Goal: Contribute content: Add original content to the website for others to see

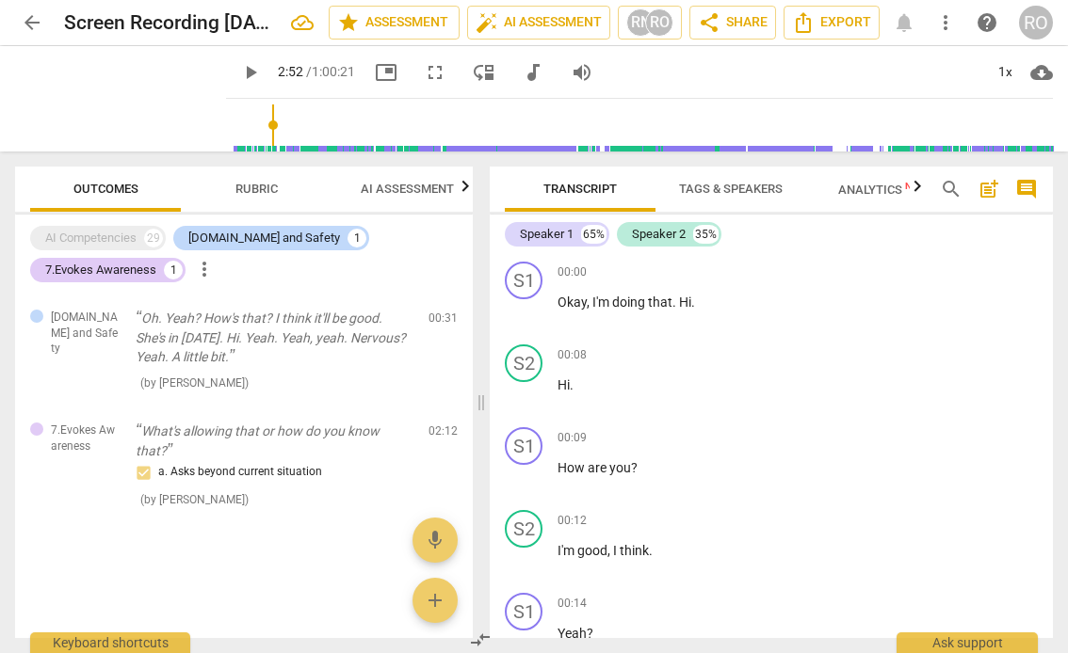
scroll to position [25649, 0]
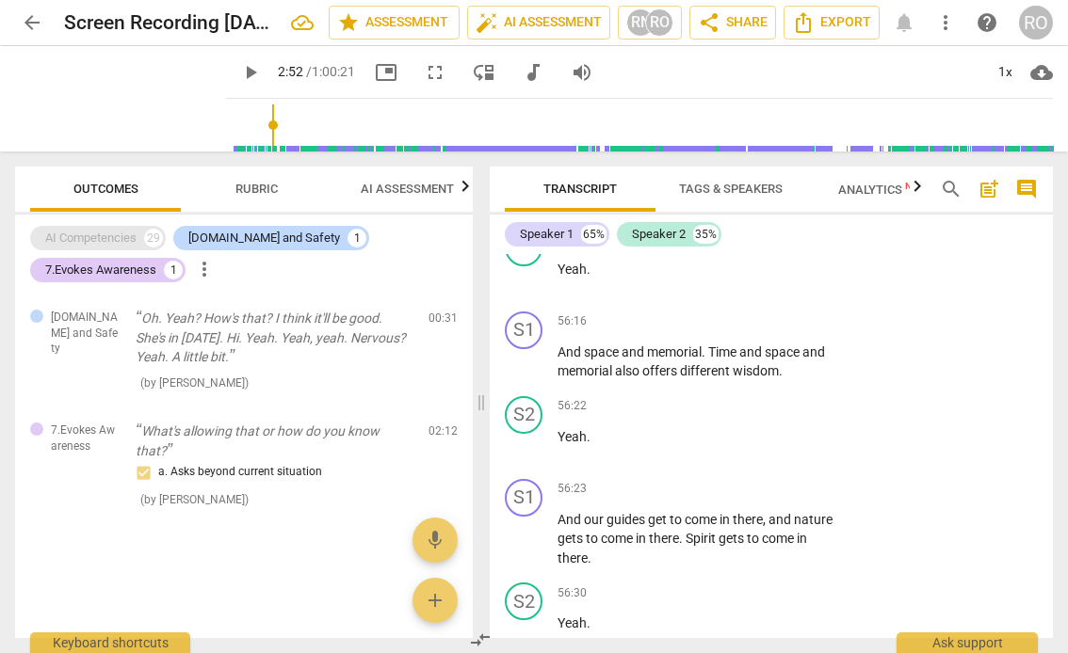
click at [79, 235] on div "AI Competencies" at bounding box center [90, 238] width 91 height 19
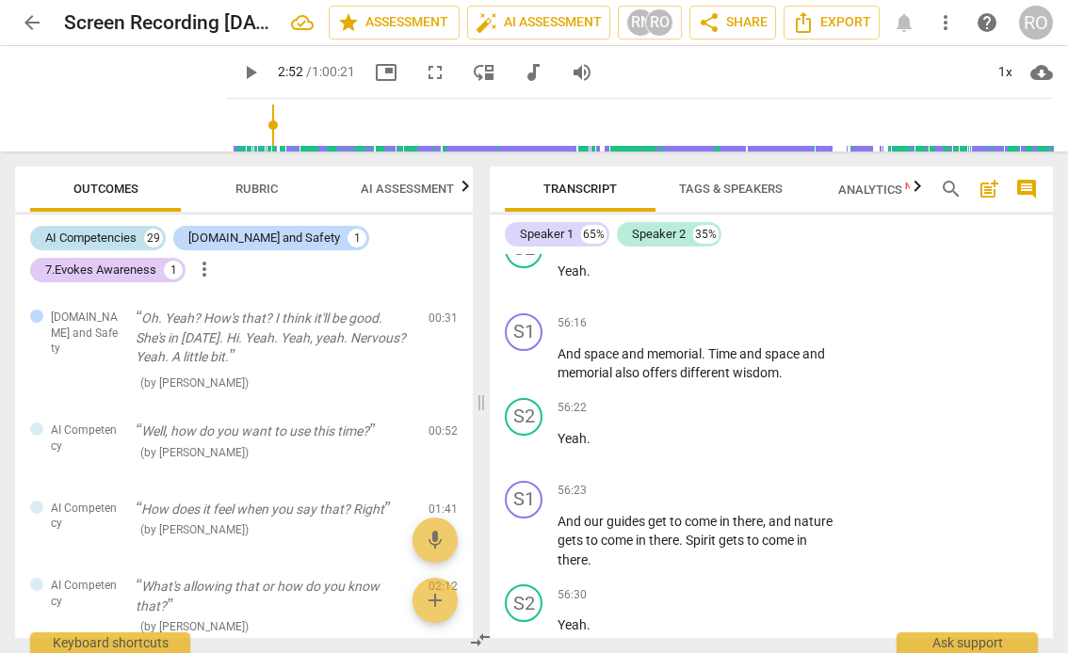
scroll to position [25651, 0]
click at [236, 357] on p "Oh. Yeah? How's that? I think it'll be good. She's in [DATE]. Hi. Yeah. Yeah, y…" at bounding box center [275, 338] width 278 height 58
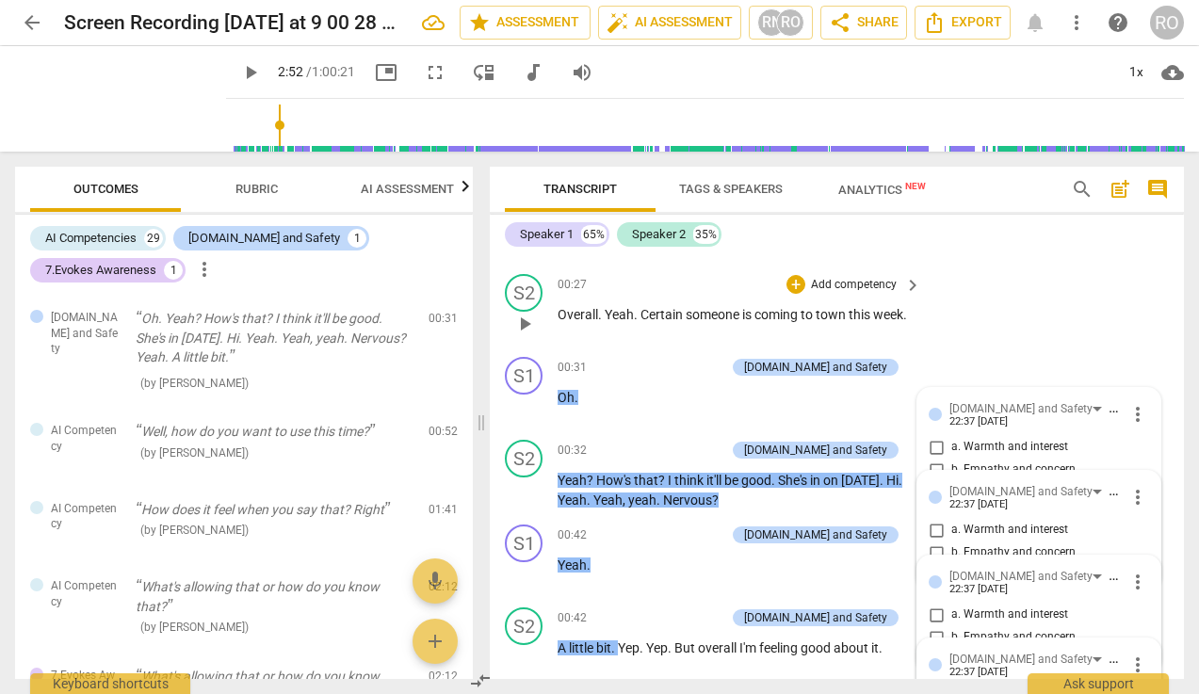
scroll to position [572, 0]
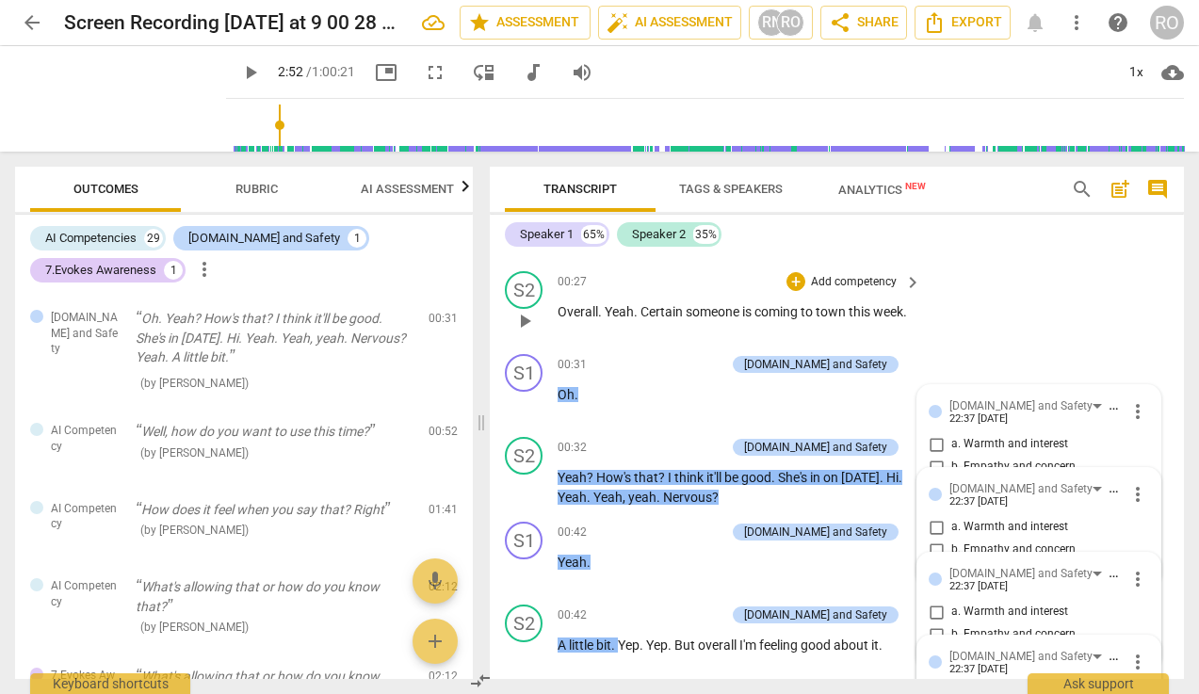
click at [1040, 269] on div "S2 play_arrow pause 00:27 + Add competency keyboard_arrow_right Overall . Yeah …" at bounding box center [837, 305] width 694 height 83
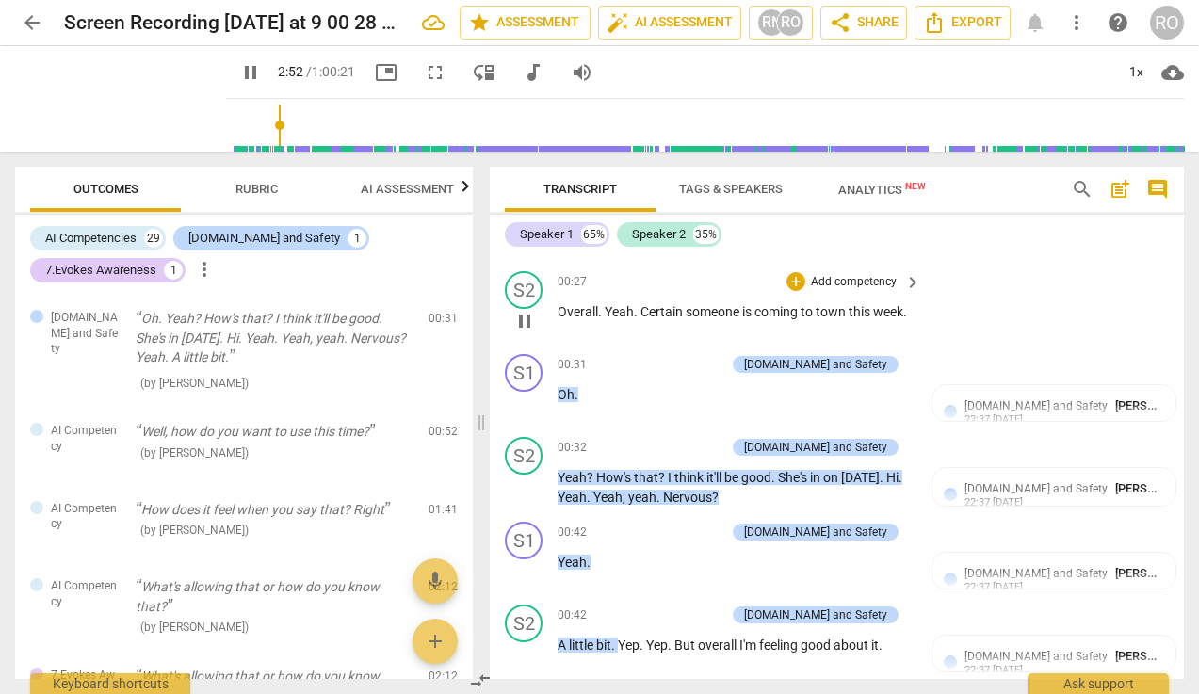
click at [993, 321] on div "S2 play_arrow pause 00:27 + Add competency keyboard_arrow_right Overall . Yeah …" at bounding box center [837, 305] width 694 height 83
click at [762, 403] on p "Oh ." at bounding box center [734, 395] width 354 height 20
click at [239, 75] on span "pause" at bounding box center [250, 72] width 23 height 23
type input "175"
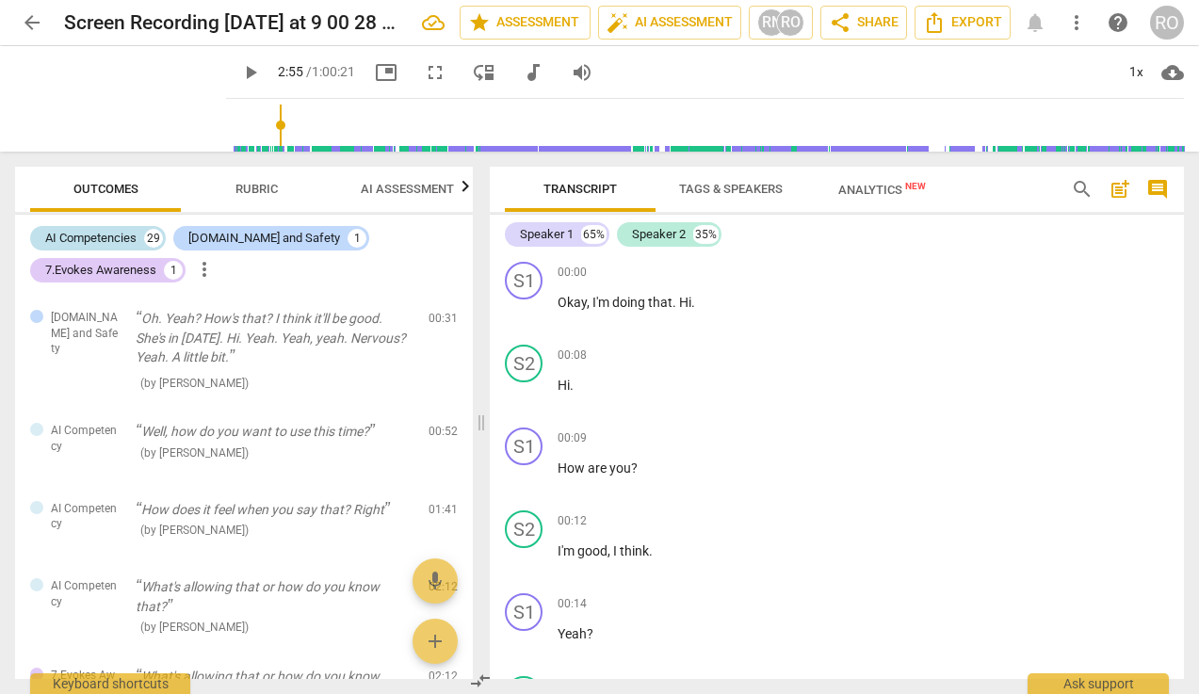
click at [87, 234] on div "AI Competencies" at bounding box center [90, 238] width 91 height 19
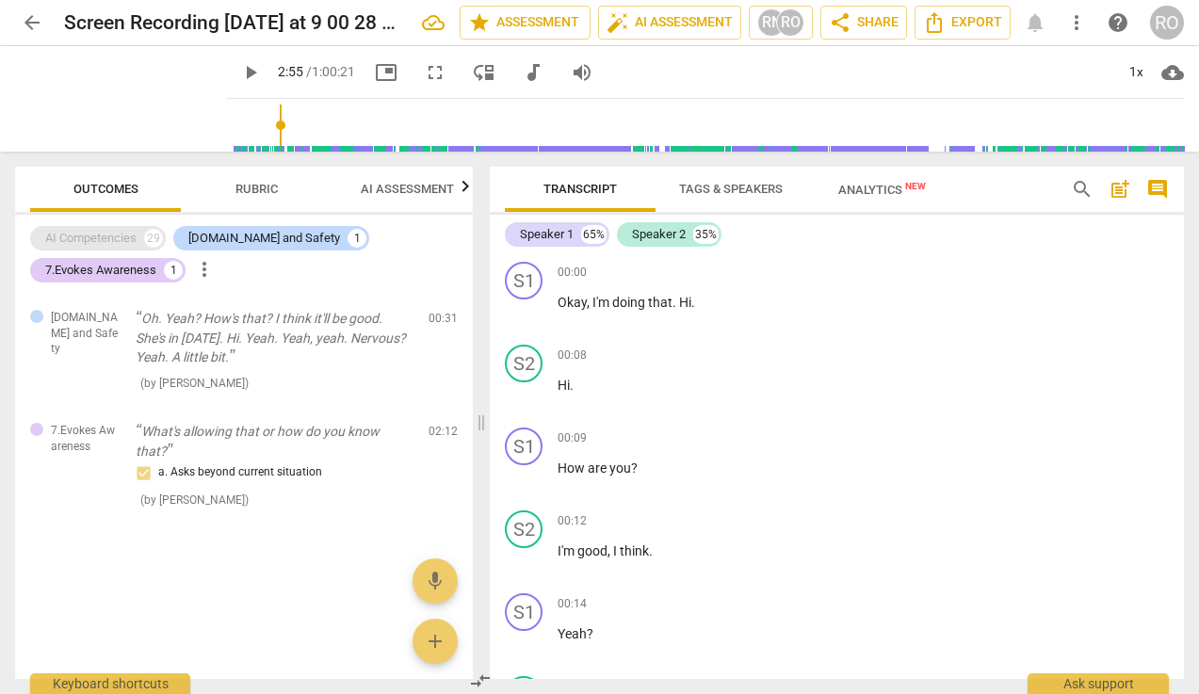
click at [120, 234] on div "AI Competencies" at bounding box center [90, 238] width 91 height 19
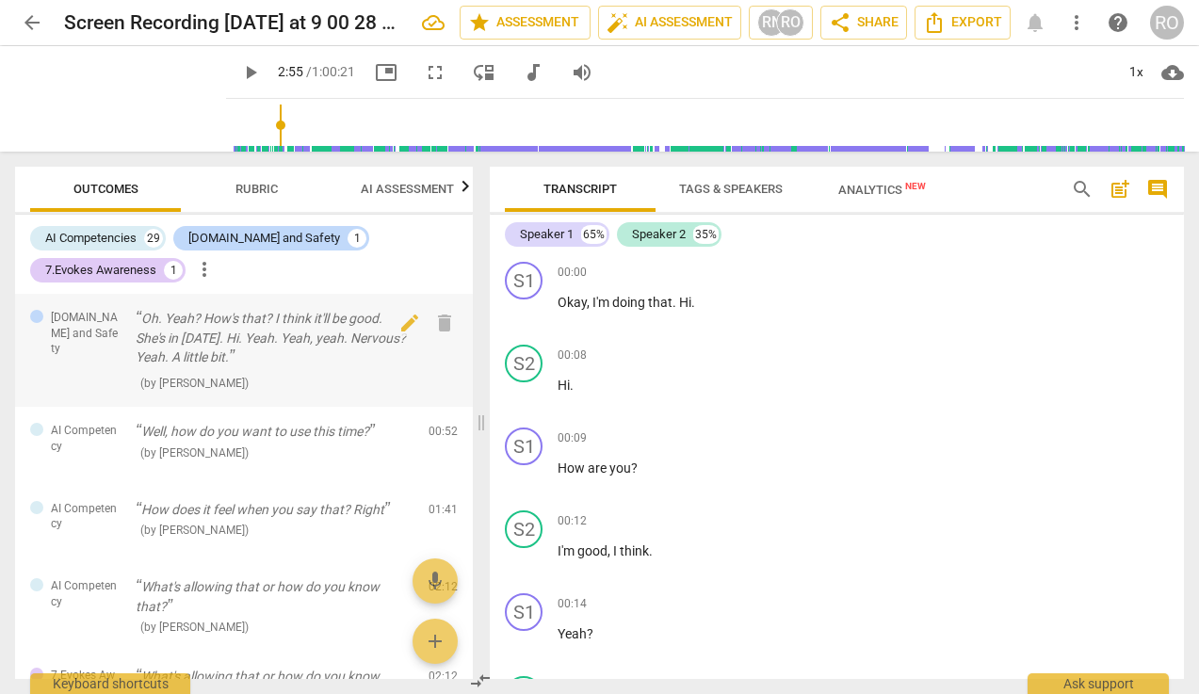
click at [248, 325] on p "Oh. Yeah? How's that? I think it'll be good. She's in [DATE]. Hi. Yeah. Yeah, y…" at bounding box center [275, 338] width 278 height 58
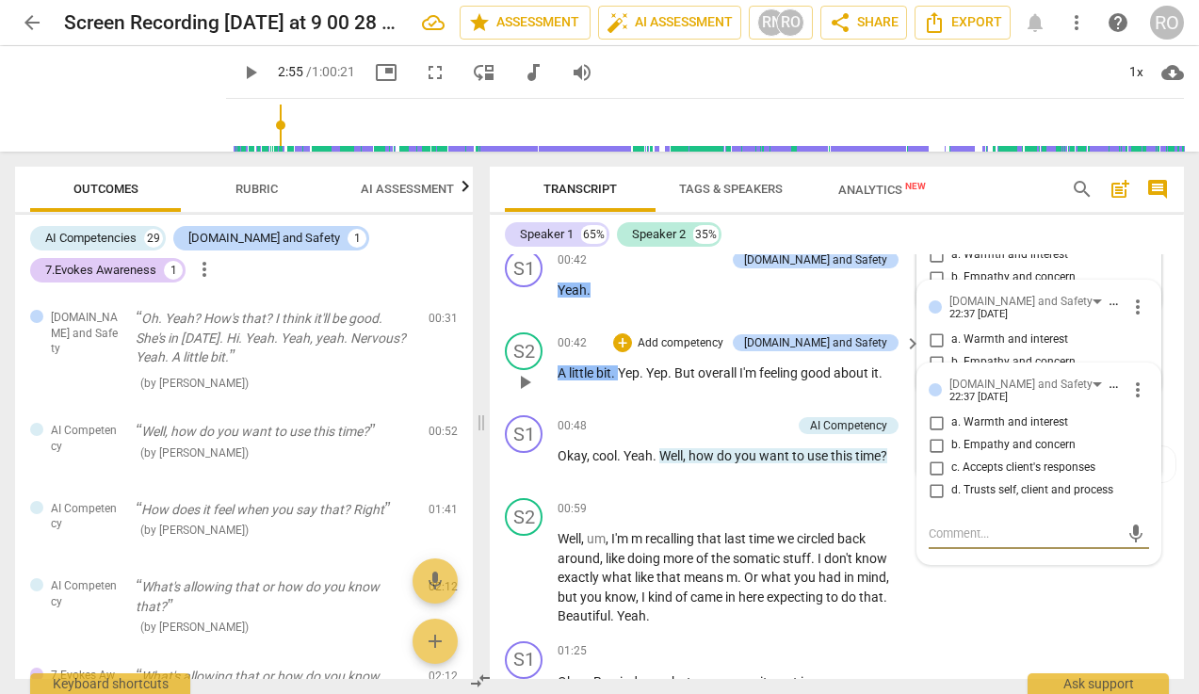
scroll to position [803, 0]
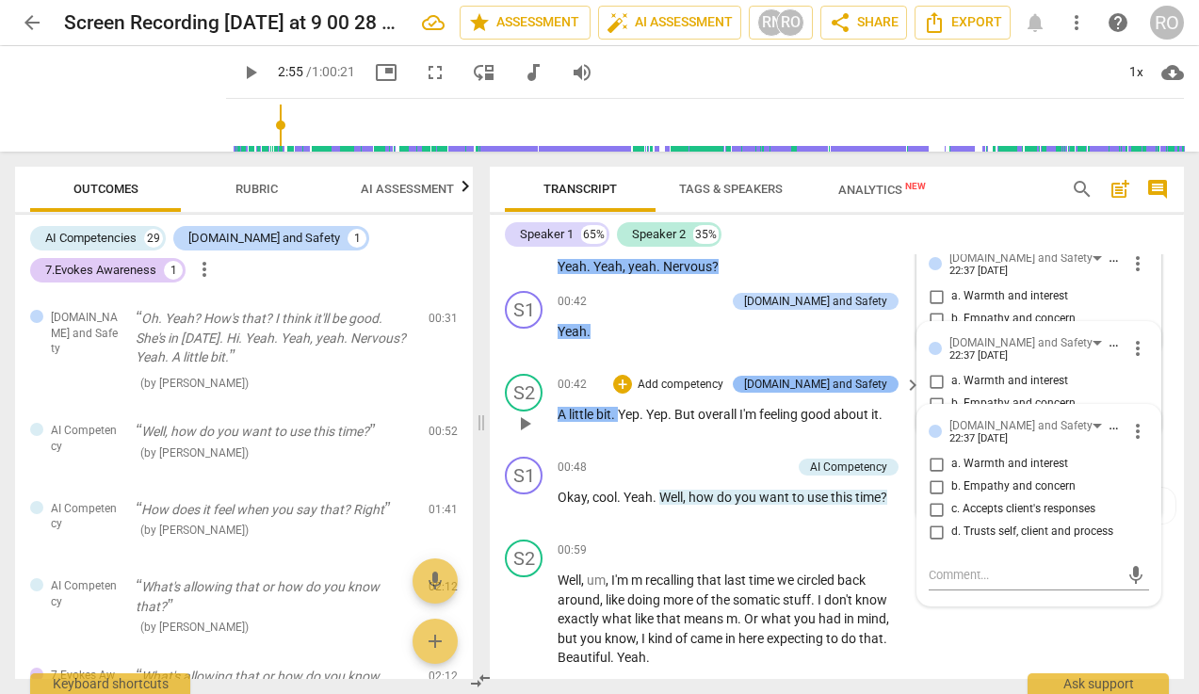
click at [860, 391] on div "[DOMAIN_NAME] and Safety" at bounding box center [815, 384] width 143 height 17
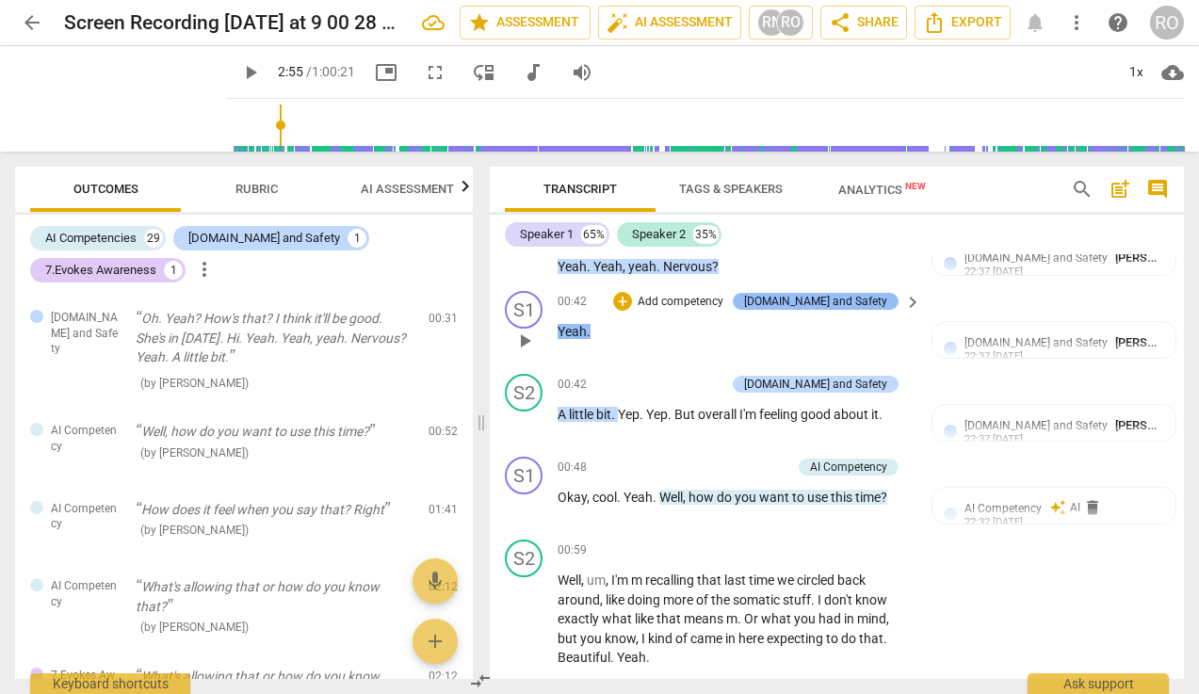
click at [874, 297] on div "[DOMAIN_NAME] and Safety" at bounding box center [815, 301] width 143 height 17
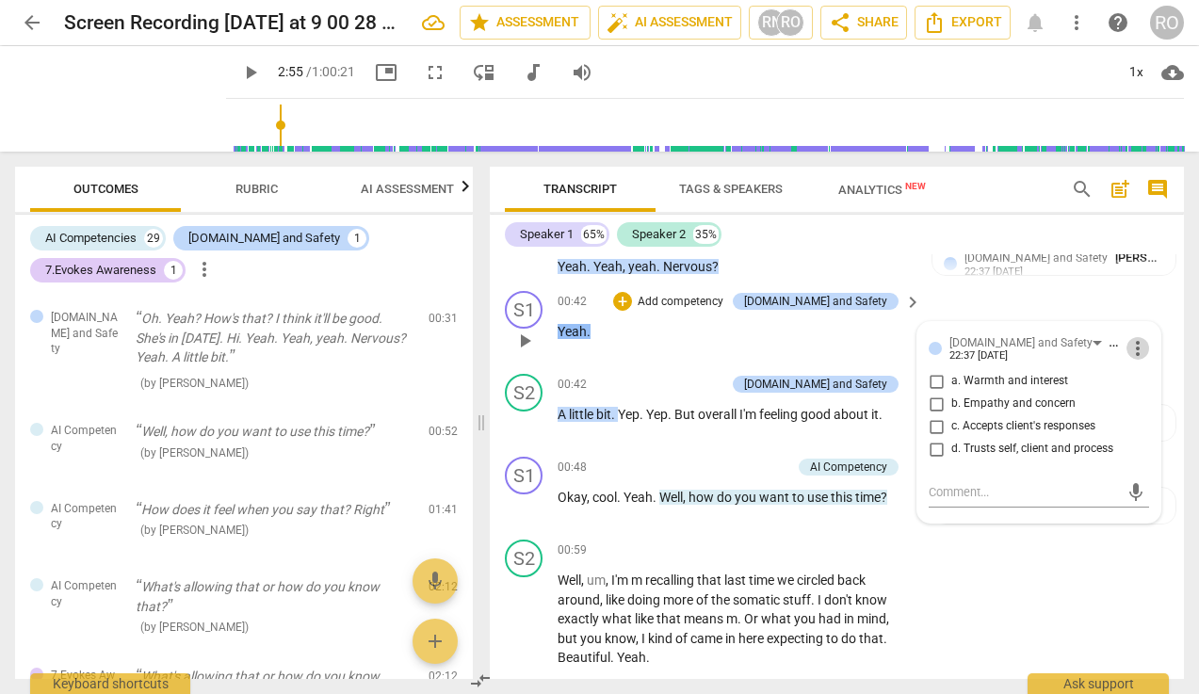
click at [1067, 352] on span "more_vert" at bounding box center [1137, 348] width 23 height 23
click at [1067, 385] on li "Delete" at bounding box center [1150, 385] width 65 height 36
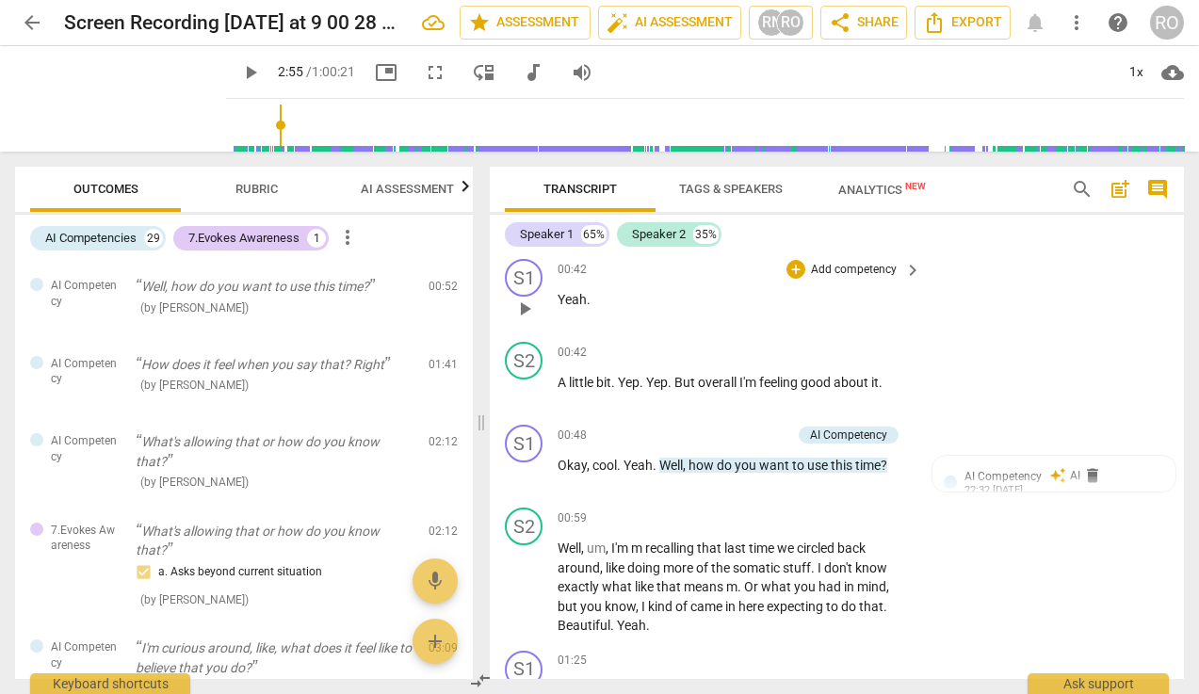
scroll to position [840, 0]
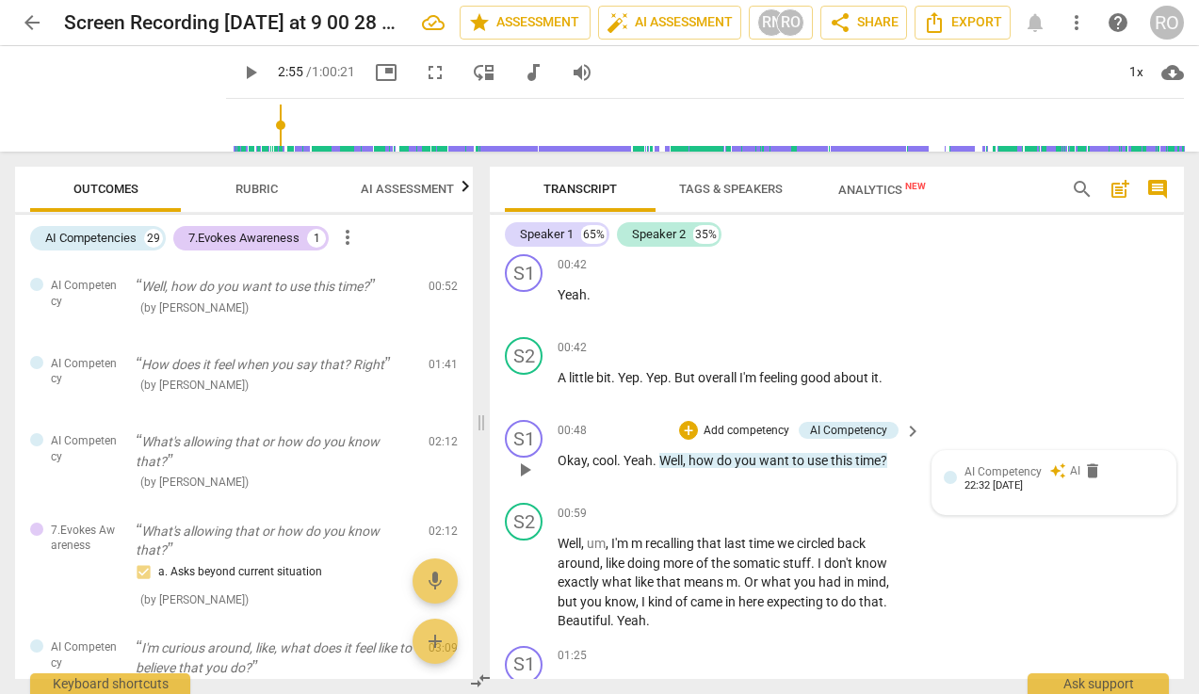
click at [1006, 488] on div "22:32 [DATE]" at bounding box center [993, 486] width 58 height 12
click at [1022, 470] on div "AI Competency" at bounding box center [995, 471] width 93 height 16
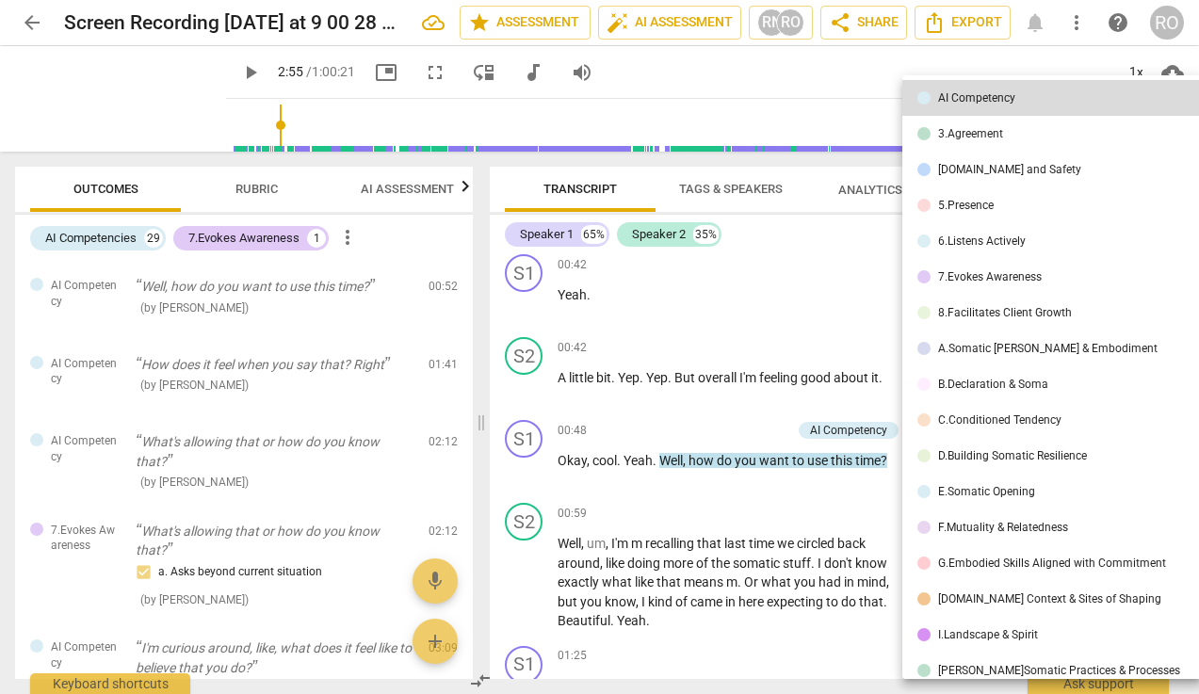
scroll to position [0, 0]
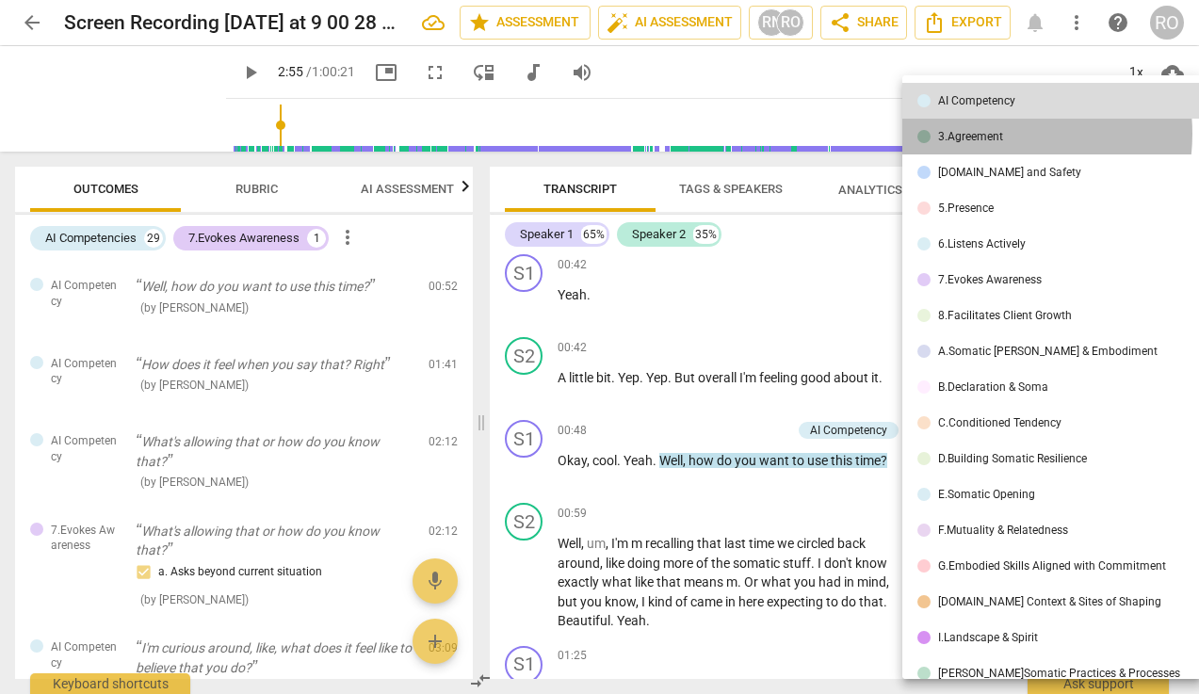
click at [989, 134] on div "3.Agreement" at bounding box center [970, 136] width 65 height 11
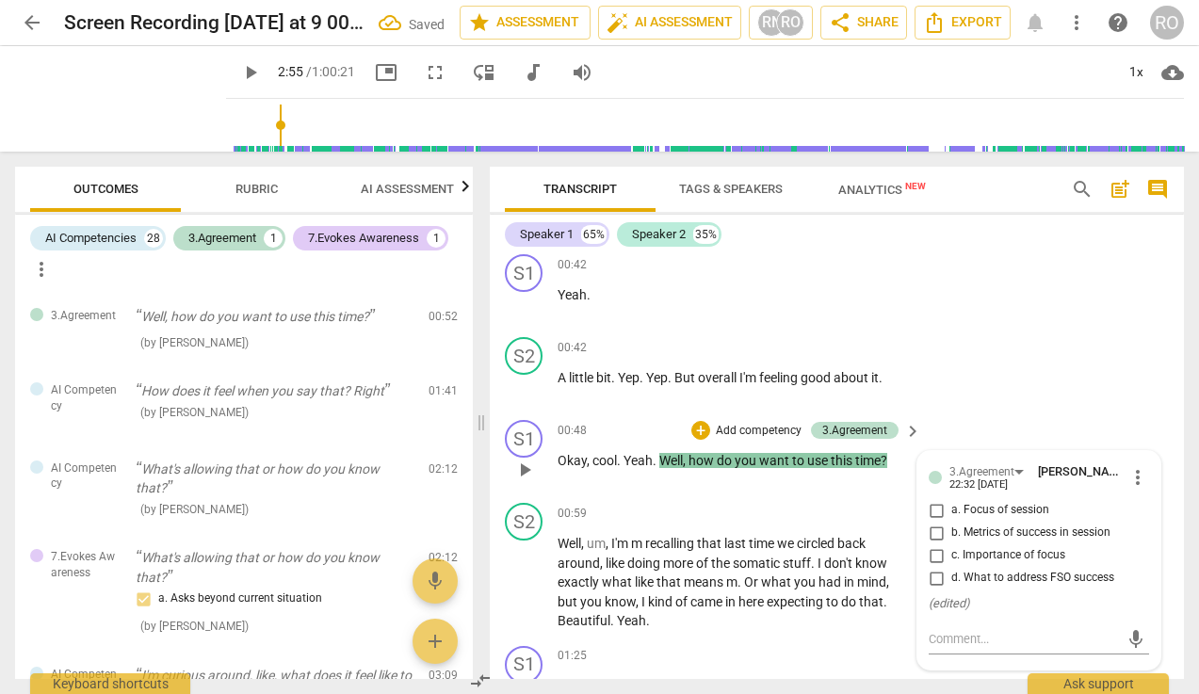
click at [975, 515] on span "a. Focus of session" at bounding box center [1000, 510] width 98 height 17
click at [951, 515] on input "a. Focus of session" at bounding box center [936, 510] width 30 height 23
checkbox input "true"
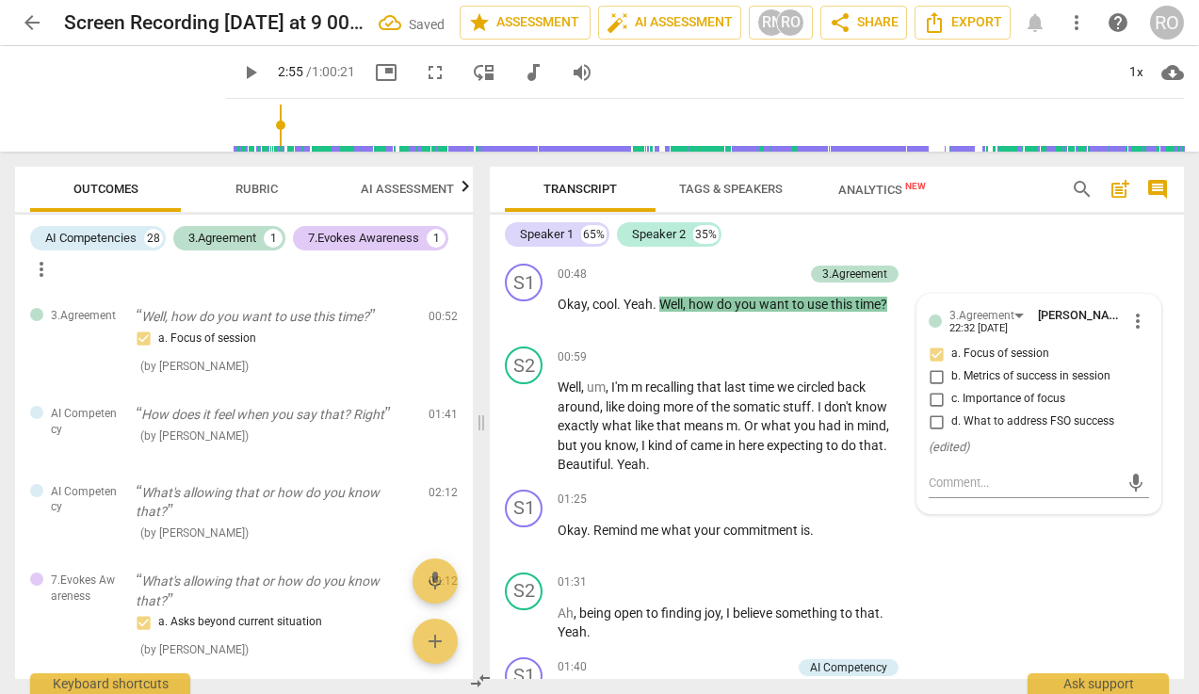
scroll to position [1003, 0]
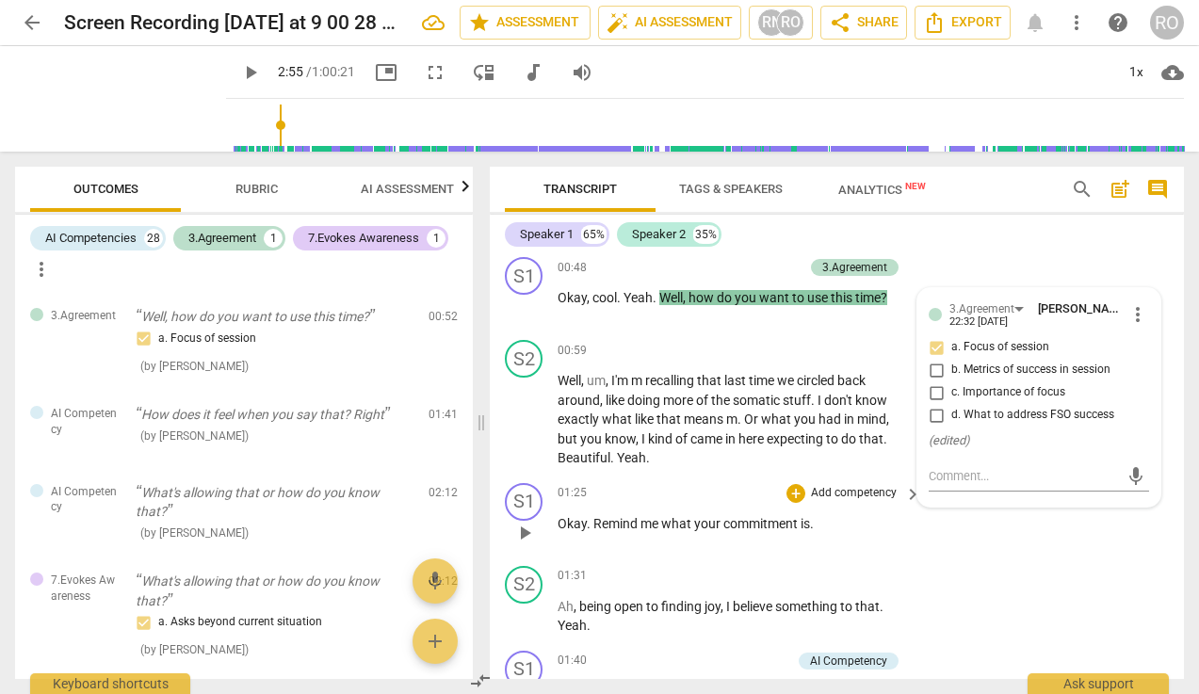
click at [988, 550] on div "S1 play_arrow pause 01:25 + Add competency keyboard_arrow_right Okay . Remind m…" at bounding box center [837, 516] width 694 height 83
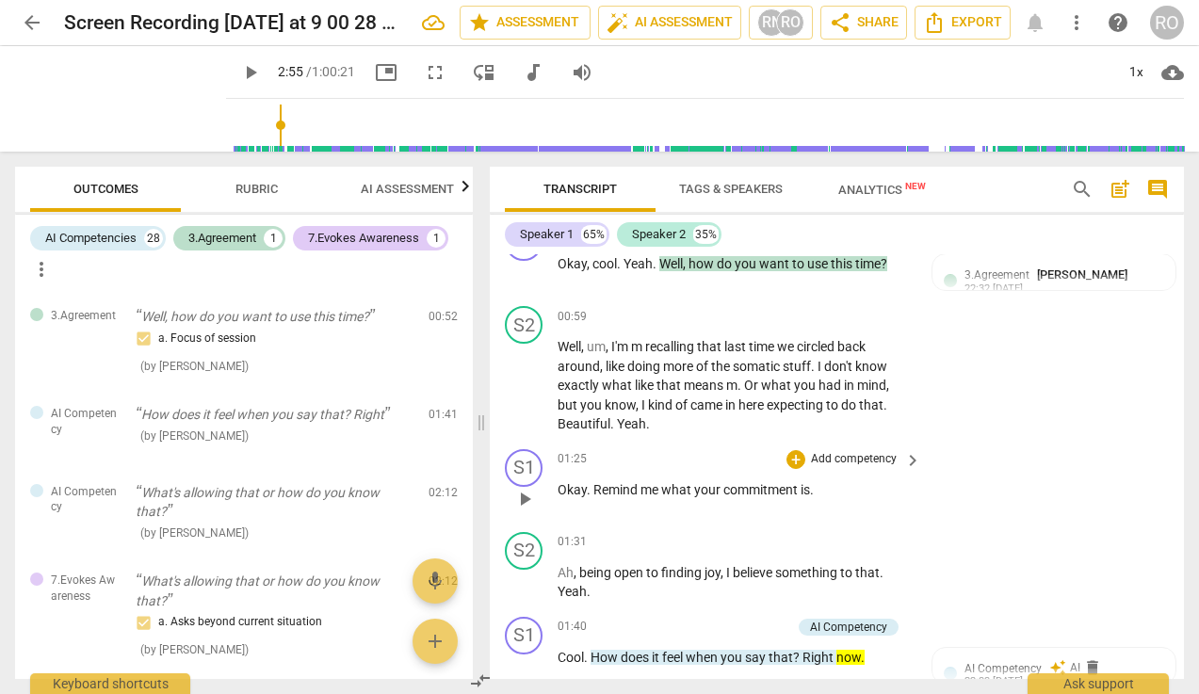
scroll to position [1038, 0]
click at [821, 461] on p "Add competency" at bounding box center [853, 458] width 89 height 17
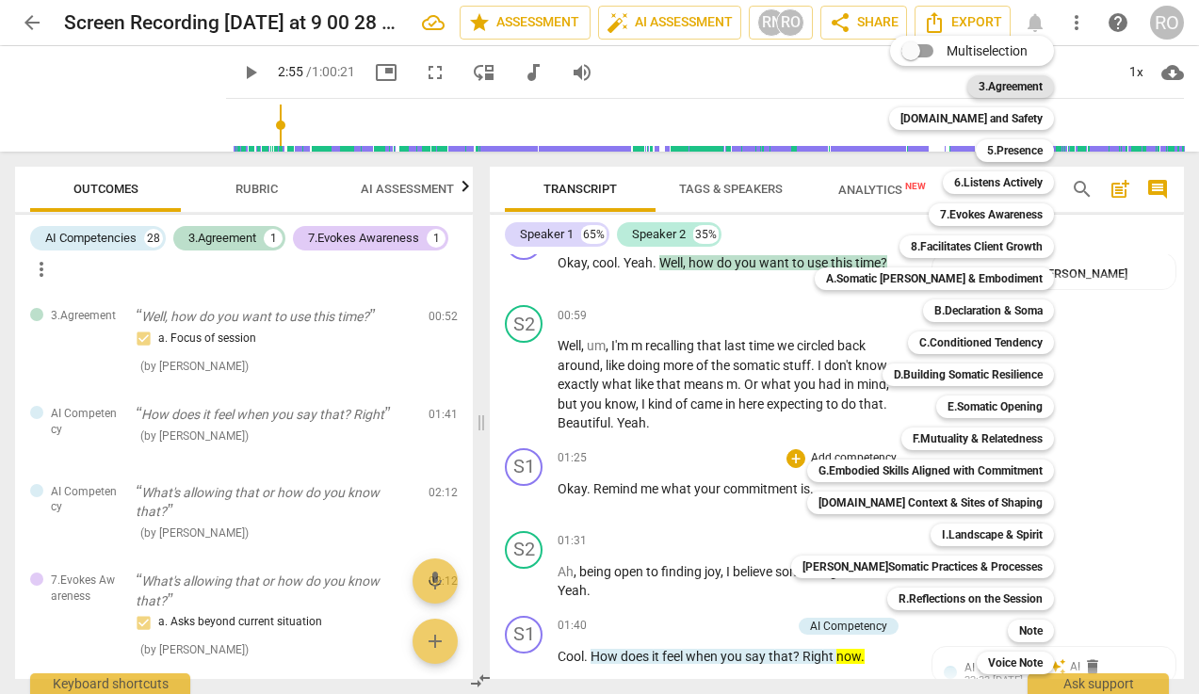
click at [983, 90] on b "3.Agreement" at bounding box center [1010, 86] width 64 height 23
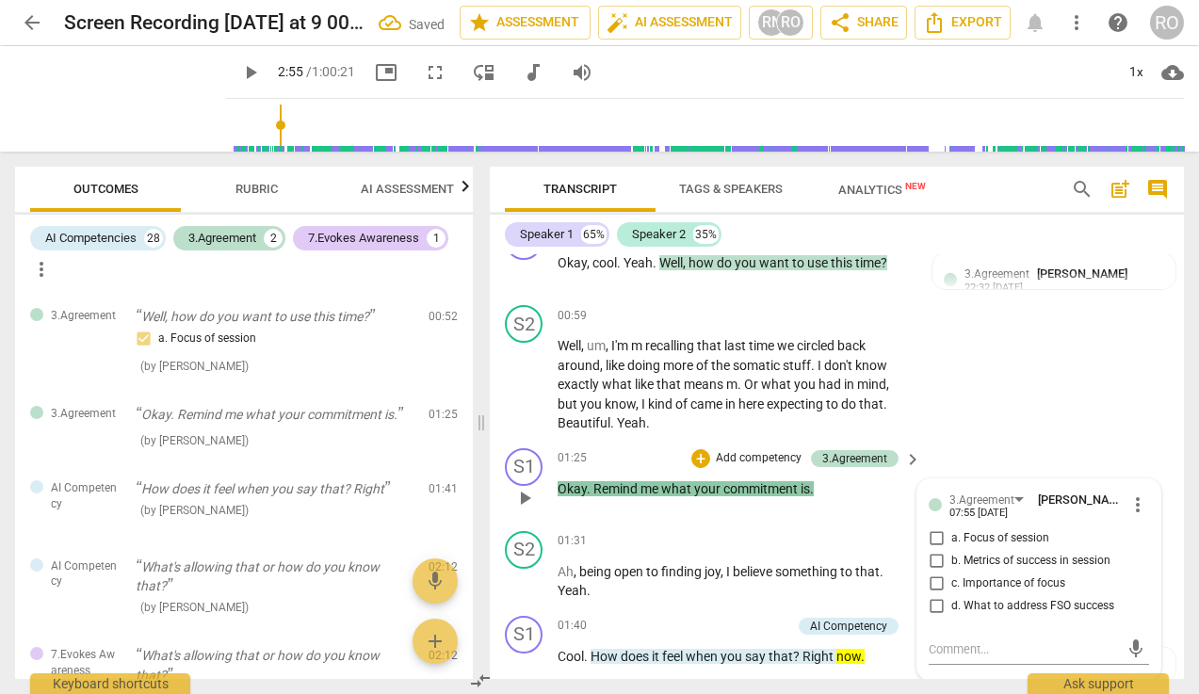
click at [1019, 586] on span "c. Importance of focus" at bounding box center [1008, 583] width 114 height 17
click at [951, 586] on input "c. Importance of focus" at bounding box center [936, 583] width 30 height 23
checkbox input "true"
click at [971, 650] on textarea at bounding box center [1023, 649] width 190 height 18
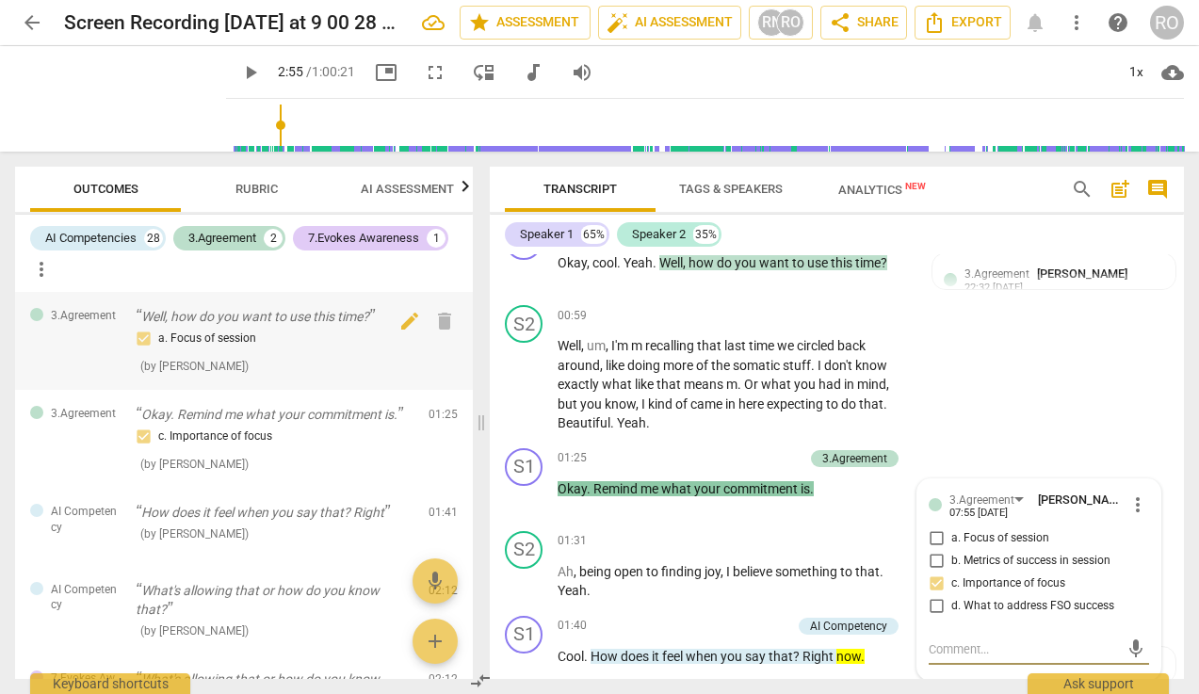
click at [286, 343] on div "a. Focus of session" at bounding box center [275, 339] width 278 height 23
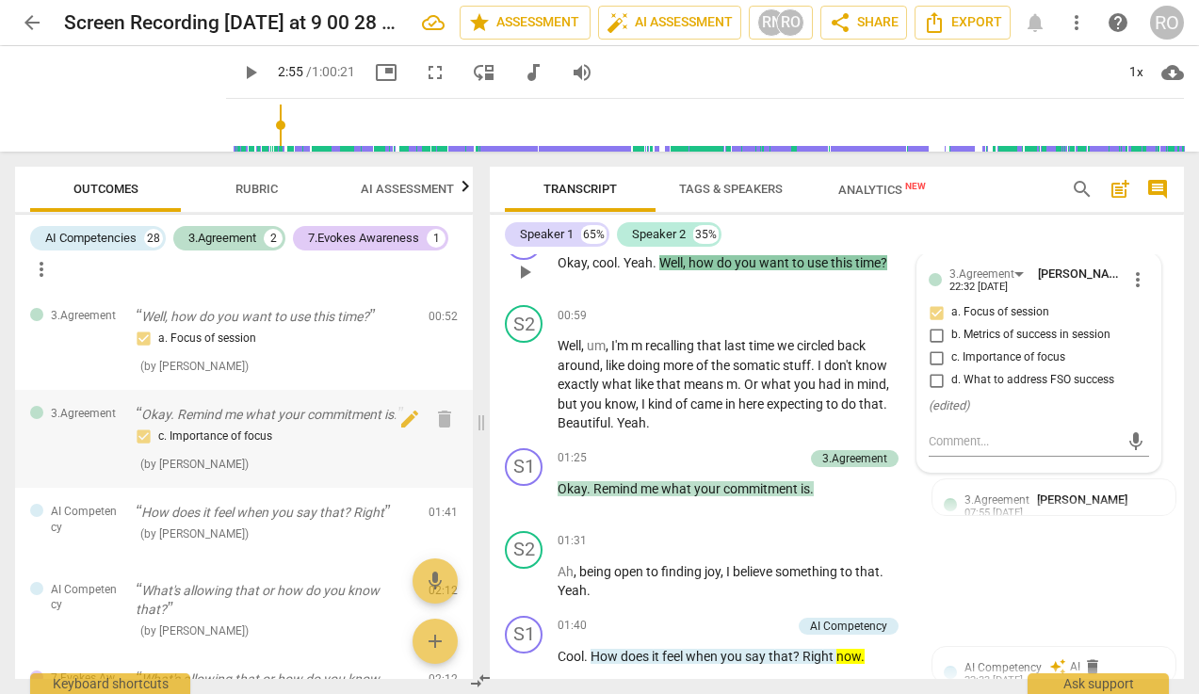
click at [298, 401] on div "3.Agreement Okay. Remind me what your commitment is. c. Importance of focus ( b…" at bounding box center [244, 439] width 458 height 98
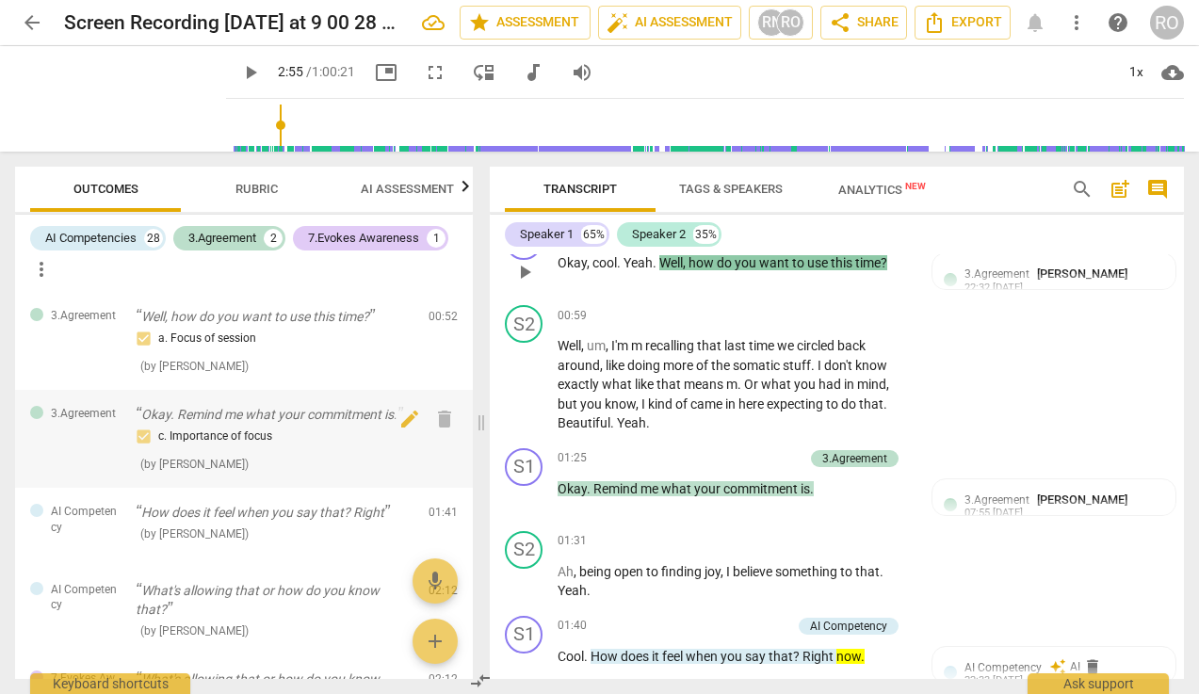
click at [301, 442] on div "c. Importance of focus" at bounding box center [275, 437] width 278 height 23
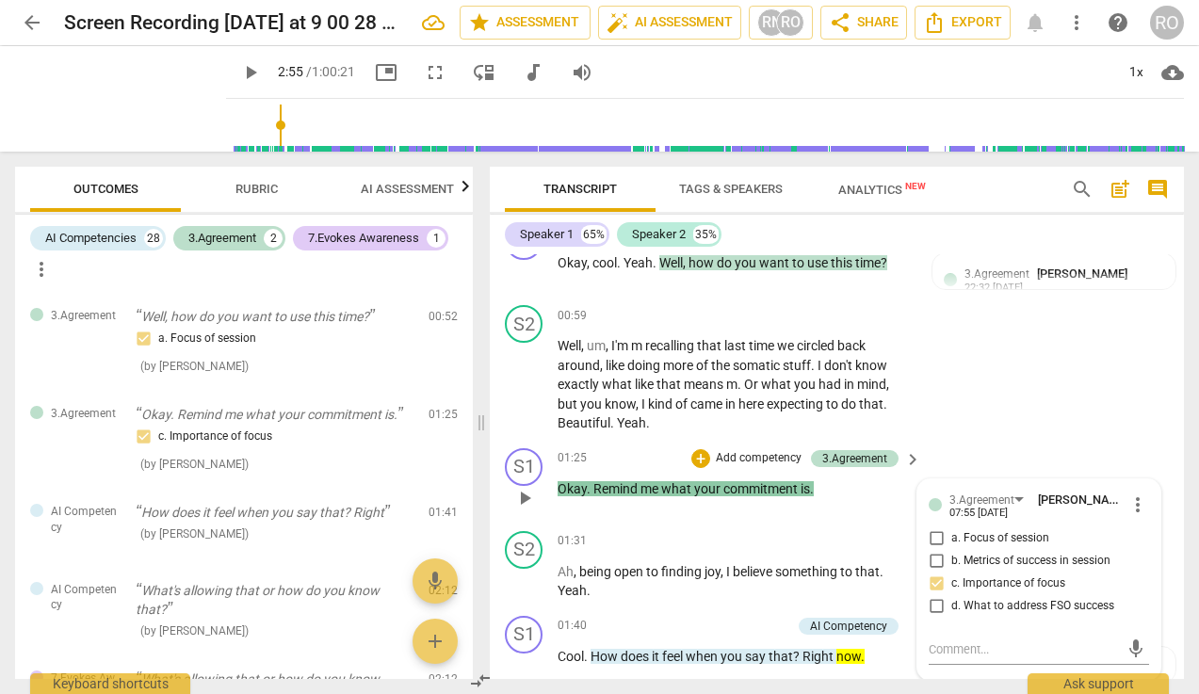
click at [748, 460] on p "Add competency" at bounding box center [758, 458] width 89 height 17
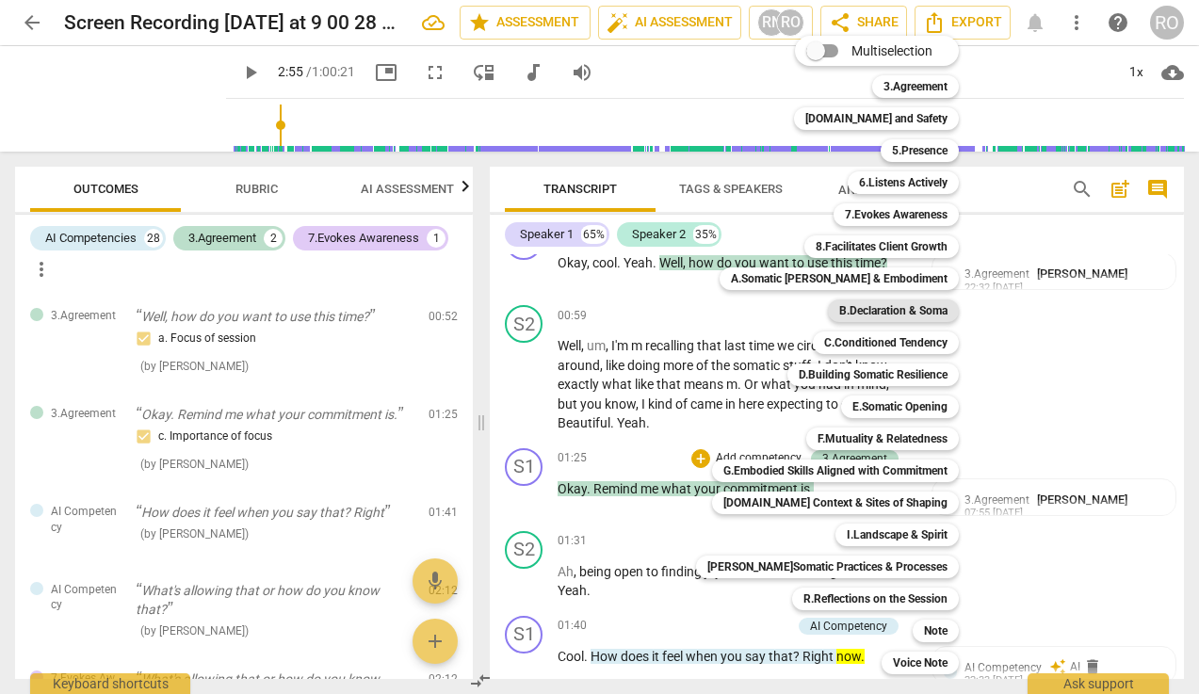
click at [901, 300] on b "B.Declaration & Soma" at bounding box center [893, 310] width 108 height 23
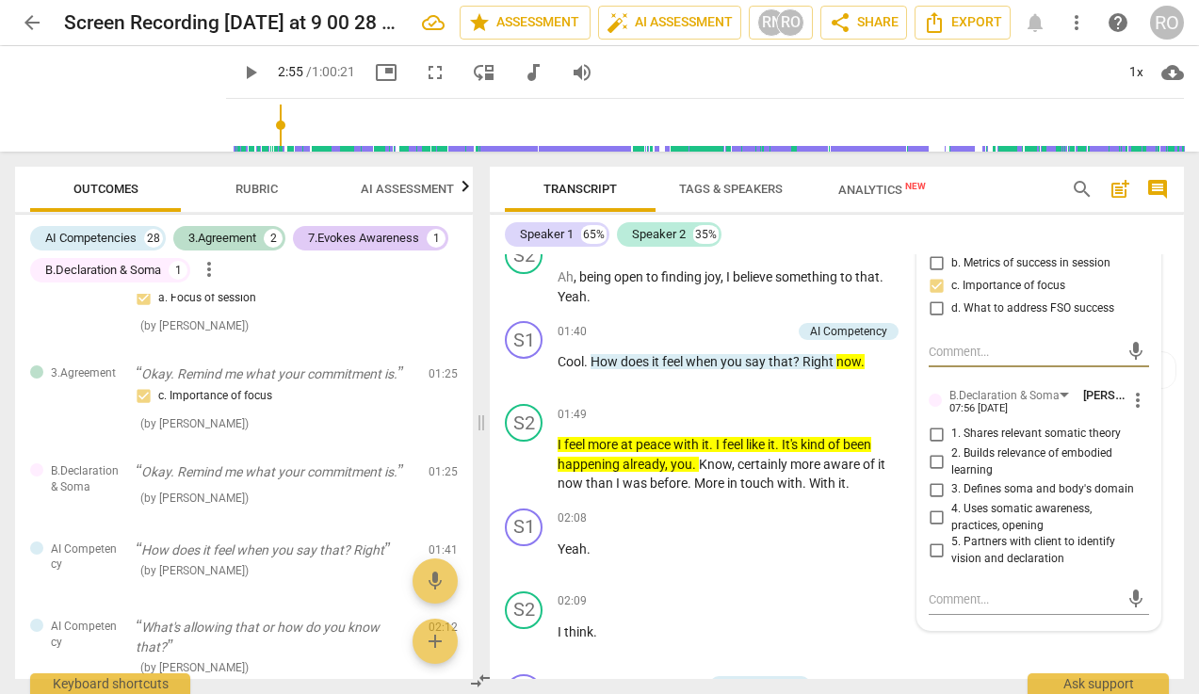
scroll to position [1337, 0]
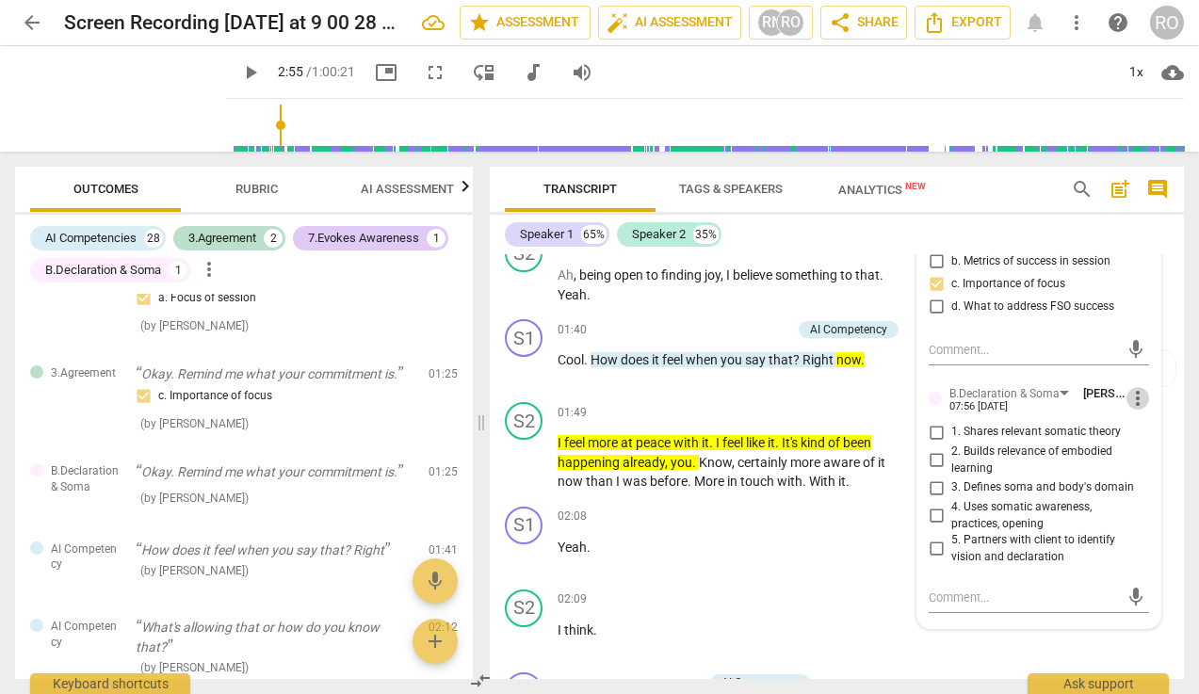
click at [1067, 397] on span "more_vert" at bounding box center [1137, 398] width 23 height 23
click at [1067, 436] on li "Delete" at bounding box center [1150, 436] width 65 height 36
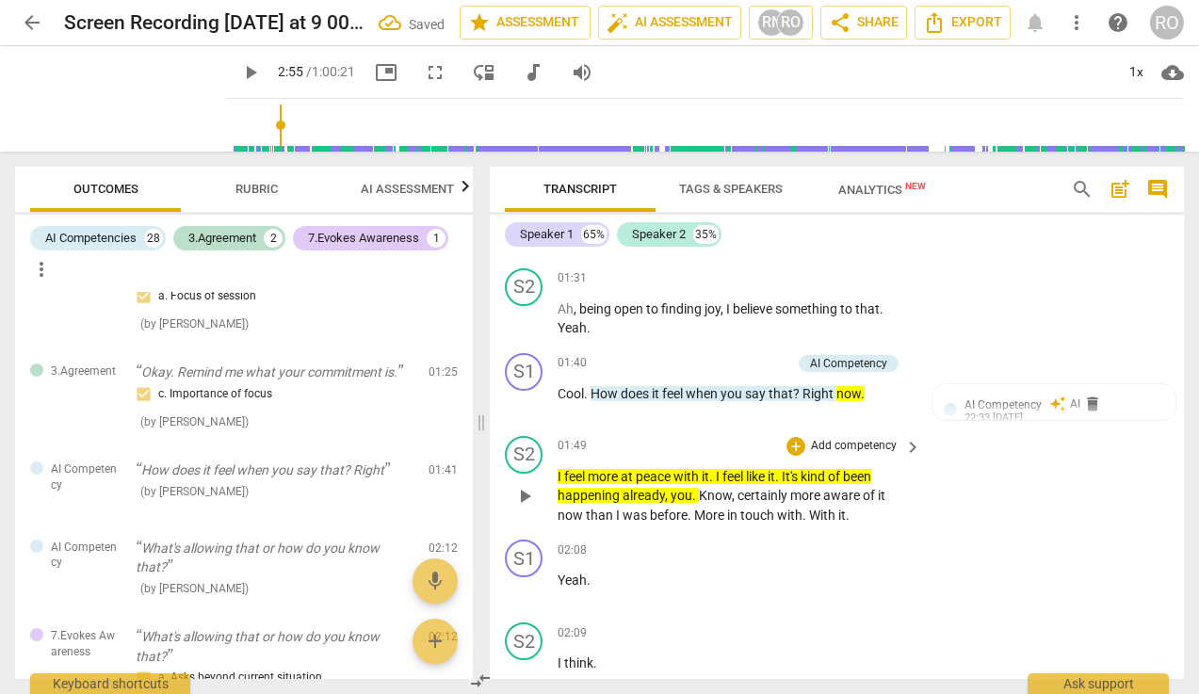
scroll to position [1291, 0]
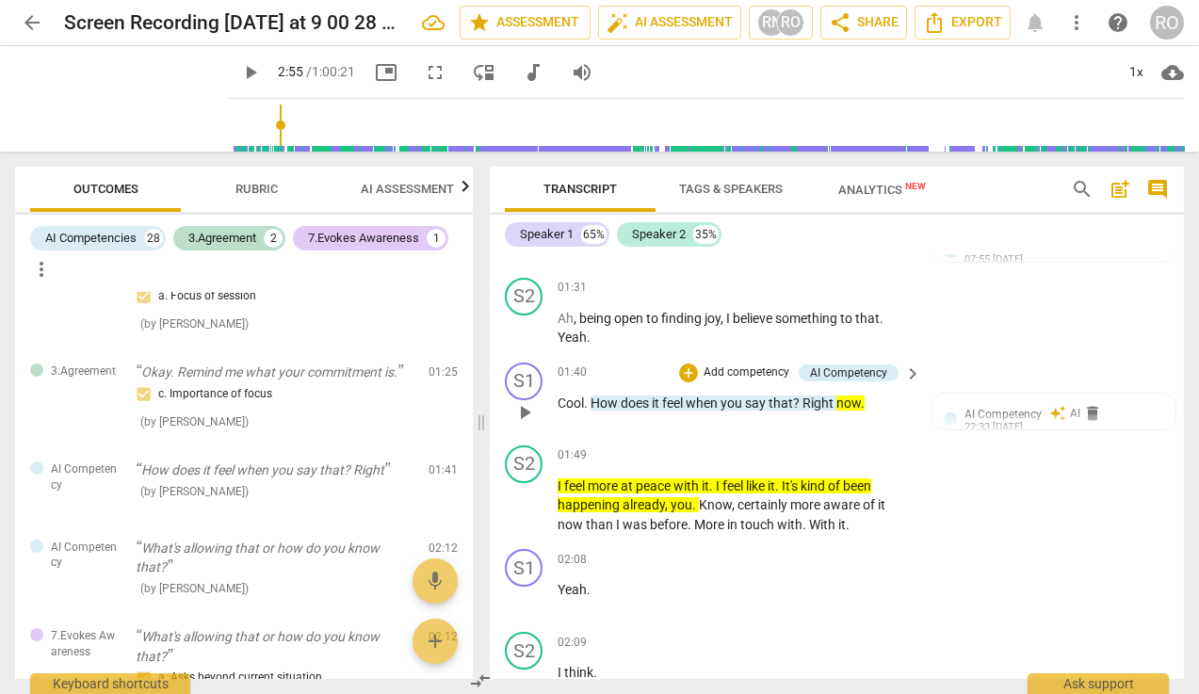
click at [745, 378] on p "Add competency" at bounding box center [745, 372] width 89 height 17
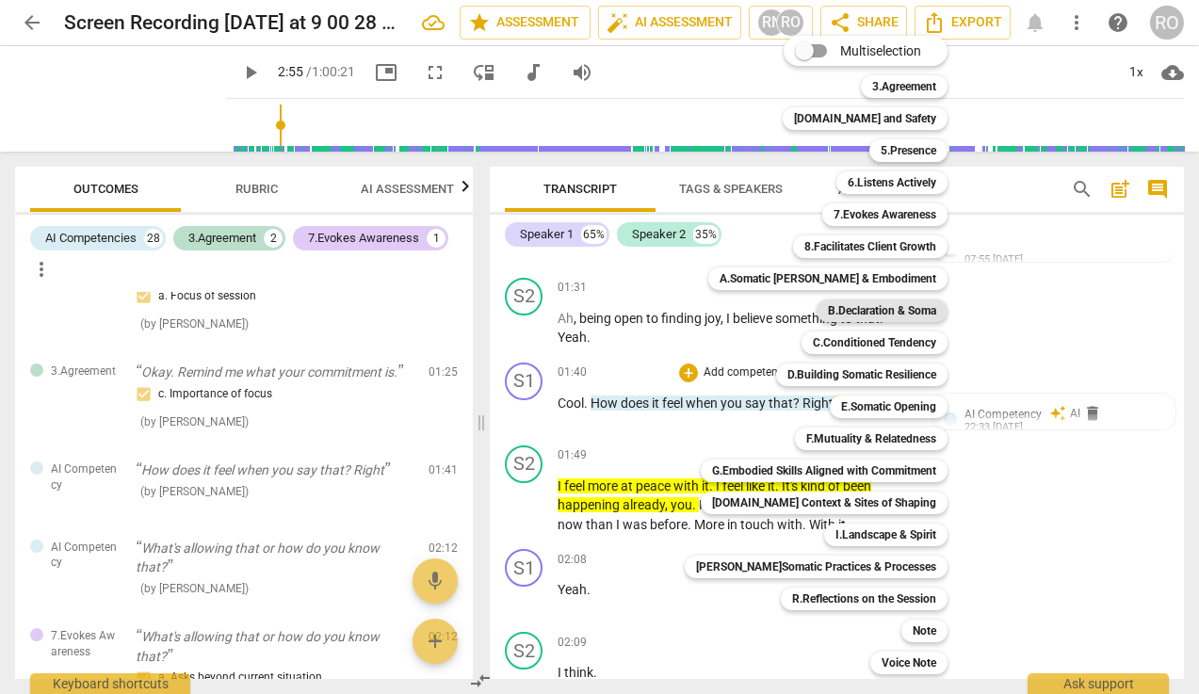
click at [892, 306] on b "B.Declaration & Soma" at bounding box center [882, 310] width 108 height 23
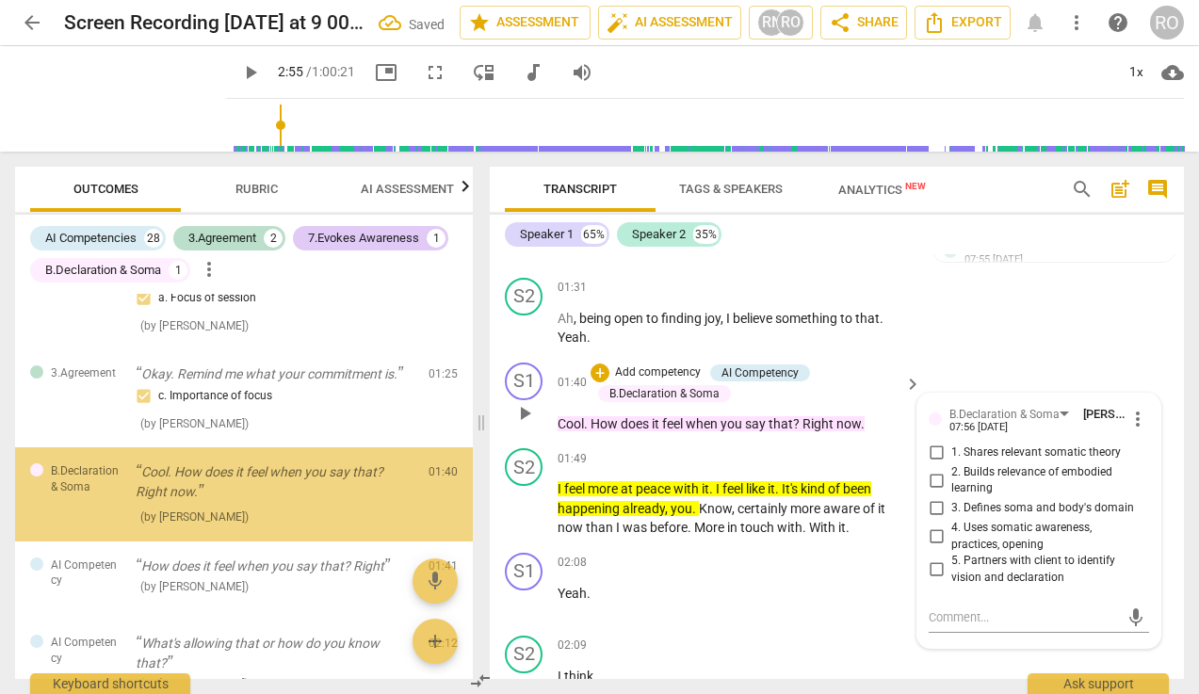
scroll to position [50, 0]
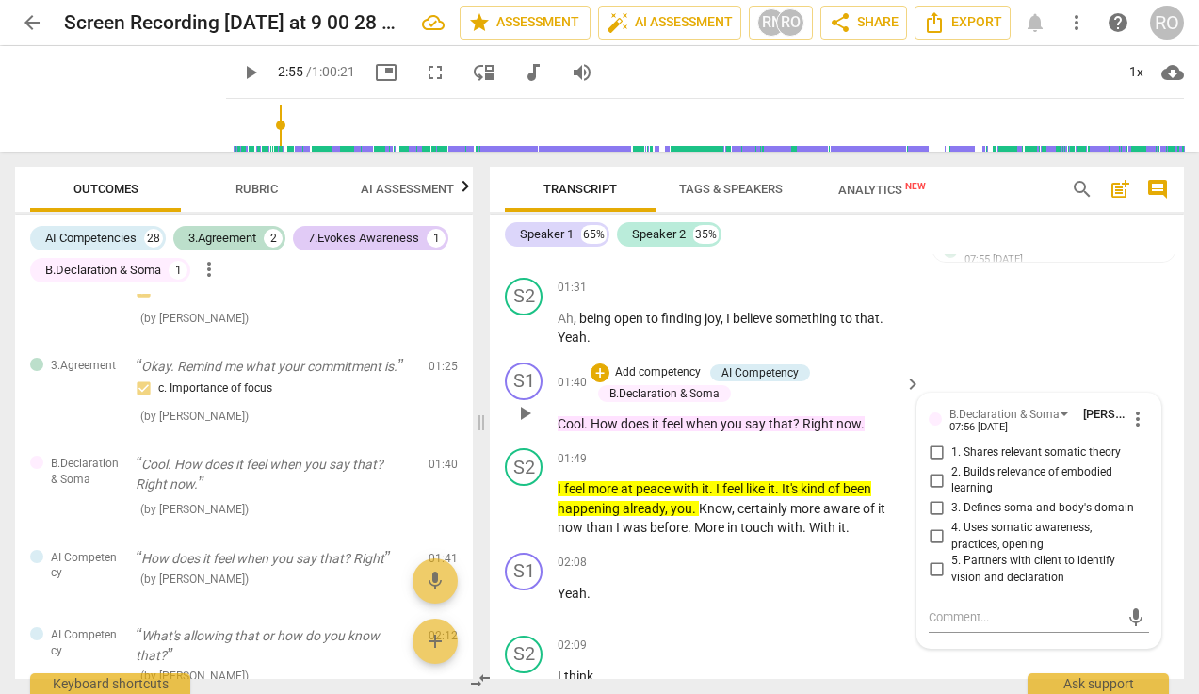
click at [967, 482] on span "2. Builds relevance of embodied learning" at bounding box center [1046, 480] width 190 height 33
click at [951, 482] on input "2. Builds relevance of embodied learning" at bounding box center [936, 480] width 30 height 23
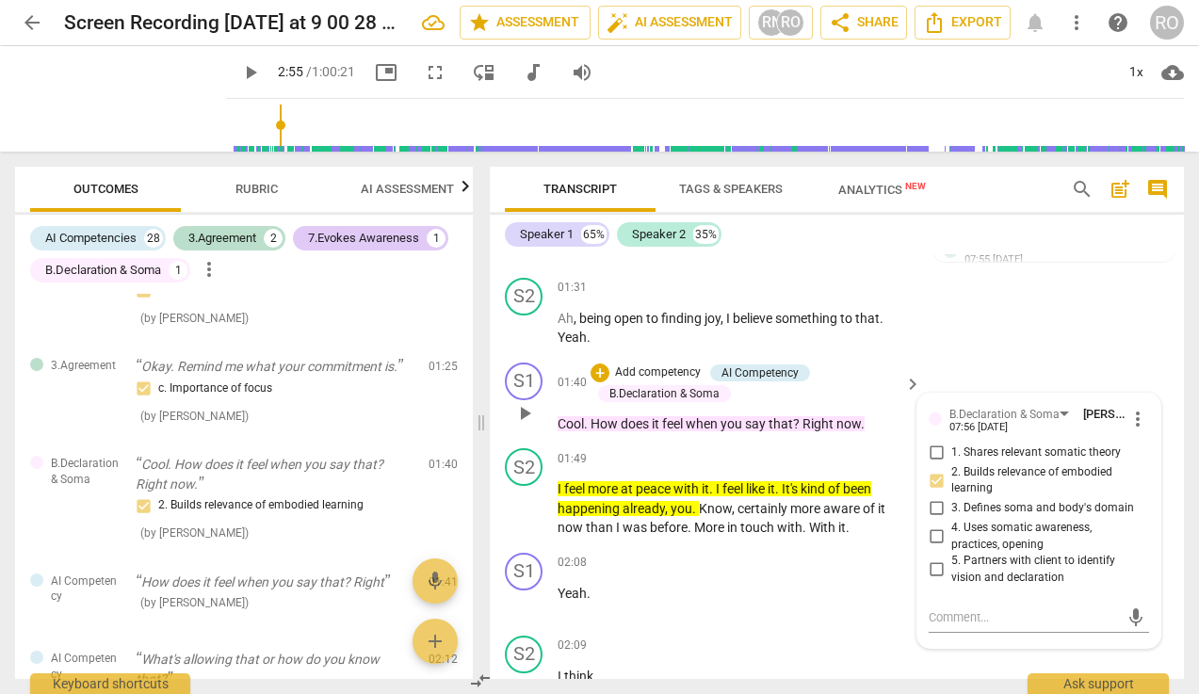
click at [937, 484] on input "2. Builds relevance of embodied learning" at bounding box center [936, 480] width 30 height 23
click at [930, 478] on input "2. Builds relevance of embodied learning" at bounding box center [936, 480] width 30 height 23
checkbox input "false"
click at [1067, 415] on span "more_vert" at bounding box center [1137, 419] width 23 height 23
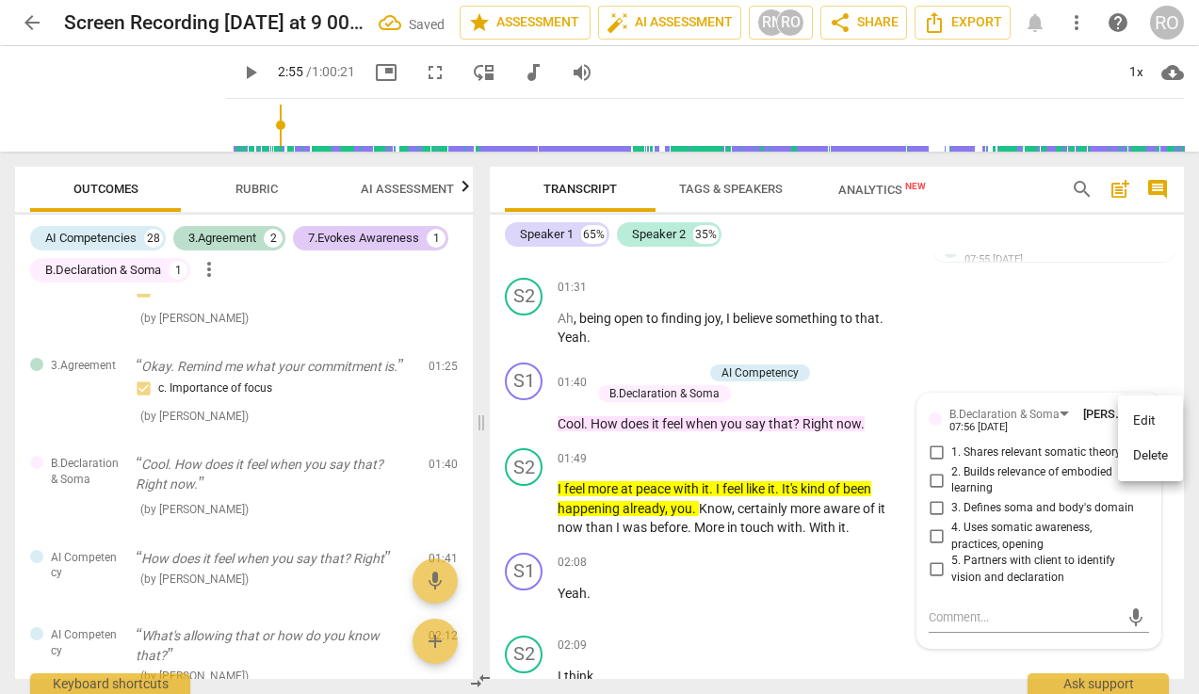
click at [1067, 456] on li "Delete" at bounding box center [1150, 456] width 65 height 36
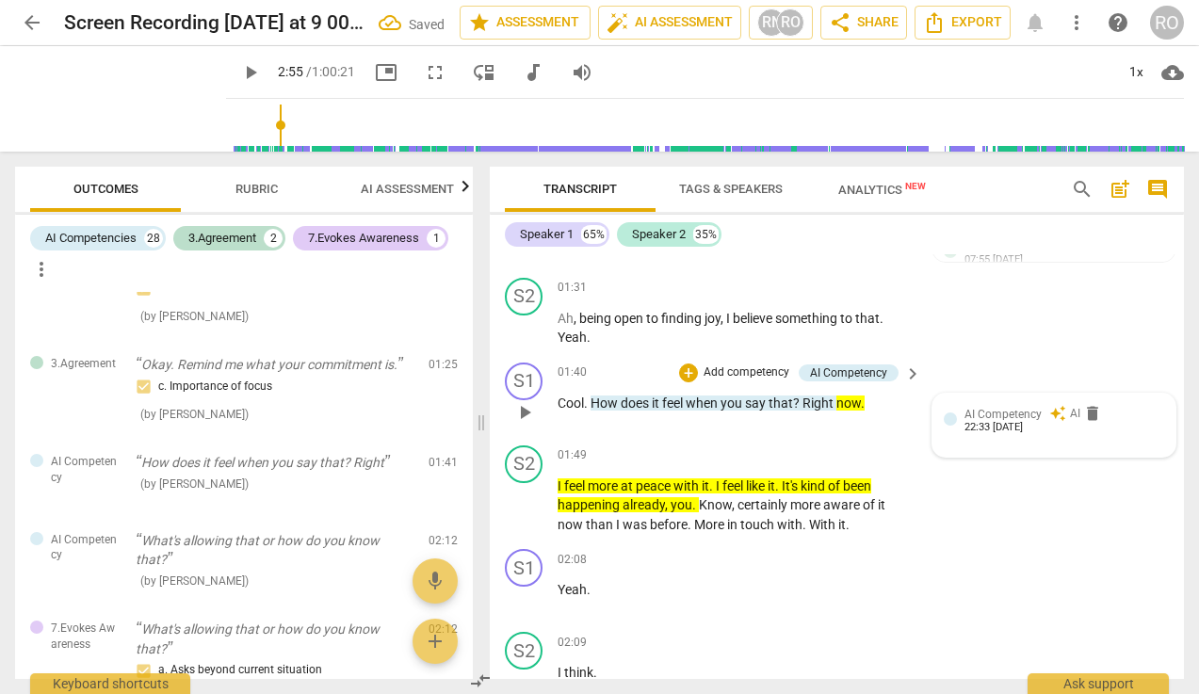
click at [956, 404] on div "AI Competency auto_awesome AI delete 22:33 [DATE]" at bounding box center [1053, 425] width 243 height 63
click at [1067, 422] on span "more_vert" at bounding box center [1137, 419] width 23 height 23
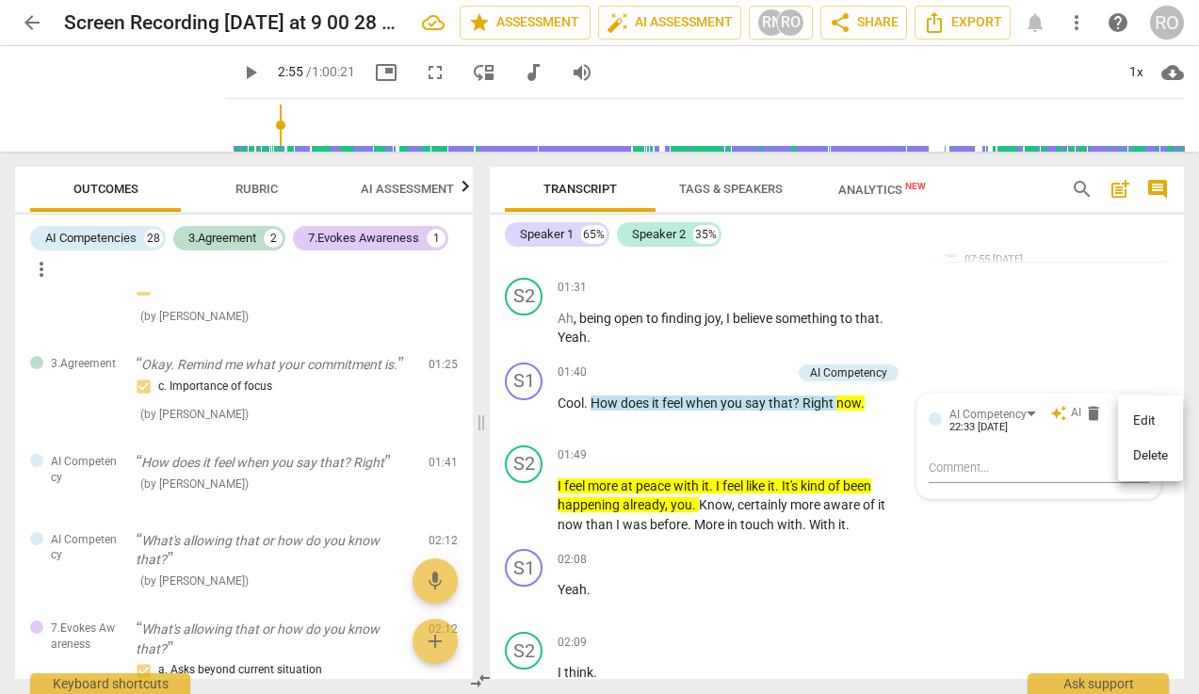
click at [1054, 337] on div at bounding box center [599, 347] width 1199 height 694
click at [710, 376] on p "Add competency" at bounding box center [745, 372] width 89 height 17
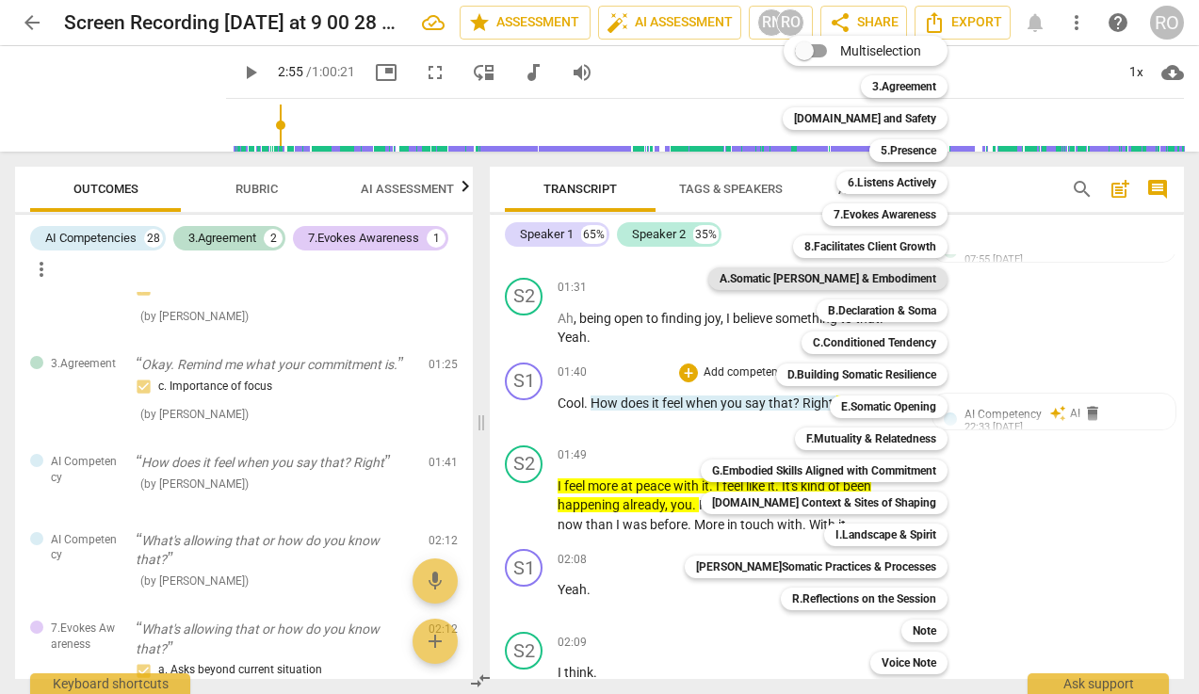
click at [877, 283] on b "A.Somatic [PERSON_NAME] & Embodiment" at bounding box center [827, 278] width 217 height 23
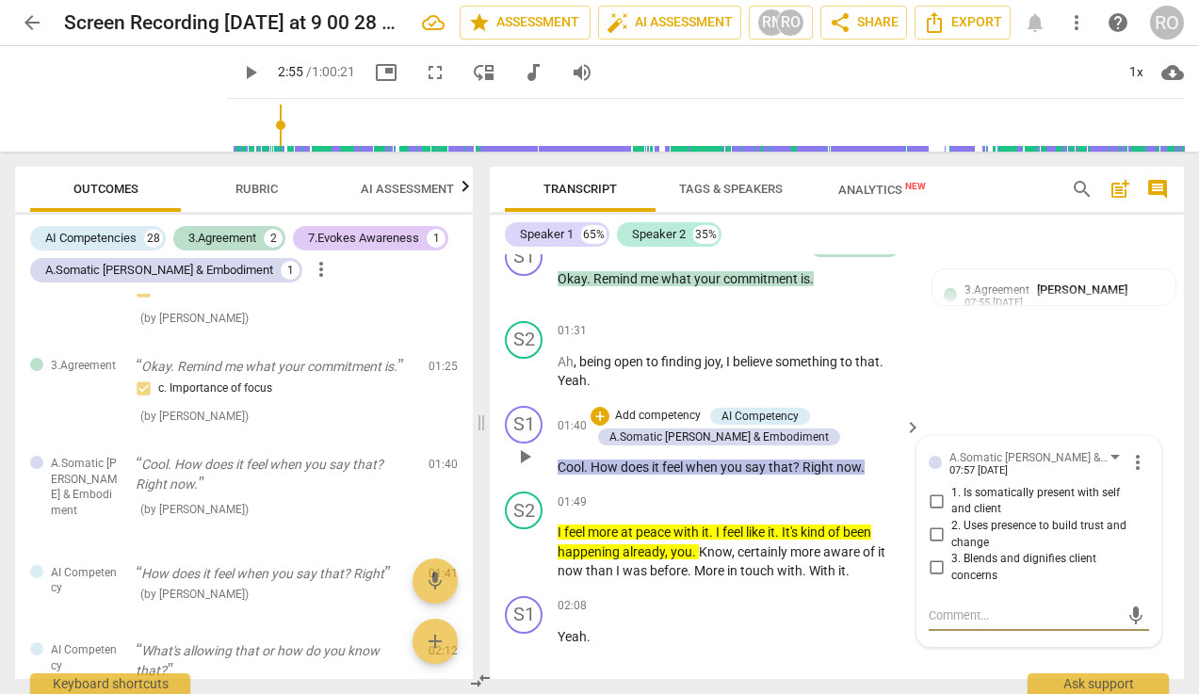
scroll to position [1248, 0]
click at [645, 417] on p "Add competency" at bounding box center [657, 415] width 89 height 17
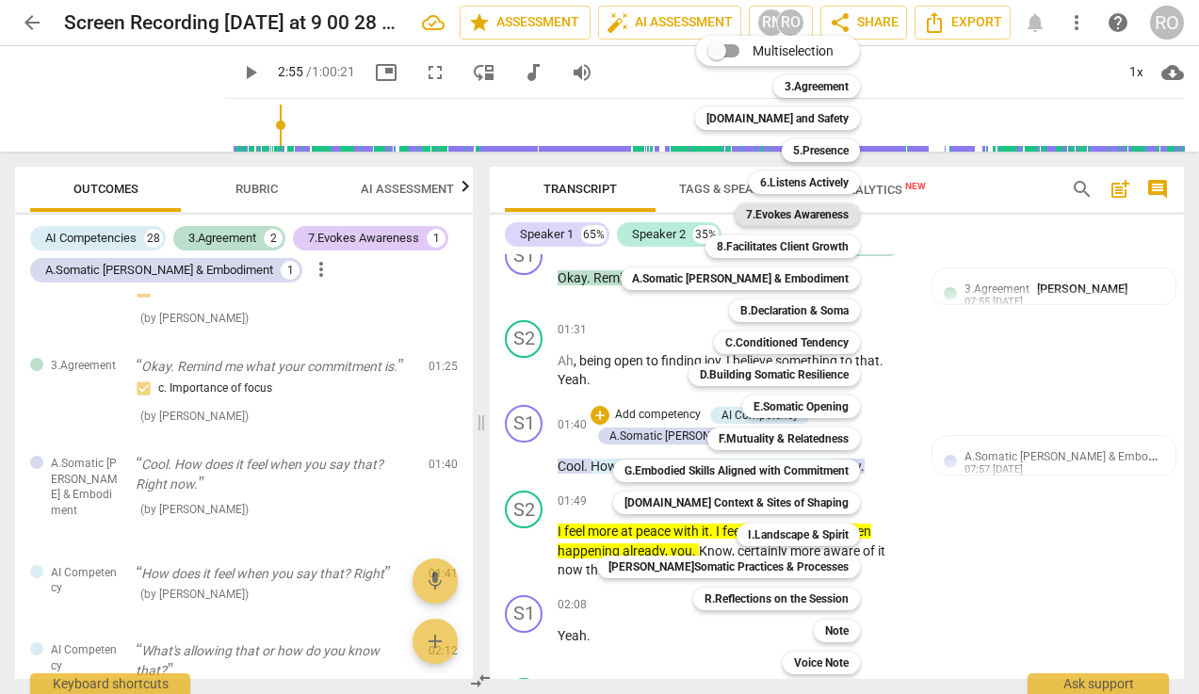
click at [803, 217] on b "7.Evokes Awareness" at bounding box center [797, 214] width 103 height 23
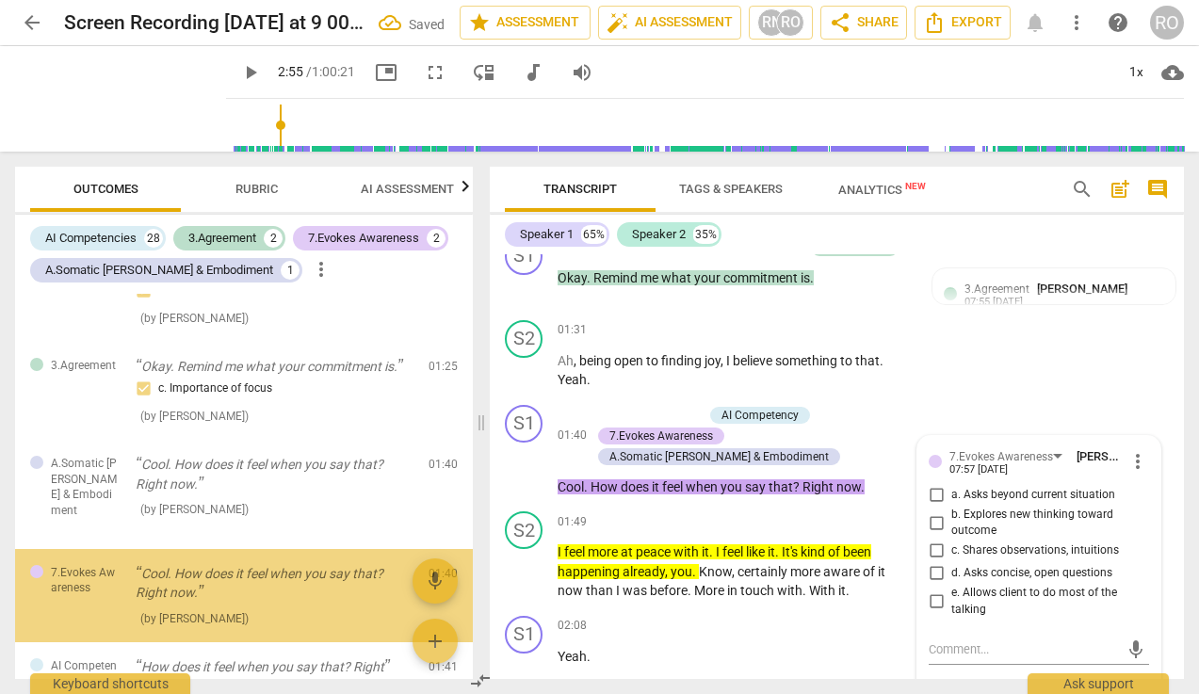
scroll to position [144, 0]
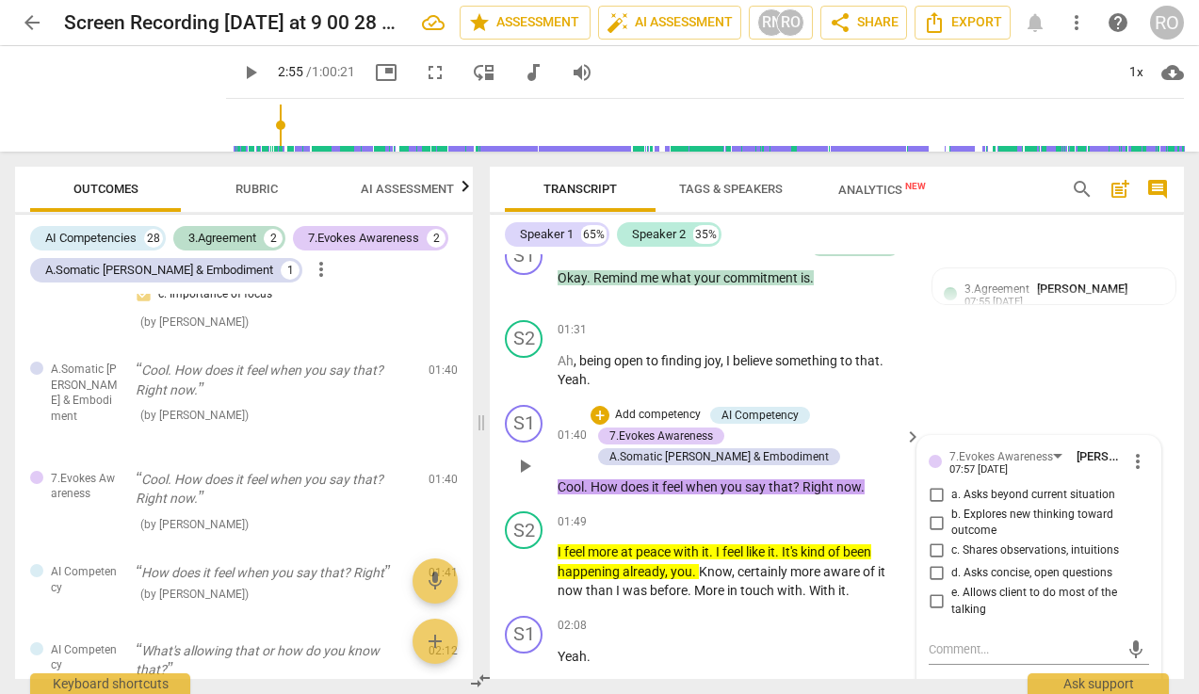
click at [951, 574] on span "d. Asks concise, open questions" at bounding box center [1031, 573] width 161 height 17
click at [950, 574] on input "d. Asks concise, open questions" at bounding box center [936, 573] width 30 height 23
checkbox input "true"
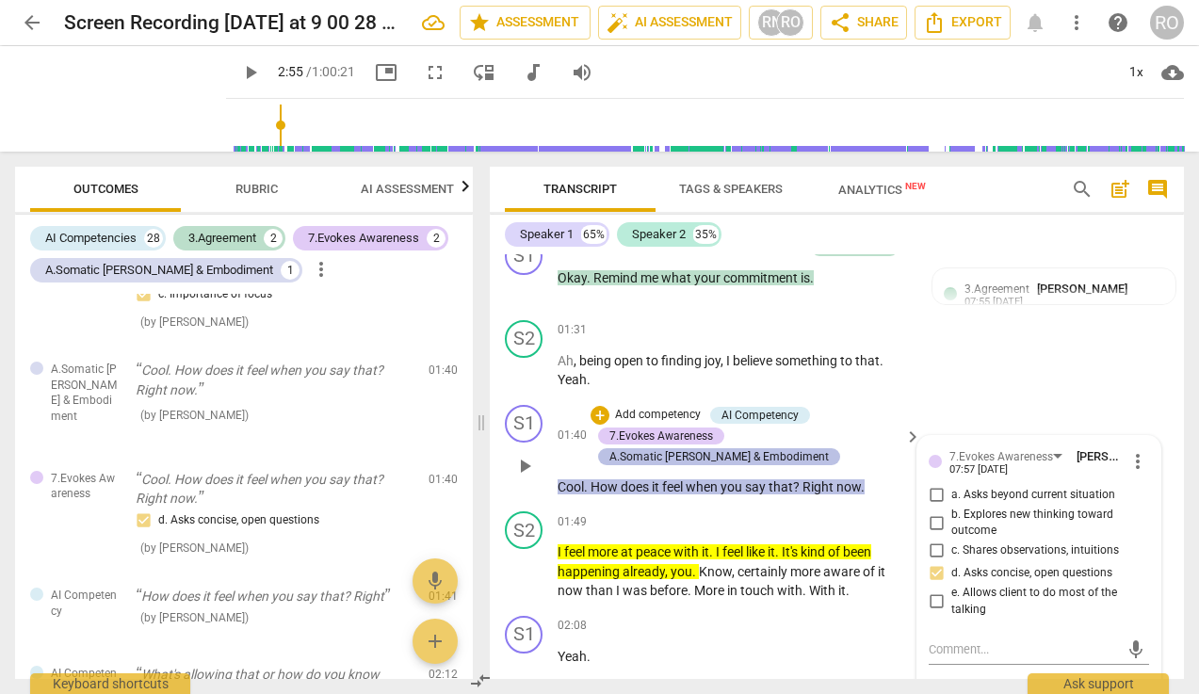
click at [758, 458] on div "A.Somatic [PERSON_NAME] & Embodiment" at bounding box center [718, 456] width 219 height 17
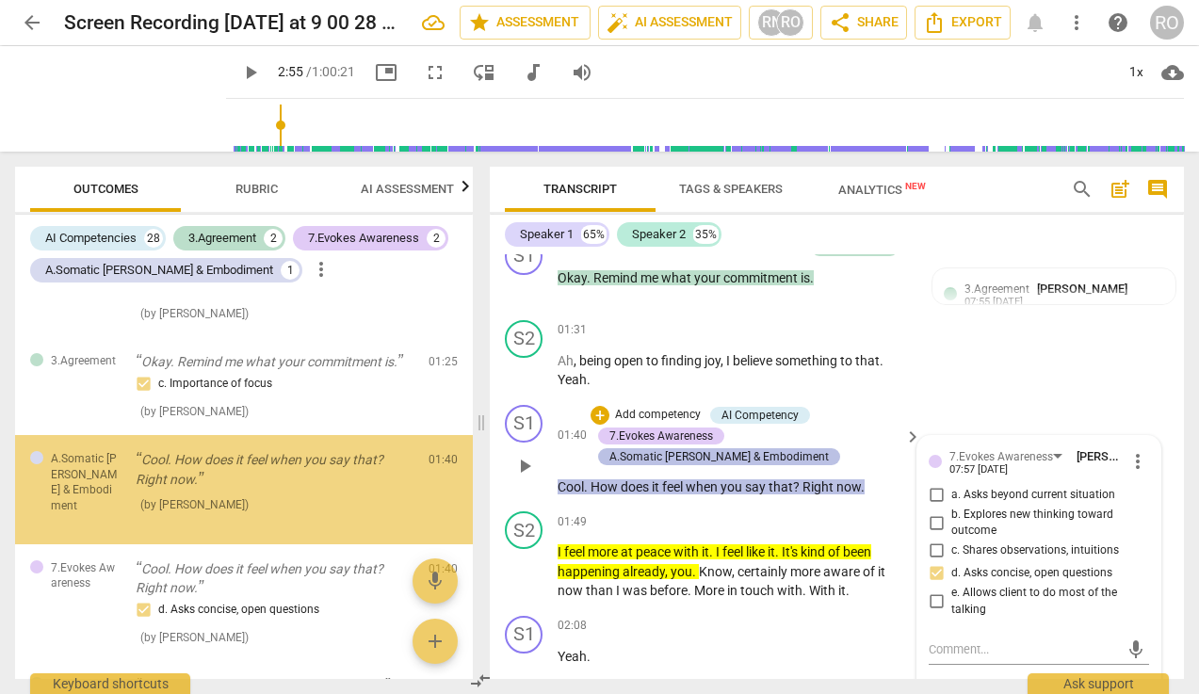
scroll to position [50, 0]
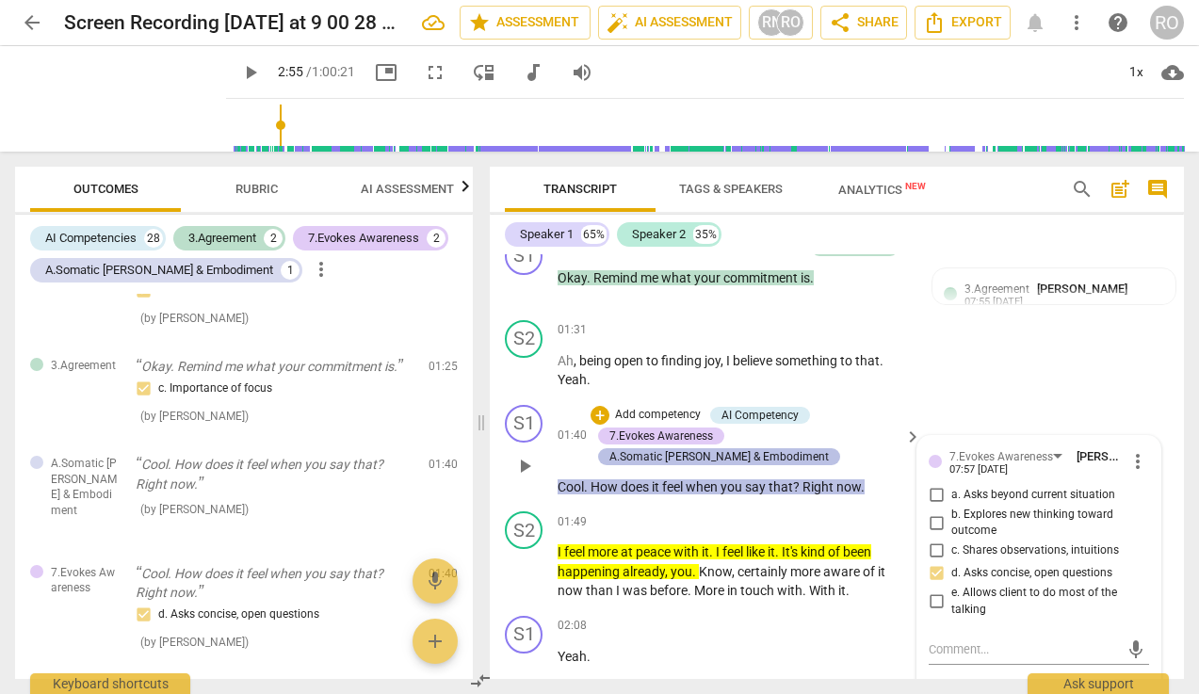
click at [794, 453] on div "A.Somatic [PERSON_NAME] & Embodiment" at bounding box center [719, 456] width 242 height 17
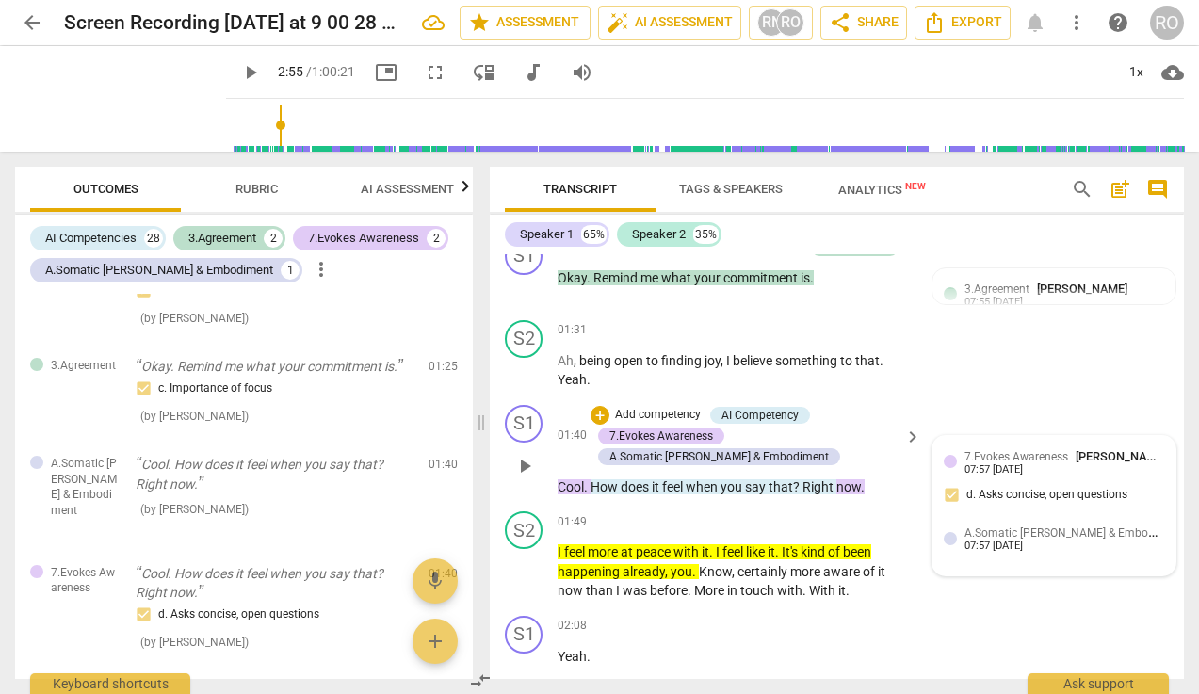
click at [1067, 541] on div "A.Somatic [PERSON_NAME] & Embodiment [PERSON_NAME]" at bounding box center [1064, 532] width 200 height 18
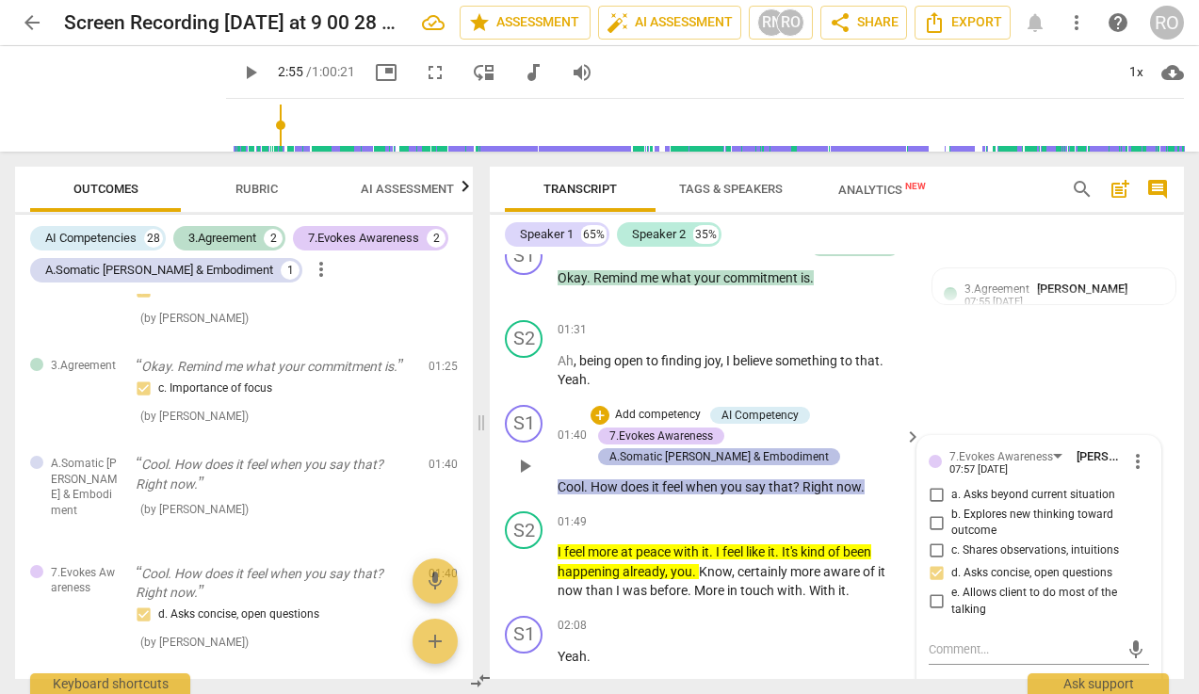
click at [760, 459] on div "A.Somatic [PERSON_NAME] & Embodiment" at bounding box center [718, 456] width 219 height 17
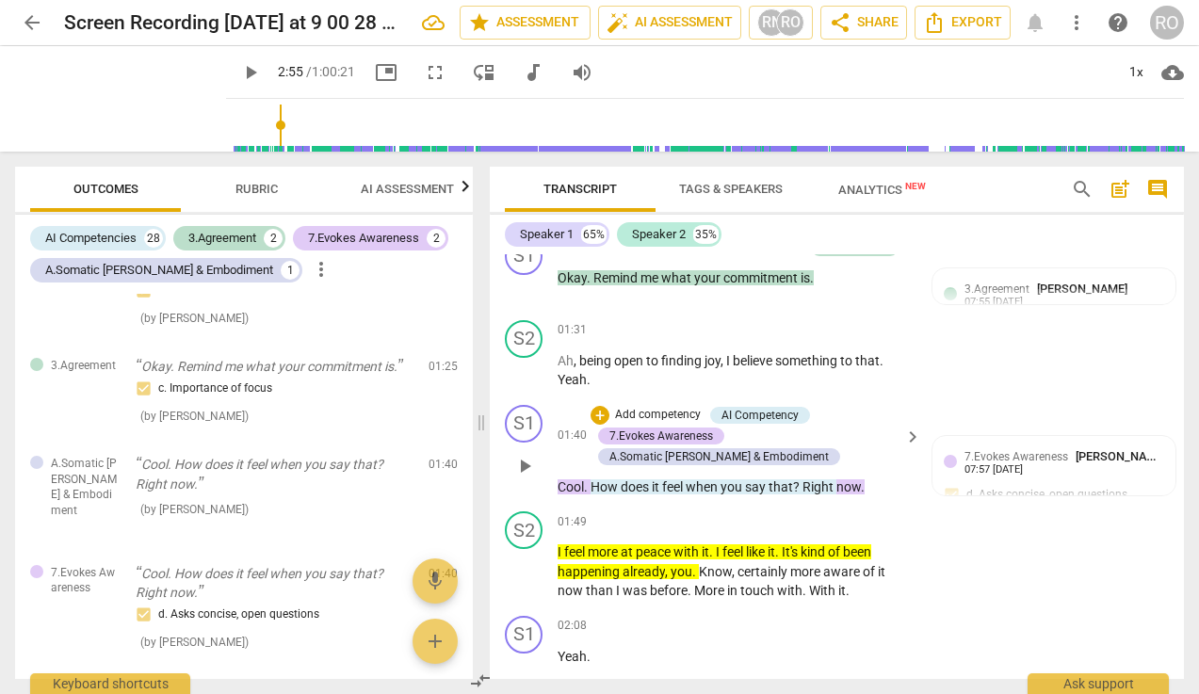
click at [896, 438] on div "+ Add competency AI Competency 7.Evokes Awareness A.Somatic [PERSON_NAME] & Emb…" at bounding box center [755, 436] width 336 height 62
click at [904, 438] on span "keyboard_arrow_right" at bounding box center [912, 437] width 23 height 23
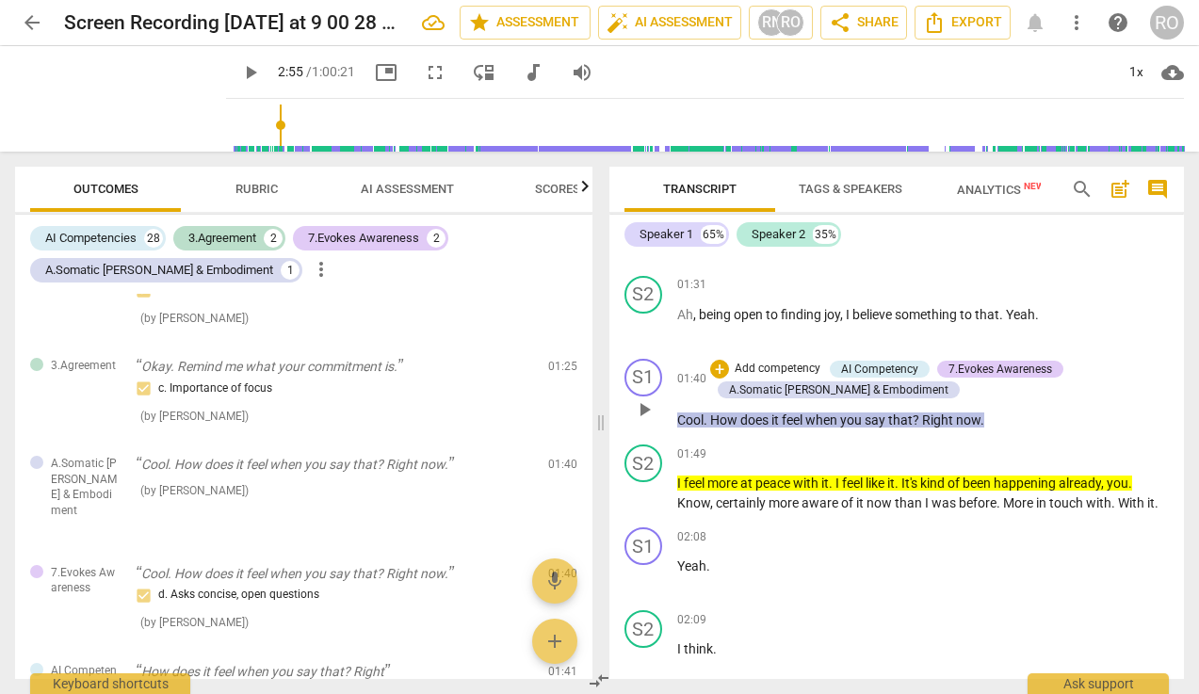
scroll to position [1202, 0]
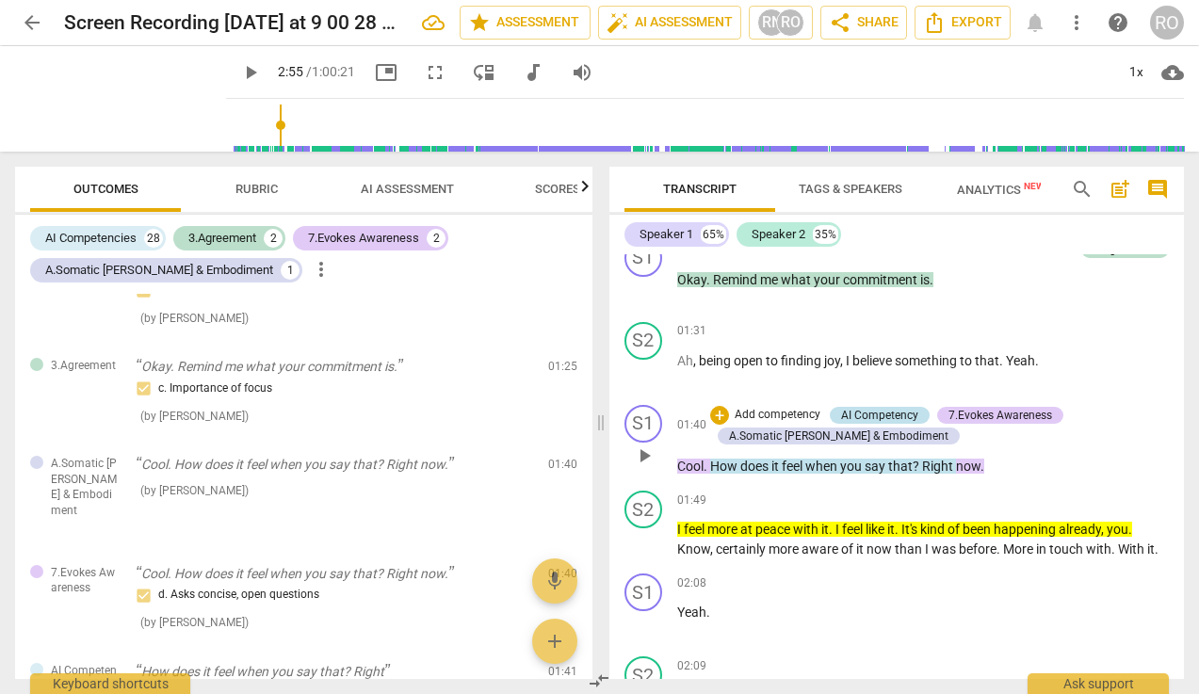
click at [874, 408] on div "AI Competency" at bounding box center [879, 415] width 77 height 17
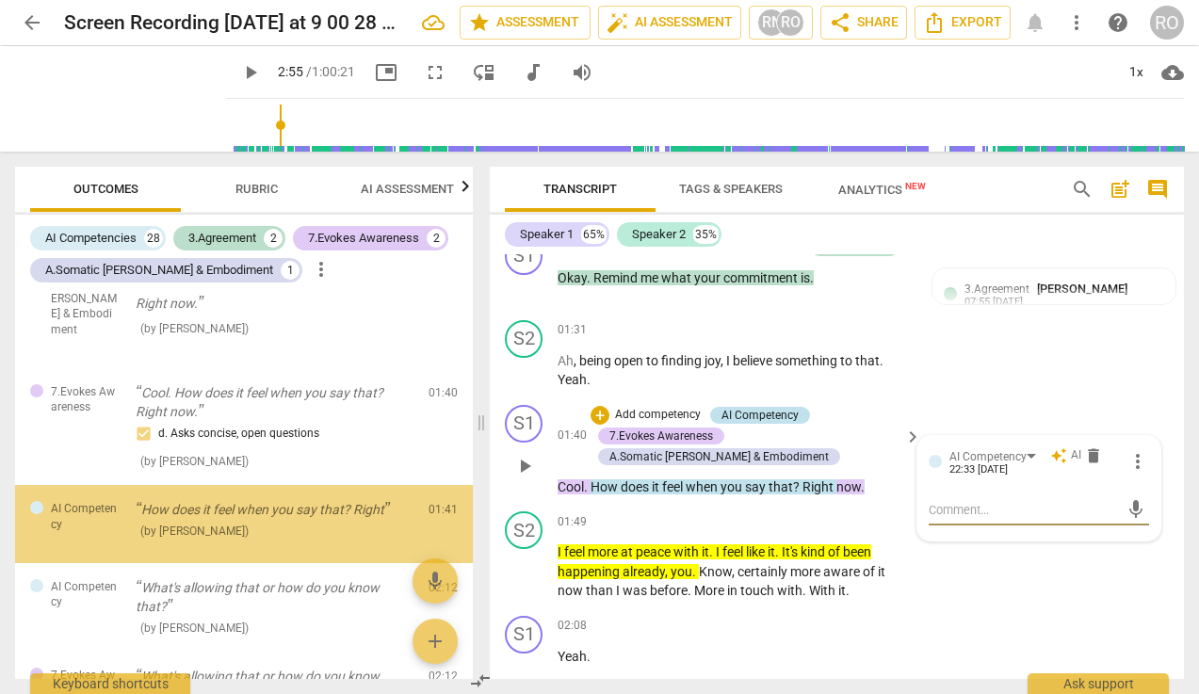
scroll to position [233, 0]
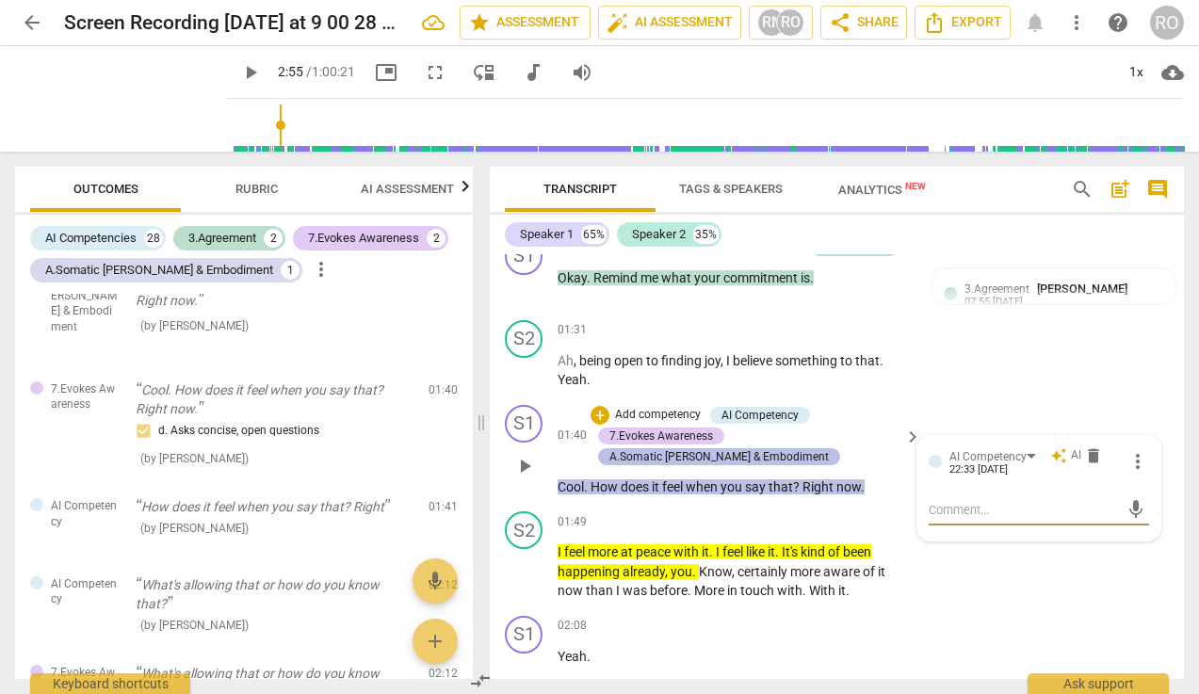
click at [727, 456] on div "A.Somatic [PERSON_NAME] & Embodiment" at bounding box center [718, 456] width 219 height 17
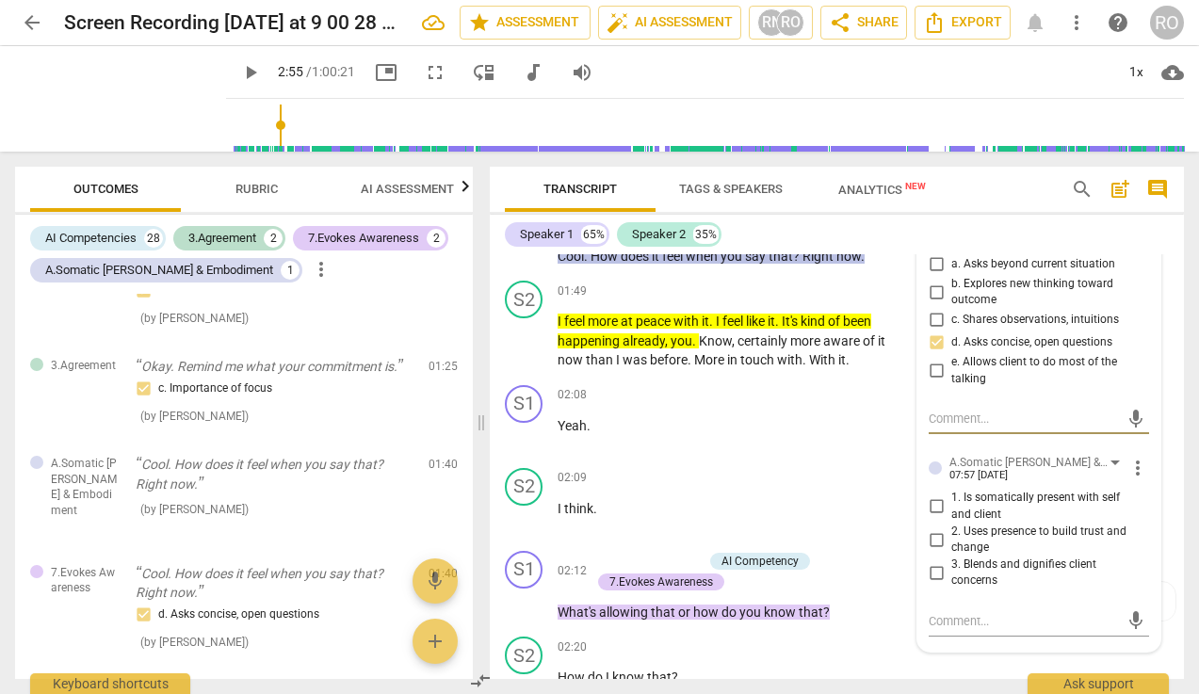
scroll to position [1483, 0]
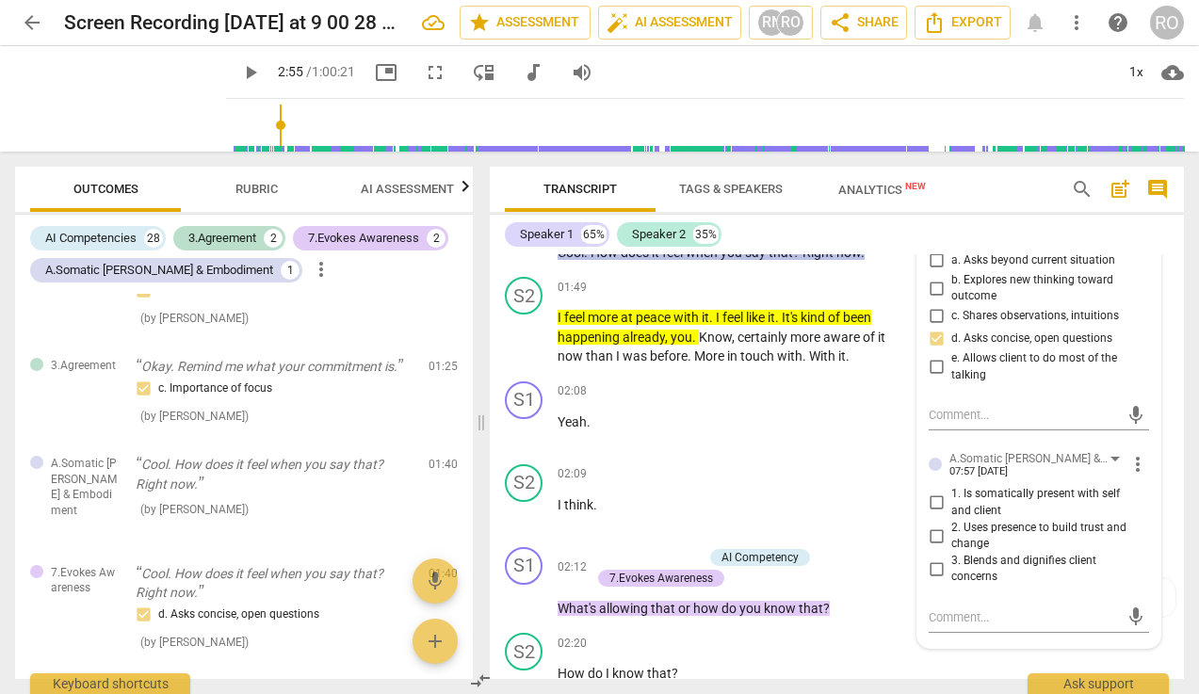
click at [1067, 505] on span "1. Is somatically present with self and client" at bounding box center [1046, 502] width 190 height 33
click at [951, 505] on input "1. Is somatically present with self and client" at bounding box center [936, 502] width 30 height 23
checkbox input "true"
click at [1065, 526] on span "2. Uses presence to build trust and change" at bounding box center [1046, 536] width 190 height 33
click at [951, 526] on input "2. Uses presence to build trust and change" at bounding box center [936, 535] width 30 height 23
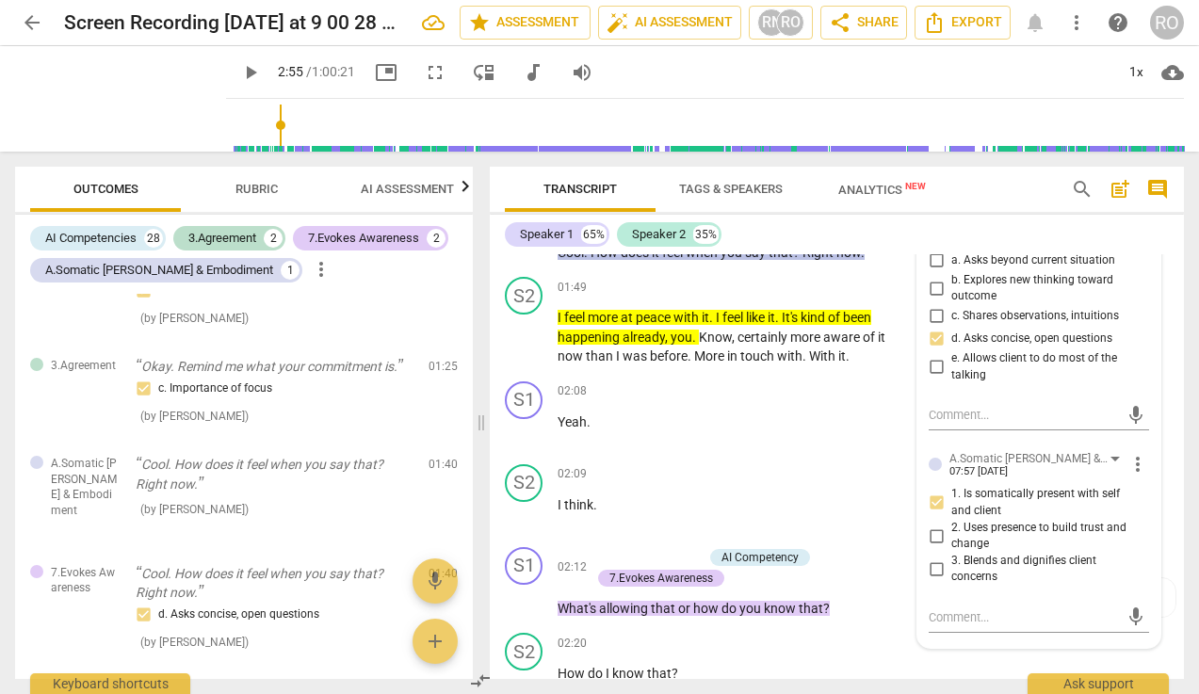
checkbox input "true"
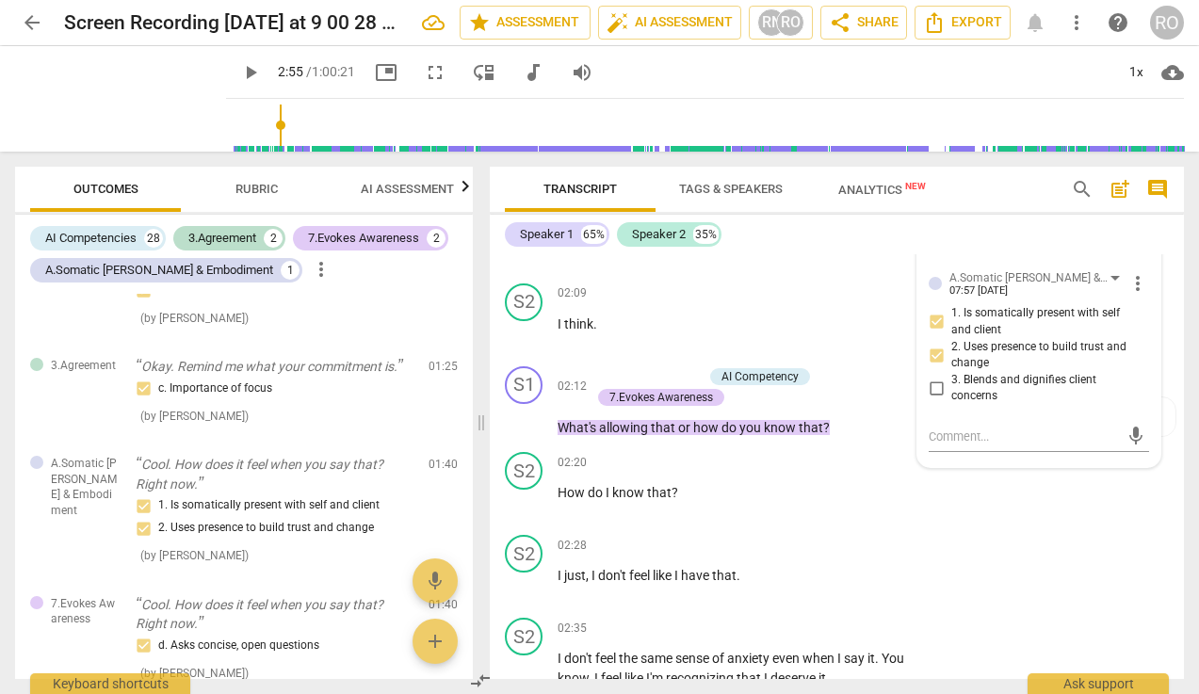
scroll to position [1669, 0]
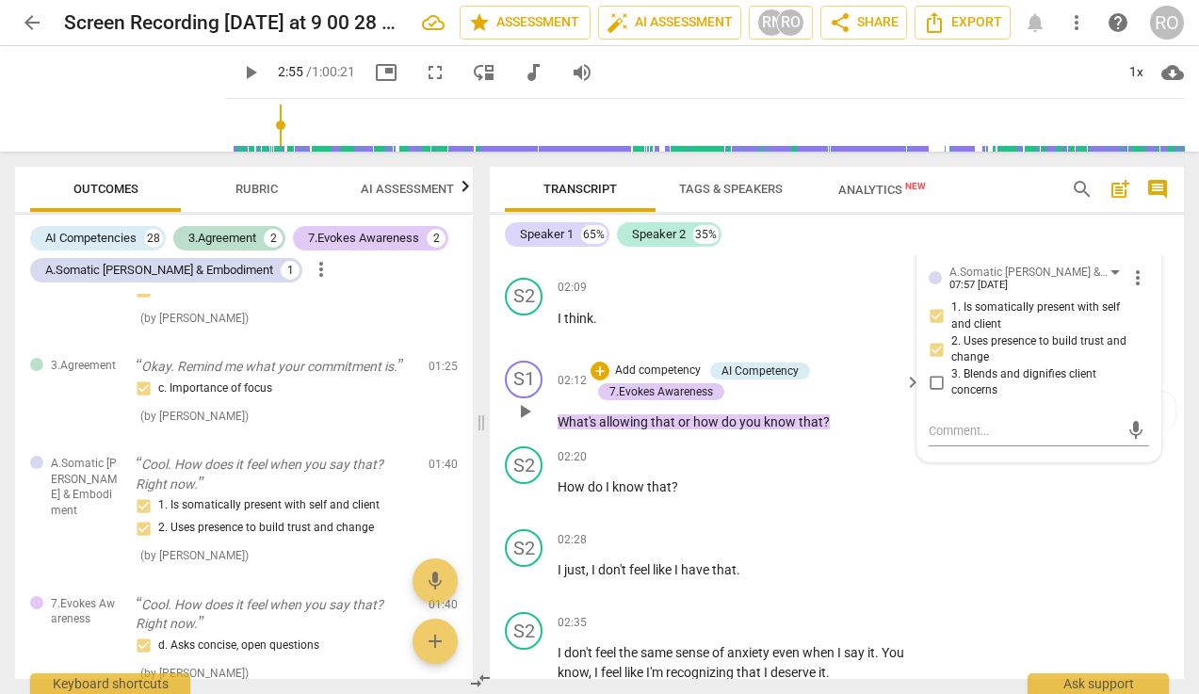
click at [795, 423] on span "know" at bounding box center [781, 421] width 35 height 15
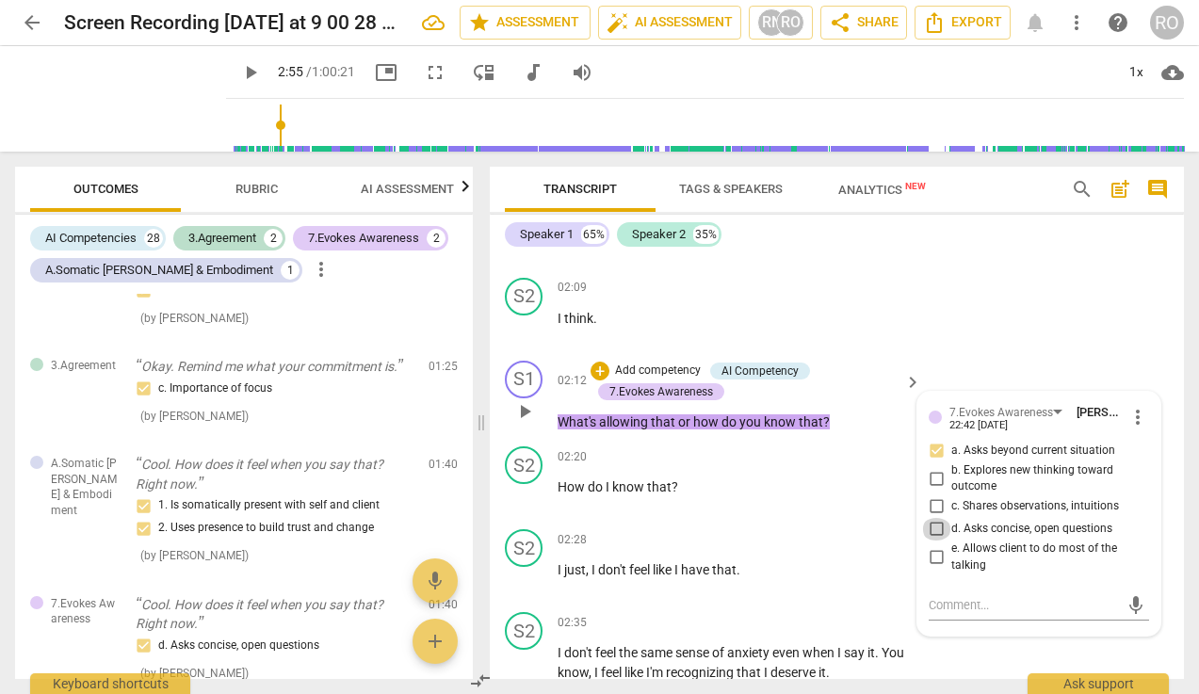
click at [930, 530] on input "d. Asks concise, open questions" at bounding box center [936, 529] width 30 height 23
checkbox input "true"
click at [1065, 326] on div "S2 play_arrow pause 02:09 + Add competency keyboard_arrow_right I think ." at bounding box center [837, 311] width 694 height 83
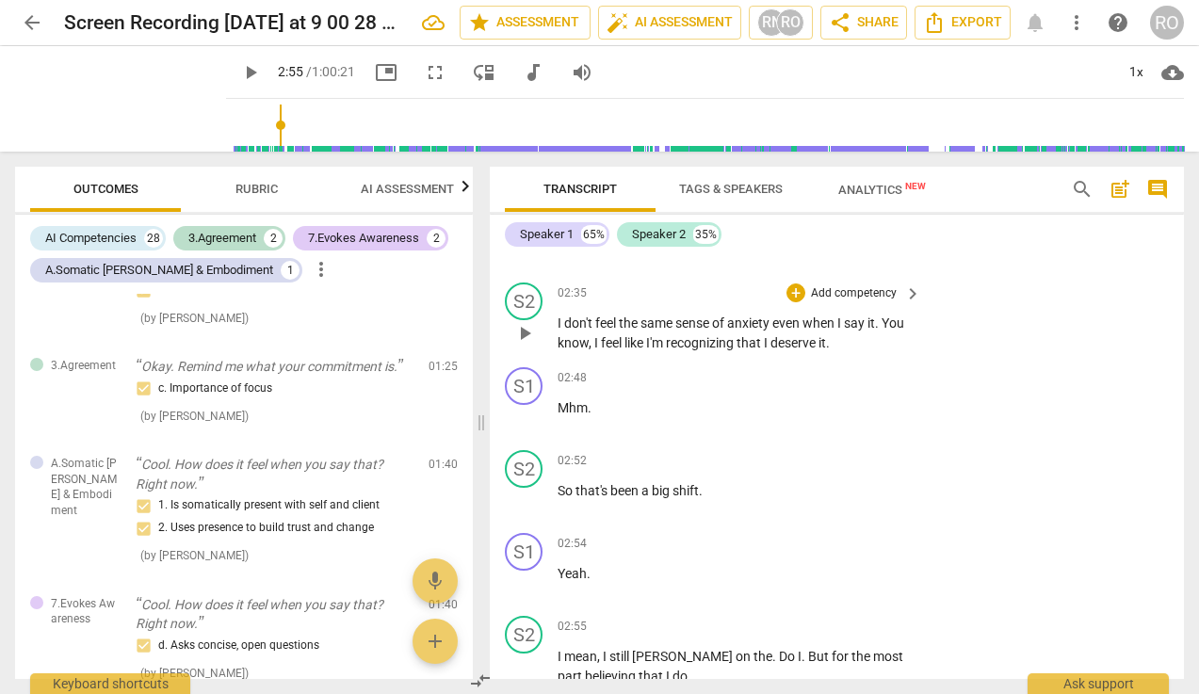
scroll to position [1997, 0]
click at [875, 300] on p "Add competency" at bounding box center [853, 295] width 89 height 17
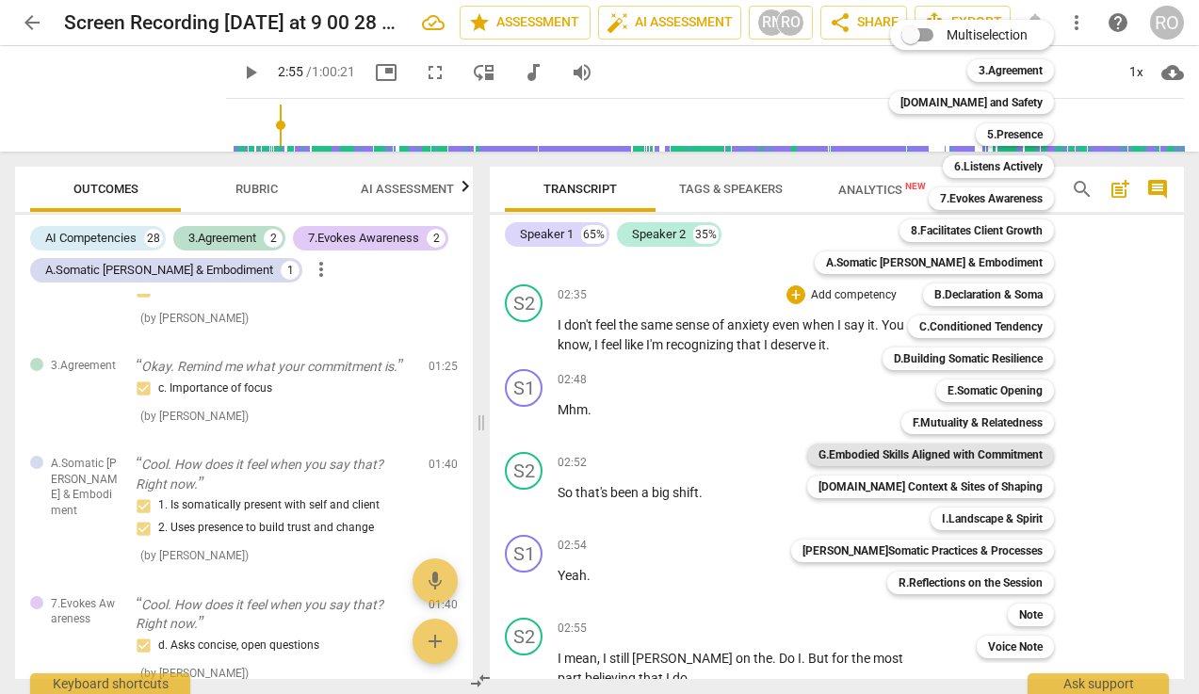
click at [936, 455] on b "G.Embodied Skills Aligned with Commitment" at bounding box center [930, 454] width 224 height 23
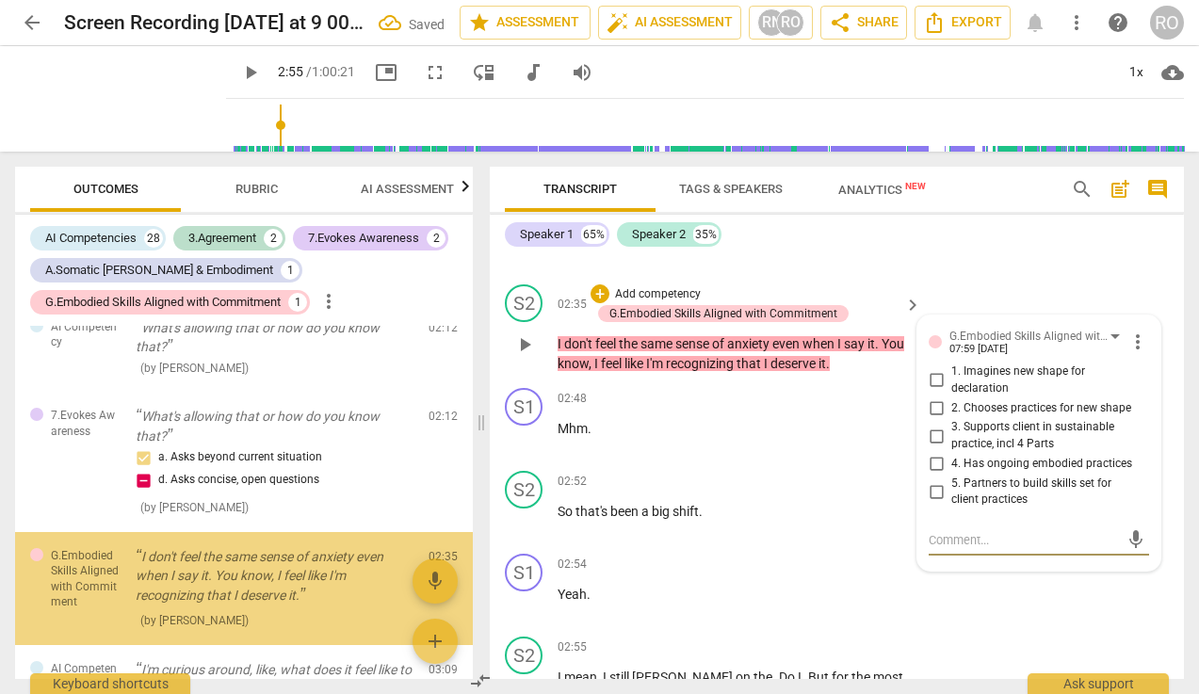
scroll to position [639, 0]
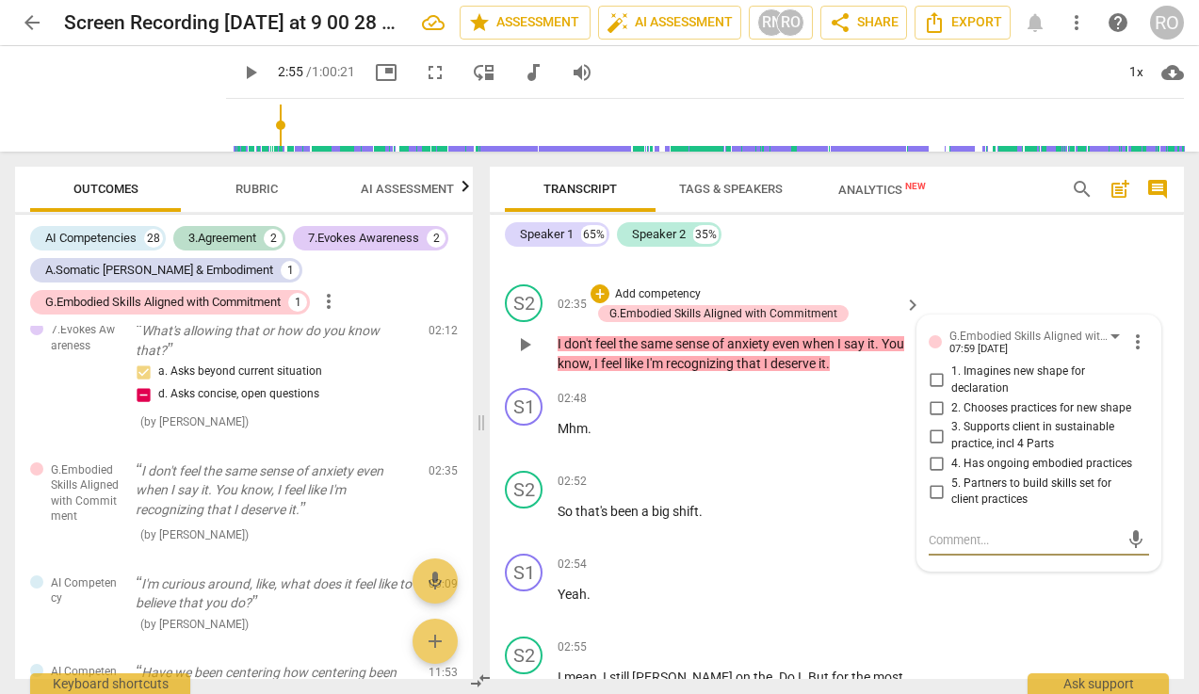
click at [685, 295] on p "Add competency" at bounding box center [657, 294] width 89 height 17
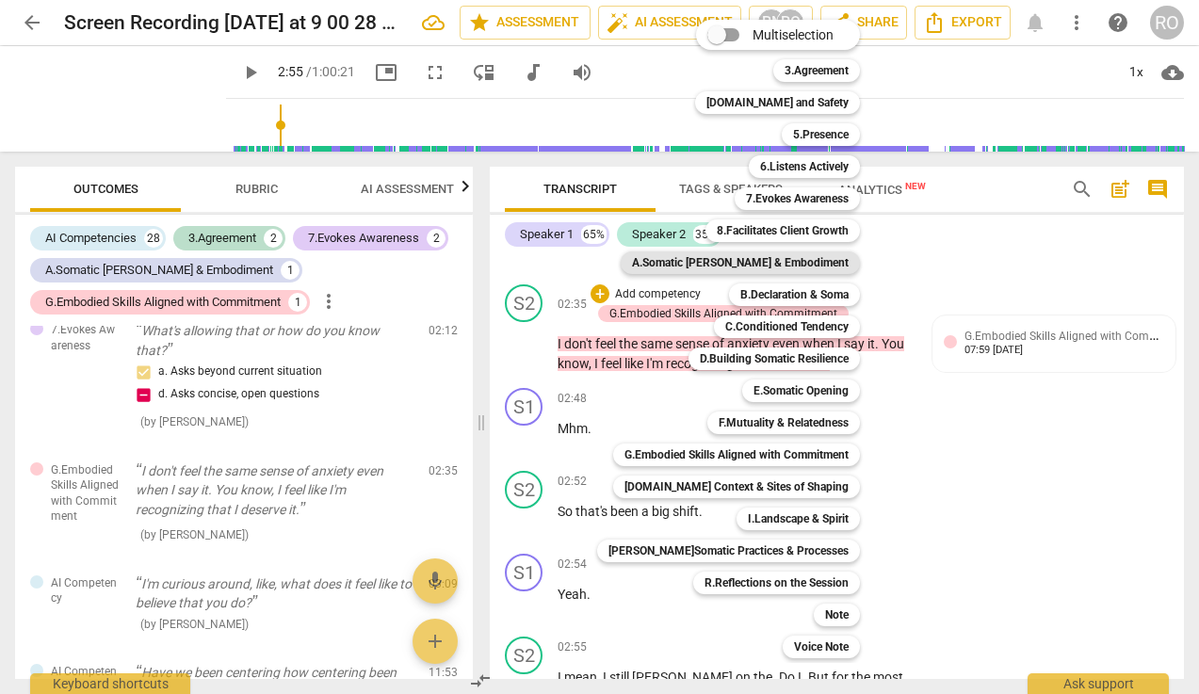
click at [823, 268] on b "A.Somatic [PERSON_NAME] & Embodiment" at bounding box center [740, 262] width 217 height 23
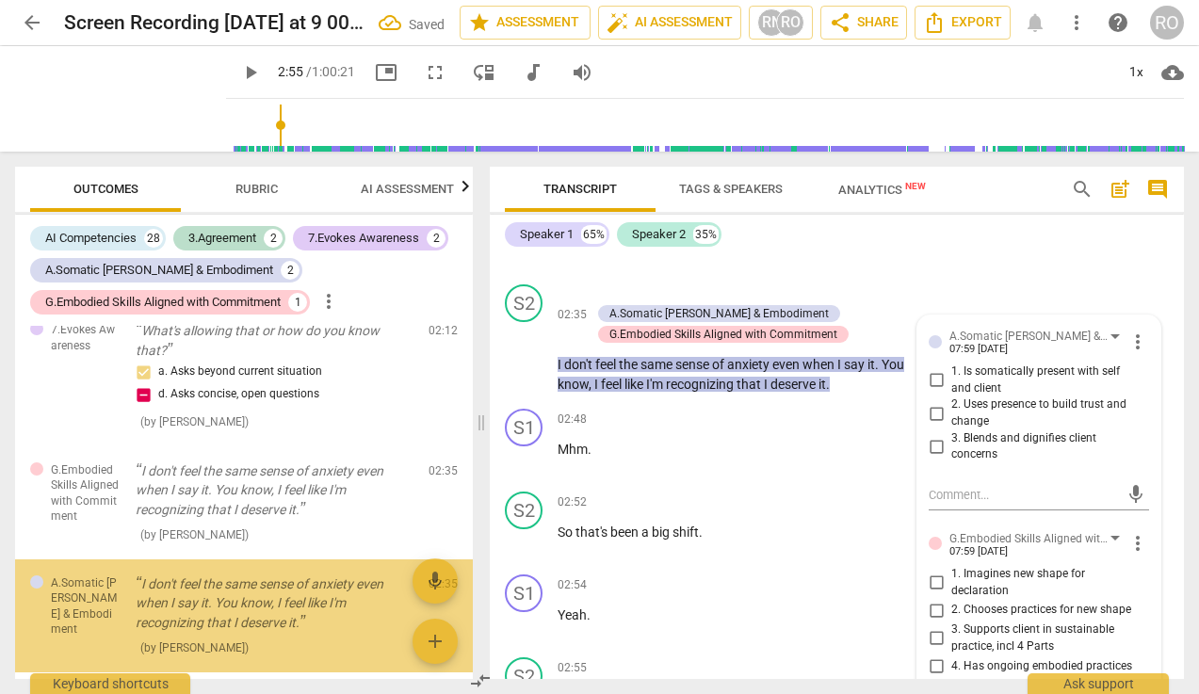
scroll to position [752, 0]
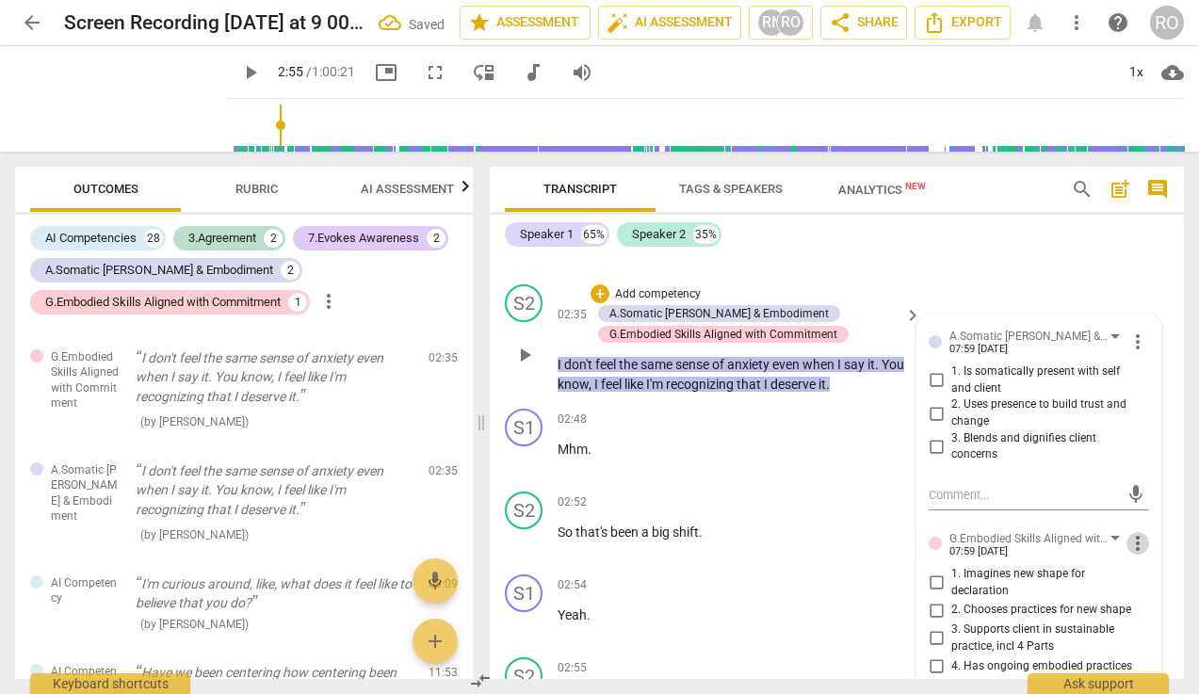
click at [1067, 547] on span "more_vert" at bounding box center [1137, 543] width 23 height 23
click at [1067, 583] on li "Delete" at bounding box center [1150, 580] width 65 height 36
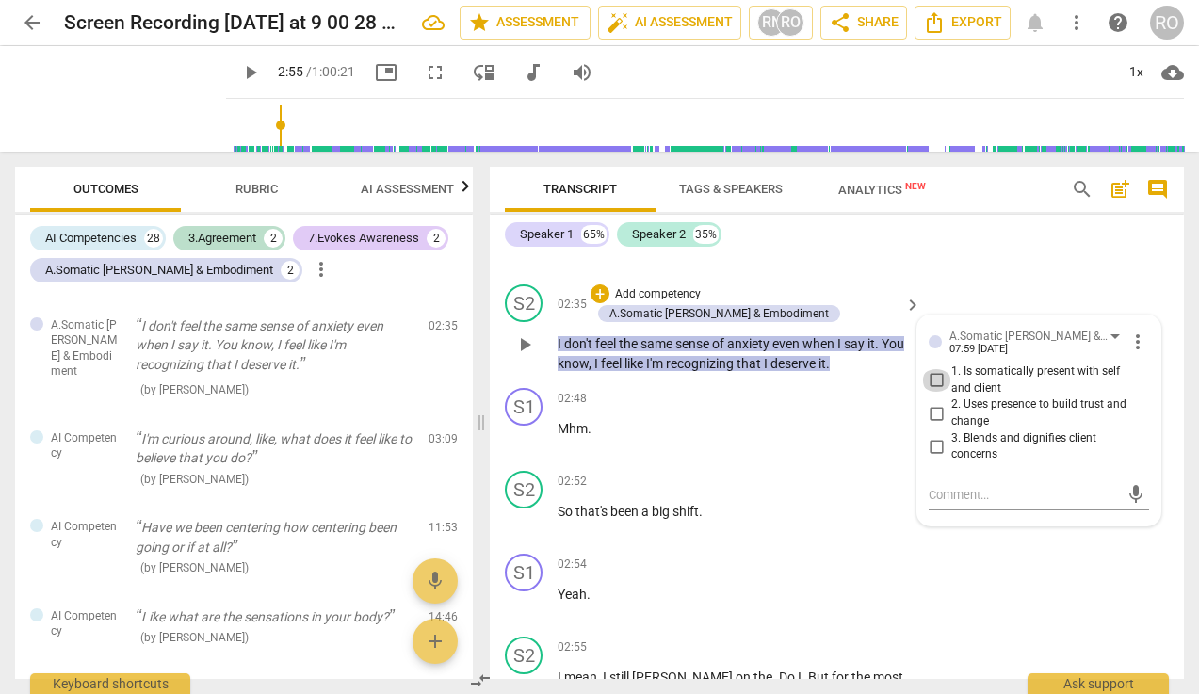
click at [938, 386] on input "1. Is somatically present with self and client" at bounding box center [936, 380] width 30 height 23
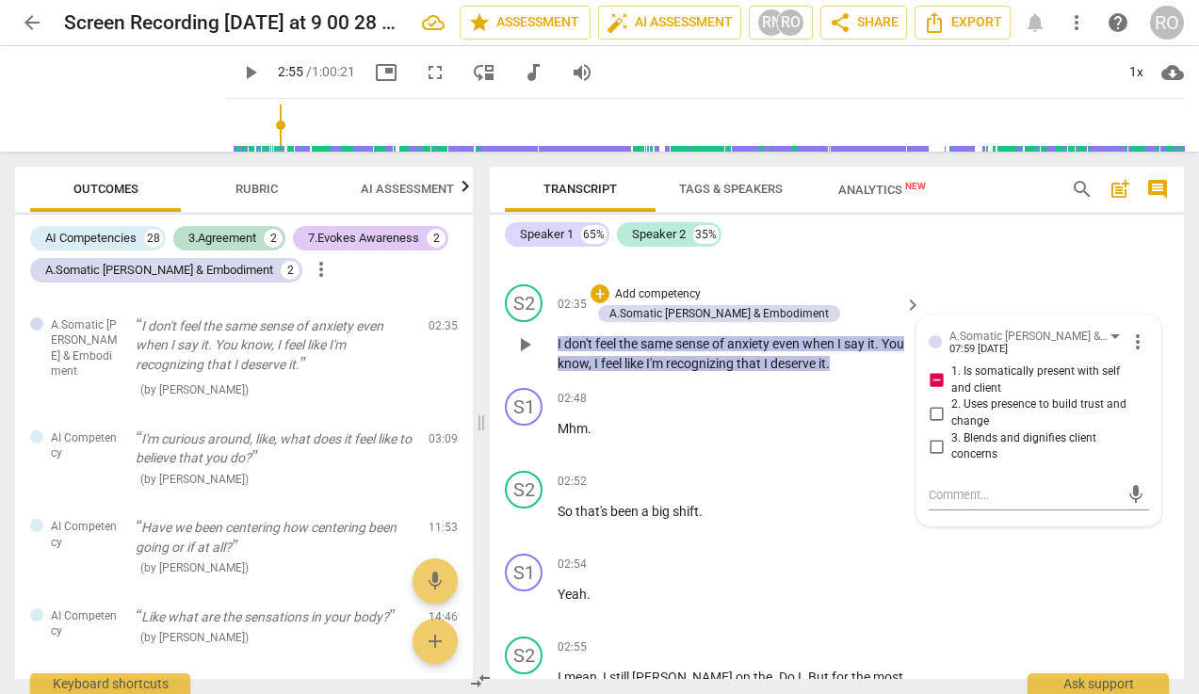
click at [938, 386] on input "1. Is somatically present with self and client" at bounding box center [936, 380] width 30 height 23
checkbox input "false"
click at [670, 290] on p "Add competency" at bounding box center [657, 294] width 89 height 17
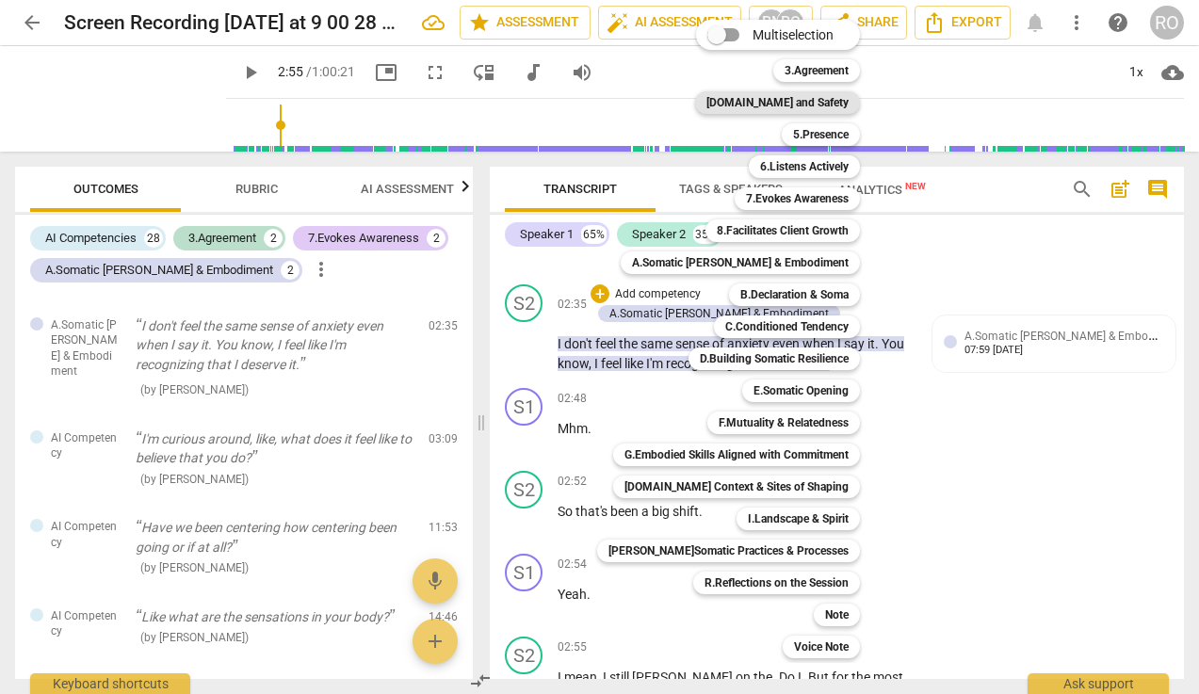
click at [778, 107] on b "[DOMAIN_NAME] and Safety" at bounding box center [777, 102] width 142 height 23
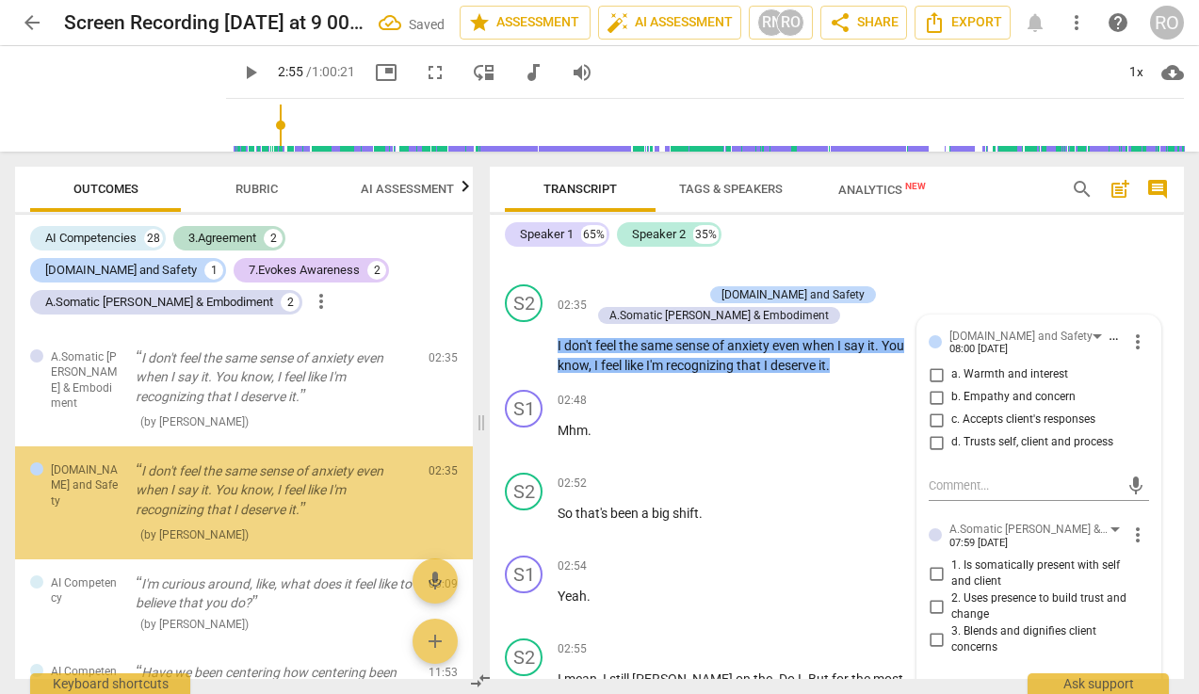
scroll to position [736, 0]
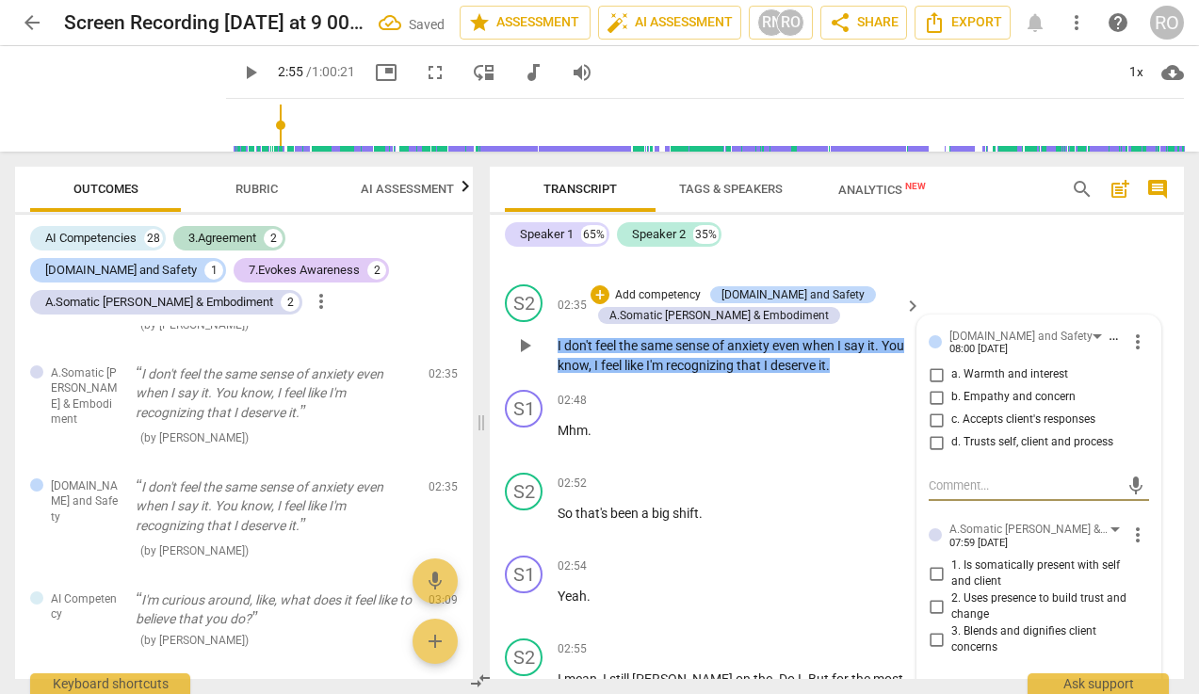
click at [934, 379] on input "a. Warmth and interest" at bounding box center [936, 374] width 30 height 23
checkbox input "true"
click at [935, 400] on input "b. Empathy and concern" at bounding box center [936, 397] width 30 height 23
checkbox input "true"
click at [934, 424] on input "c. Accepts client's responses" at bounding box center [936, 420] width 30 height 23
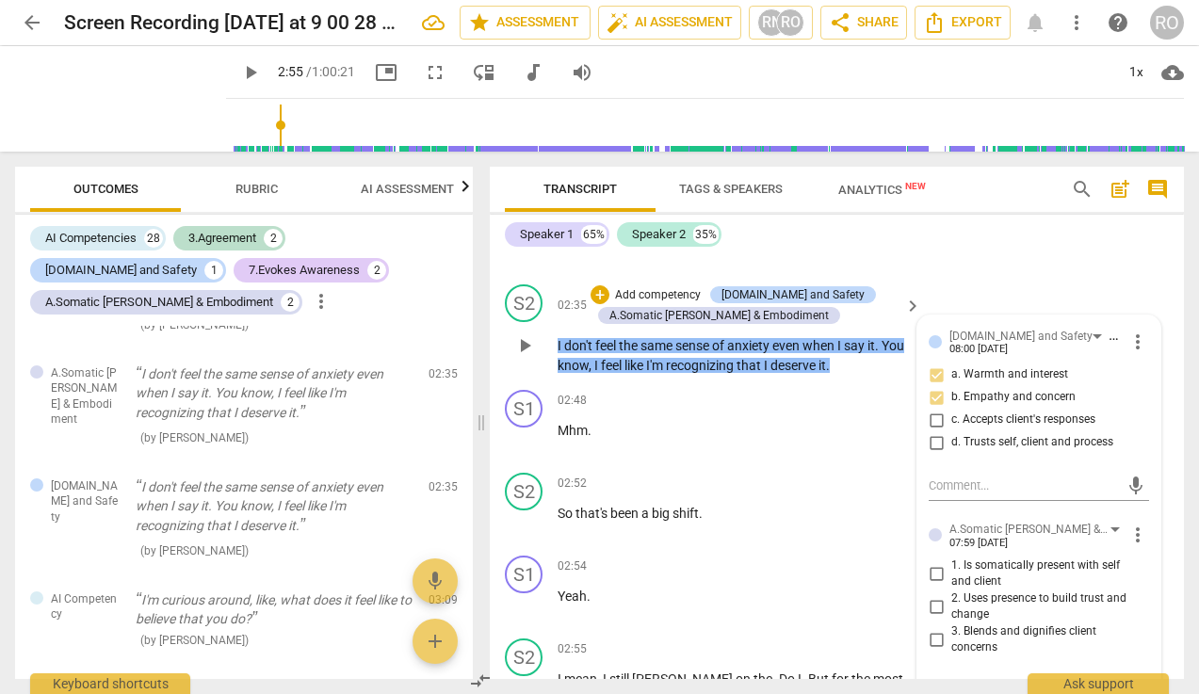
checkbox input "true"
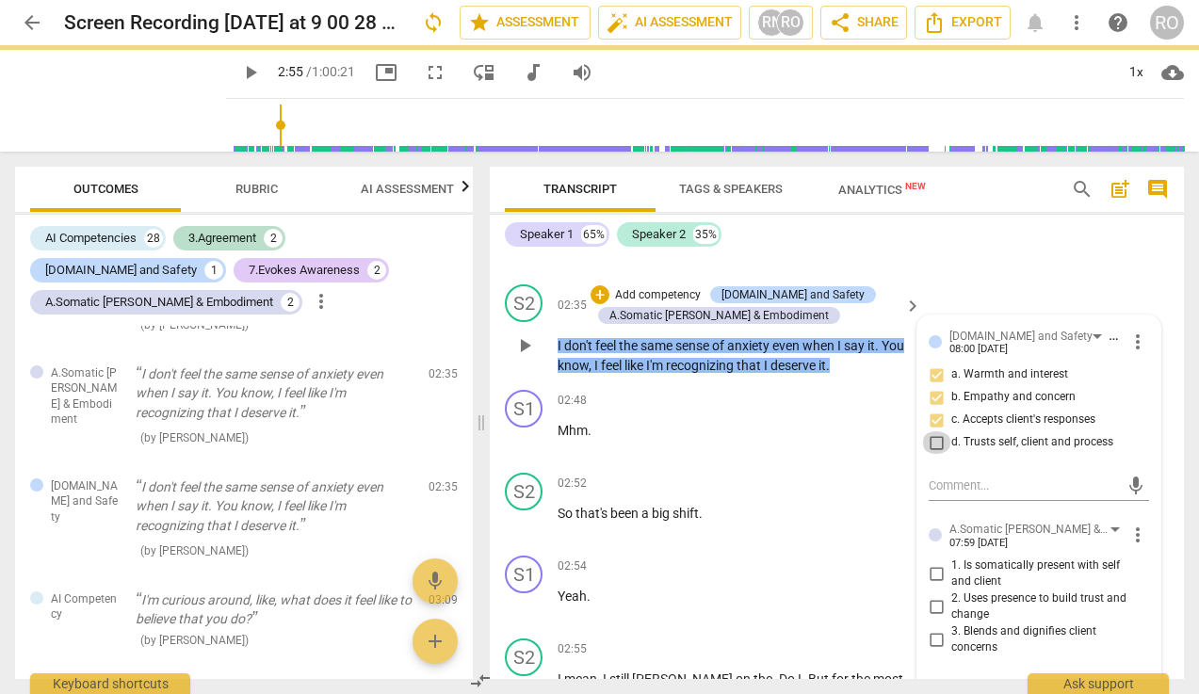
click at [934, 442] on input "d. Trusts self, client and process" at bounding box center [936, 442] width 30 height 23
checkbox input "true"
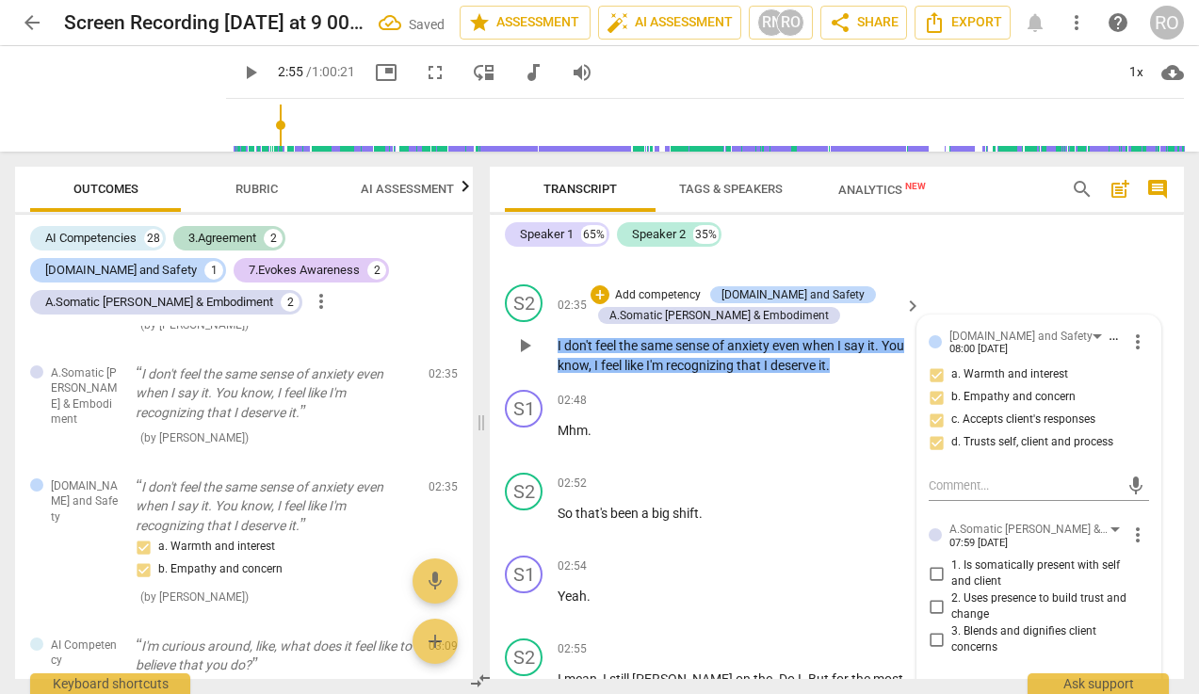
click at [623, 283] on div "S2 play_arrow pause 02:35 + Add competency [DOMAIN_NAME] and Safety A.Somatic […" at bounding box center [837, 329] width 694 height 105
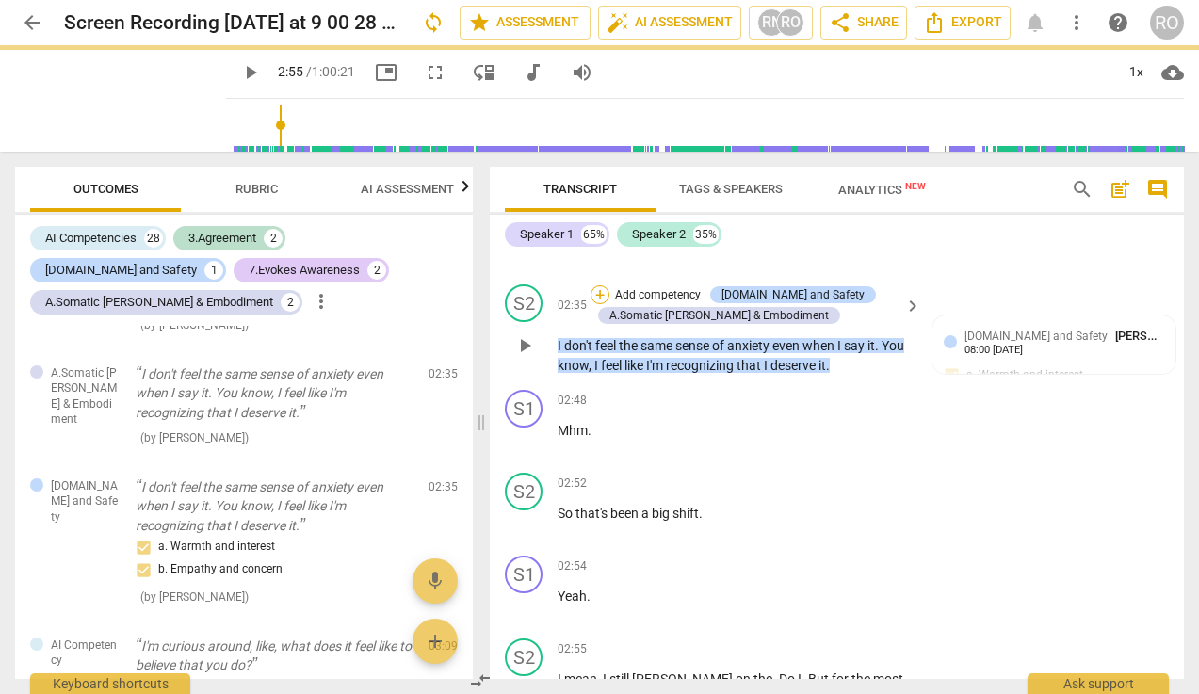
click at [606, 298] on div "+" at bounding box center [599, 294] width 19 height 19
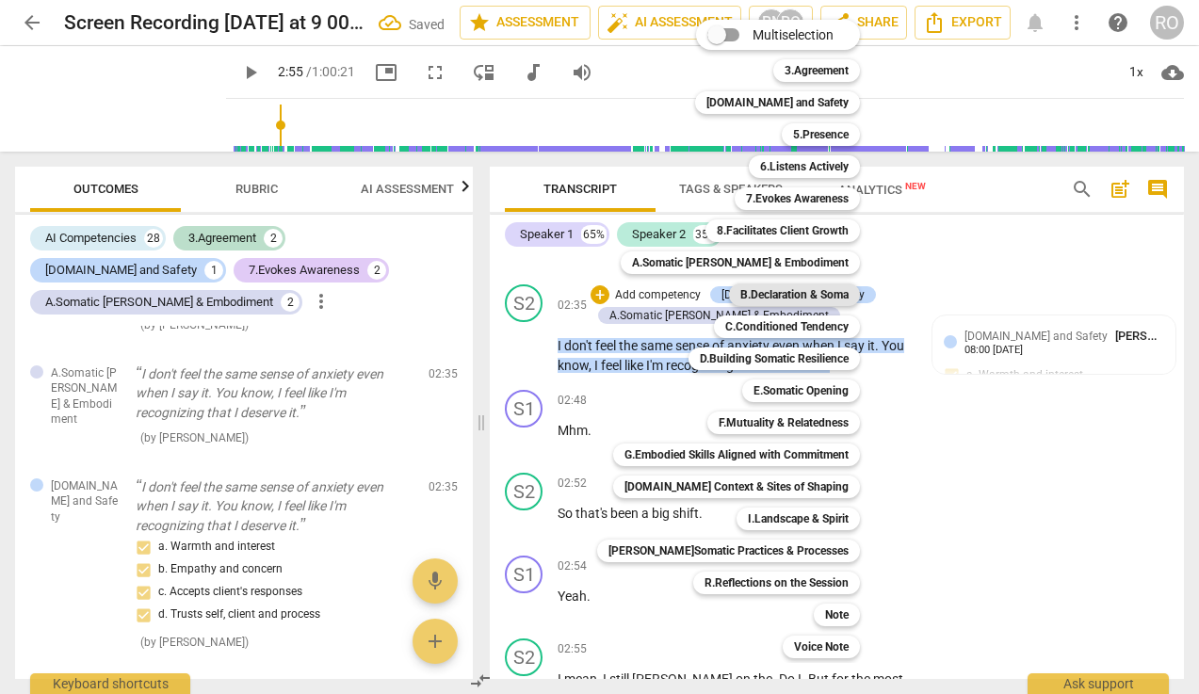
click at [819, 290] on b "B.Declaration & Soma" at bounding box center [794, 294] width 108 height 23
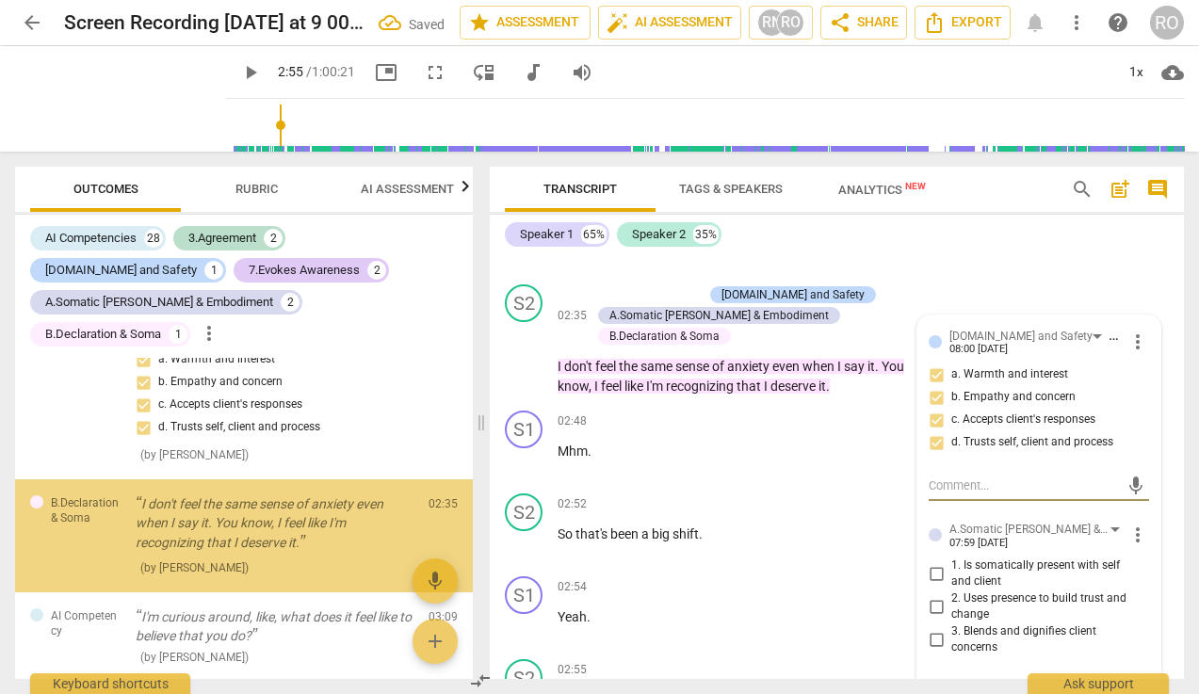
scroll to position [957, 0]
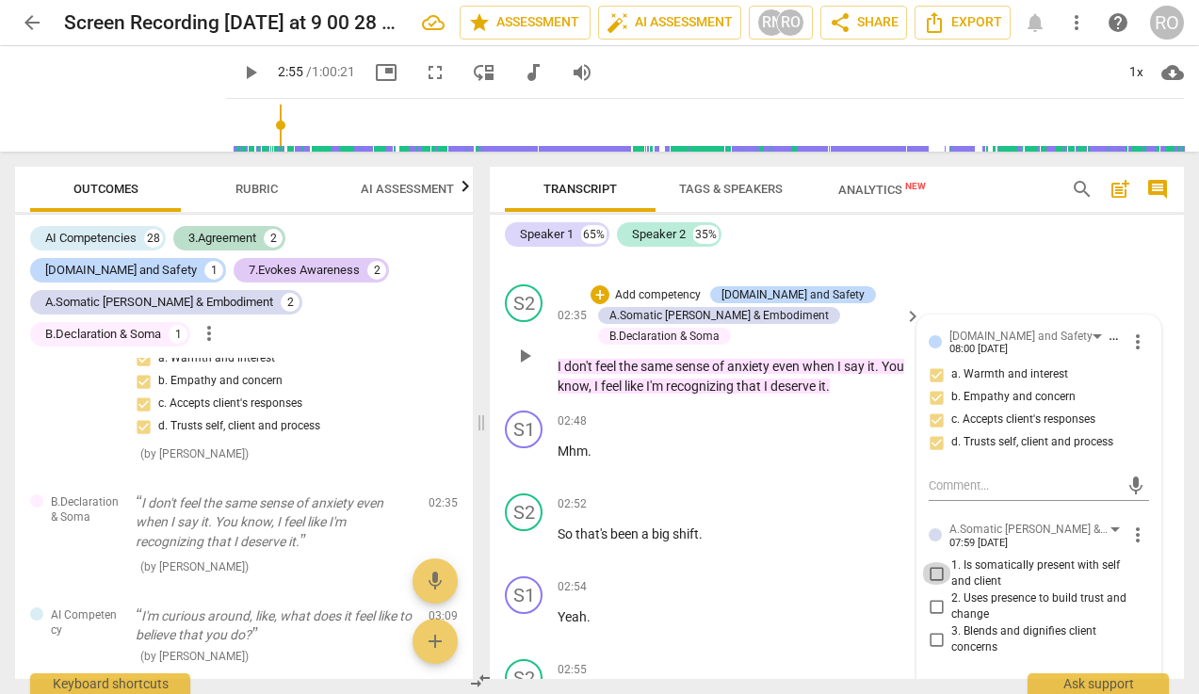
click at [936, 575] on input "1. Is somatically present with self and client" at bounding box center [936, 573] width 30 height 23
checkbox input "true"
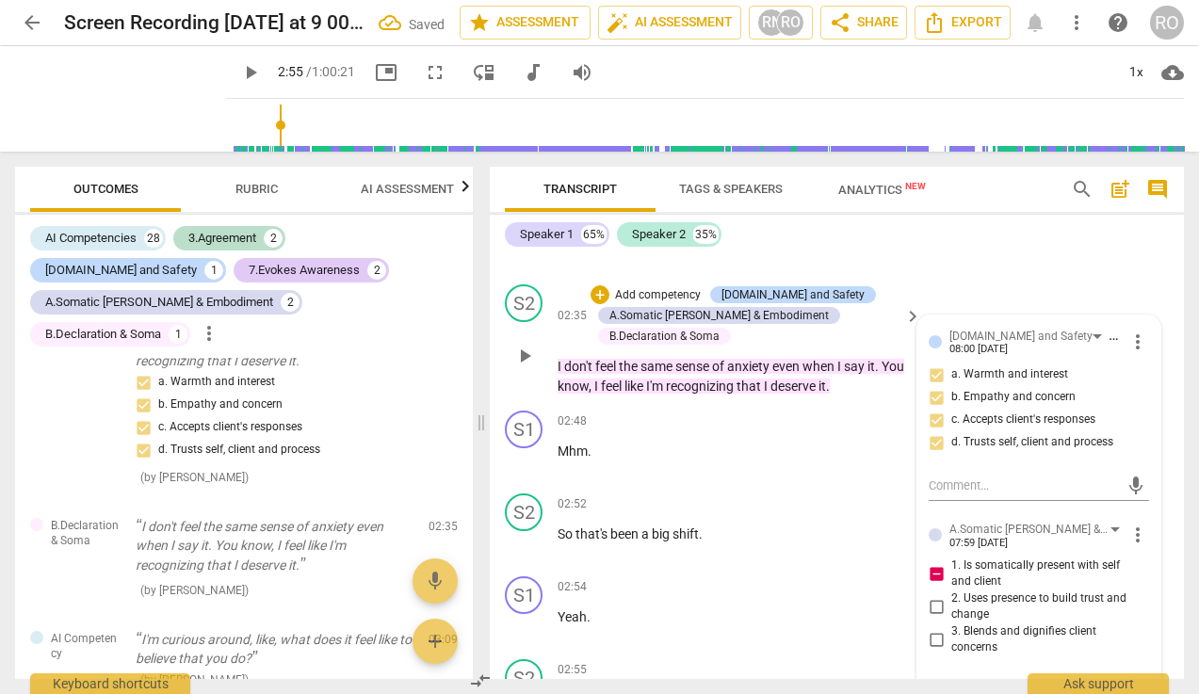
scroll to position [980, 0]
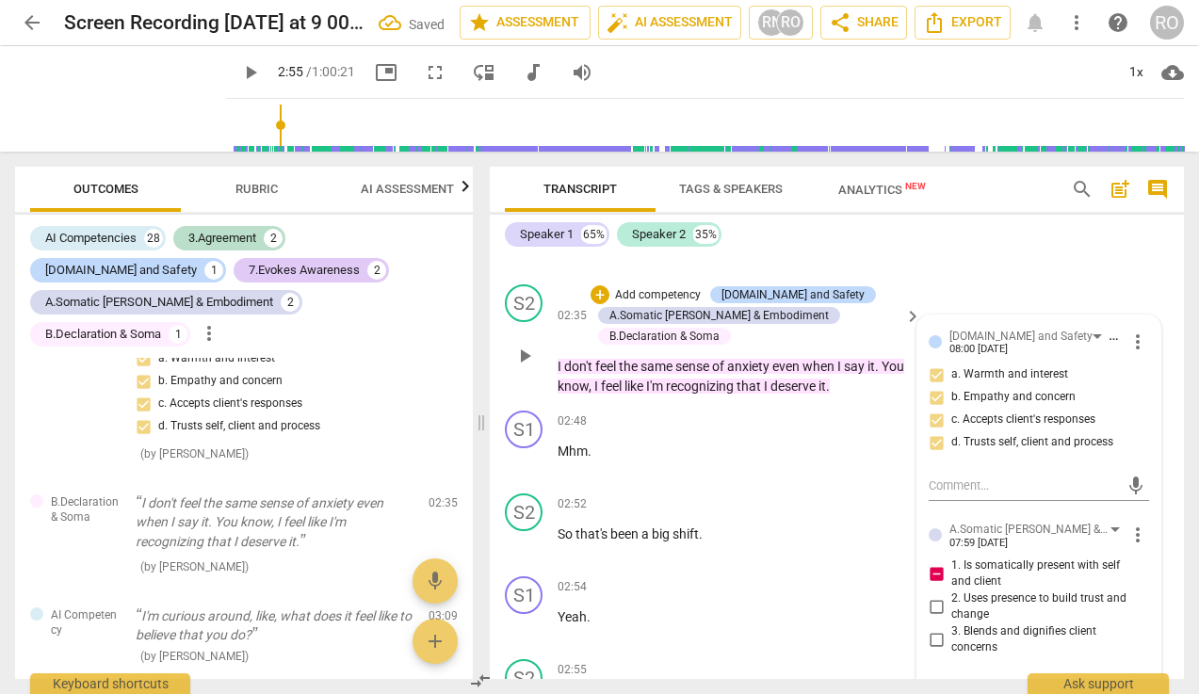
click at [934, 605] on input "2. Uses presence to build trust and change" at bounding box center [936, 606] width 30 height 23
checkbox input "true"
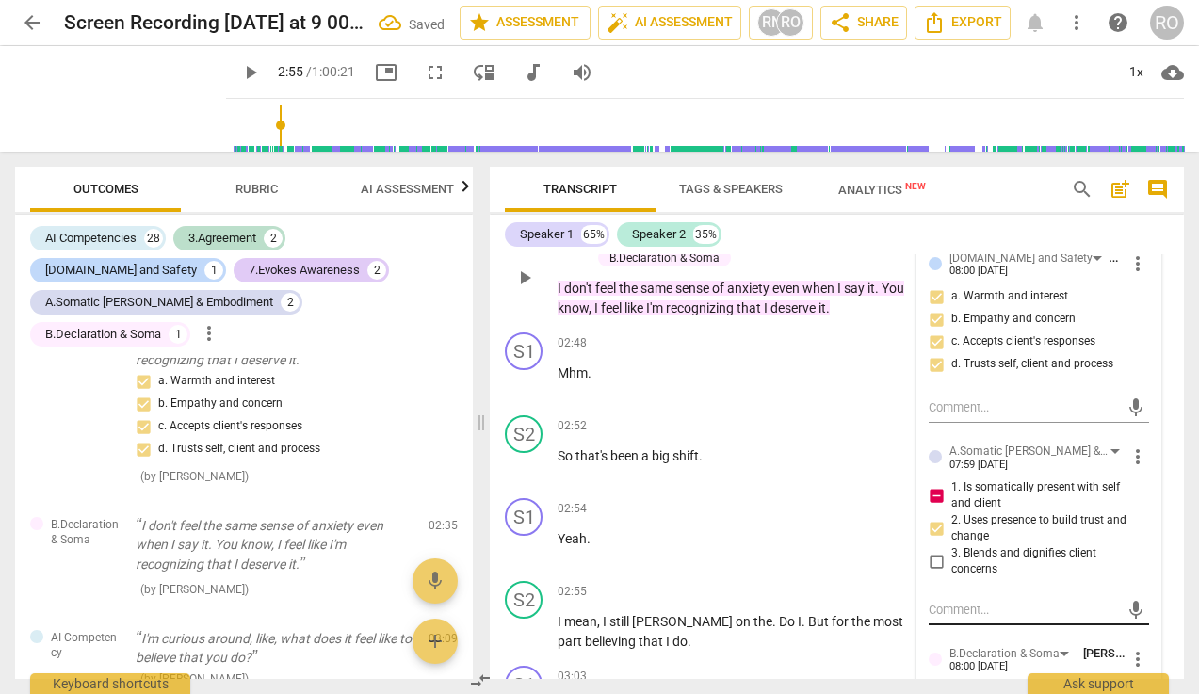
scroll to position [1003, 0]
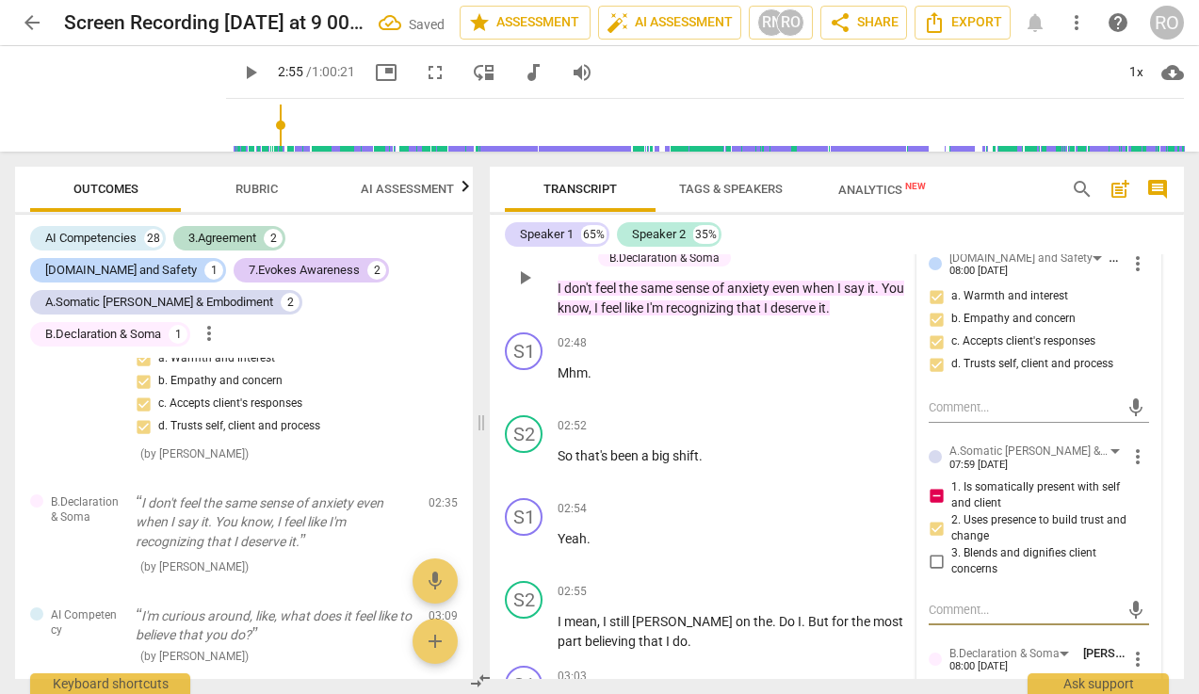
click at [1058, 610] on textarea at bounding box center [1023, 610] width 190 height 18
type textarea "I"
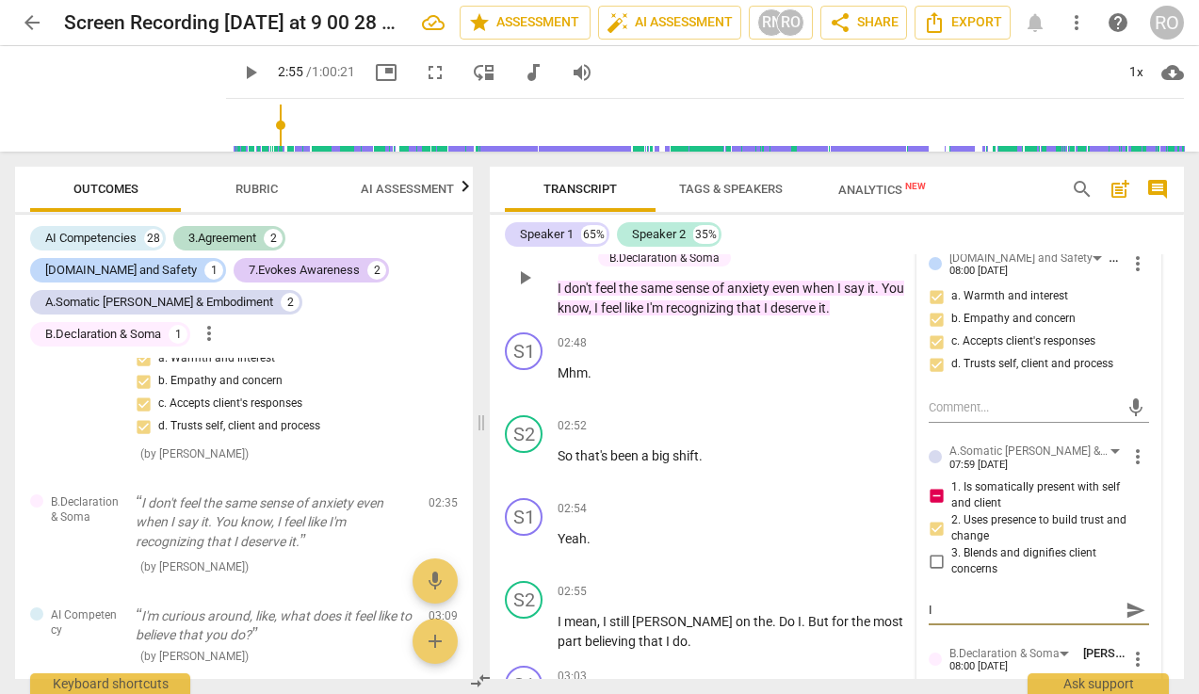
type textarea "I s"
type textarea "I se"
type textarea "I see"
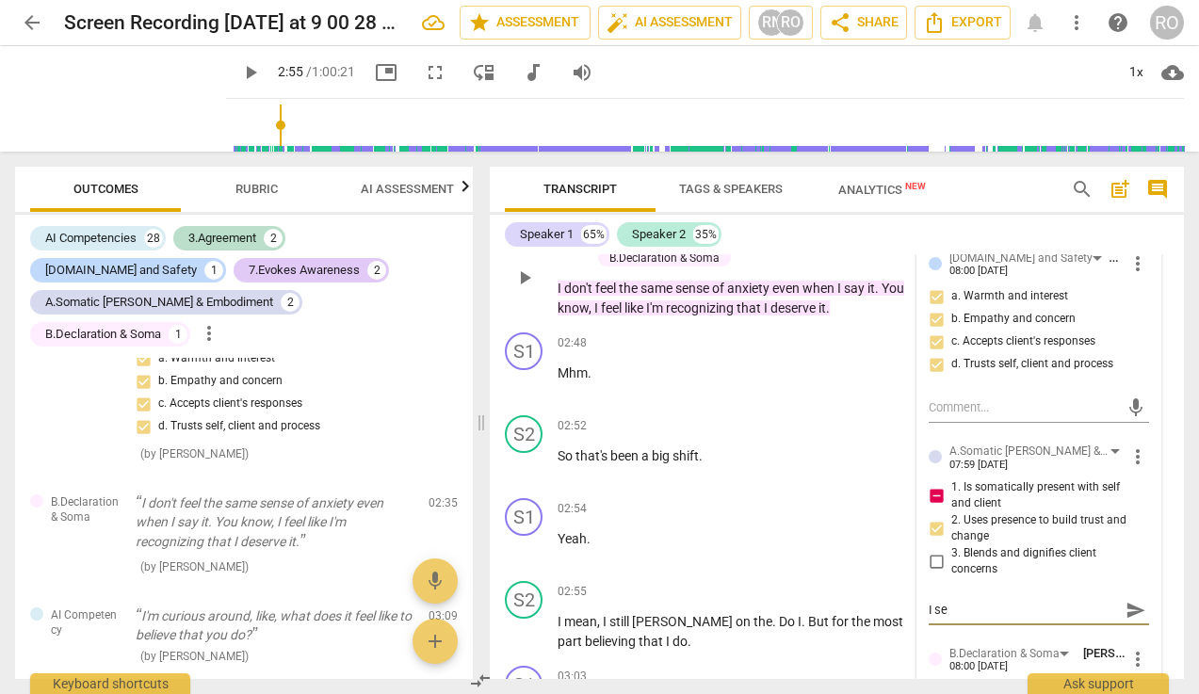
type textarea "I see"
type textarea "I see a"
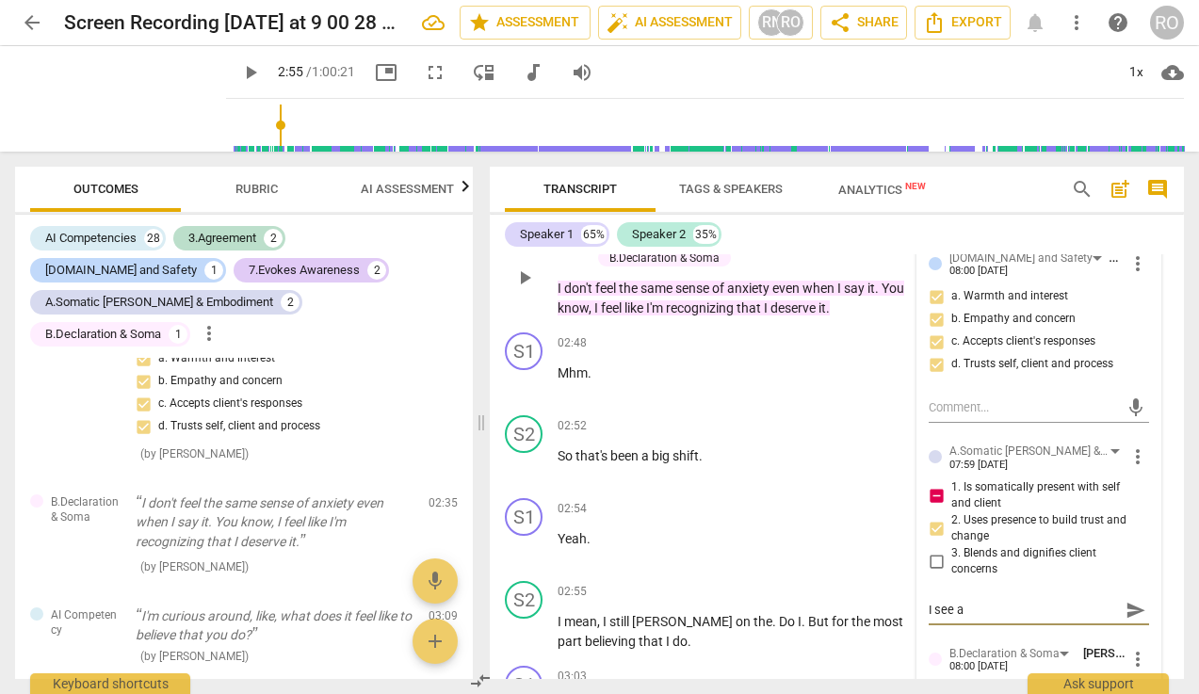
type textarea "I see an"
type textarea "I see an o"
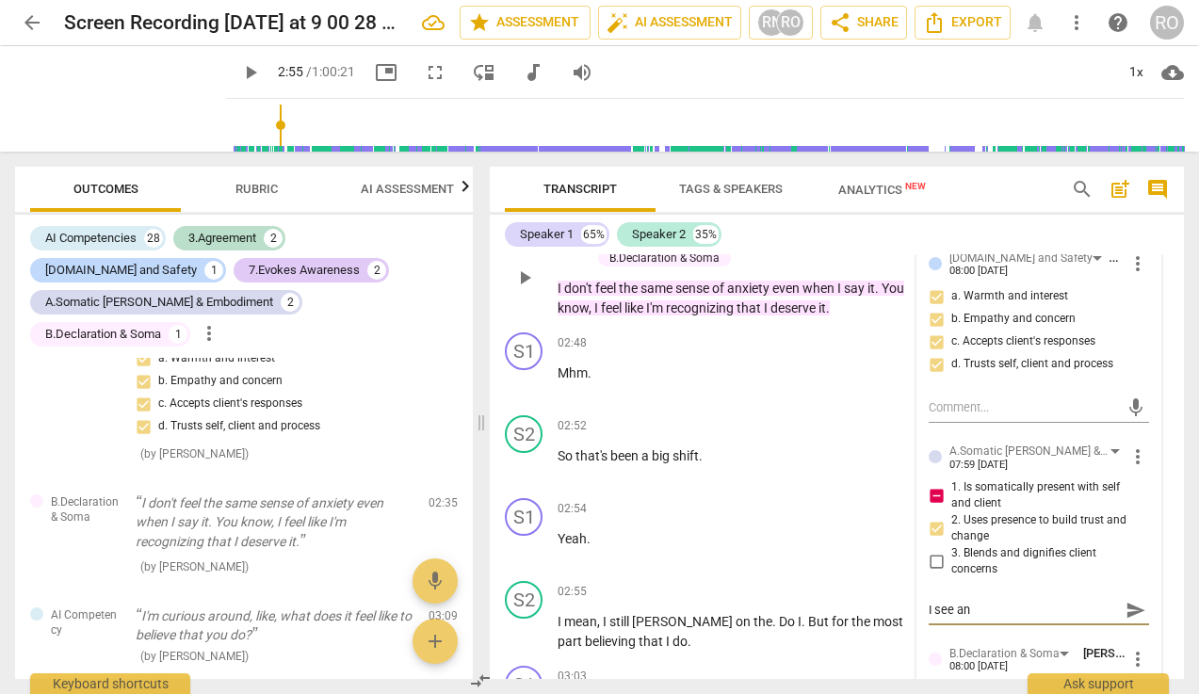
type textarea "I see an o"
type textarea "I see an op"
type textarea "I see an ope"
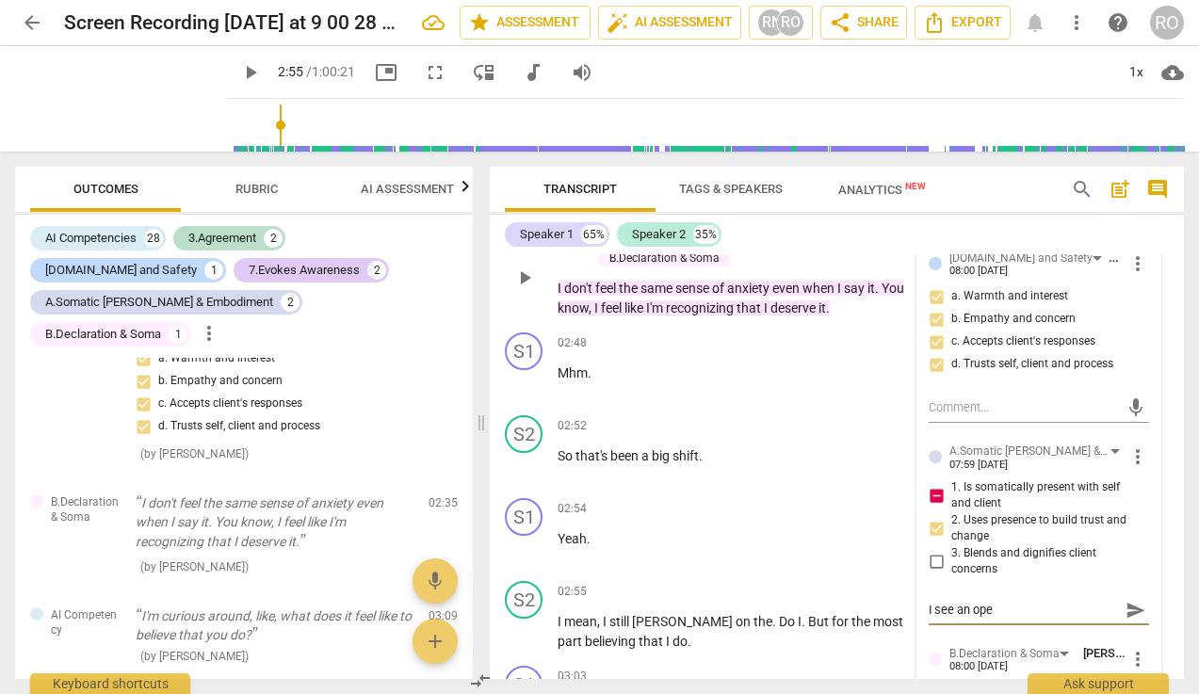
type textarea "I see an open"
type textarea "I see an openi"
type textarea "I see an openin"
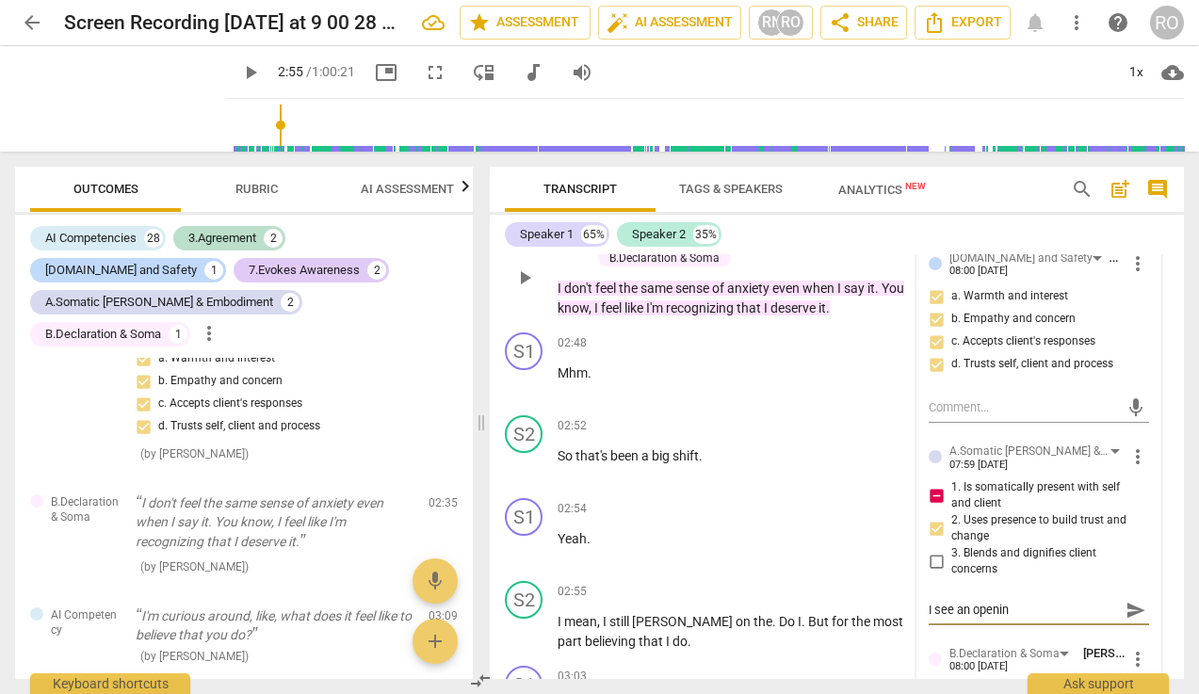
type textarea "I see an opening"
type textarea "I see an opening h"
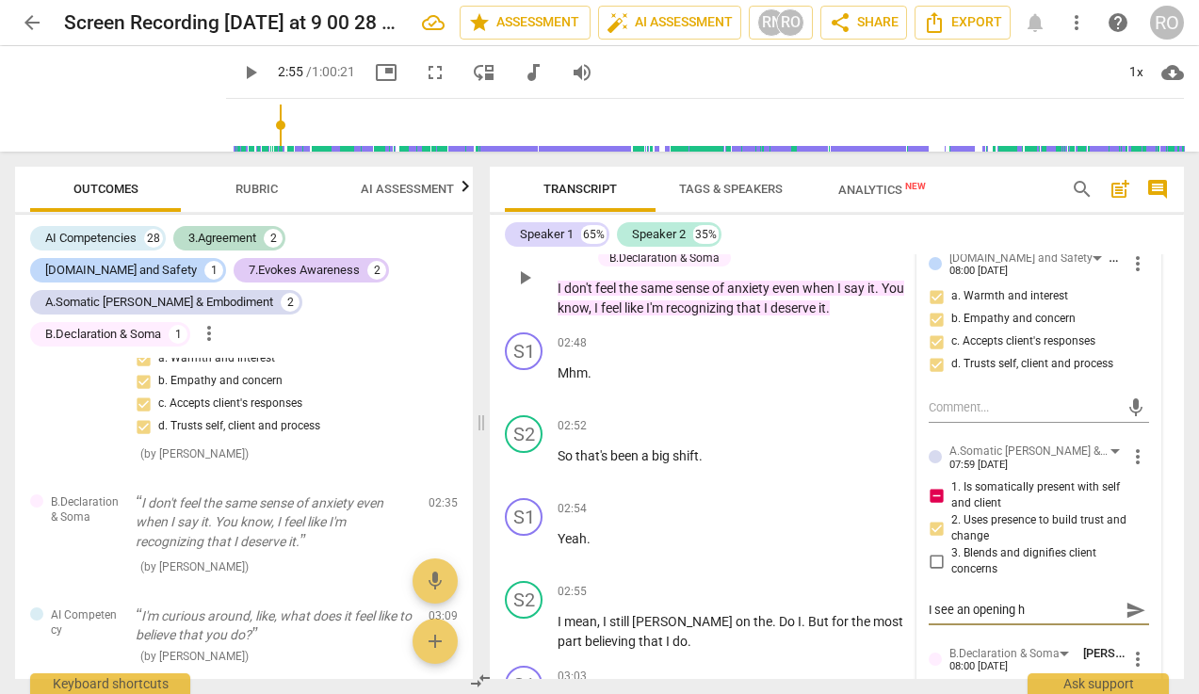
type textarea "I see an opening he"
type textarea "I see an opening her"
type textarea "I see an opening here"
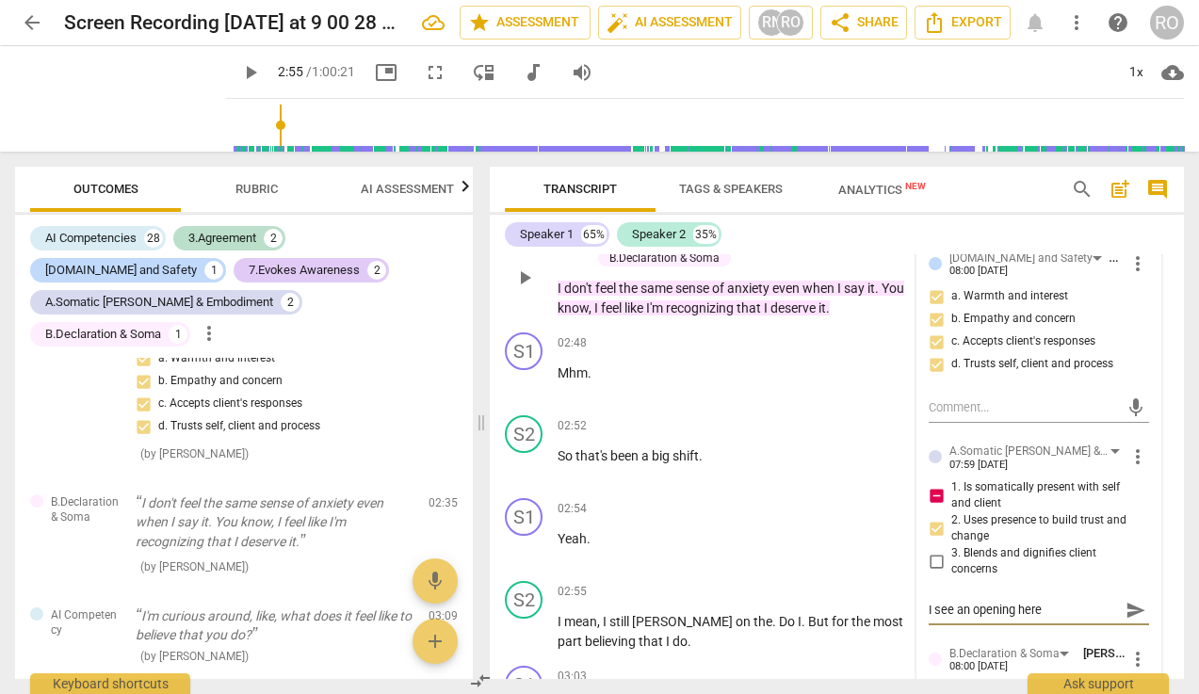
type textarea "I see an opening here"
type textarea "I see an opening here t"
type textarea "I see an opening here th"
type textarea "I see an opening here tha"
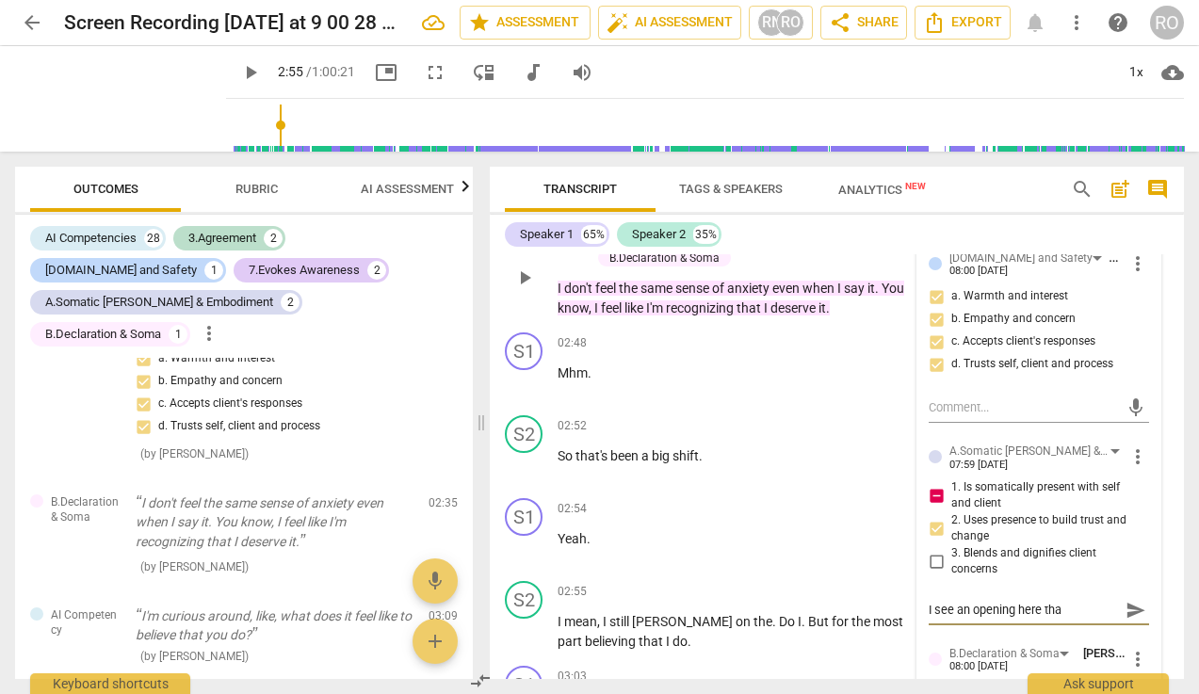
type textarea "I see an opening here that"
type textarea "I see an opening here that I"
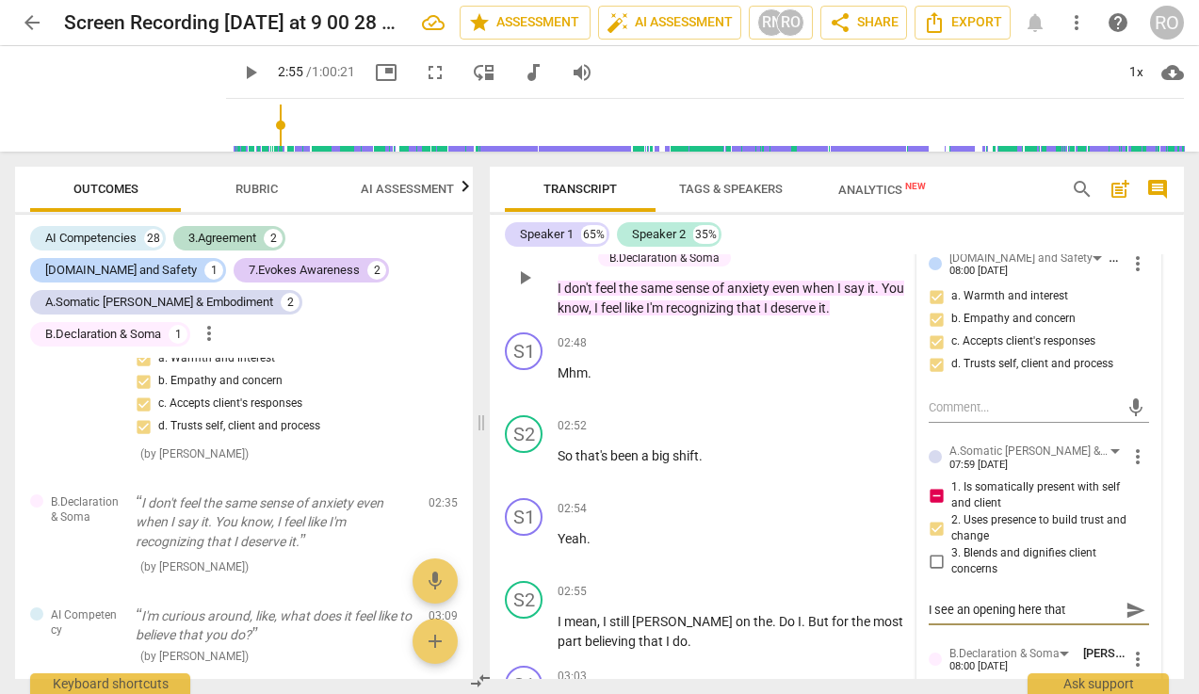
type textarea "I see an opening here that I"
type textarea "I see an opening here that I a"
type textarea "I see an opening here that I aw"
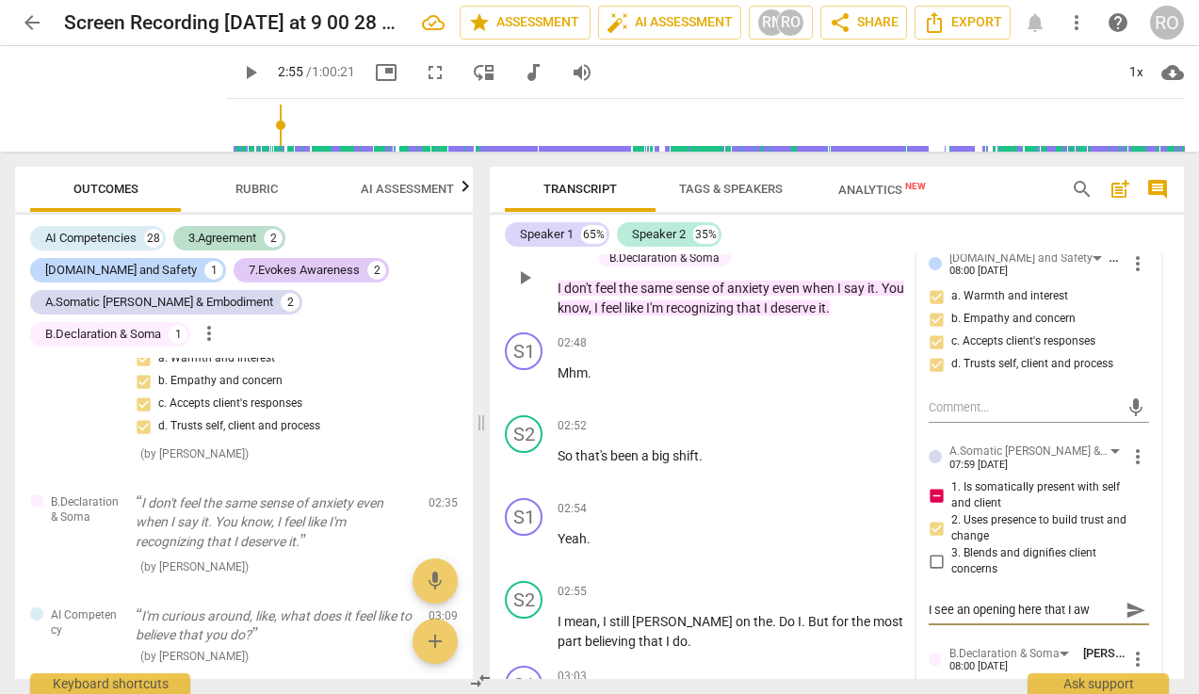
type textarea "I see an opening here that I a"
type textarea "I see an opening here that I"
type textarea "I see an opening here that I w"
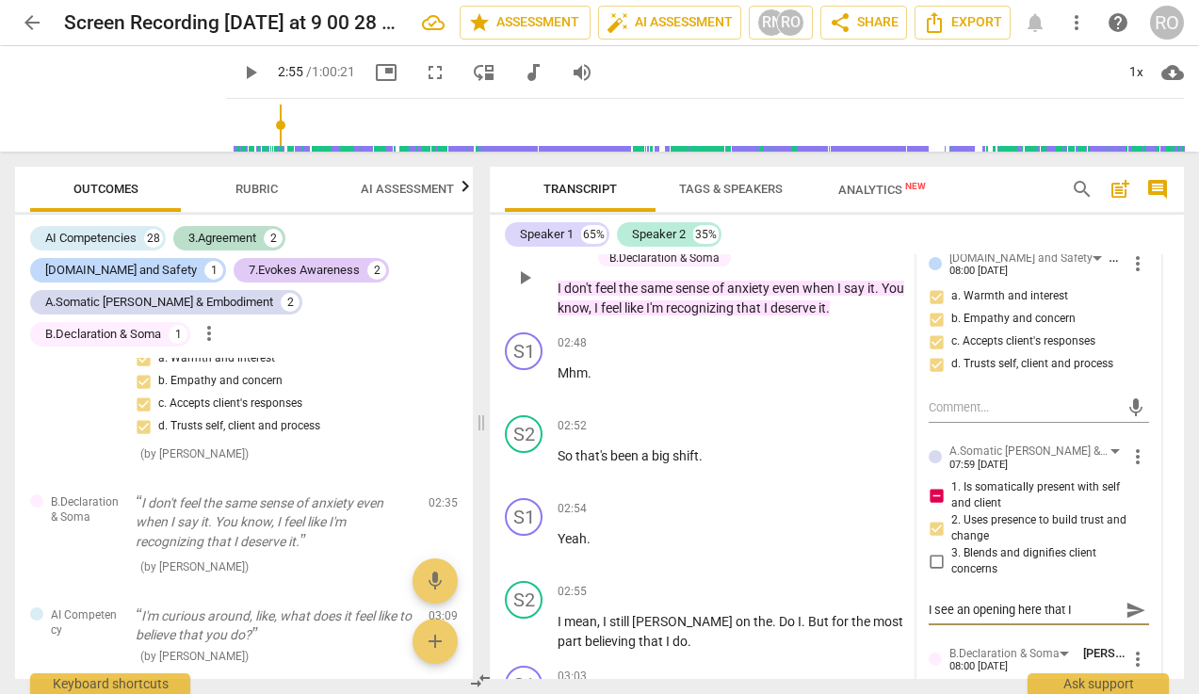
type textarea "I see an opening here that I w"
type textarea "I see an opening here that I wa"
type textarea "I see an opening here that I was"
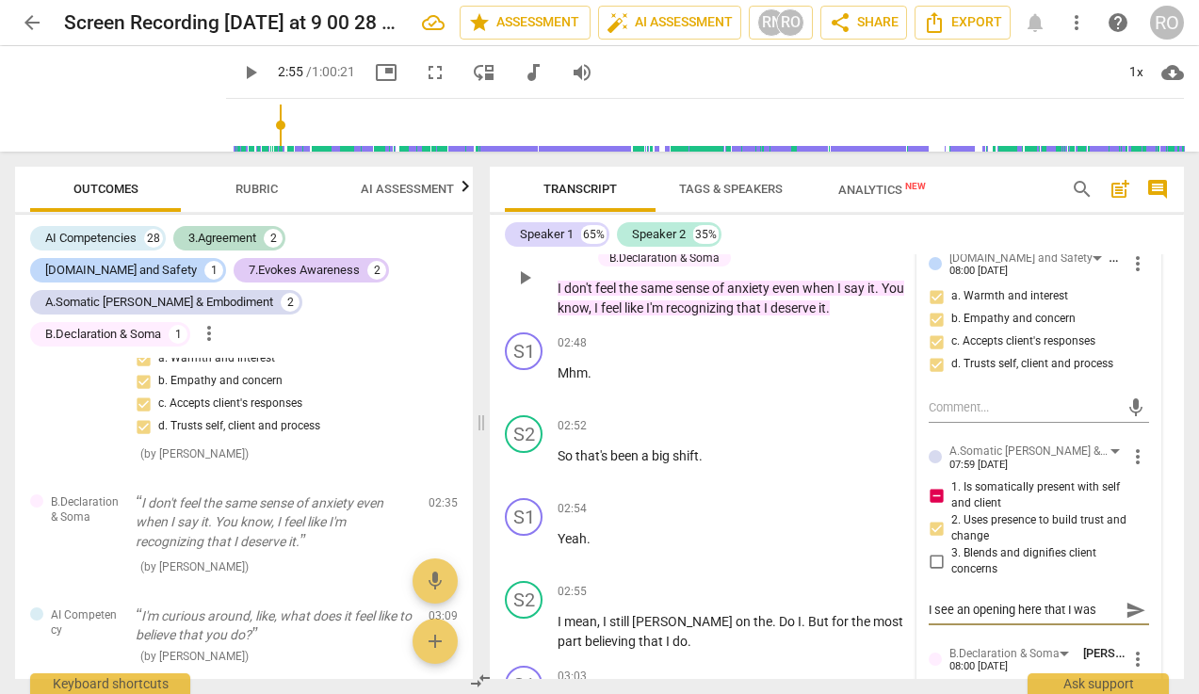
type textarea "I see an opening here that I was c"
type textarea "I see an opening here that I was cu"
type textarea "I see an opening here that I was curi"
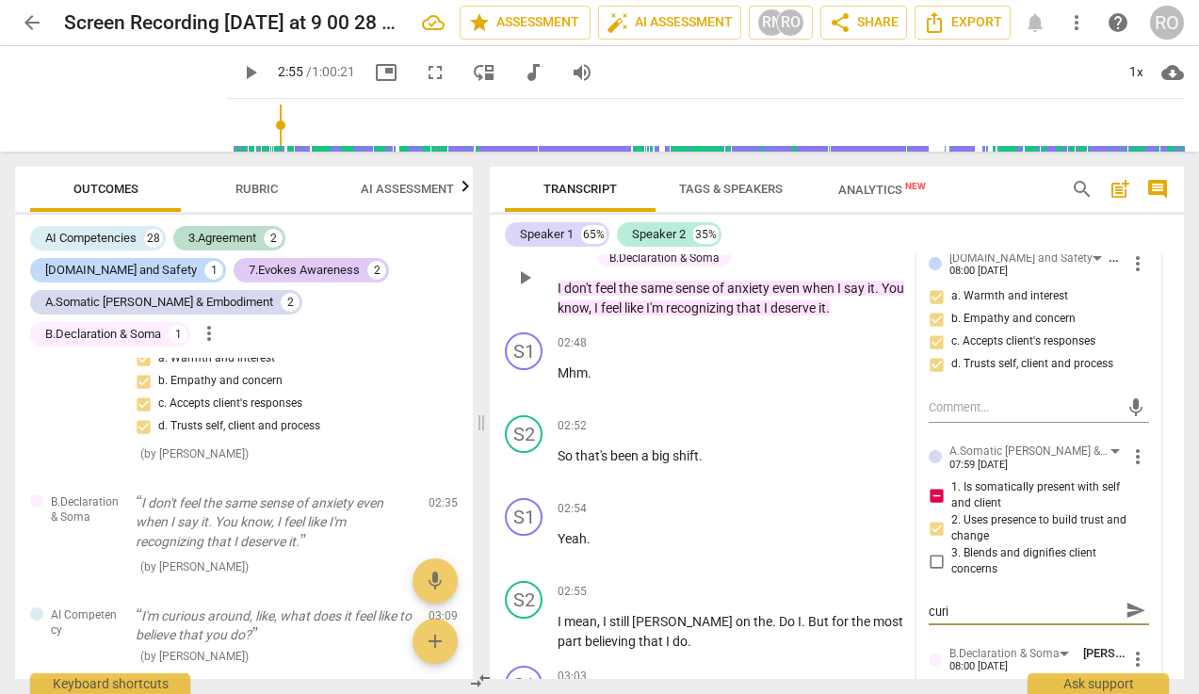
type textarea "I see an opening here that I was curio"
type textarea "I see an opening here that I was curiou"
type textarea "I see an opening here that I was curious"
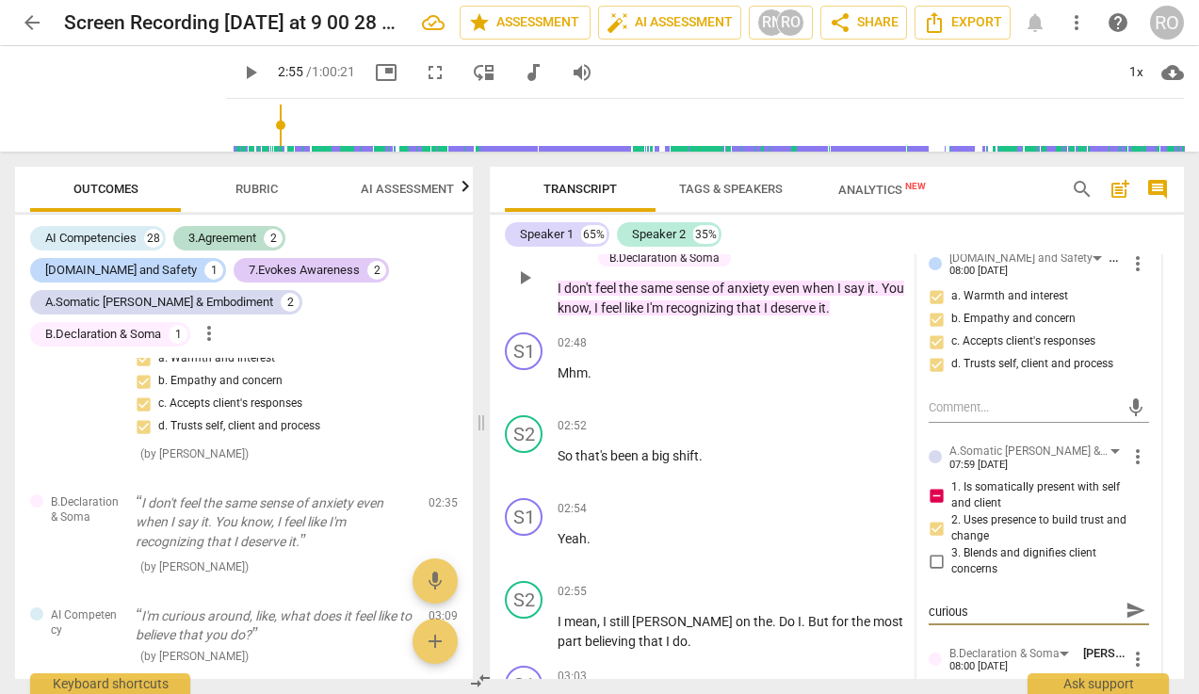
type textarea "I see an opening here that I was curious"
type textarea "I see an opening here that I was curious a"
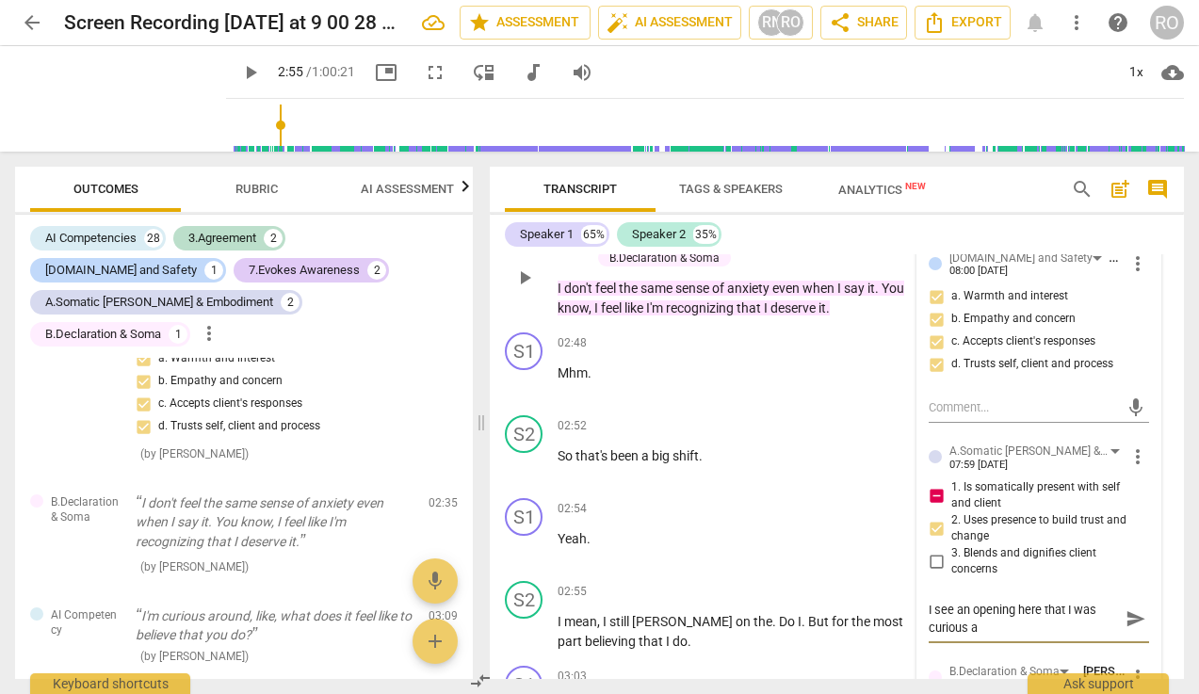
scroll to position [0, 0]
type textarea "I see an opening here that I was curious ar"
type textarea "I see an opening here that I was curious aro"
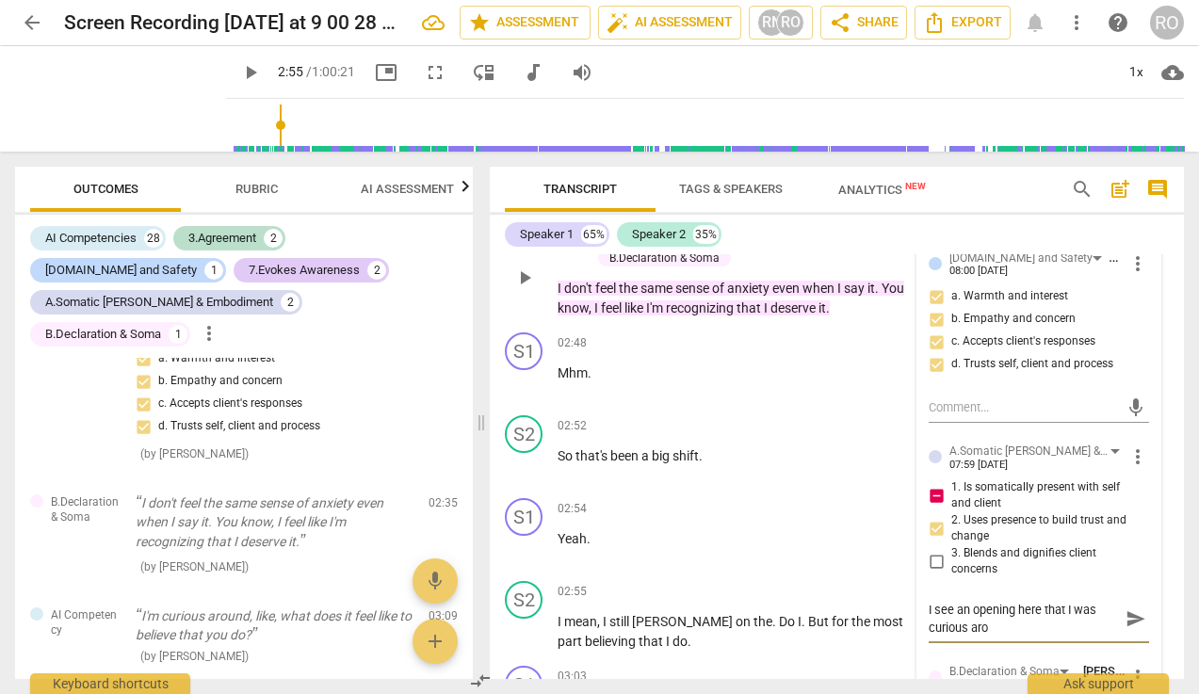
type textarea "I see an opening here that I was curious ar"
type textarea "I see an opening here that I was curious a"
type textarea "I see an opening here that I was curious ab"
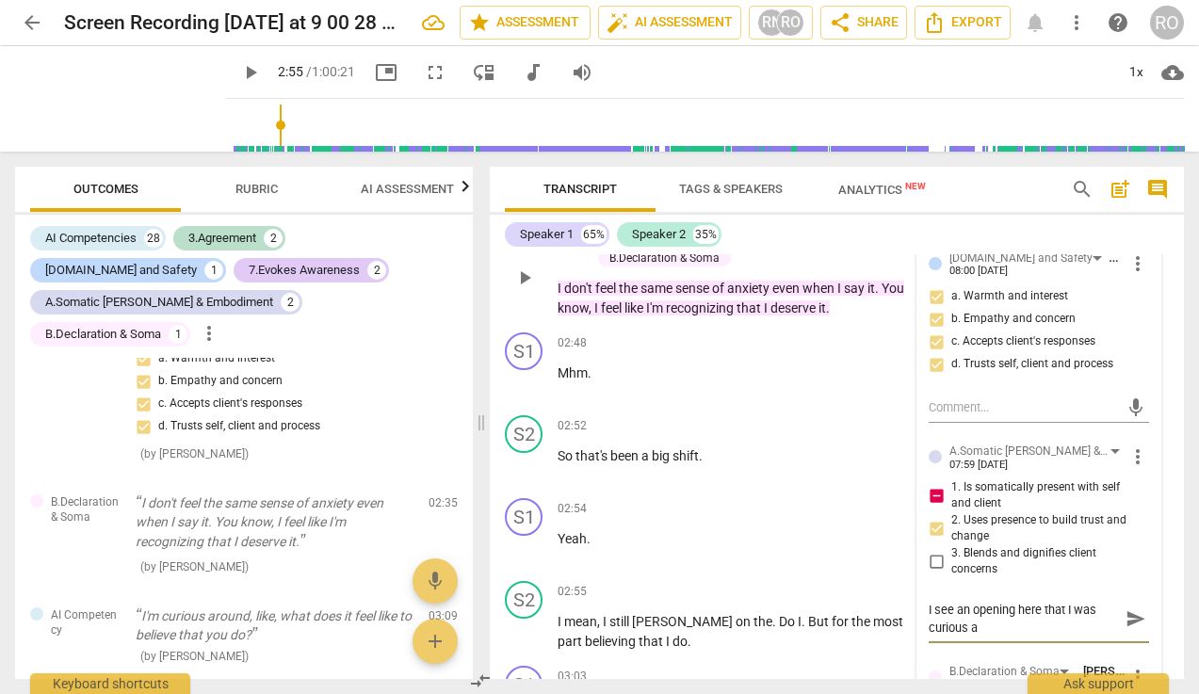
type textarea "I see an opening here that I was curious ab"
type textarea "I see an opening here that I was curious abo"
type textarea "I see an opening here that I was curious abou"
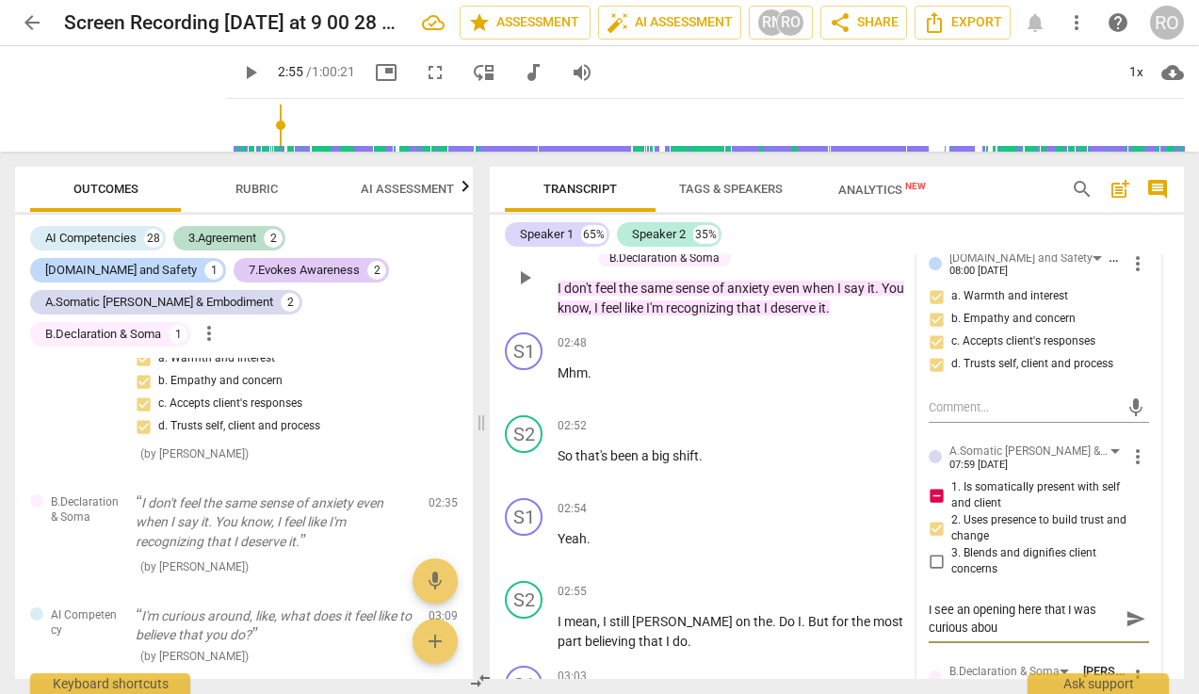
type textarea "I see an opening here that I was curious about"
type textarea "I see an opening here that I was curious about b"
type textarea "I see an opening here that I was curious about bu"
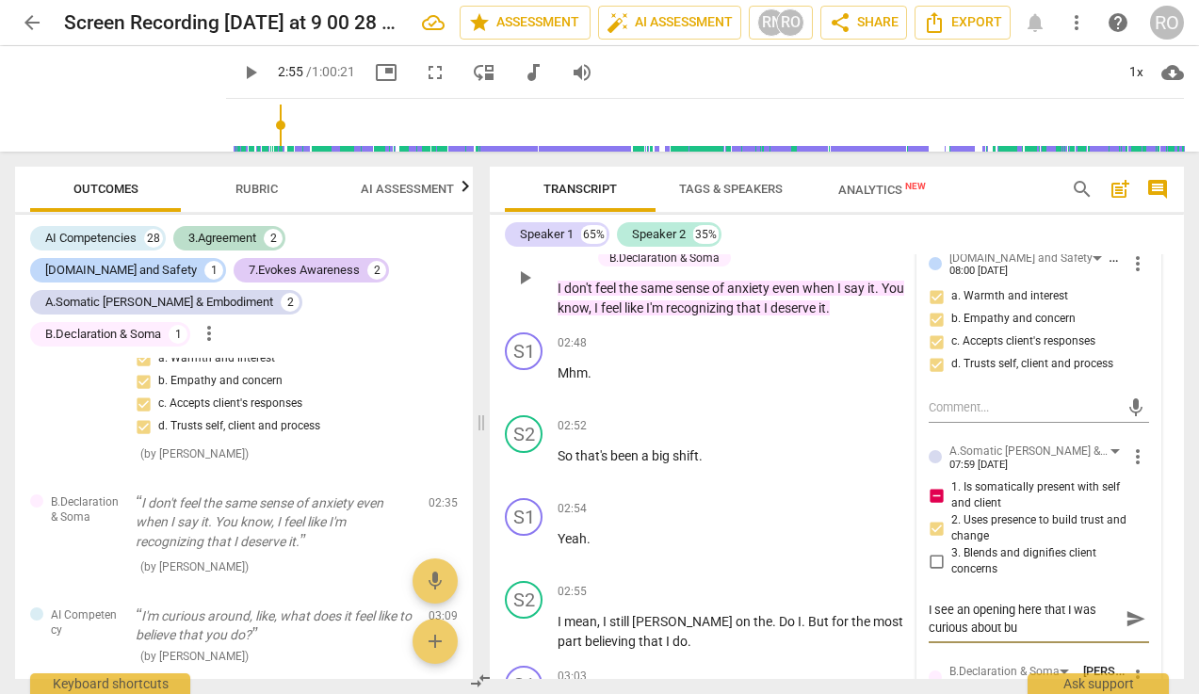
type textarea "I see an opening here that I was curious about but"
type textarea "I see an opening here that I was curious about but a"
type textarea "I see an opening here that I was curious about but al"
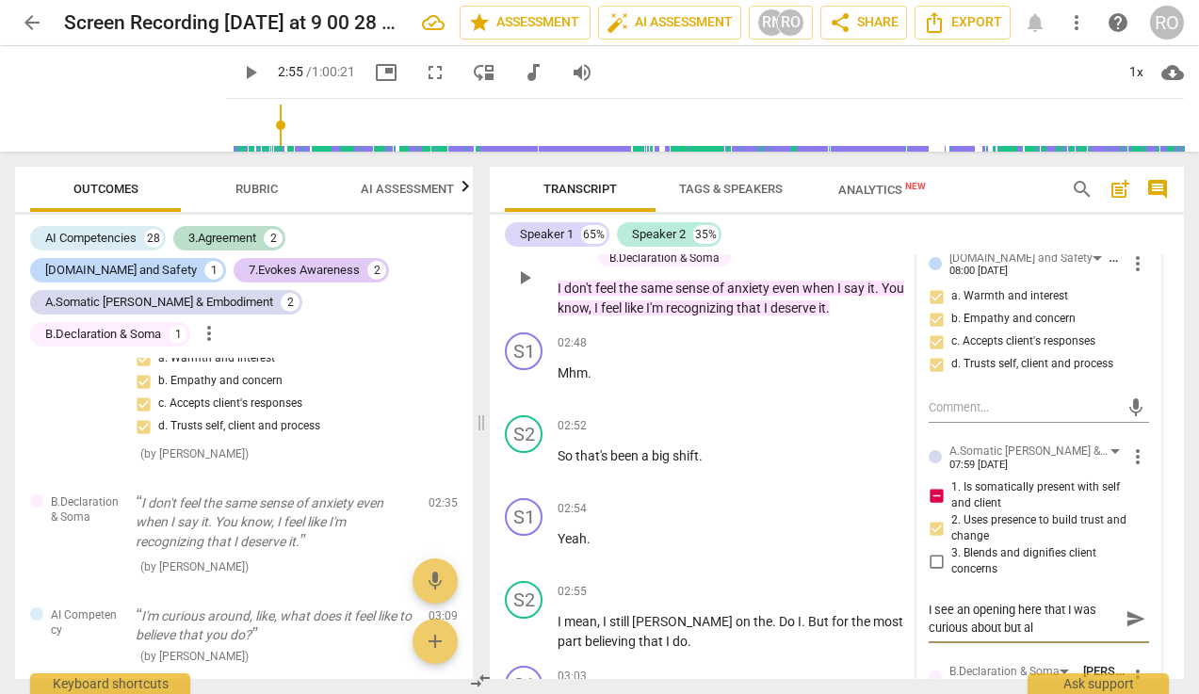
type textarea "I see an opening here that I was curious about but als"
type textarea "I see an opening here that I was curious about but also"
type textarea "I see an opening here that I was curious about but also w"
type textarea "I see an opening here that I was curious about but also wa"
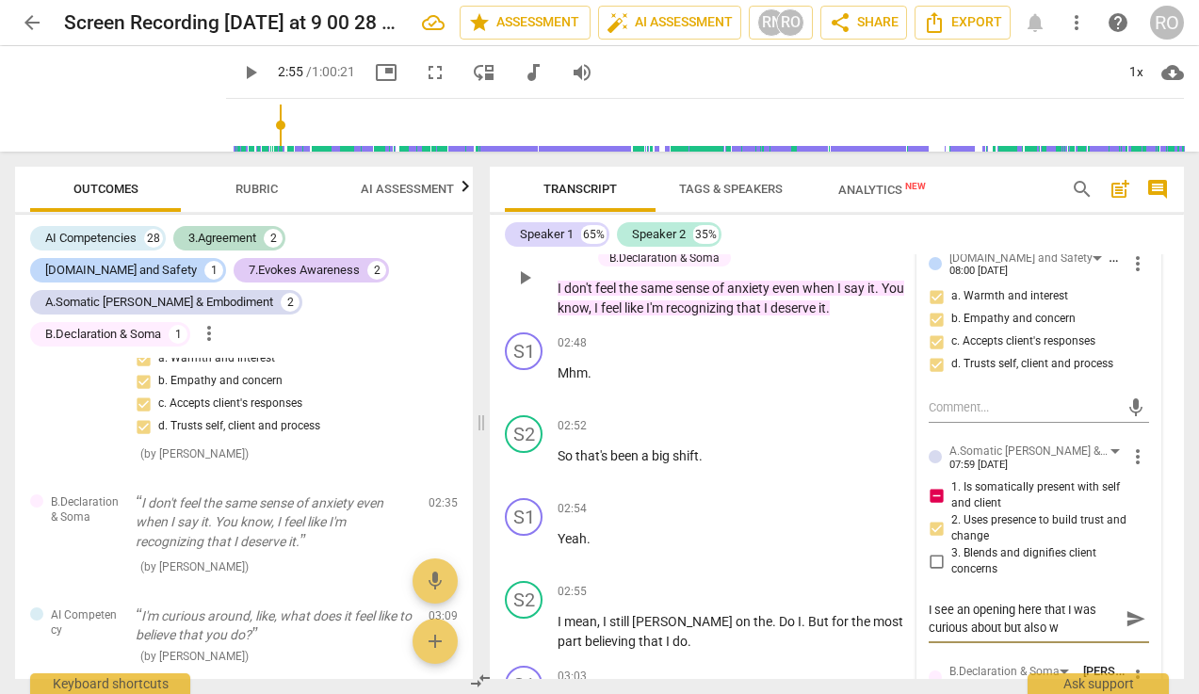
type textarea "I see an opening here that I was curious about but also wa"
type textarea "I see an opening here that I was curious about but also was"
type textarea "I see an opening here that I was curious about but also was t"
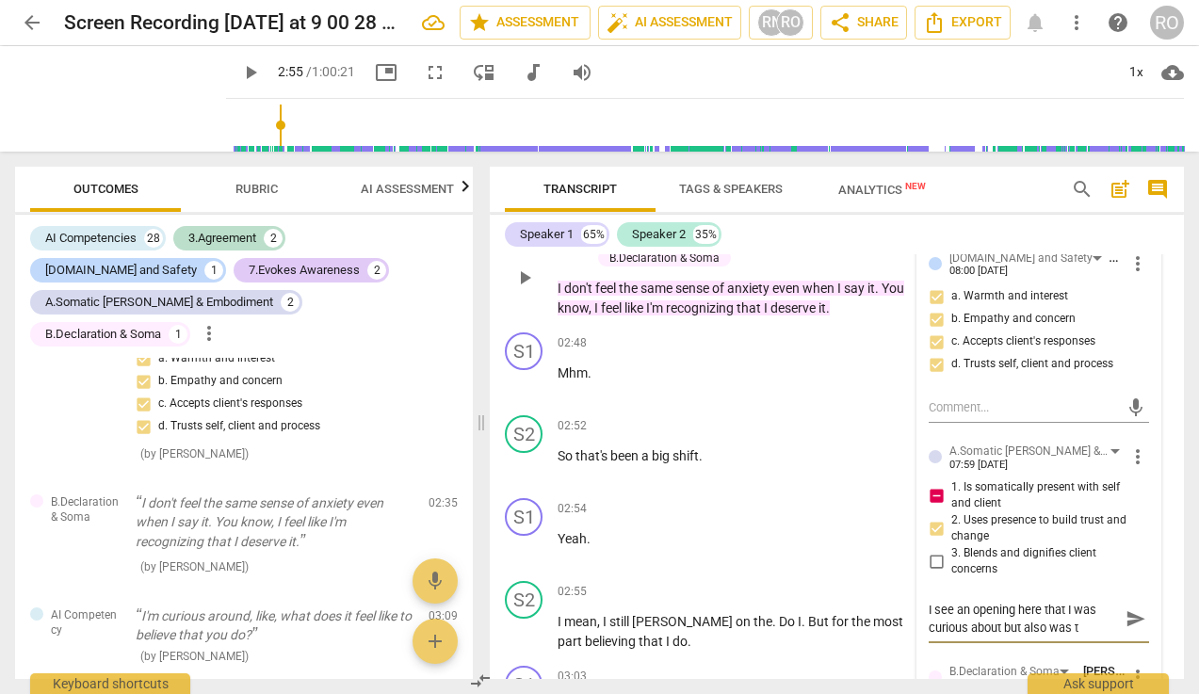
type textarea "I see an opening here that I was curious about but also was tr"
type textarea "I see an opening here that I was curious about but also was try"
type textarea "I see an opening here that I was curious about but also was tryi"
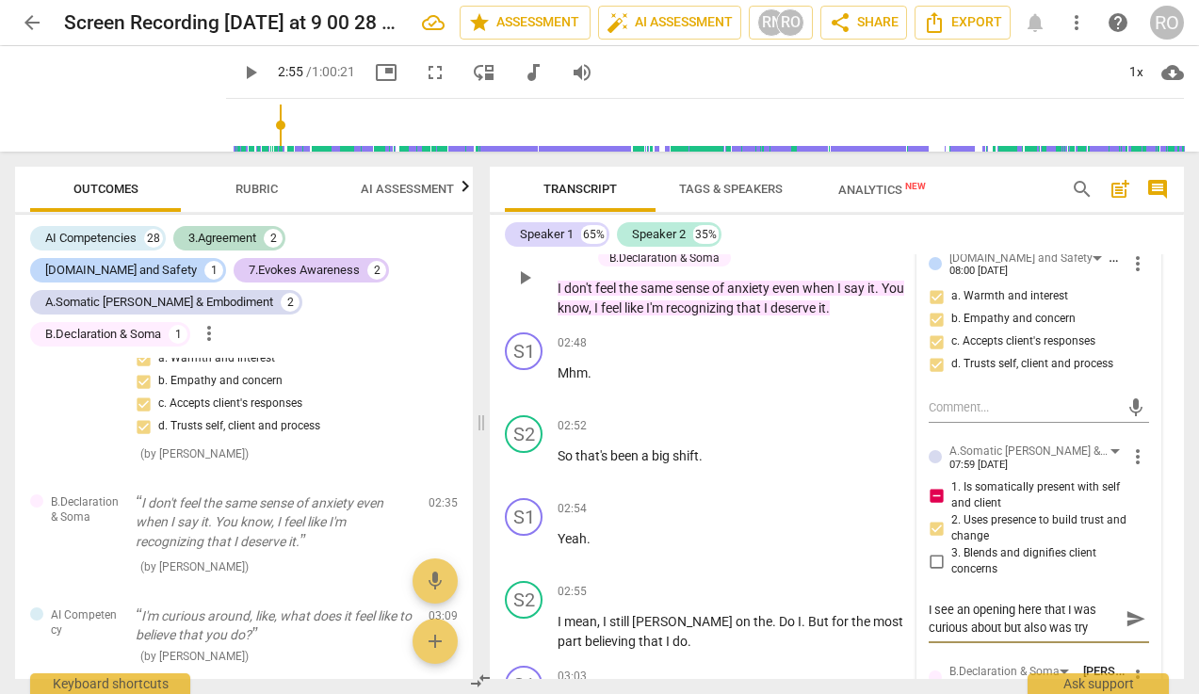
type textarea "I see an opening here that I was curious about but also was tryi"
type textarea "I see an opening here that I was curious about but also was tryin"
type textarea "I see an opening here that I was curious about but also was trying"
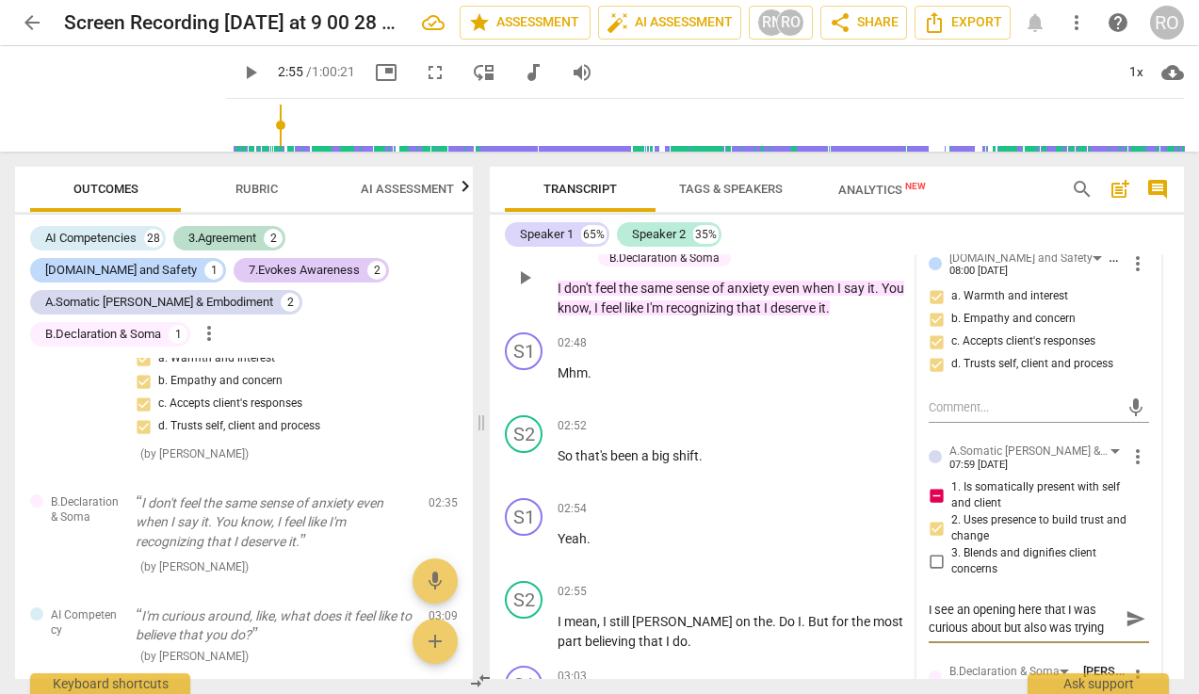
type textarea "I see an opening here that I was curious about but also was trying"
type textarea "I see an opening here that I was curious about but also was trying t"
type textarea "I see an opening here that I was curious about but also was trying to"
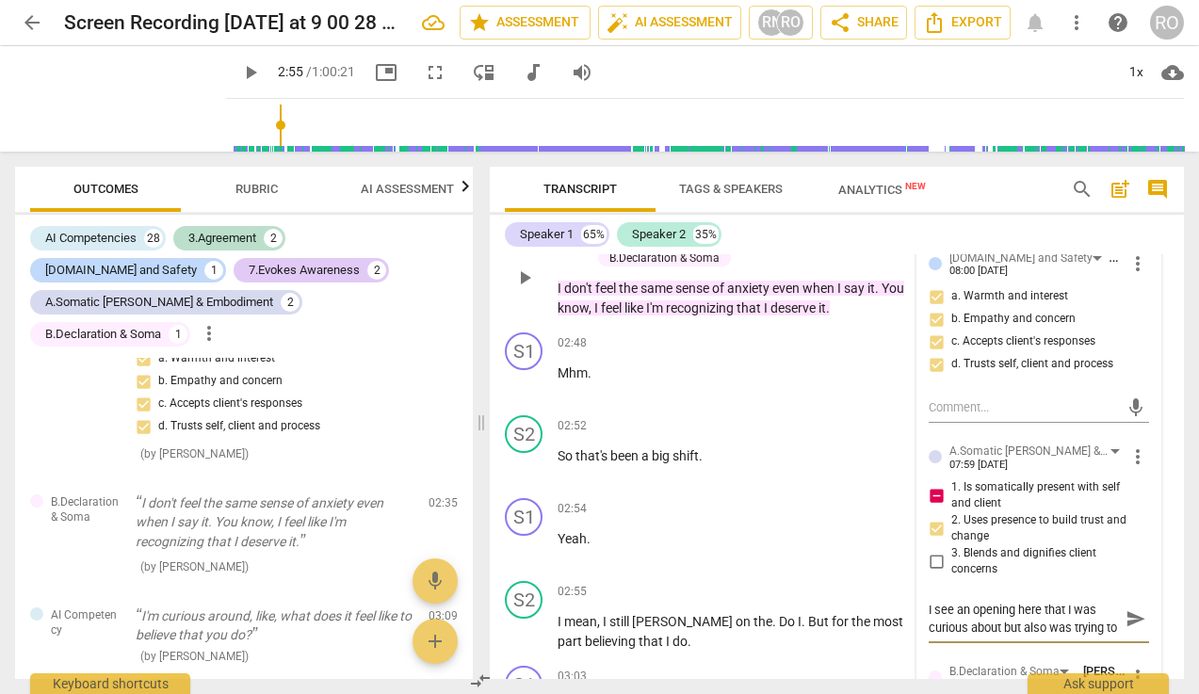
type textarea "I see an opening here that I was curious about but also was trying to"
type textarea "I see an opening here that I was curious about but also was trying to s"
type textarea "I see an opening here that I was curious about but also was trying to sa"
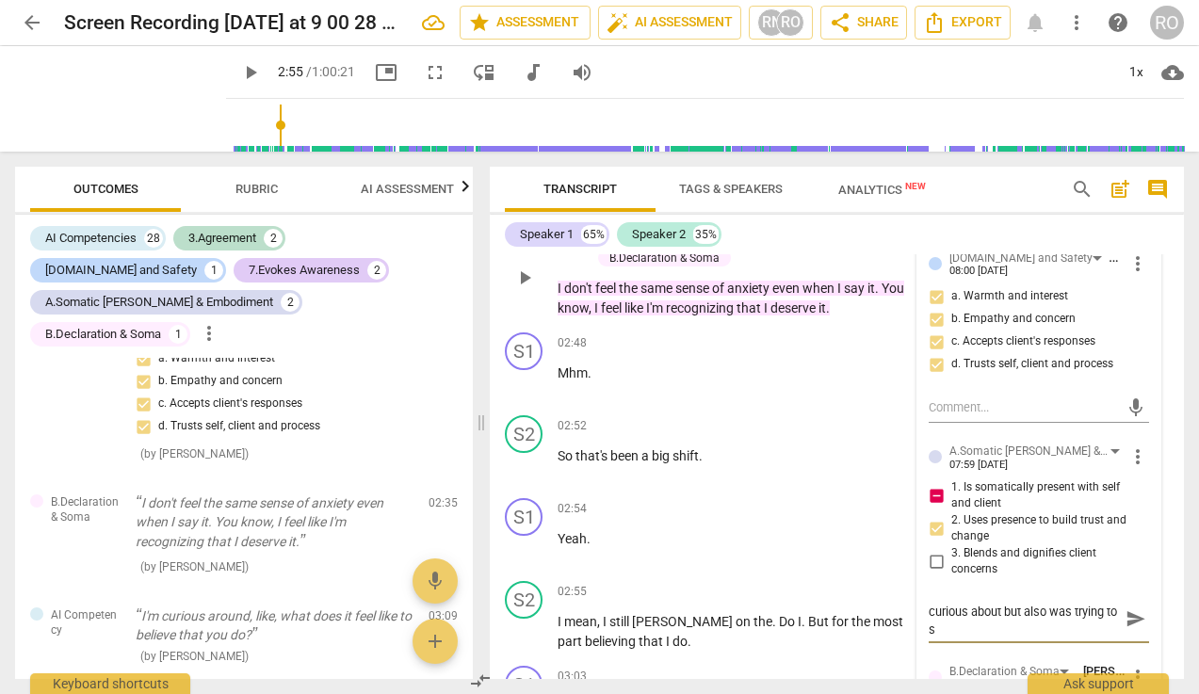
type textarea "I see an opening here that I was curious about but also was trying to sa"
type textarea "I see an opening here that I was curious about but also was trying to s"
type textarea "I see an opening here that I was curious about but also was trying to st"
type textarea "I see an opening here that I was curious about but also was trying to sta"
type textarea "I see an opening here that I was curious about but also was trying to stay"
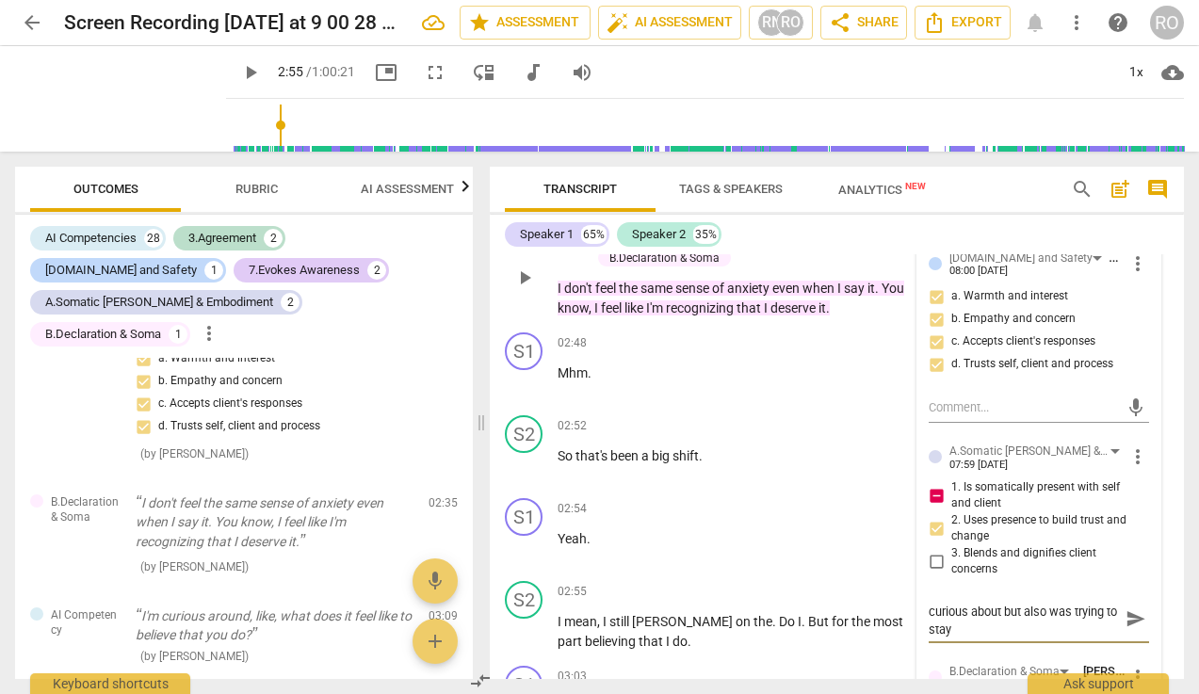
type textarea "I see an opening here that I was curious about but also was trying to stay"
type textarea "I see an opening here that I was curious about but also was trying to stay f"
type textarea "I see an opening here that I was curious about but also was trying to stay fo"
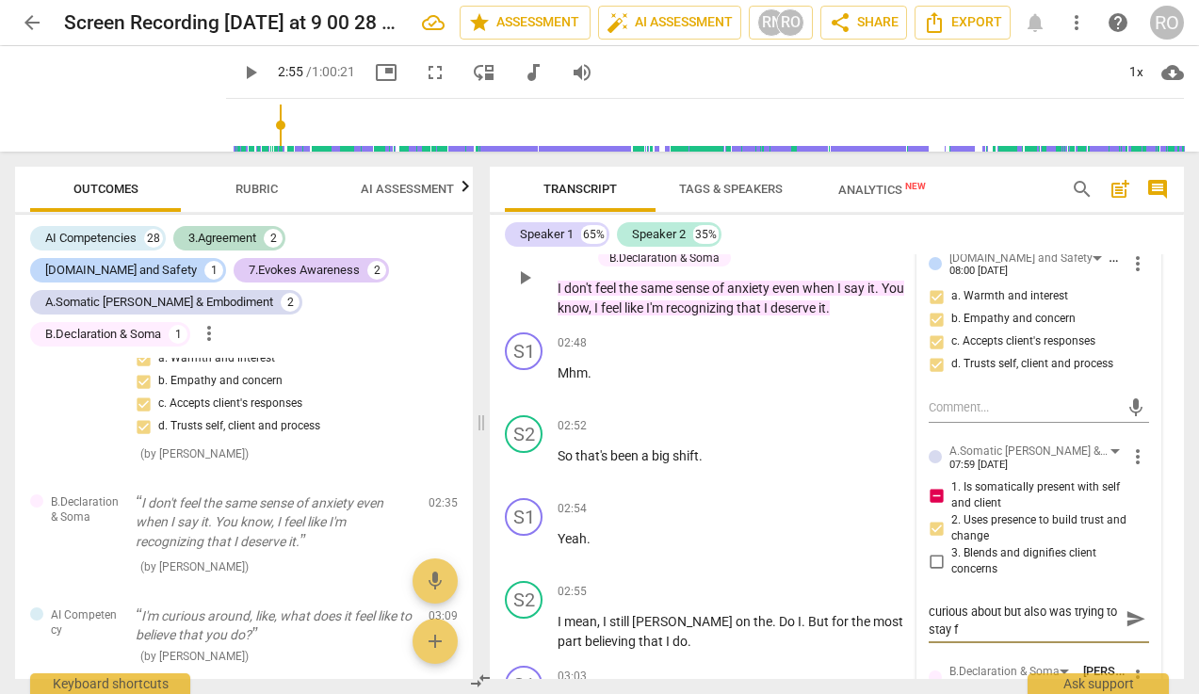
type textarea "I see an opening here that I was curious about but also was trying to stay fo"
type textarea "I see an opening here that I was curious about but also was trying to stay foc"
type textarea "I see an opening here that I was curious about but also was trying to stay focu"
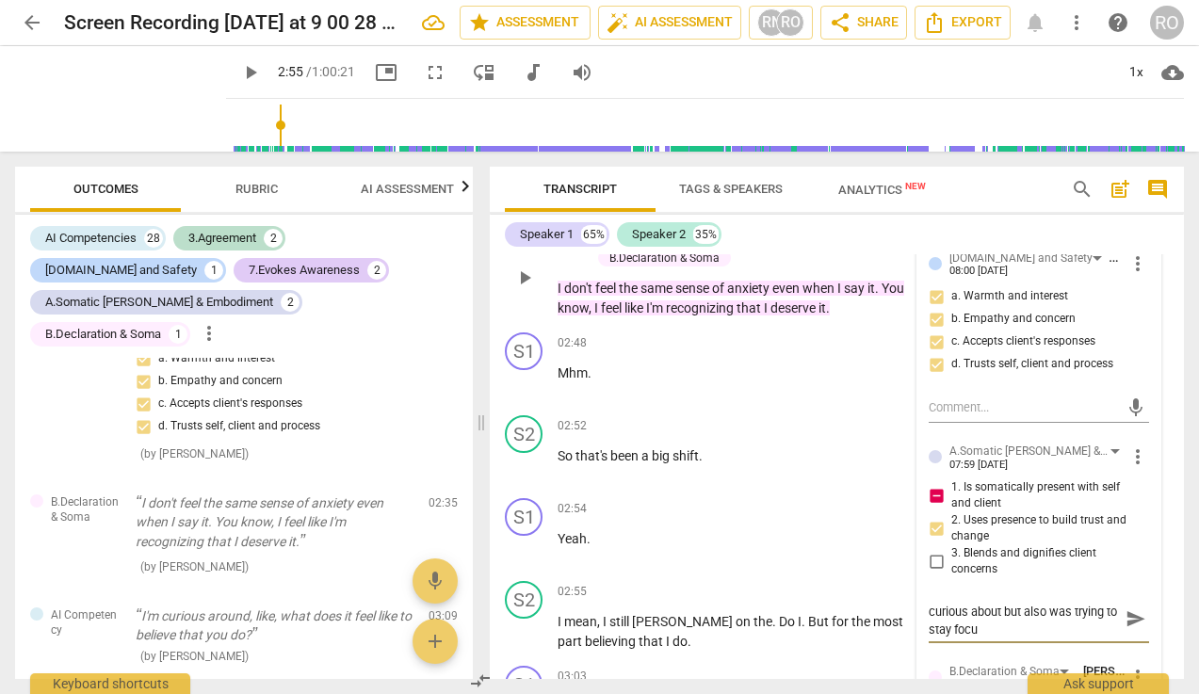
type textarea "I see an opening here that I was curious about but also was trying to stay focus"
type textarea "I see an opening here that I was curious about but also was trying to stay focu…"
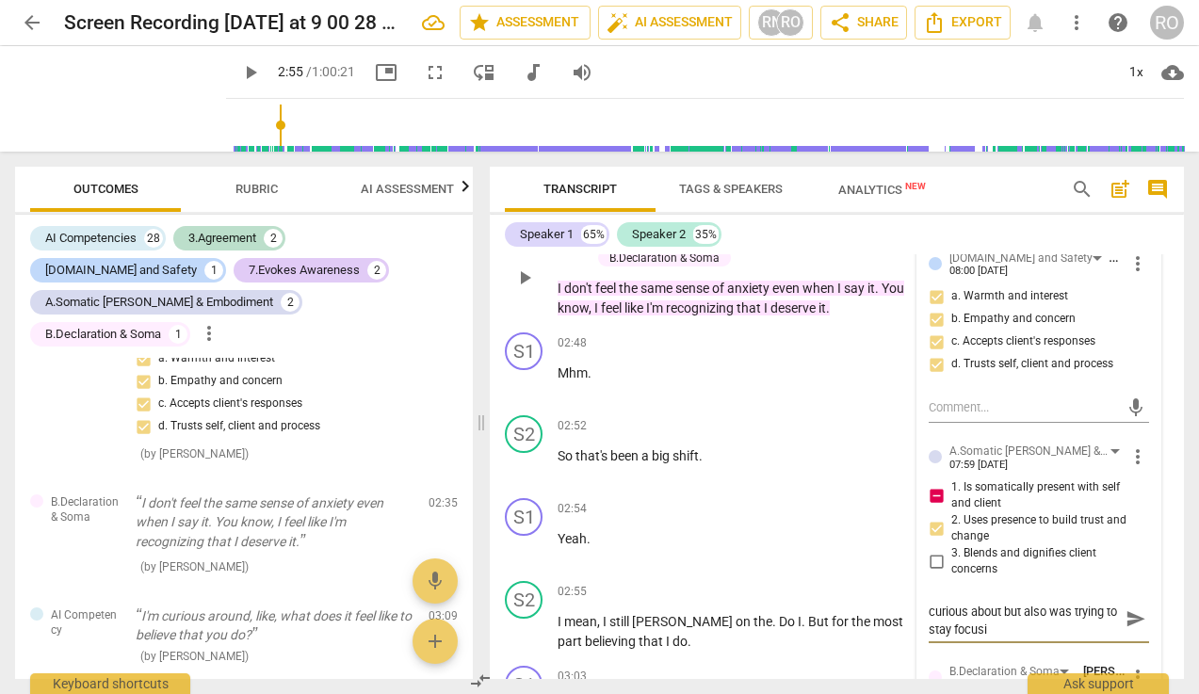
type textarea "I see an opening here that I was curious about but also was trying to stay focu…"
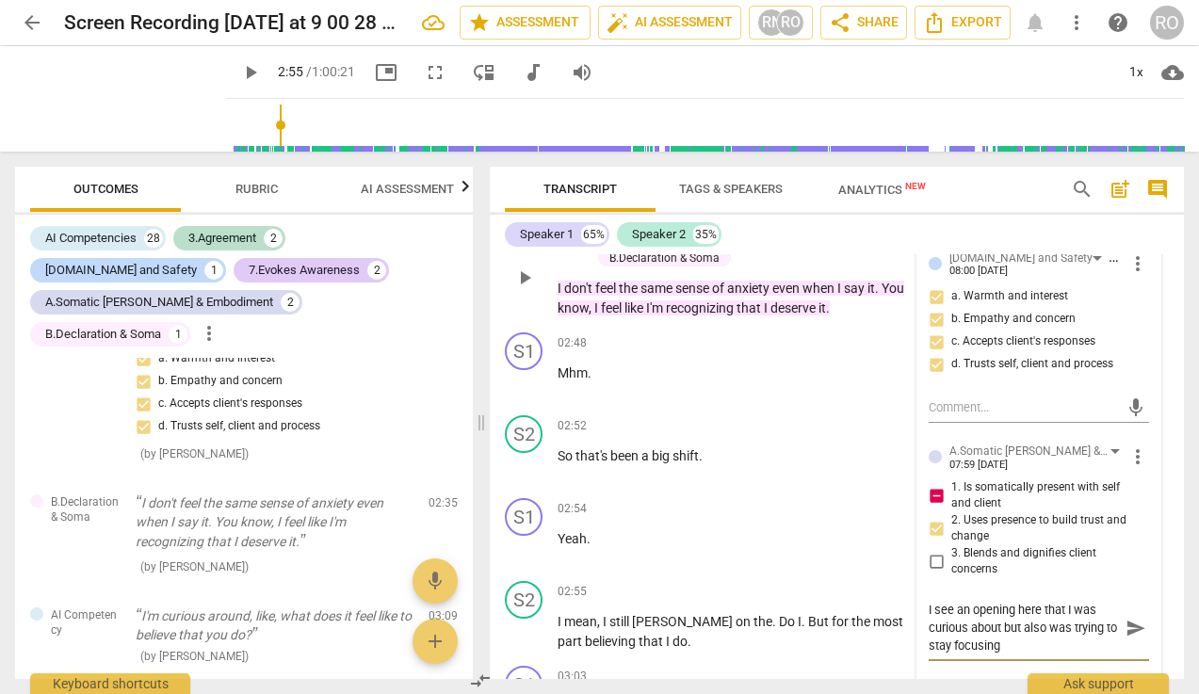
type textarea "I see an opening here that I was curious about but also was trying to stay focu…"
type textarea "I see an opening here that I was curious about but also was trying to stay focus"
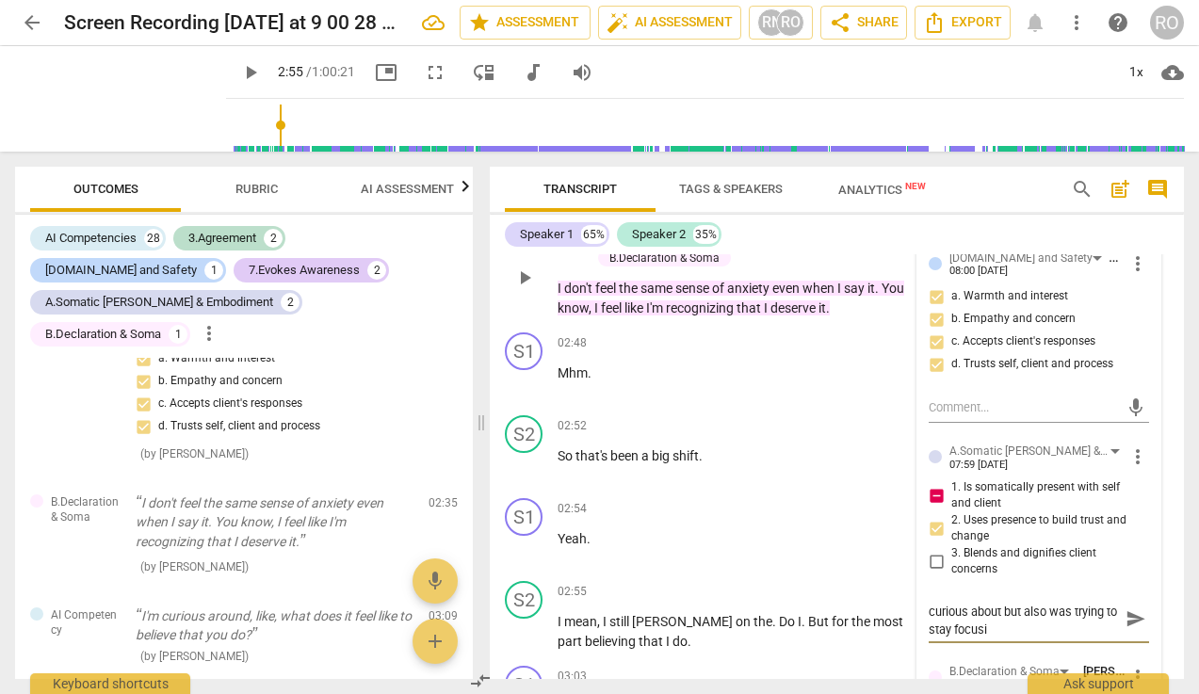
type textarea "I see an opening here that I was curious about but also was trying to stay focus"
type textarea "I see an opening here that I was curious about but also was trying to stay focu…"
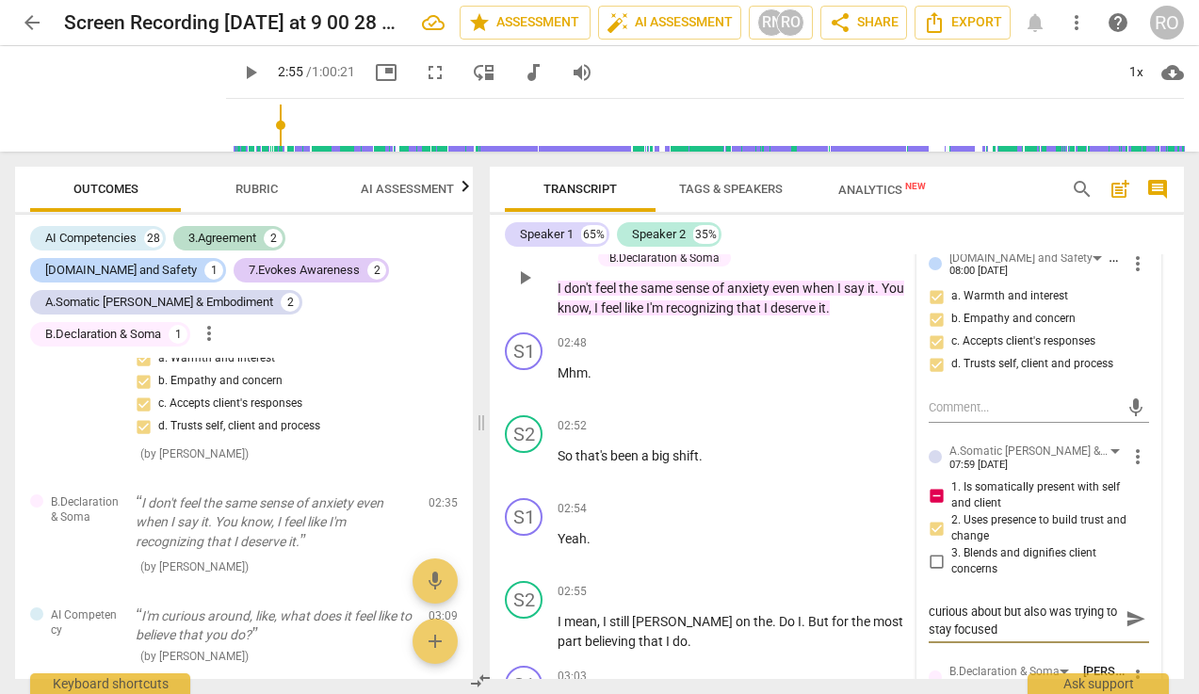
scroll to position [0, 0]
type textarea "I see an opening here that I was curious about but also was trying to stay focu…"
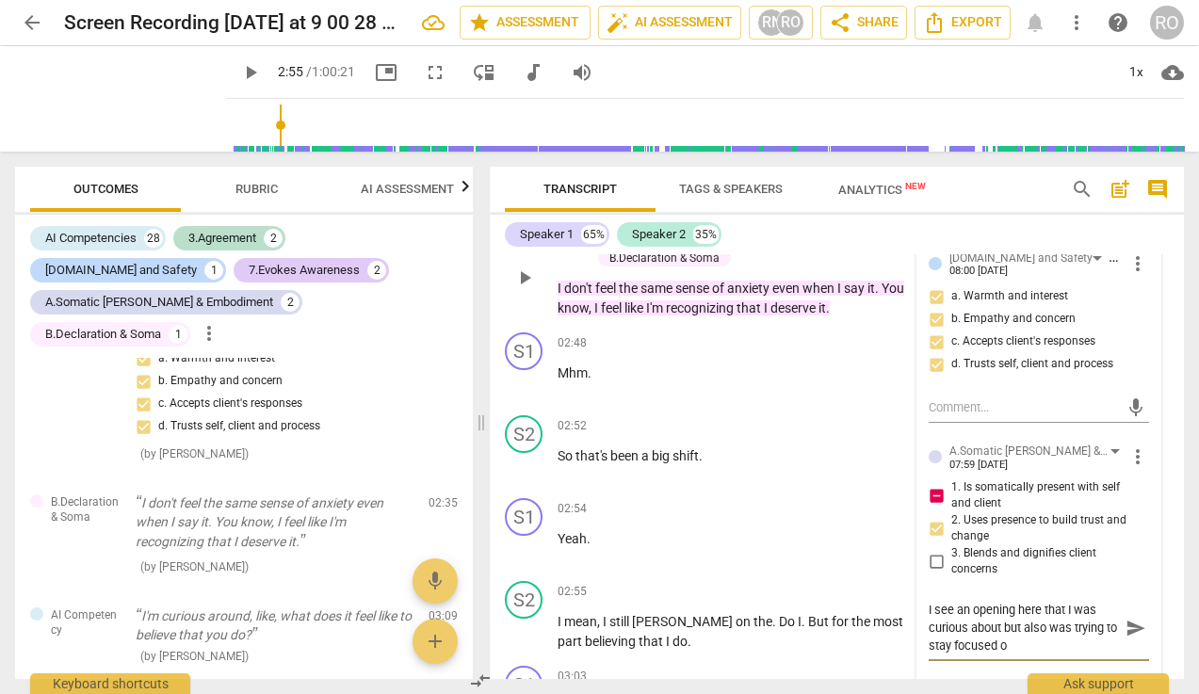
type textarea "I see an opening here that I was curious about but also was trying to stay focu…"
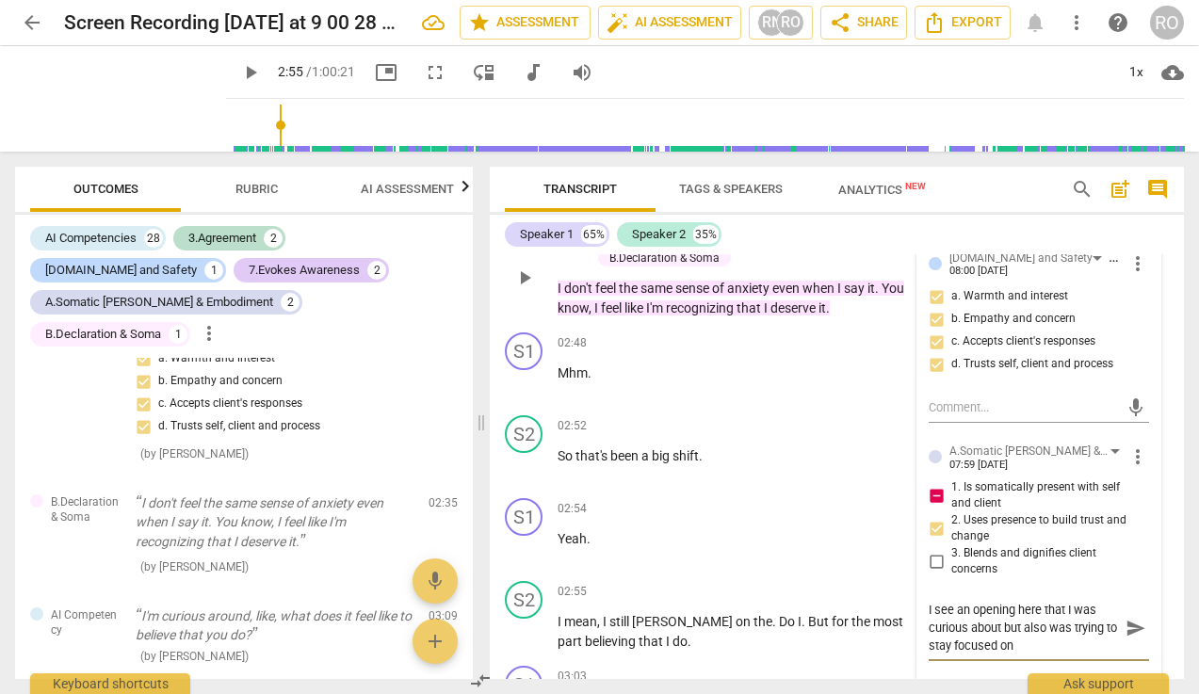
type textarea "I see an opening here that I was curious about but also was trying to stay focu…"
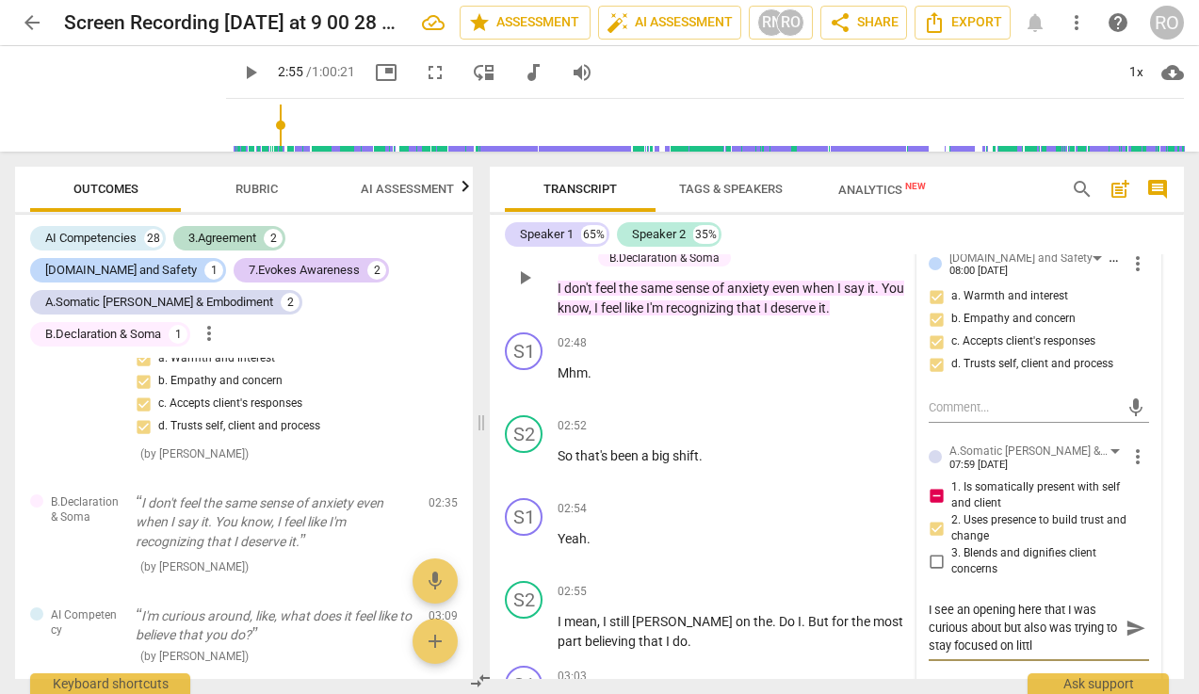
type textarea "I see an opening here that I was curious about but also was trying to stay focu…"
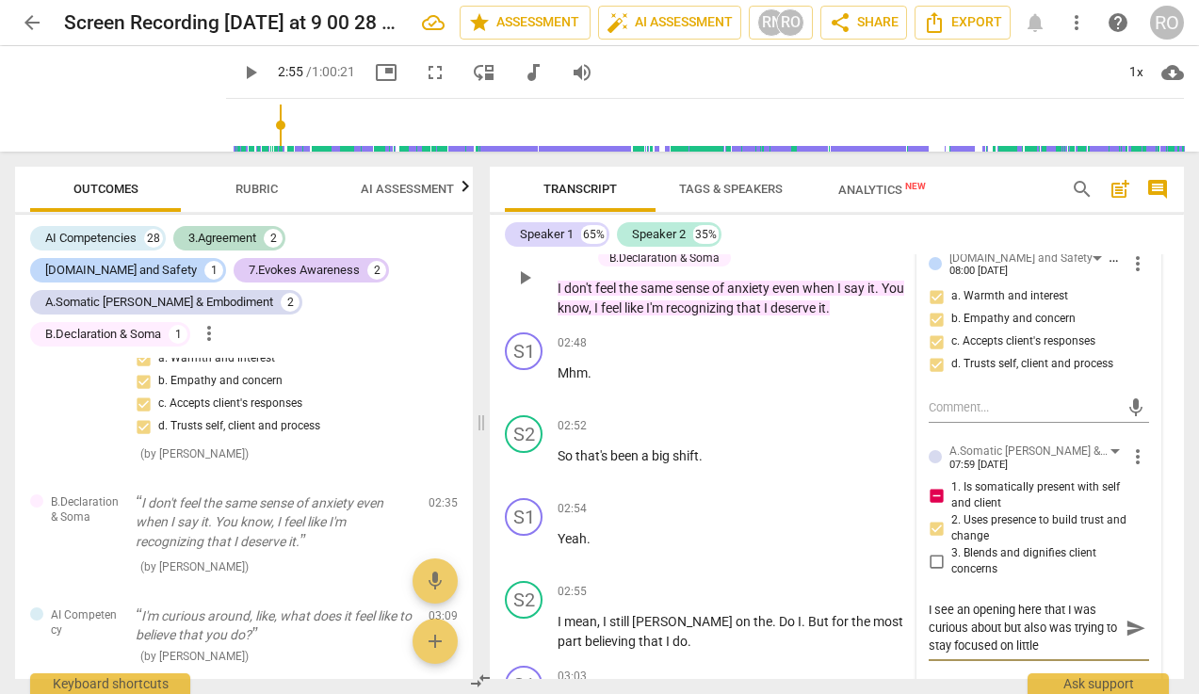
type textarea "I see an opening here that I was curious about but also was trying to stay focu…"
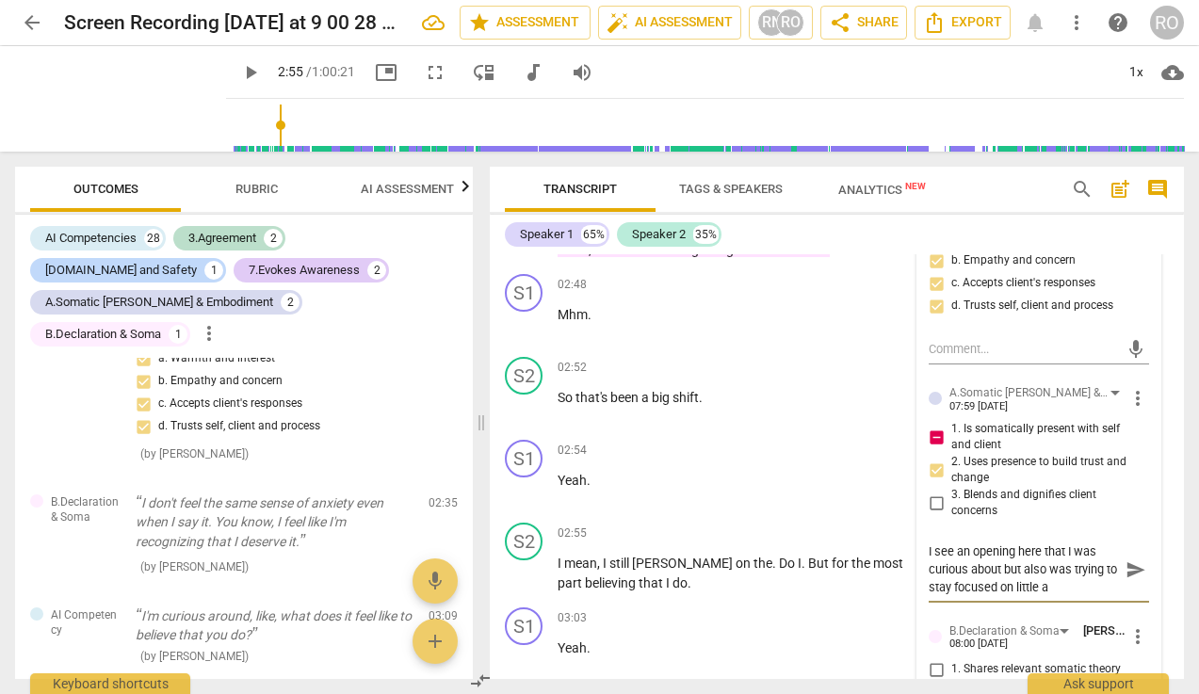
scroll to position [2135, 0]
click at [1043, 553] on textarea "I see an opening here that I was curious about but also was trying to stay focu…" at bounding box center [1023, 567] width 190 height 54
type textarea "I see an opening here fthat I was curious about but also was trying to stay foc…"
type textarea "I see an opening here fothat I was curious about but also was trying to stay fo…"
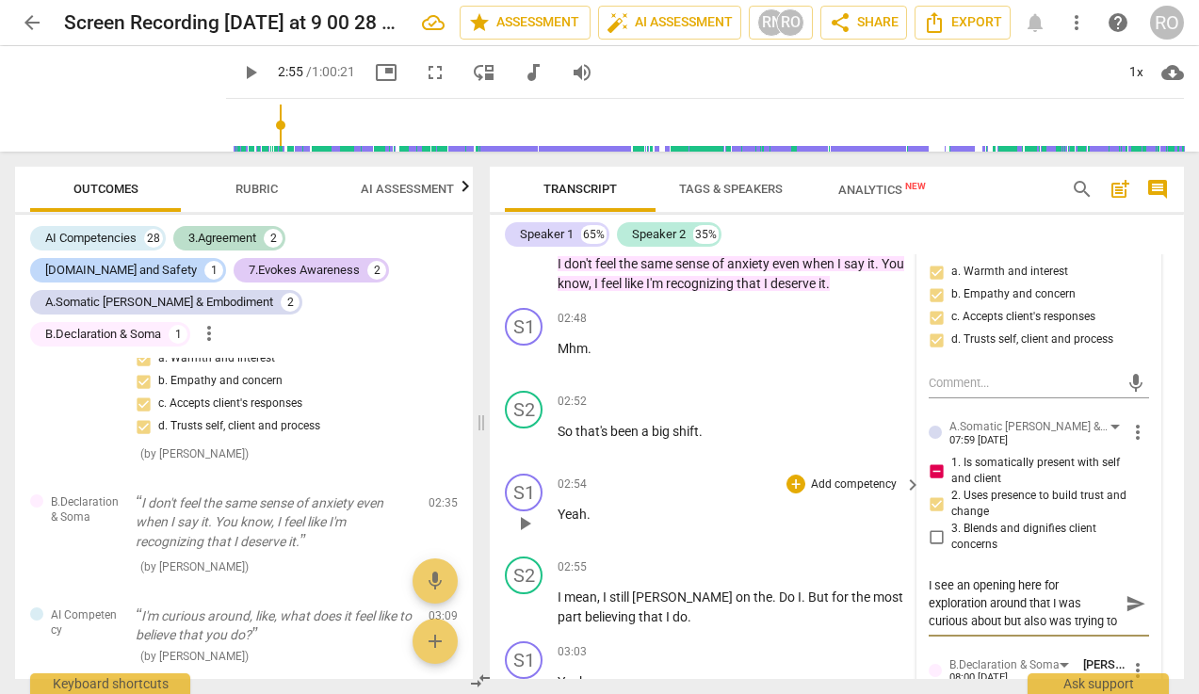
scroll to position [2104, 0]
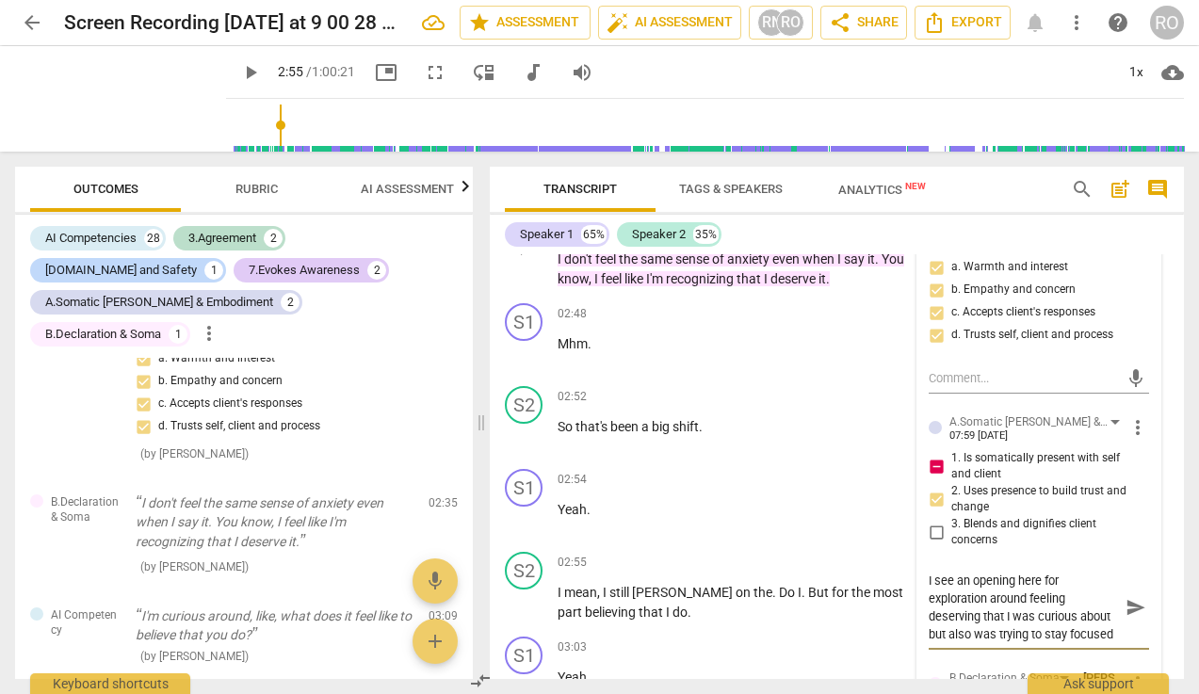
drag, startPoint x: 1013, startPoint y: 615, endPoint x: 1075, endPoint y: 623, distance: 62.7
click at [1067, 623] on textarea "I see an opening here for exploration around feeling deserving that I was curio…" at bounding box center [1023, 607] width 190 height 72
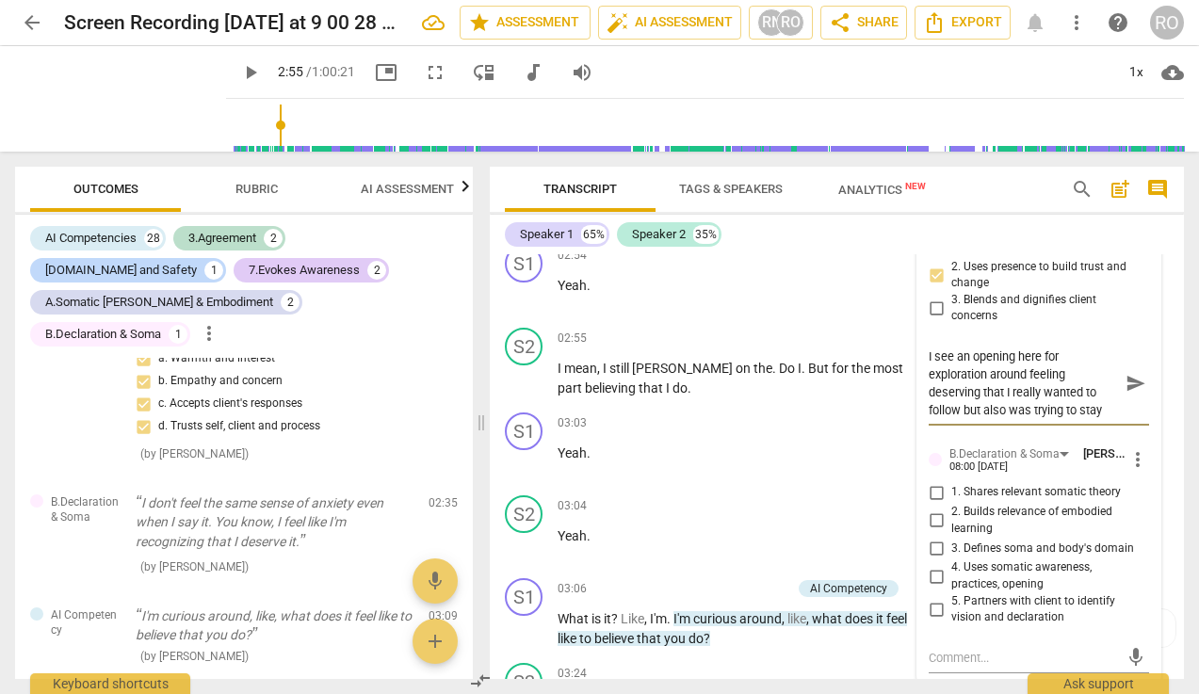
scroll to position [2341, 0]
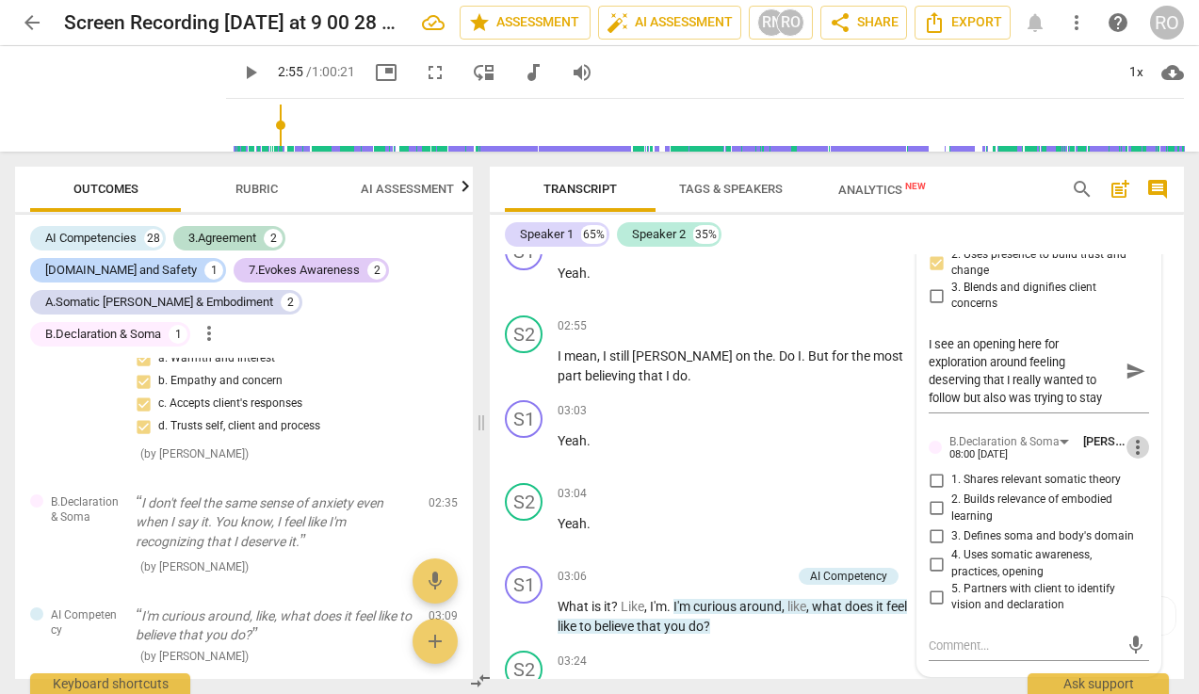
click at [1067, 453] on span "more_vert" at bounding box center [1137, 447] width 23 height 23
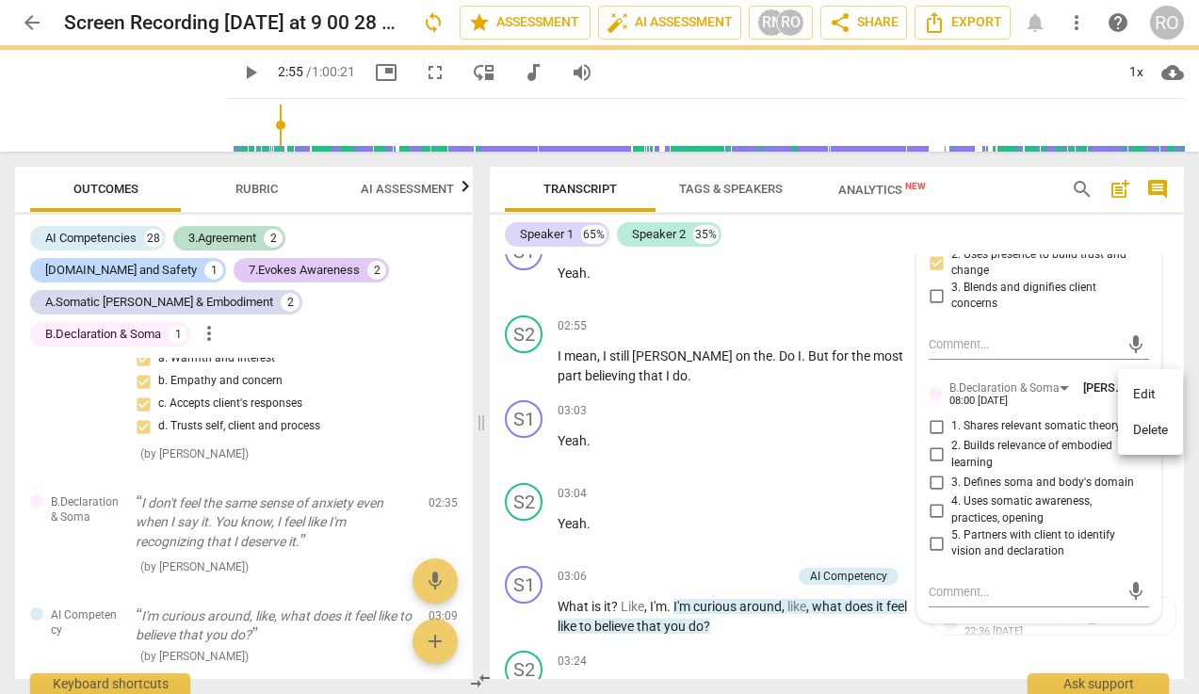
click at [1067, 438] on li "Delete" at bounding box center [1150, 430] width 65 height 36
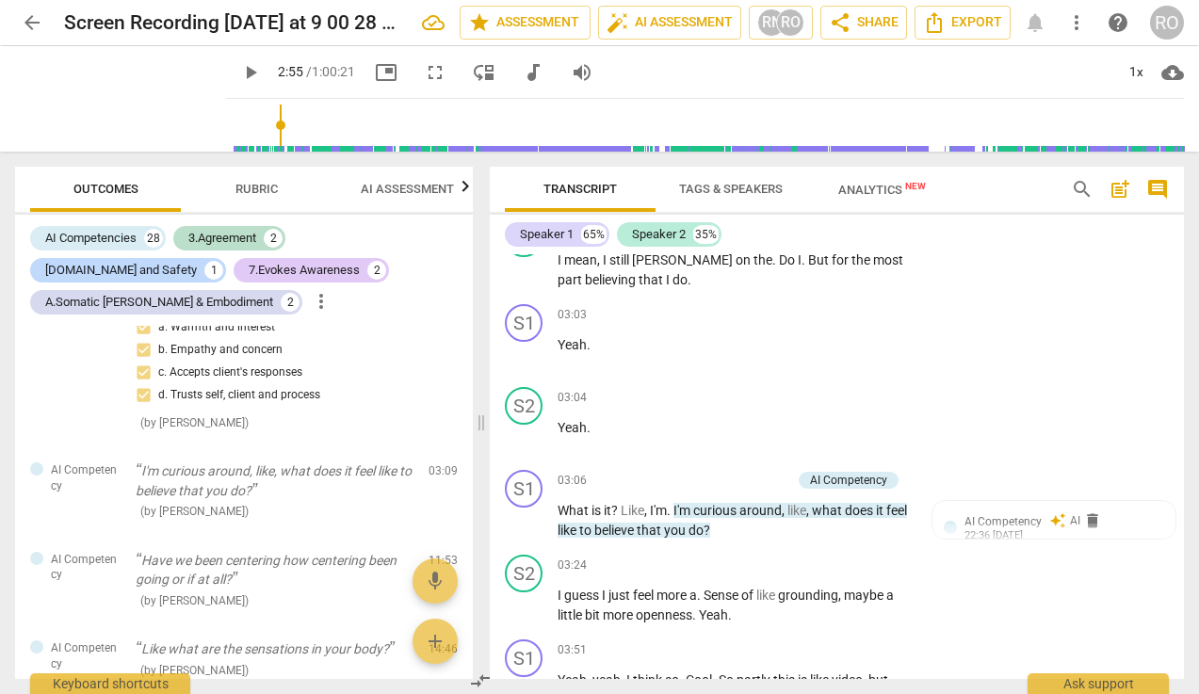
scroll to position [2418, 0]
click at [701, 475] on p "Add competency" at bounding box center [745, 479] width 89 height 17
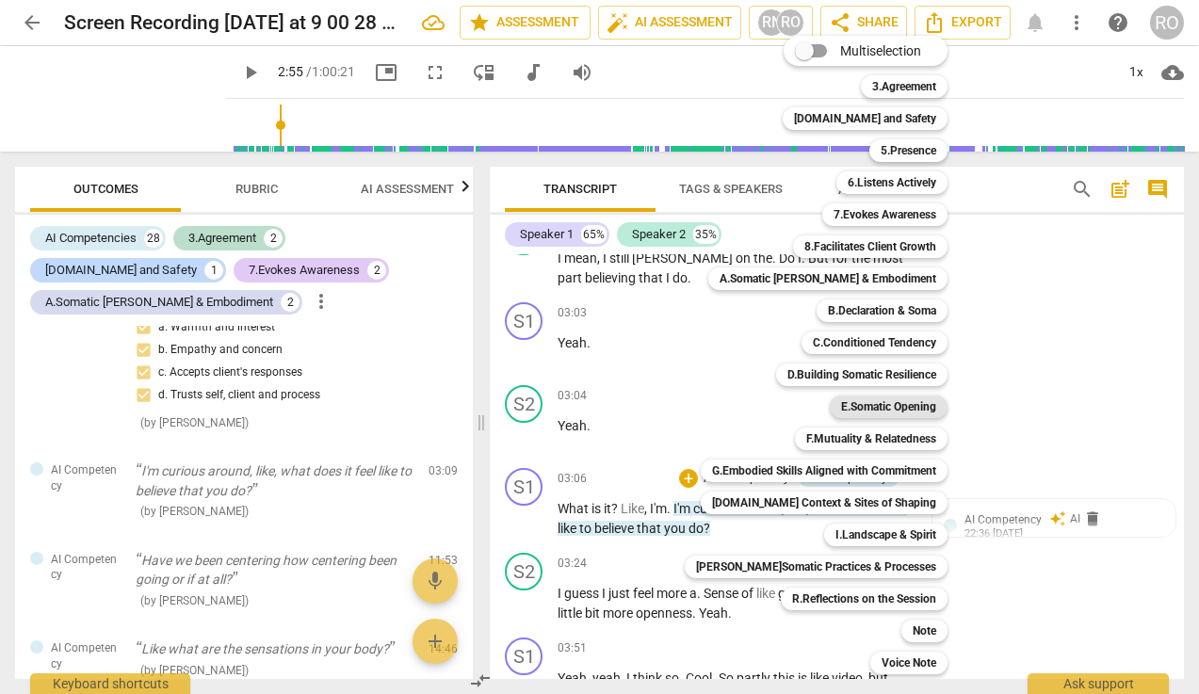
click at [870, 402] on b "E.Somatic Opening" at bounding box center [888, 406] width 95 height 23
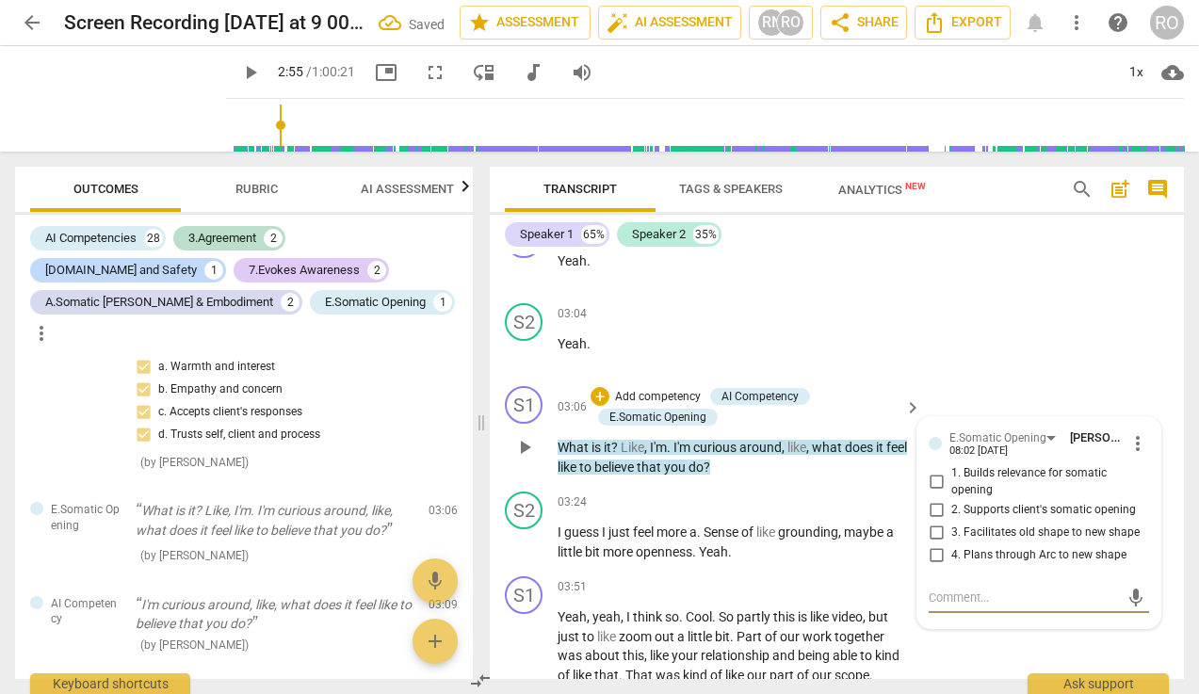
scroll to position [2505, 0]
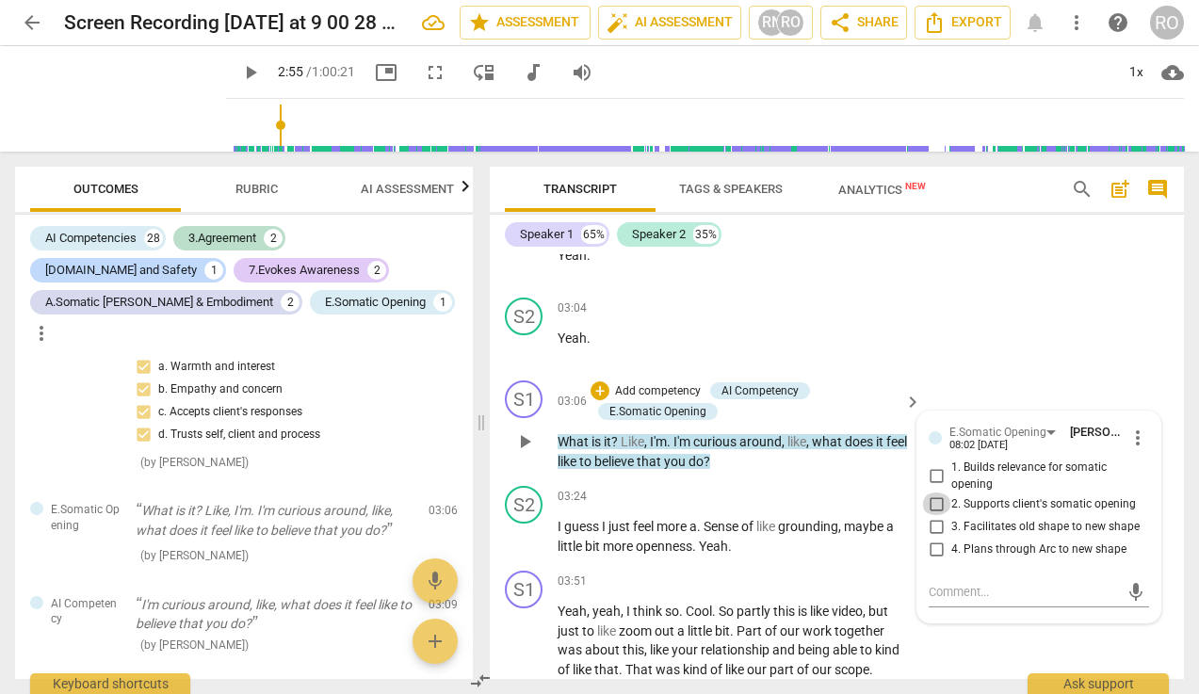
click at [928, 506] on input "2. Supports client's somatic opening" at bounding box center [936, 503] width 30 height 23
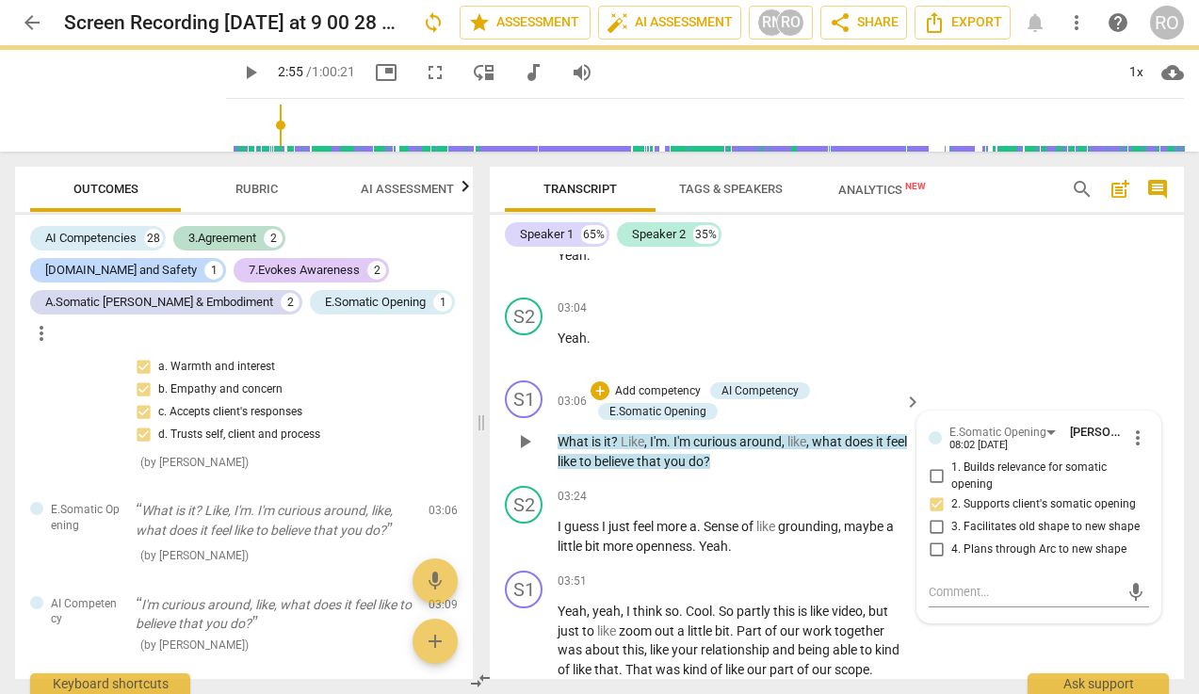
click at [933, 523] on input "3. Facilitates old shape to new shape" at bounding box center [936, 526] width 30 height 23
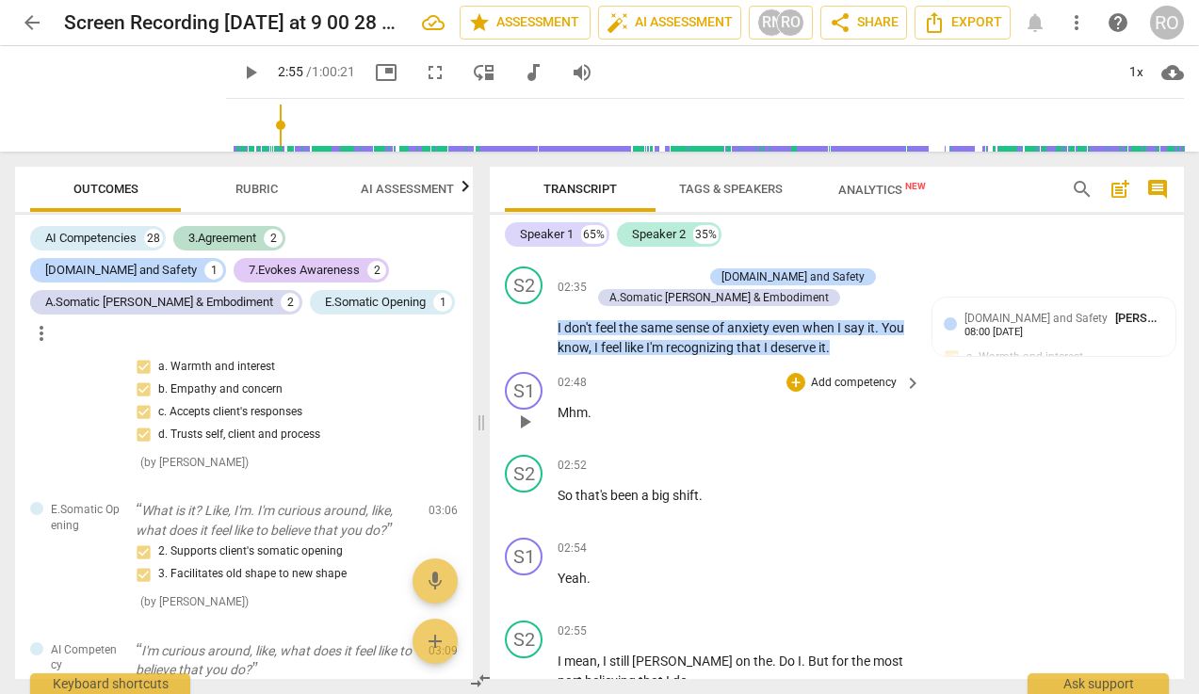
scroll to position [2004, 0]
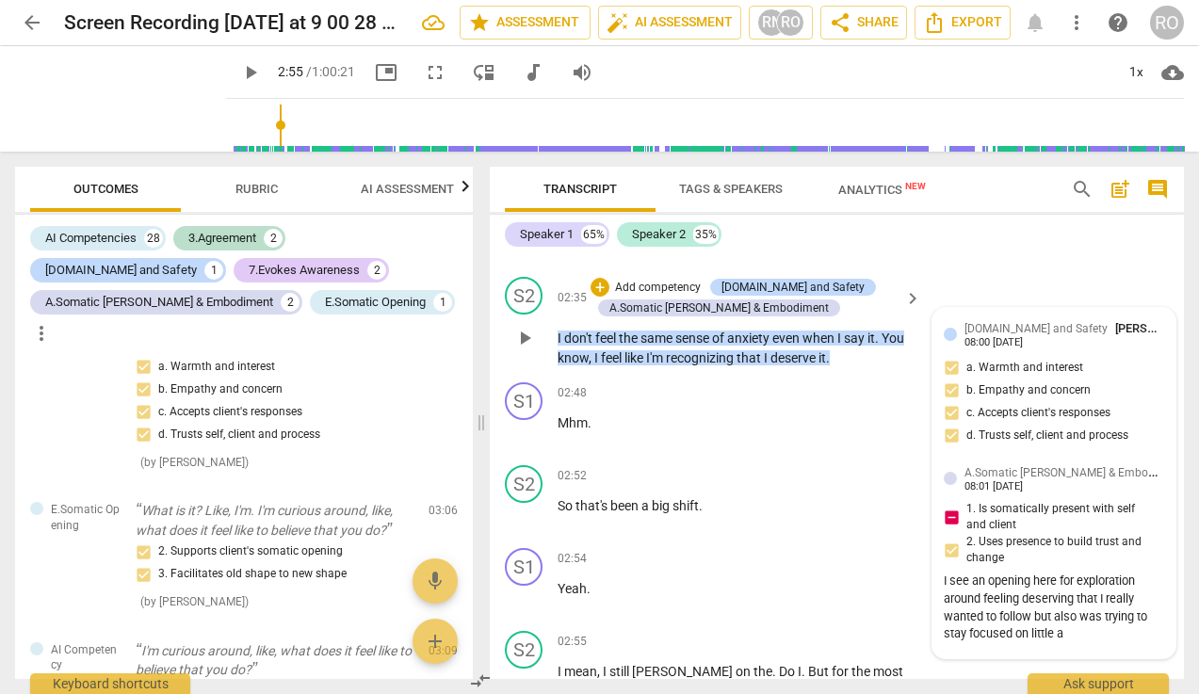
click at [1054, 604] on div "I see an opening here for exploration around feeling deserving that I really wa…" at bounding box center [1053, 607] width 220 height 71
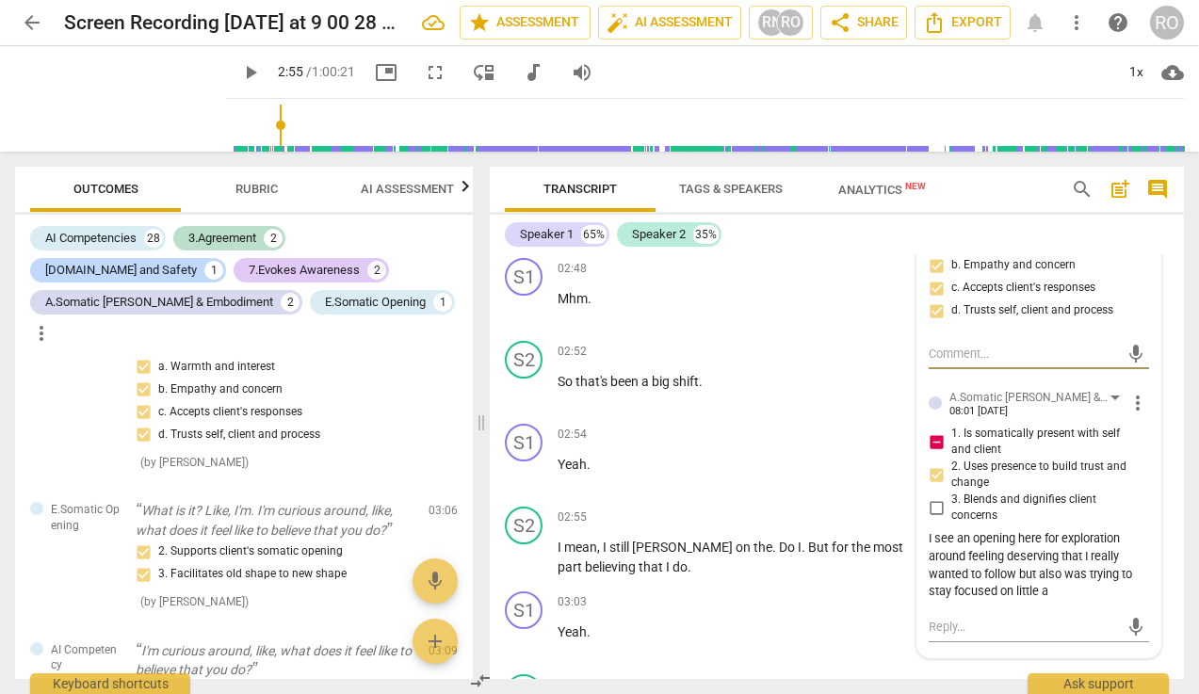
scroll to position [2147, 0]
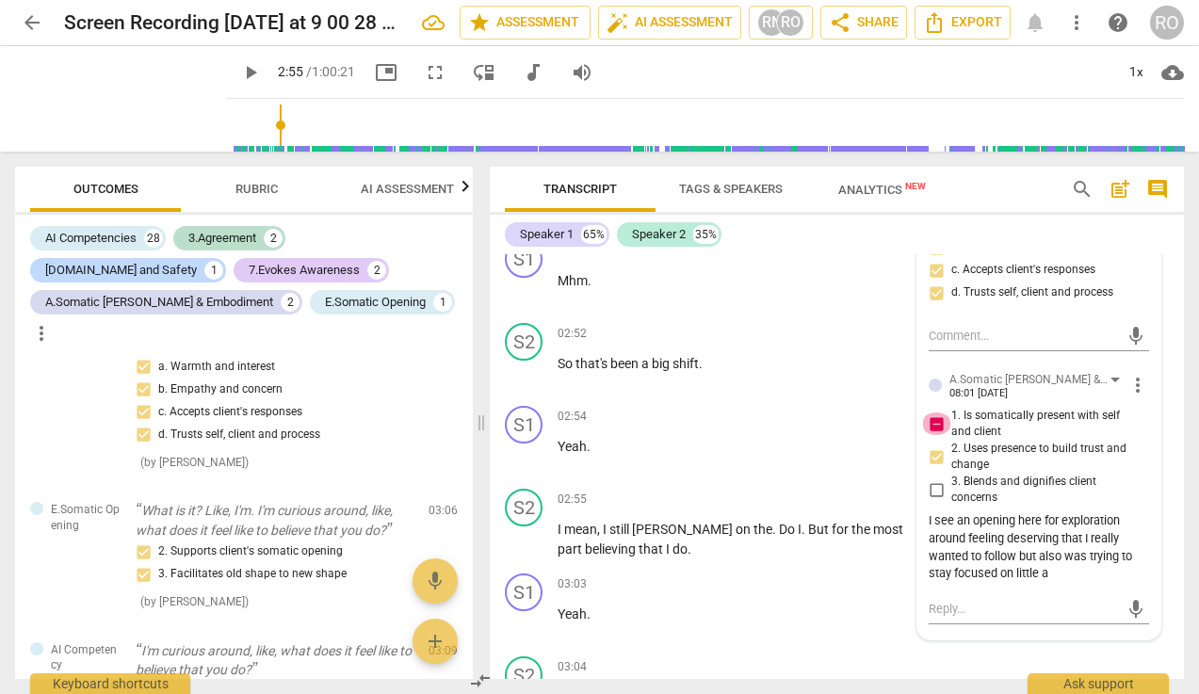
click at [936, 423] on input "1. Is somatically present with self and client" at bounding box center [936, 423] width 30 height 23
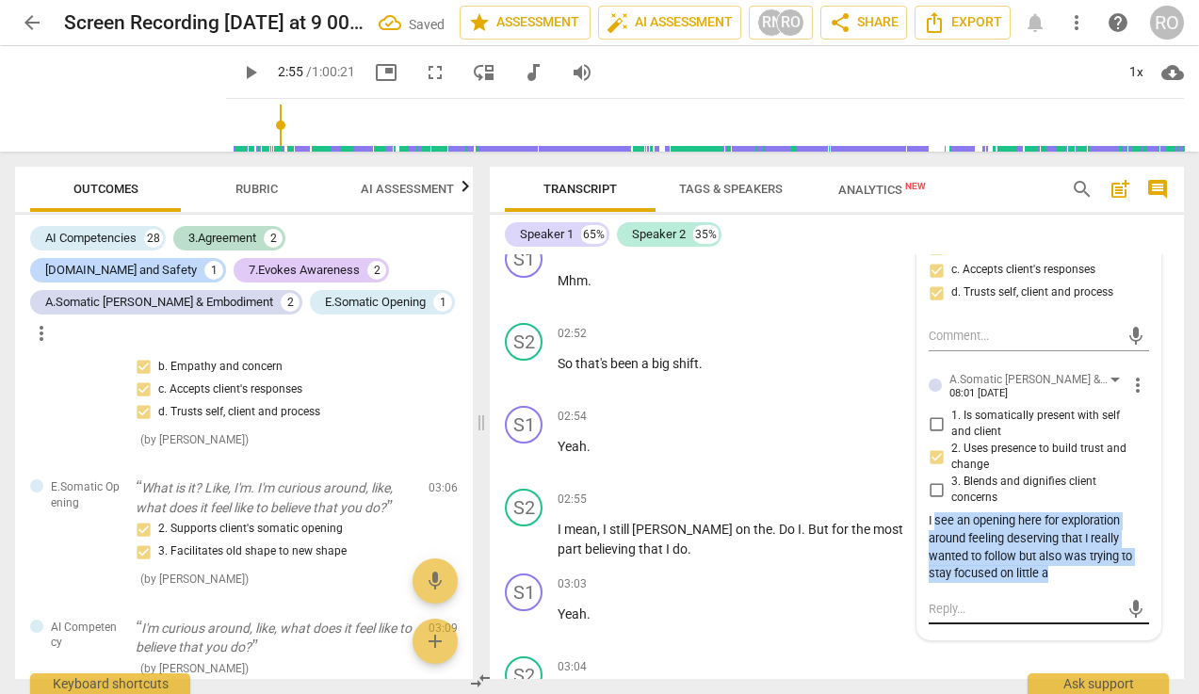
scroll to position [1028, 0]
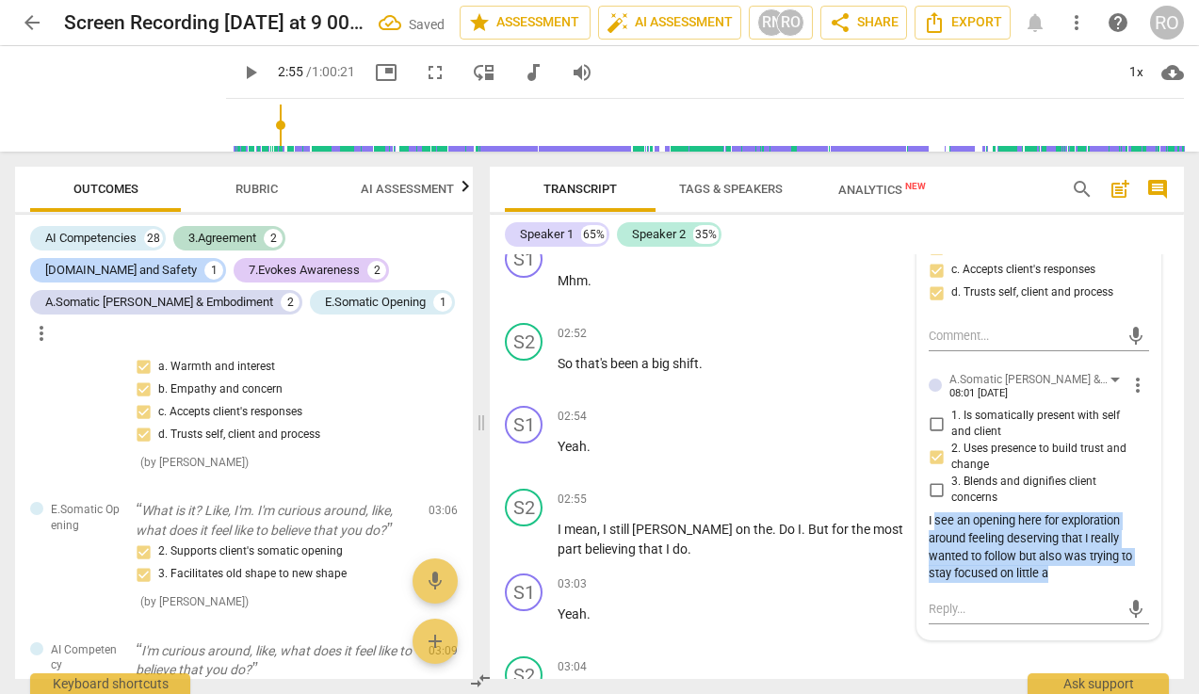
drag, startPoint x: 931, startPoint y: 523, endPoint x: 1044, endPoint y: 586, distance: 129.4
click at [1044, 586] on div "A.Somatic [PERSON_NAME] & Embodiment [PERSON_NAME] 08:01 [DATE] more_vert 1. Is…" at bounding box center [1038, 478] width 220 height 217
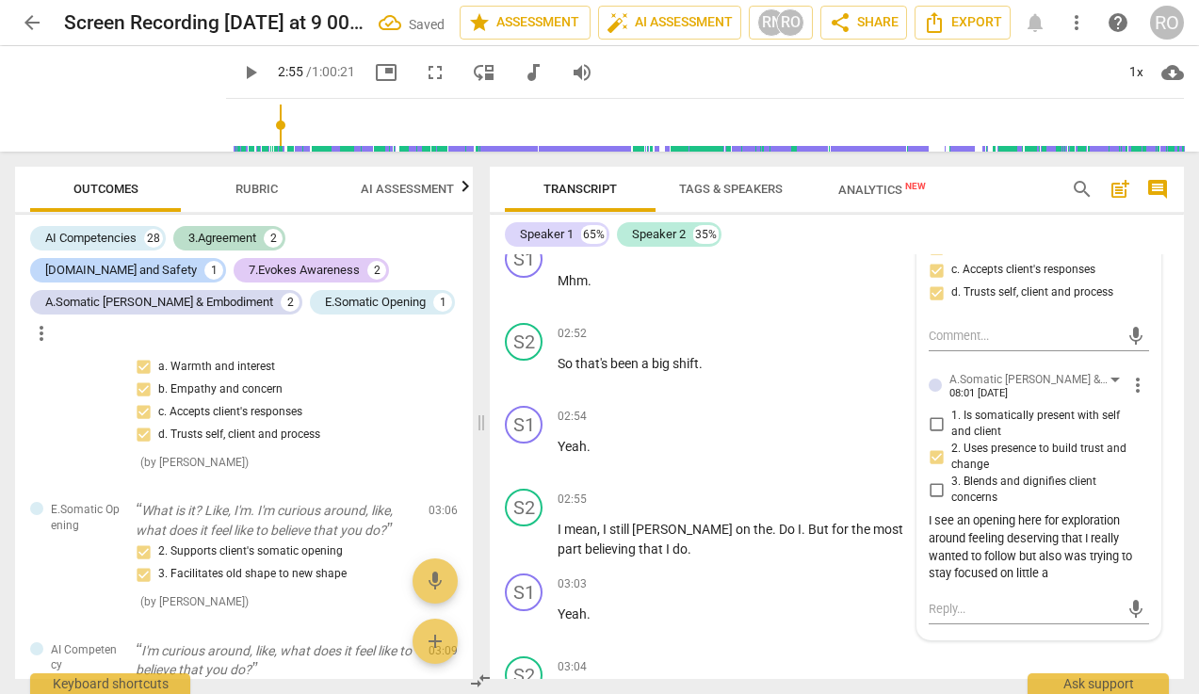
click at [1047, 588] on div "mic" at bounding box center [1038, 607] width 220 height 41
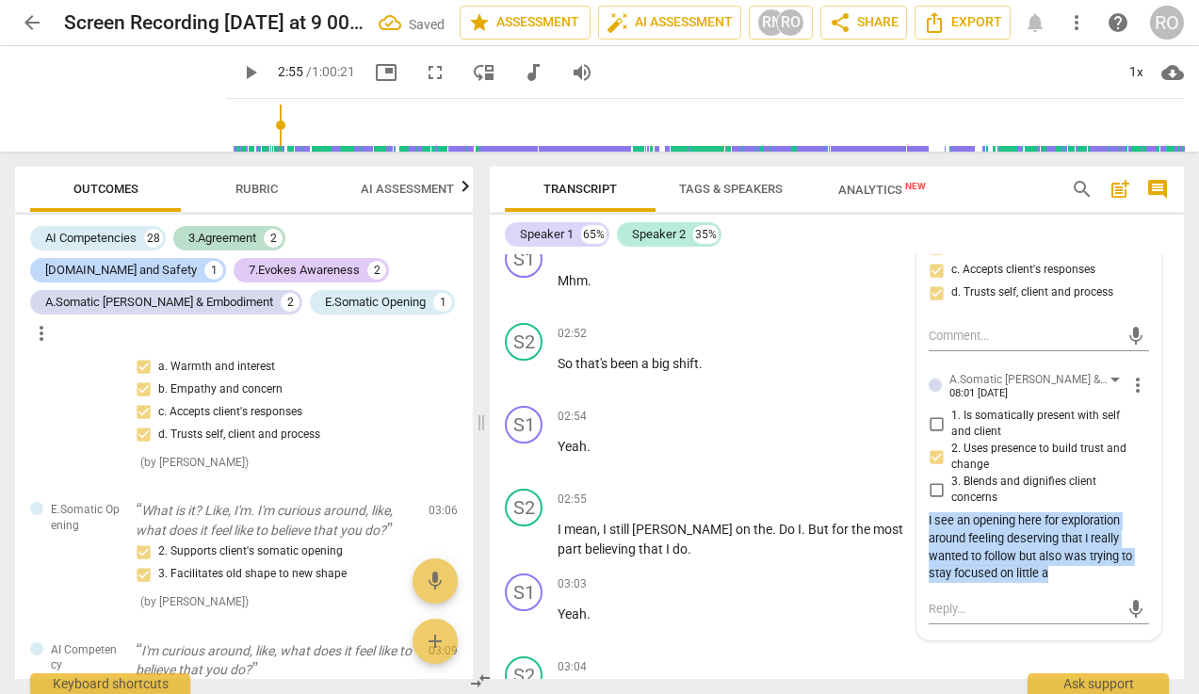
drag, startPoint x: 1054, startPoint y: 570, endPoint x: 920, endPoint y: 523, distance: 141.7
click at [920, 523] on div "[DOMAIN_NAME] and Safety [PERSON_NAME] 08:00 [DATE] more_vert a. Warmth and int…" at bounding box center [1038, 403] width 243 height 474
click at [960, 529] on div "I see an opening here for exploration around feeling deserving that I really wa…" at bounding box center [1038, 547] width 220 height 71
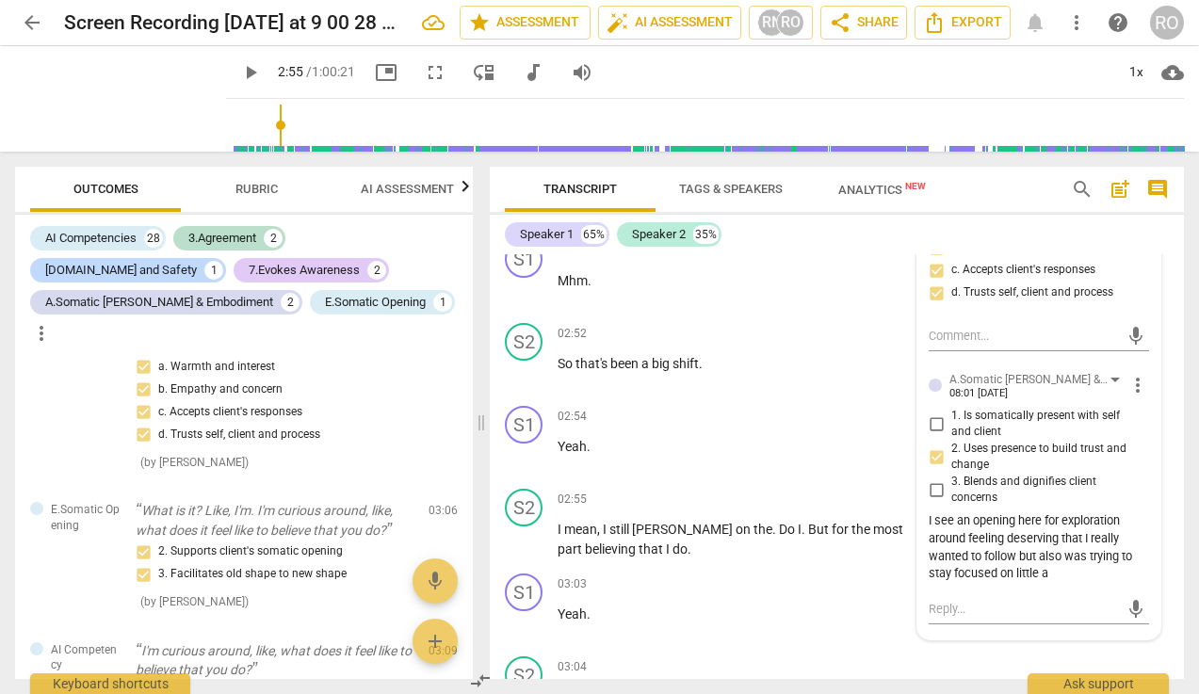
click at [1067, 388] on span "more_vert" at bounding box center [1137, 385] width 23 height 23
click at [1067, 387] on li "Edit" at bounding box center [1150, 386] width 65 height 36
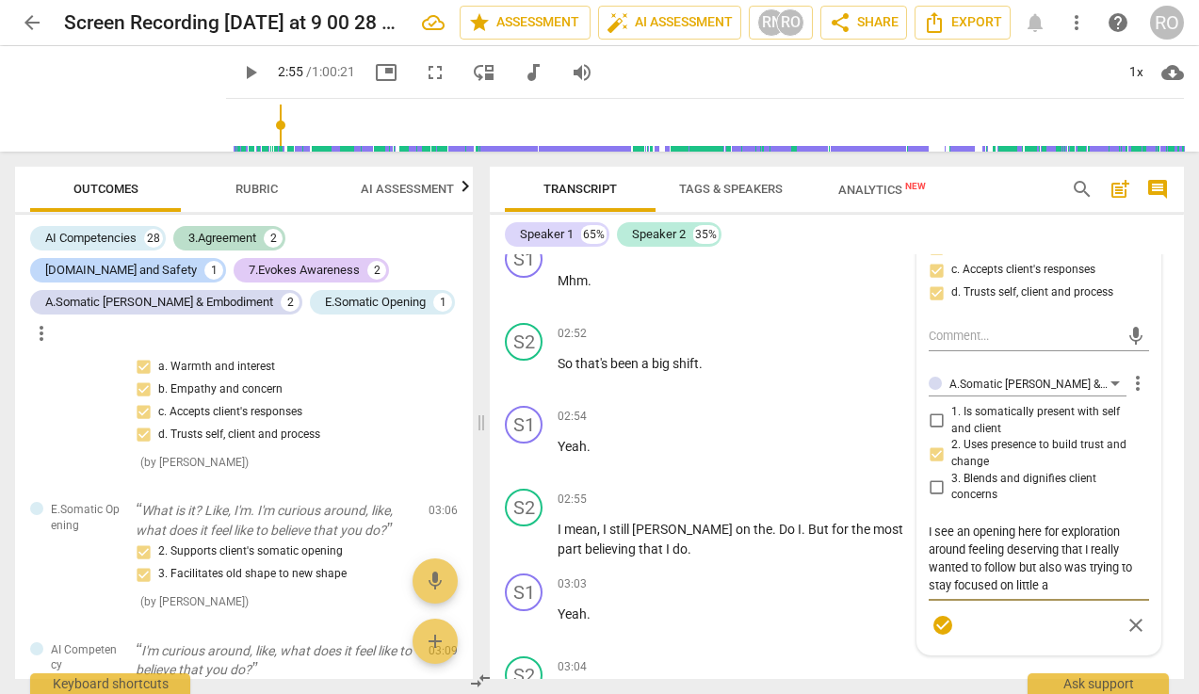
drag, startPoint x: 934, startPoint y: 533, endPoint x: 1061, endPoint y: 594, distance: 141.1
click at [1061, 594] on textarea "I see an opening here for exploration around feeling deserving that I really wa…" at bounding box center [1038, 559] width 220 height 72
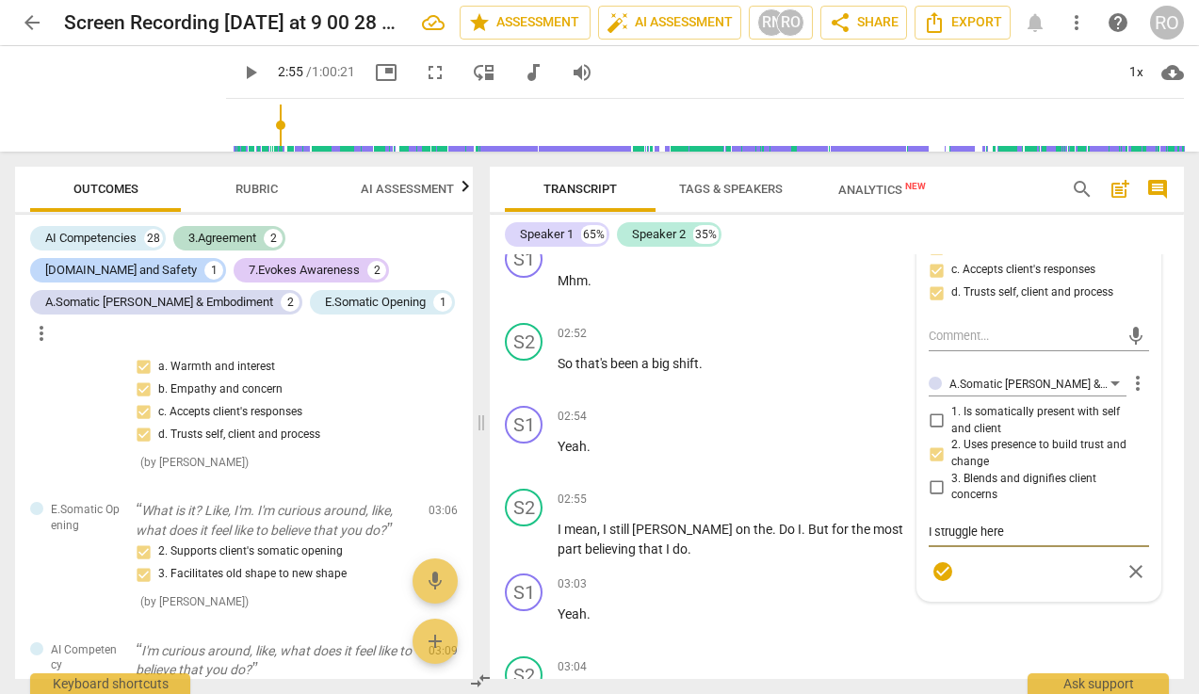
click at [930, 421] on div "A.Somatic [PERSON_NAME] & Embodiment [PERSON_NAME] more_vert 1. Is somatically …" at bounding box center [1038, 479] width 220 height 218
click at [930, 423] on div "A.Somatic [PERSON_NAME] & Embodiment [PERSON_NAME] more_vert 1. Is somatically …" at bounding box center [1038, 479] width 220 height 218
click at [1010, 537] on textarea "I struggle here" at bounding box center [1038, 532] width 220 height 18
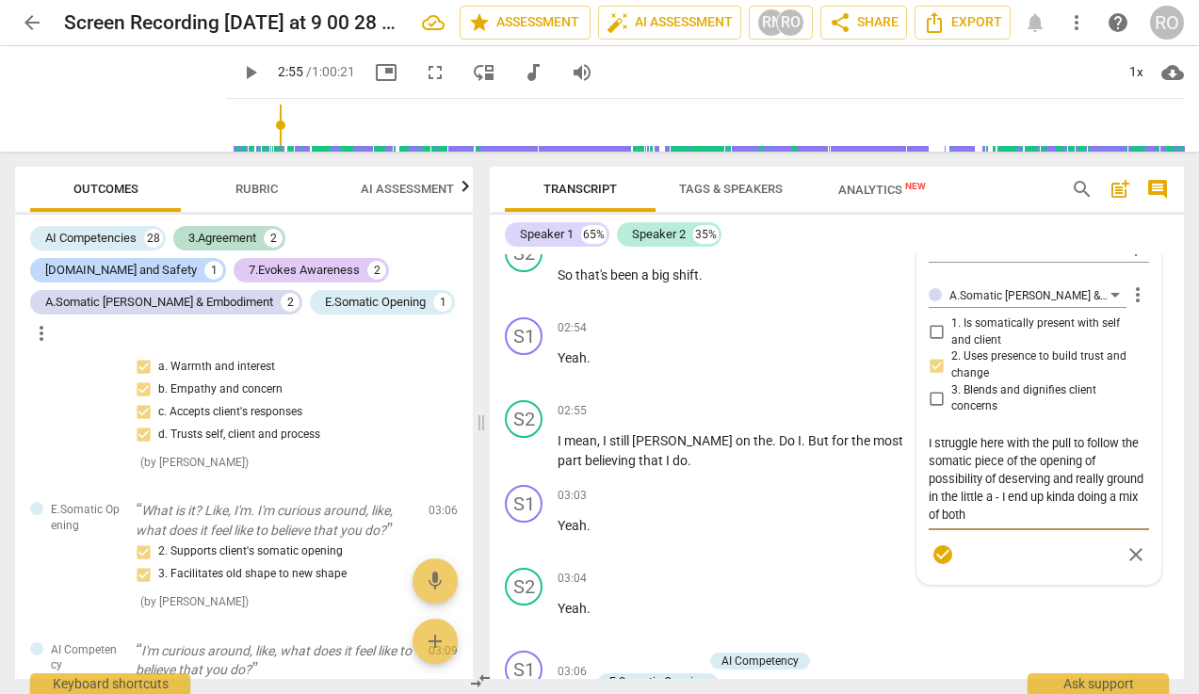
scroll to position [2229, 0]
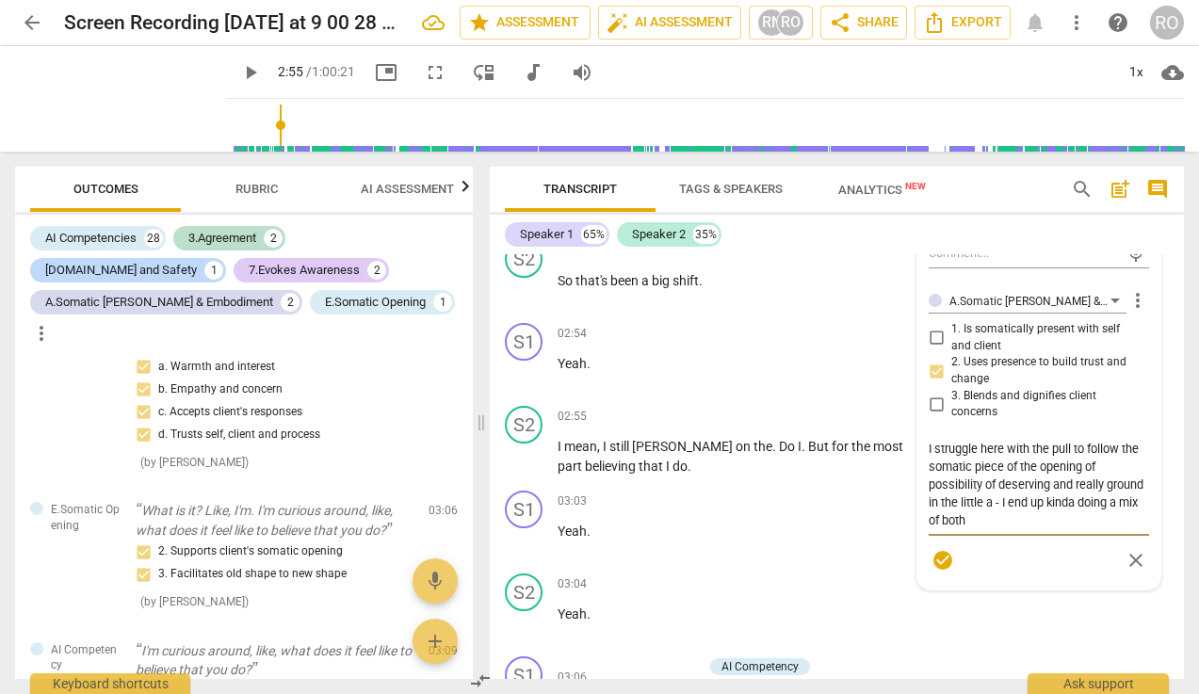
click at [941, 568] on span "check_circle" at bounding box center [942, 560] width 23 height 23
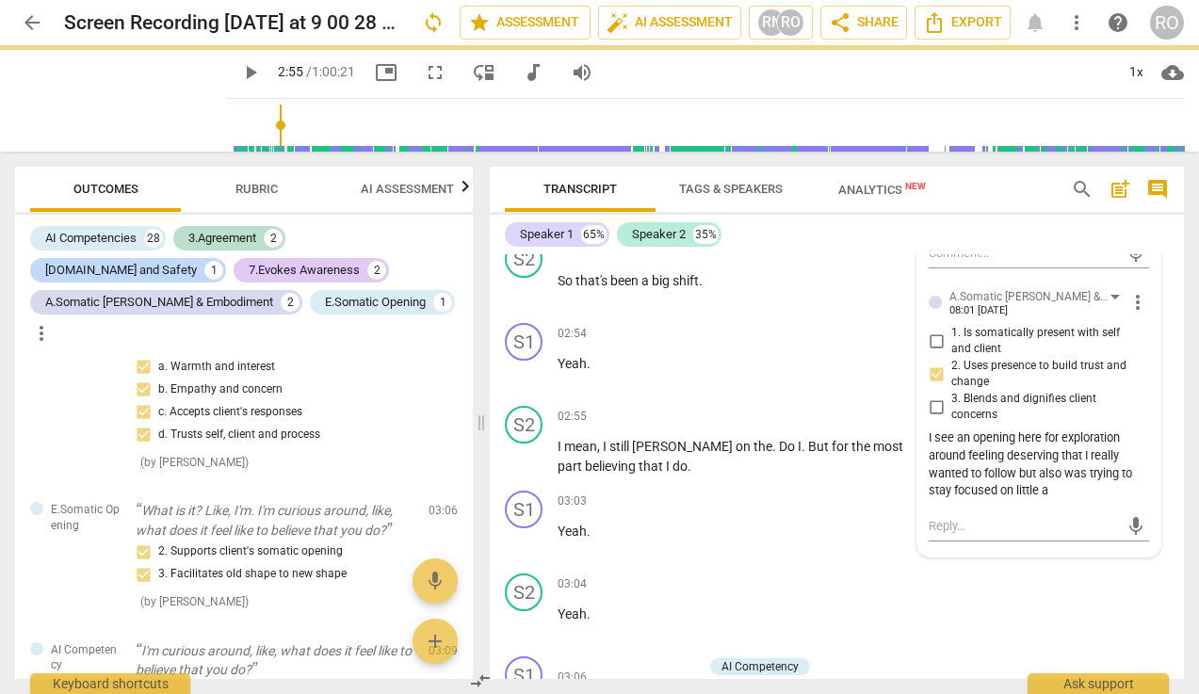
click at [934, 341] on input "1. Is somatically present with self and client" at bounding box center [936, 341] width 30 height 23
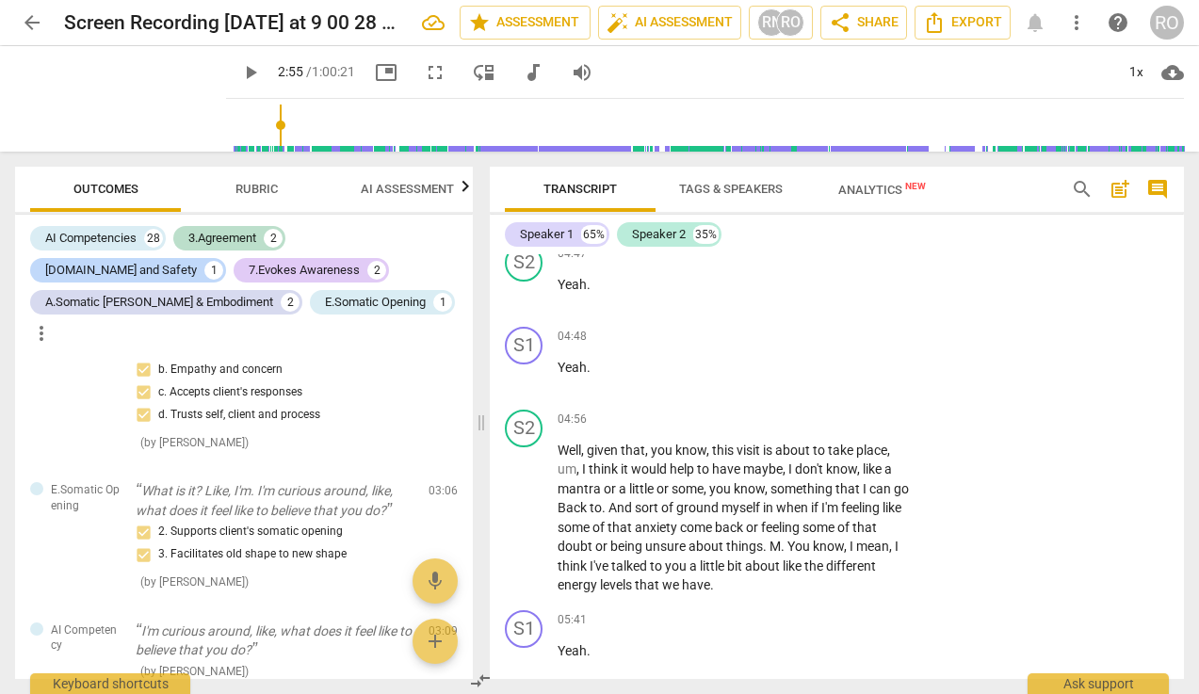
scroll to position [3362, 0]
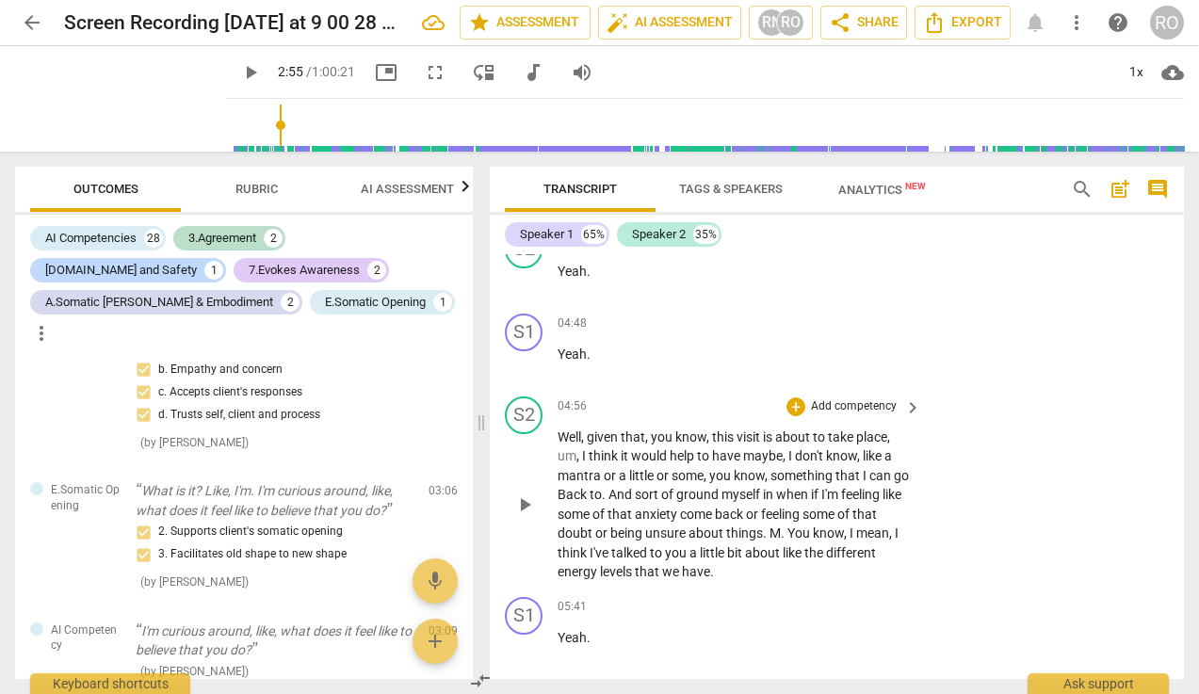
click at [875, 410] on p "Add competency" at bounding box center [853, 406] width 89 height 17
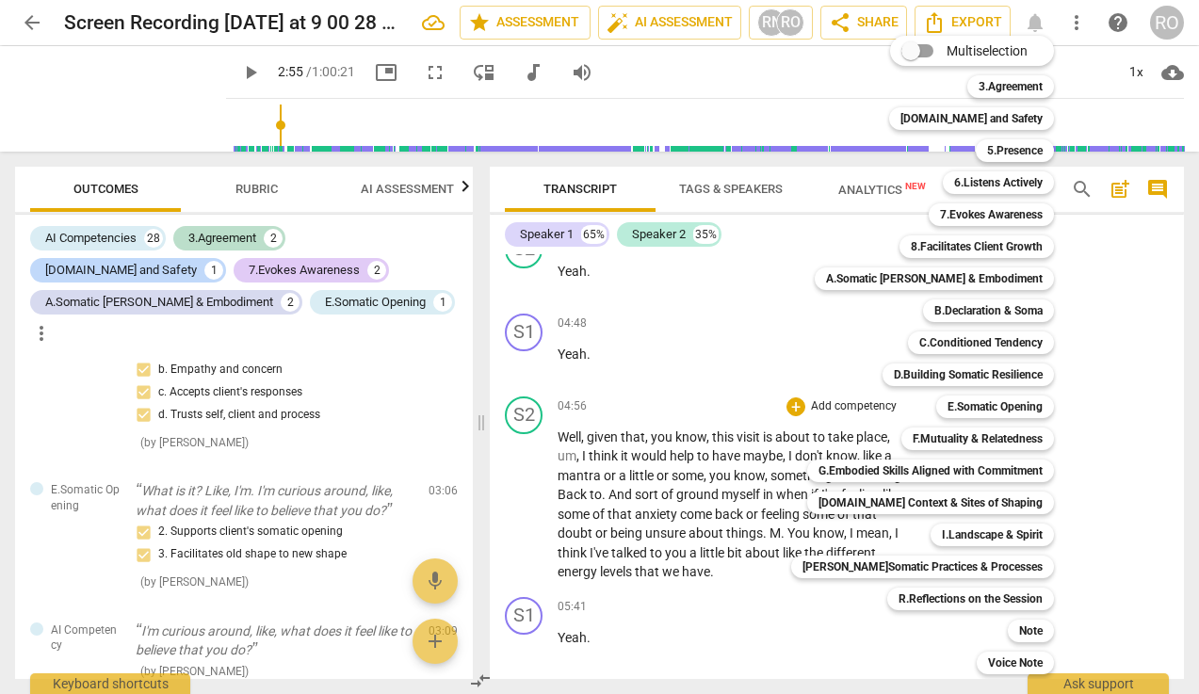
click at [697, 511] on div at bounding box center [599, 347] width 1199 height 694
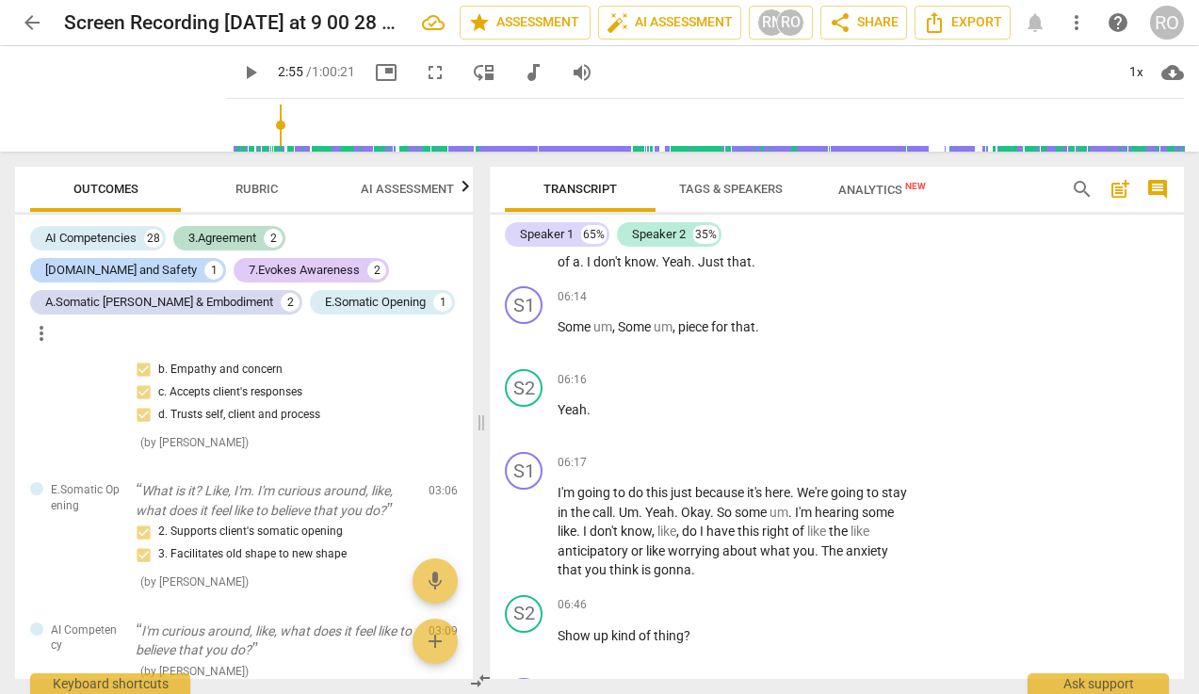
scroll to position [3944, 0]
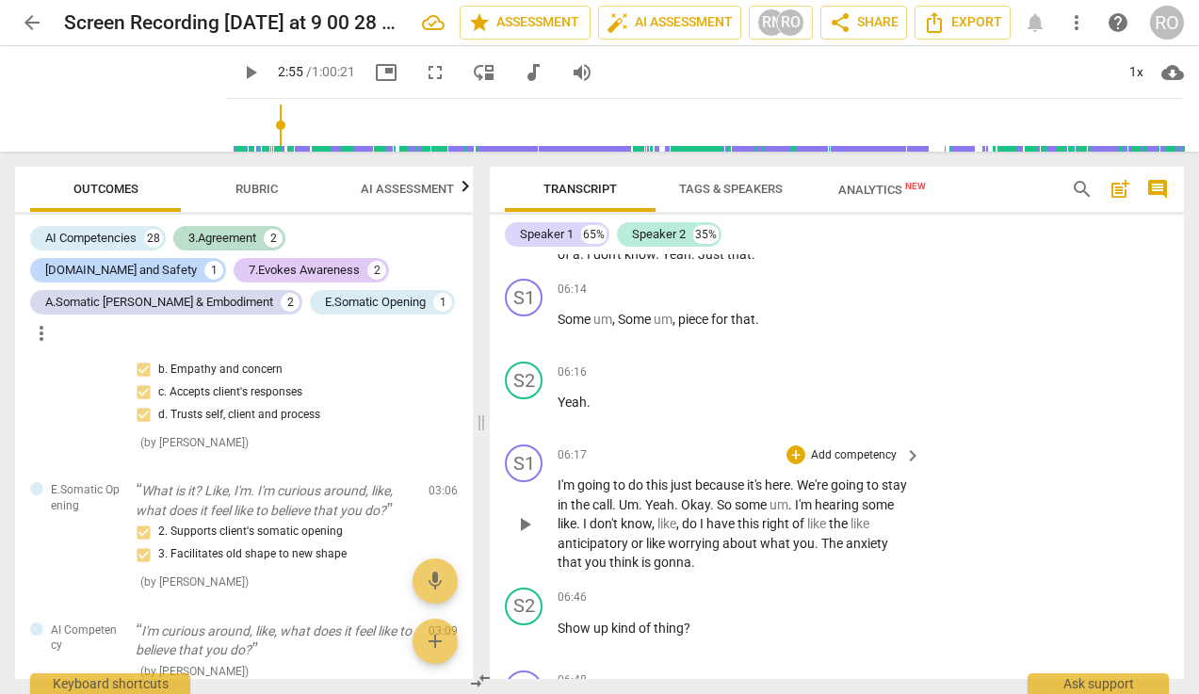
click at [858, 450] on p "Add competency" at bounding box center [853, 455] width 89 height 17
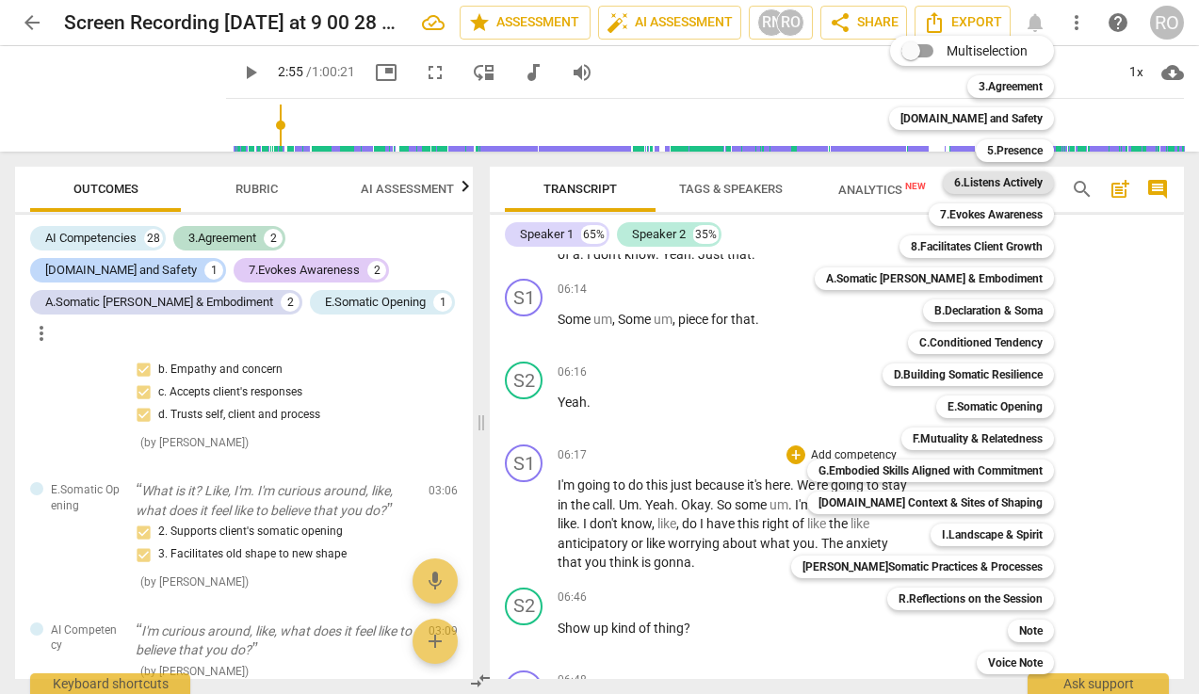
click at [1022, 186] on b "6.Listens Actively" at bounding box center [998, 182] width 89 height 23
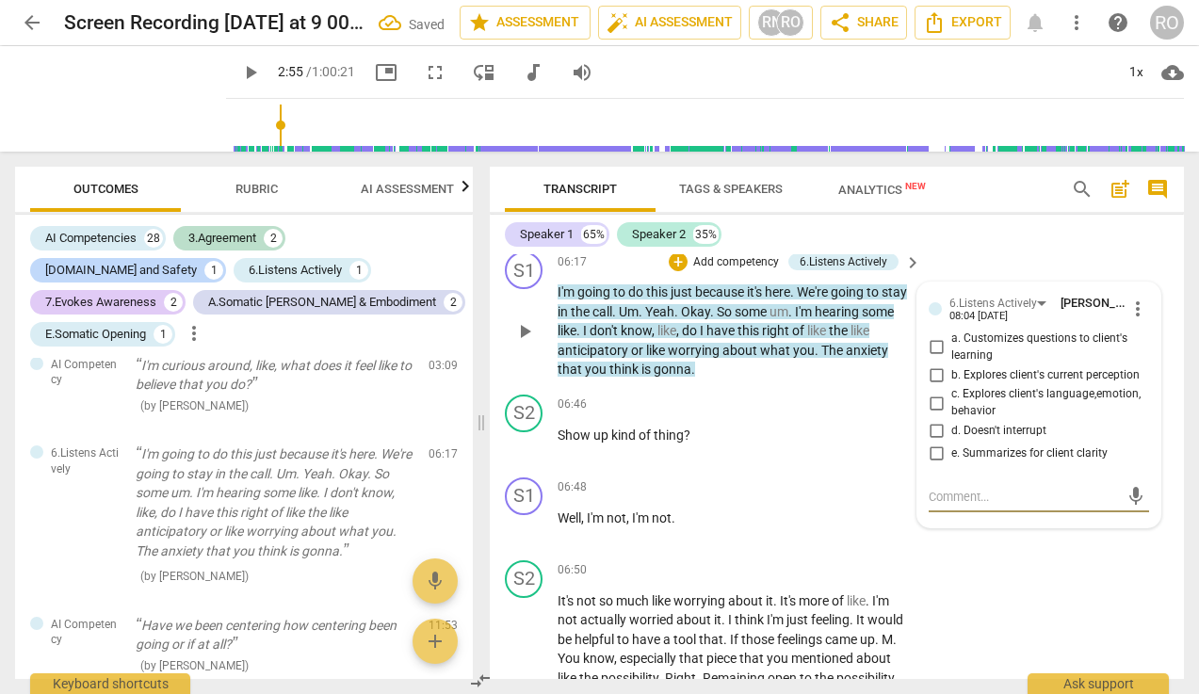
scroll to position [4136, 0]
click at [934, 466] on input "e. Summarizes for client clarity" at bounding box center [936, 454] width 30 height 23
click at [949, 507] on textarea at bounding box center [1023, 498] width 190 height 18
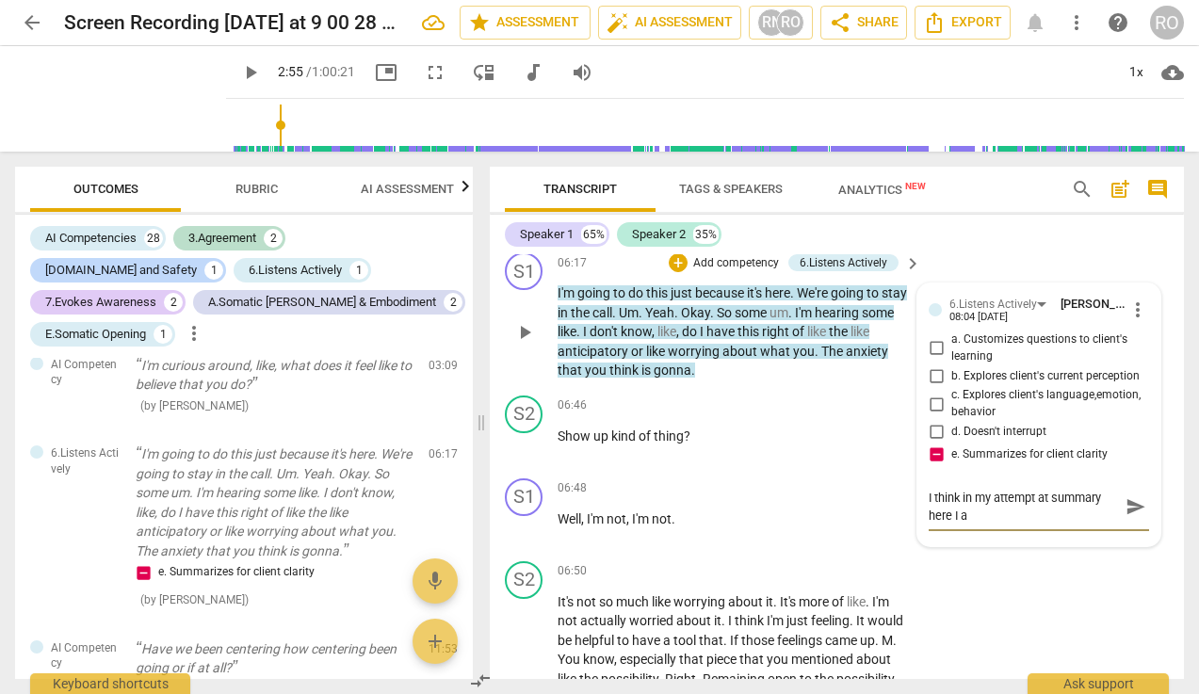
scroll to position [0, 0]
click at [1067, 517] on span "send" at bounding box center [1135, 506] width 21 height 21
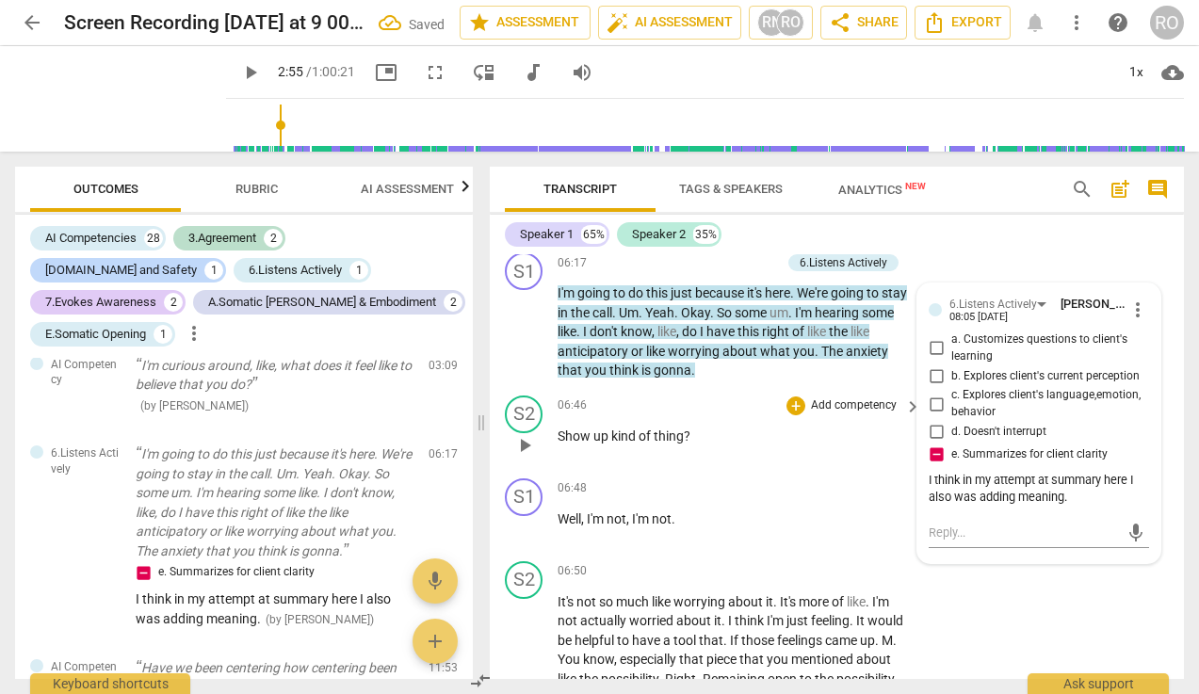
click at [559, 437] on span "Show" at bounding box center [575, 435] width 36 height 15
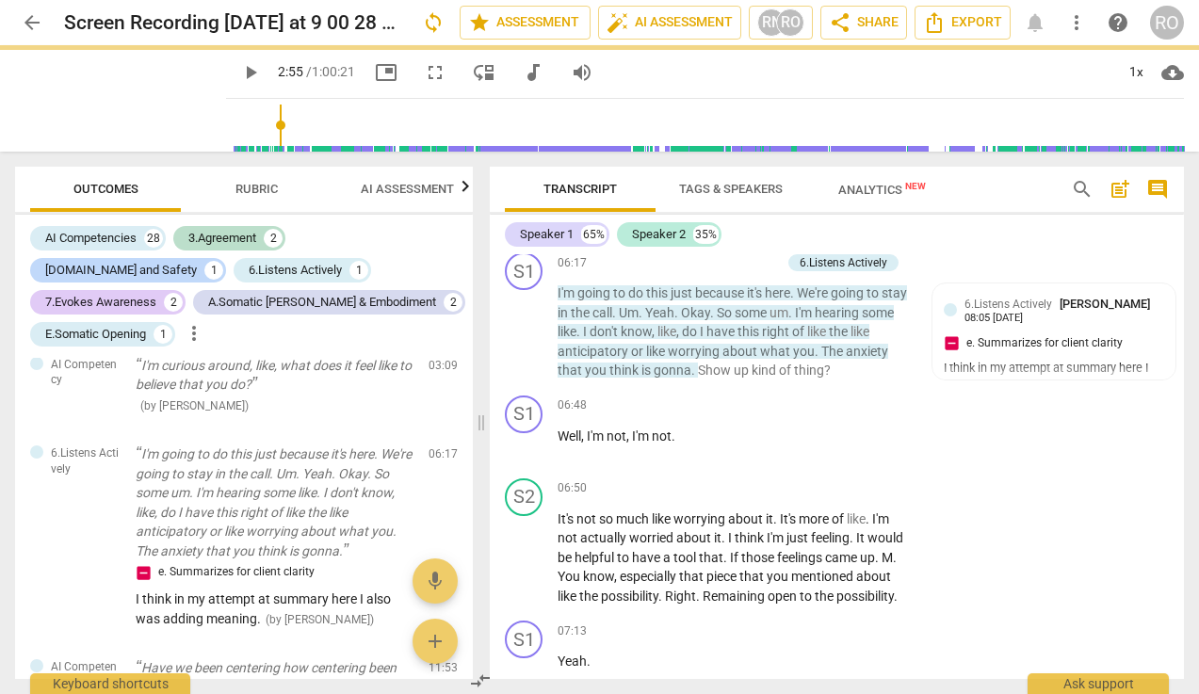
scroll to position [4053, 0]
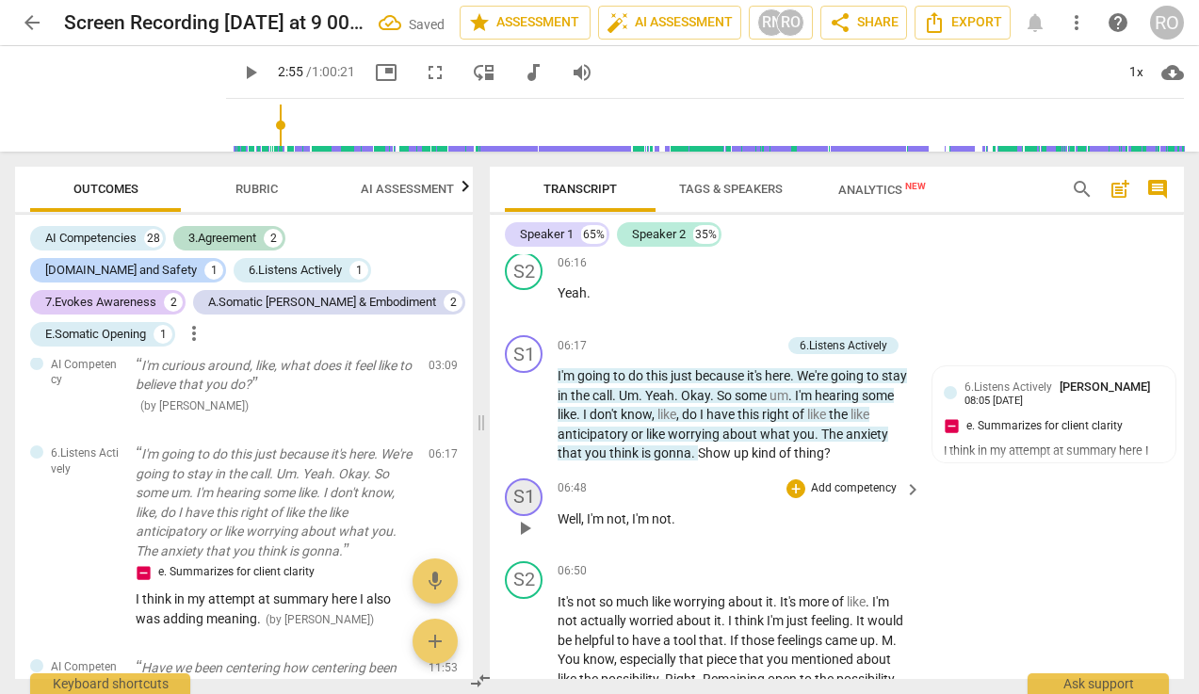
click at [521, 505] on div "S1" at bounding box center [524, 497] width 38 height 38
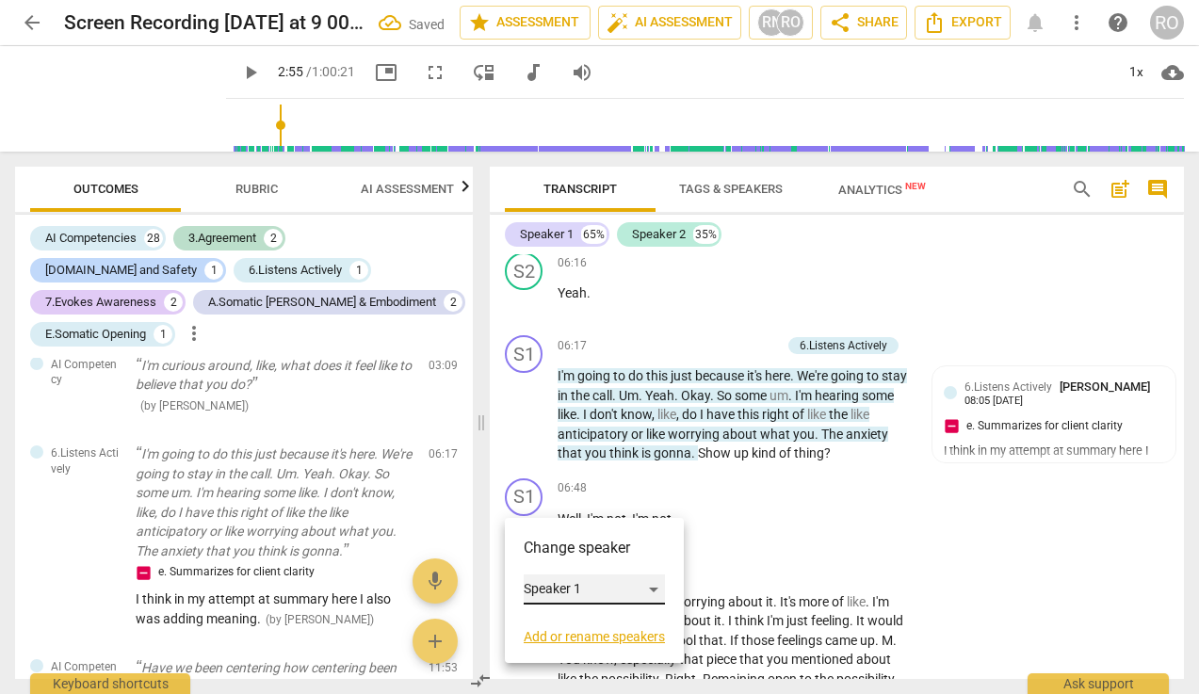
click at [577, 591] on div "Speaker 1" at bounding box center [593, 589] width 141 height 30
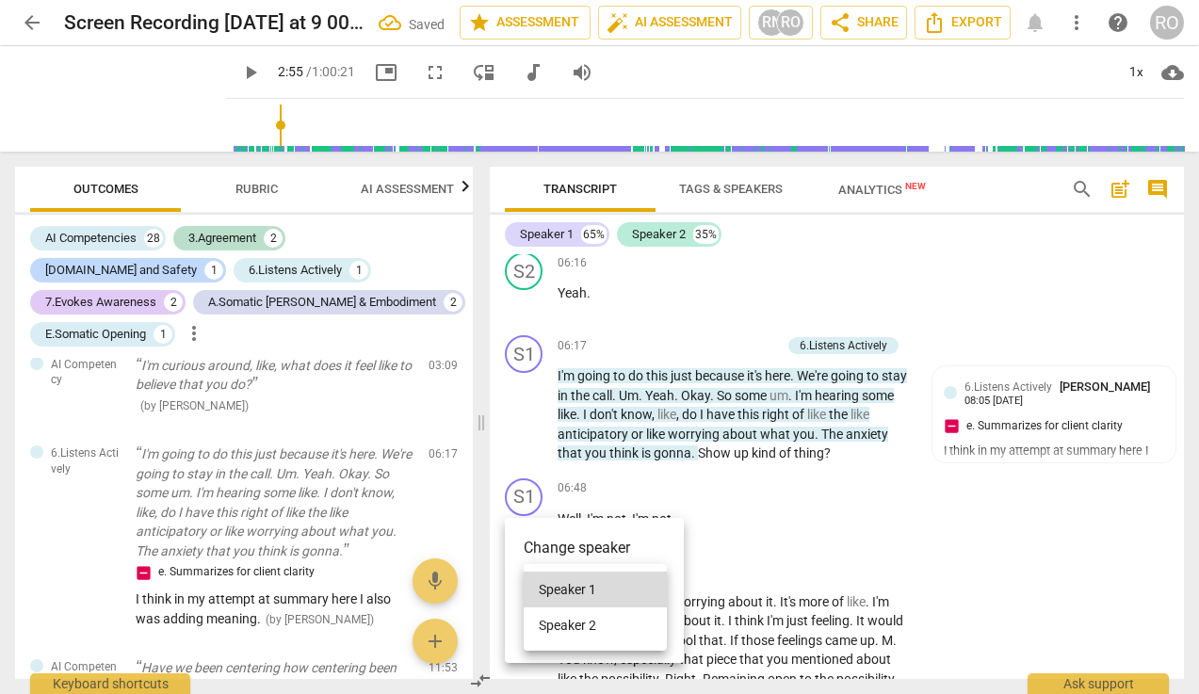
click at [597, 623] on li "Speaker 2" at bounding box center [594, 625] width 143 height 36
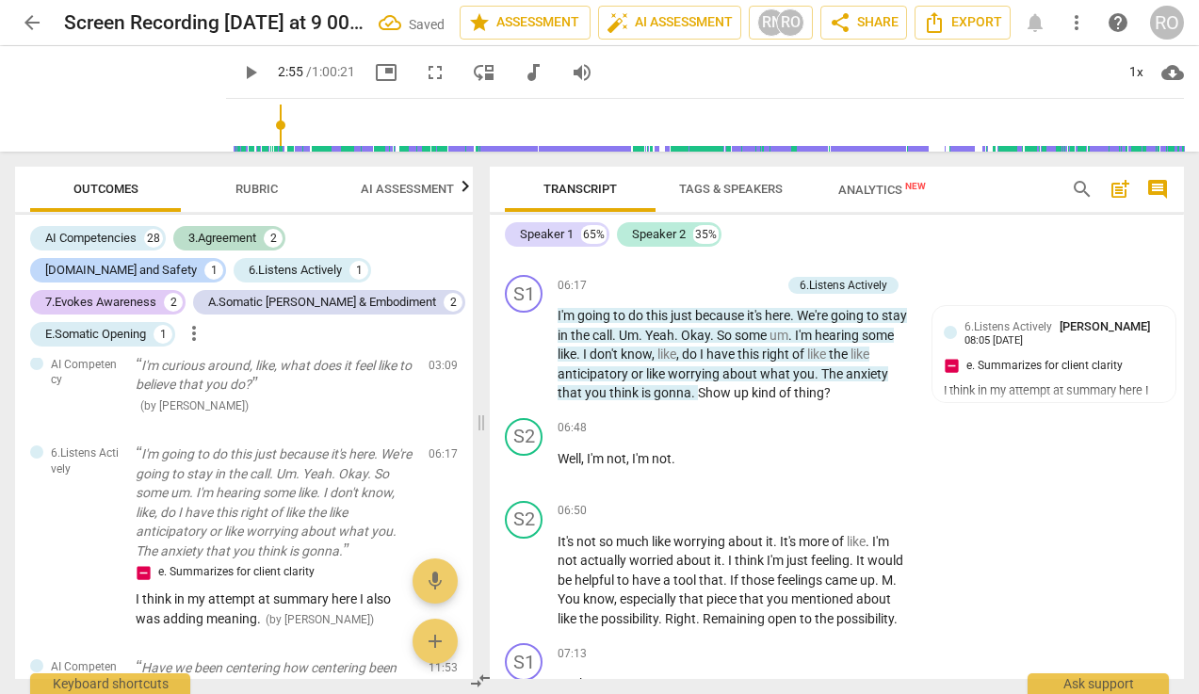
scroll to position [4117, 0]
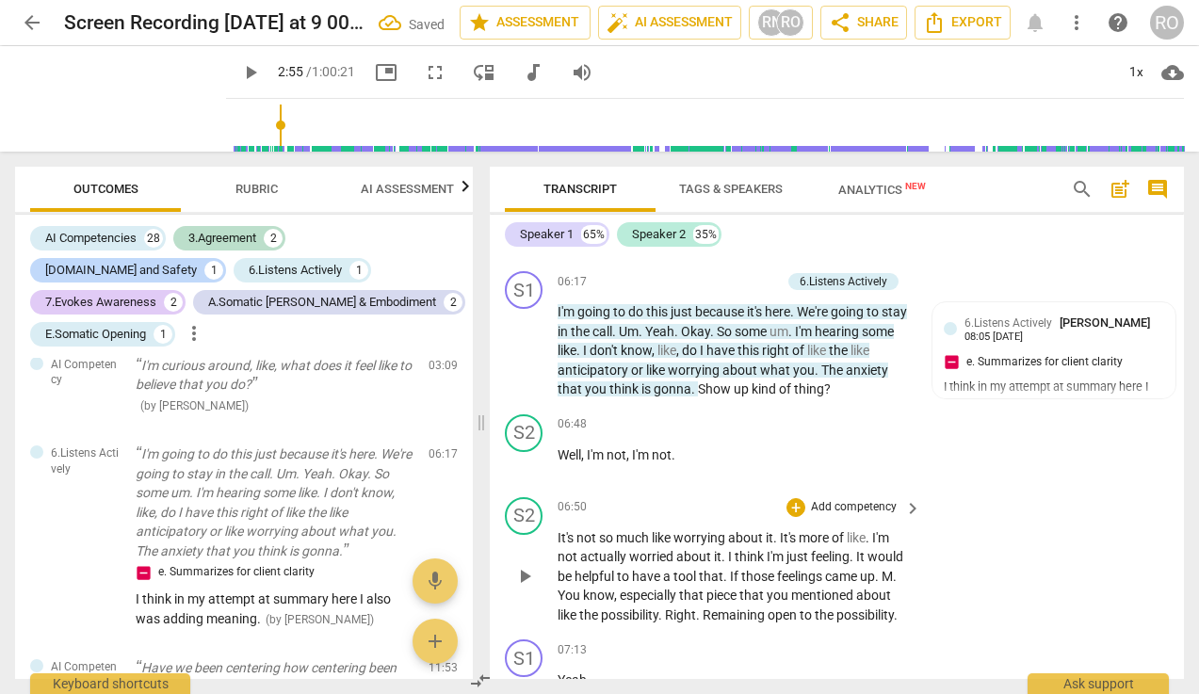
click at [555, 544] on div "play_arrow pause" at bounding box center [533, 577] width 48 height 85
click at [561, 538] on span "It's" at bounding box center [566, 537] width 19 height 15
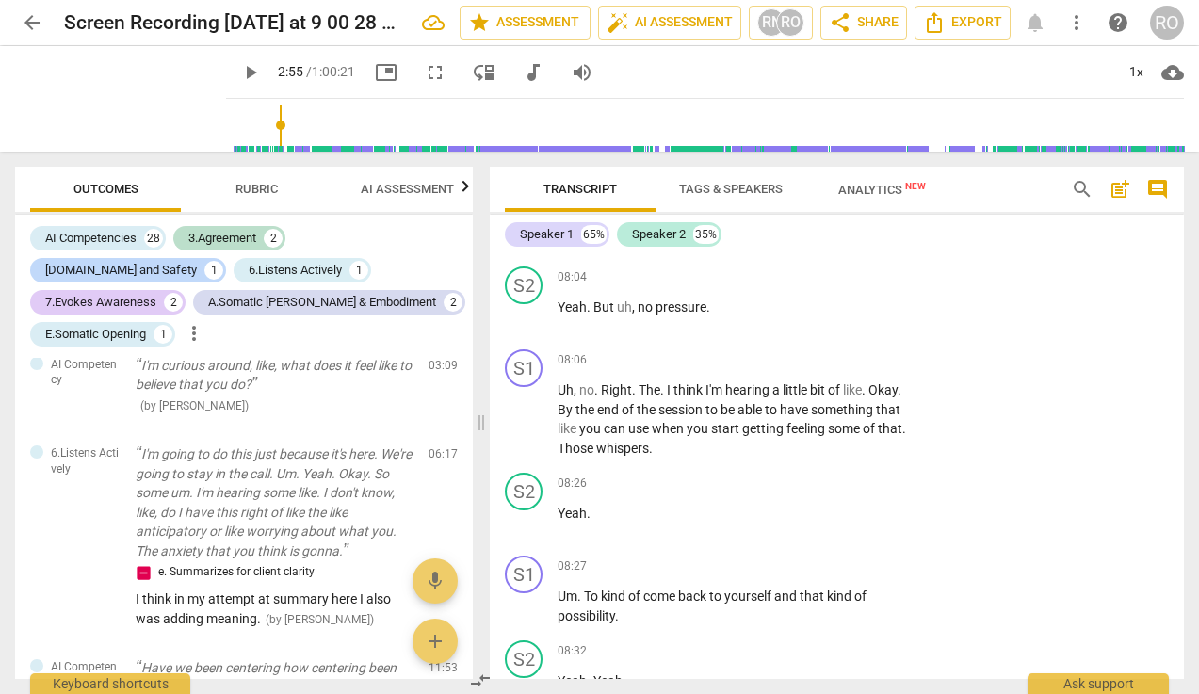
scroll to position [4914, 0]
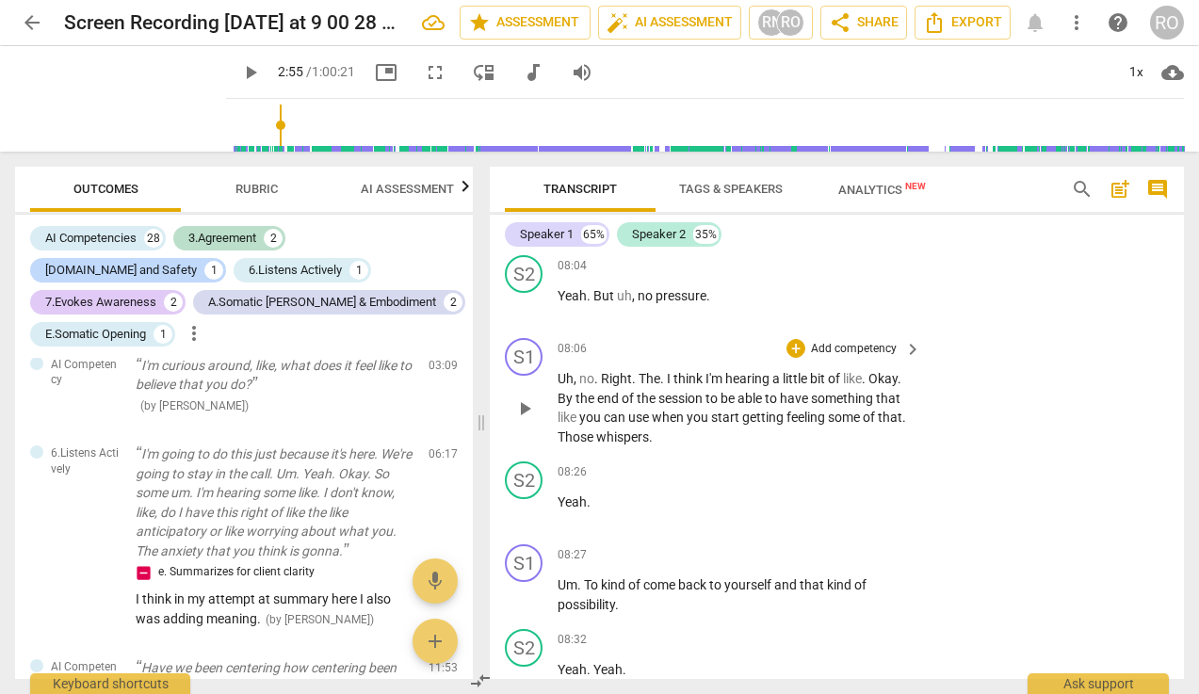
click at [826, 358] on p "Add competency" at bounding box center [853, 349] width 89 height 17
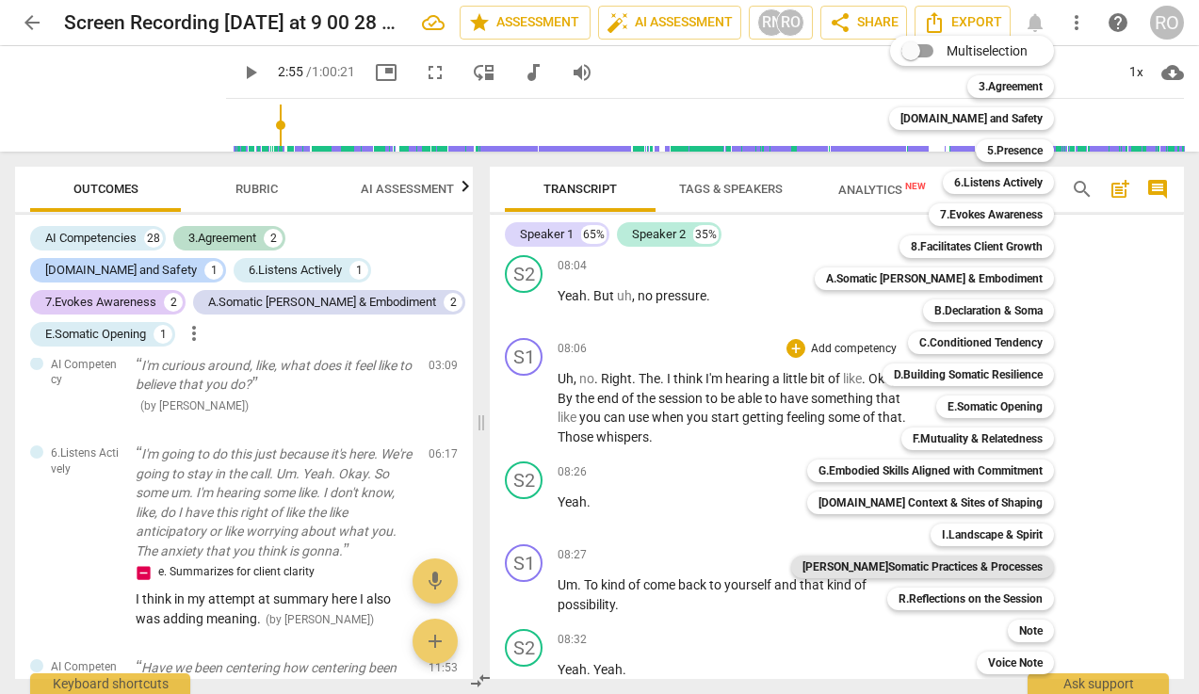
click at [1005, 563] on b "[PERSON_NAME]Somatic Practices & Processes" at bounding box center [922, 566] width 240 height 23
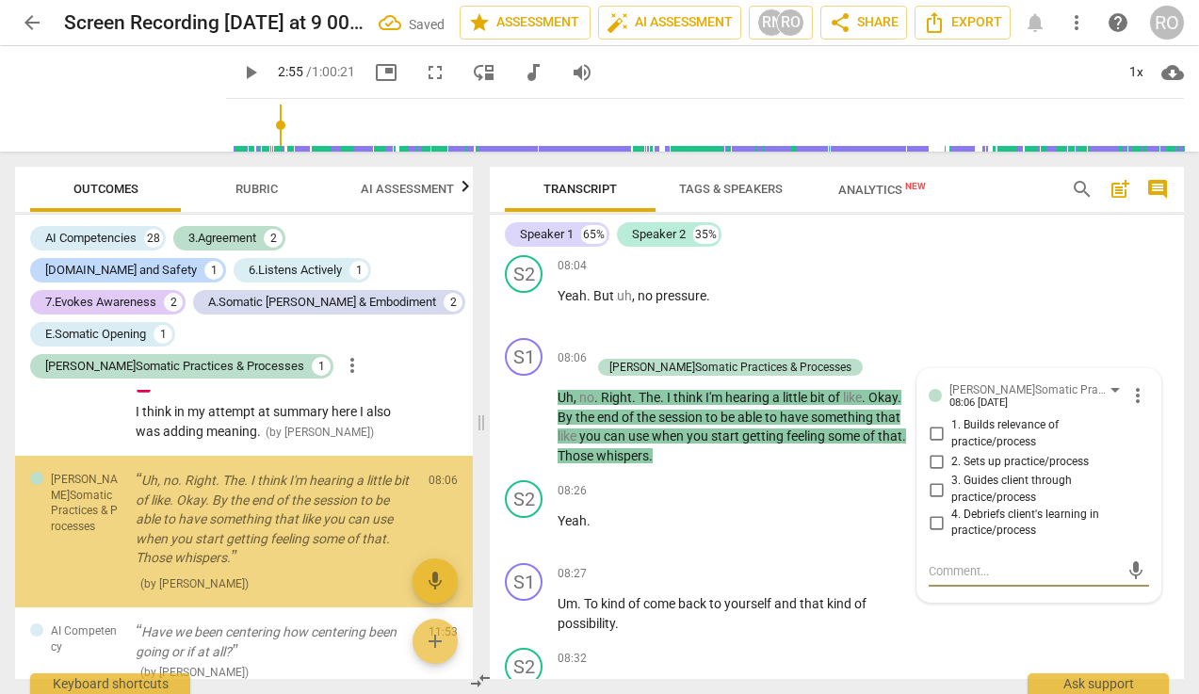
scroll to position [1557, 0]
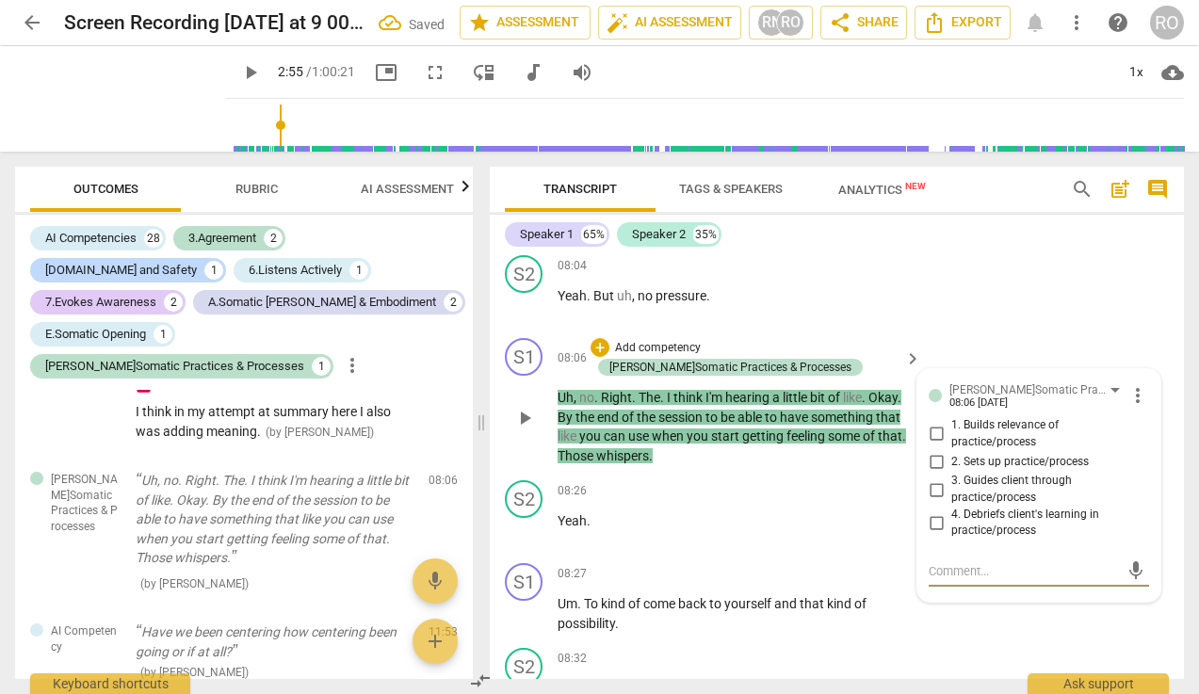
click at [1067, 407] on span "more_vert" at bounding box center [1137, 395] width 23 height 23
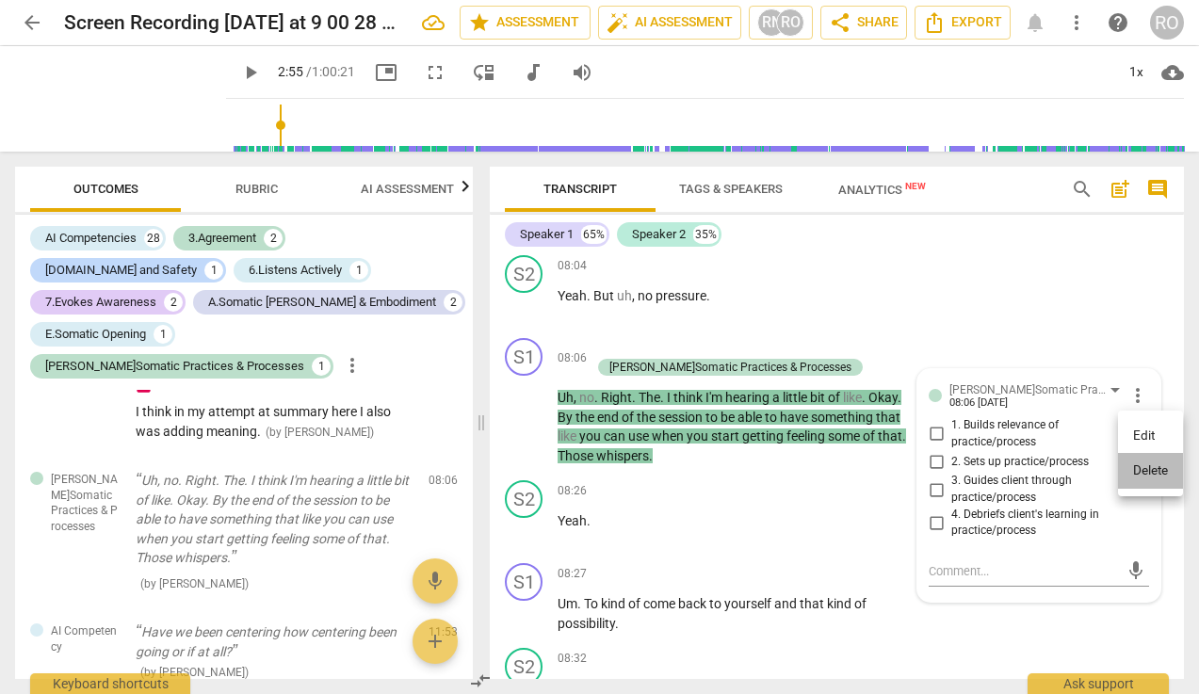
click at [1067, 469] on li "Delete" at bounding box center [1150, 471] width 65 height 36
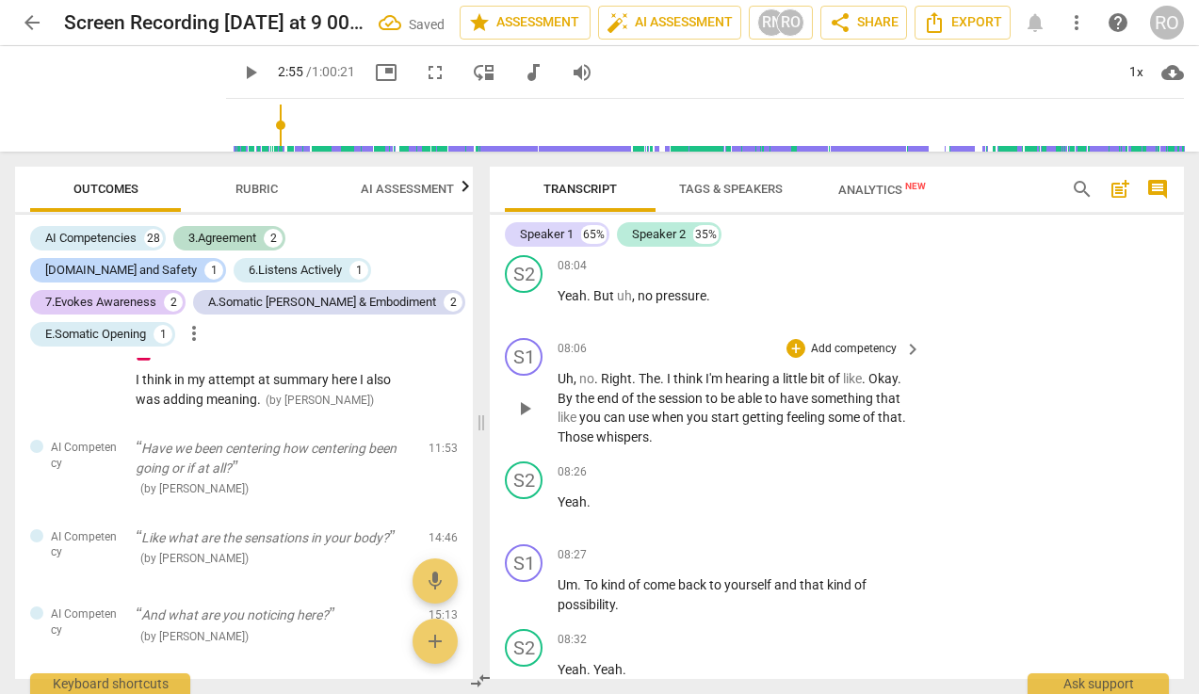
click at [846, 358] on p "Add competency" at bounding box center [853, 349] width 89 height 17
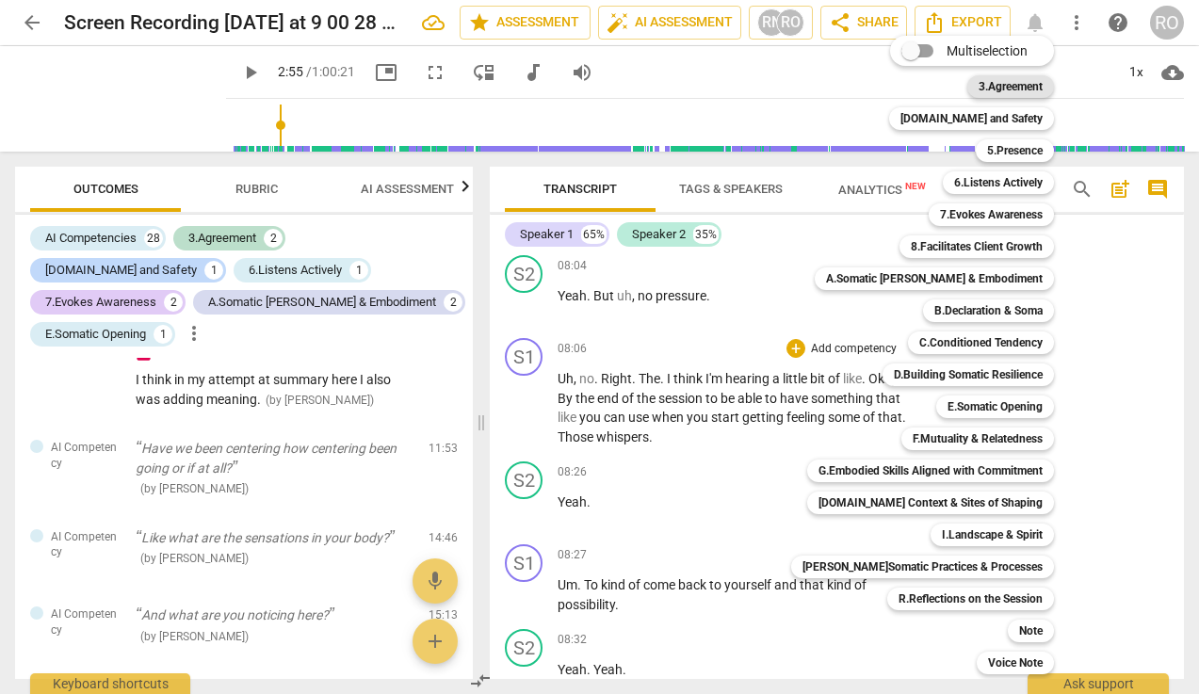
click at [987, 90] on b "3.Agreement" at bounding box center [1010, 86] width 64 height 23
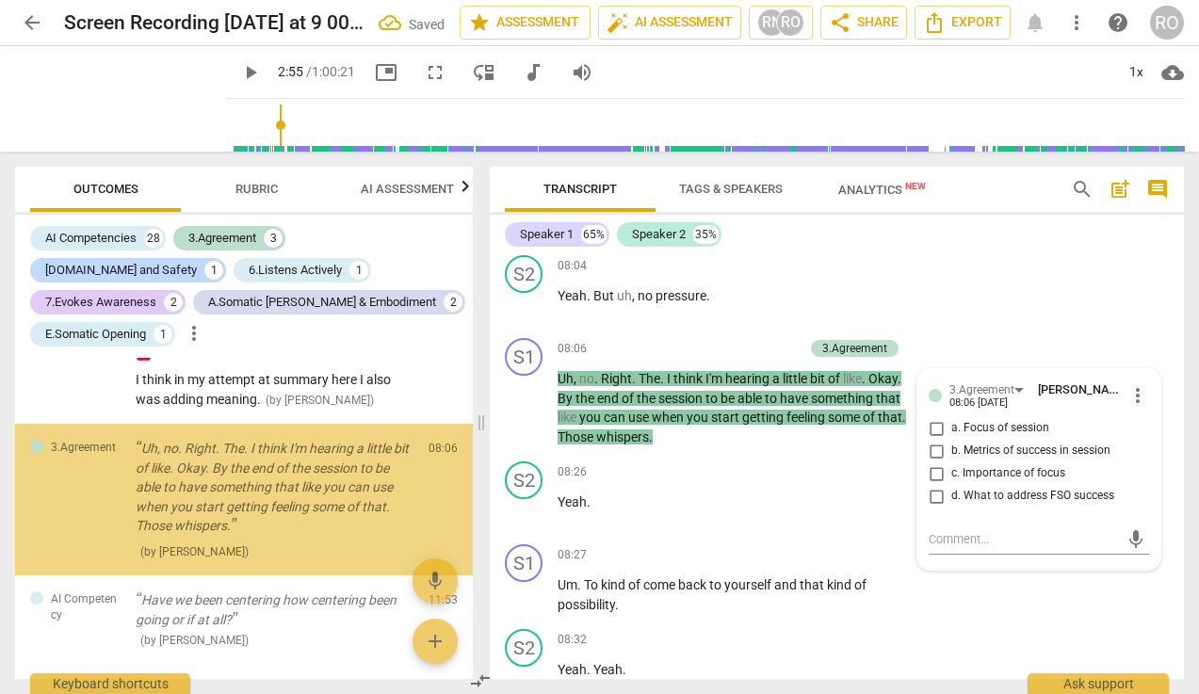
scroll to position [1541, 0]
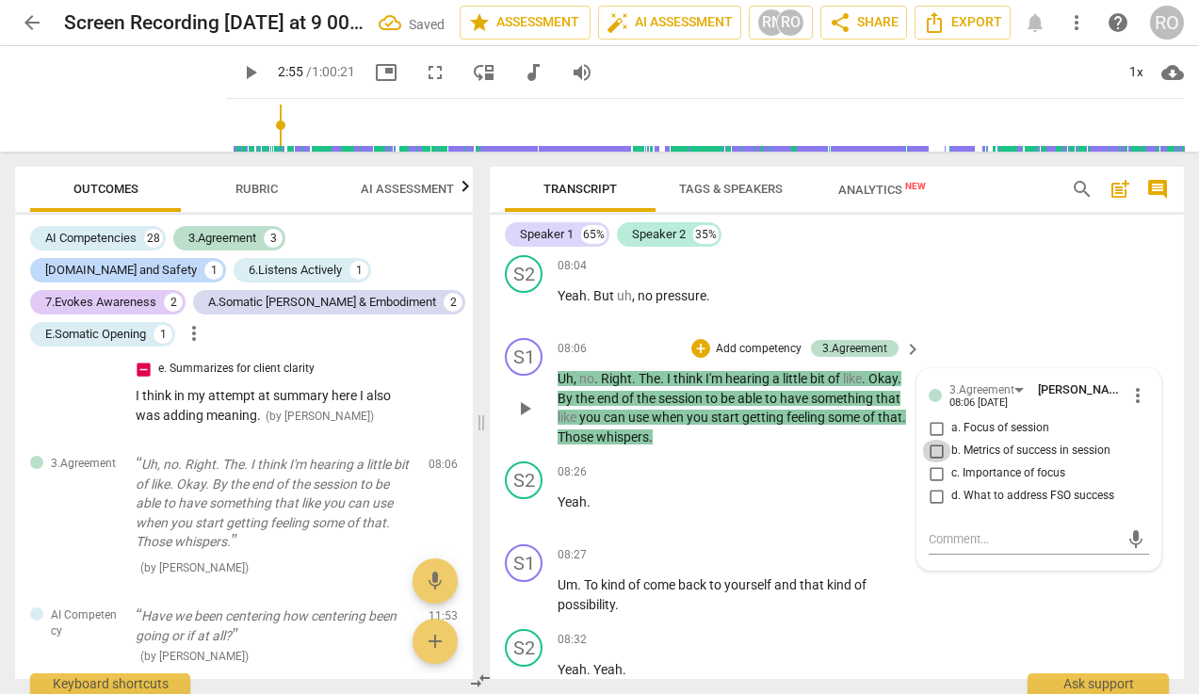
click at [929, 462] on input "b. Metrics of success in session" at bounding box center [936, 451] width 30 height 23
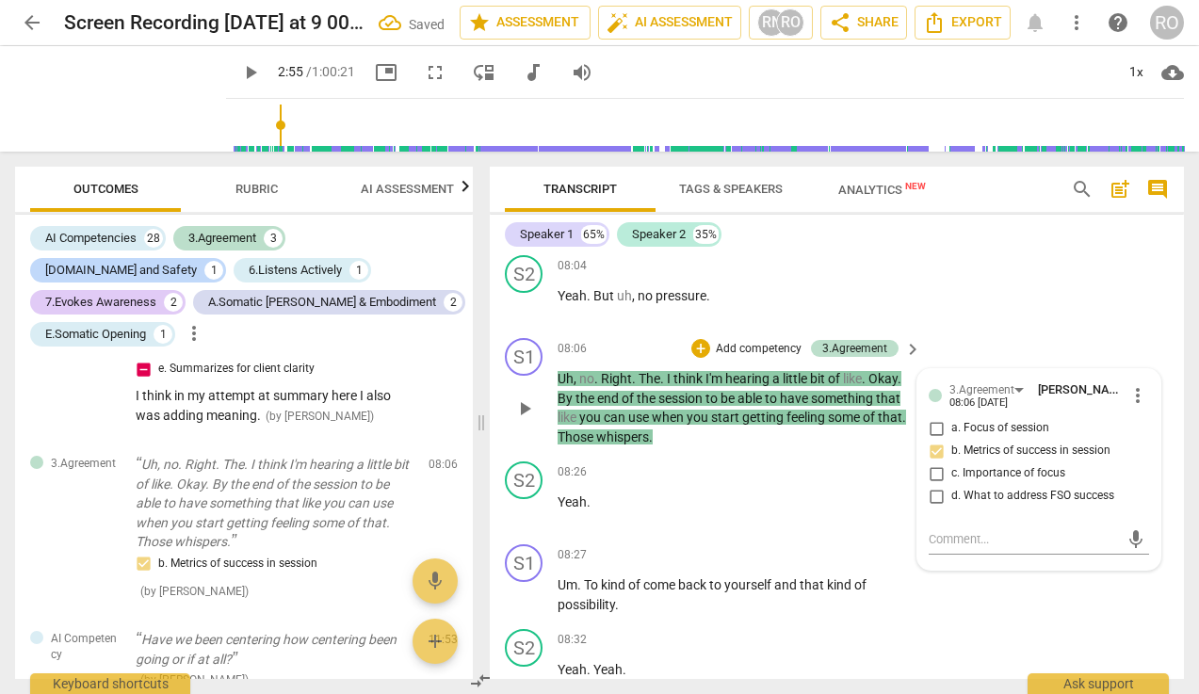
click at [1067, 376] on div "S1 play_arrow pause 08:06 + Add competency 3.Agreement keyboard_arrow_right Uh …" at bounding box center [837, 391] width 694 height 123
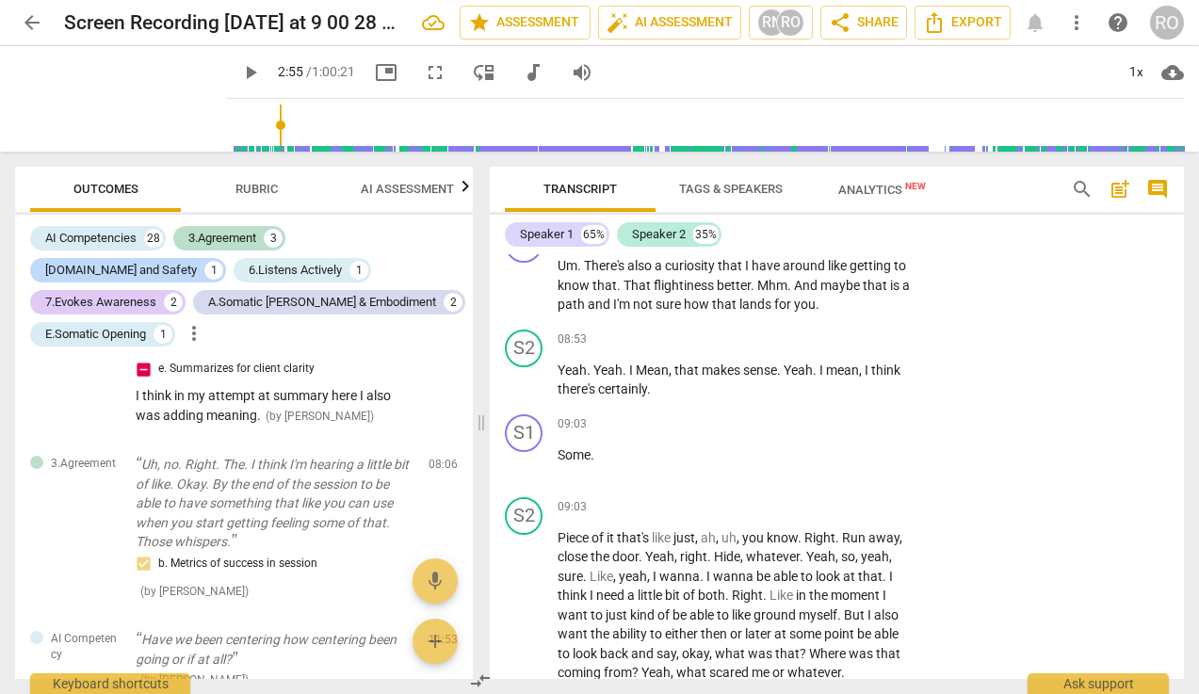
scroll to position [5398, 0]
click at [874, 248] on p "Add competency" at bounding box center [853, 239] width 89 height 17
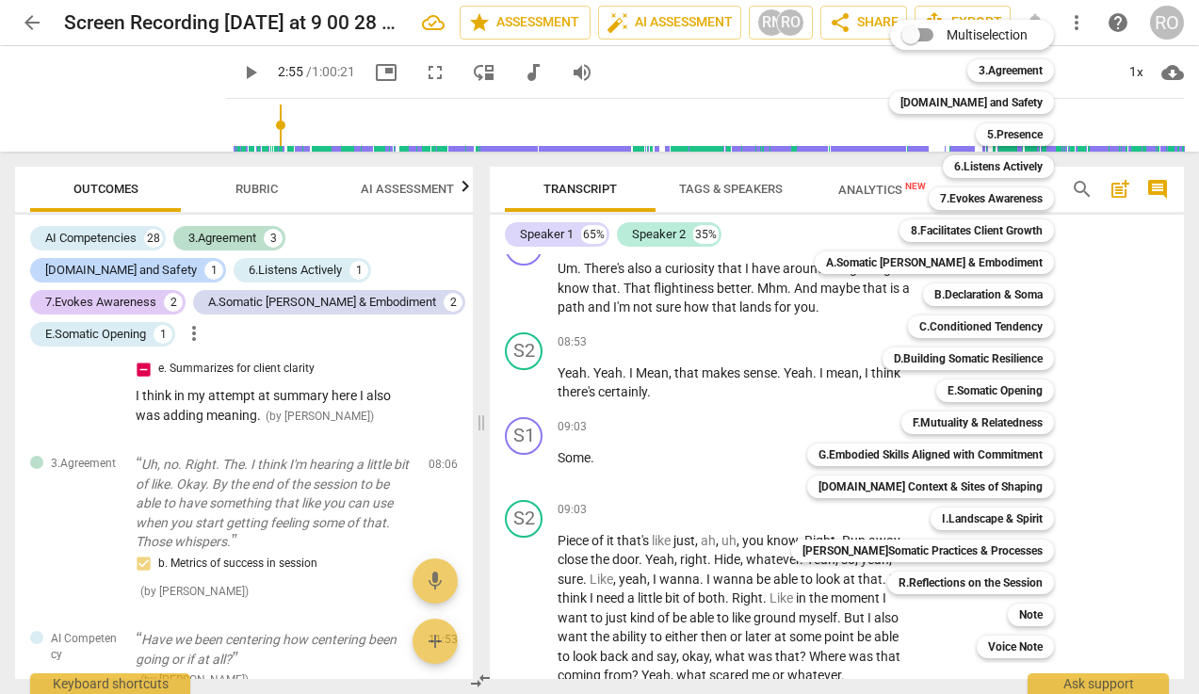
click at [712, 490] on div at bounding box center [599, 347] width 1199 height 694
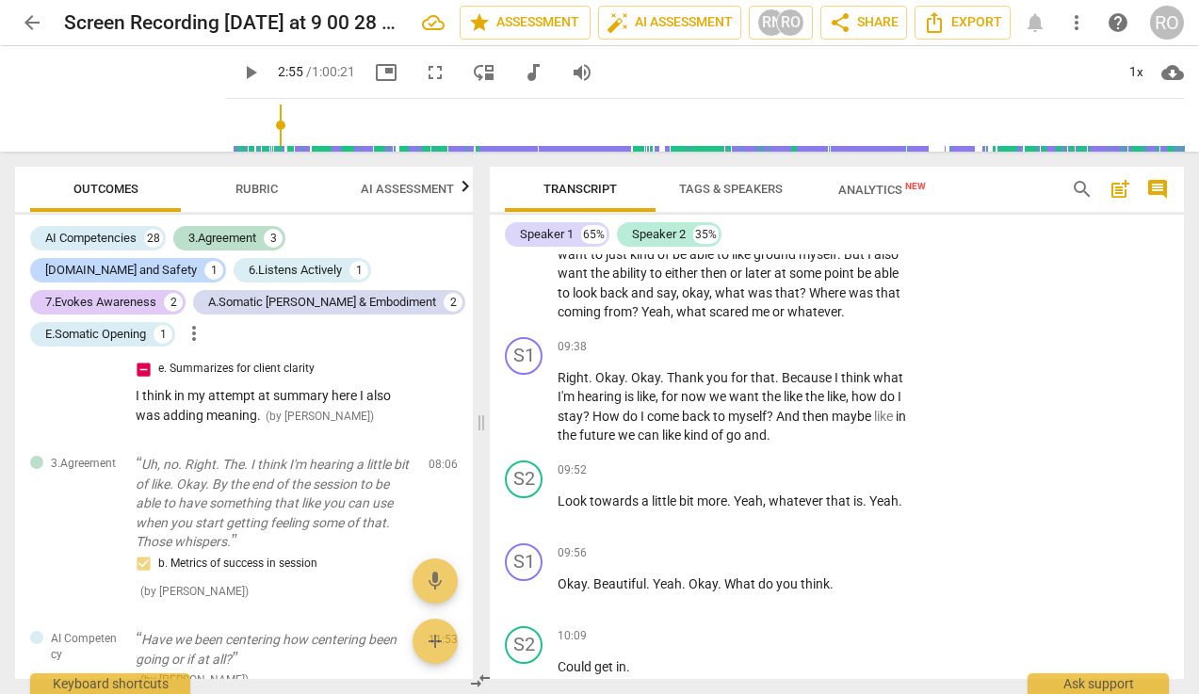
scroll to position [5774, 0]
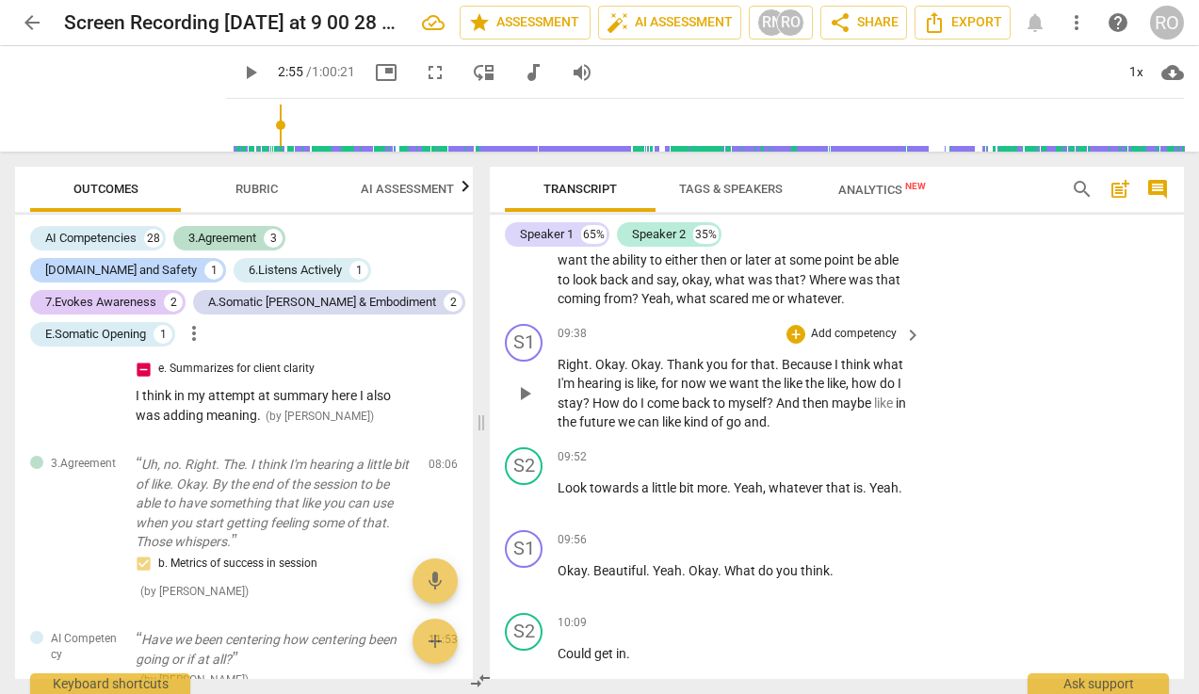
click at [849, 343] on p "Add competency" at bounding box center [853, 334] width 89 height 17
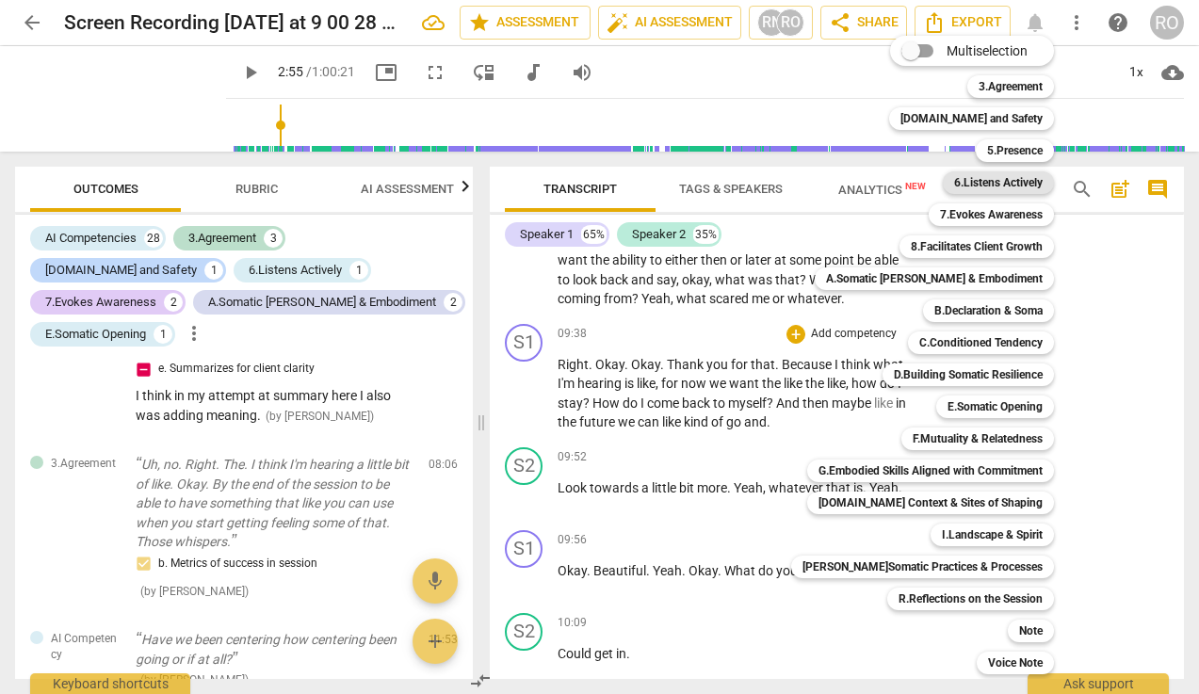
click at [1008, 187] on b "6.Listens Actively" at bounding box center [998, 182] width 89 height 23
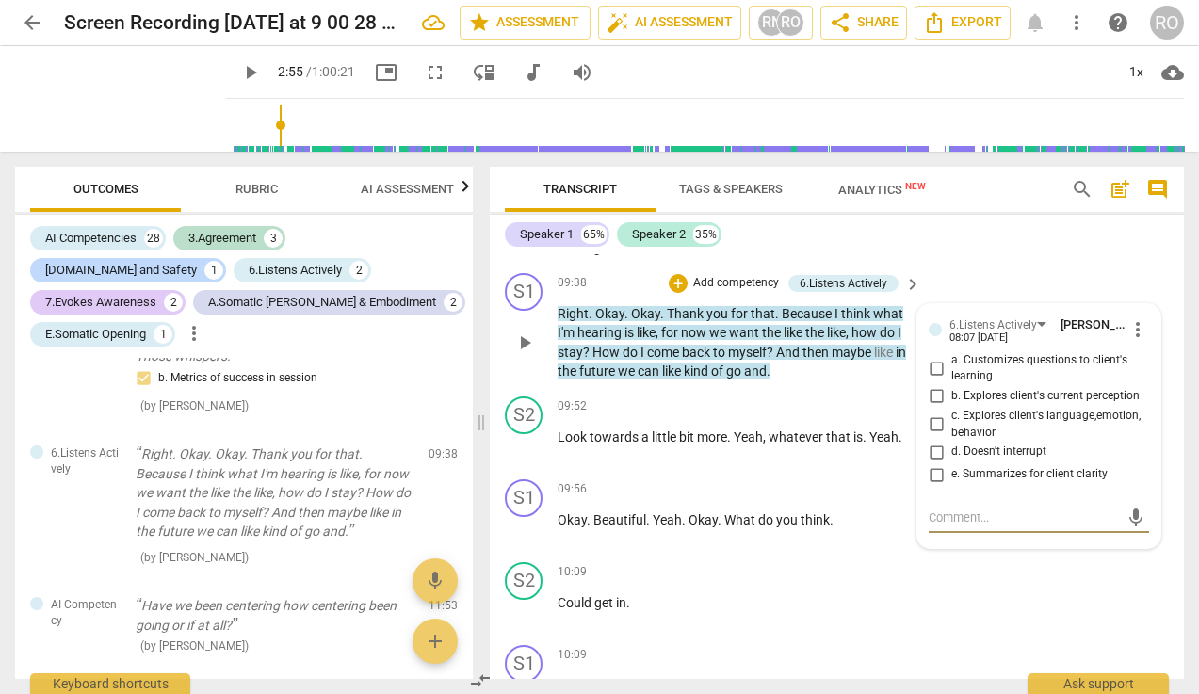
scroll to position [5831, 0]
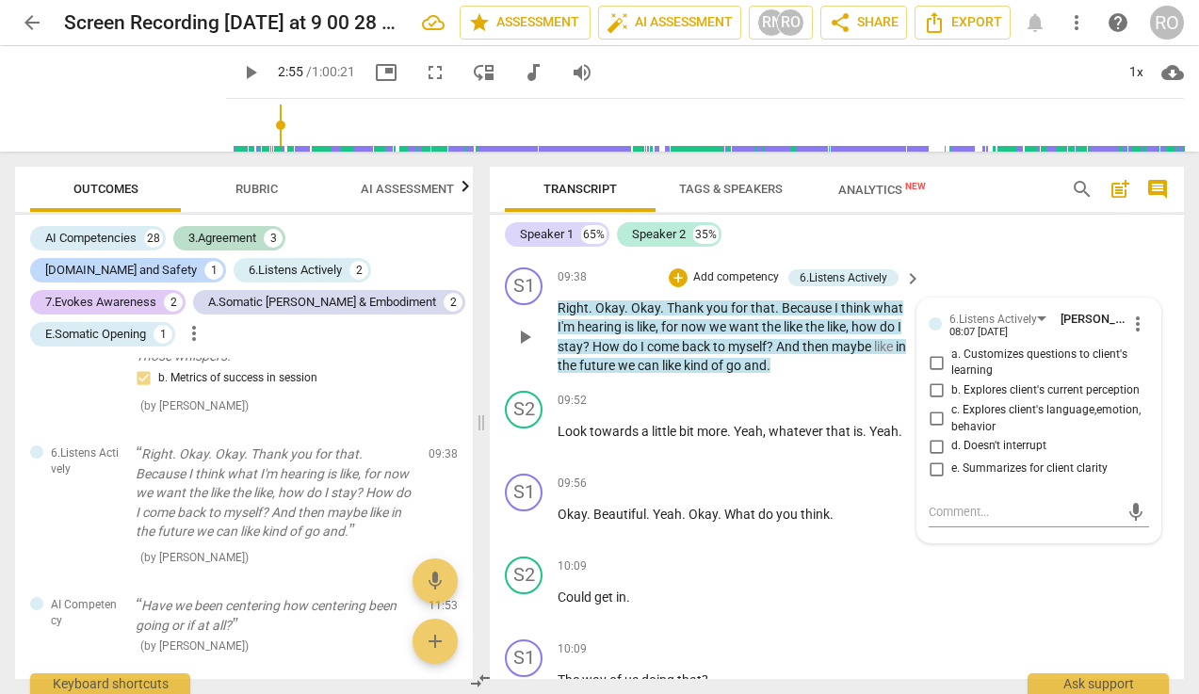
click at [941, 379] on label "a. Customizes questions to client's learning" at bounding box center [1031, 362] width 220 height 33
click at [941, 374] on input "a. Customizes questions to client's learning" at bounding box center [936, 362] width 30 height 23
click at [949, 521] on textarea at bounding box center [1023, 512] width 190 height 18
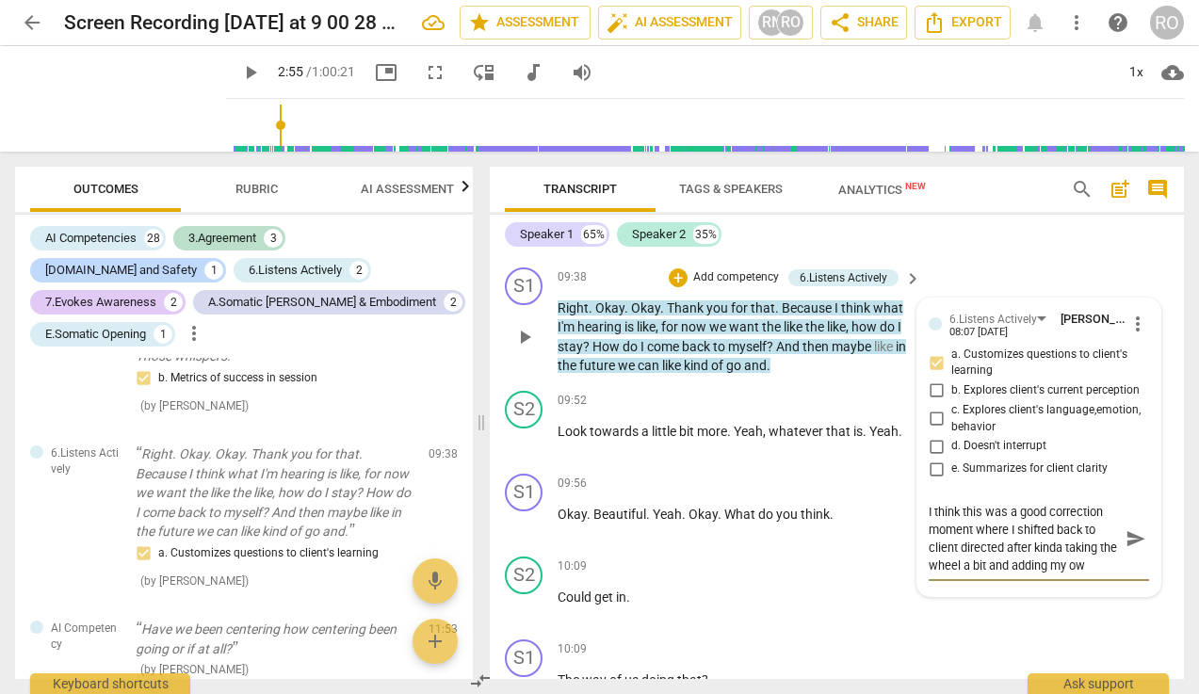
scroll to position [0, 0]
click at [1067, 549] on span "send" at bounding box center [1135, 538] width 21 height 21
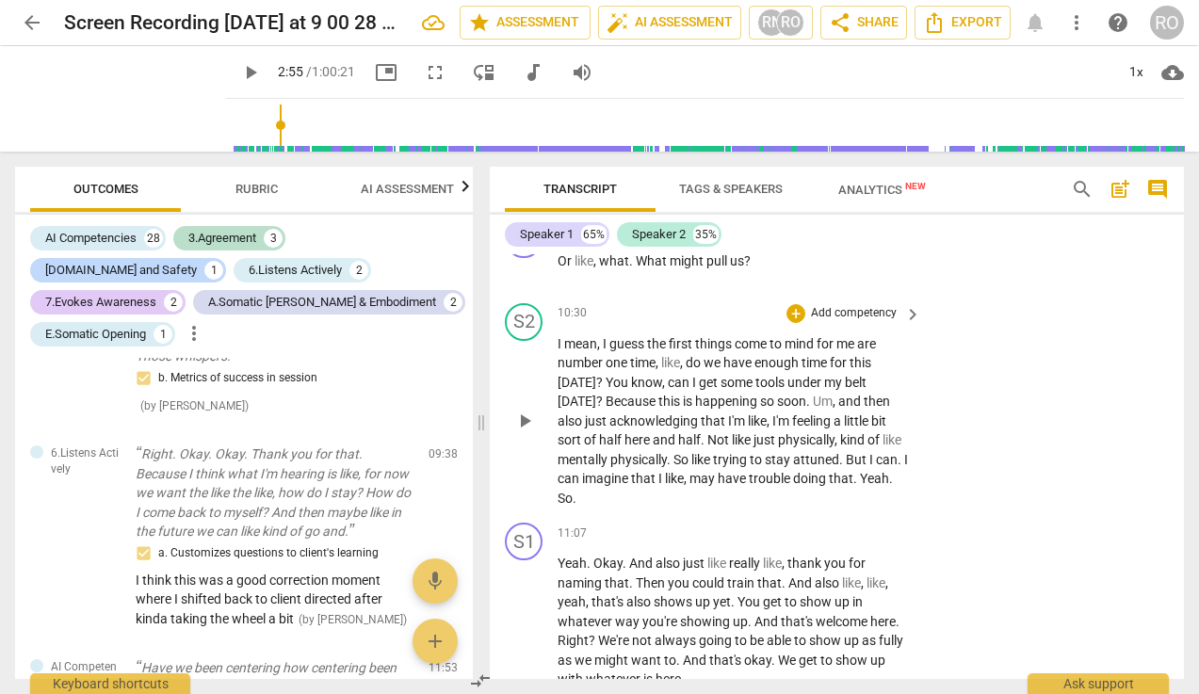
scroll to position [6430, 0]
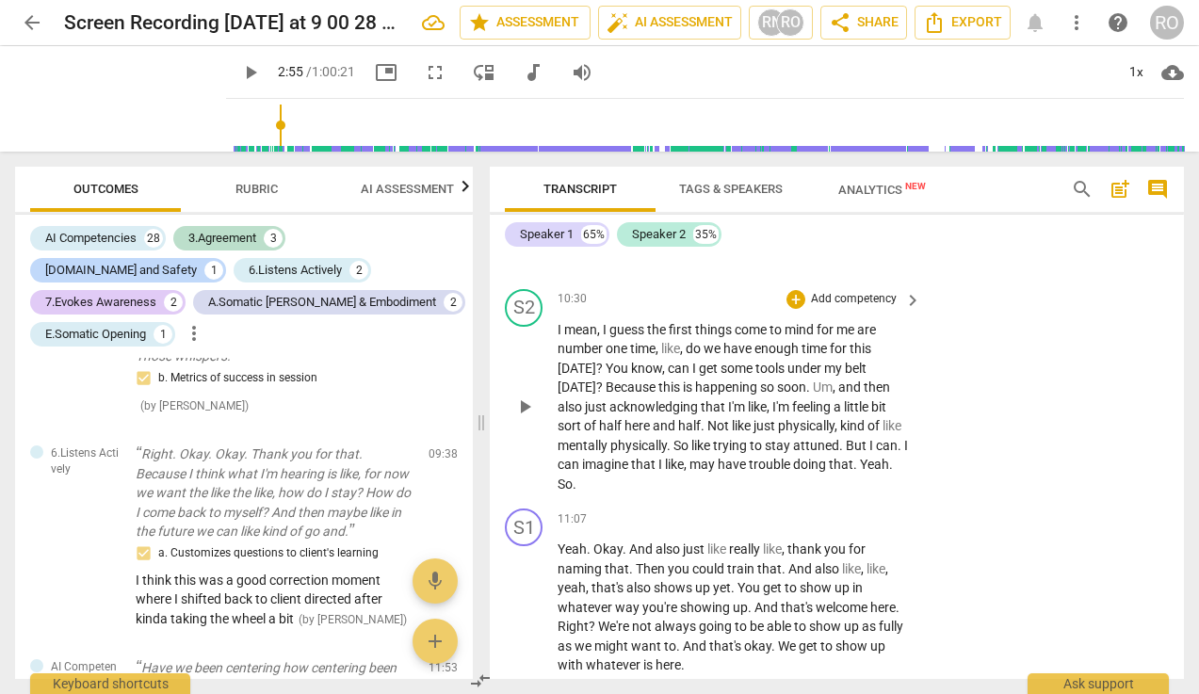
click at [854, 308] on p "Add competency" at bounding box center [853, 299] width 89 height 17
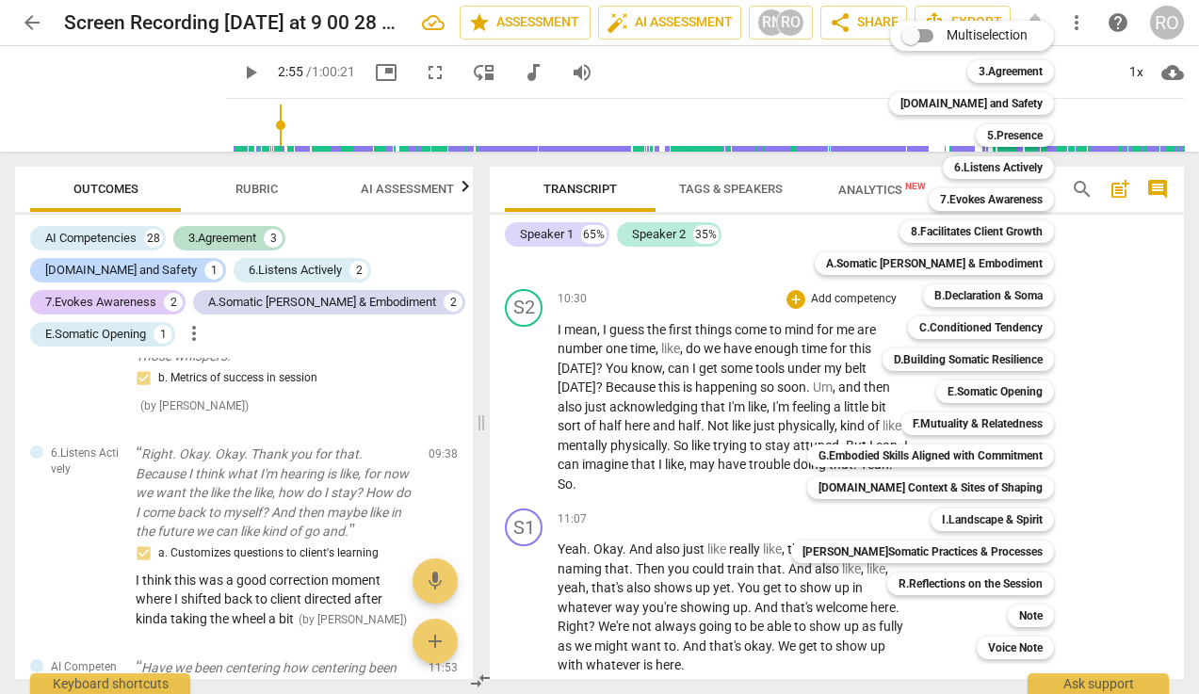
click at [764, 571] on div at bounding box center [599, 347] width 1199 height 694
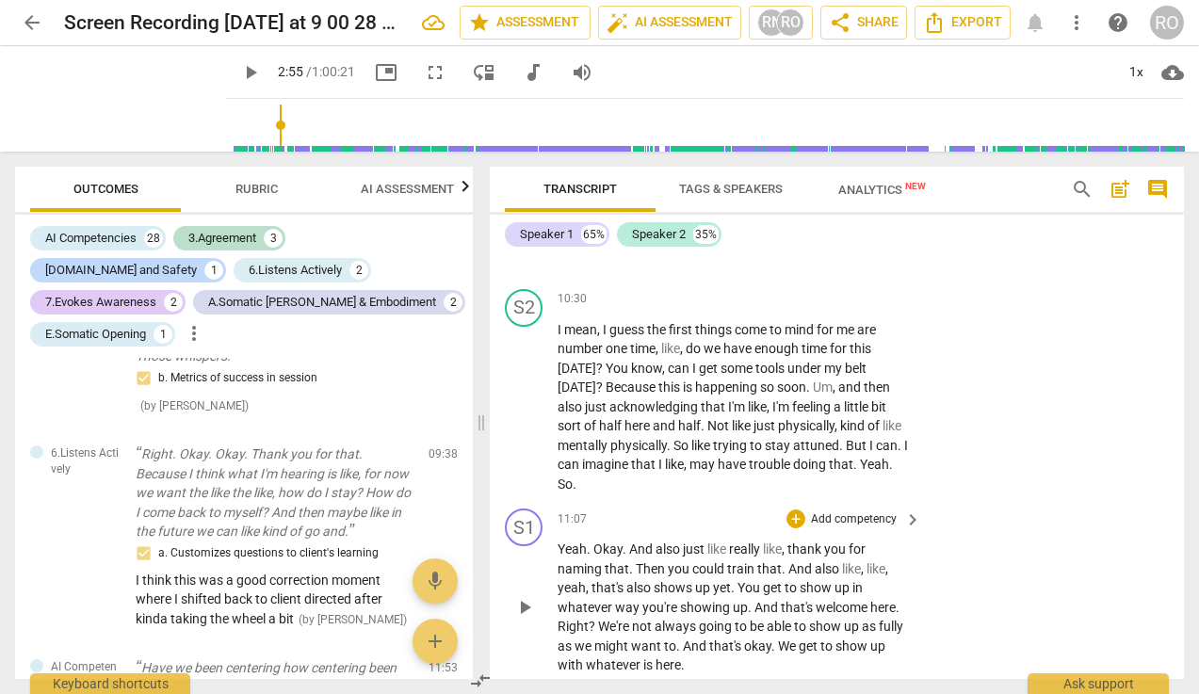
click at [856, 528] on p "Add competency" at bounding box center [853, 519] width 89 height 17
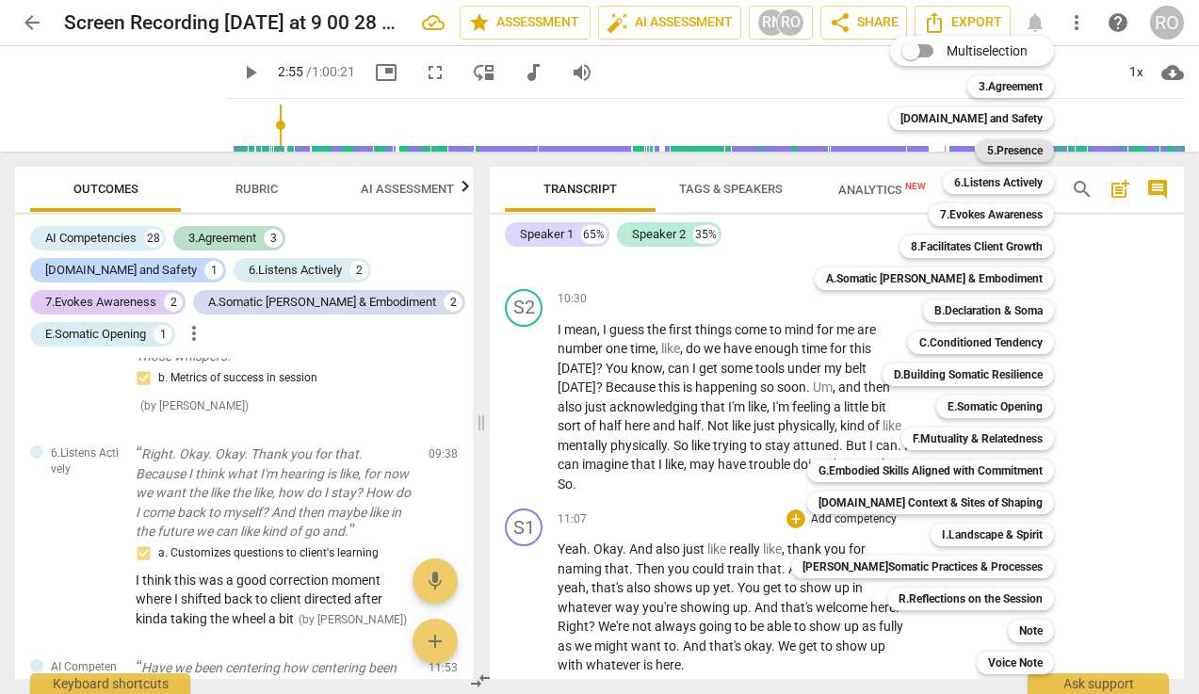
click at [1018, 151] on b "5.Presence" at bounding box center [1015, 150] width 56 height 23
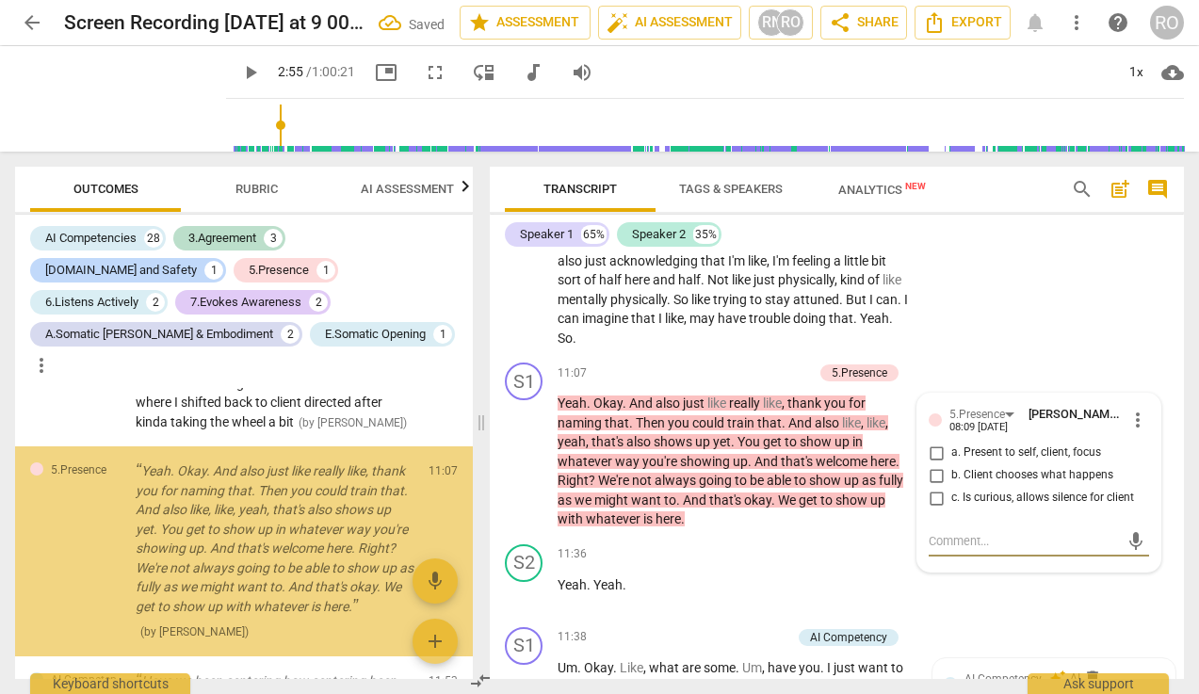
scroll to position [1979, 0]
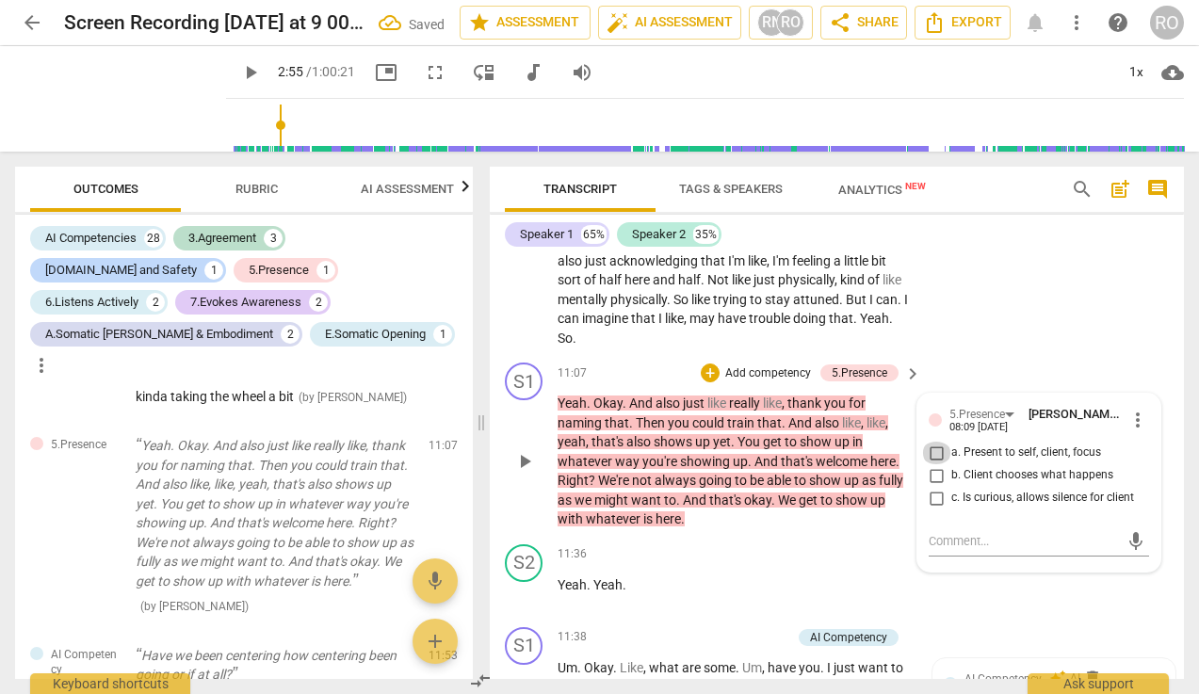
click at [943, 464] on input "a. Present to self, client, focus" at bounding box center [936, 453] width 30 height 23
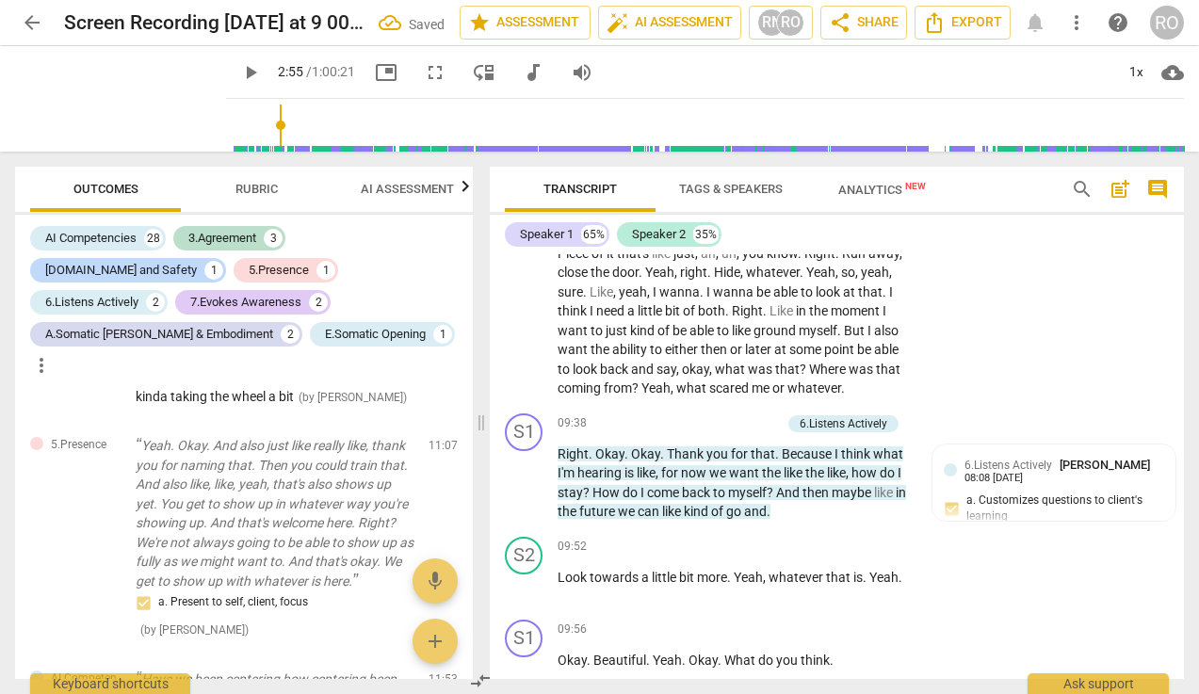
scroll to position [5688, 0]
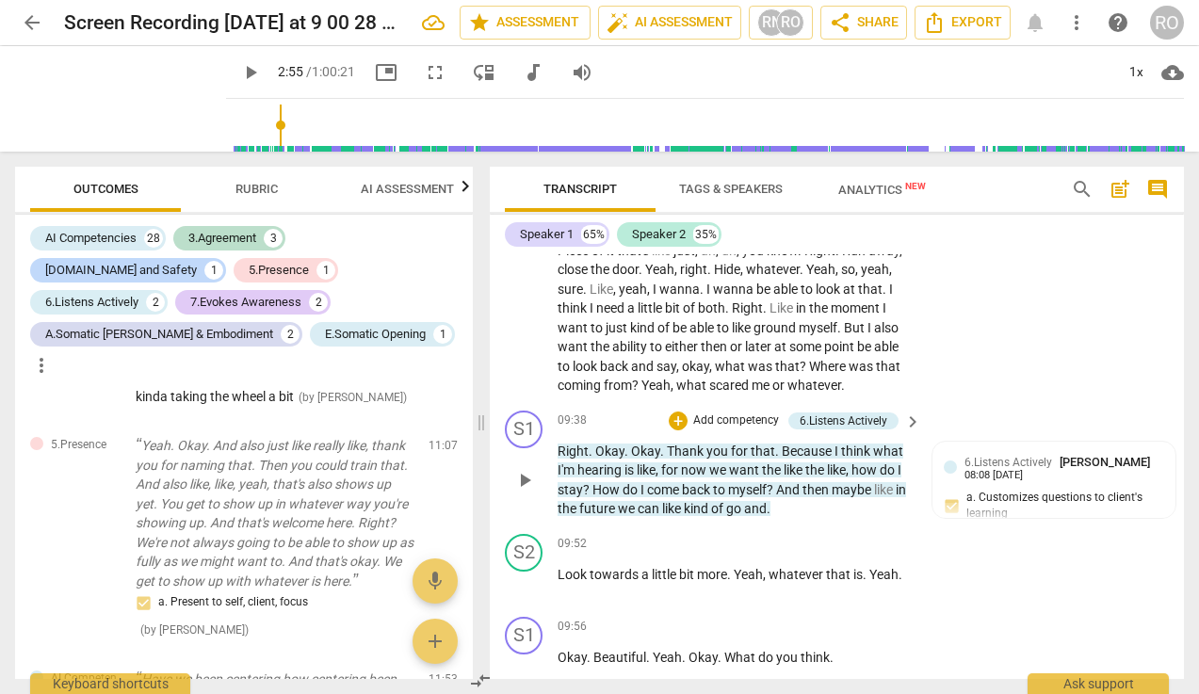
click at [727, 429] on p "Add competency" at bounding box center [735, 420] width 89 height 17
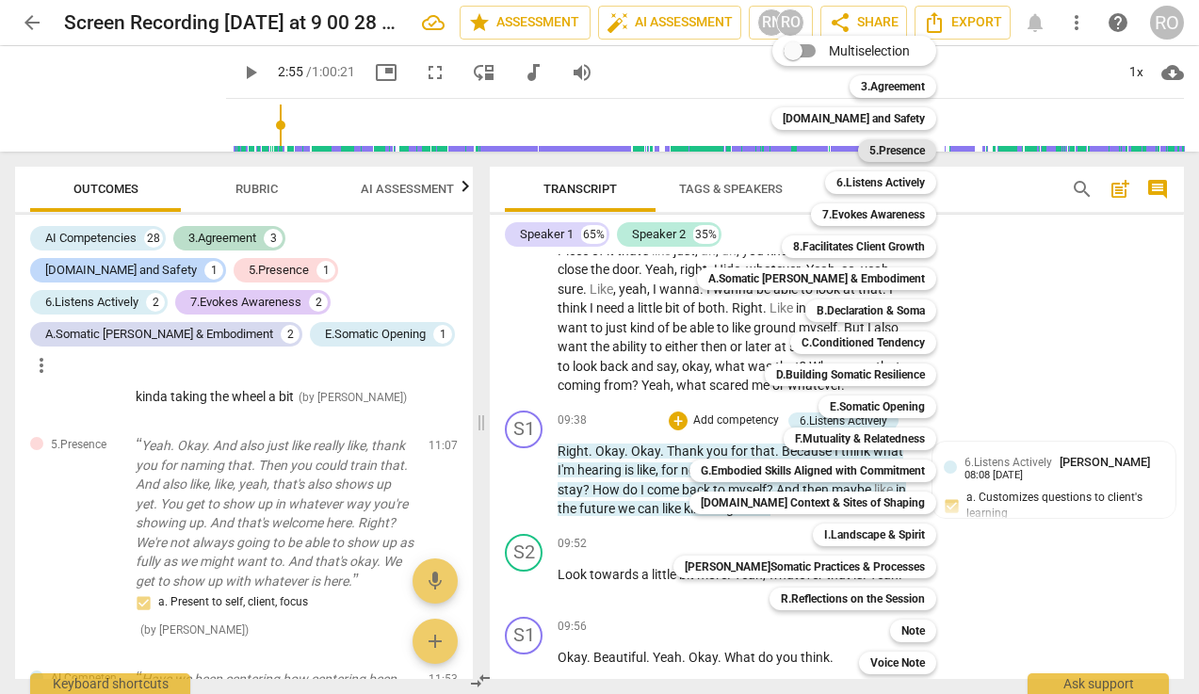
click at [875, 150] on b "5.Presence" at bounding box center [897, 150] width 56 height 23
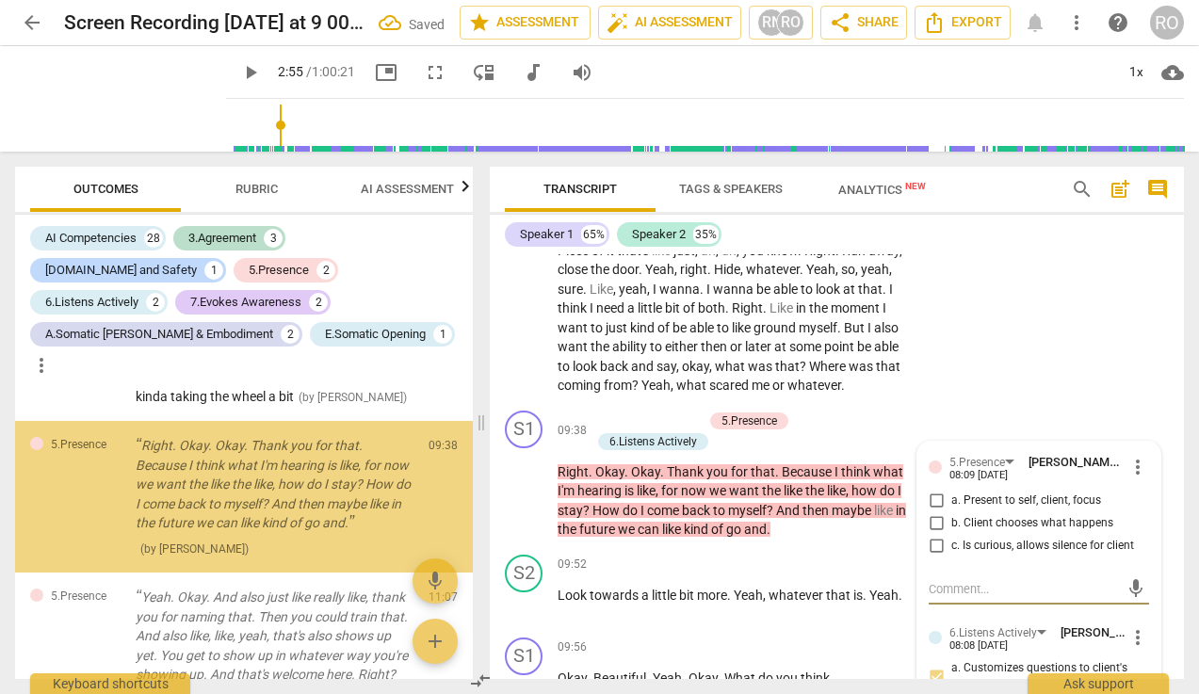
scroll to position [1959, 0]
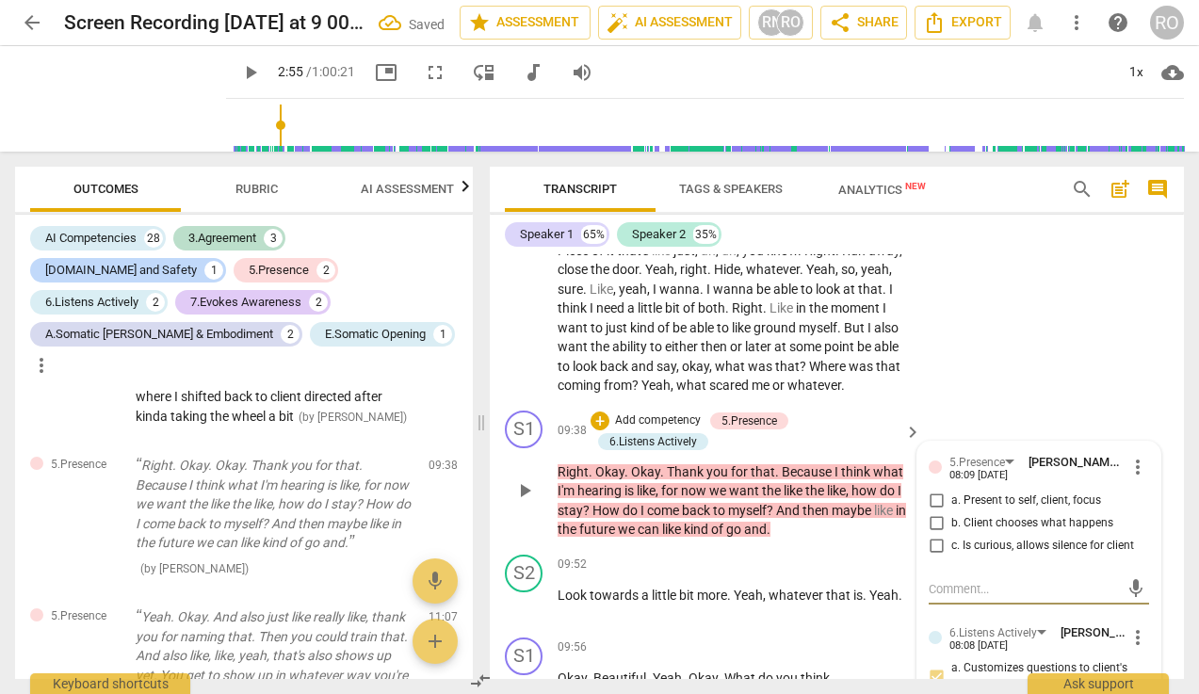
click at [940, 535] on input "b. Client chooses what happens" at bounding box center [936, 523] width 30 height 23
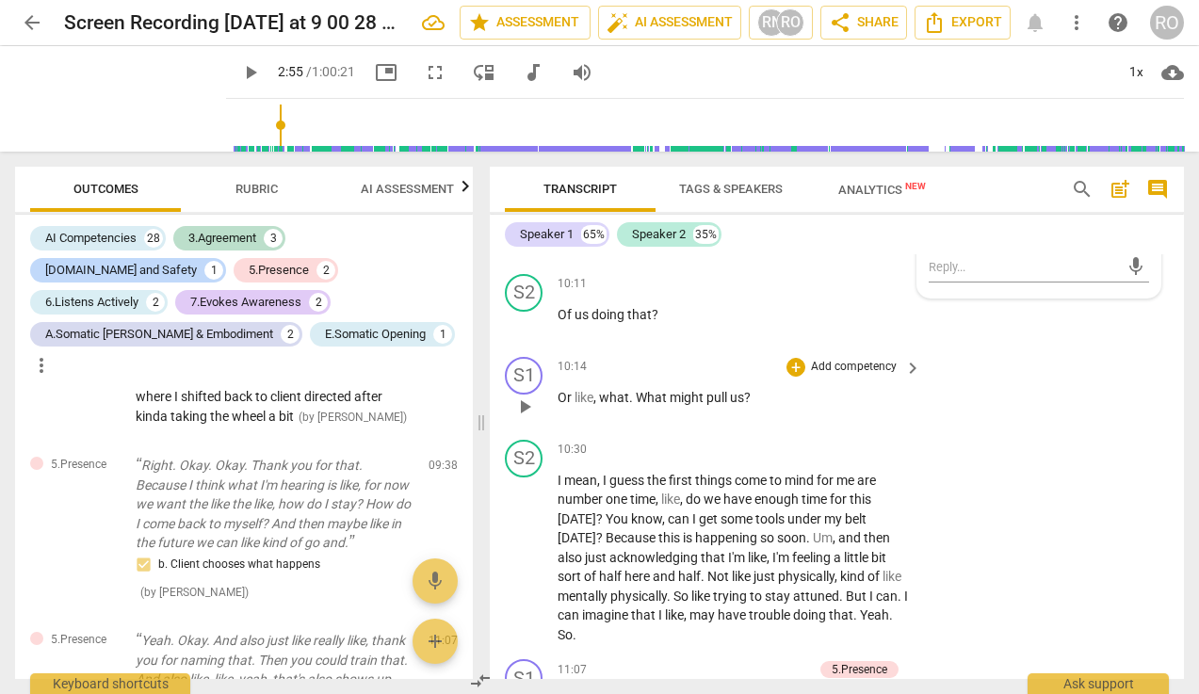
scroll to position [6295, 0]
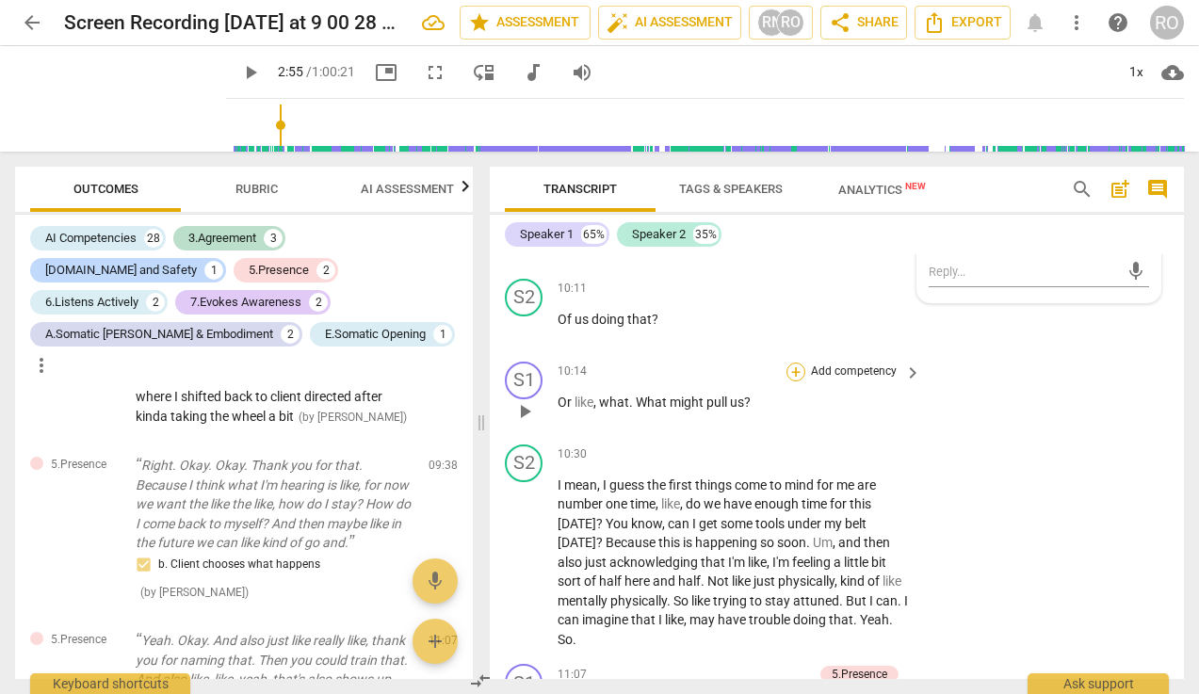
click at [793, 381] on div "+" at bounding box center [795, 371] width 19 height 19
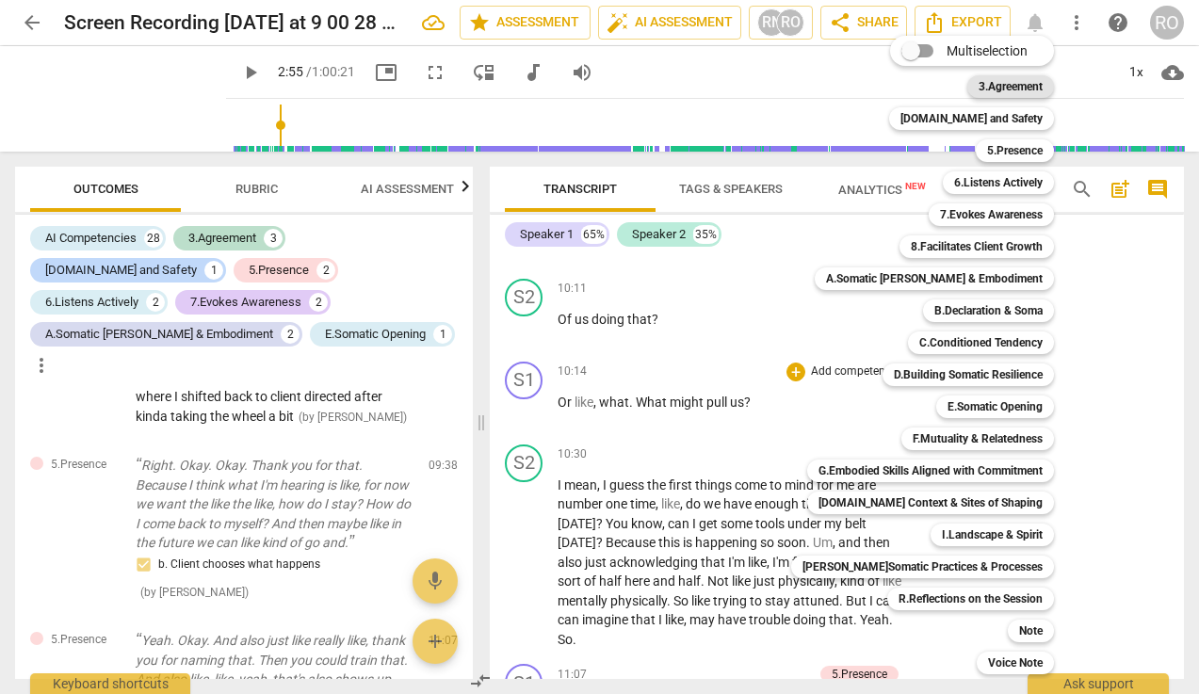
click at [994, 89] on b "3.Agreement" at bounding box center [1010, 86] width 64 height 23
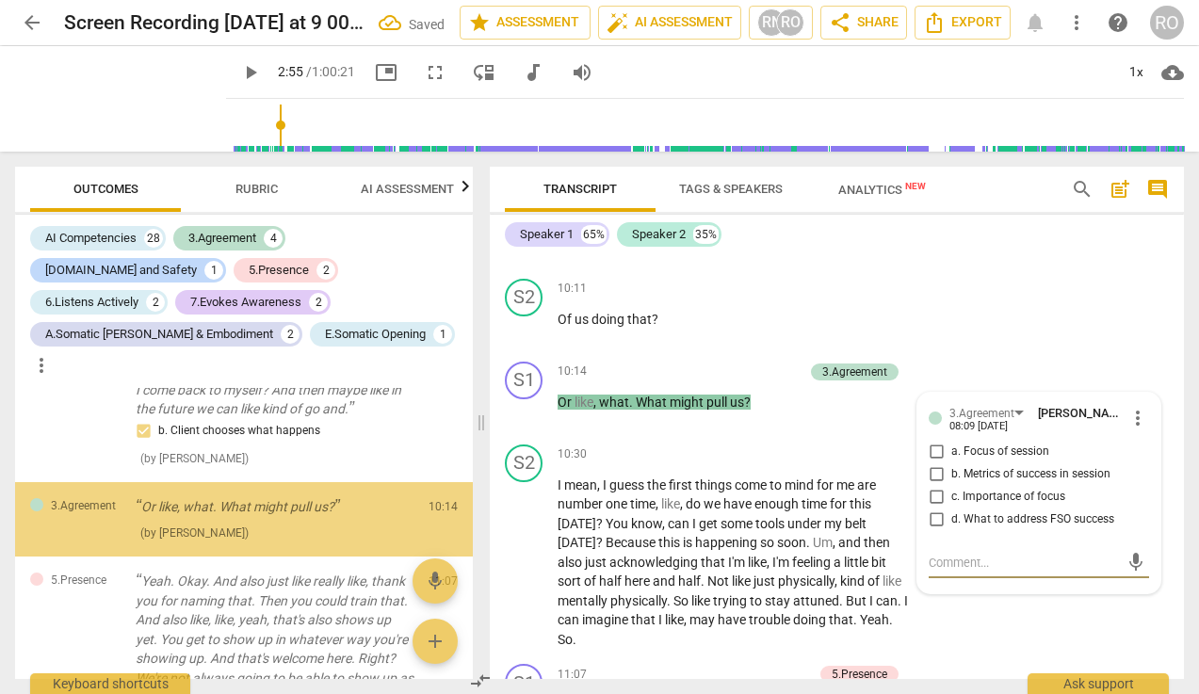
scroll to position [2105, 0]
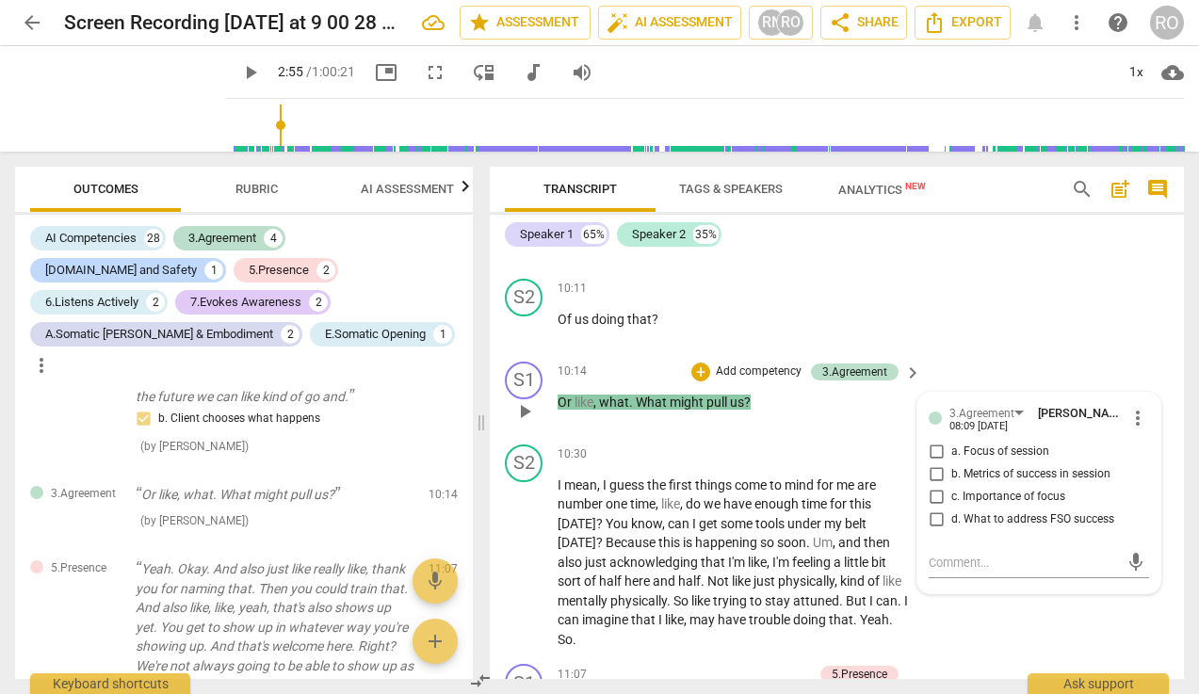
click at [1017, 528] on span "d. What to address FSO success" at bounding box center [1032, 519] width 163 height 17
click at [951, 531] on input "d. What to address FSO success" at bounding box center [936, 519] width 30 height 23
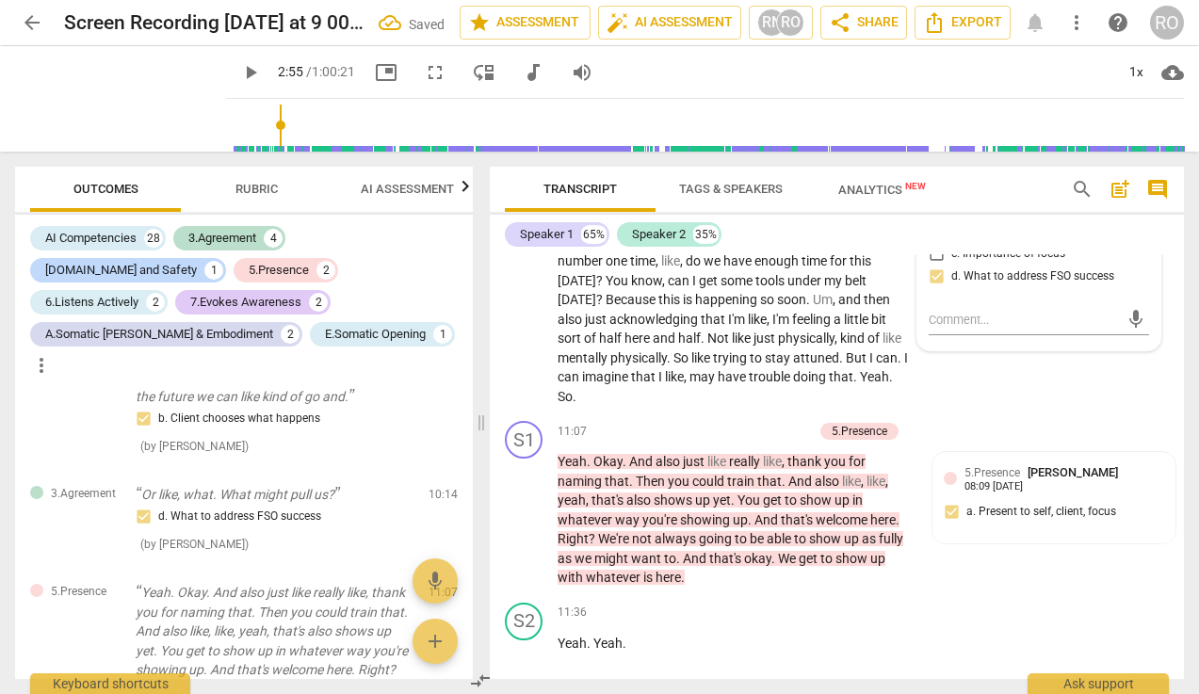
scroll to position [6540, 0]
click at [879, 394] on p "I mean , I guess the first things come to mind for me are number one time , lik…" at bounding box center [734, 318] width 354 height 174
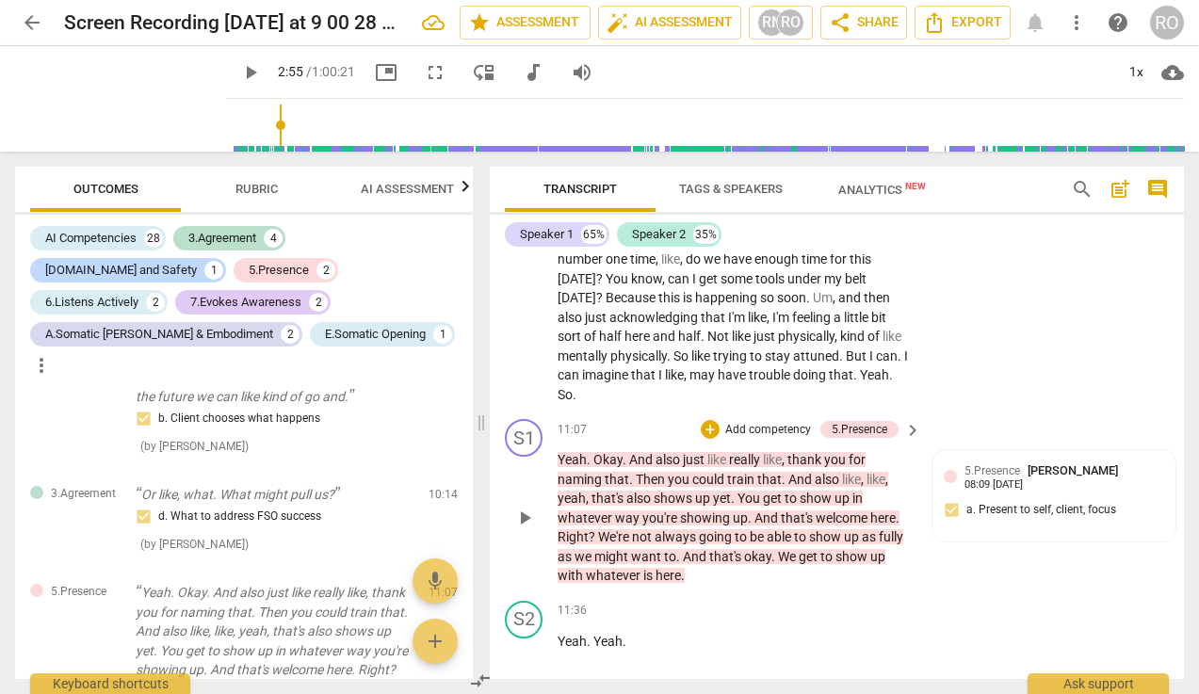
click at [762, 439] on p "Add competency" at bounding box center [767, 430] width 89 height 17
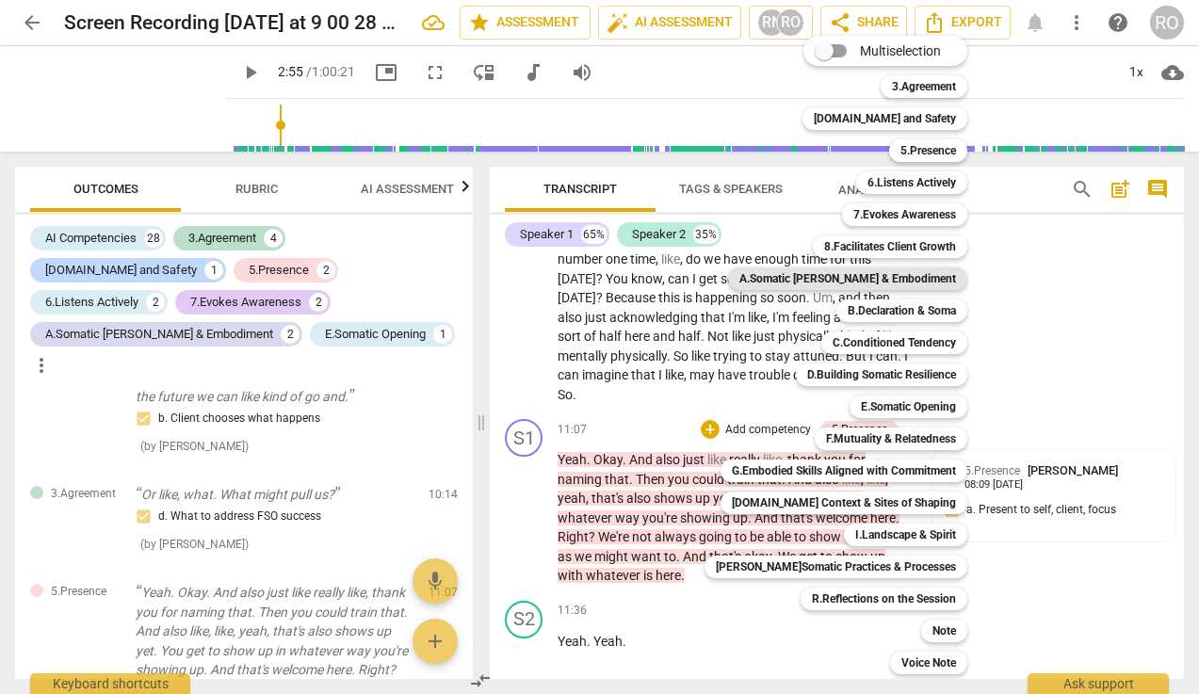
click at [934, 281] on b "A.Somatic [PERSON_NAME] & Embodiment" at bounding box center [847, 278] width 217 height 23
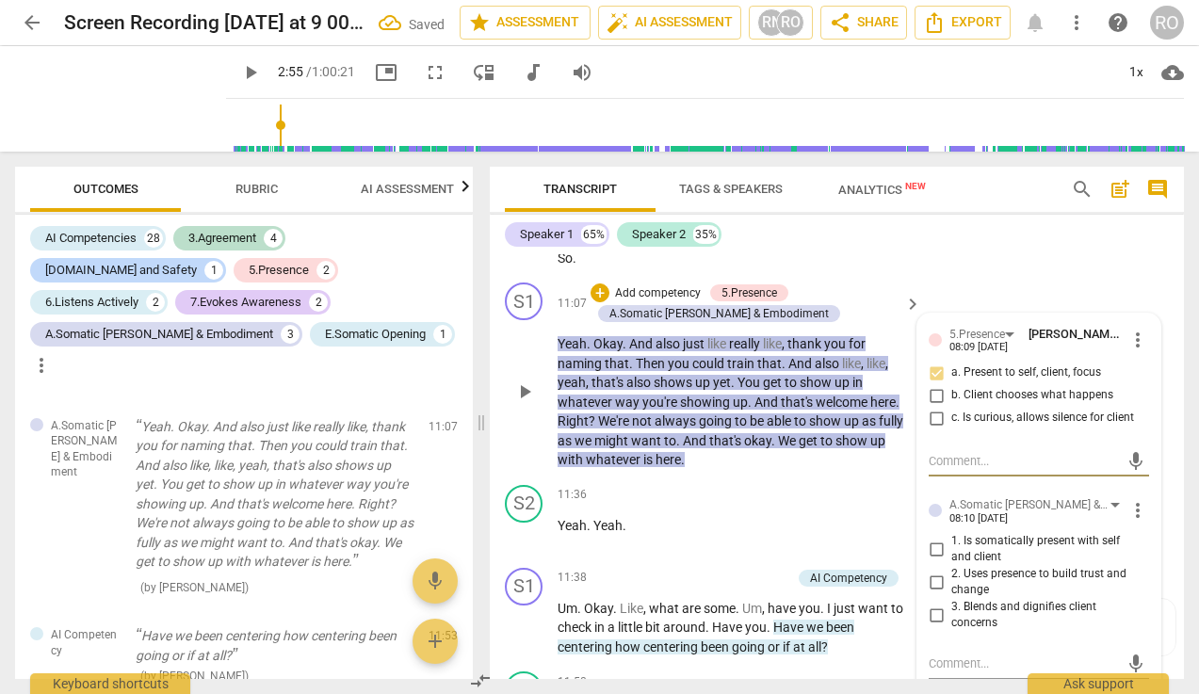
scroll to position [6680, 0]
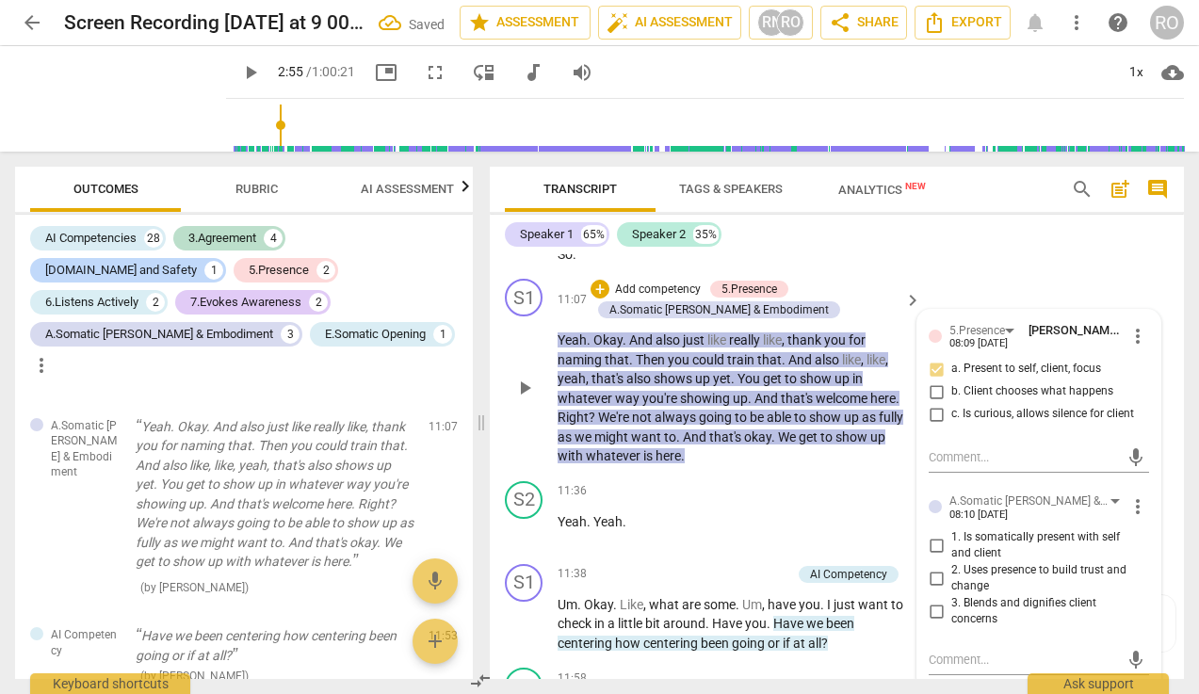
click at [989, 562] on span "1. Is somatically present with self and client" at bounding box center [1046, 545] width 190 height 33
click at [951, 556] on input "1. Is somatically present with self and client" at bounding box center [936, 545] width 30 height 23
click at [989, 562] on span "1. Is somatically present with self and client" at bounding box center [1046, 545] width 190 height 33
click at [951, 556] on input "1. Is somatically present with self and client" at bounding box center [936, 545] width 30 height 23
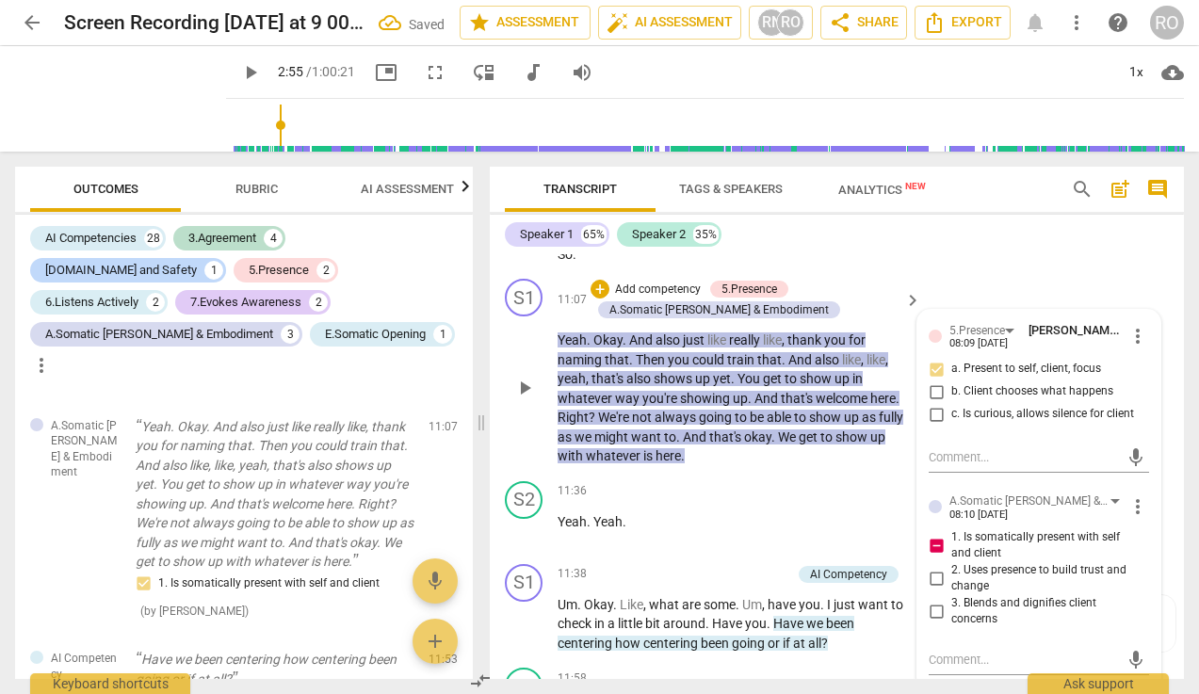
click at [668, 298] on p "Add competency" at bounding box center [657, 290] width 89 height 17
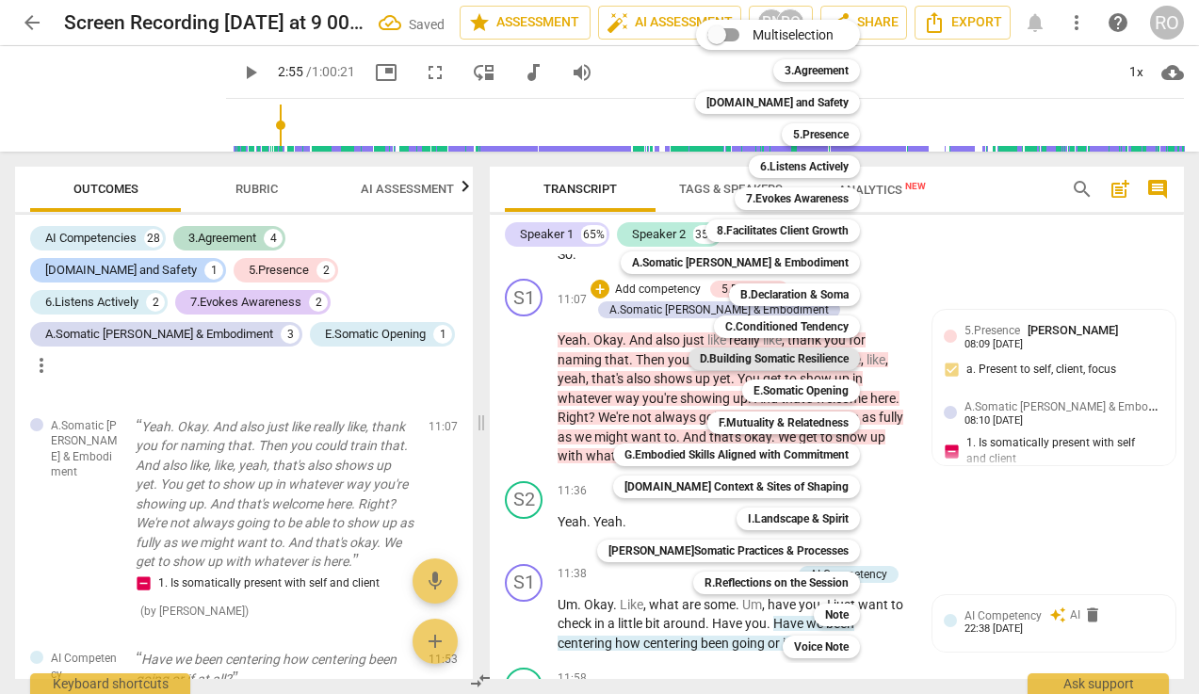
click at [798, 354] on b "D.Building Somatic Resilience" at bounding box center [774, 358] width 149 height 23
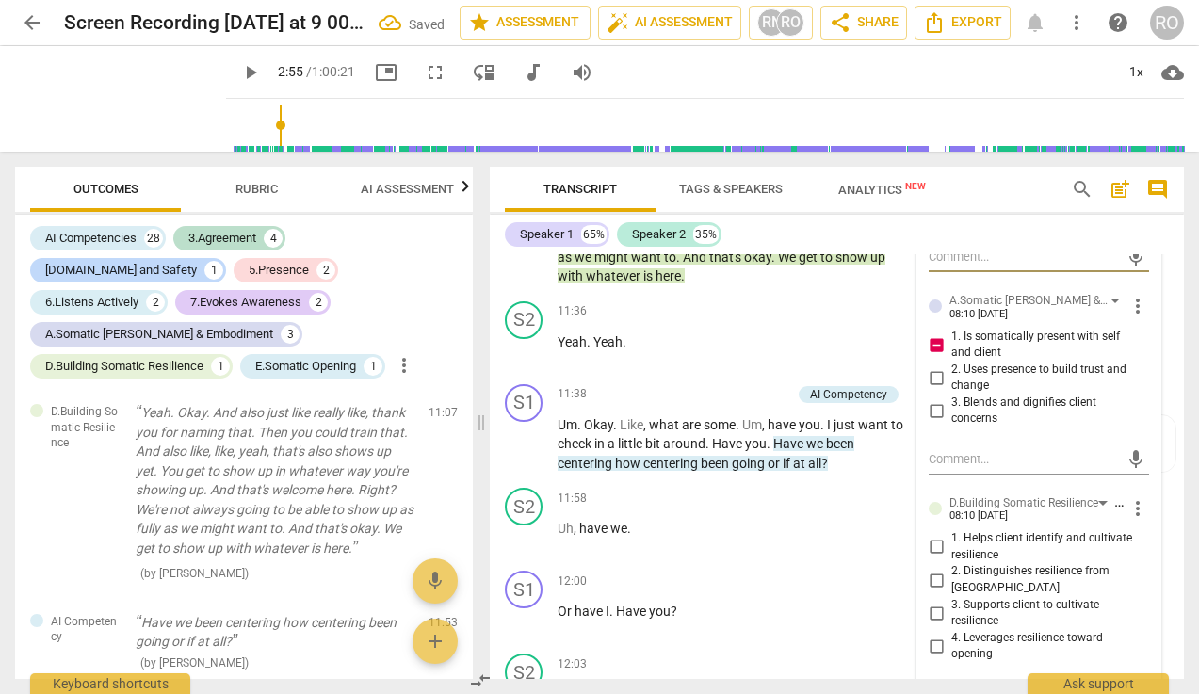
scroll to position [6881, 0]
click at [1067, 518] on span "more_vert" at bounding box center [1137, 507] width 23 height 23
click at [1067, 571] on li "Delete" at bounding box center [1150, 563] width 65 height 36
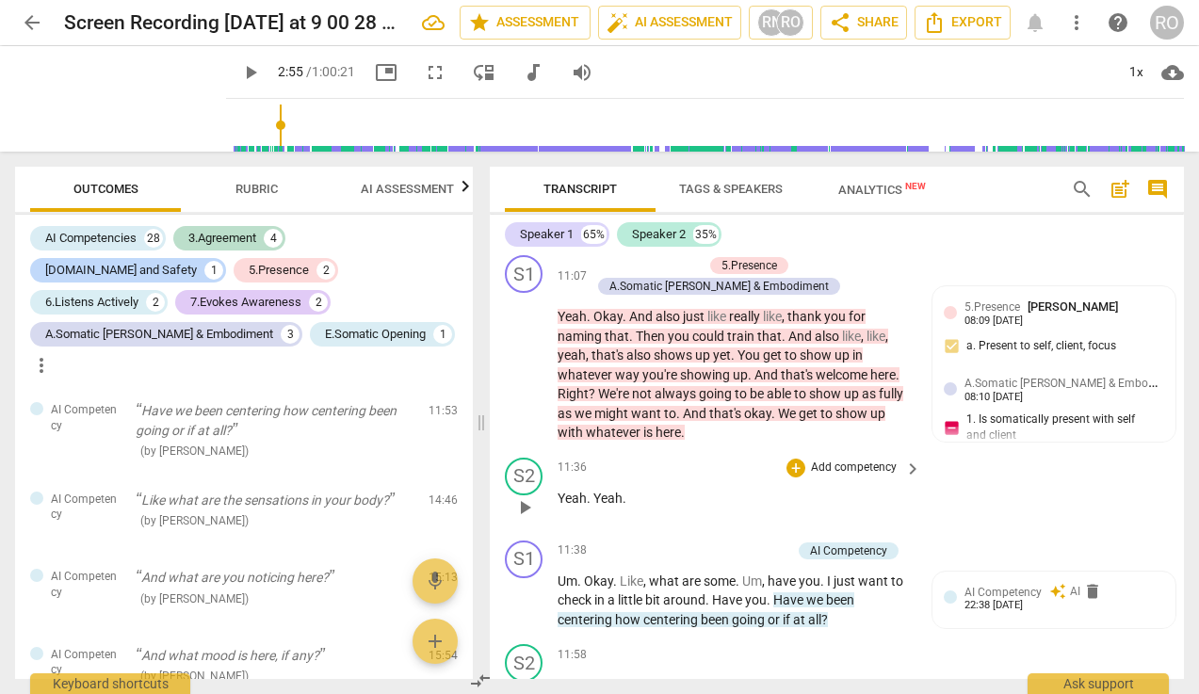
scroll to position [6690, 0]
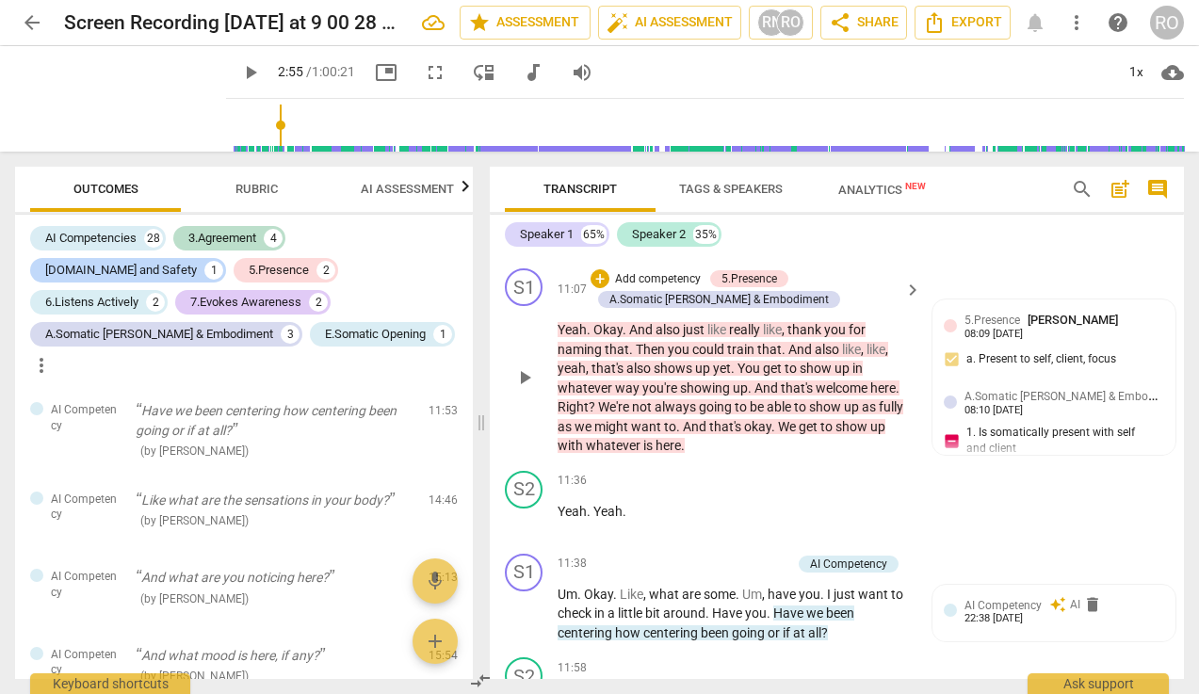
click at [654, 288] on p "Add competency" at bounding box center [657, 279] width 89 height 17
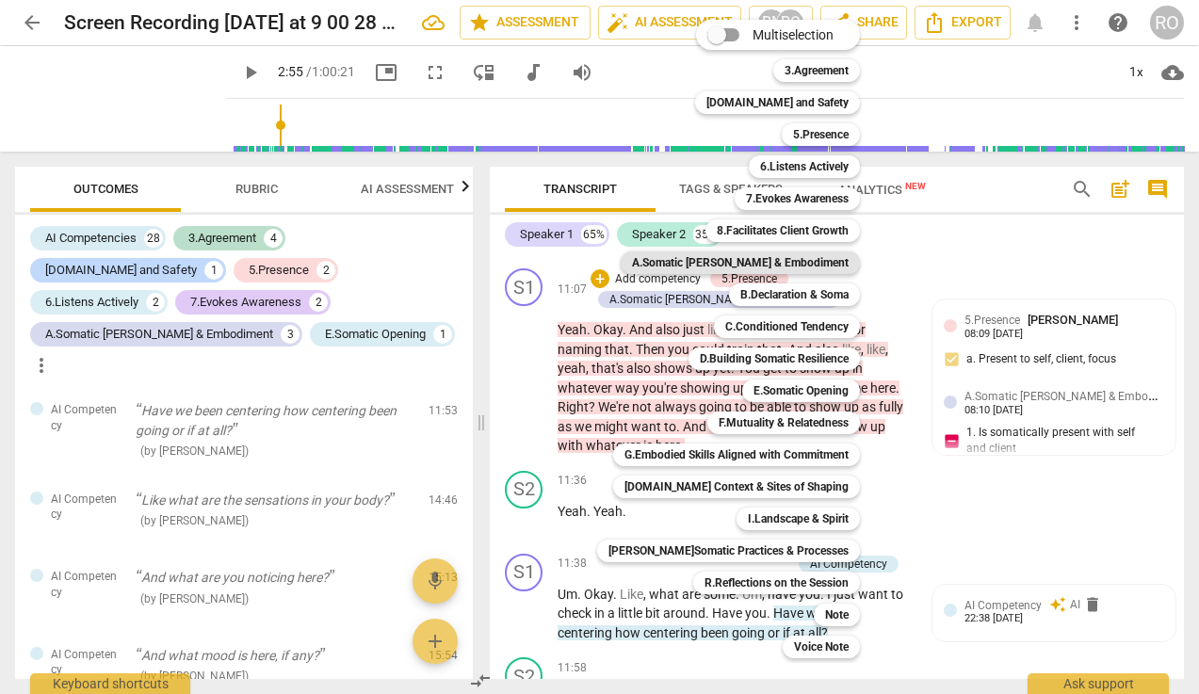
click at [805, 258] on b "A.Somatic [PERSON_NAME] & Embodiment" at bounding box center [740, 262] width 217 height 23
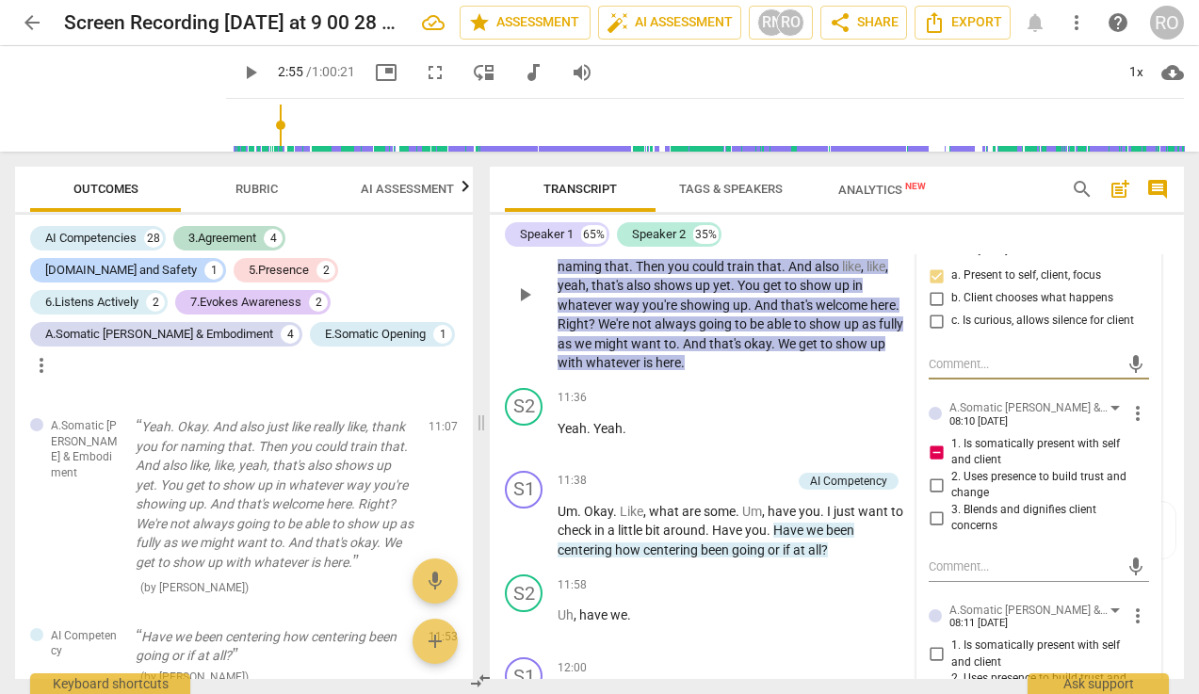
scroll to position [6725, 0]
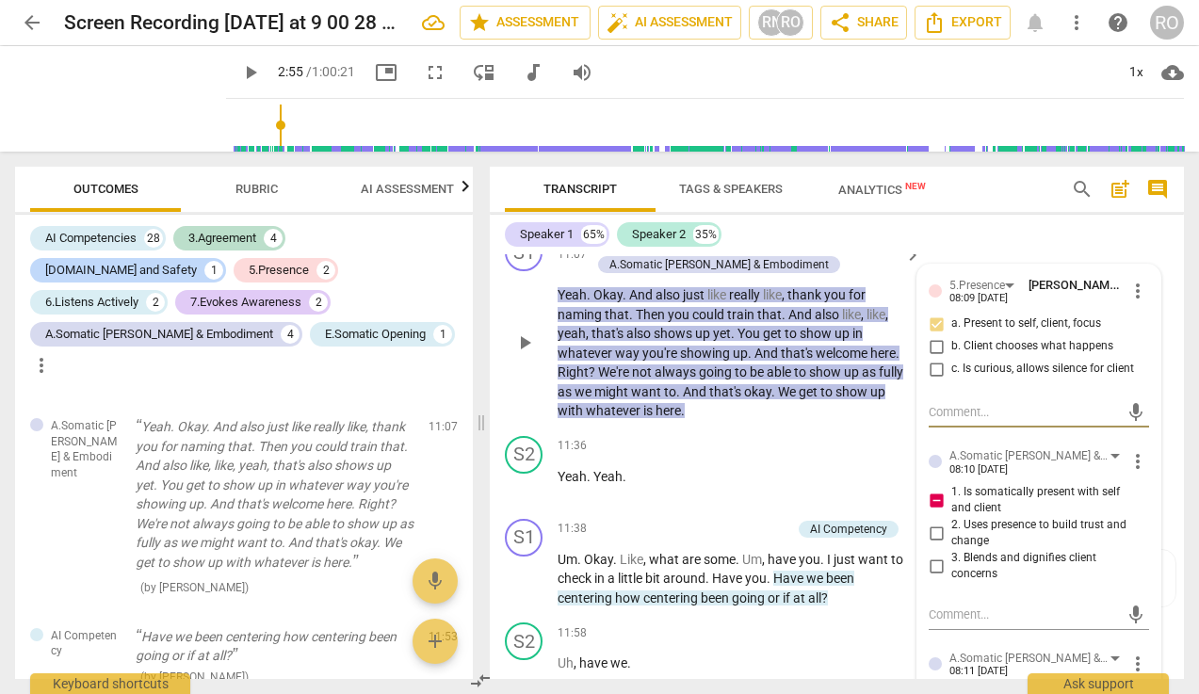
click at [937, 511] on input "1. Is somatically present with self and client" at bounding box center [936, 500] width 30 height 23
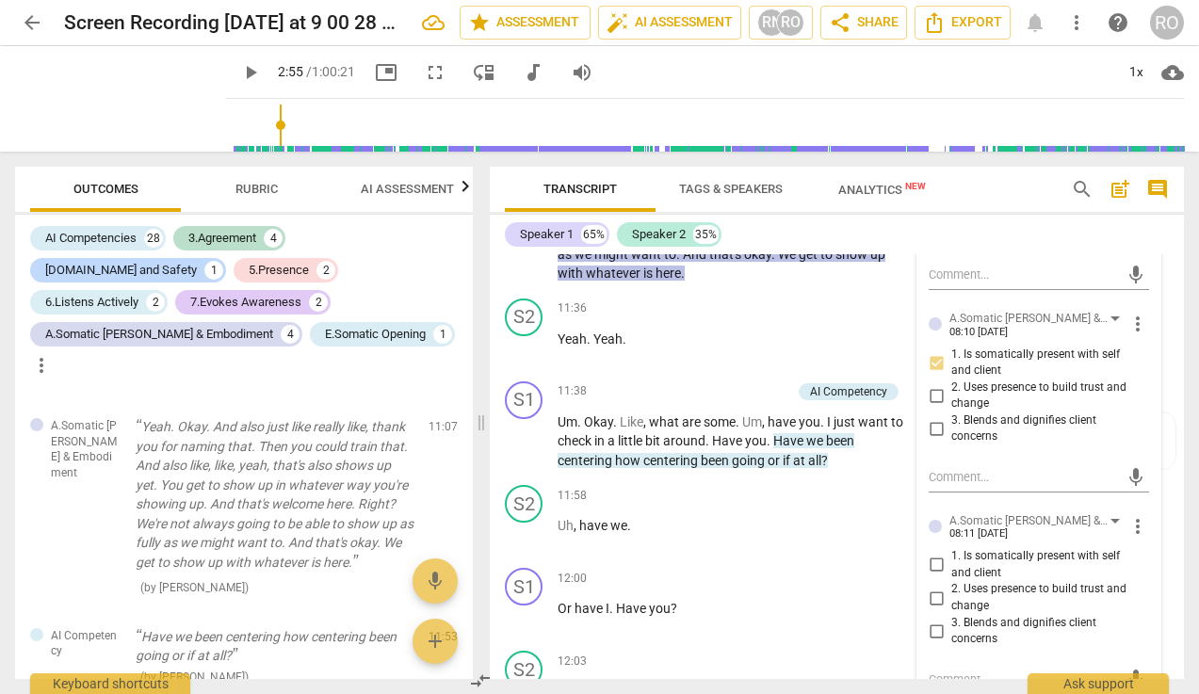
scroll to position [6872, 0]
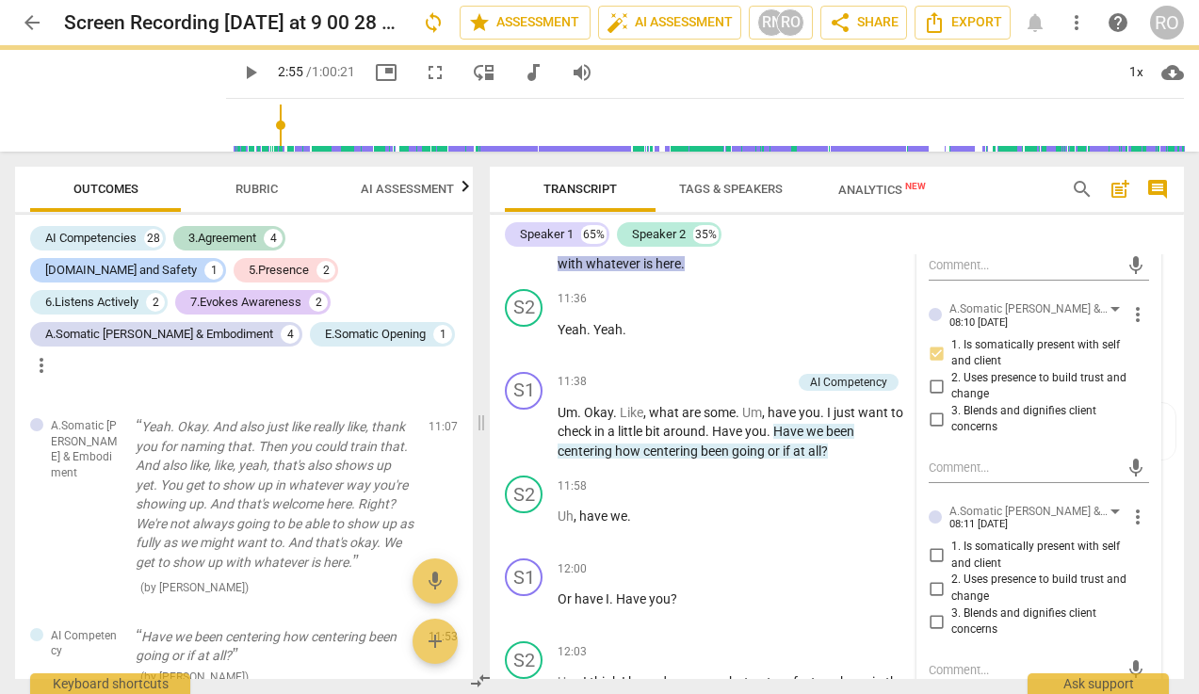
click at [1067, 528] on span "more_vert" at bounding box center [1137, 517] width 23 height 23
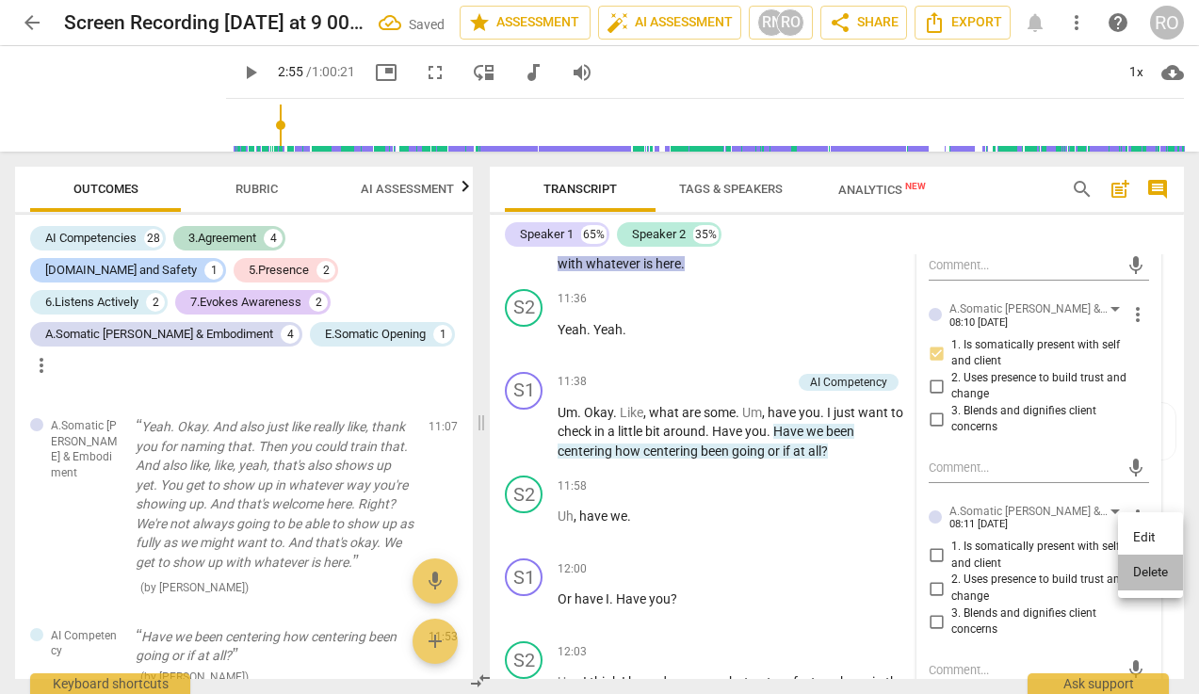
click at [1067, 567] on li "Delete" at bounding box center [1150, 573] width 65 height 36
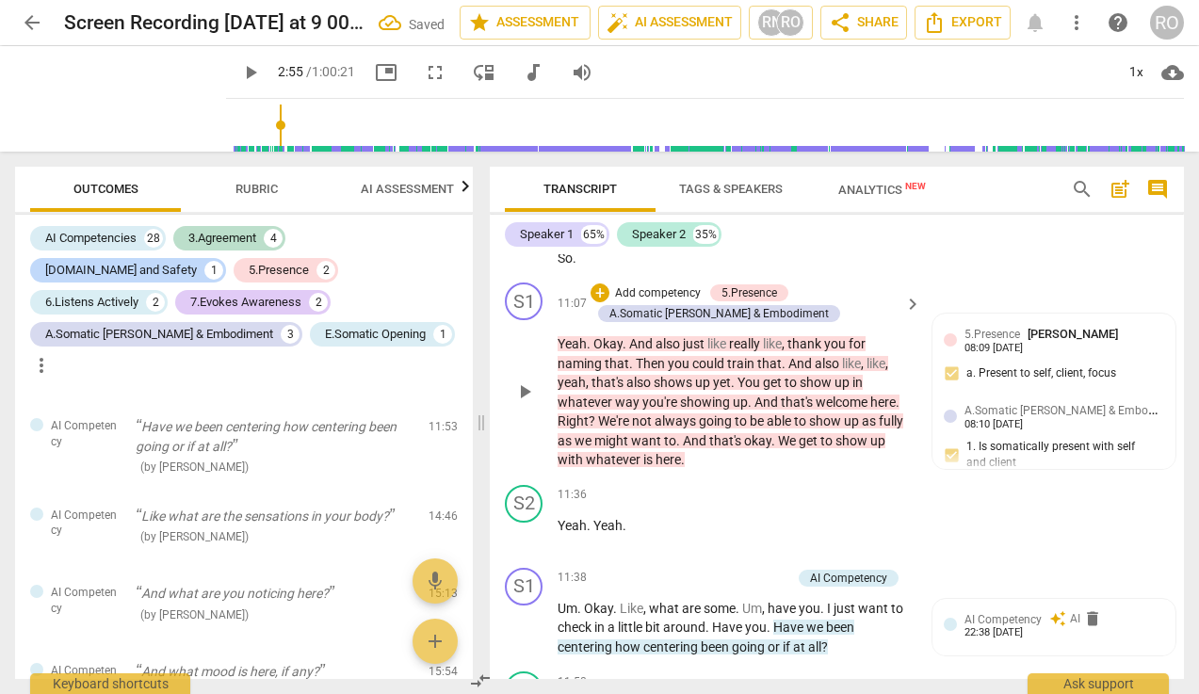
scroll to position [6672, 0]
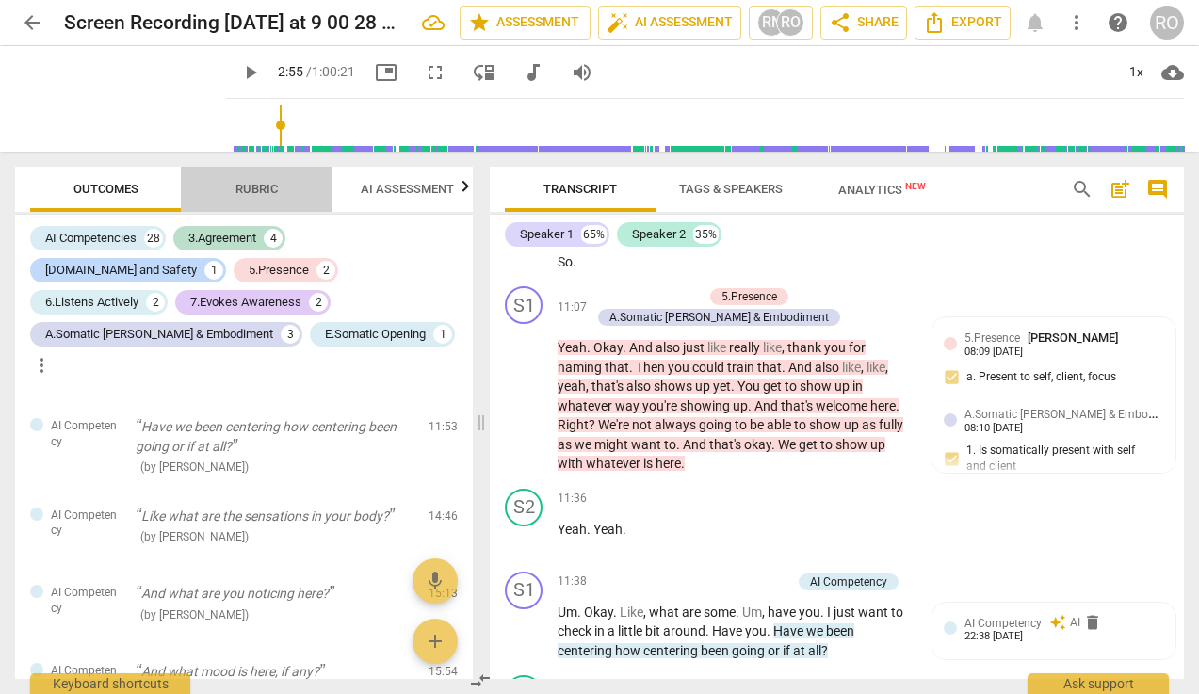
click at [250, 185] on span "Rubric" at bounding box center [256, 189] width 42 height 14
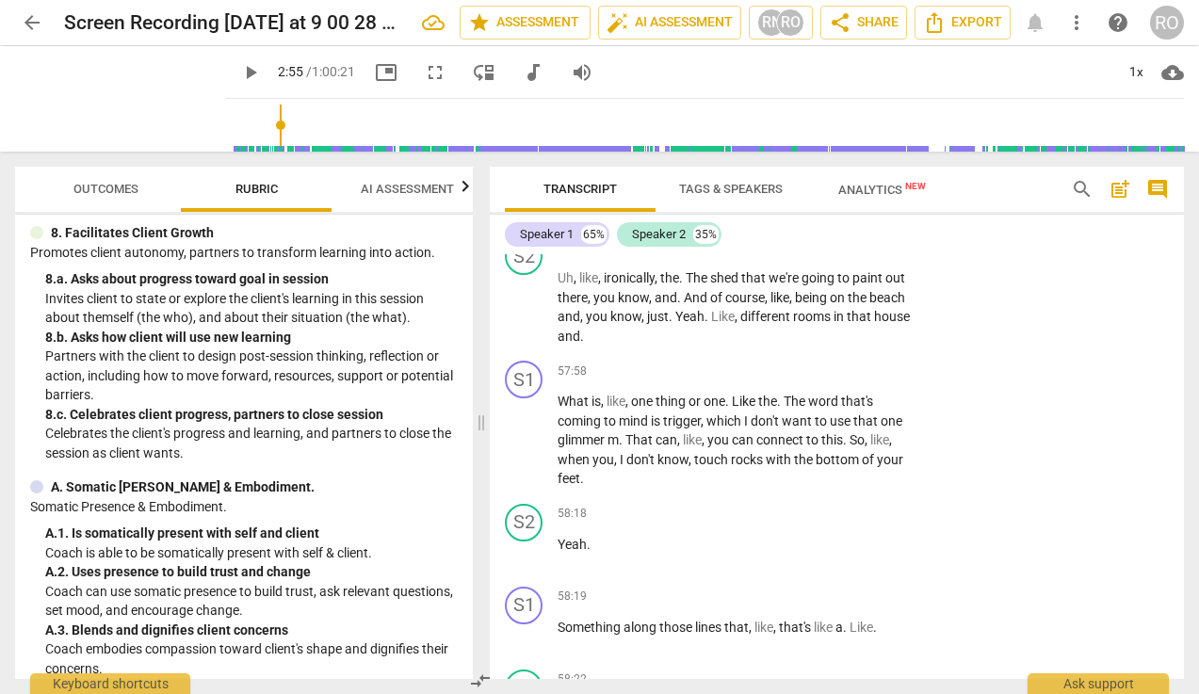
scroll to position [24525, 0]
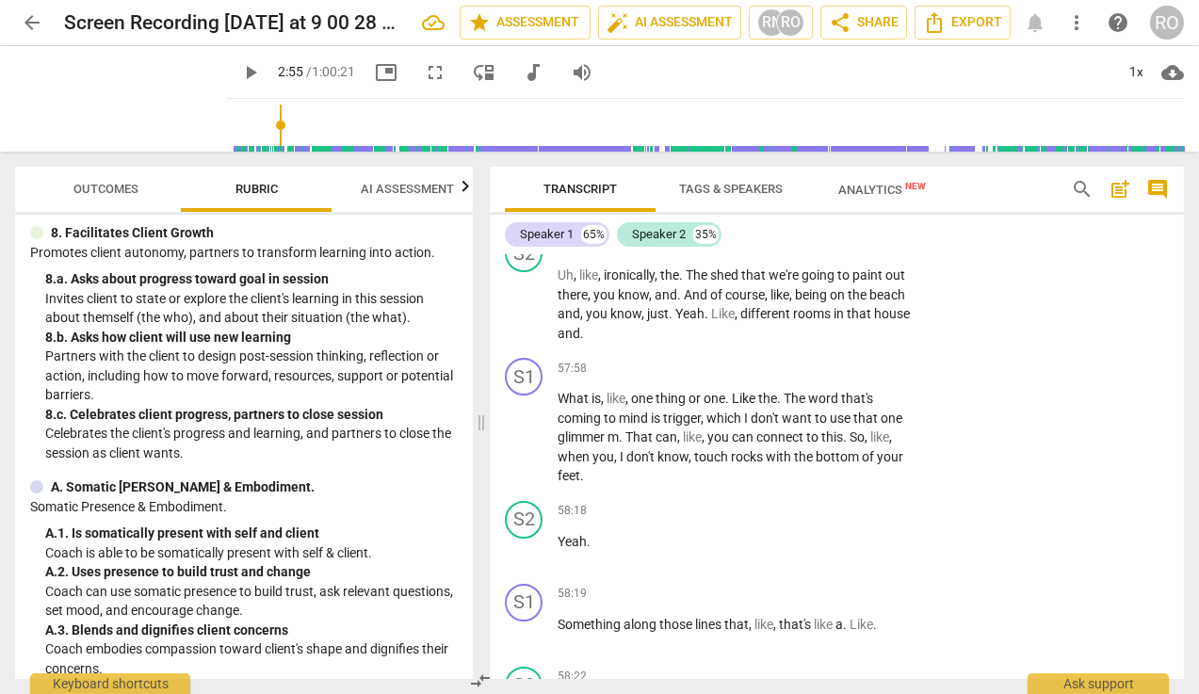
click at [711, 171] on p "Add competency" at bounding box center [745, 162] width 89 height 17
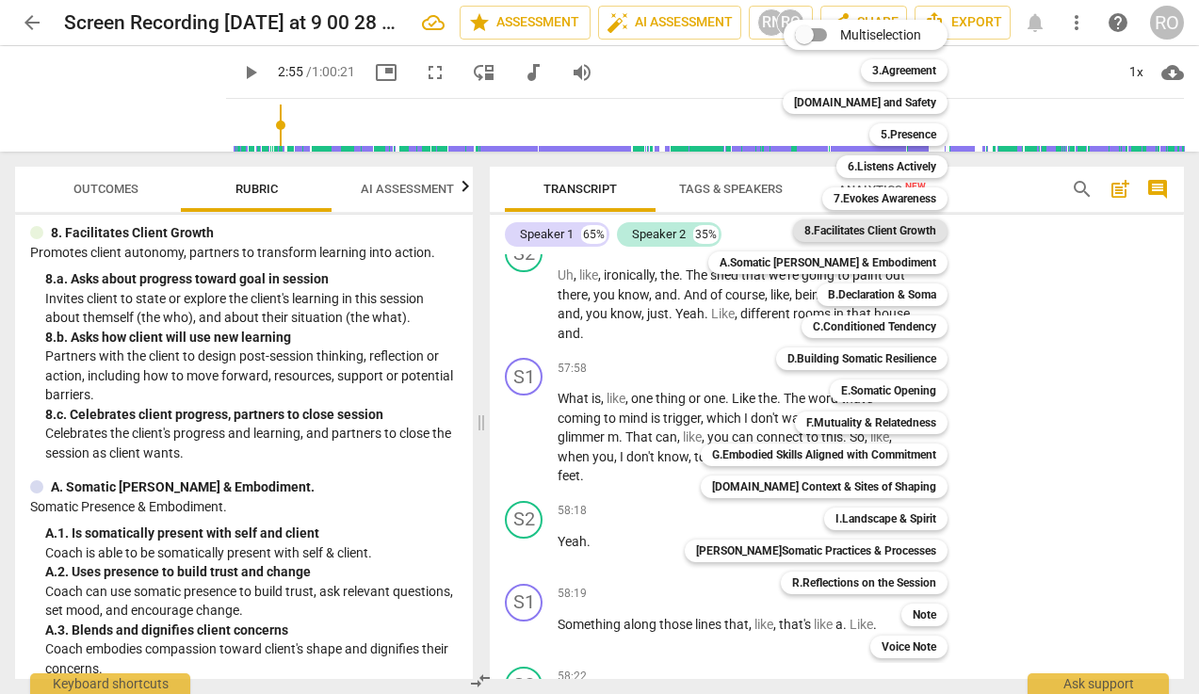
click at [861, 231] on b "8.Facilitates Client Growth" at bounding box center [870, 230] width 132 height 23
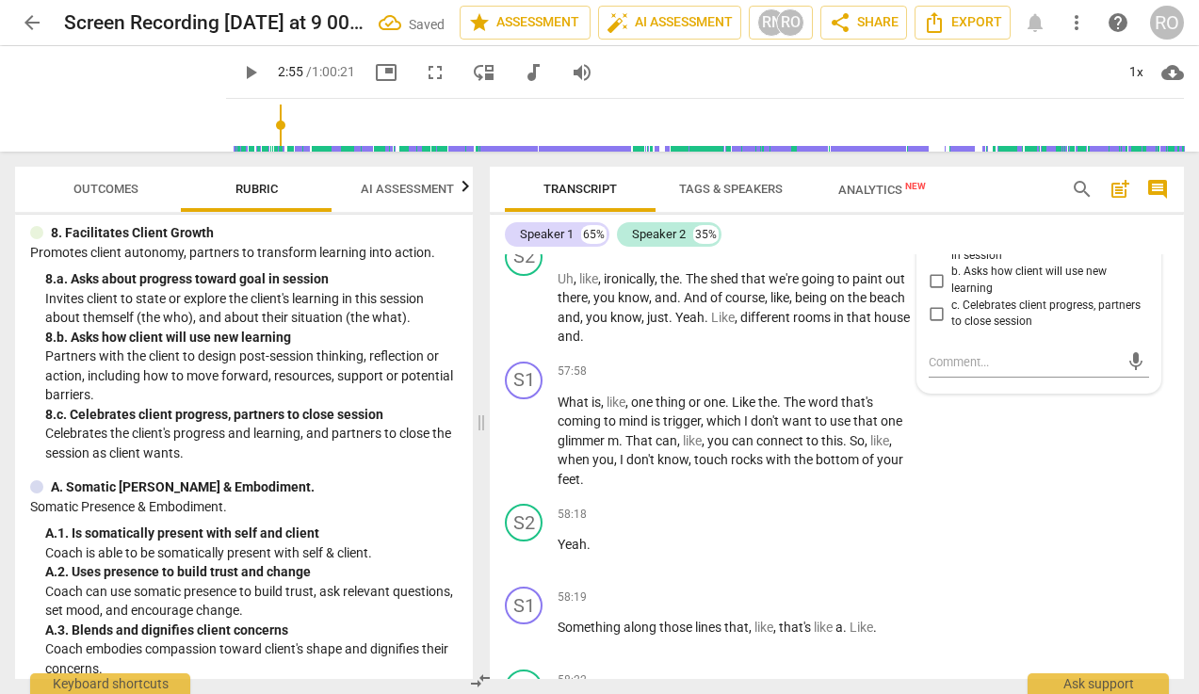
click at [992, 297] on span "b. Asks how client will use new learning" at bounding box center [1046, 280] width 190 height 33
click at [951, 292] on input "b. Asks how client will use new learning" at bounding box center [936, 280] width 30 height 23
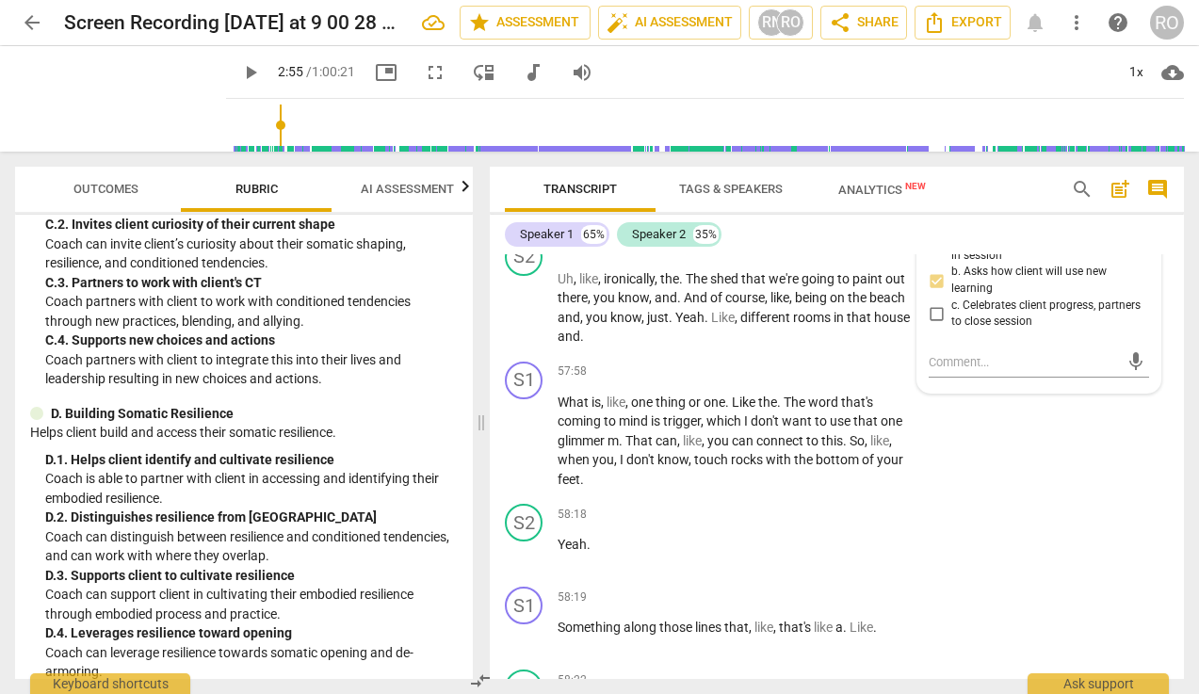
scroll to position [2612, 0]
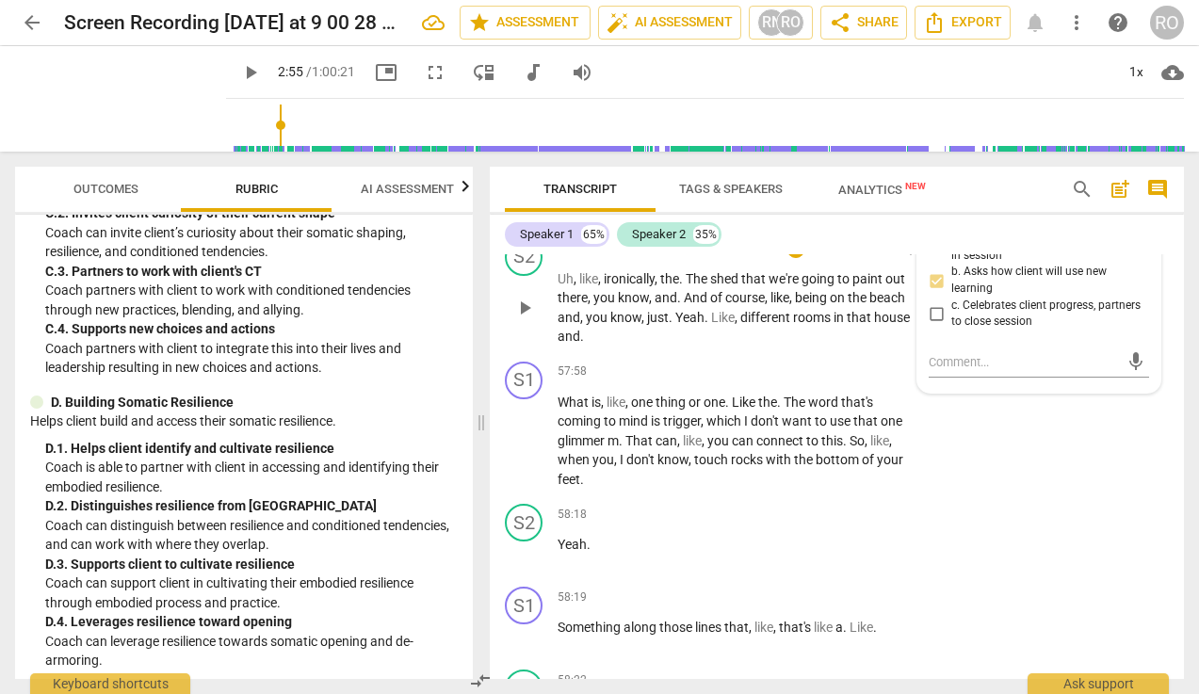
click at [829, 257] on p "Add competency" at bounding box center [853, 248] width 89 height 17
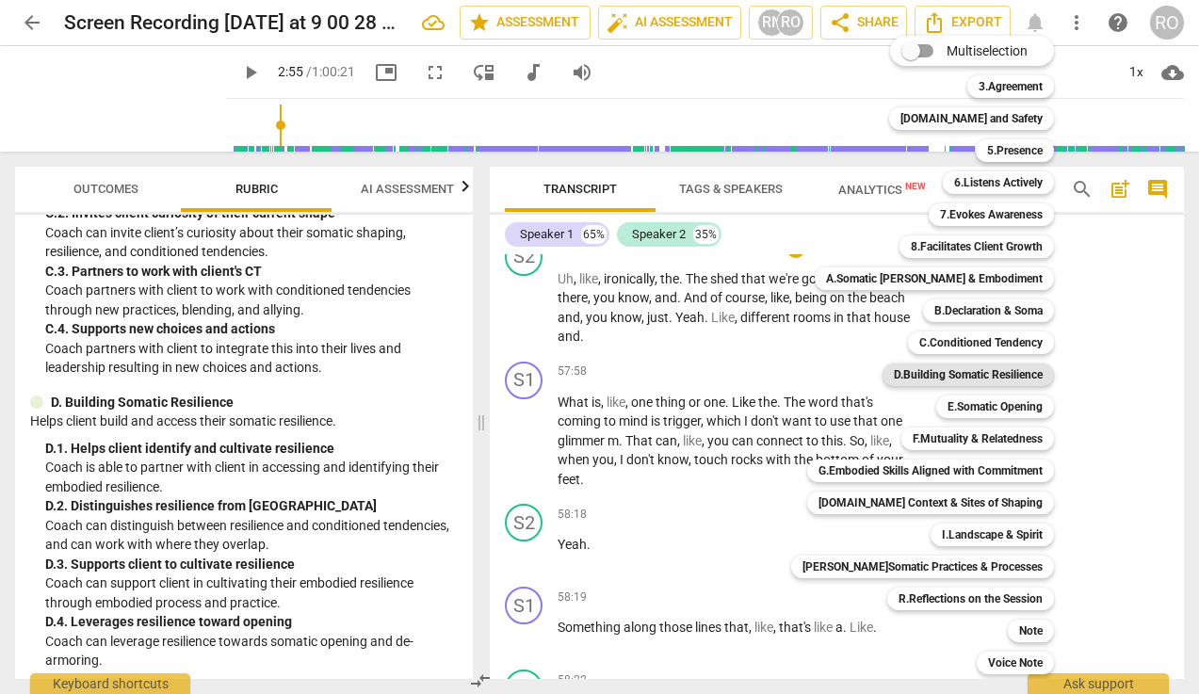
click at [999, 377] on b "D.Building Somatic Resilience" at bounding box center [967, 374] width 149 height 23
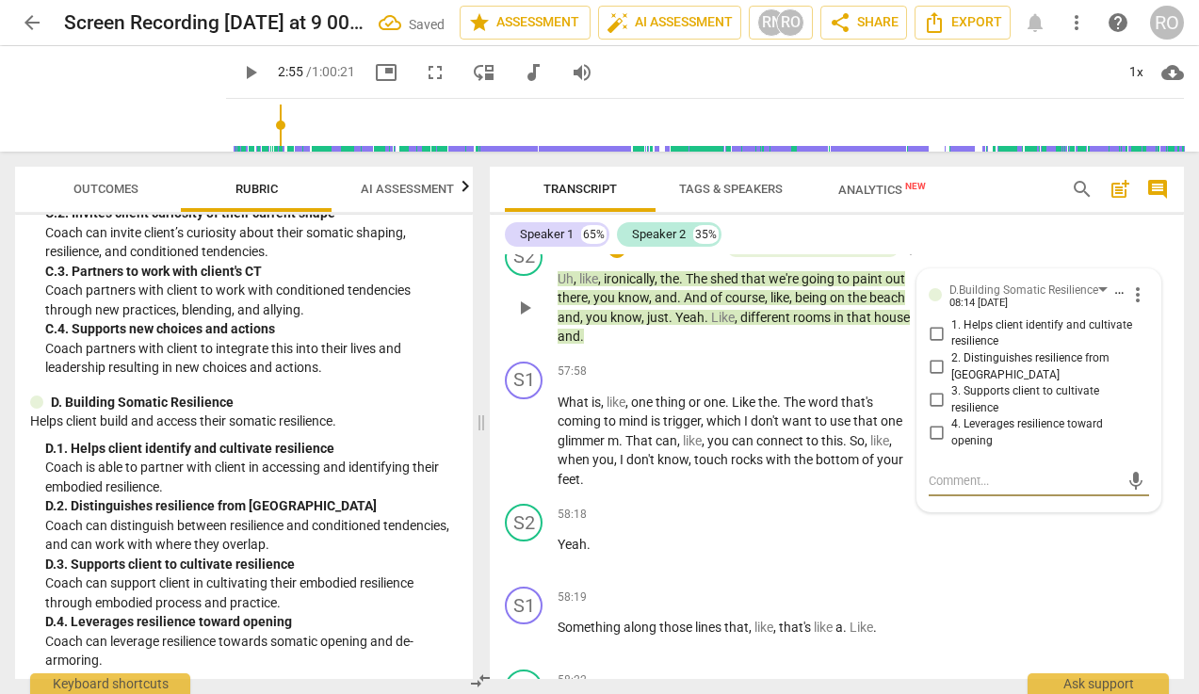
click at [943, 411] on input "3. Supports client to cultivate resilience" at bounding box center [936, 400] width 30 height 23
click at [938, 411] on input "3. Supports client to cultivate resilience" at bounding box center [936, 400] width 30 height 23
click at [933, 411] on input "3. Supports client to cultivate resilience" at bounding box center [936, 400] width 30 height 23
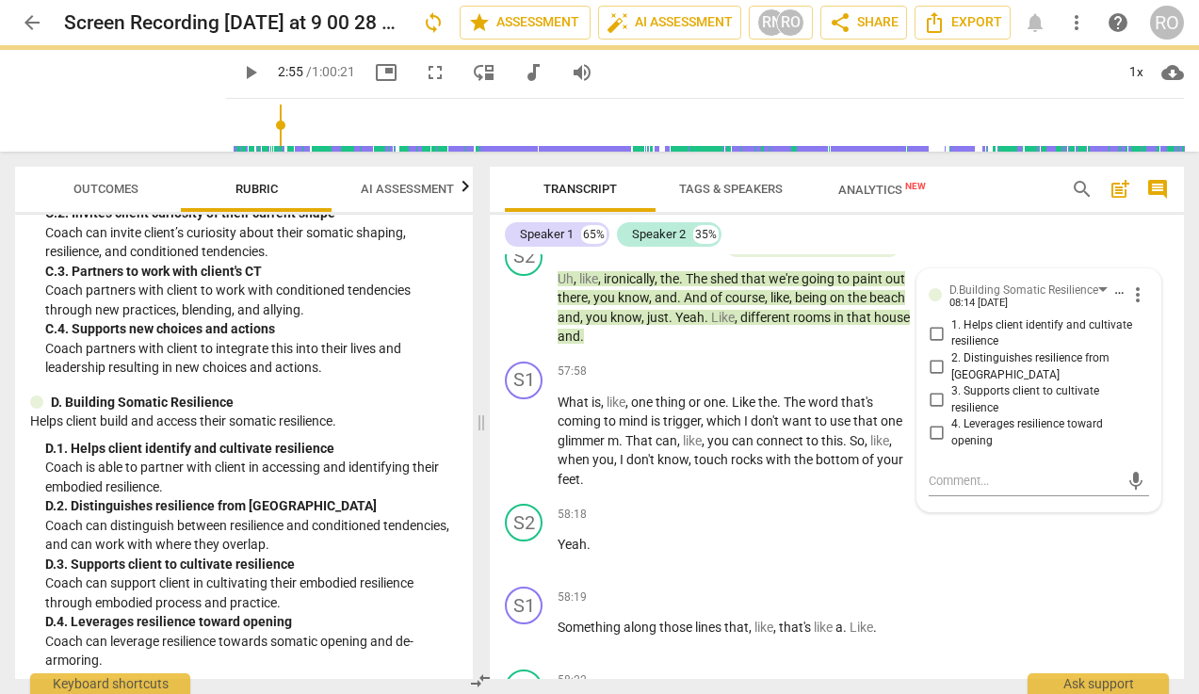
click at [649, 171] on p "Add competency" at bounding box center [657, 162] width 89 height 17
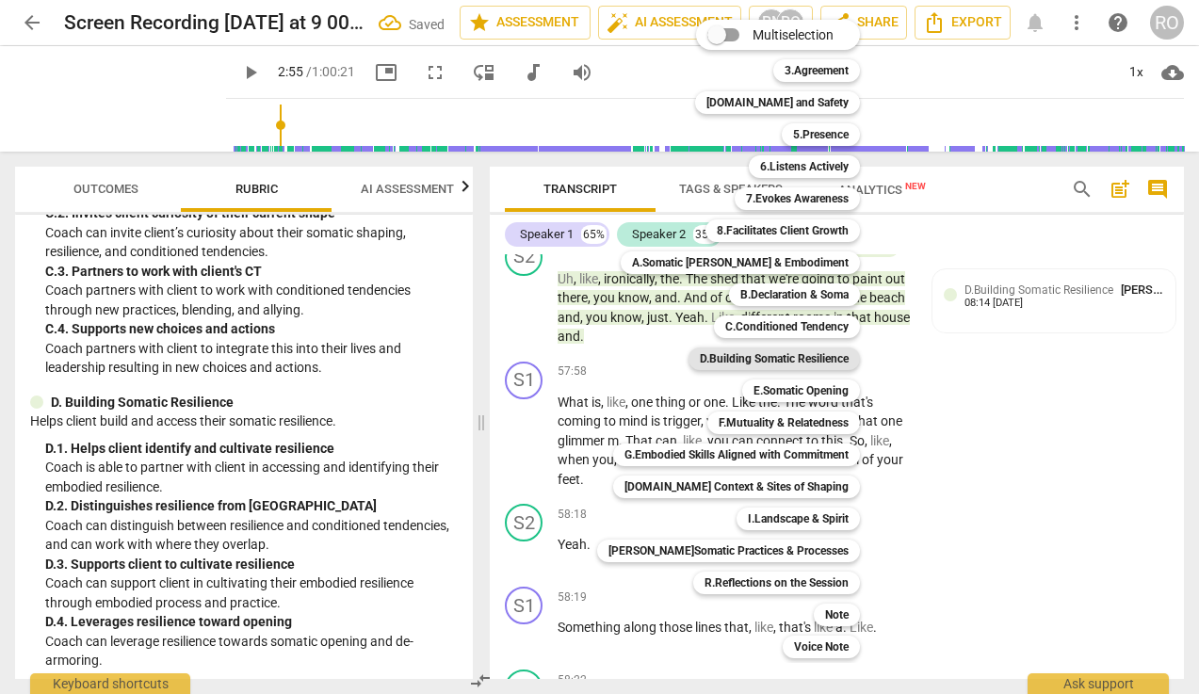
click at [809, 360] on b "D.Building Somatic Resilience" at bounding box center [774, 358] width 149 height 23
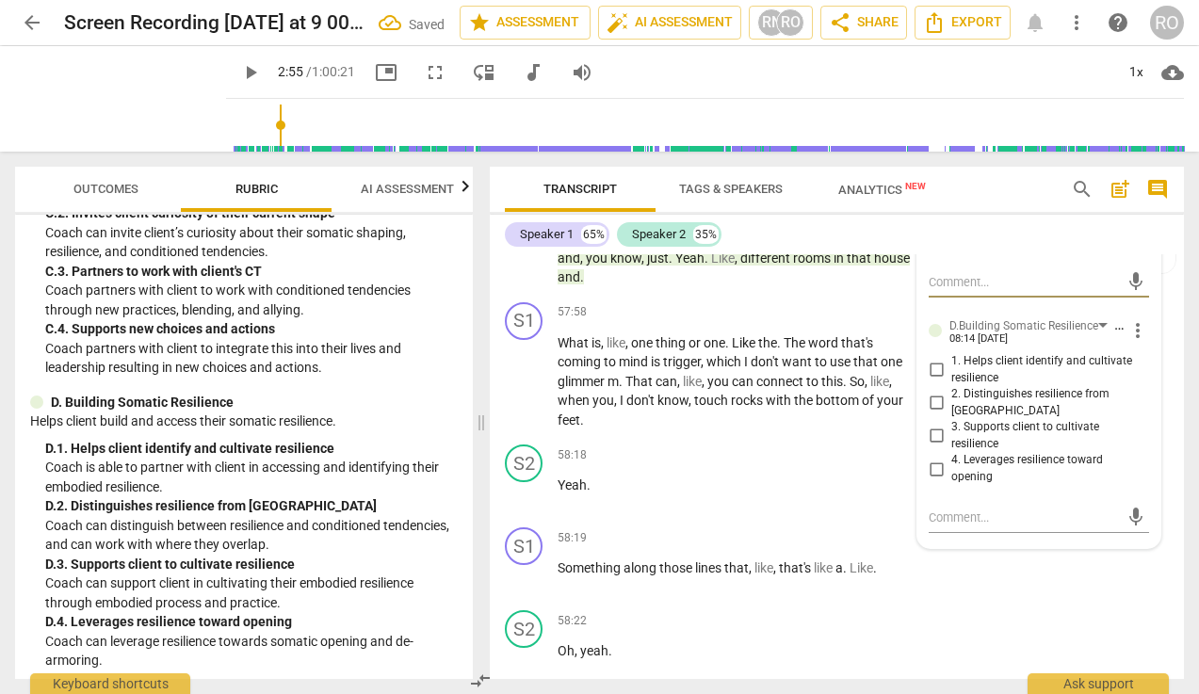
scroll to position [24607, 0]
click at [931, 379] on input "1. Helps client identify and cultivate resilience" at bounding box center [936, 368] width 30 height 23
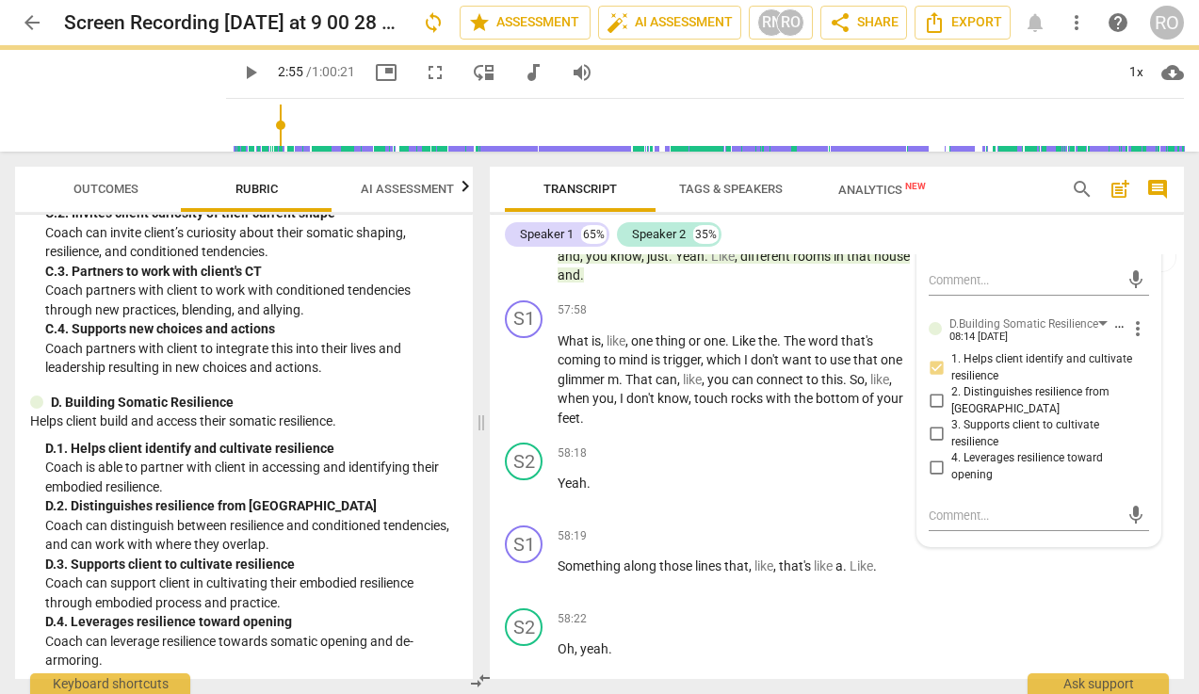
click at [960, 450] on span "3. Supports client to cultivate resilience" at bounding box center [1046, 433] width 190 height 33
click at [951, 445] on input "3. Supports client to cultivate resilience" at bounding box center [936, 434] width 30 height 23
click at [829, 462] on p "Add competency" at bounding box center [853, 453] width 89 height 17
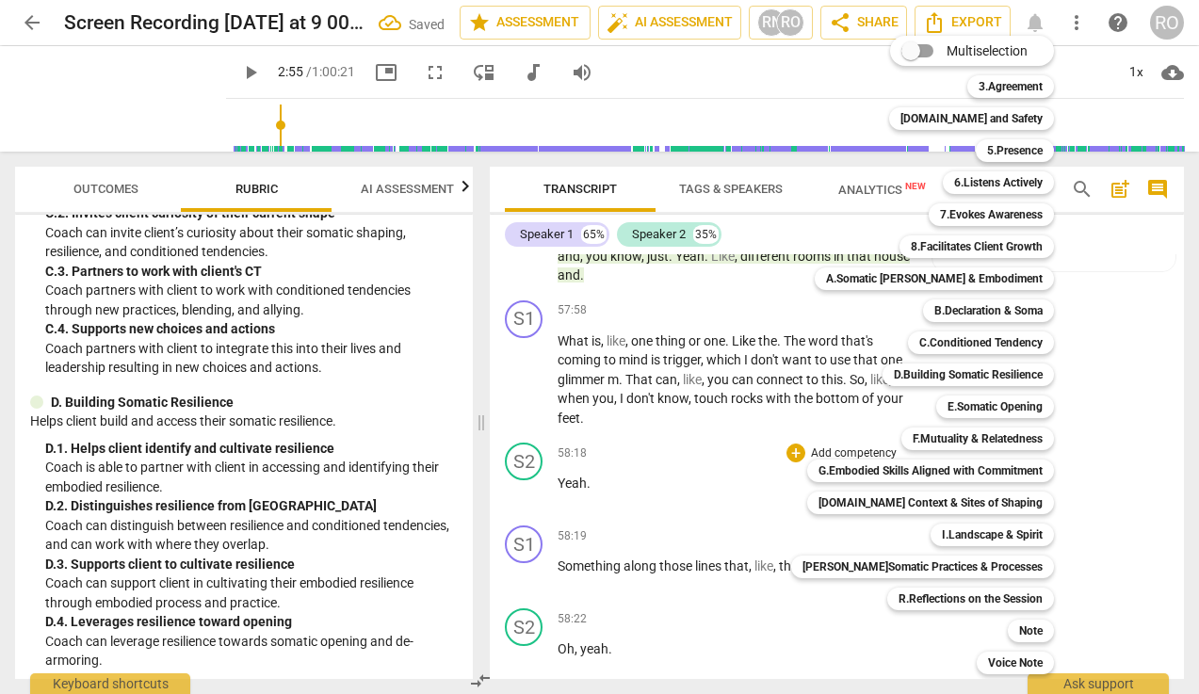
click at [1067, 482] on div at bounding box center [599, 347] width 1199 height 694
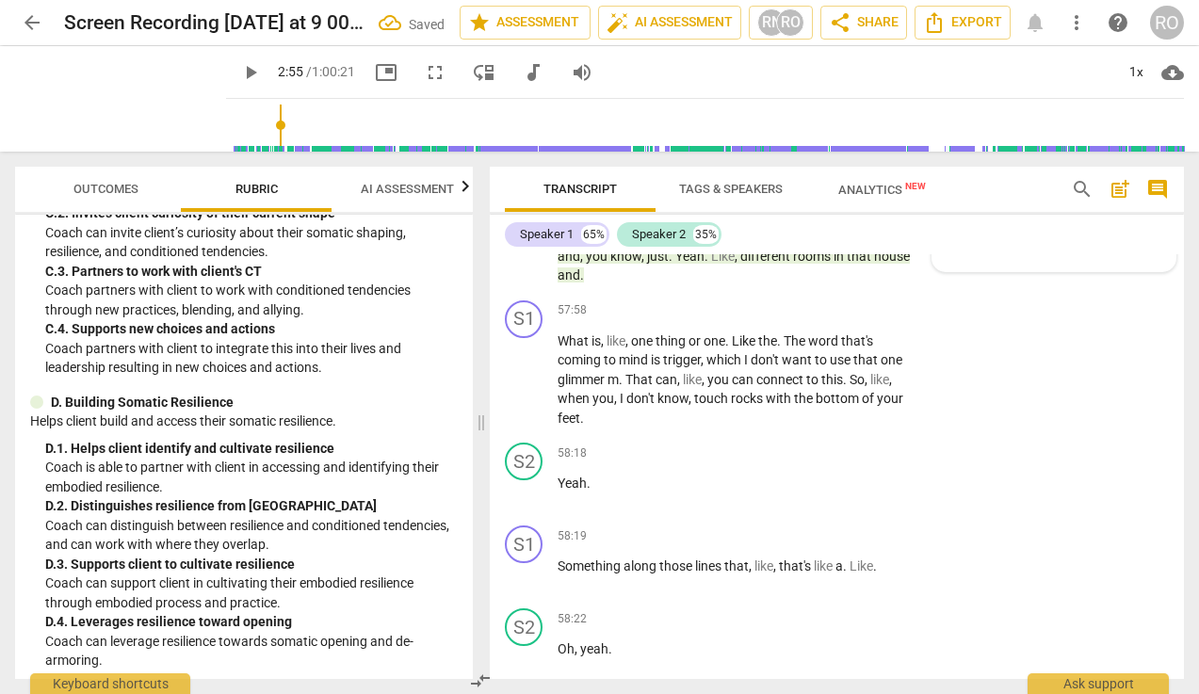
click at [1067, 235] on span "[PERSON_NAME]" at bounding box center [1165, 228] width 90 height 14
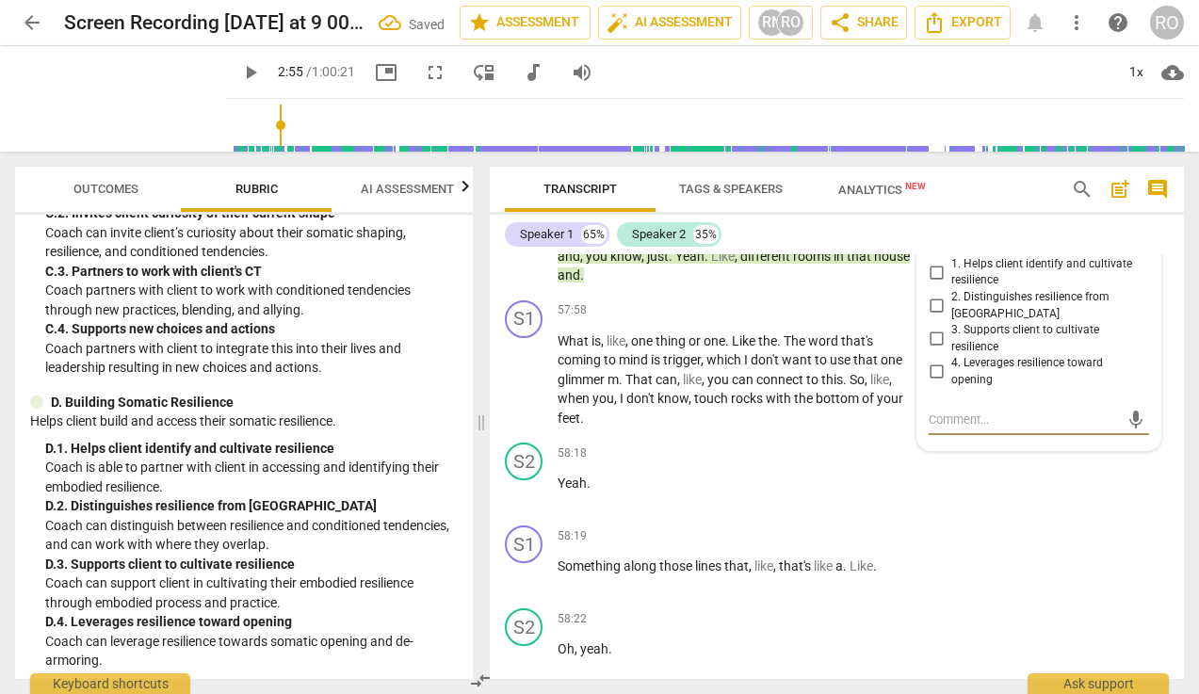
click at [1067, 245] on span "more_vert" at bounding box center [1137, 233] width 23 height 23
click at [1067, 411] on li "Delete" at bounding box center [1150, 406] width 65 height 36
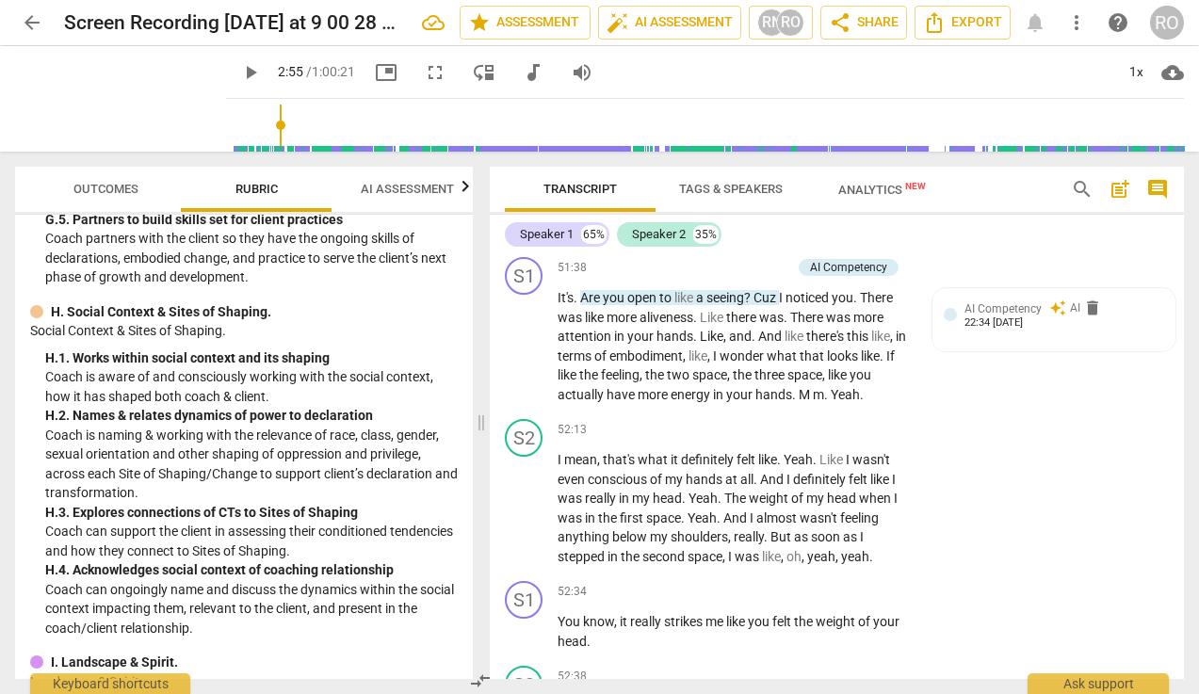
scroll to position [20685, 0]
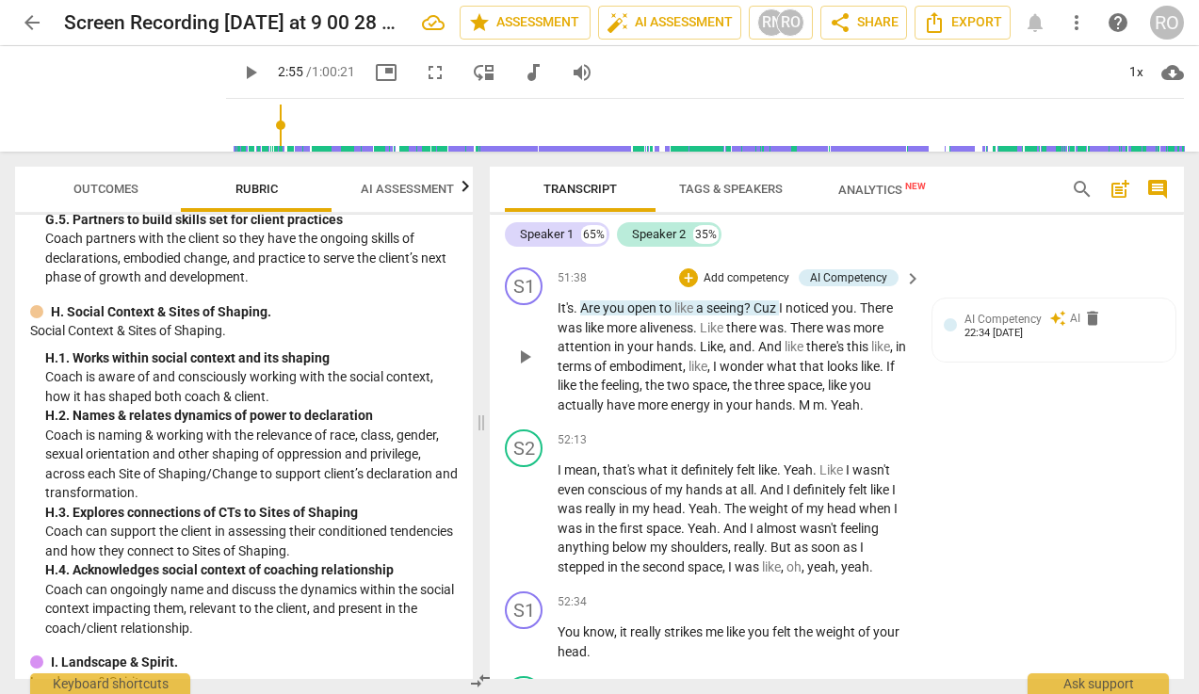
click at [757, 287] on p "Add competency" at bounding box center [745, 278] width 89 height 17
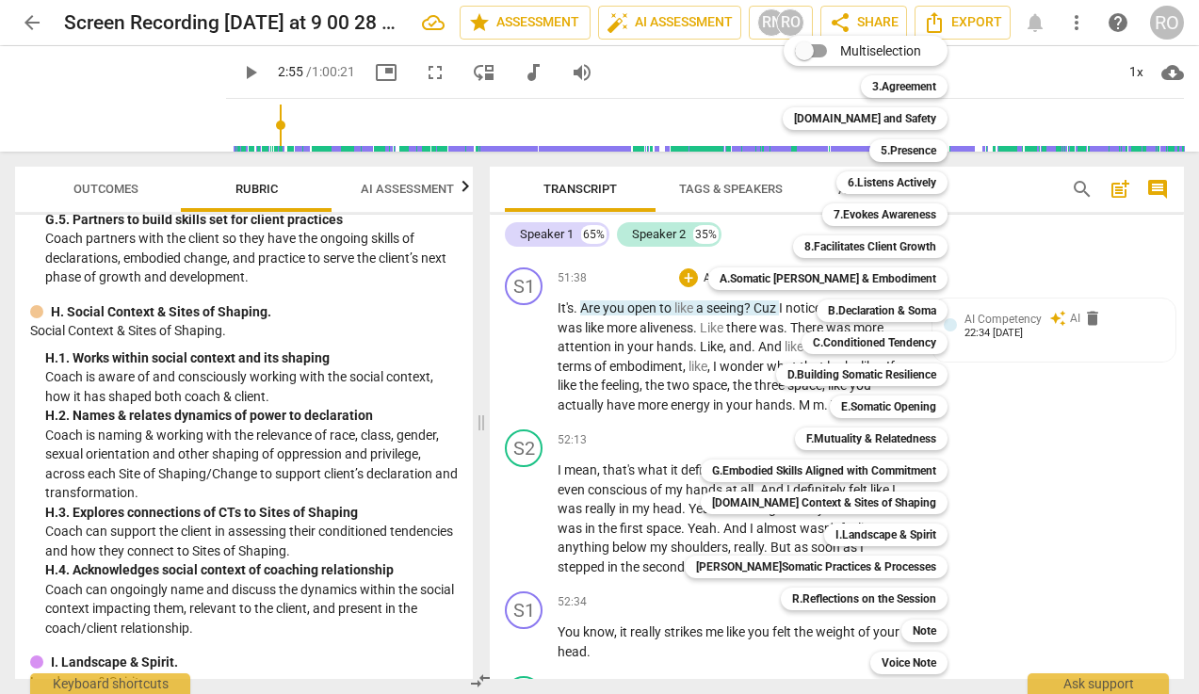
click at [286, 361] on div at bounding box center [599, 347] width 1199 height 694
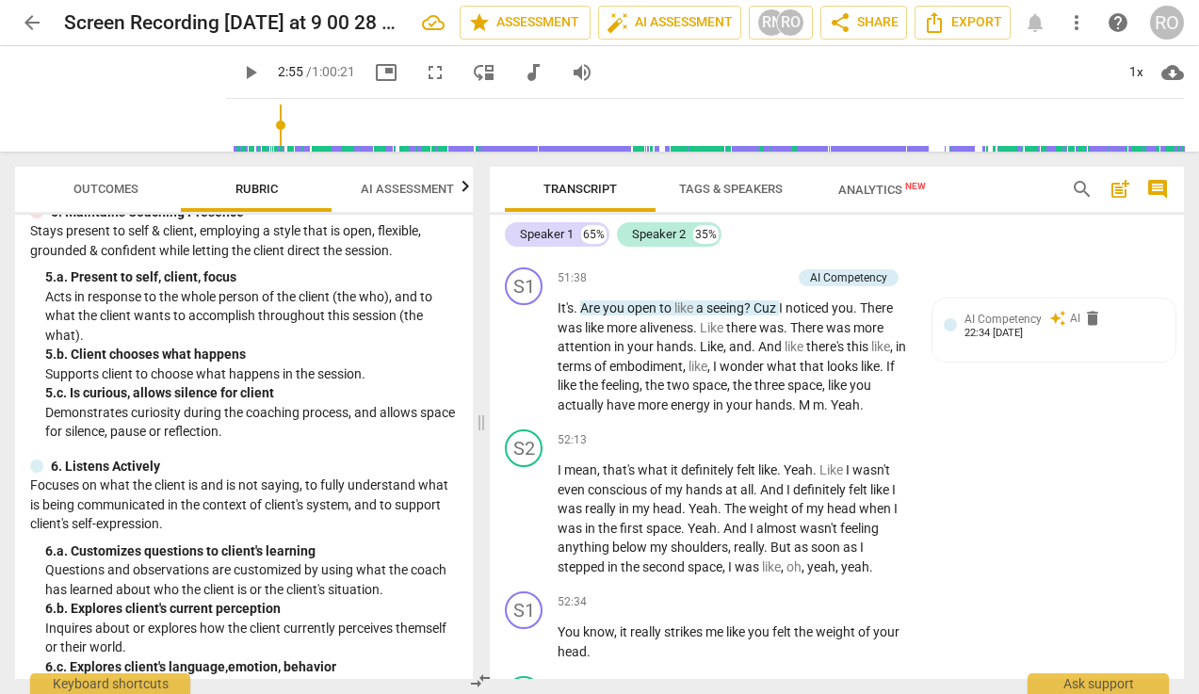
scroll to position [560, 0]
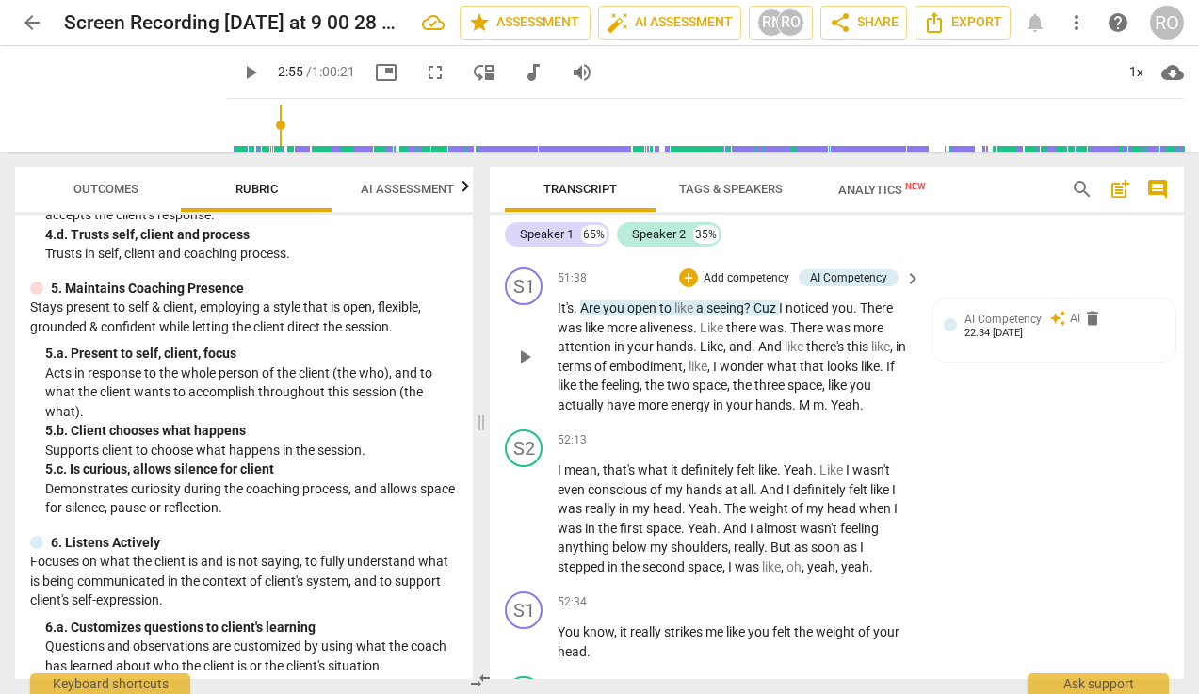
click at [712, 287] on p "Add competency" at bounding box center [745, 278] width 89 height 17
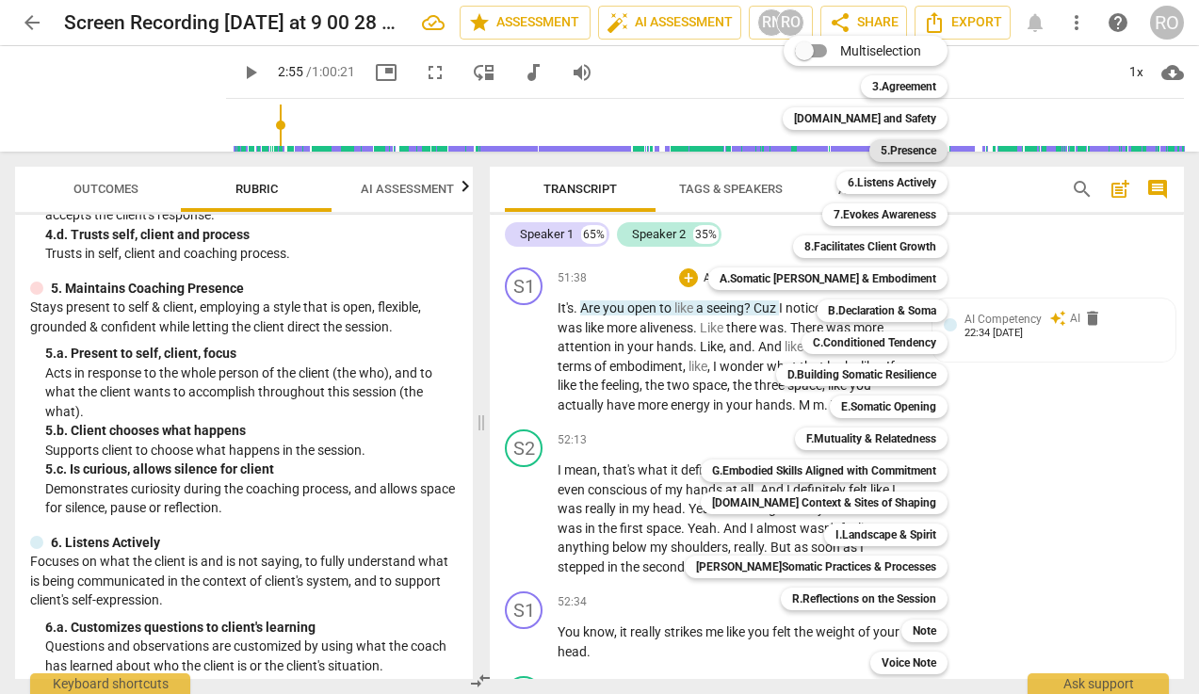
click at [880, 147] on b "5.Presence" at bounding box center [908, 150] width 56 height 23
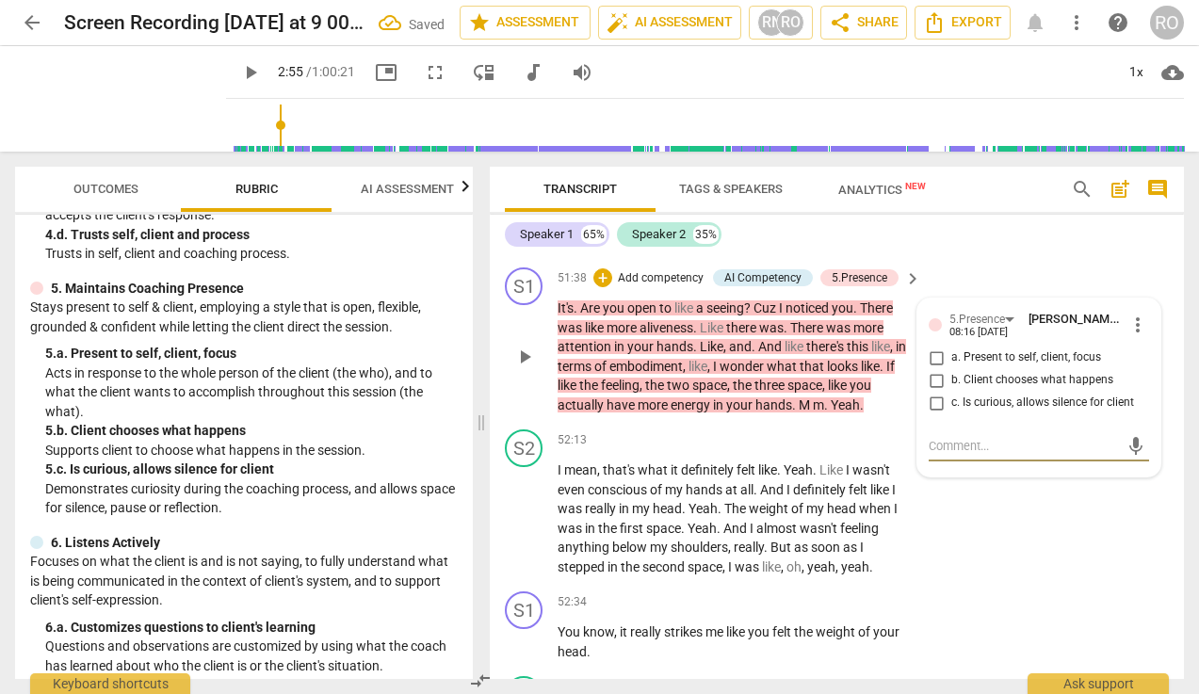
click at [934, 392] on input "b. Client chooses what happens" at bounding box center [936, 380] width 30 height 23
click at [953, 455] on textarea at bounding box center [1023, 446] width 190 height 18
drag, startPoint x: 1033, startPoint y: 561, endPoint x: 1208, endPoint y: 580, distance: 176.1
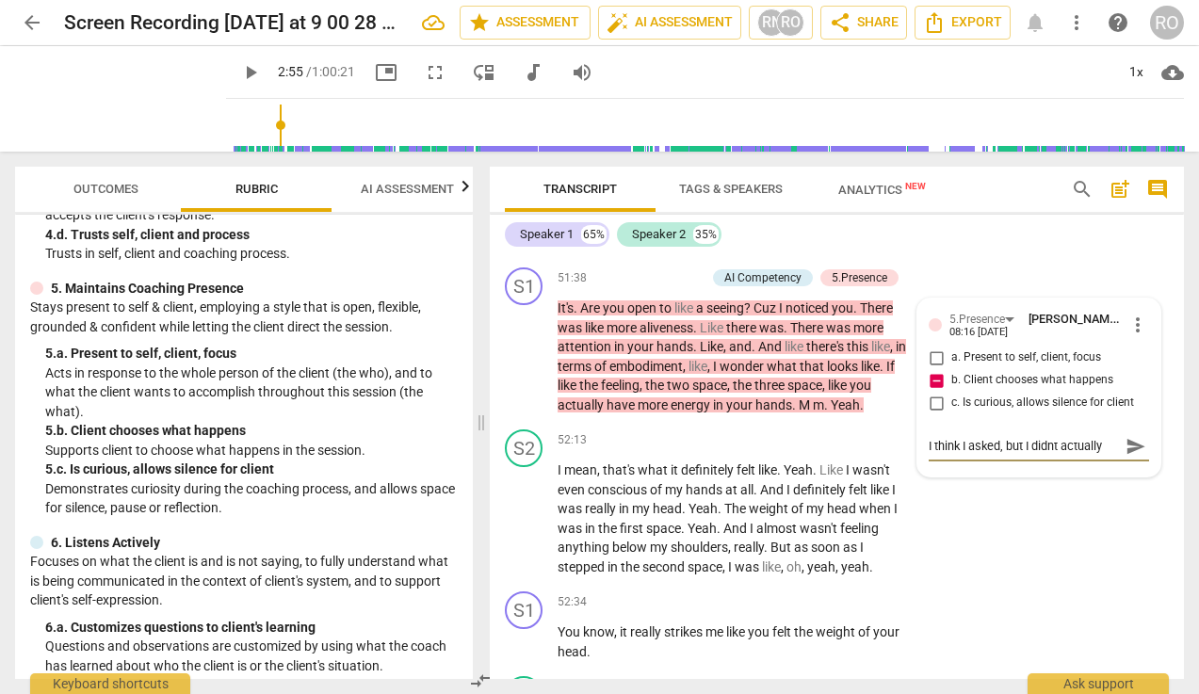
click at [1067, 0] on html "arrow_back Screen Recording [DATE] at 9 00 28 AM edit star Assessment auto_fix_…" at bounding box center [599, 0] width 1199 height 0
click at [930, 414] on input "c. Is curious, allows silence for client" at bounding box center [936, 403] width 30 height 23
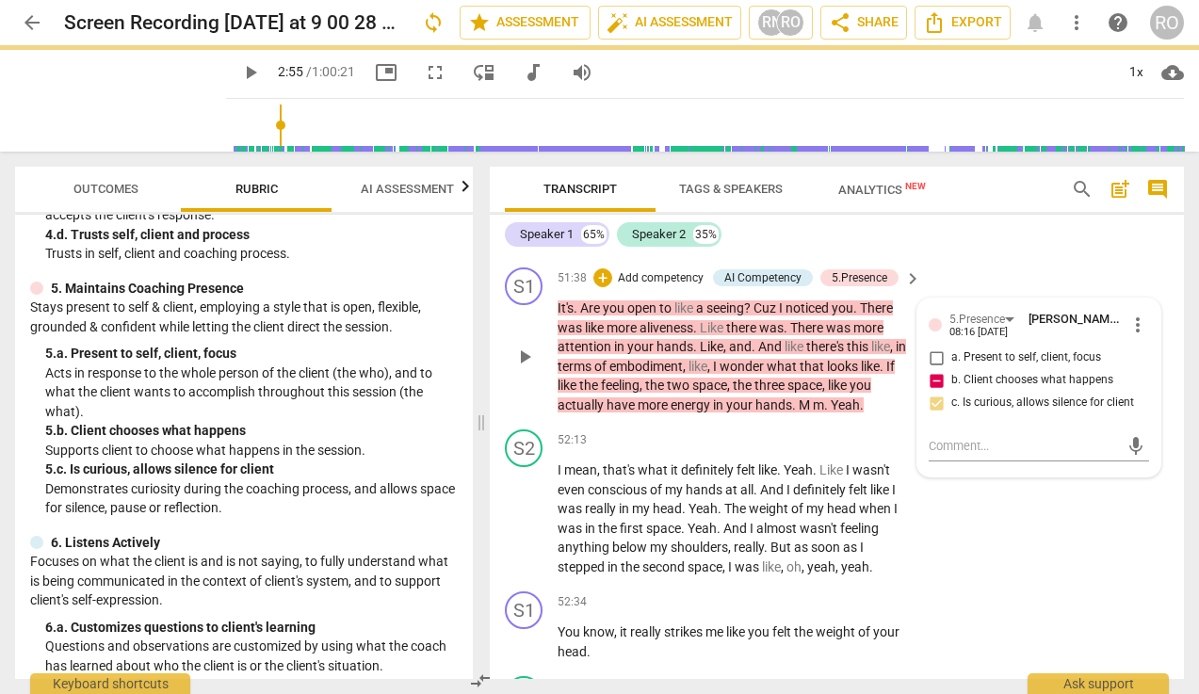
click at [1003, 465] on div "mic" at bounding box center [1038, 444] width 220 height 41
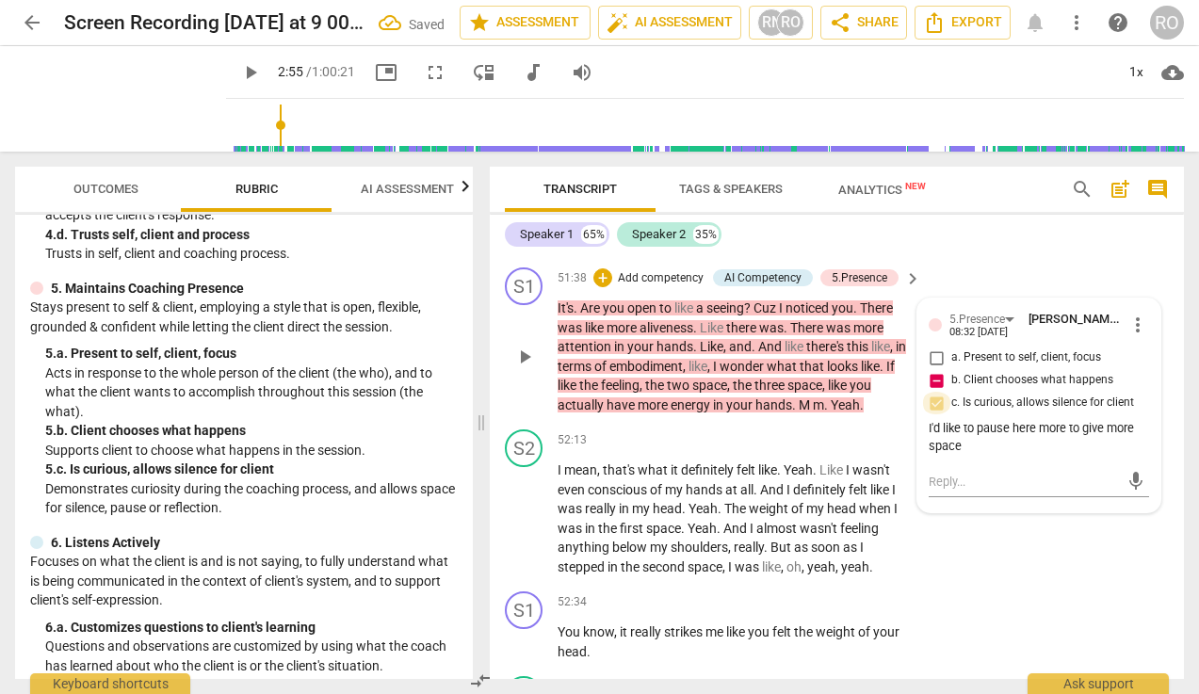
click at [936, 414] on input "c. Is curious, allows silence for client" at bounding box center [936, 403] width 30 height 23
click at [968, 491] on textarea at bounding box center [1023, 482] width 190 height 18
click at [972, 456] on div "I'd like to pause here more to give more space" at bounding box center [1038, 438] width 220 height 36
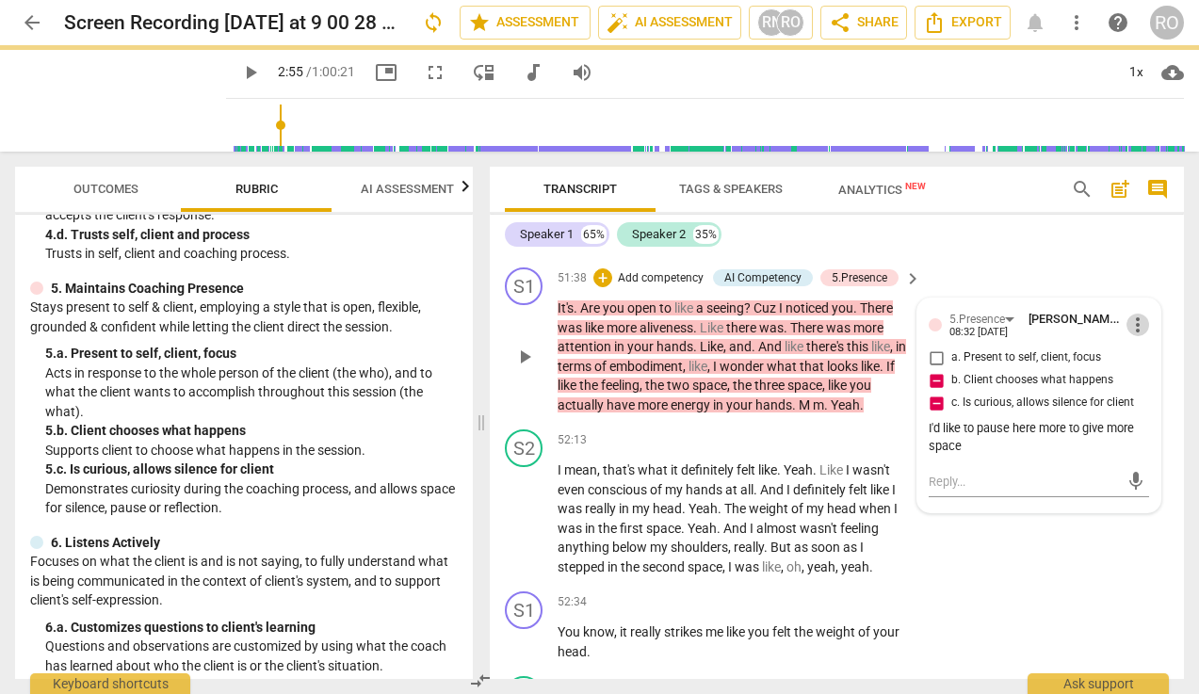
click at [1067, 336] on span "more_vert" at bounding box center [1137, 325] width 23 height 23
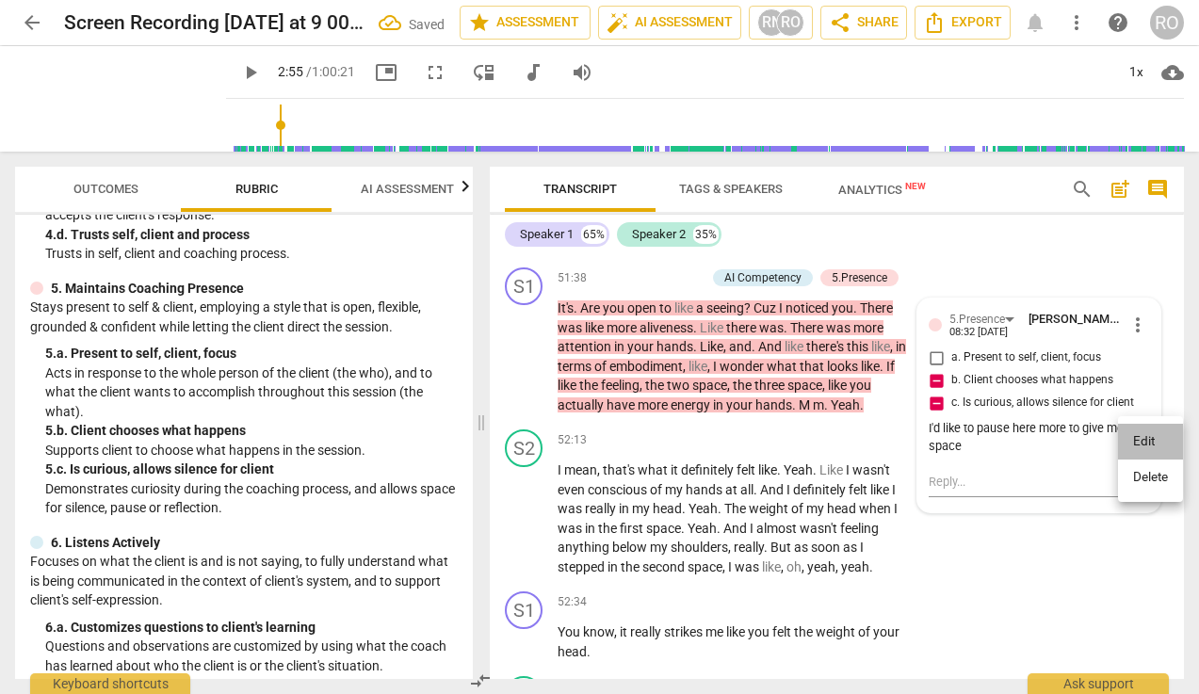
click at [1067, 438] on li "Edit" at bounding box center [1150, 442] width 65 height 36
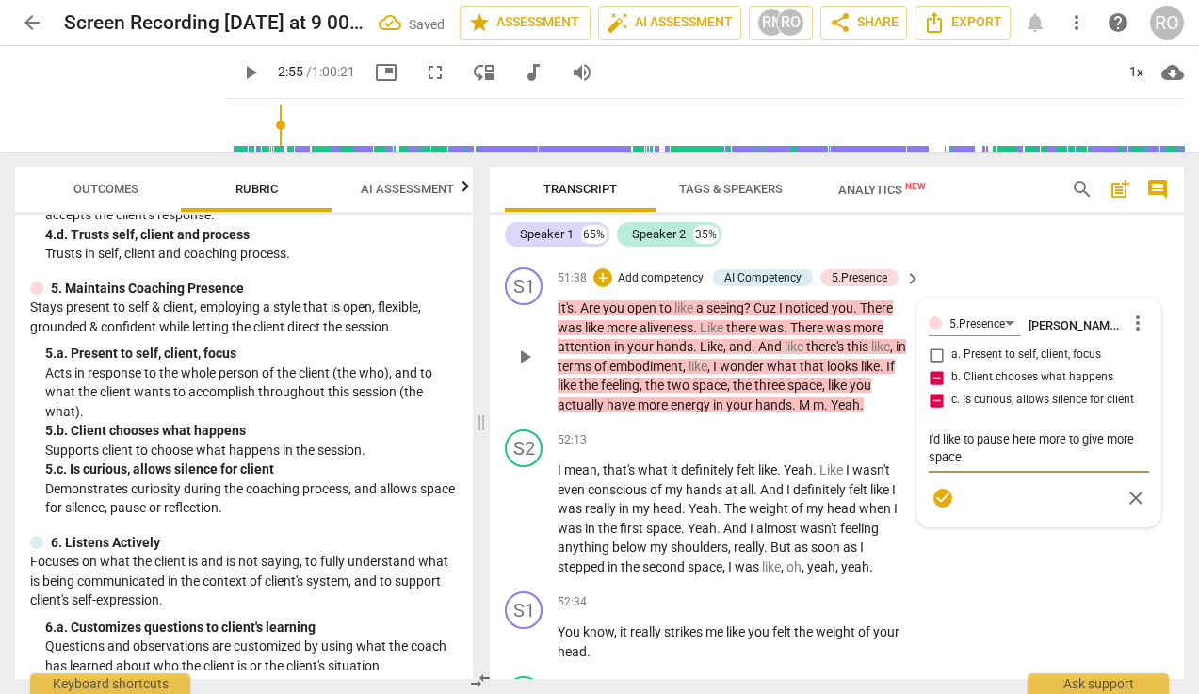
click at [983, 466] on textarea "I'd like to pause here more to give more space" at bounding box center [1038, 448] width 220 height 36
click at [931, 509] on span "check_circle" at bounding box center [942, 498] width 23 height 23
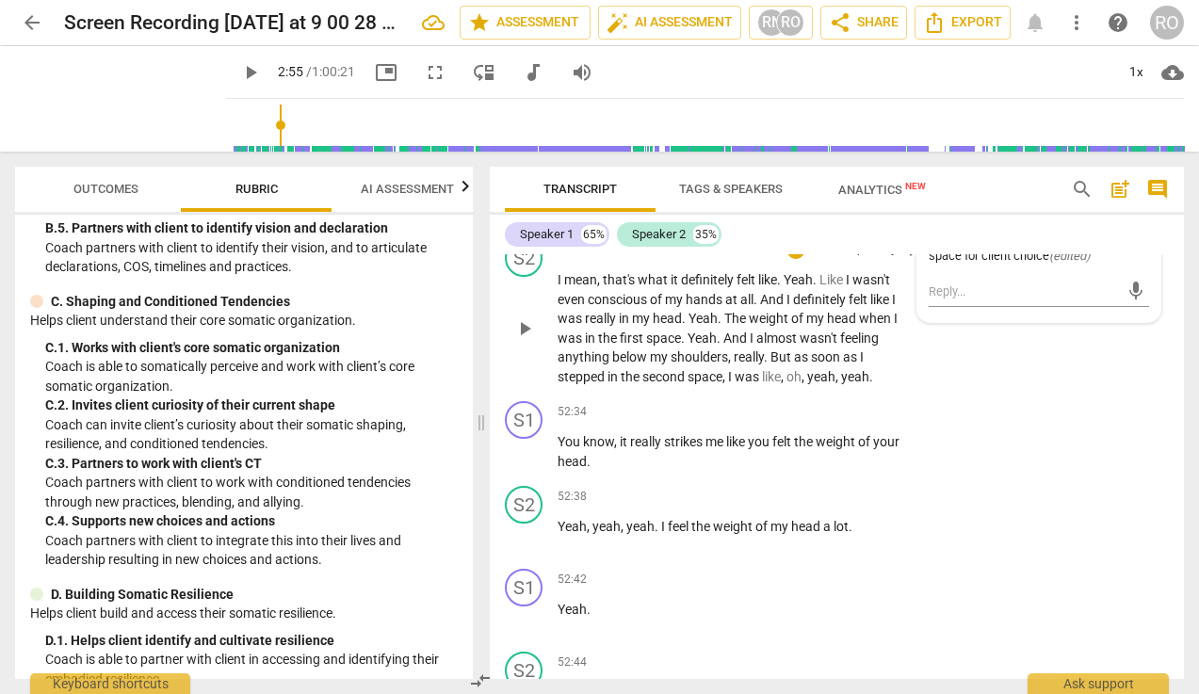
scroll to position [20877, 0]
click at [990, 392] on div "S2 play_arrow pause 52:13 + Add competency keyboard_arrow_right I mean , that's…" at bounding box center [837, 311] width 694 height 162
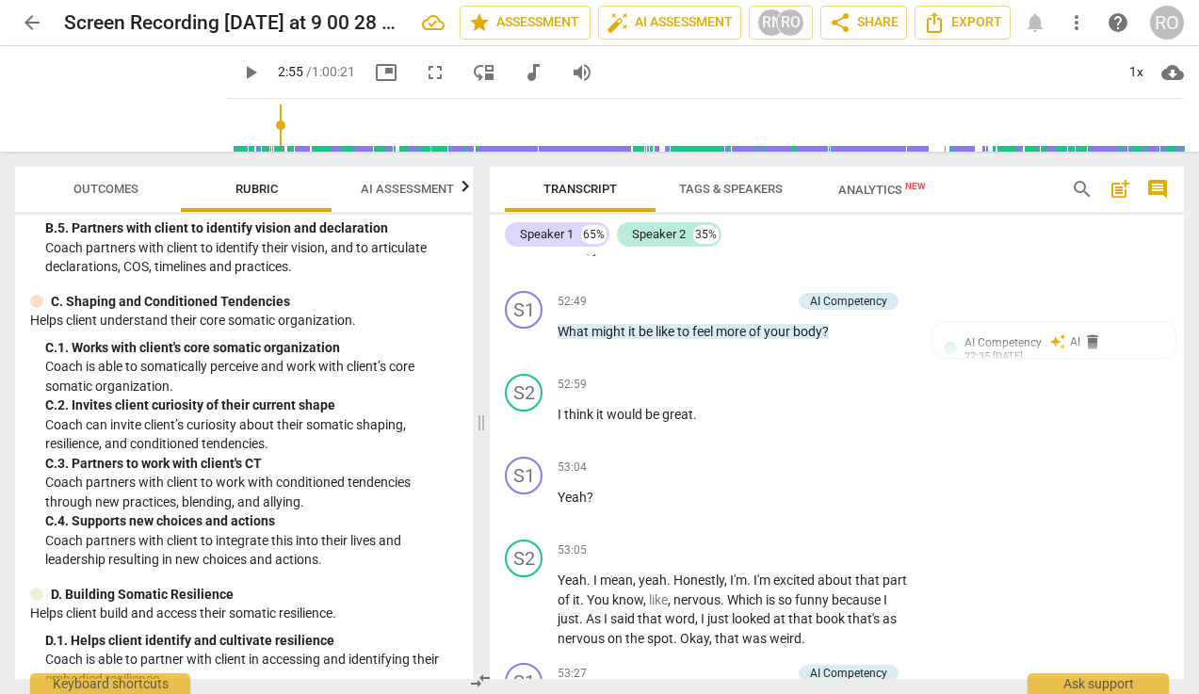
scroll to position [21319, 0]
click at [759, 310] on p "Add competency" at bounding box center [745, 301] width 89 height 17
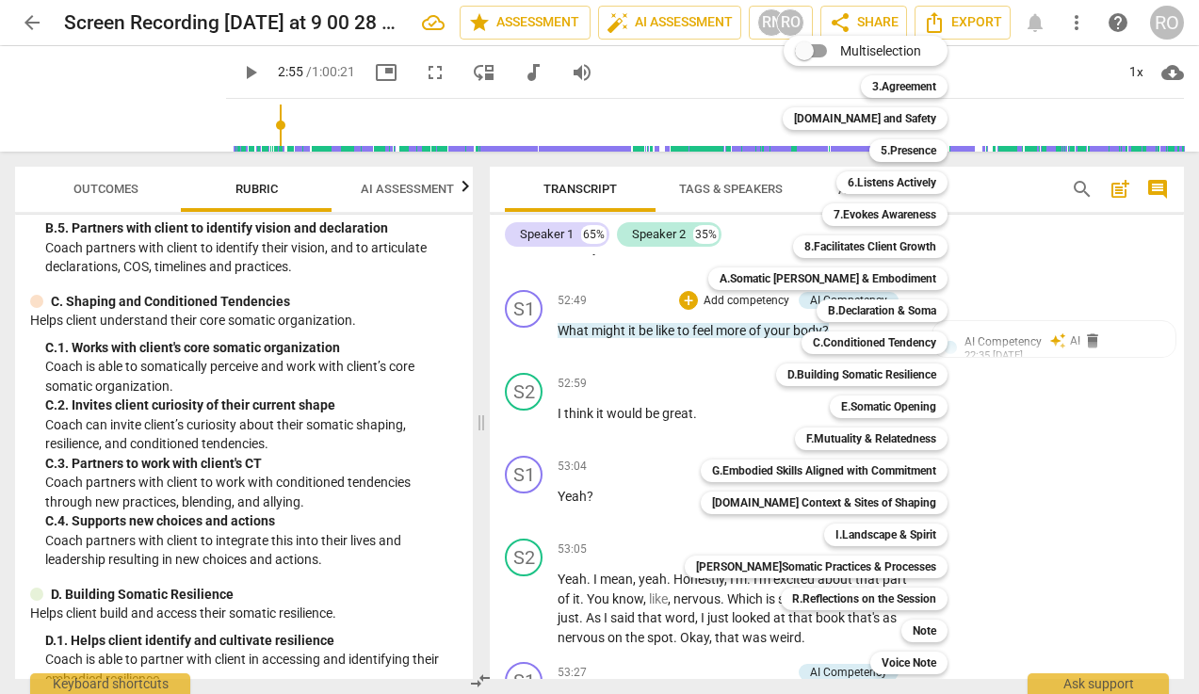
click at [258, 537] on div at bounding box center [599, 347] width 1199 height 694
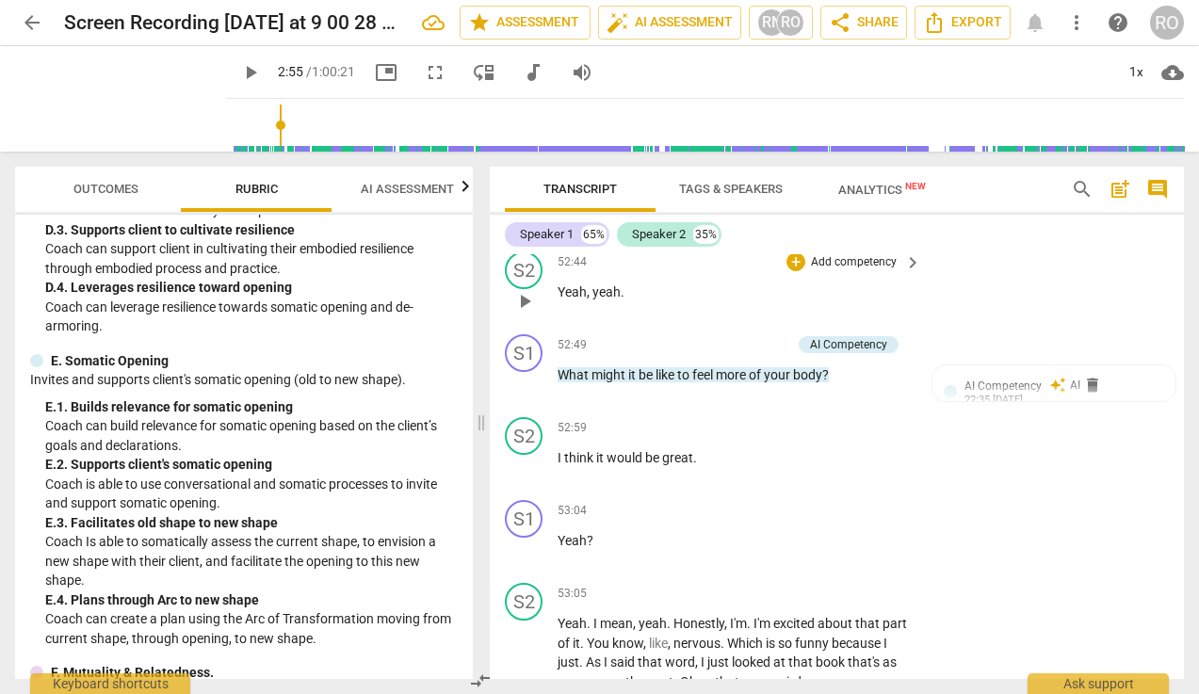
scroll to position [21281, 0]
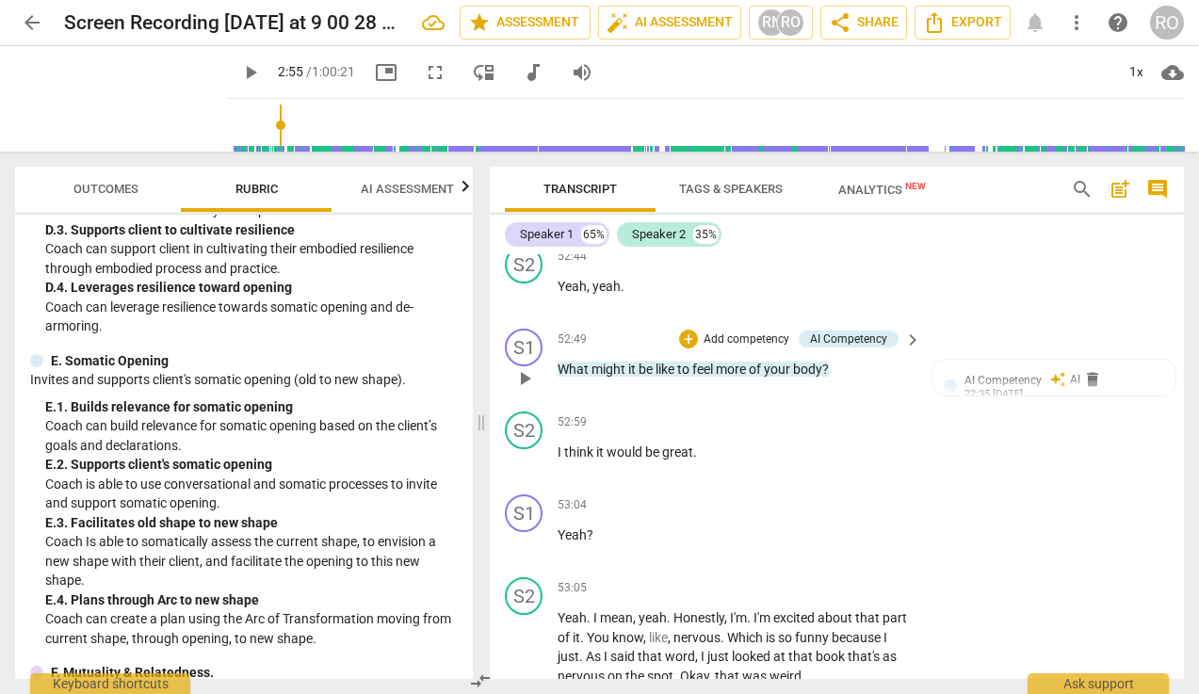
click at [730, 348] on p "Add competency" at bounding box center [745, 339] width 89 height 17
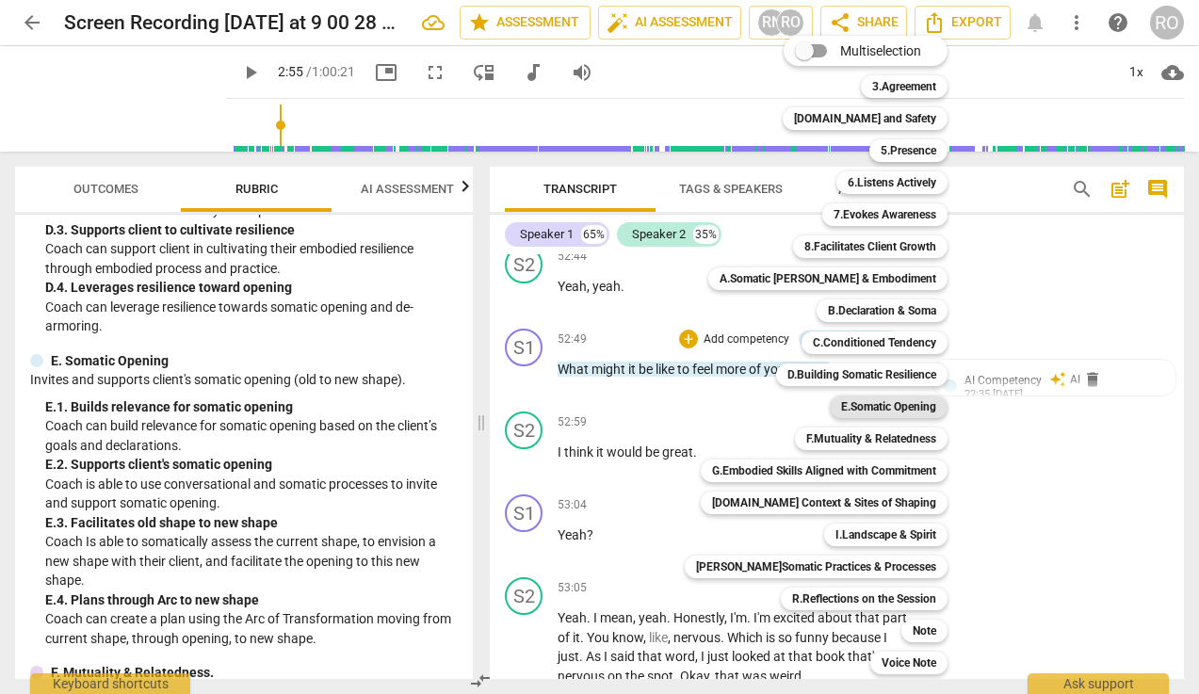
click at [859, 404] on b "E.Somatic Opening" at bounding box center [888, 406] width 95 height 23
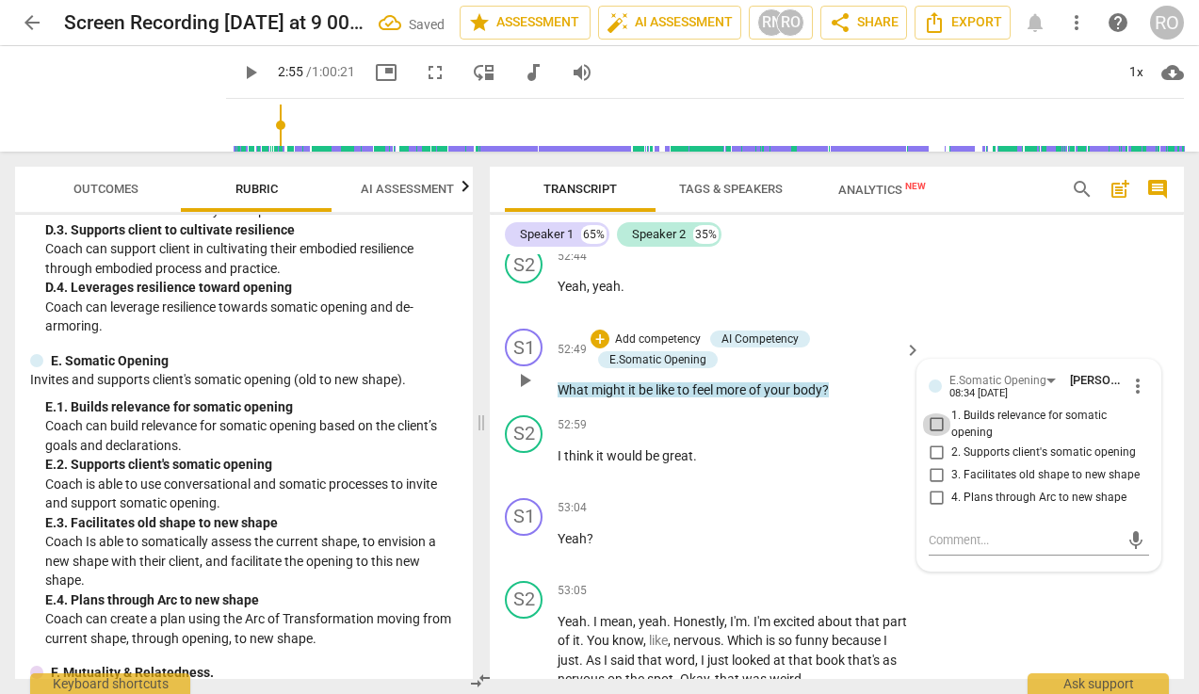
click at [932, 436] on input "1. Builds relevance for somatic opening" at bounding box center [936, 424] width 30 height 23
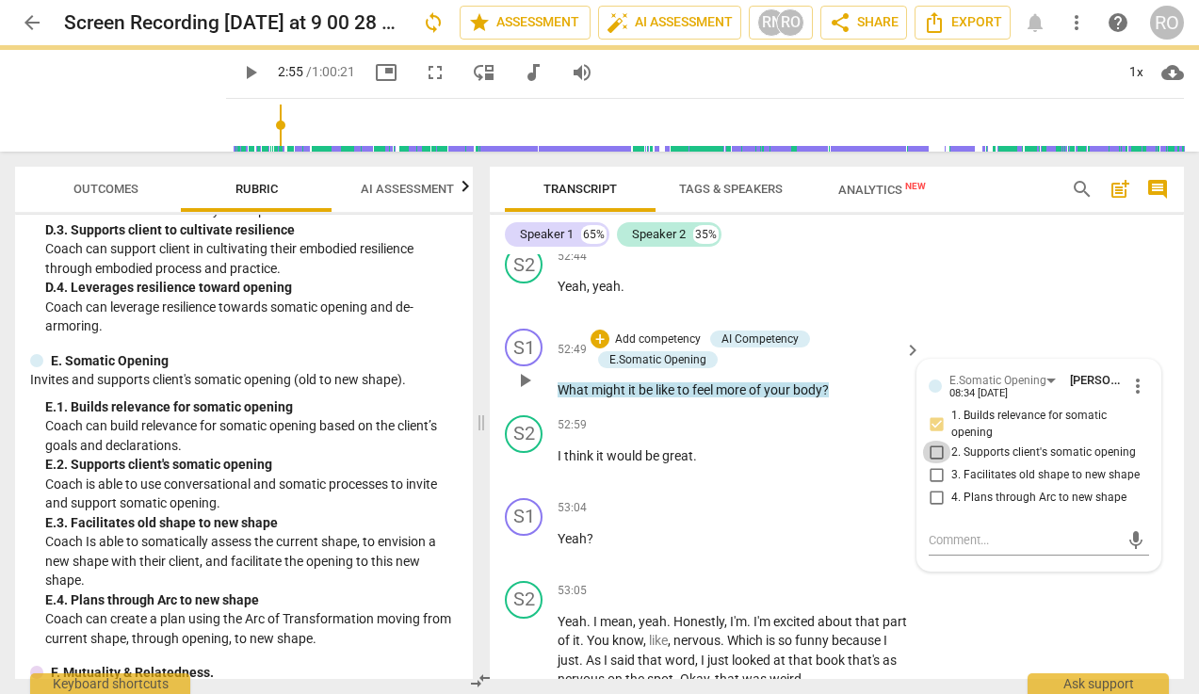
click at [939, 463] on input "2. Supports client's somatic opening" at bounding box center [936, 452] width 30 height 23
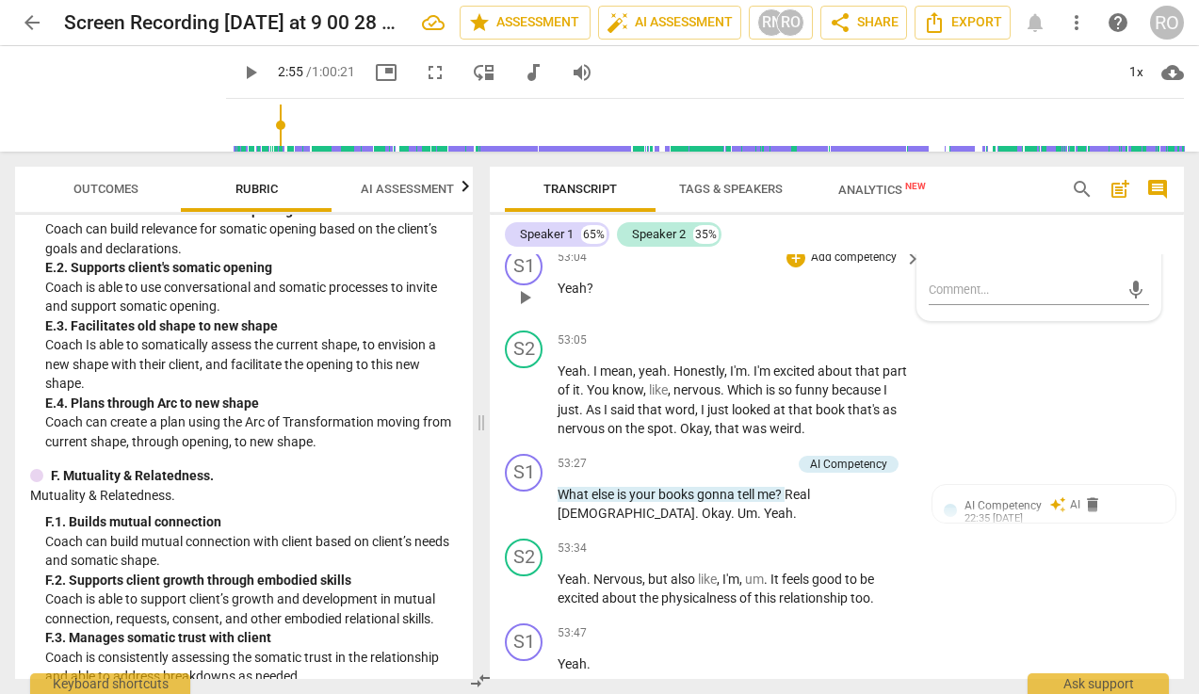
scroll to position [21533, 0]
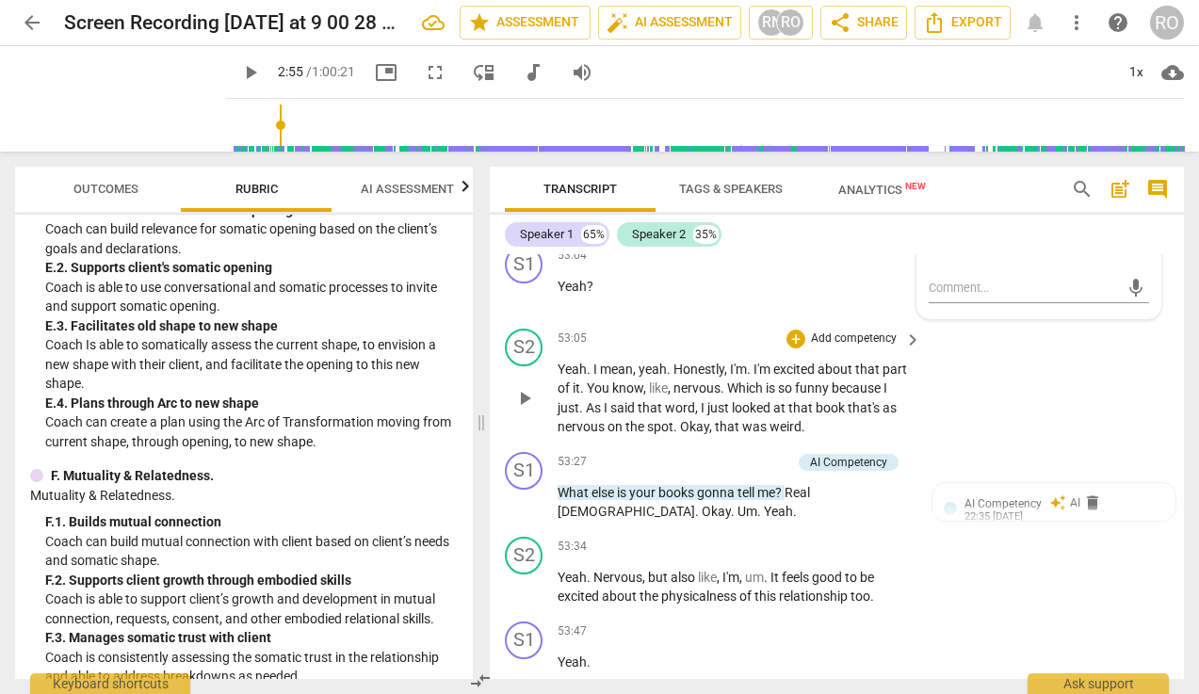
click at [521, 410] on span "play_arrow" at bounding box center [524, 398] width 23 height 23
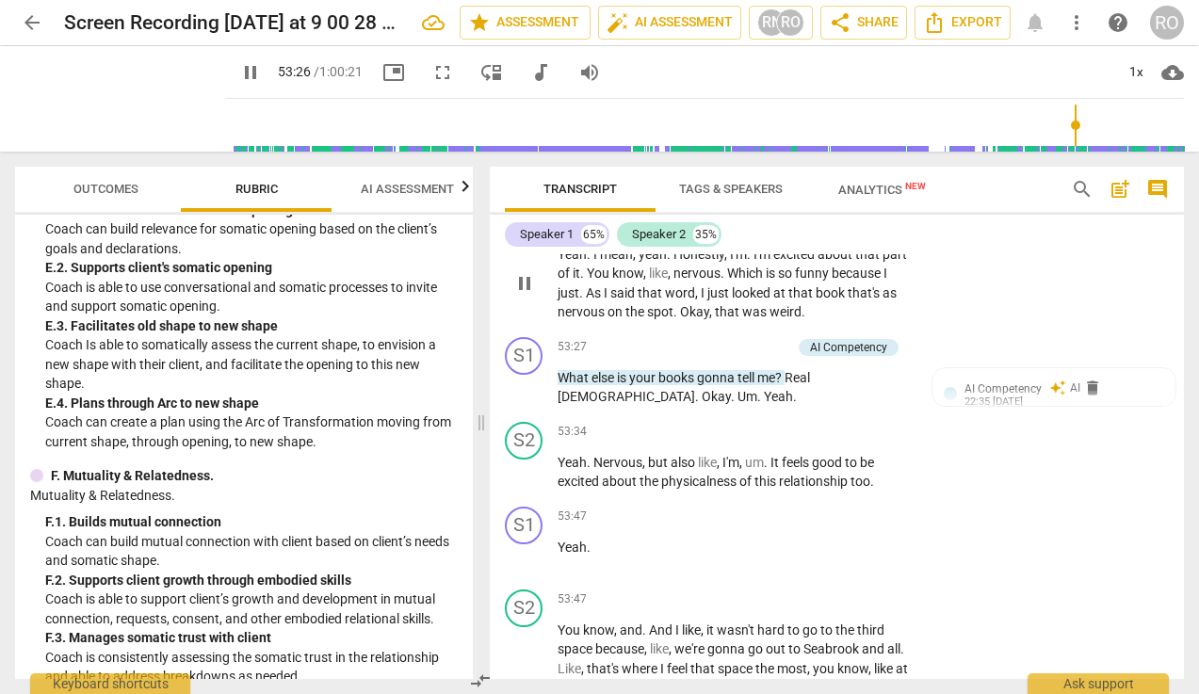
scroll to position [21656, 0]
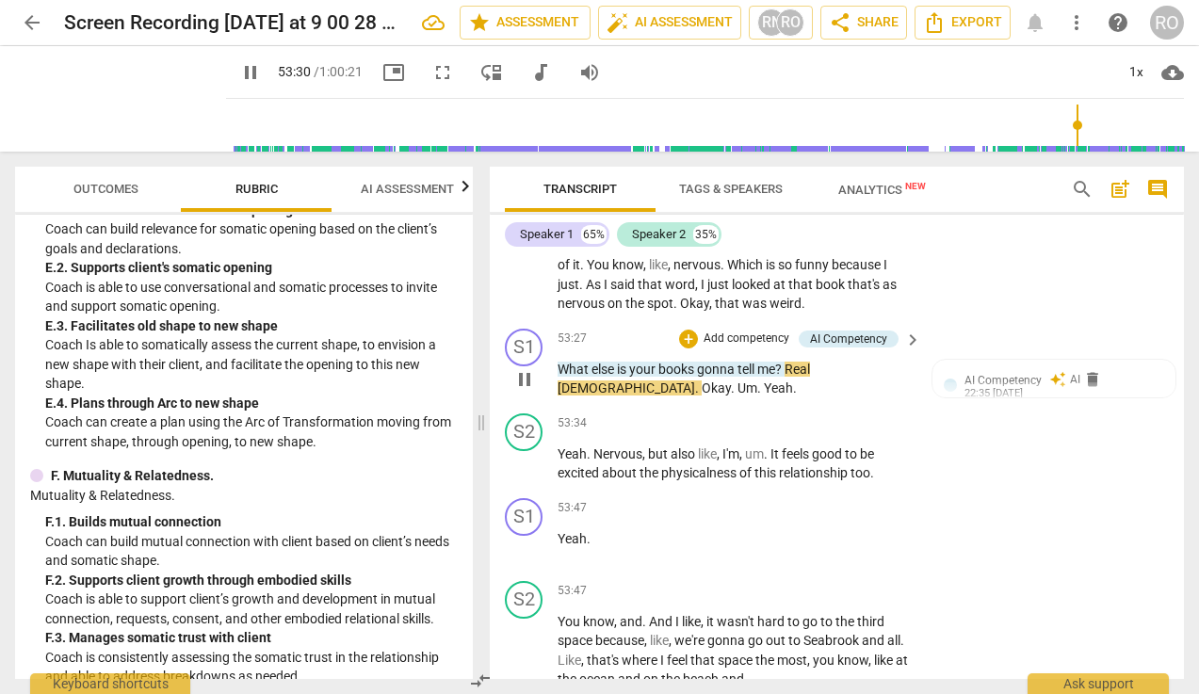
click at [647, 398] on p "What else is your books gonna tell me ? Real [DEMOGRAPHIC_DATA] . Okay . Um . Y…" at bounding box center [734, 379] width 354 height 39
click at [565, 377] on span "What" at bounding box center [574, 369] width 34 height 15
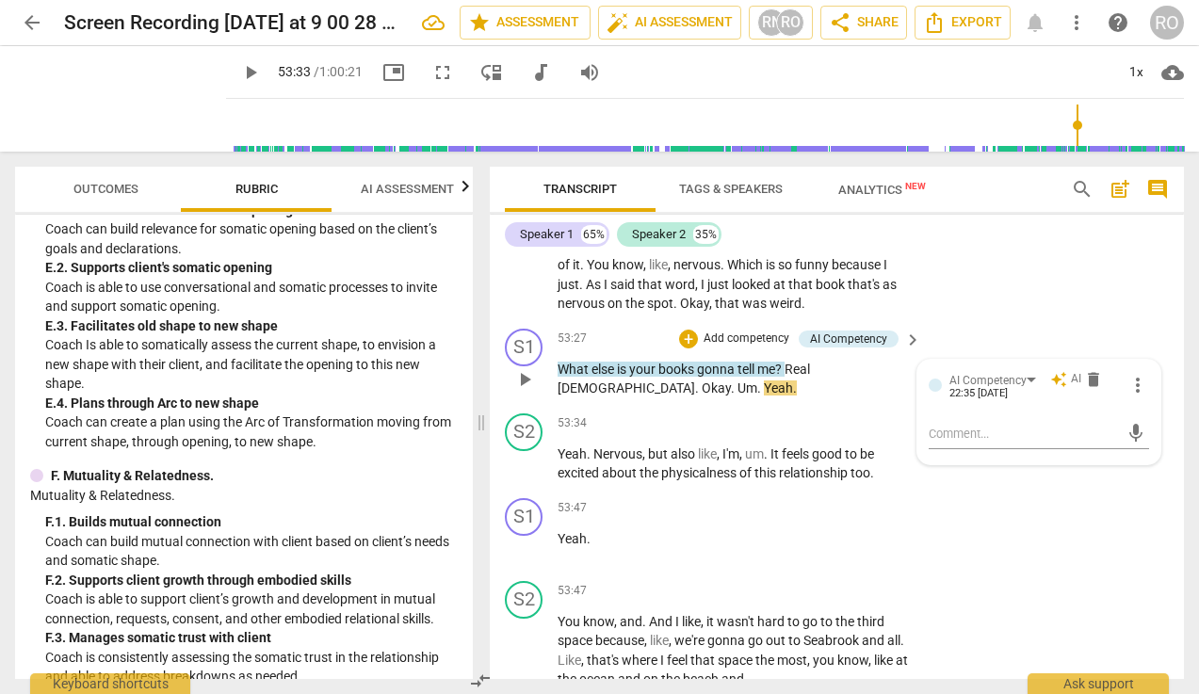
click at [558, 377] on span "What" at bounding box center [574, 369] width 34 height 15
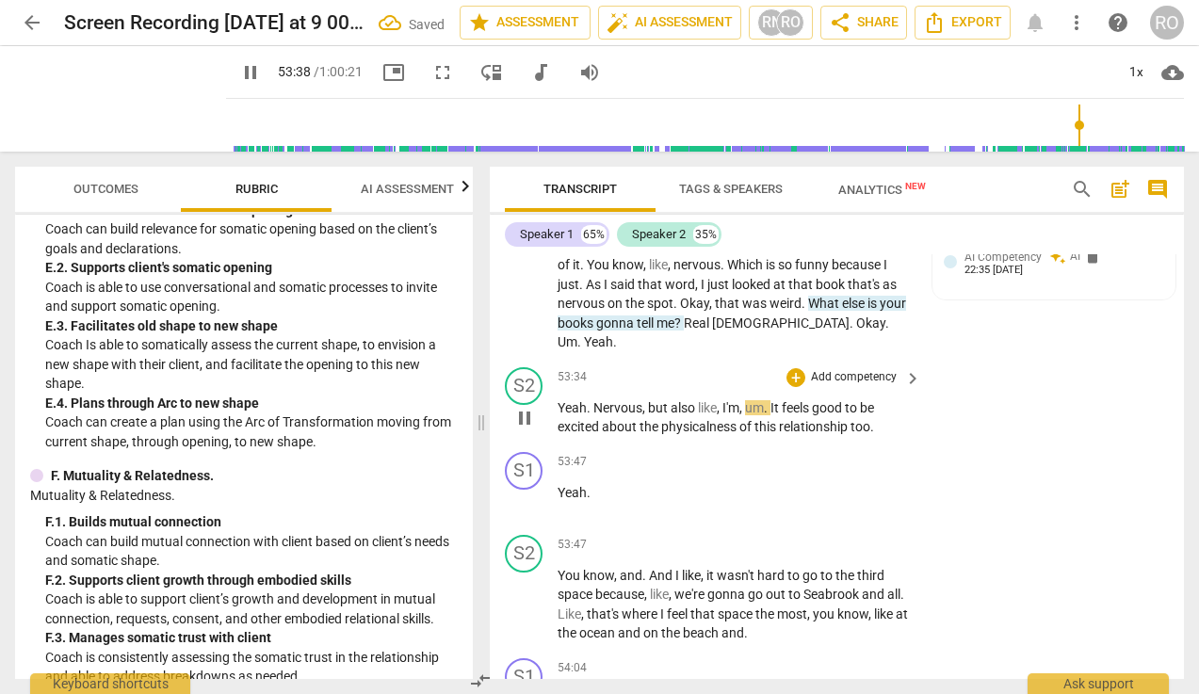
click at [557, 415] on span "Yeah" at bounding box center [571, 407] width 29 height 15
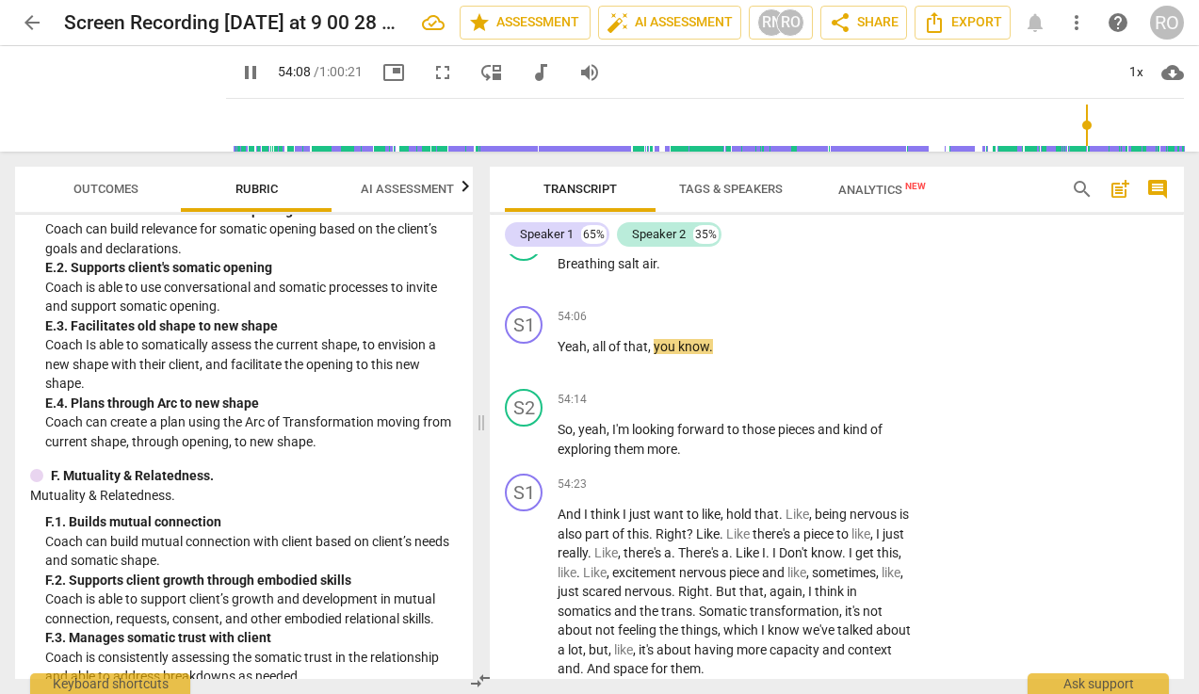
scroll to position [22112, 0]
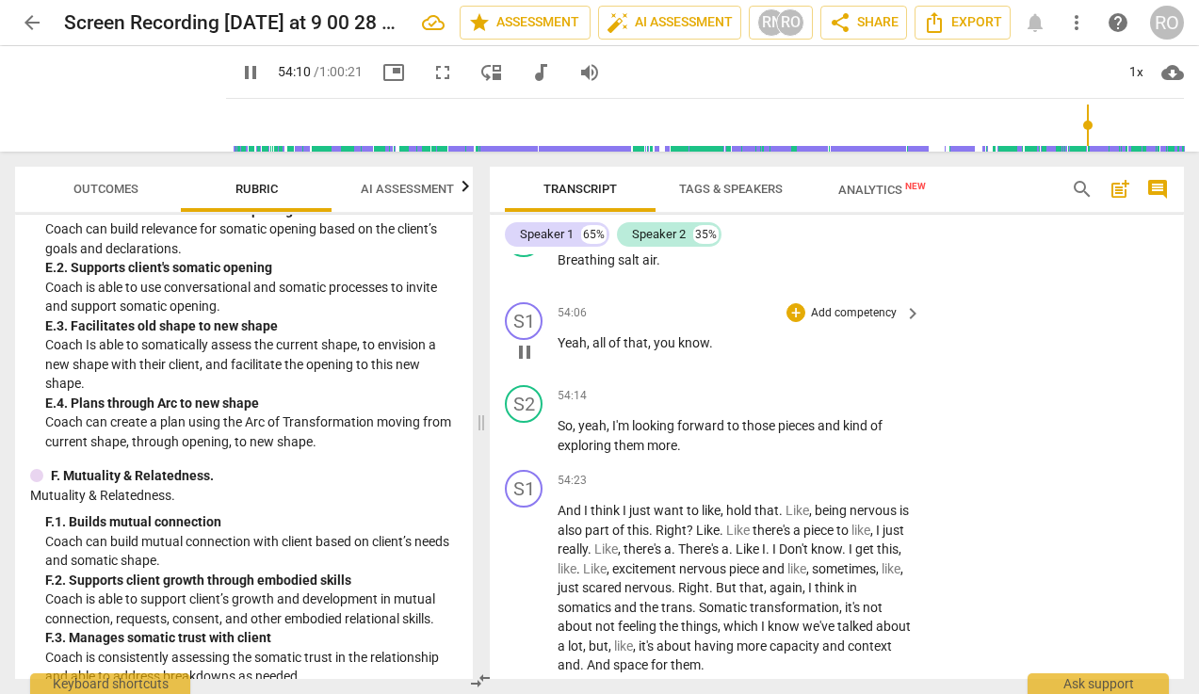
click at [595, 350] on span "all" at bounding box center [600, 342] width 16 height 15
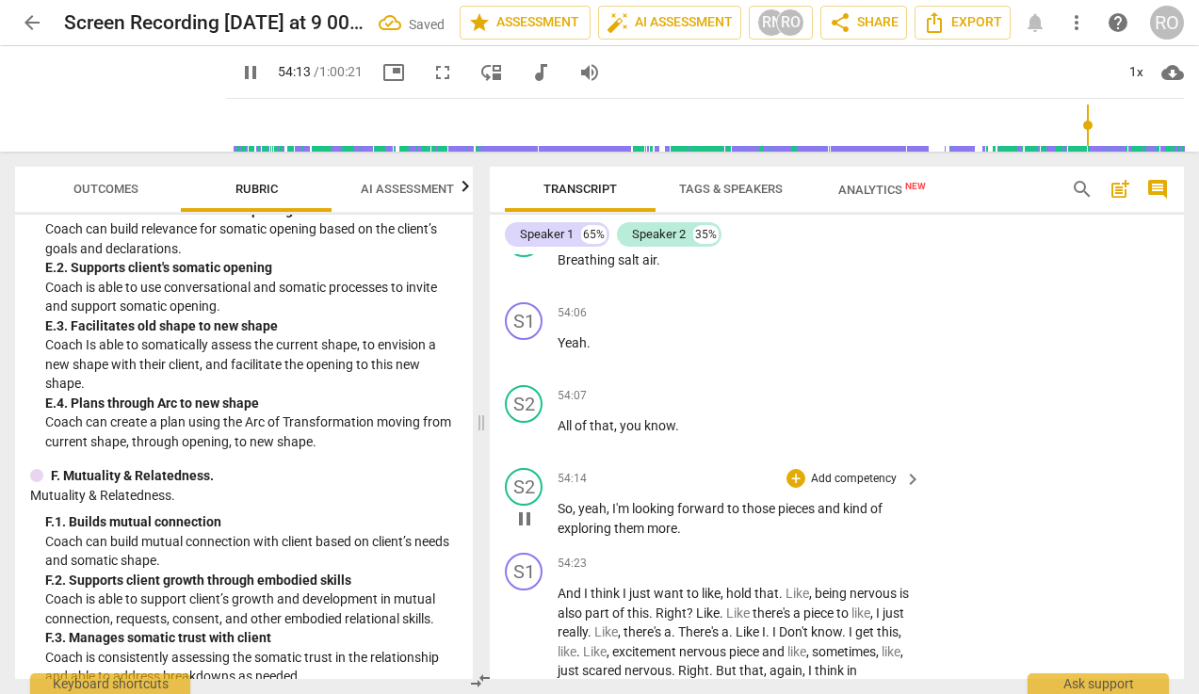
click at [560, 516] on span "So" at bounding box center [564, 508] width 15 height 15
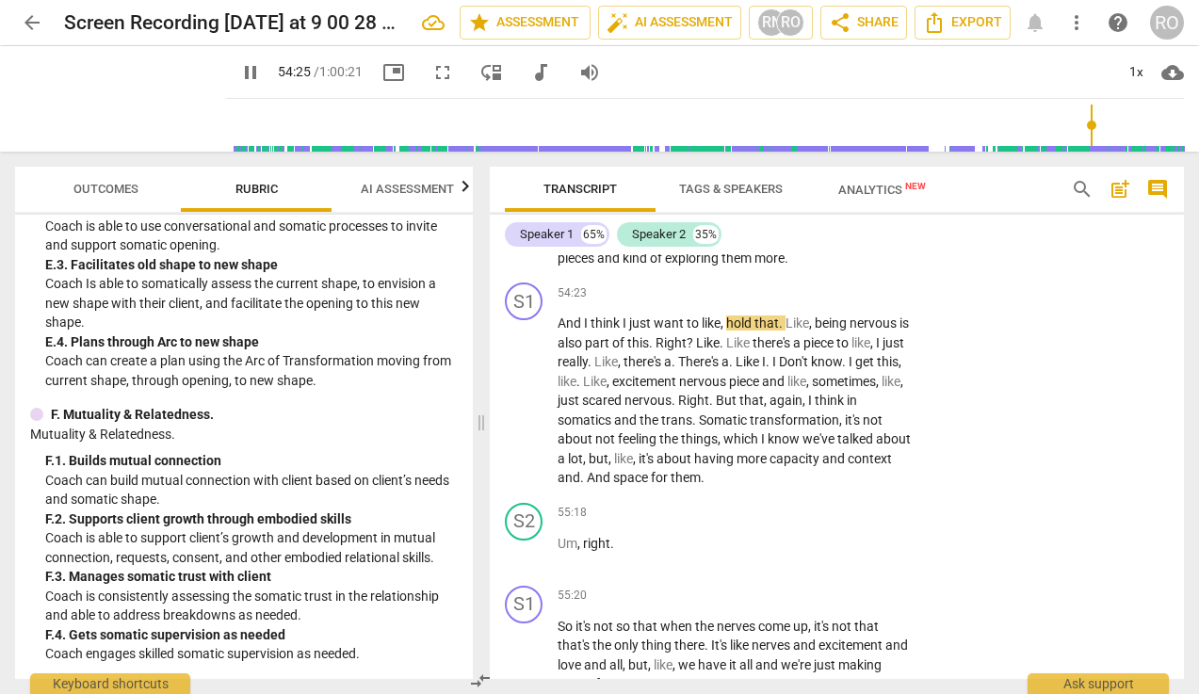
scroll to position [3205, 0]
click at [798, 302] on div "+" at bounding box center [795, 292] width 19 height 19
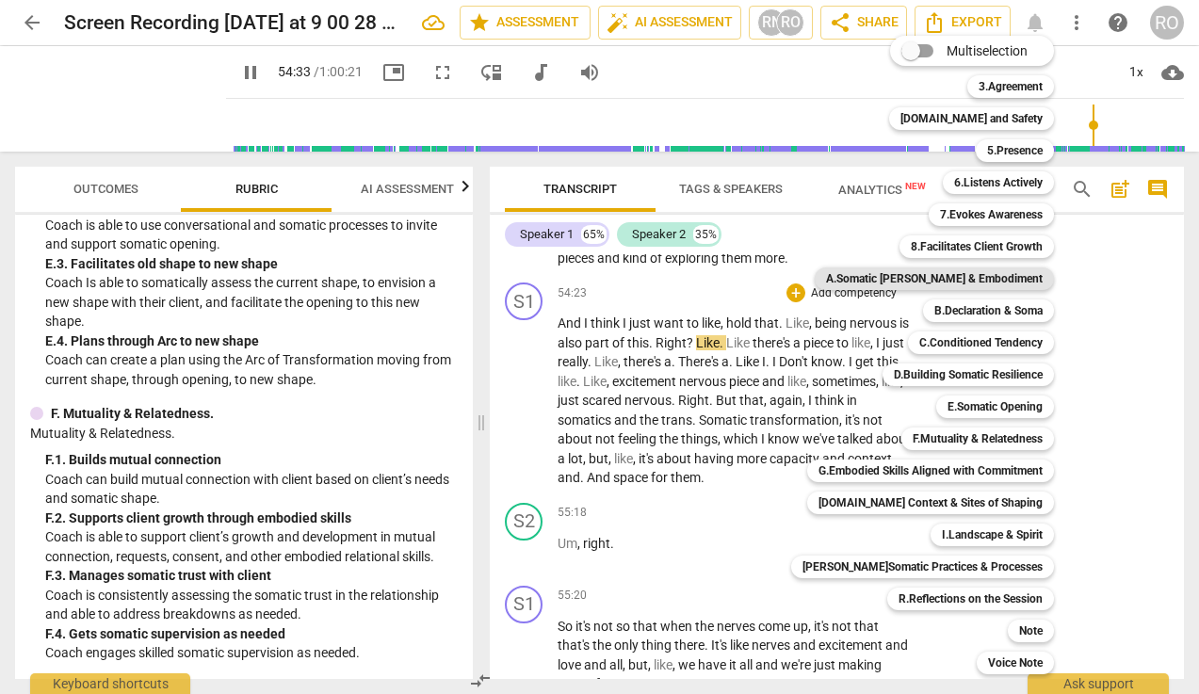
click at [983, 281] on b "A.Somatic [PERSON_NAME] & Embodiment" at bounding box center [934, 278] width 217 height 23
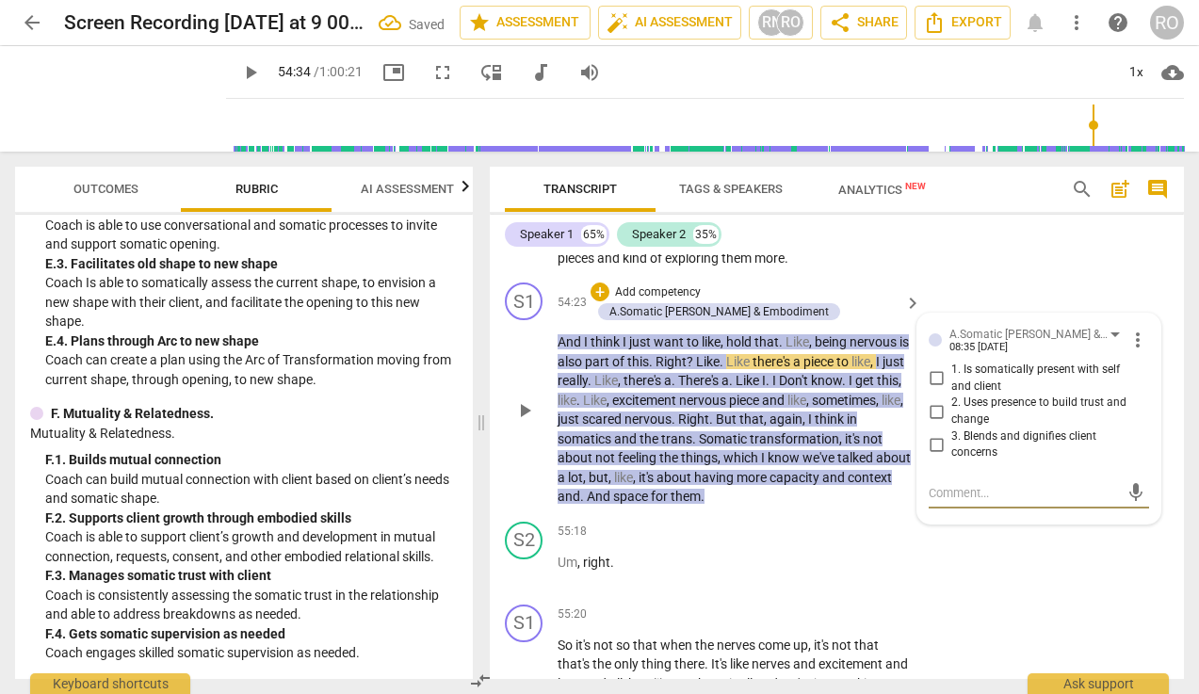
click at [932, 390] on input "1. Is somatically present with self and client" at bounding box center [936, 378] width 30 height 23
click at [933, 423] on input "2. Uses presence to build trust and change" at bounding box center [936, 411] width 30 height 23
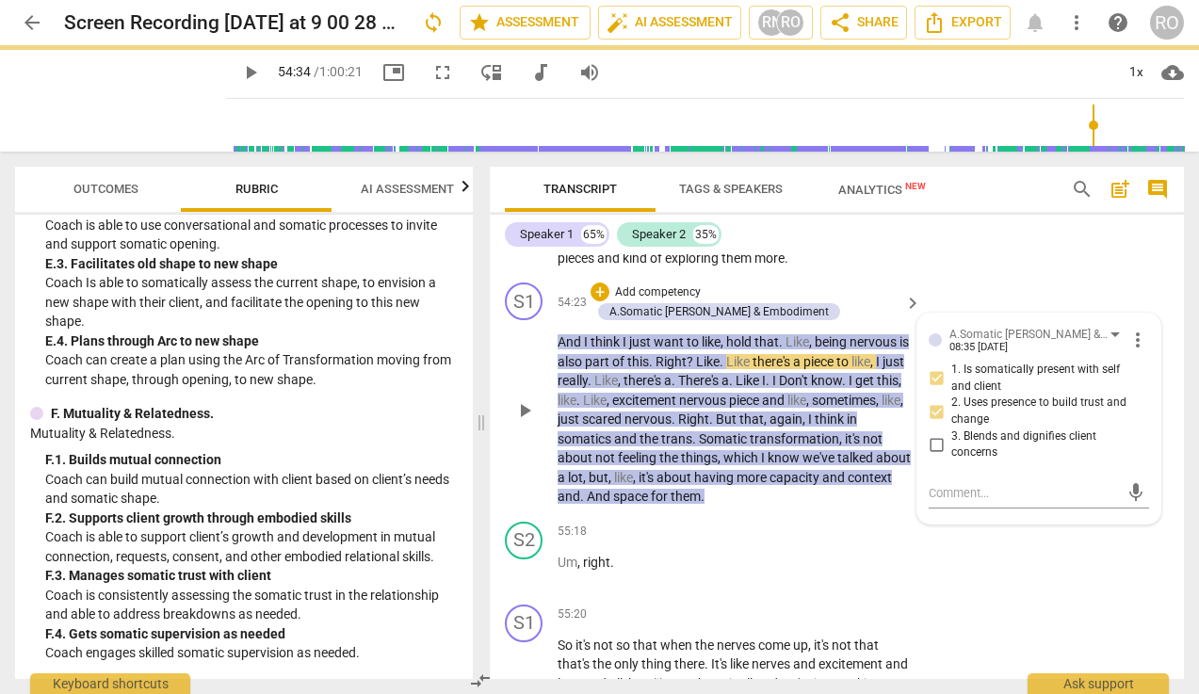
click at [932, 456] on input "3. Blends and dignifies client concerns" at bounding box center [936, 444] width 30 height 23
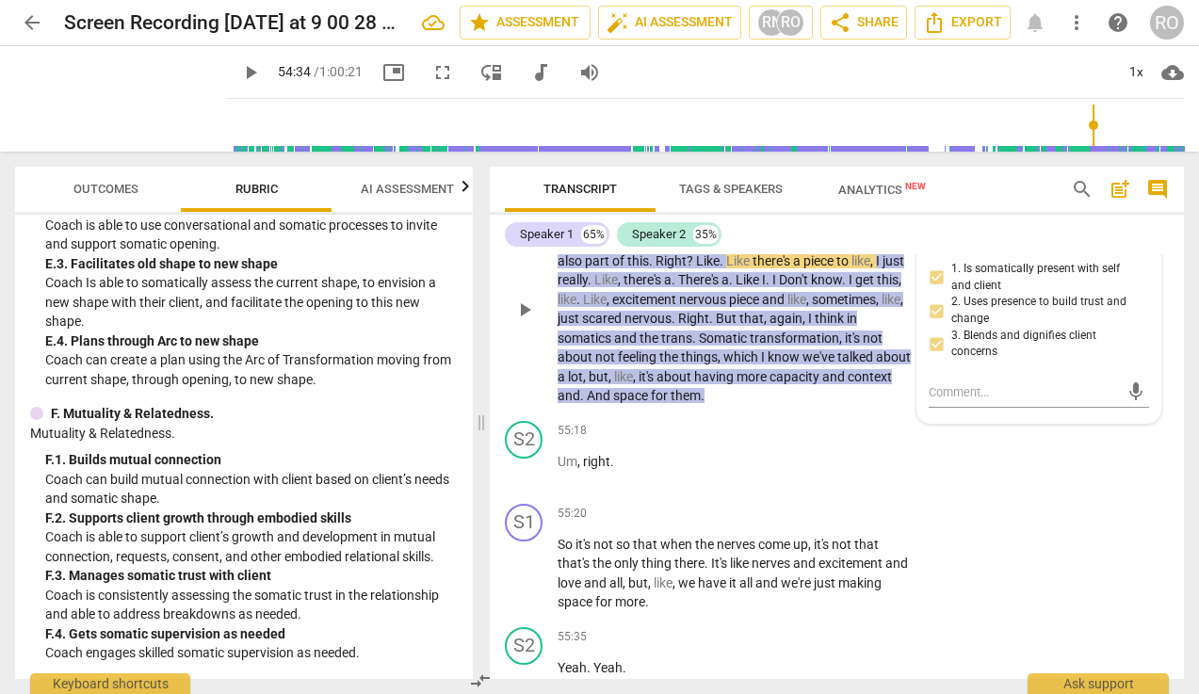
scroll to position [22388, 0]
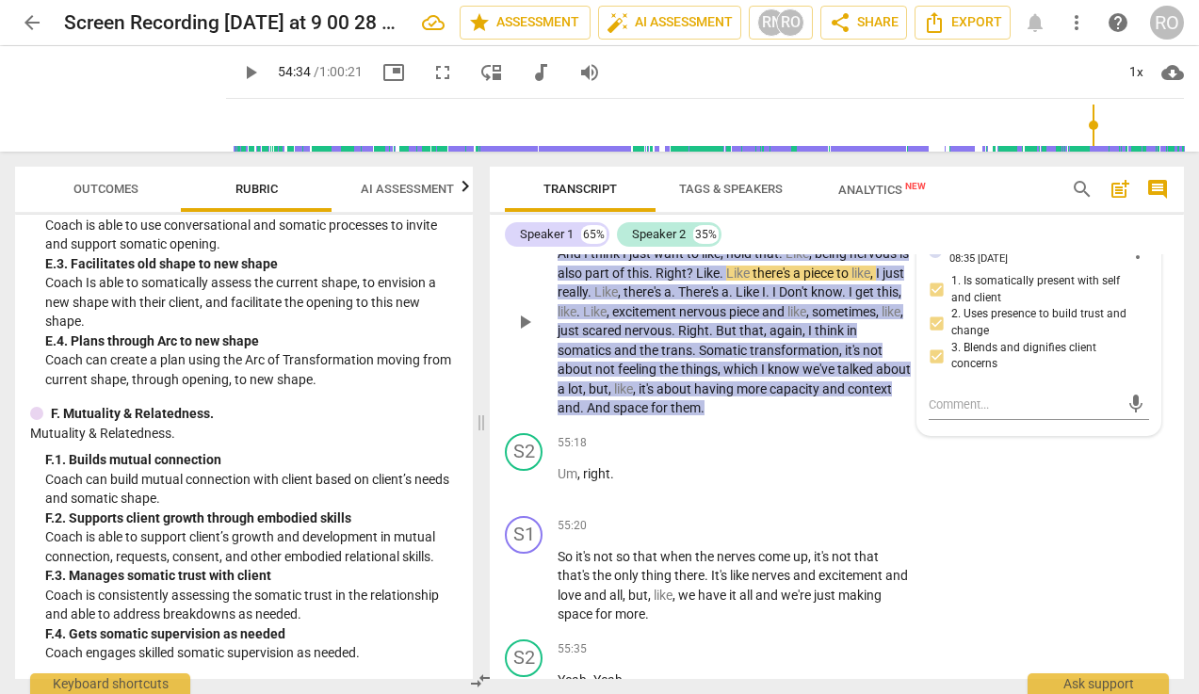
click at [657, 213] on p "Add competency" at bounding box center [657, 204] width 89 height 17
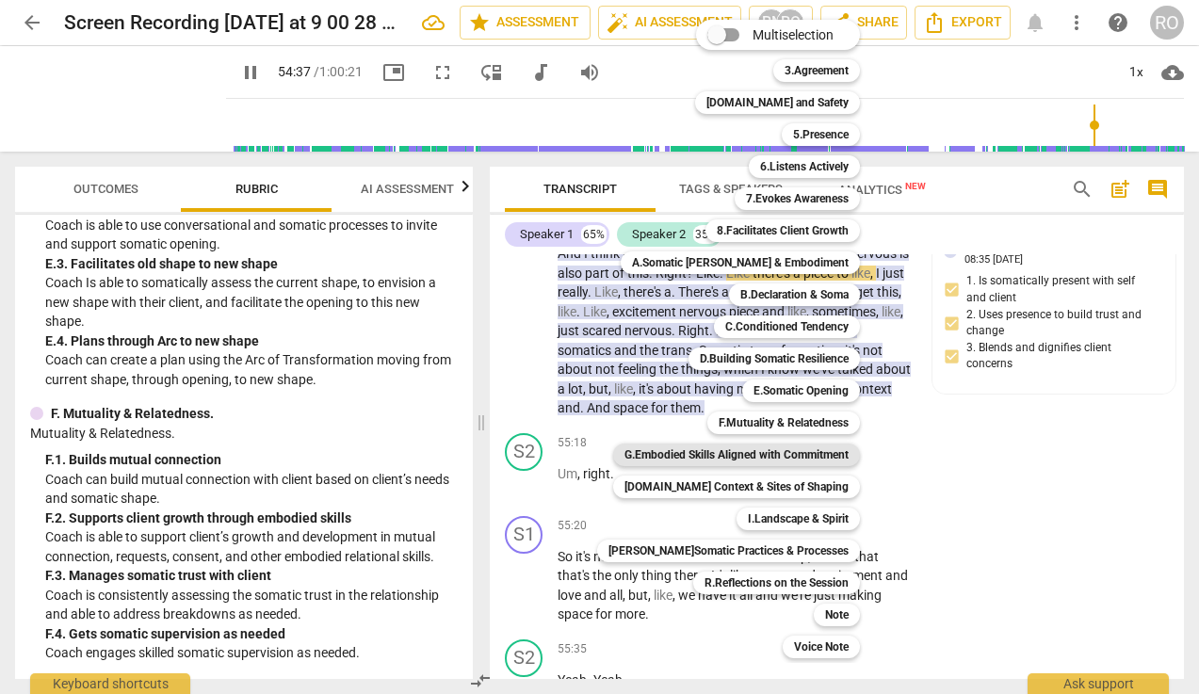
click at [800, 453] on b "G.Embodied Skills Aligned with Commitment" at bounding box center [736, 454] width 224 height 23
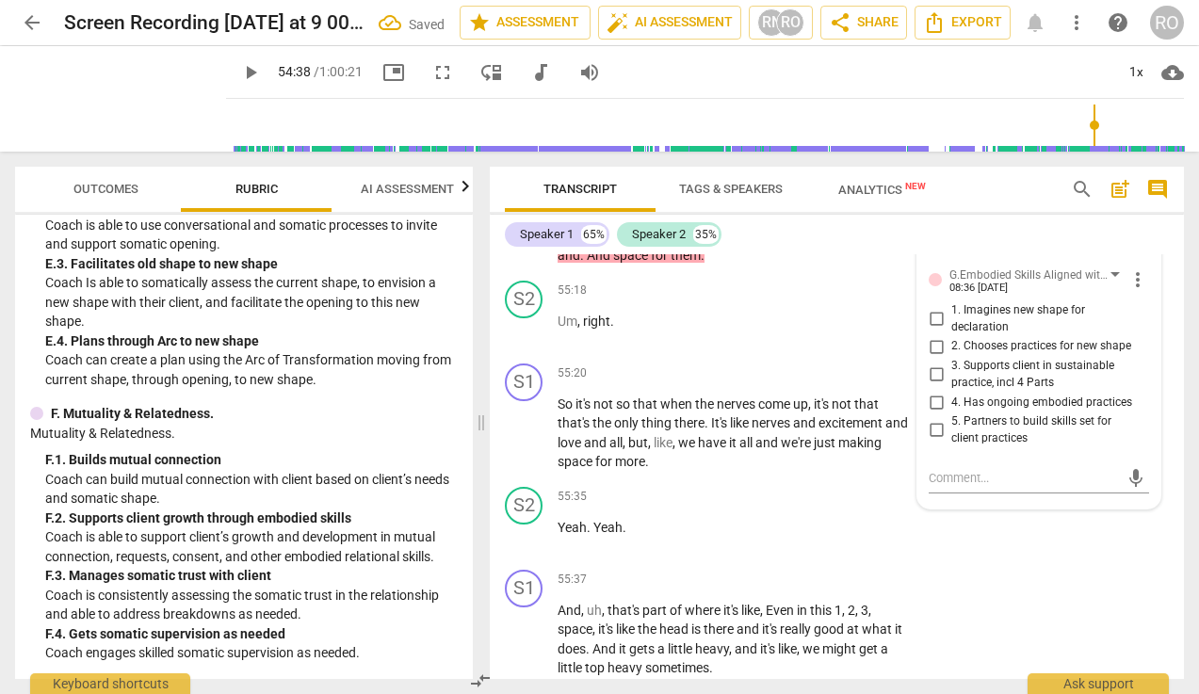
scroll to position [22571, 0]
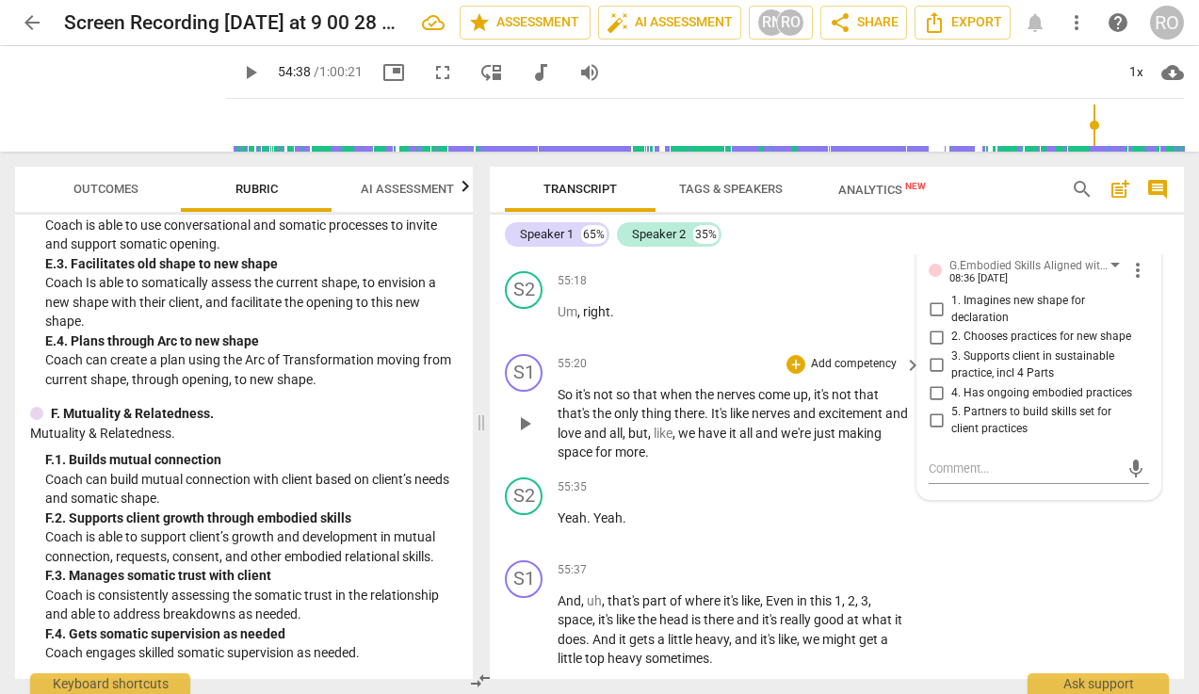
click at [588, 375] on div "55:20 + Add competency keyboard_arrow_right" at bounding box center [739, 364] width 365 height 21
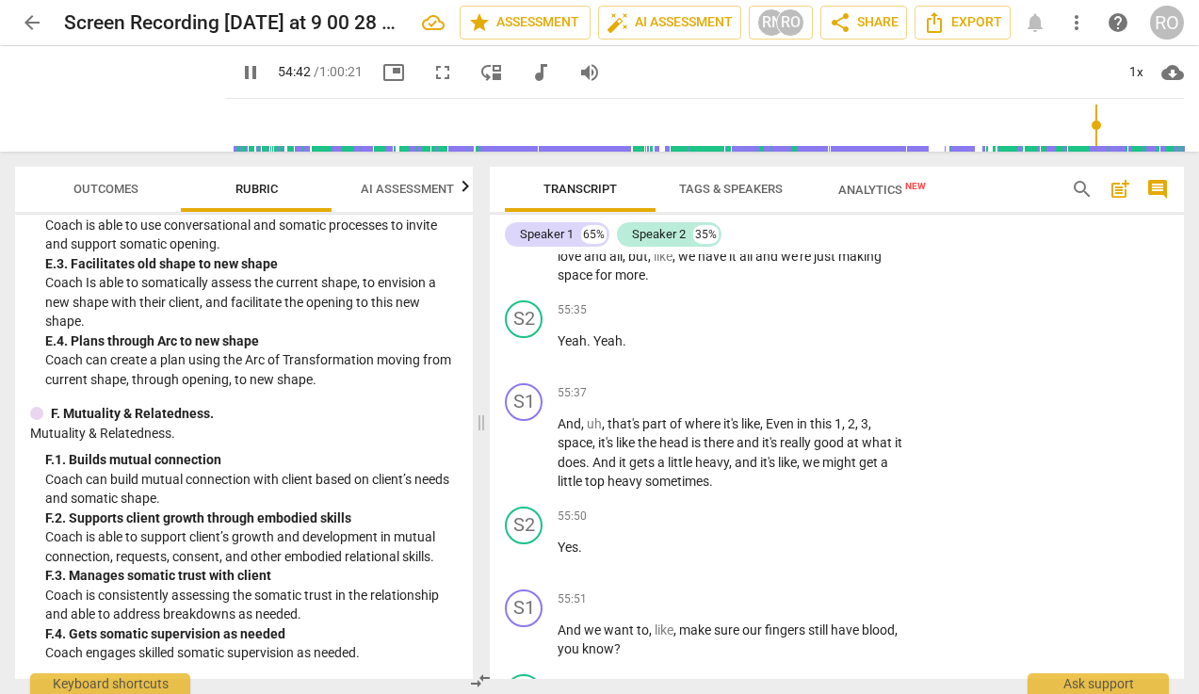
scroll to position [22690, 0]
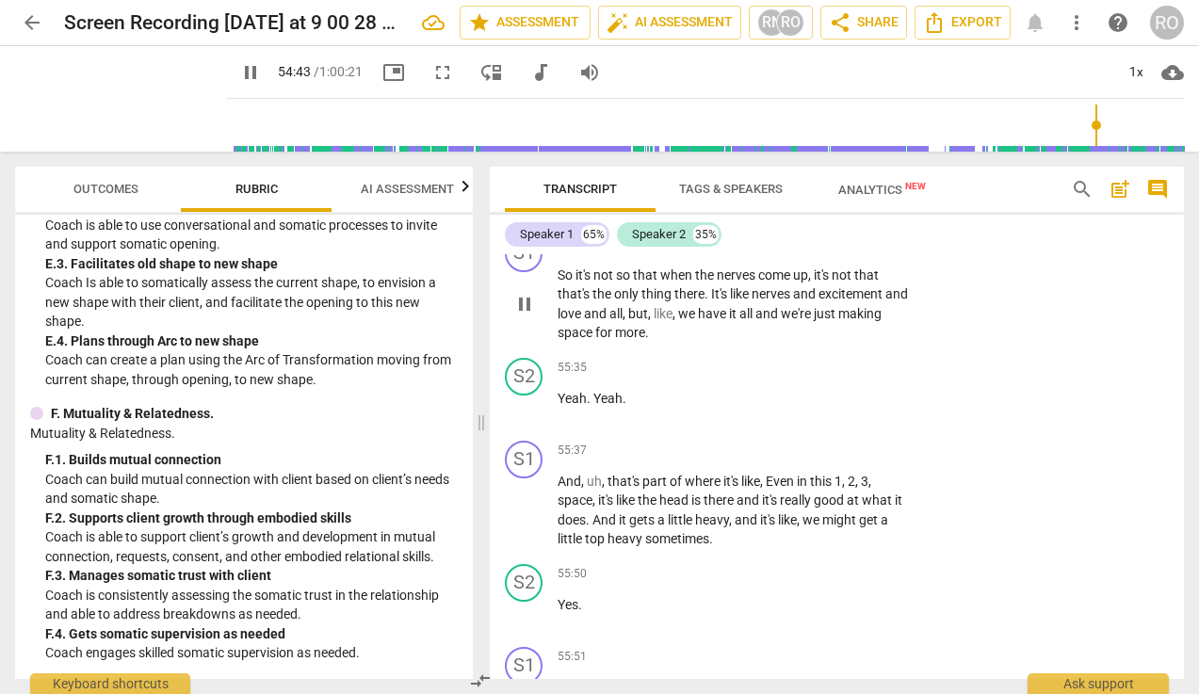
click at [793, 254] on div "+" at bounding box center [795, 244] width 19 height 19
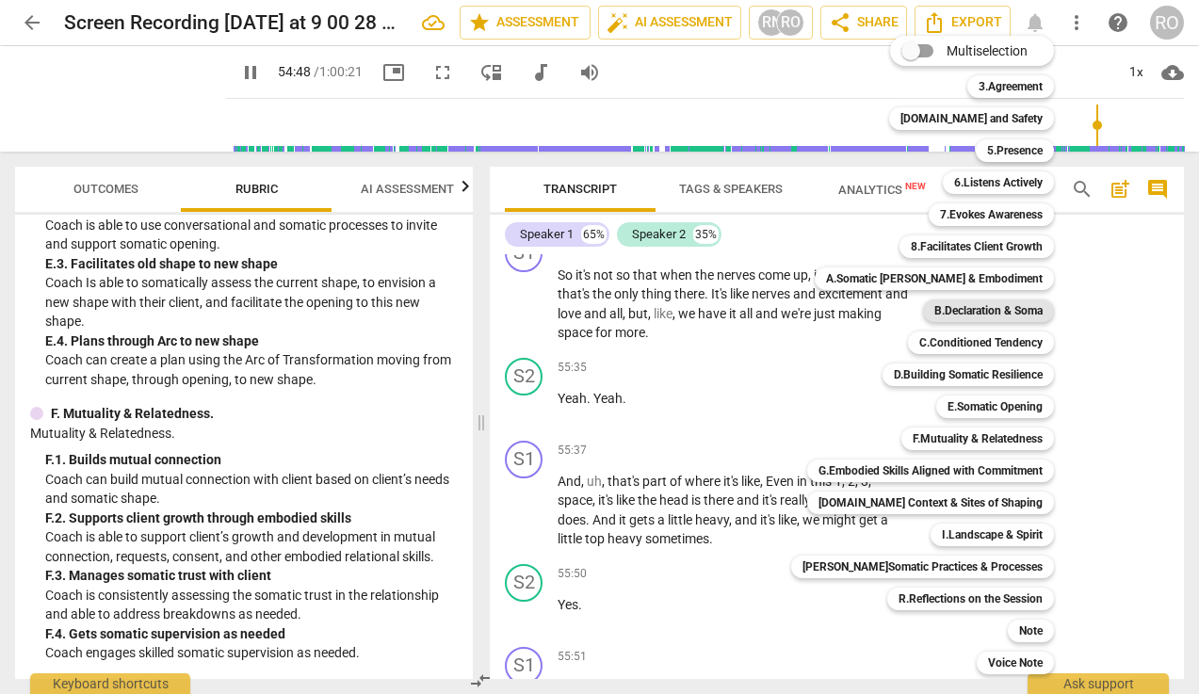
click at [969, 305] on b "B.Declaration & Soma" at bounding box center [988, 310] width 108 height 23
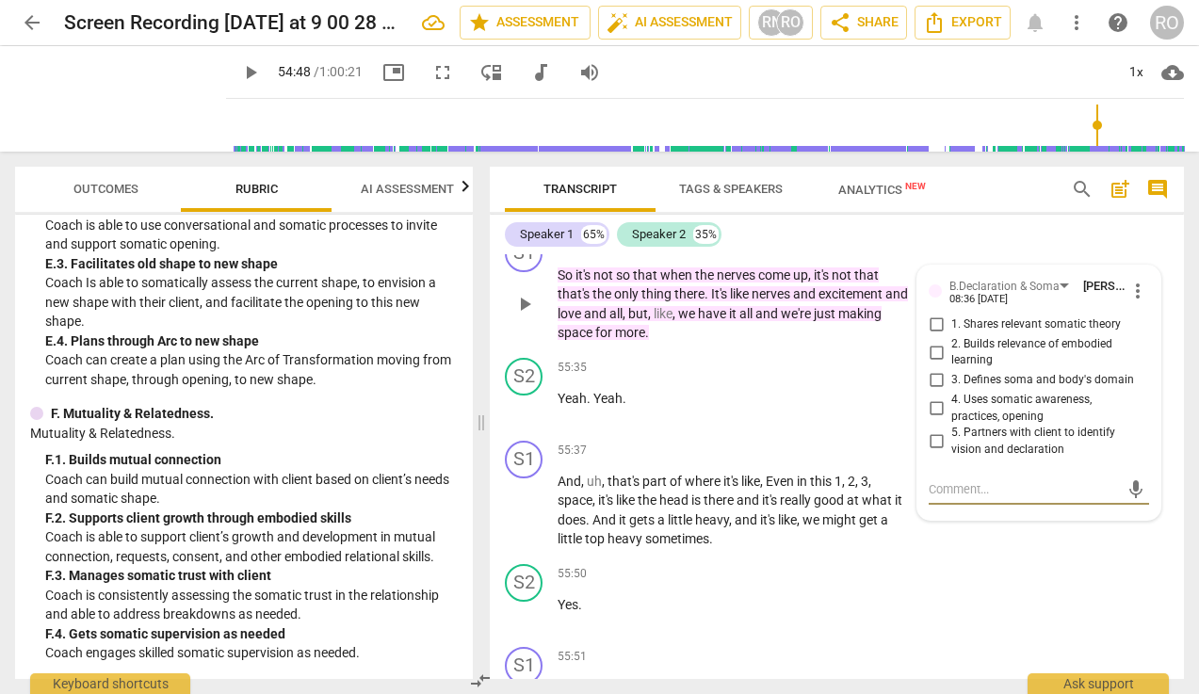
click at [961, 333] on span "1. Shares relevant somatic theory" at bounding box center [1035, 324] width 169 height 17
click at [951, 336] on input "1. Shares relevant somatic theory" at bounding box center [936, 325] width 30 height 23
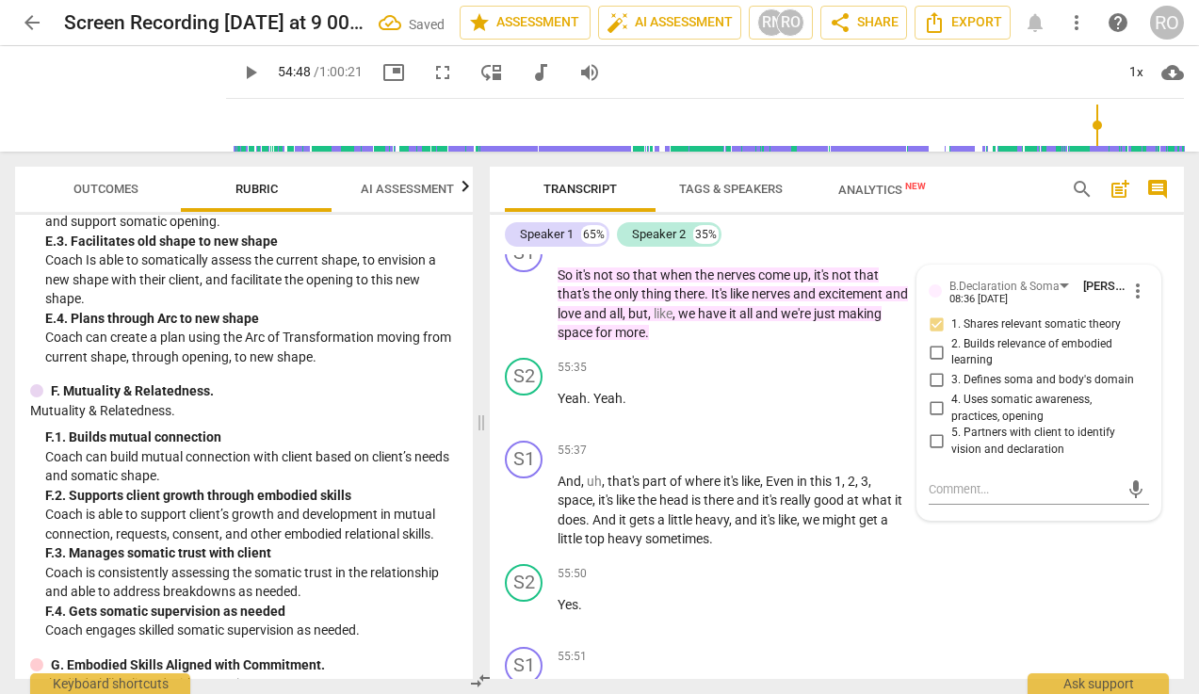
scroll to position [3236, 0]
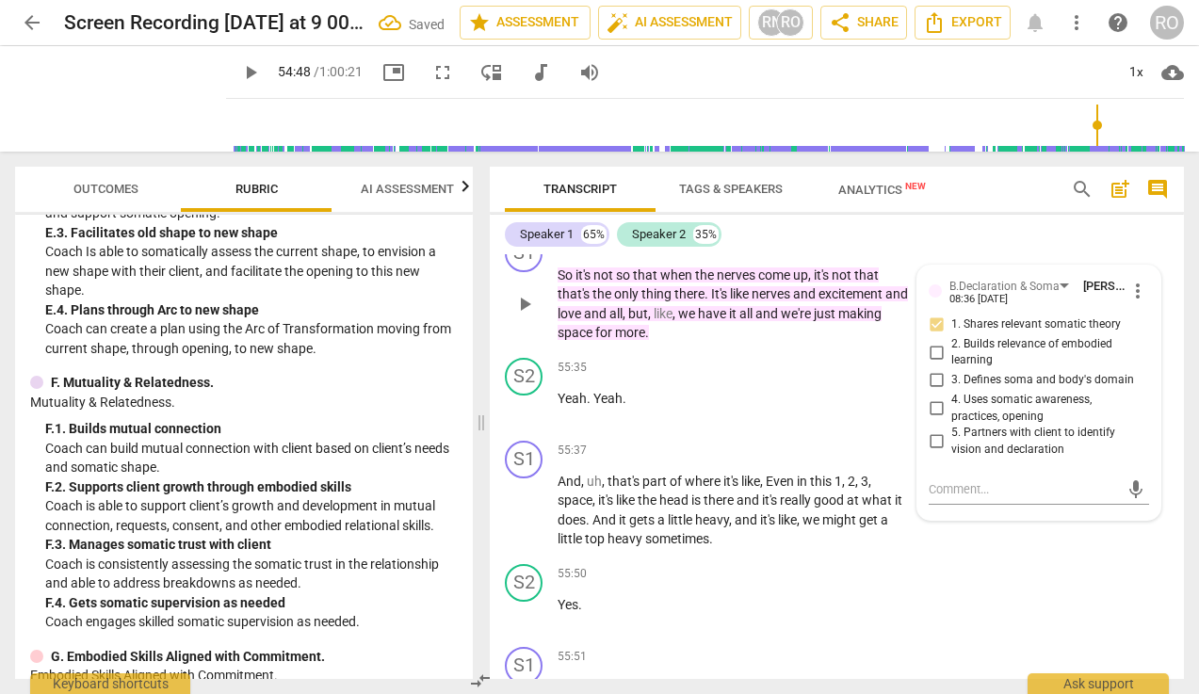
click at [706, 253] on p "Add competency" at bounding box center [712, 244] width 89 height 17
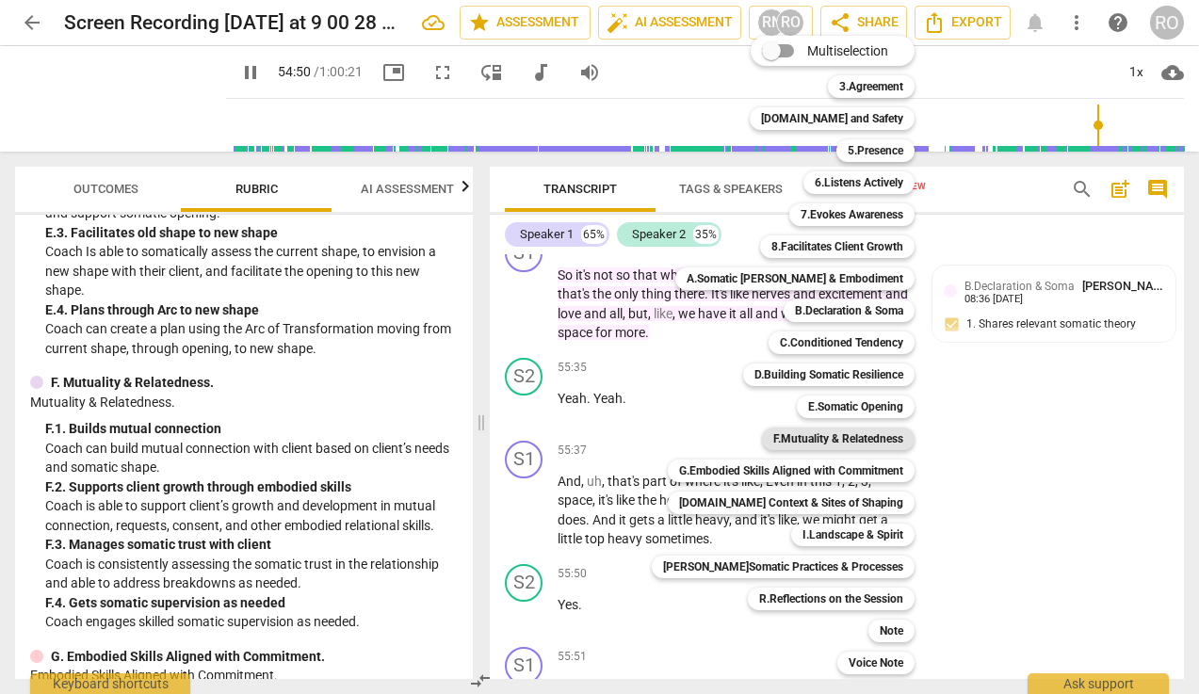
click at [843, 439] on b "F.Mutuality & Relatedness" at bounding box center [838, 438] width 130 height 23
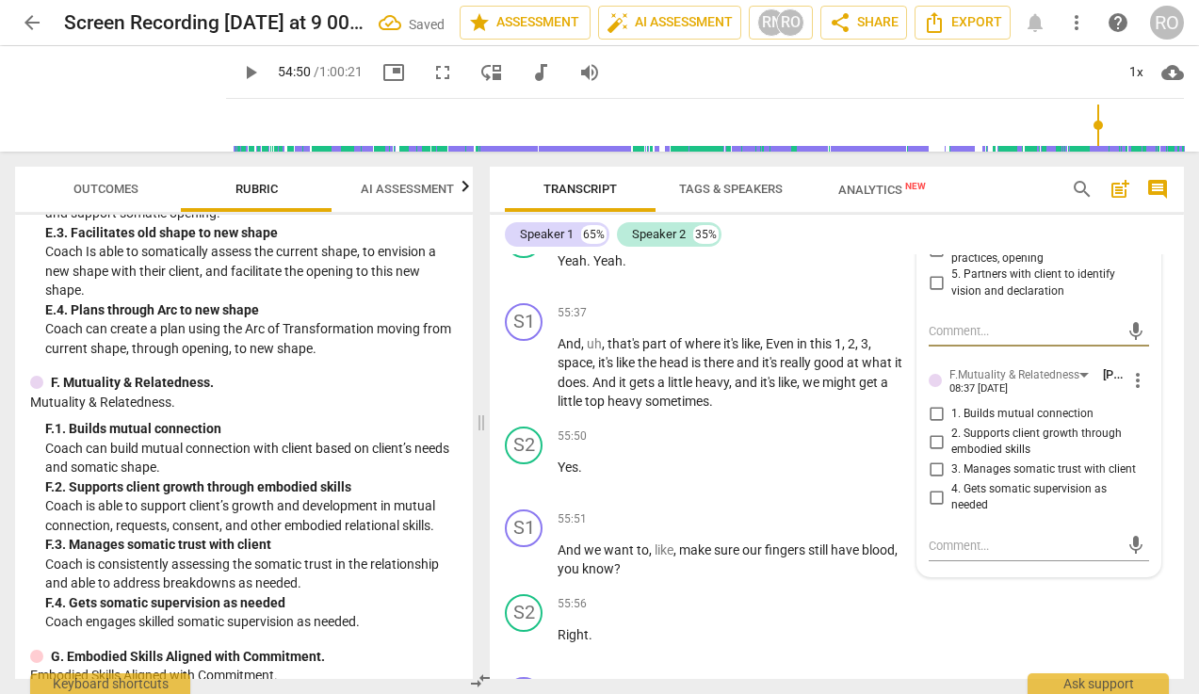
scroll to position [22854, 0]
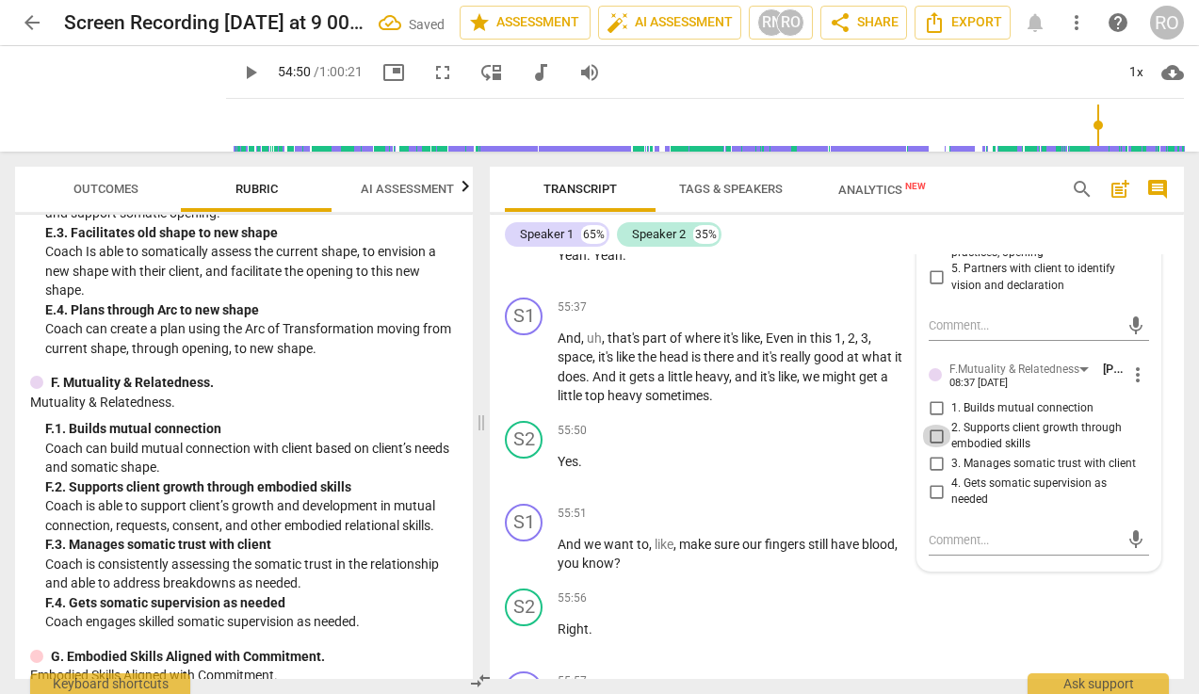
click at [933, 447] on input "2. Supports client growth through embodied skills" at bounding box center [936, 436] width 30 height 23
click at [994, 473] on span "3. Manages somatic trust with client" at bounding box center [1043, 464] width 185 height 17
click at [951, 475] on input "3. Manages somatic trust with client" at bounding box center [936, 464] width 30 height 23
click at [956, 417] on span "1. Builds mutual connection" at bounding box center [1022, 408] width 142 height 17
click at [951, 420] on input "1. Builds mutual connection" at bounding box center [936, 408] width 30 height 23
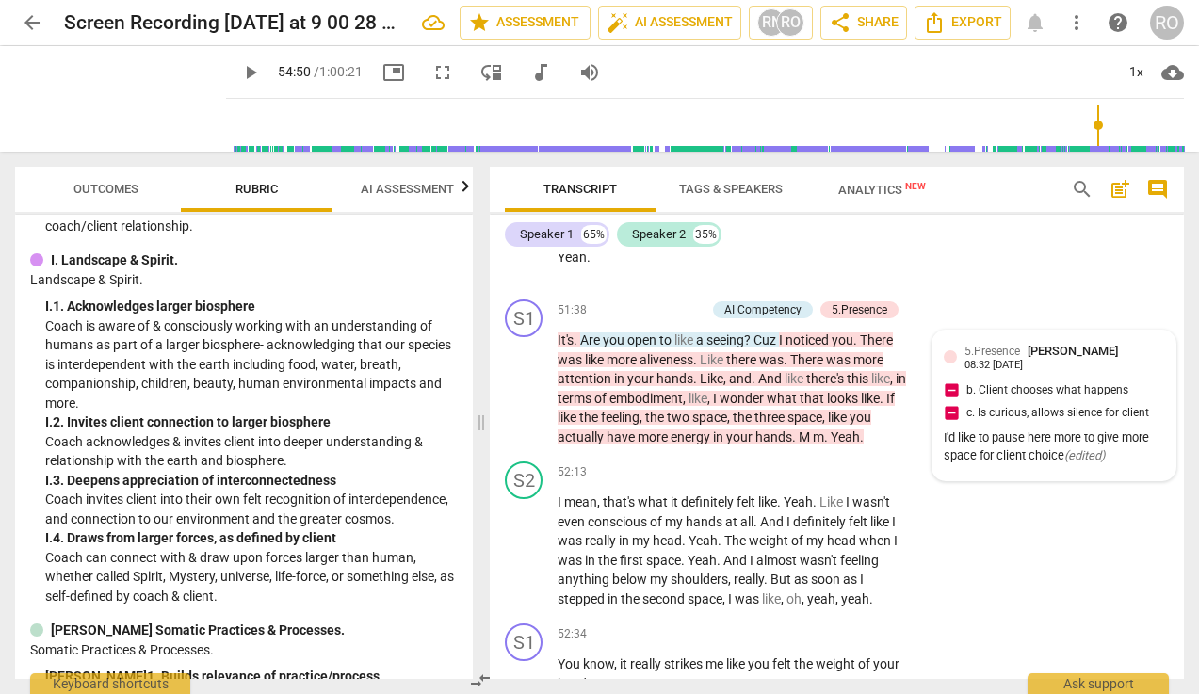
scroll to position [20670, 0]
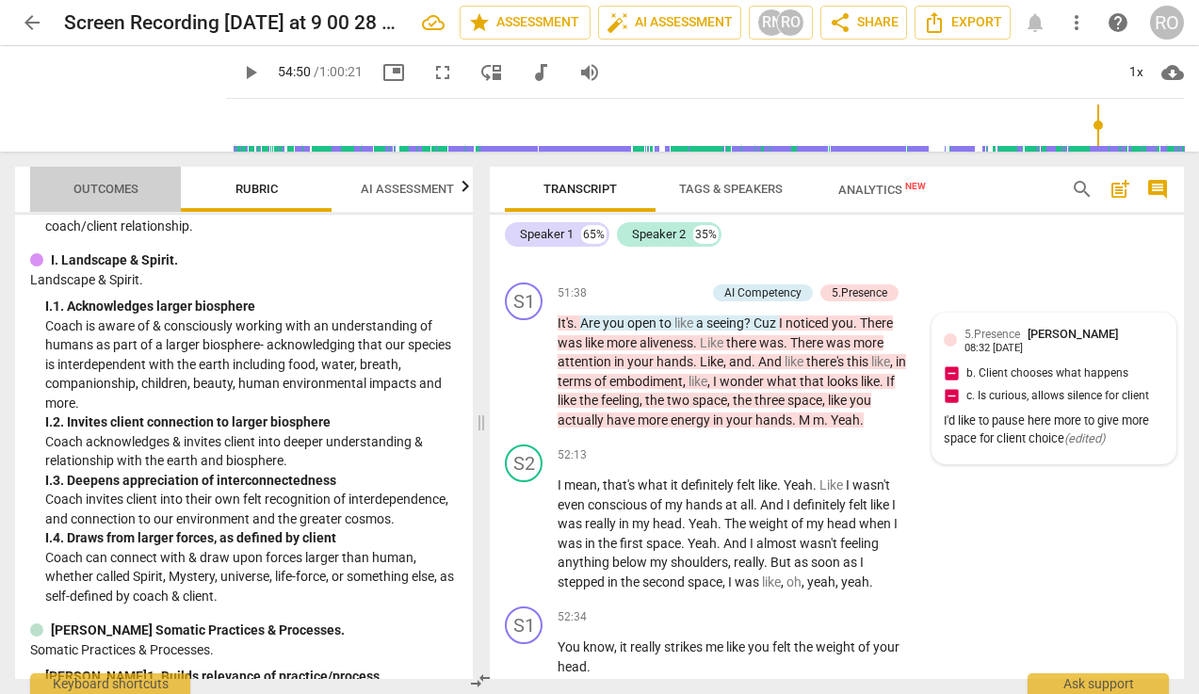
click at [115, 179] on span "Outcomes" at bounding box center [106, 189] width 110 height 25
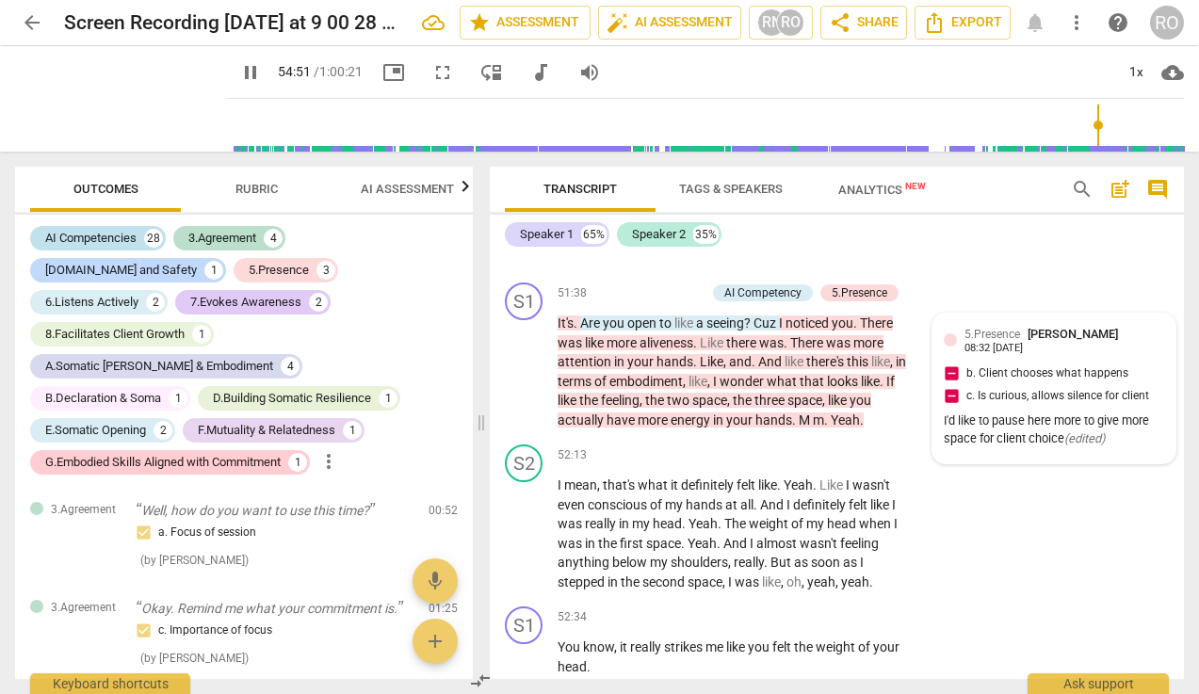
click at [109, 240] on div "AI Competencies" at bounding box center [90, 238] width 91 height 19
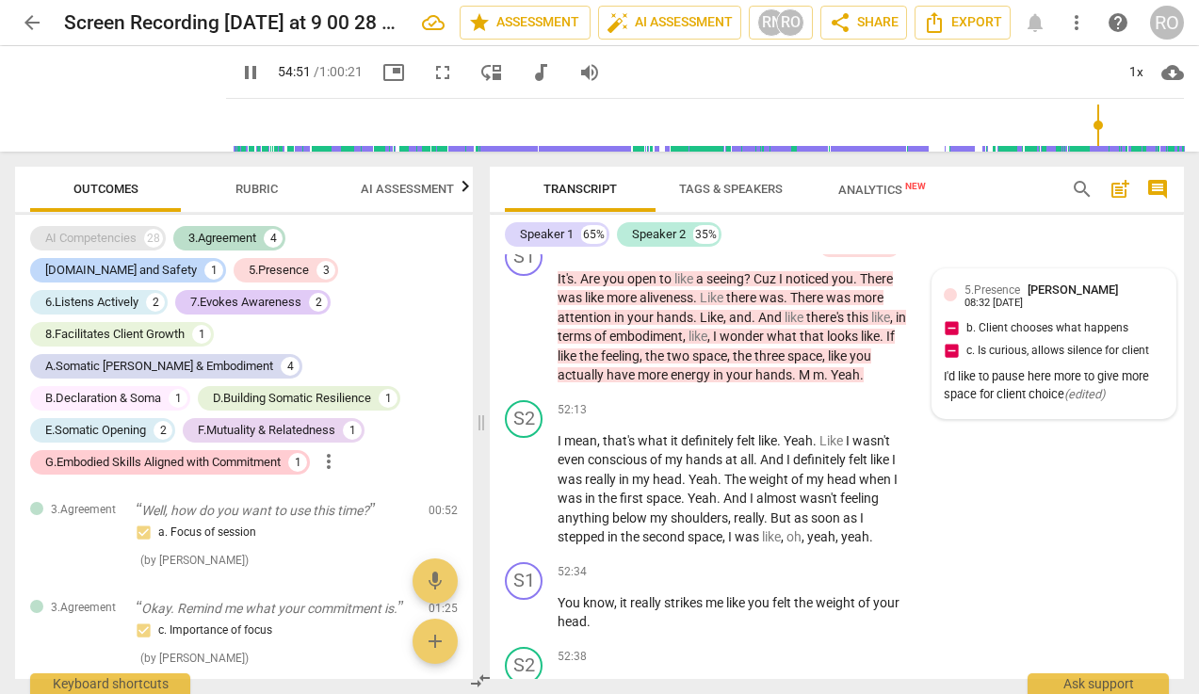
scroll to position [20625, 0]
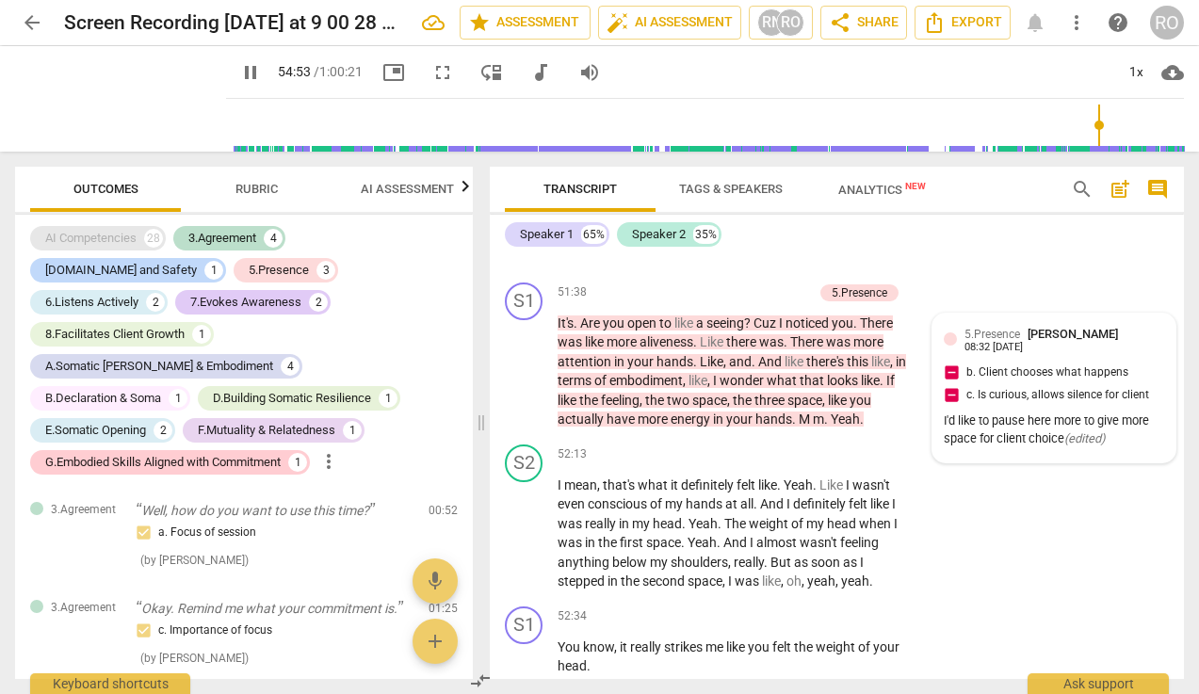
click at [126, 238] on div "AI Competencies" at bounding box center [90, 238] width 91 height 19
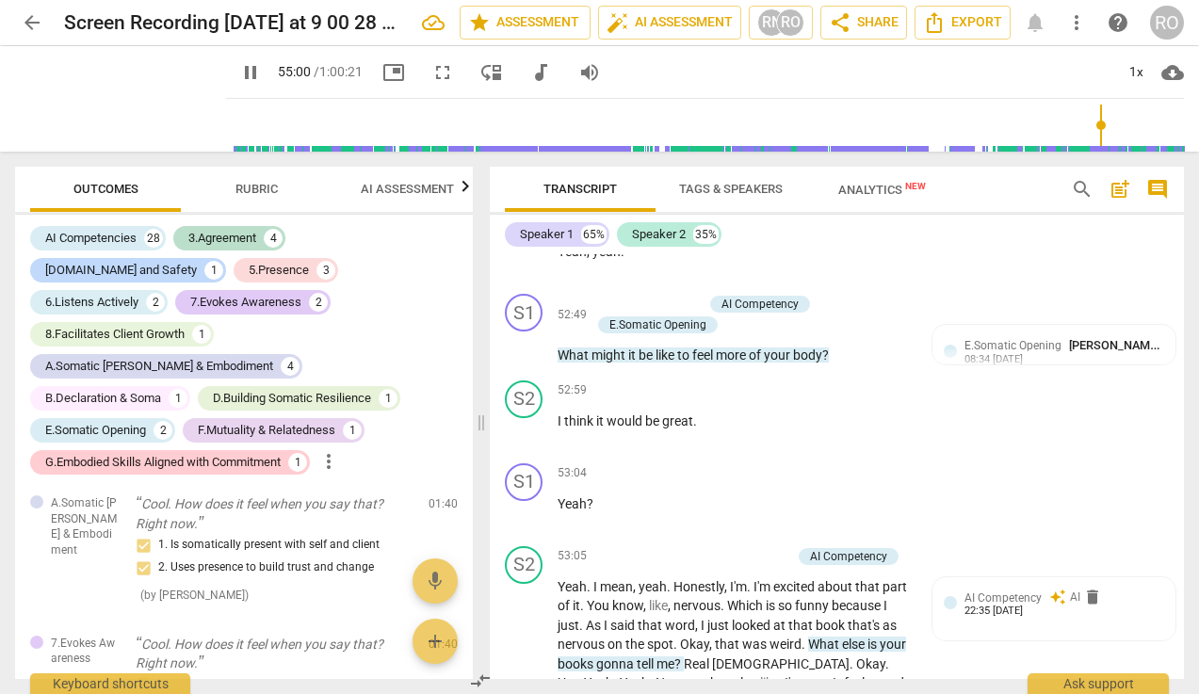
scroll to position [21317, 0]
click at [264, 186] on span "Rubric" at bounding box center [256, 189] width 42 height 14
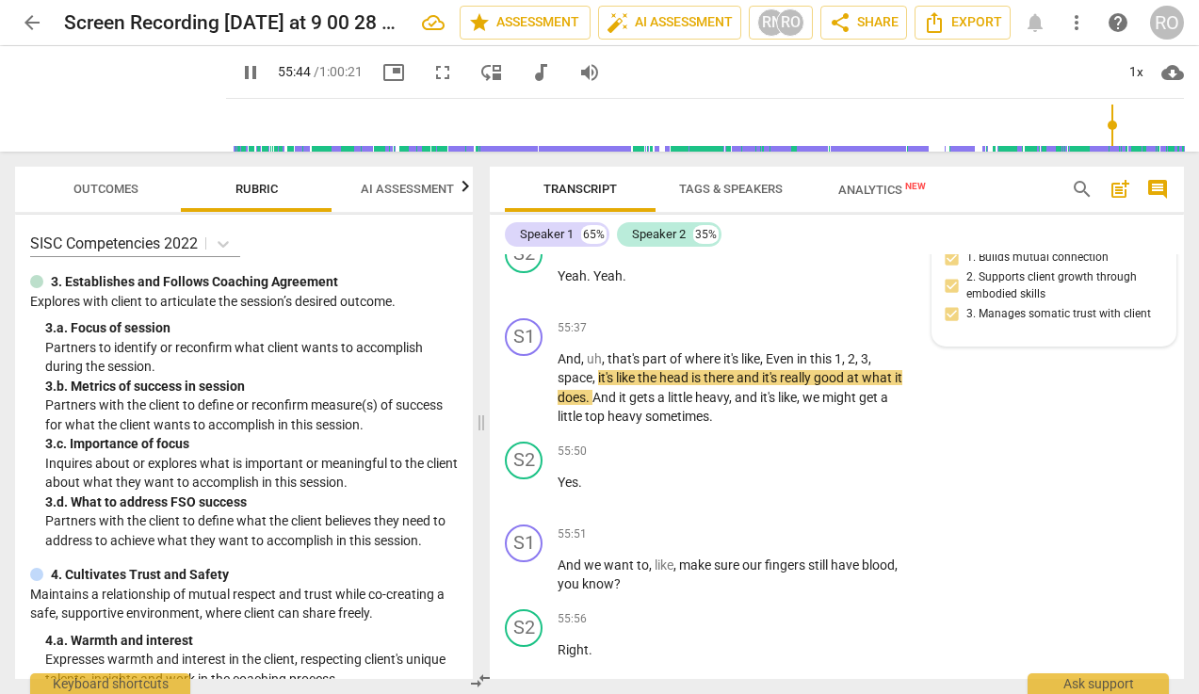
scroll to position [22846, 0]
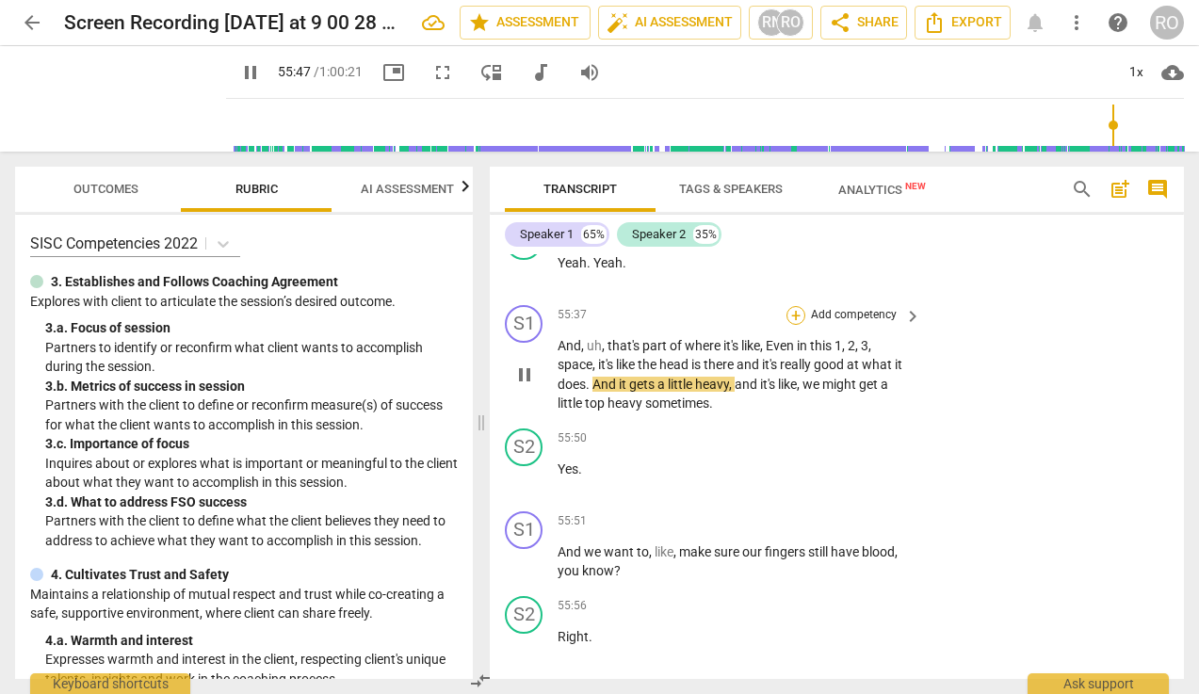
click at [793, 325] on div "+" at bounding box center [795, 315] width 19 height 19
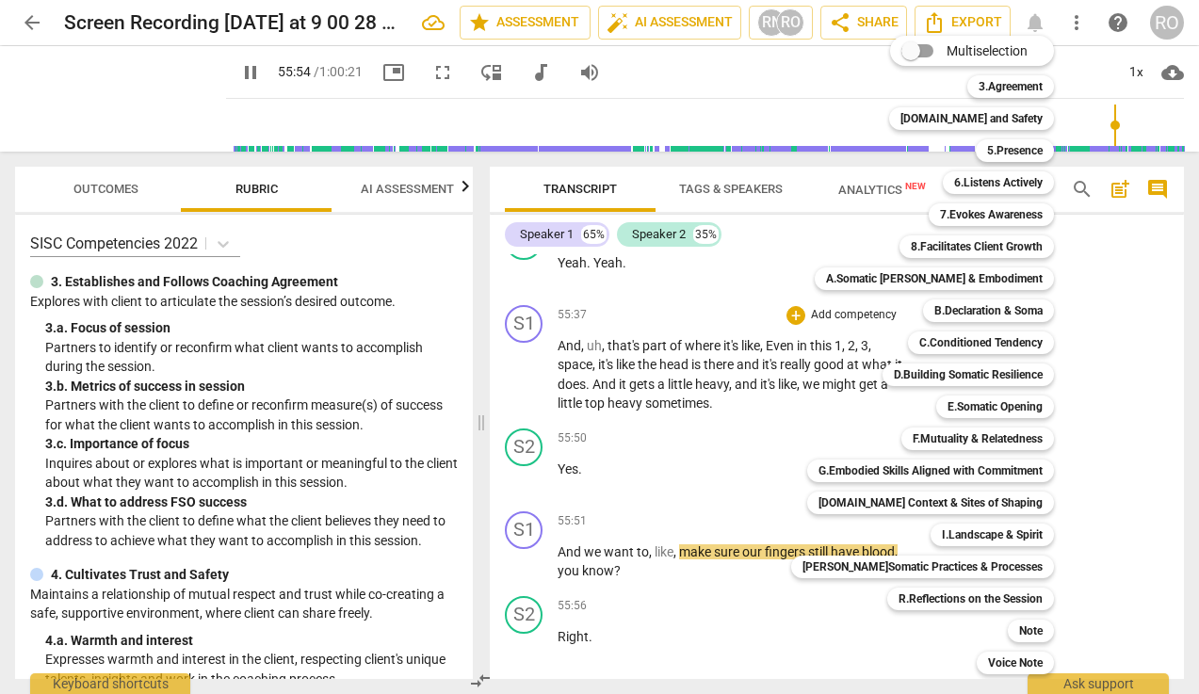
click at [210, 491] on div at bounding box center [599, 347] width 1199 height 694
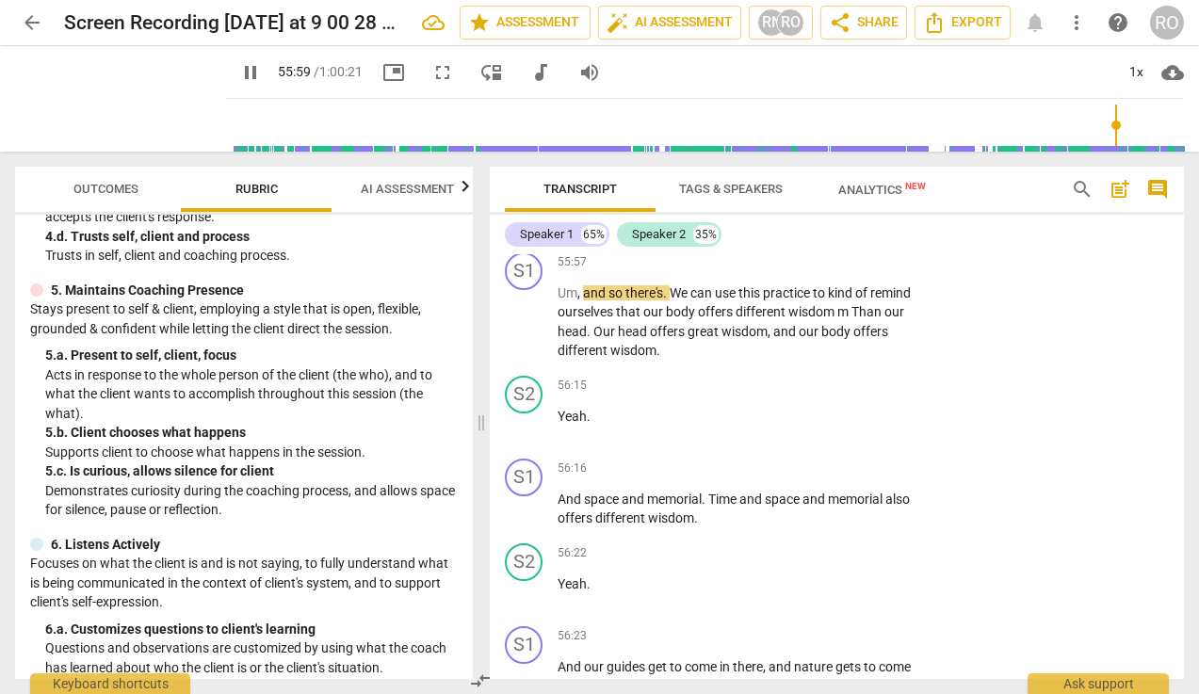
scroll to position [566, 0]
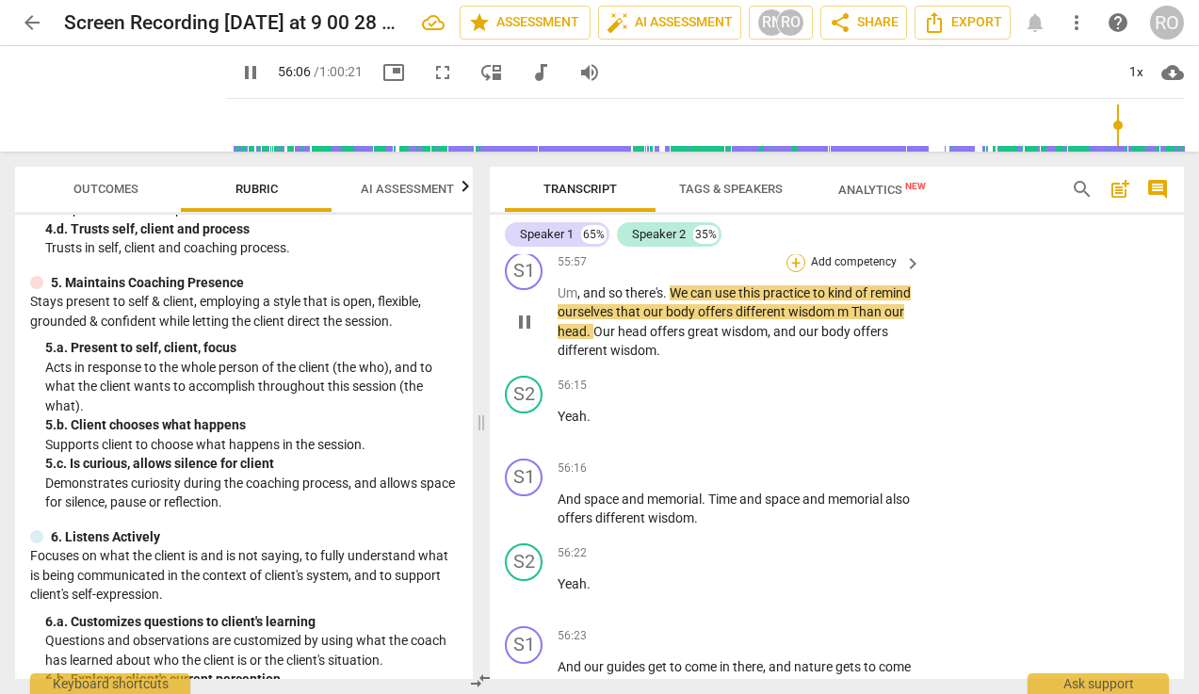
click at [794, 272] on div "+" at bounding box center [795, 262] width 19 height 19
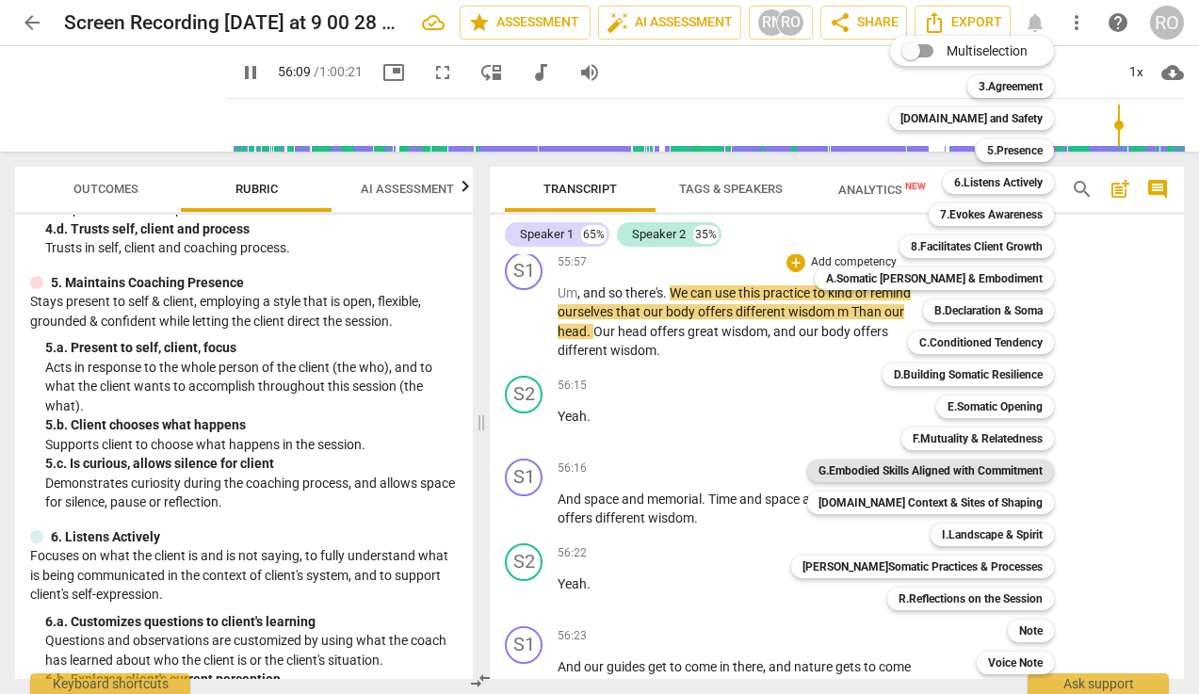
click at [943, 468] on b "G.Embodied Skills Aligned with Commitment" at bounding box center [930, 470] width 224 height 23
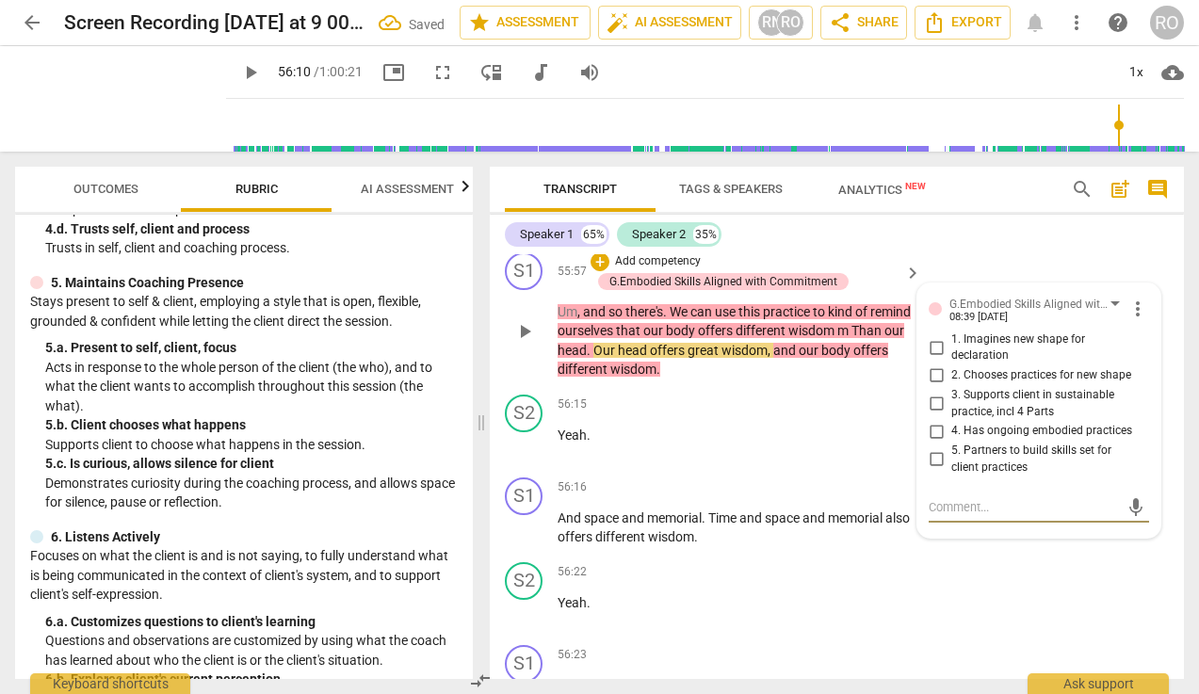
click at [1039, 384] on span "2. Chooses practices for new shape" at bounding box center [1041, 375] width 180 height 17
click at [951, 387] on input "2. Chooses practices for new shape" at bounding box center [936, 375] width 30 height 23
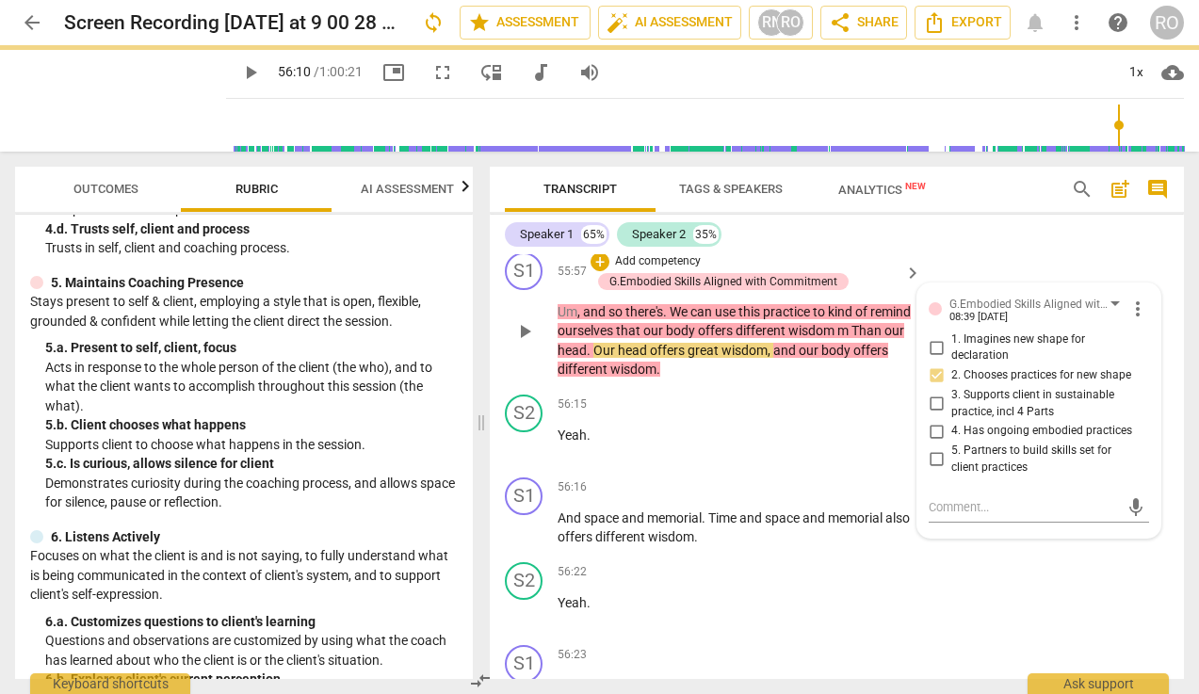
click at [936, 415] on input "3. Supports client in sustainable practice, incl 4 Parts" at bounding box center [936, 404] width 30 height 23
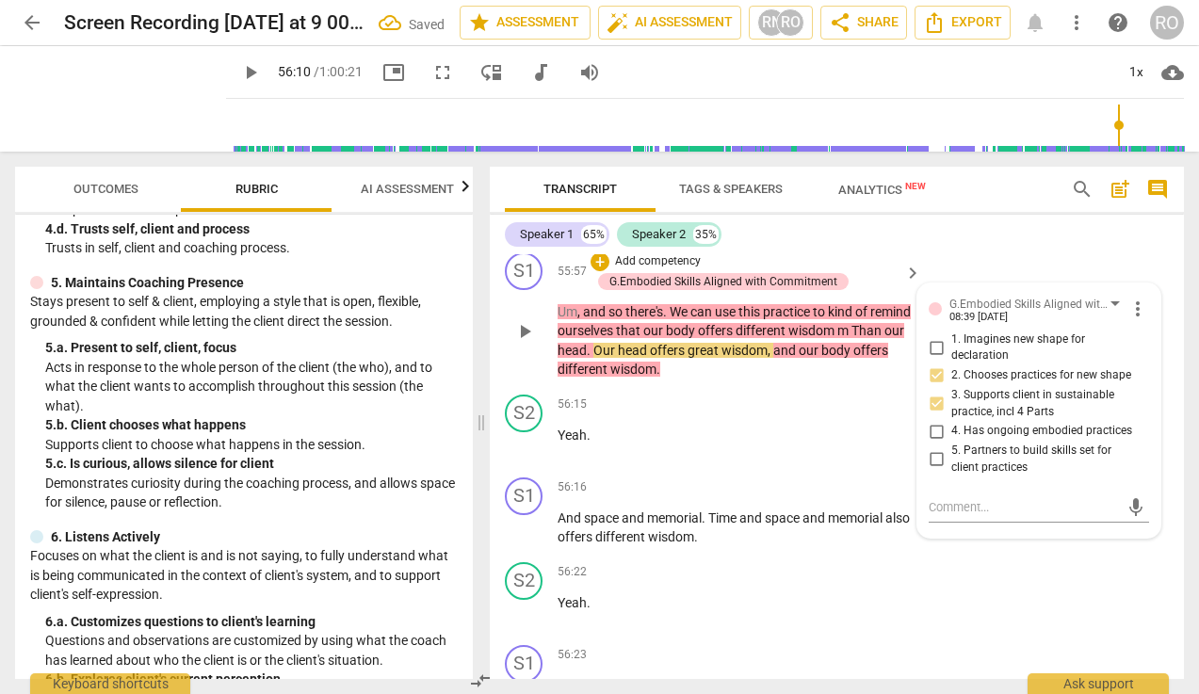
click at [937, 471] on input "5. Partners to build skills set for client practices" at bounding box center [936, 459] width 30 height 23
click at [1056, 245] on div "S2 play_arrow pause 55:56 + Add competency keyboard_arrow_right Right ." at bounding box center [837, 203] width 694 height 83
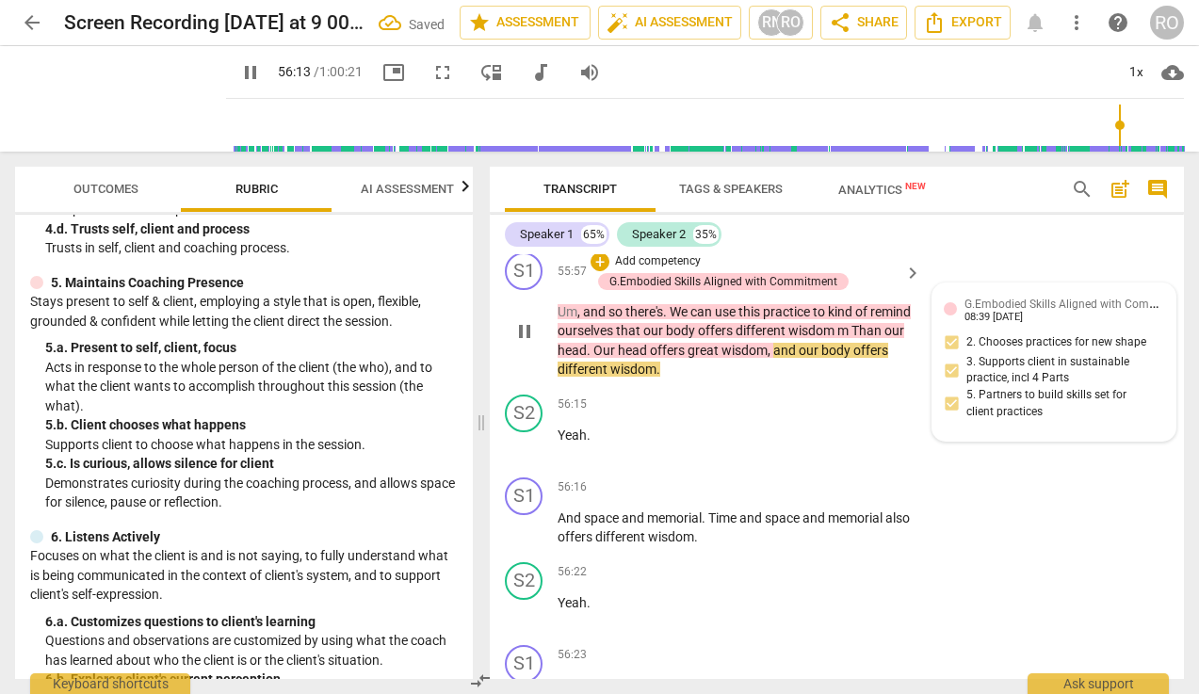
click at [1022, 324] on div "08:39 [DATE]" at bounding box center [993, 318] width 58 height 12
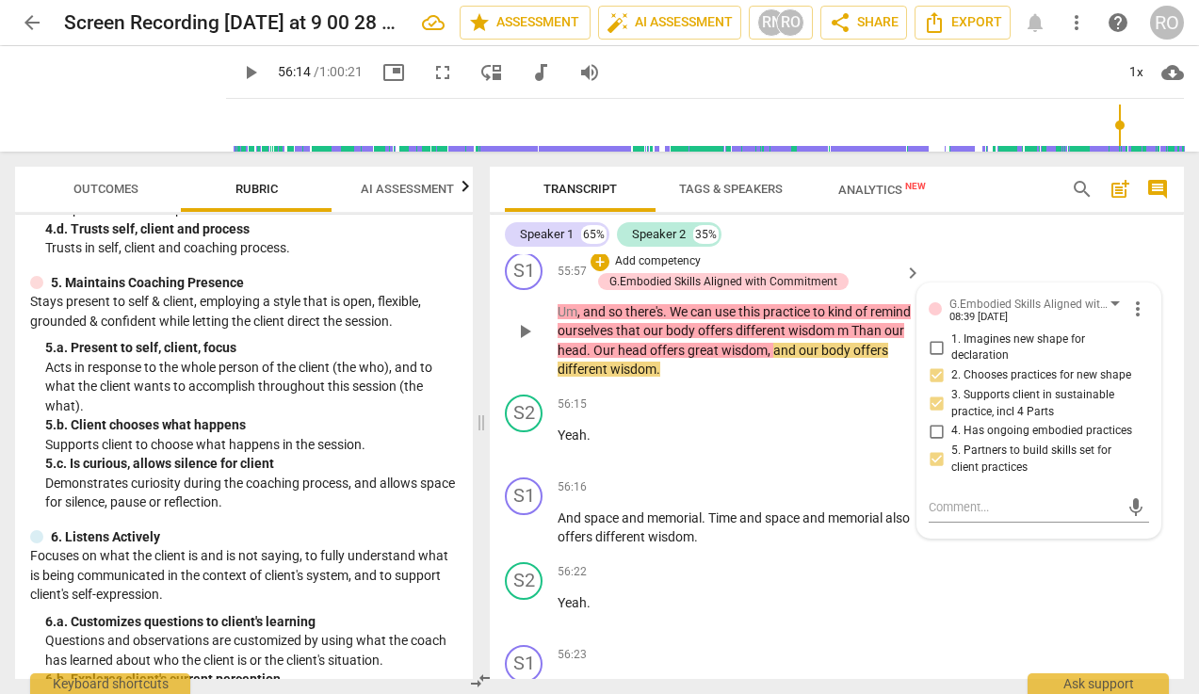
click at [619, 270] on p "Add competency" at bounding box center [657, 261] width 89 height 17
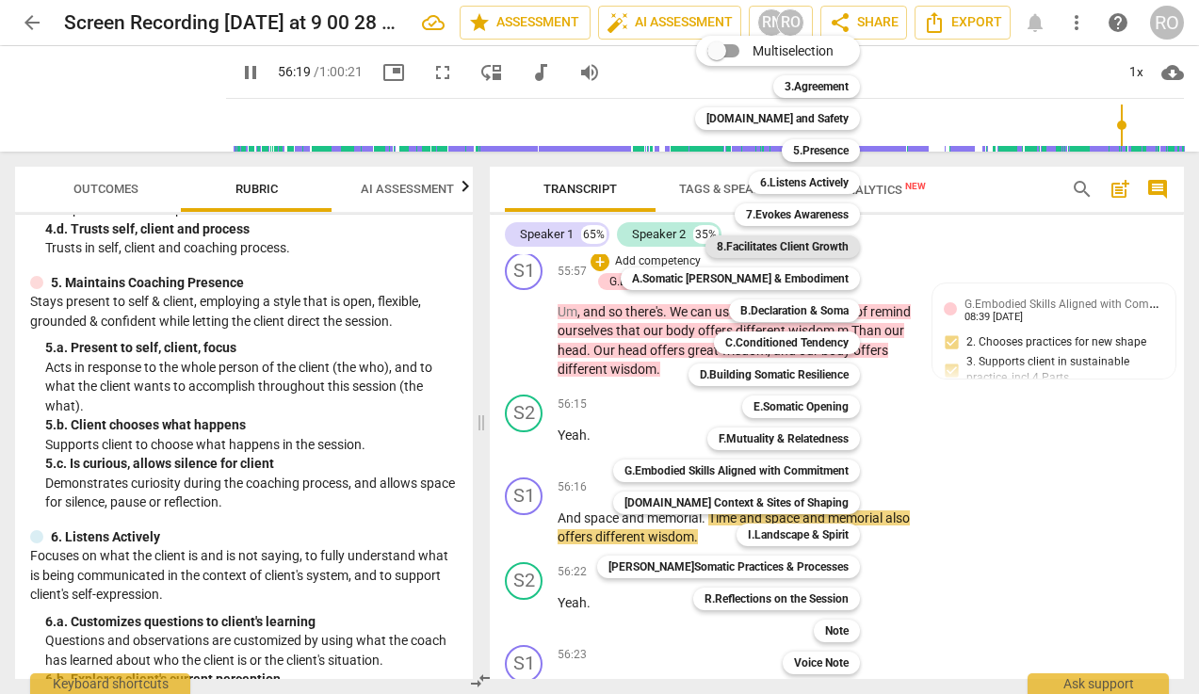
click at [798, 247] on b "8.Facilitates Client Growth" at bounding box center [782, 246] width 132 height 23
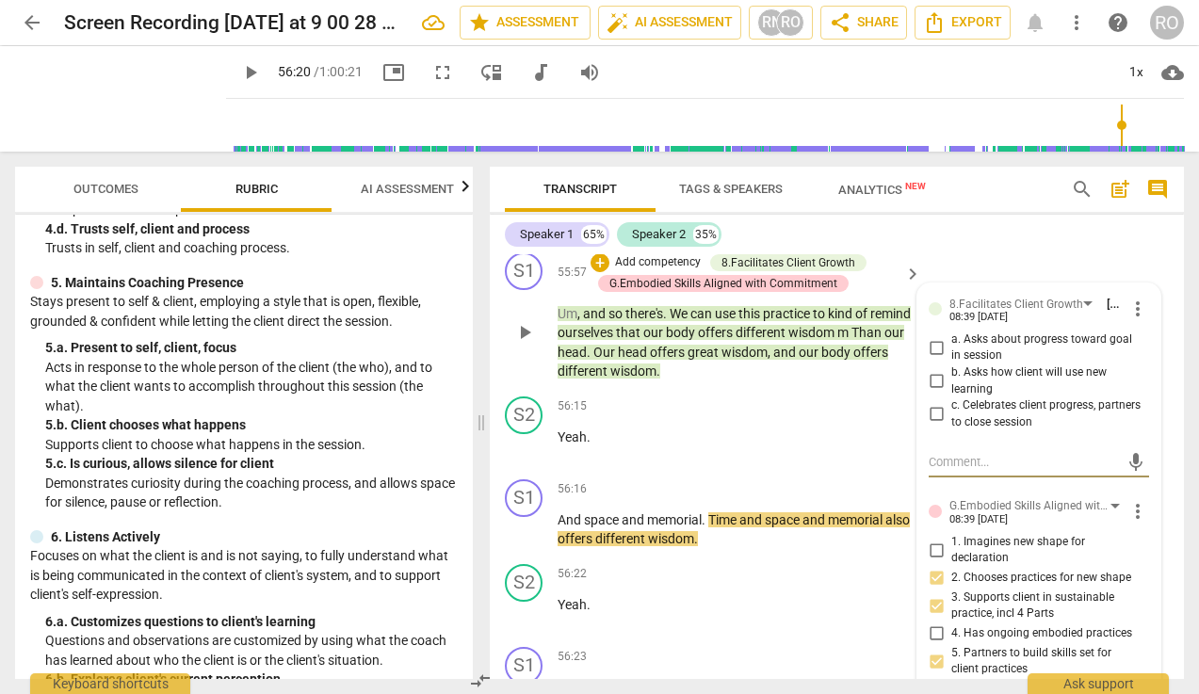
click at [1067, 320] on span "more_vert" at bounding box center [1137, 309] width 23 height 23
click at [1067, 467] on li "Delete" at bounding box center [1150, 462] width 65 height 36
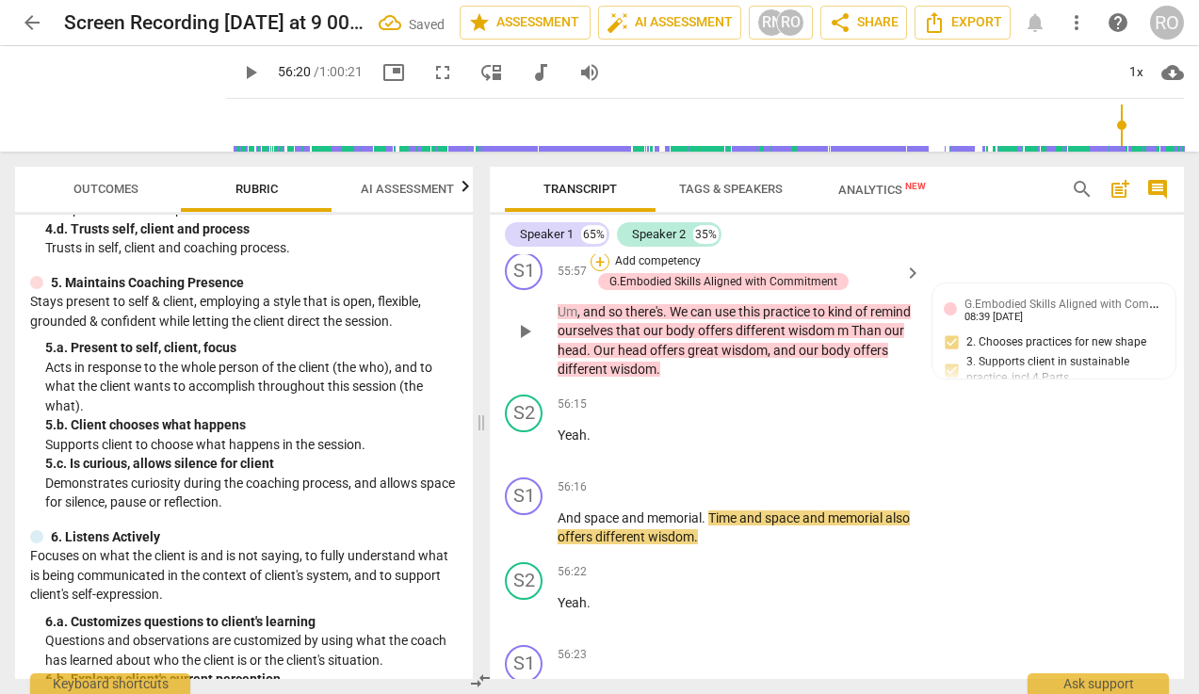
click at [593, 271] on div "+" at bounding box center [599, 261] width 19 height 19
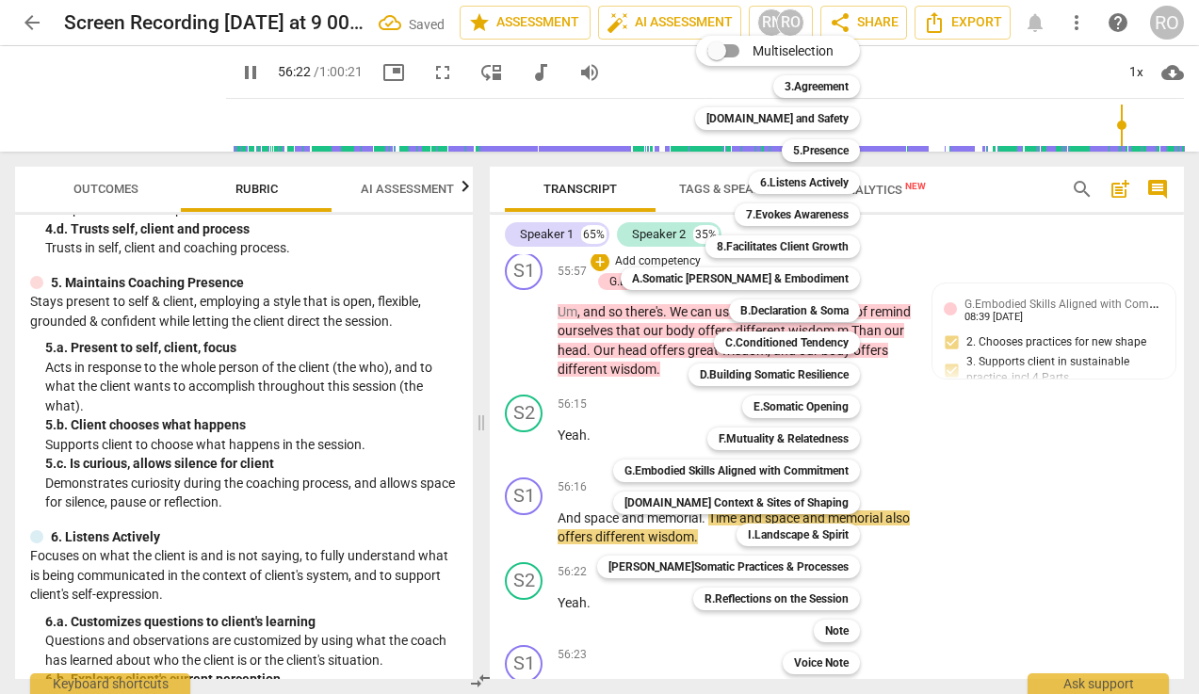
click at [201, 75] on div at bounding box center [599, 347] width 1199 height 694
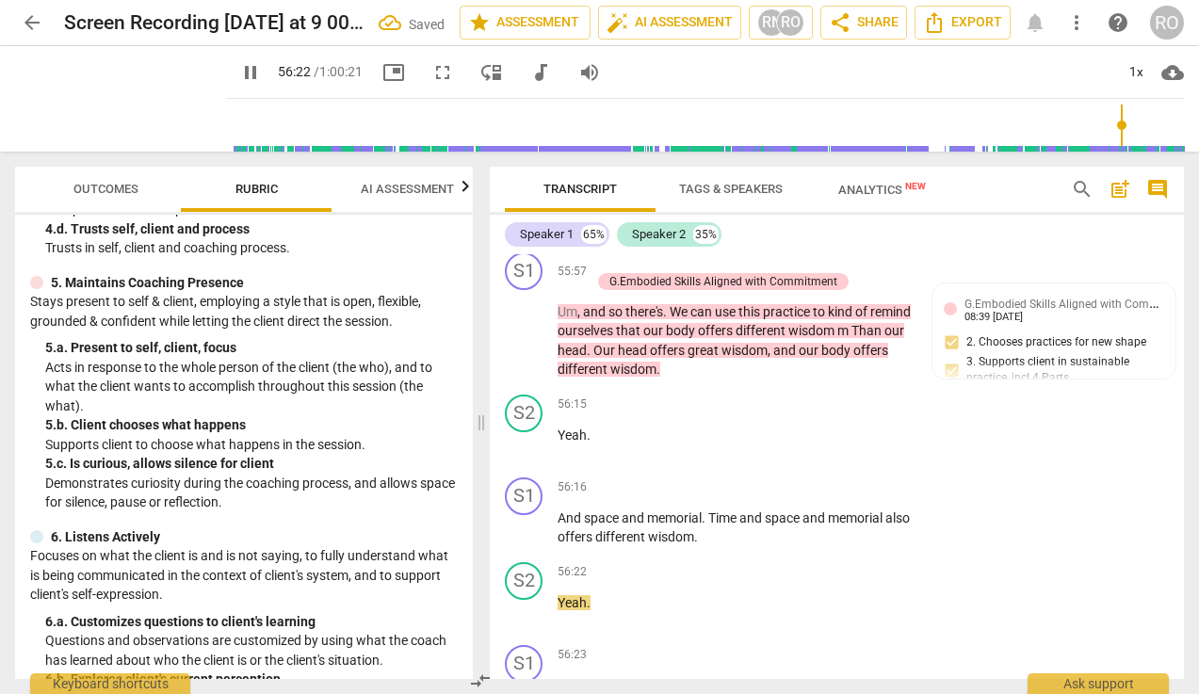
click at [239, 73] on span "pause" at bounding box center [250, 72] width 23 height 23
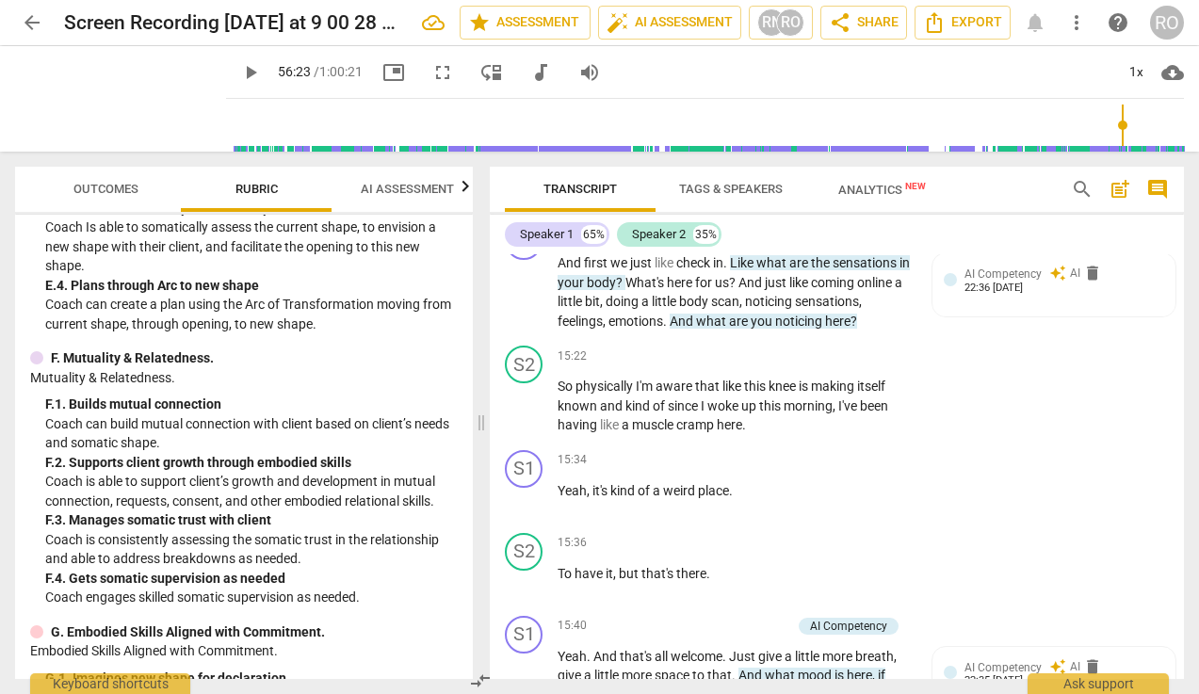
scroll to position [8867, 0]
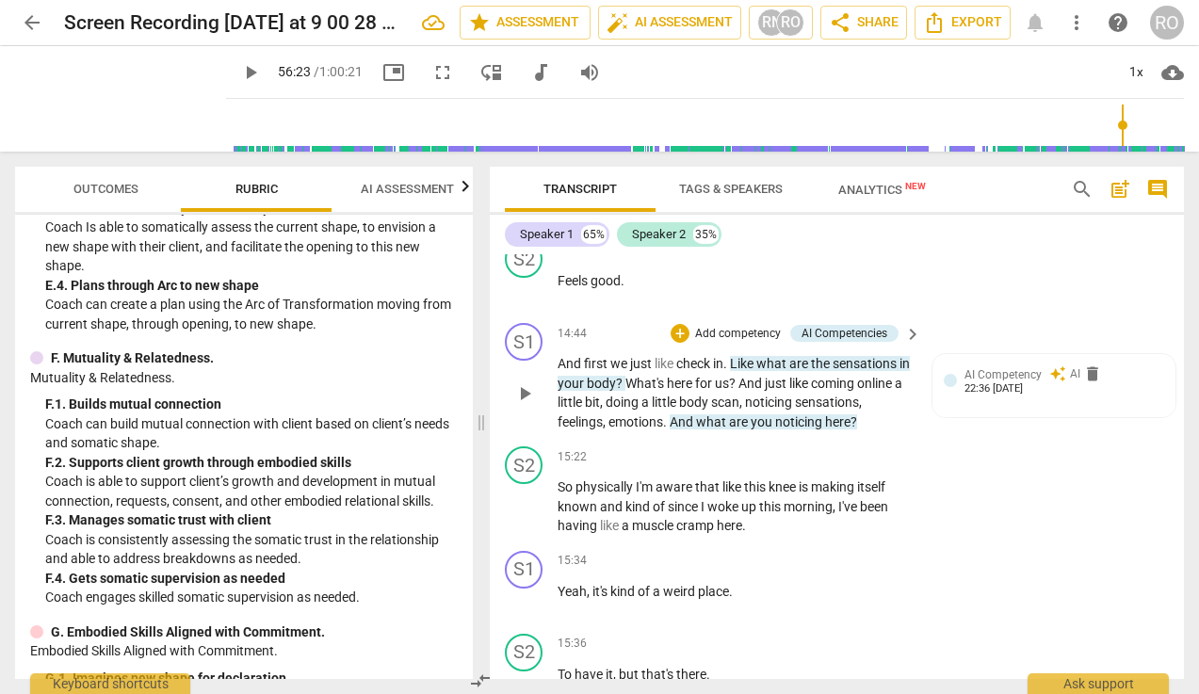
click at [699, 343] on p "Add competency" at bounding box center [737, 334] width 89 height 17
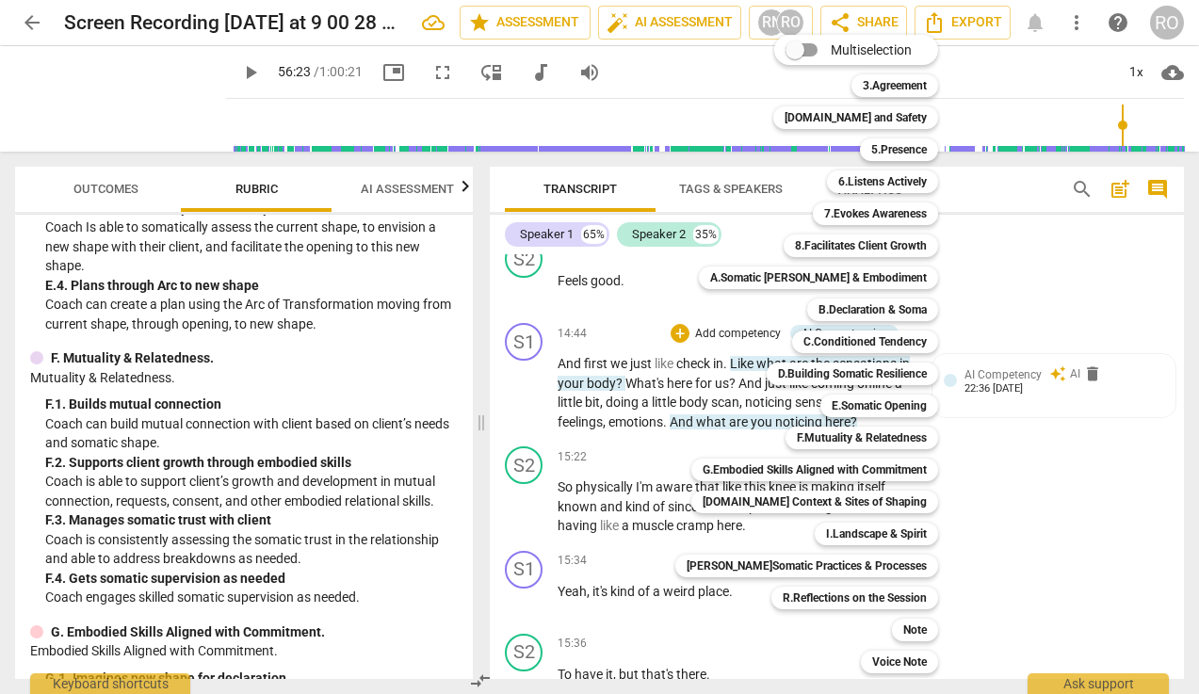
click at [241, 298] on div at bounding box center [599, 347] width 1199 height 694
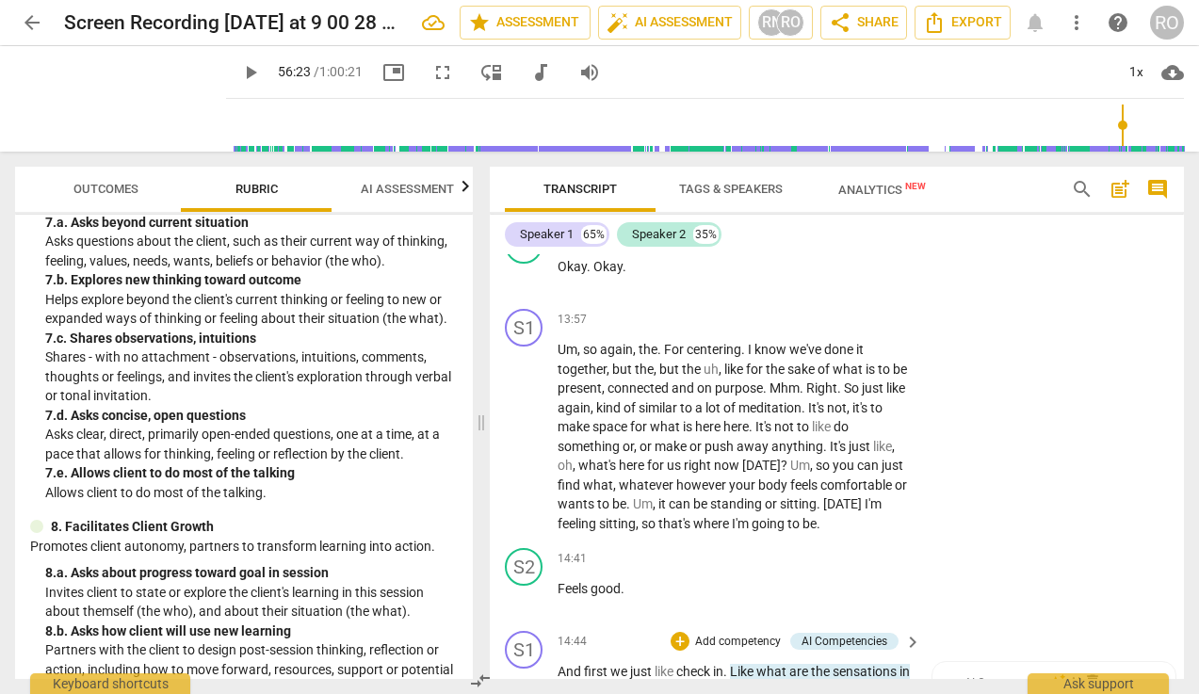
scroll to position [8528, 0]
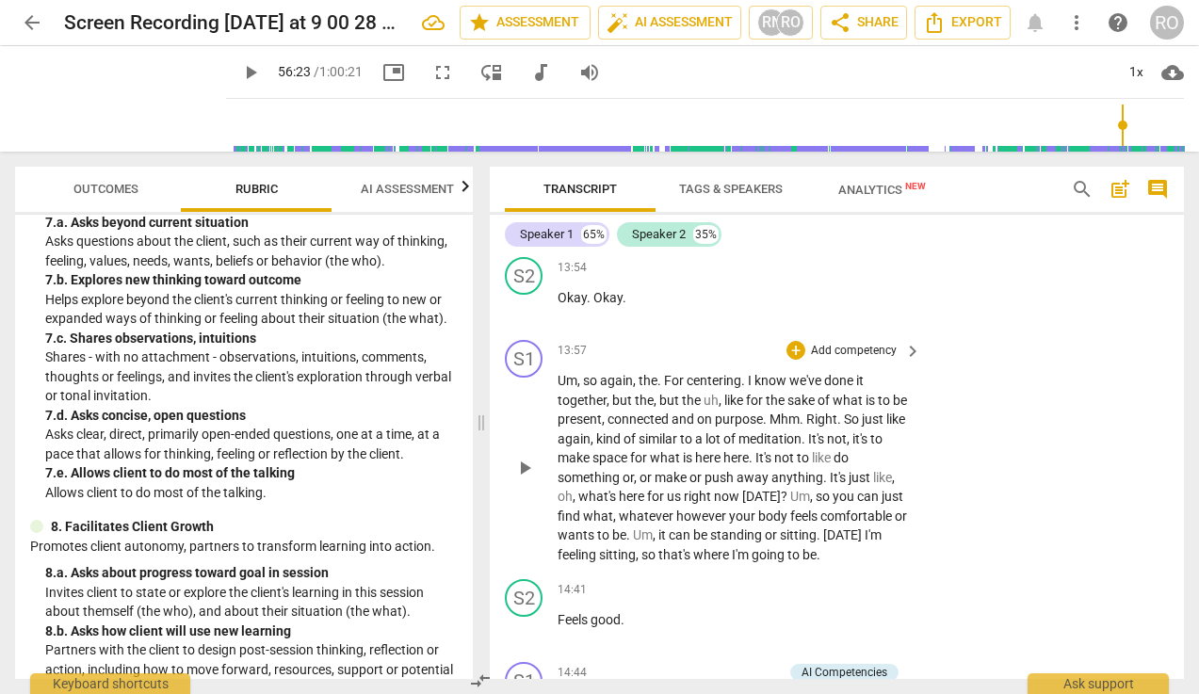
click at [805, 360] on div "+ Add competency" at bounding box center [842, 350] width 112 height 19
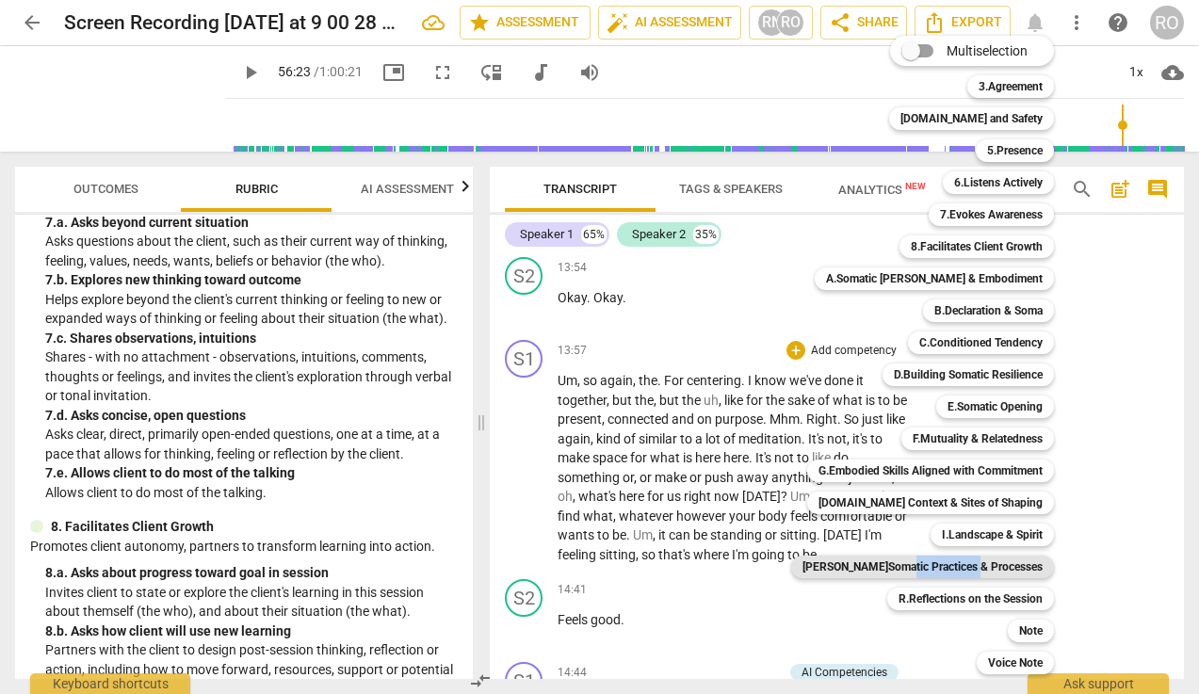
click at [951, 577] on div "[PERSON_NAME]Somatic Practices & Processes o" at bounding box center [932, 567] width 298 height 32
click at [951, 570] on b "[PERSON_NAME]Somatic Practices & Processes" at bounding box center [922, 566] width 240 height 23
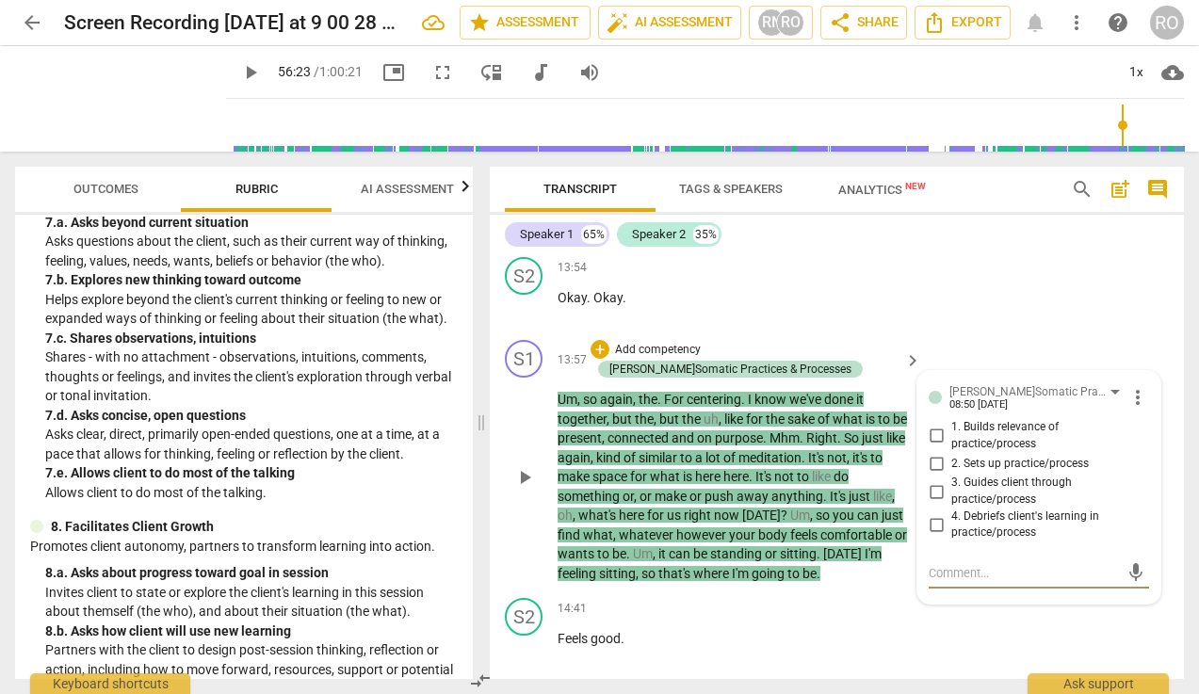
click at [994, 452] on span "1. Builds relevance of practice/process" at bounding box center [1046, 435] width 190 height 33
click at [951, 447] on input "1. Builds relevance of practice/process" at bounding box center [936, 436] width 30 height 23
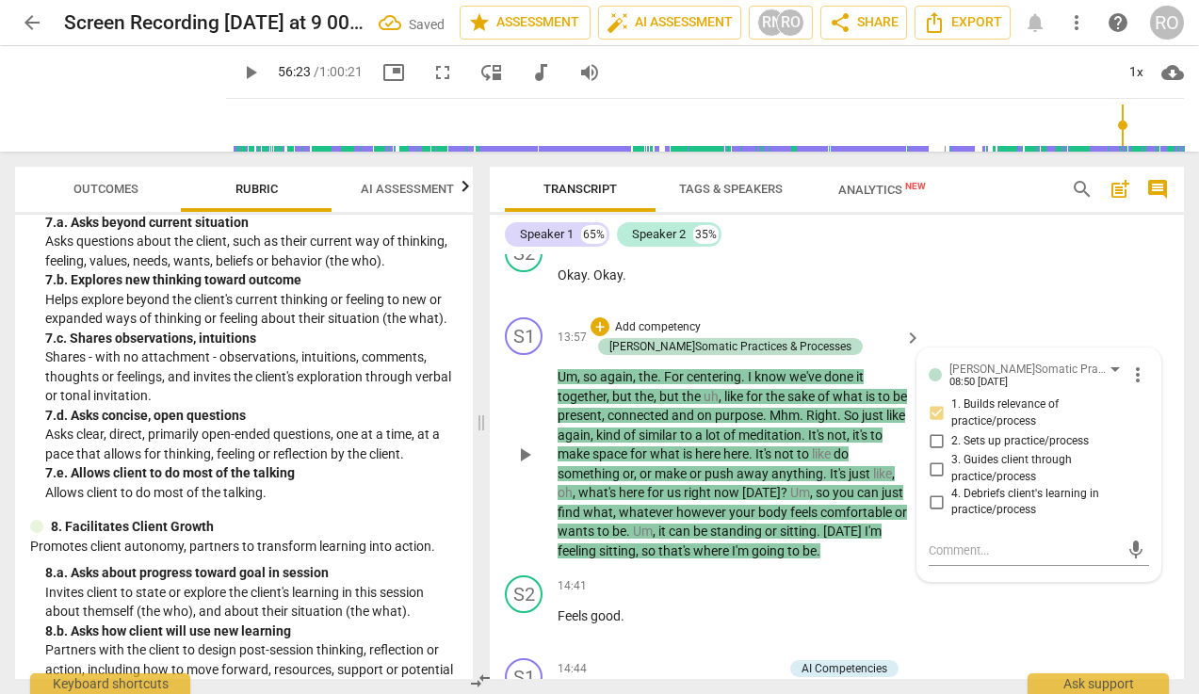
scroll to position [8552, 0]
click at [1044, 449] on span "2. Sets up practice/process" at bounding box center [1019, 440] width 137 height 17
click at [951, 451] on input "2. Sets up practice/process" at bounding box center [936, 439] width 30 height 23
click at [1038, 482] on span "3. Guides client through practice/process" at bounding box center [1046, 467] width 190 height 33
click at [951, 479] on input "3. Guides client through practice/process" at bounding box center [936, 468] width 30 height 23
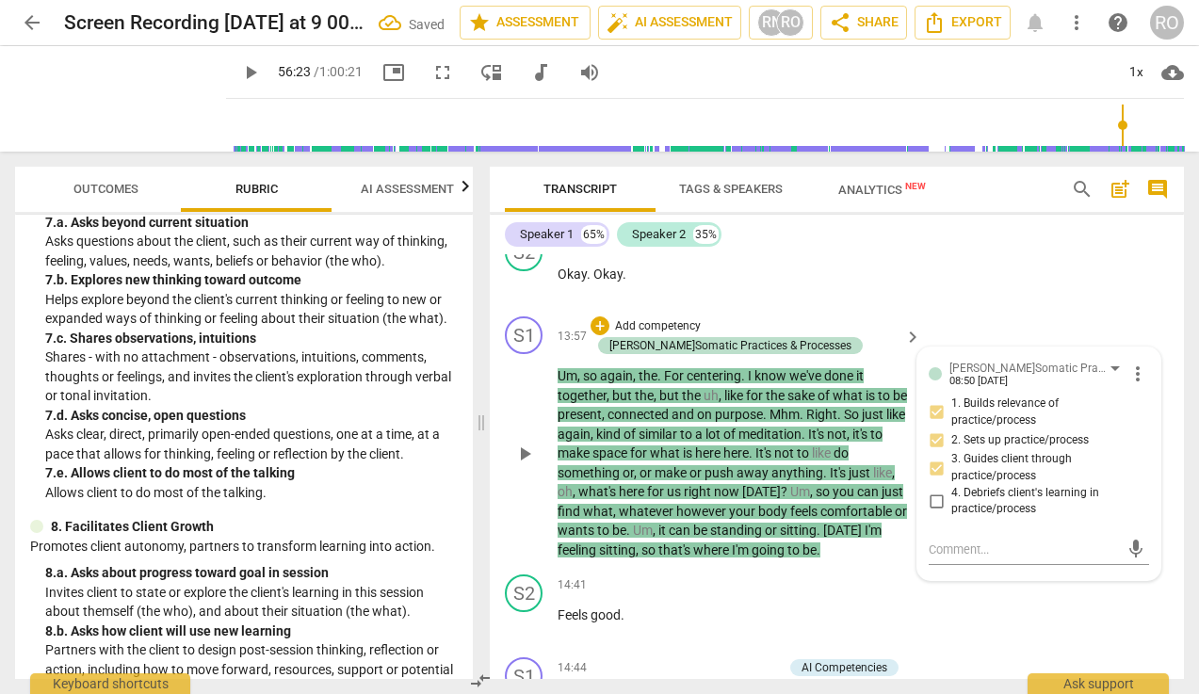
click at [965, 484] on span "3. Guides client through practice/process" at bounding box center [1046, 467] width 190 height 33
click at [951, 479] on input "3. Guides client through practice/process" at bounding box center [936, 468] width 30 height 23
click at [934, 479] on input "3. Guides client through practice/process" at bounding box center [936, 468] width 30 height 23
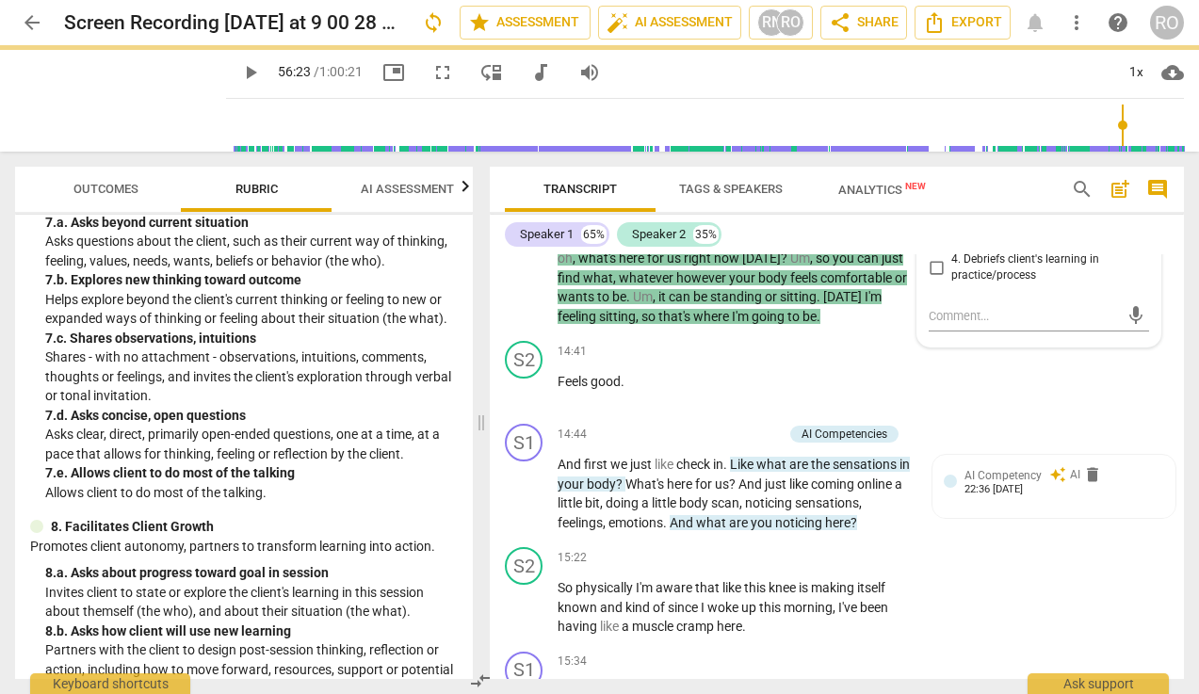
scroll to position [8795, 0]
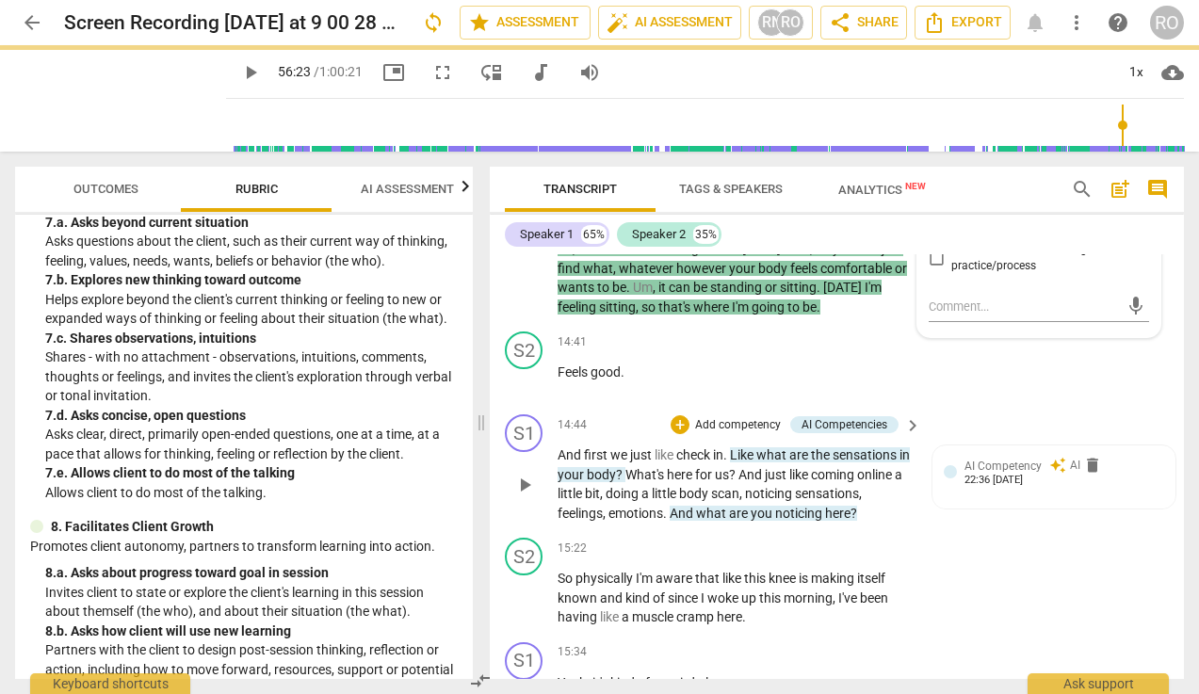
click at [726, 434] on p "Add competency" at bounding box center [737, 425] width 89 height 17
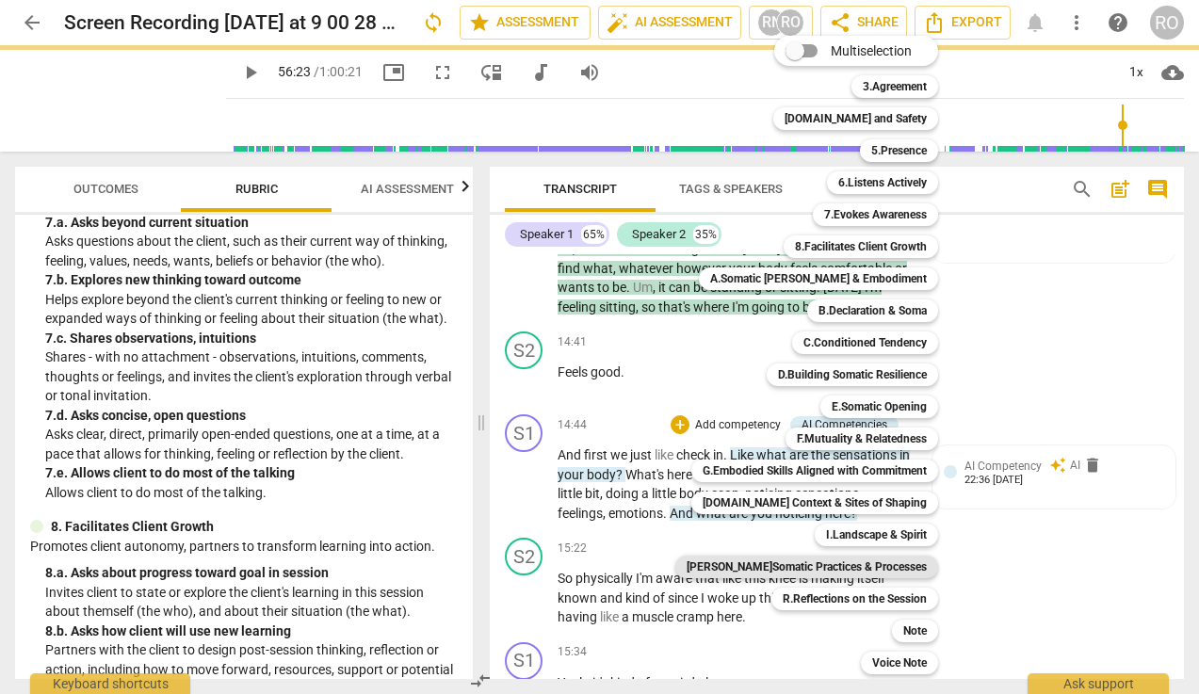
click at [849, 562] on b "[PERSON_NAME]Somatic Practices & Processes" at bounding box center [806, 566] width 240 height 23
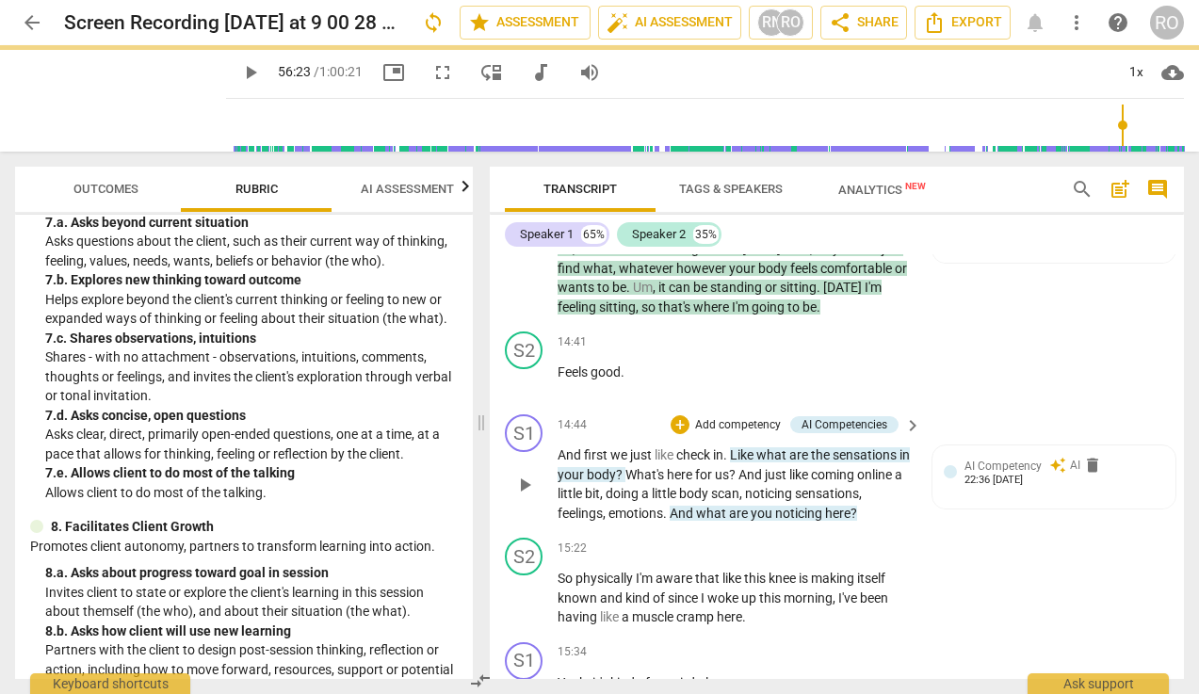
click at [750, 434] on p "Add competency" at bounding box center [737, 425] width 89 height 17
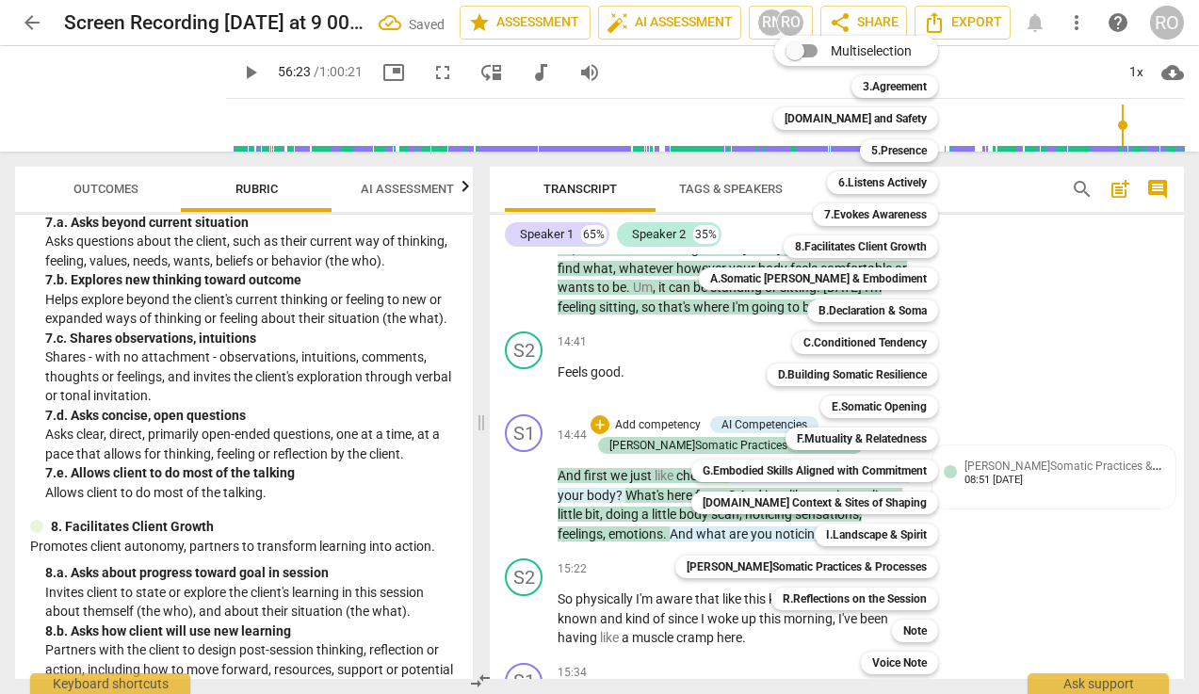
click at [1029, 492] on div at bounding box center [599, 347] width 1199 height 694
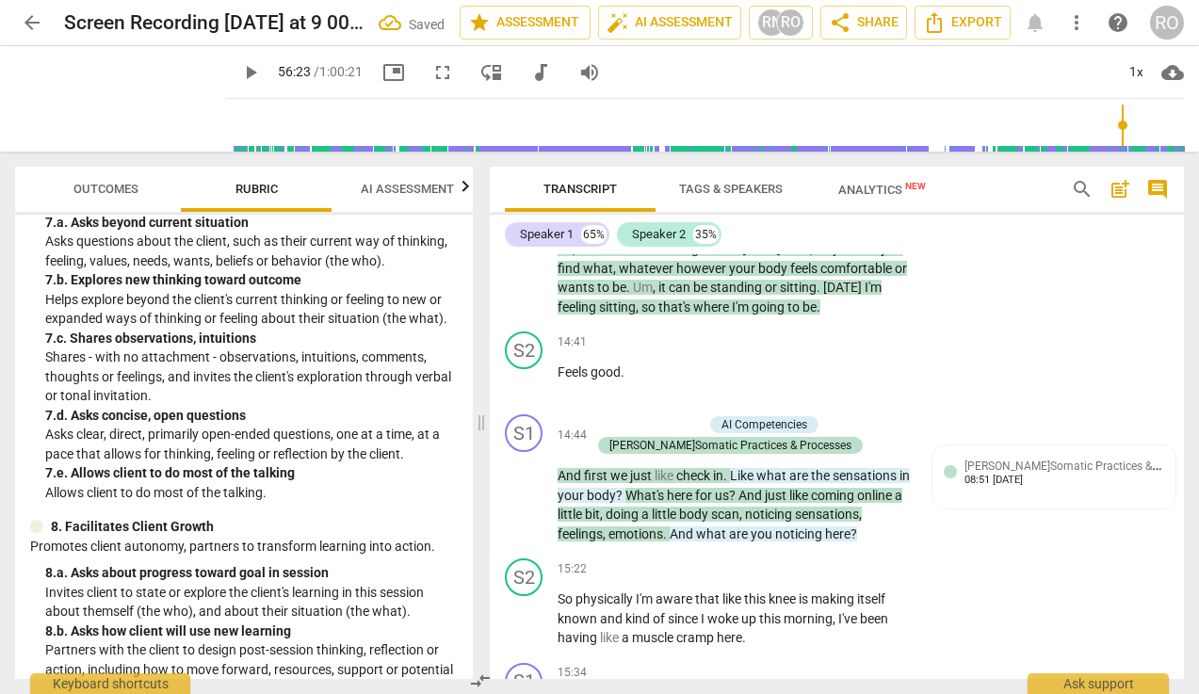
click at [1029, 474] on span "[PERSON_NAME]Somatic Practices & Processes" at bounding box center [1085, 465] width 242 height 18
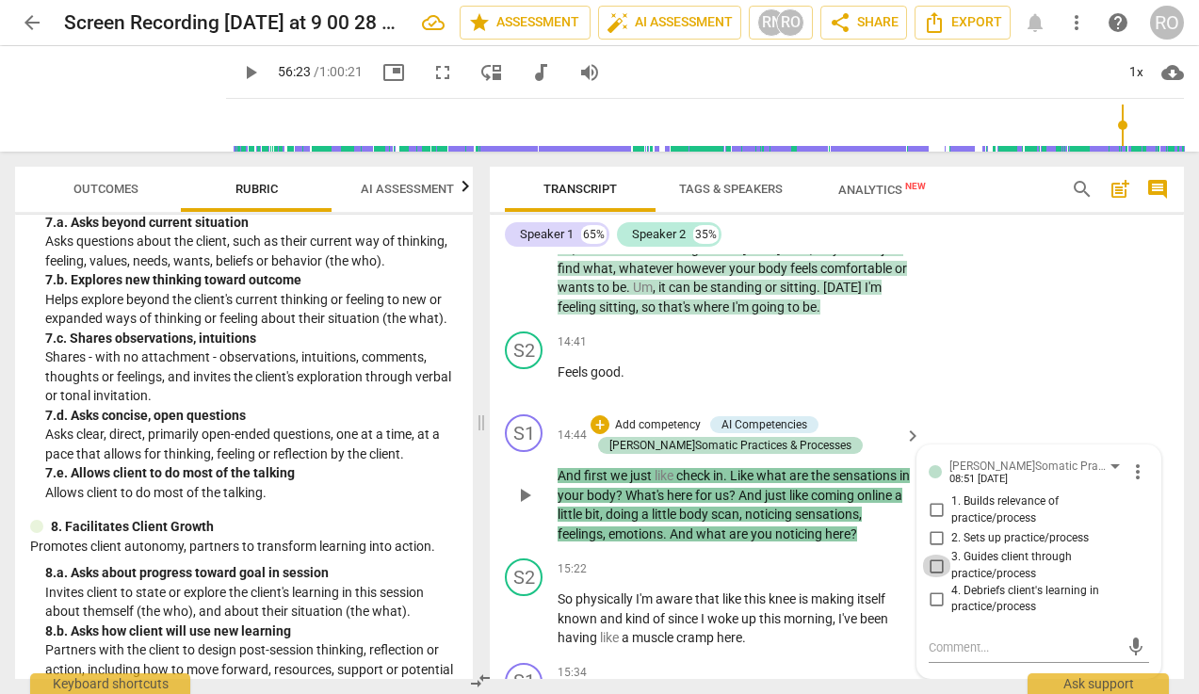
click at [931, 577] on input "3. Guides client through practice/process" at bounding box center [936, 566] width 30 height 23
click at [636, 434] on p "Add competency" at bounding box center [657, 425] width 89 height 17
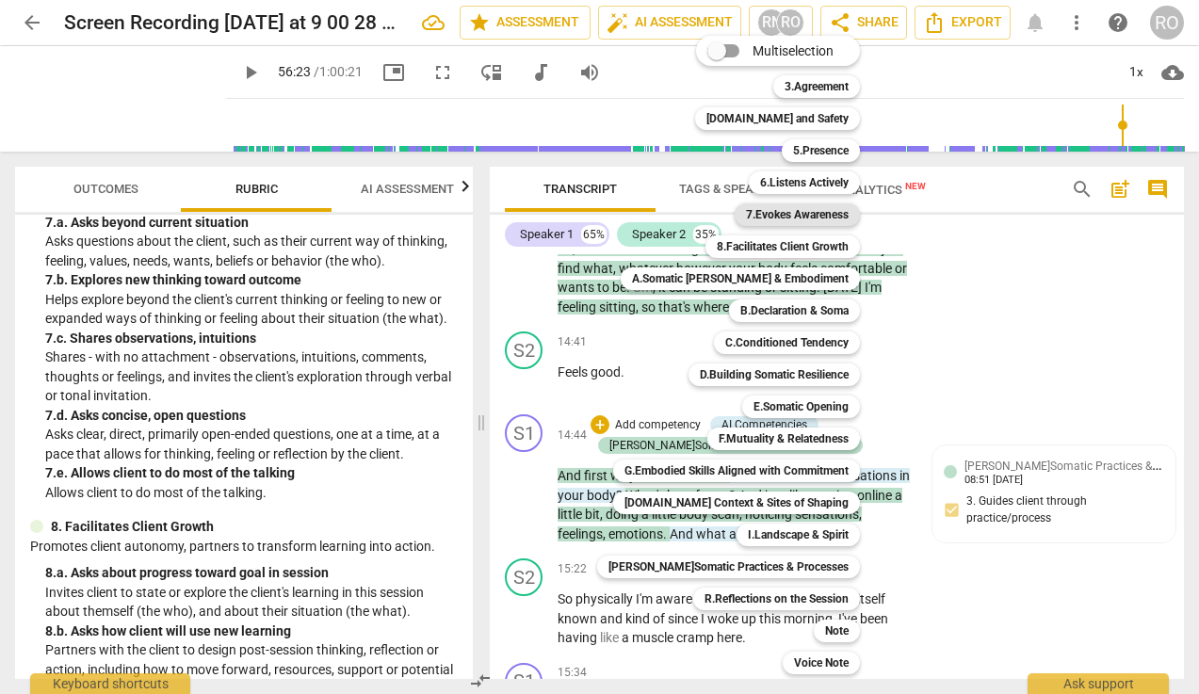
click at [787, 212] on b "7.Evokes Awareness" at bounding box center [797, 214] width 103 height 23
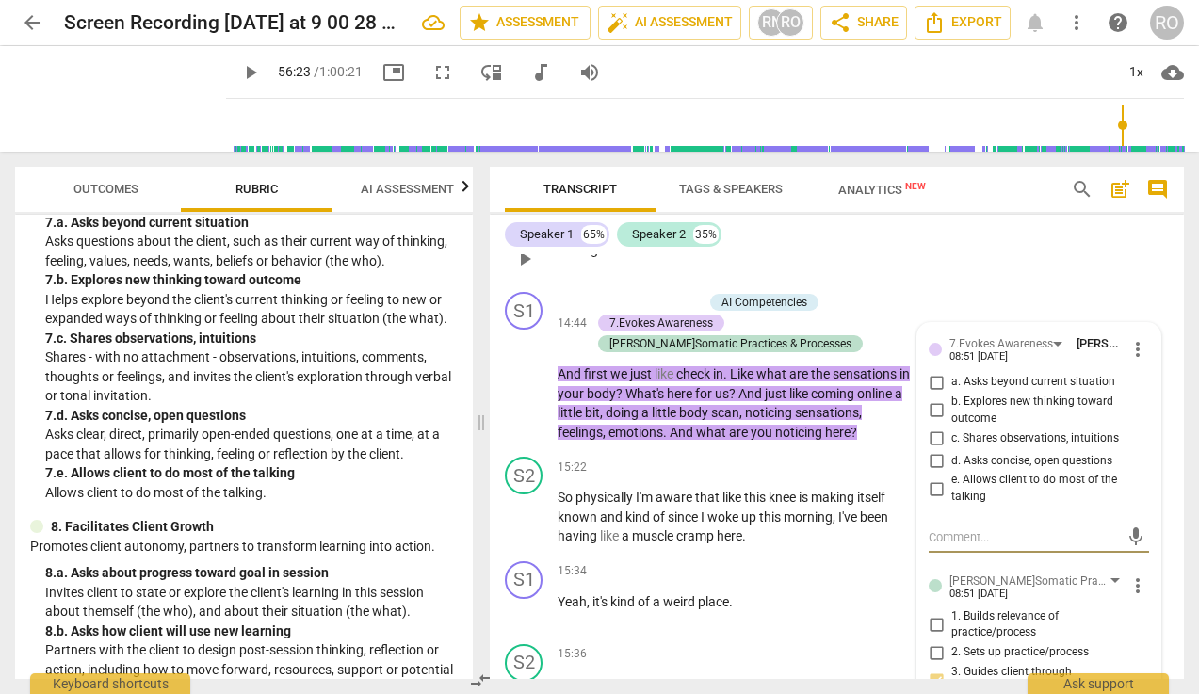
scroll to position [8918, 0]
click at [1067, 360] on span "more_vert" at bounding box center [1137, 348] width 23 height 23
click at [962, 407] on div at bounding box center [599, 347] width 1199 height 694
click at [1067, 360] on span "more_vert" at bounding box center [1137, 348] width 23 height 23
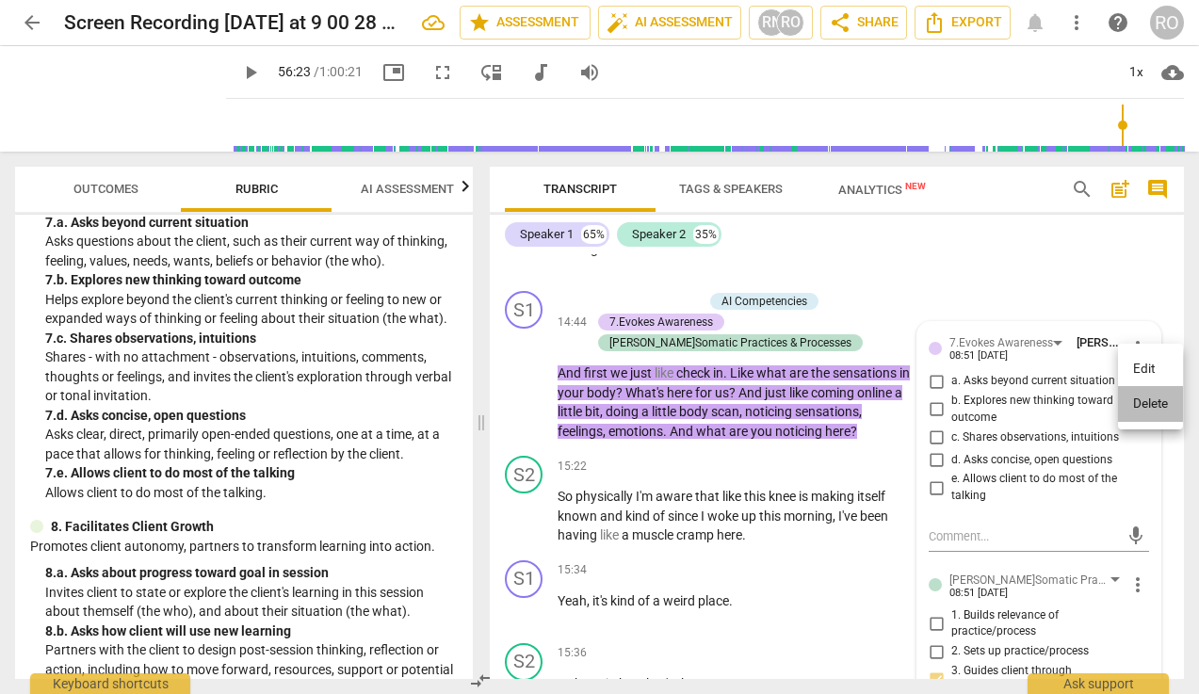
click at [1067, 400] on li "Delete" at bounding box center [1150, 404] width 65 height 36
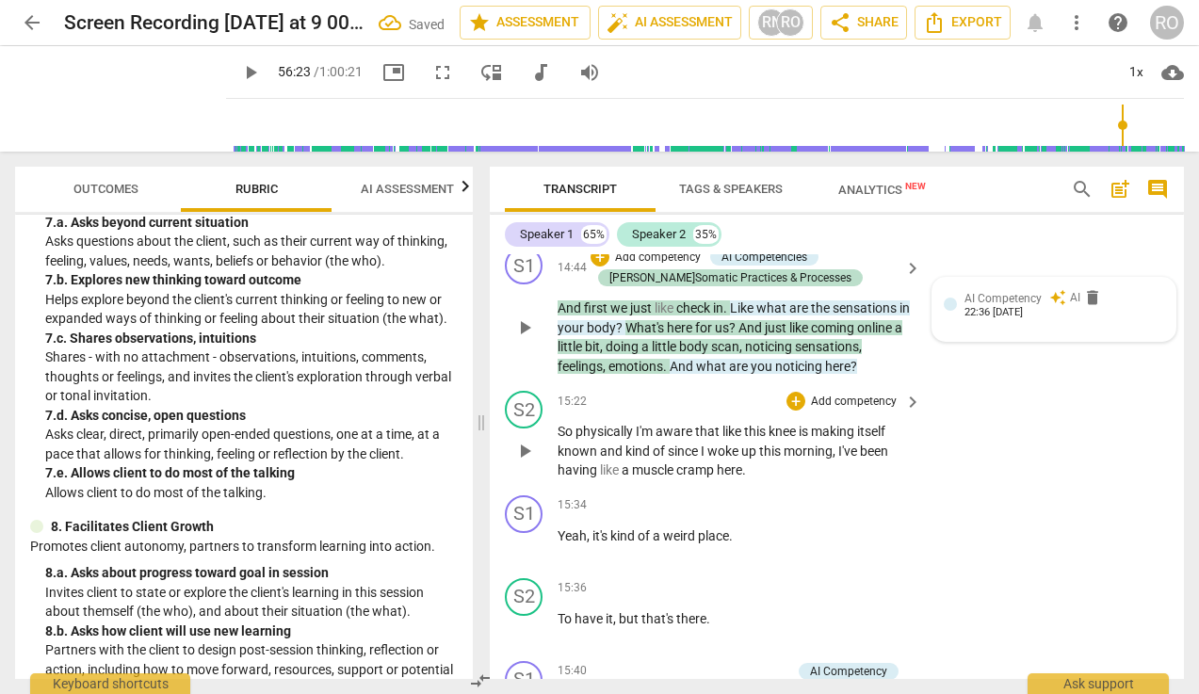
scroll to position [8966, 0]
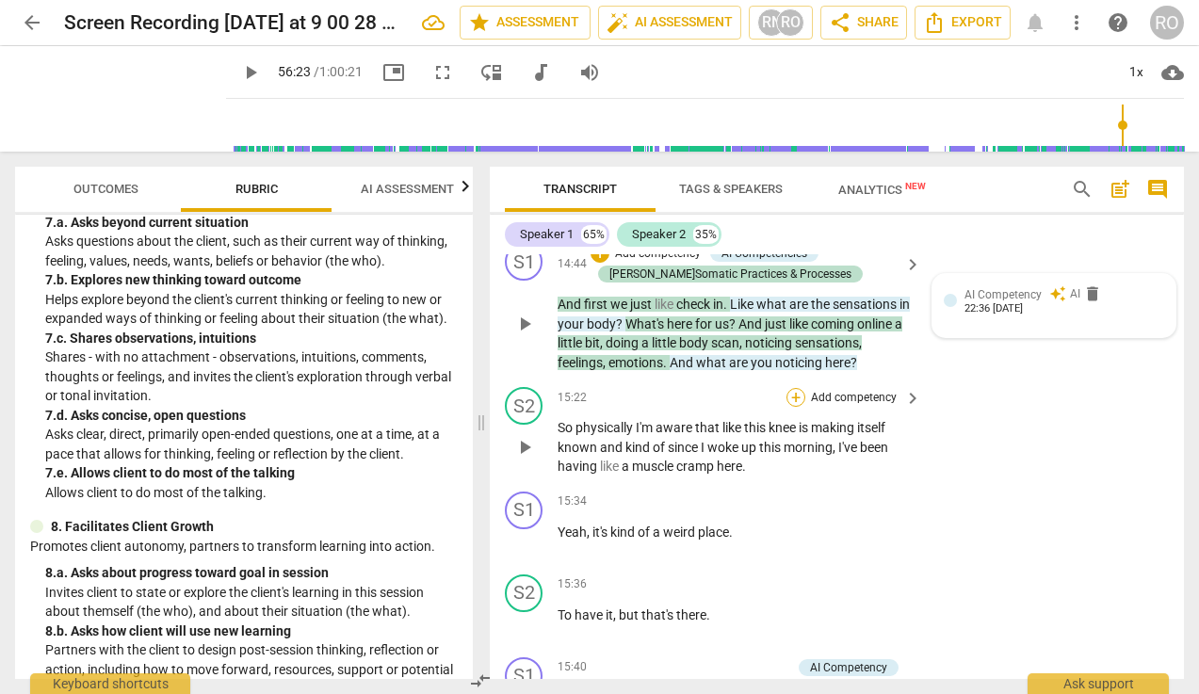
click at [795, 407] on div "+" at bounding box center [795, 397] width 19 height 19
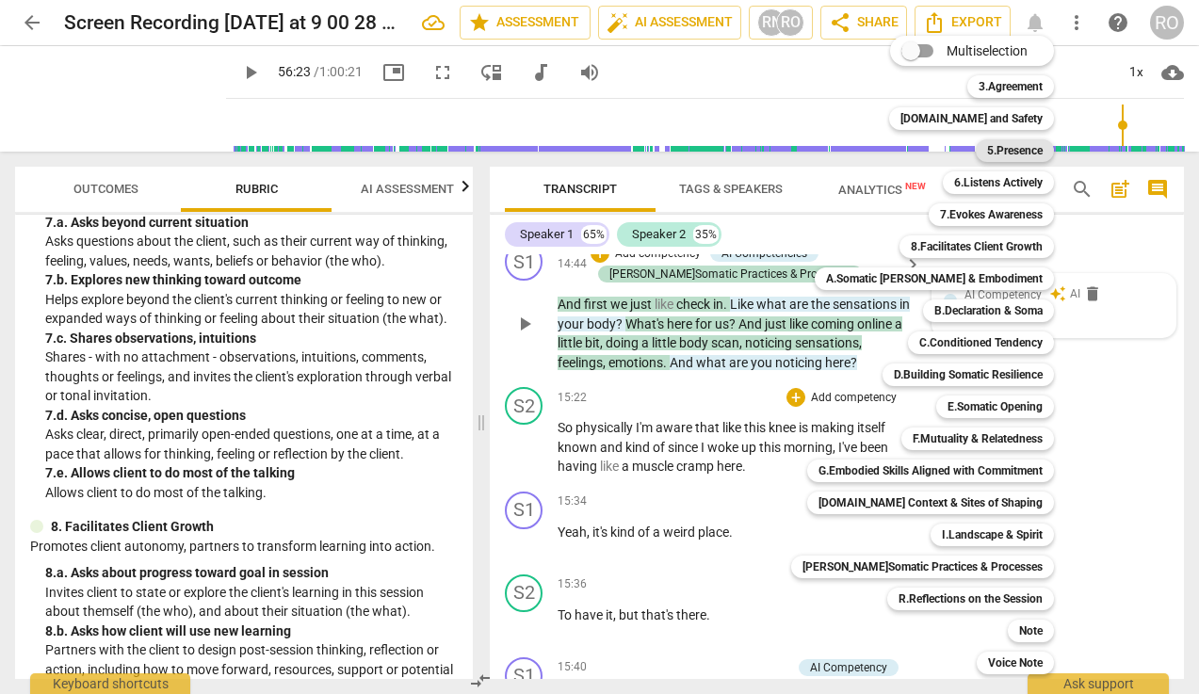
click at [1006, 153] on b "5.Presence" at bounding box center [1015, 150] width 56 height 23
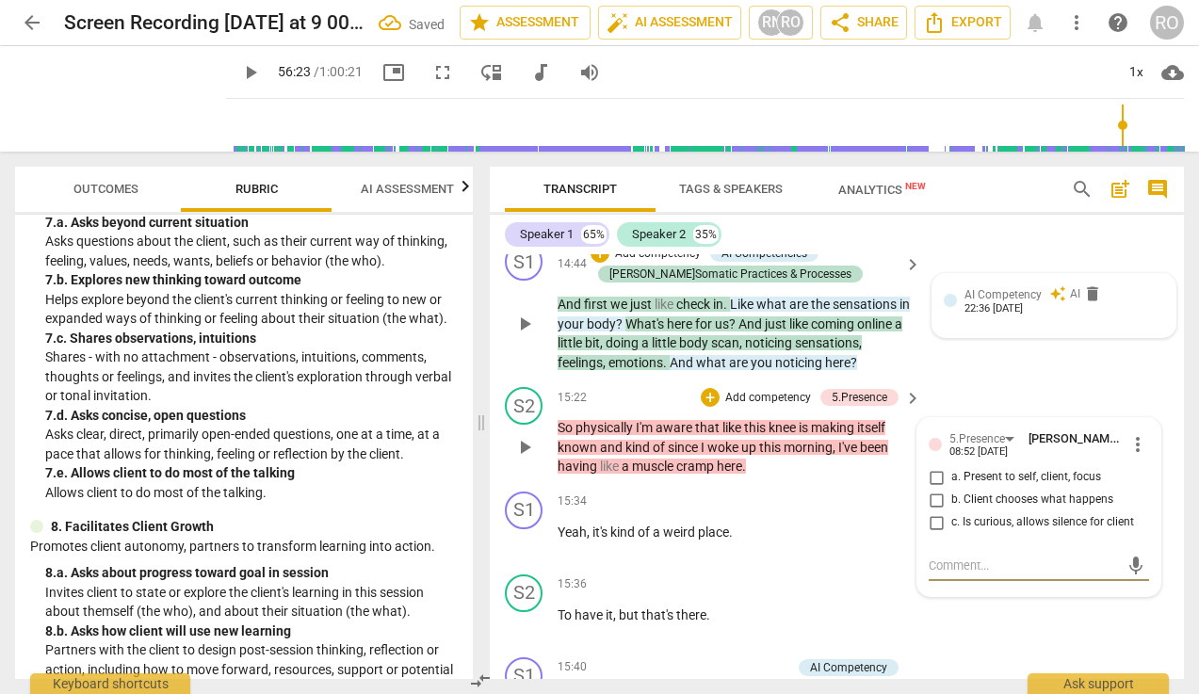
click at [930, 489] on input "a. Present to self, client, focus" at bounding box center [936, 477] width 30 height 23
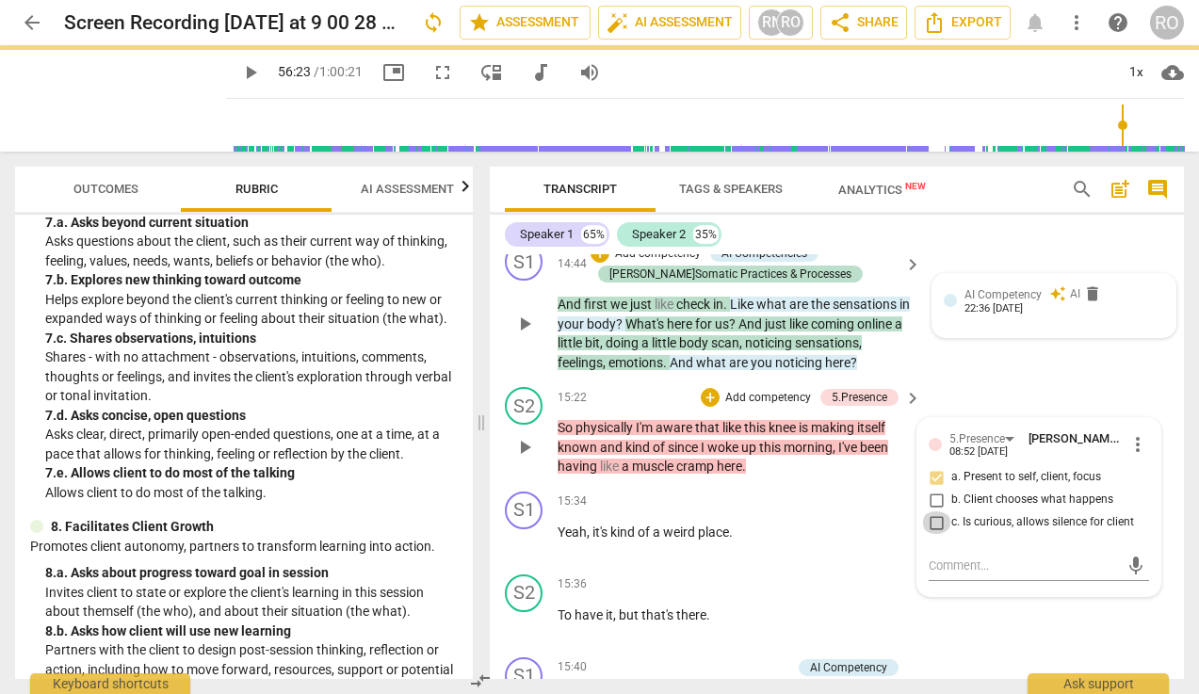
click at [932, 534] on input "c. Is curious, allows silence for client" at bounding box center [936, 522] width 30 height 23
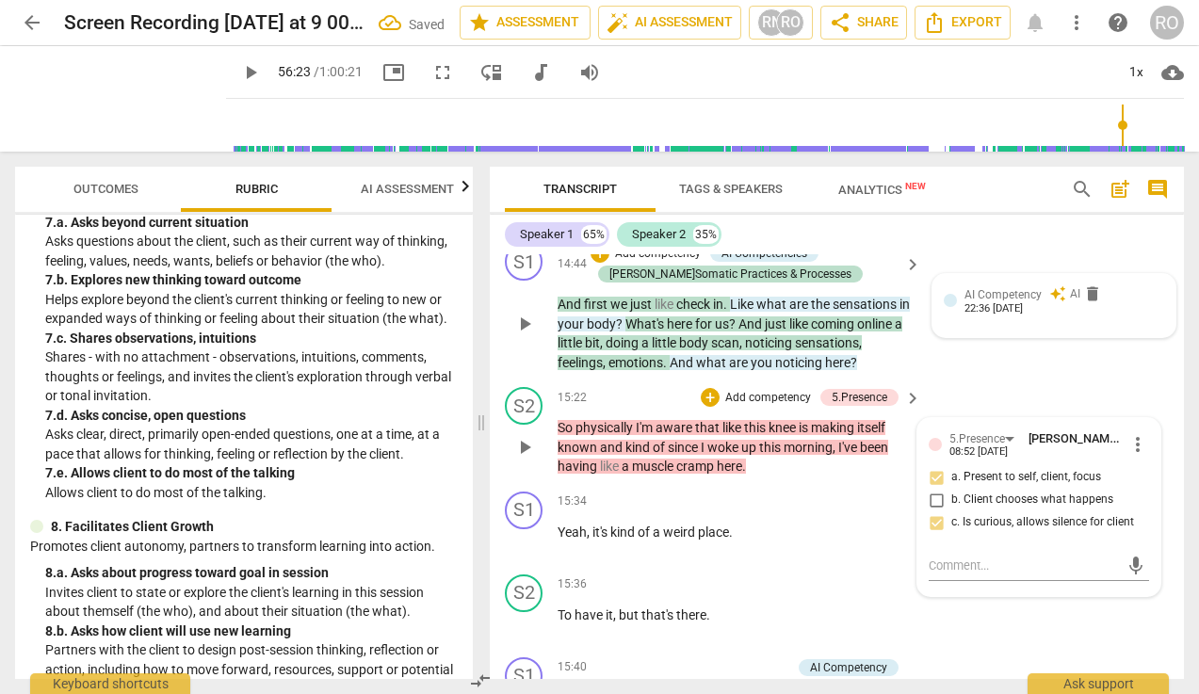
click at [767, 407] on p "Add competency" at bounding box center [767, 398] width 89 height 17
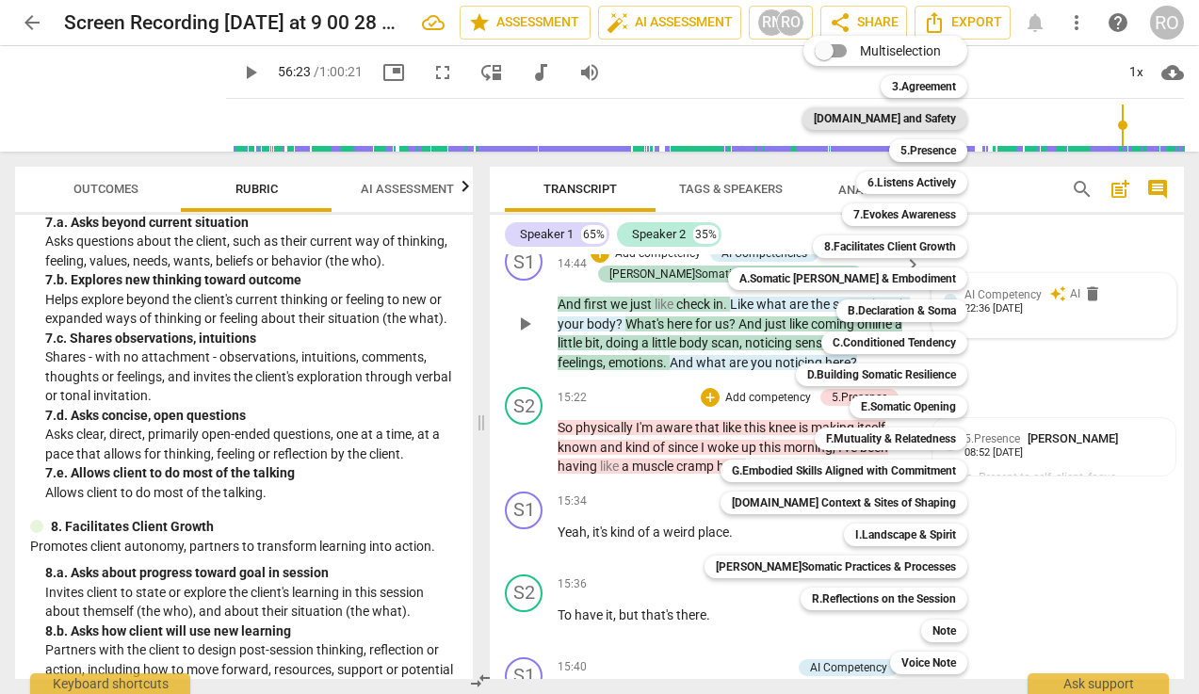
click at [943, 112] on div "[DOMAIN_NAME] and Safety" at bounding box center [884, 118] width 165 height 23
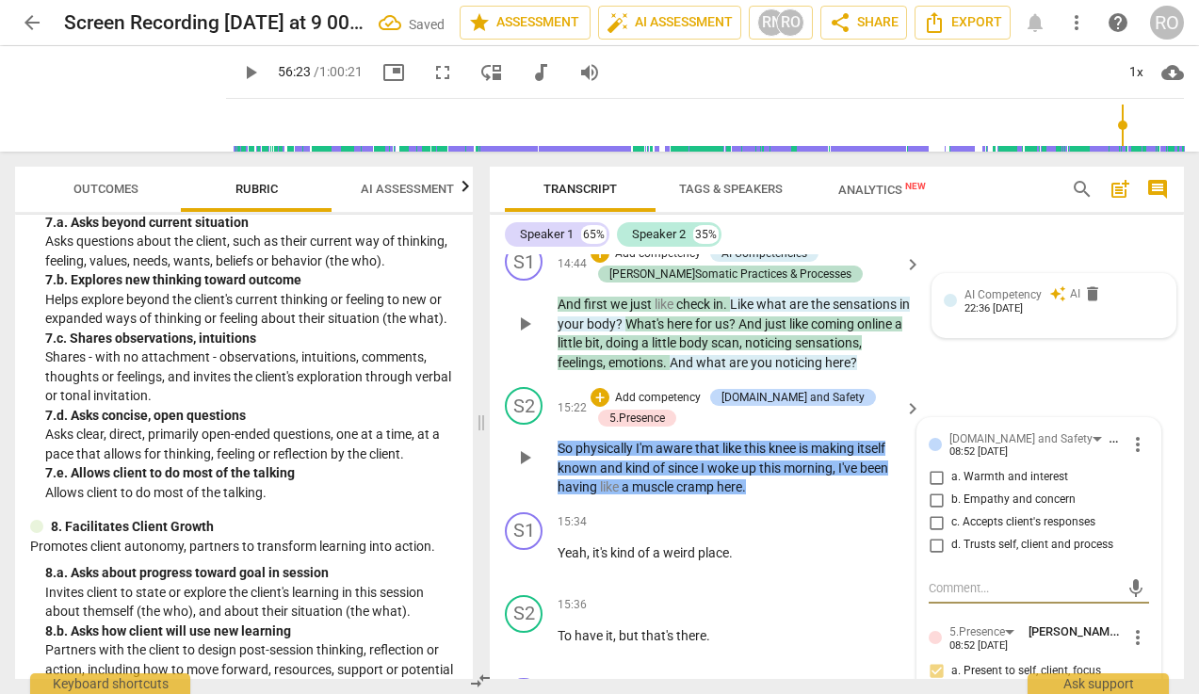
click at [1067, 456] on span "more_vert" at bounding box center [1137, 444] width 23 height 23
click at [1067, 523] on li "Delete" at bounding box center [1150, 520] width 65 height 36
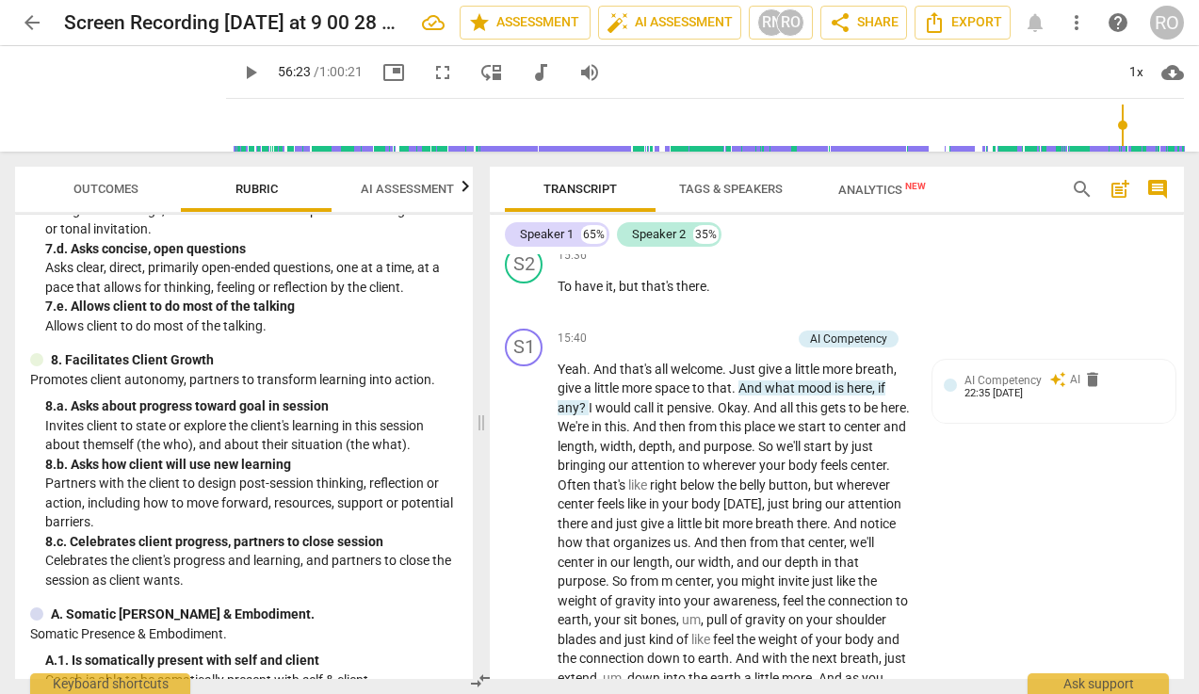
scroll to position [9311, 0]
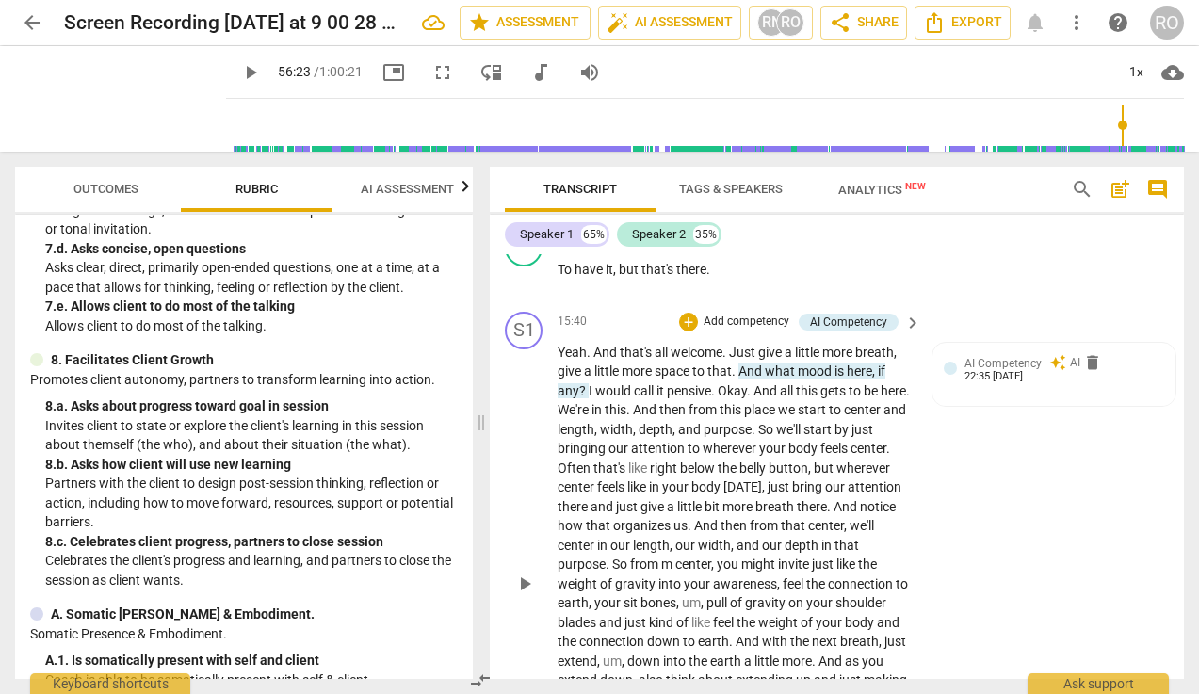
click at [720, 330] on p "Add competency" at bounding box center [745, 322] width 89 height 17
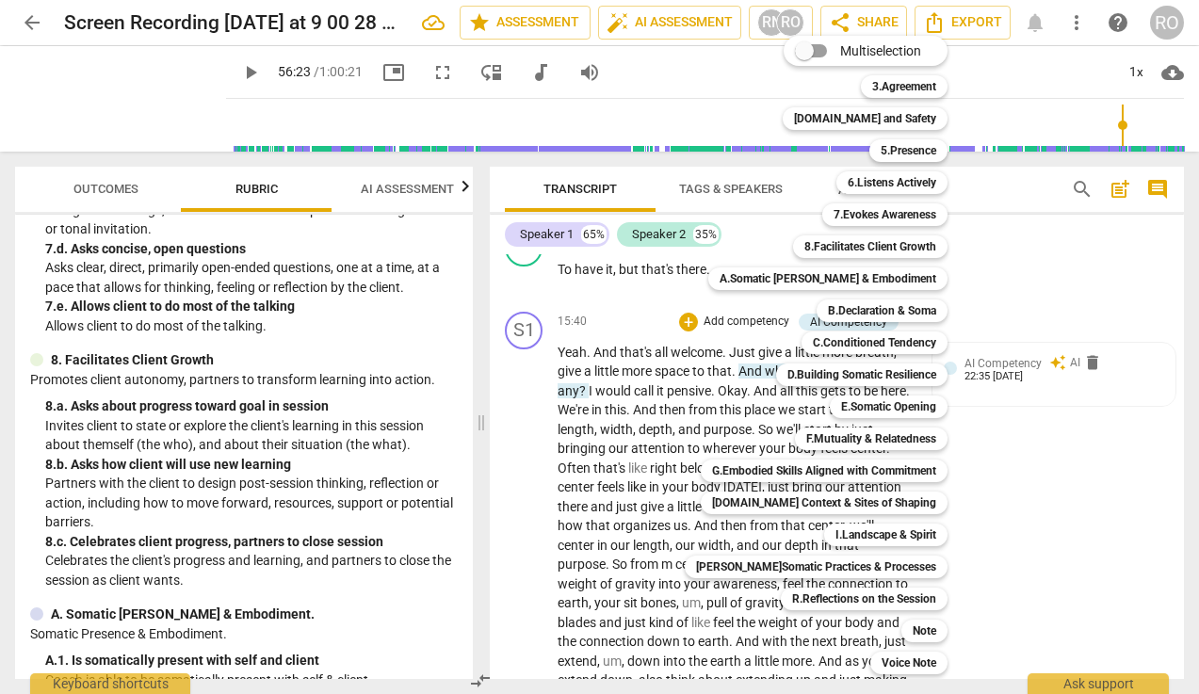
click at [277, 610] on div at bounding box center [599, 347] width 1199 height 694
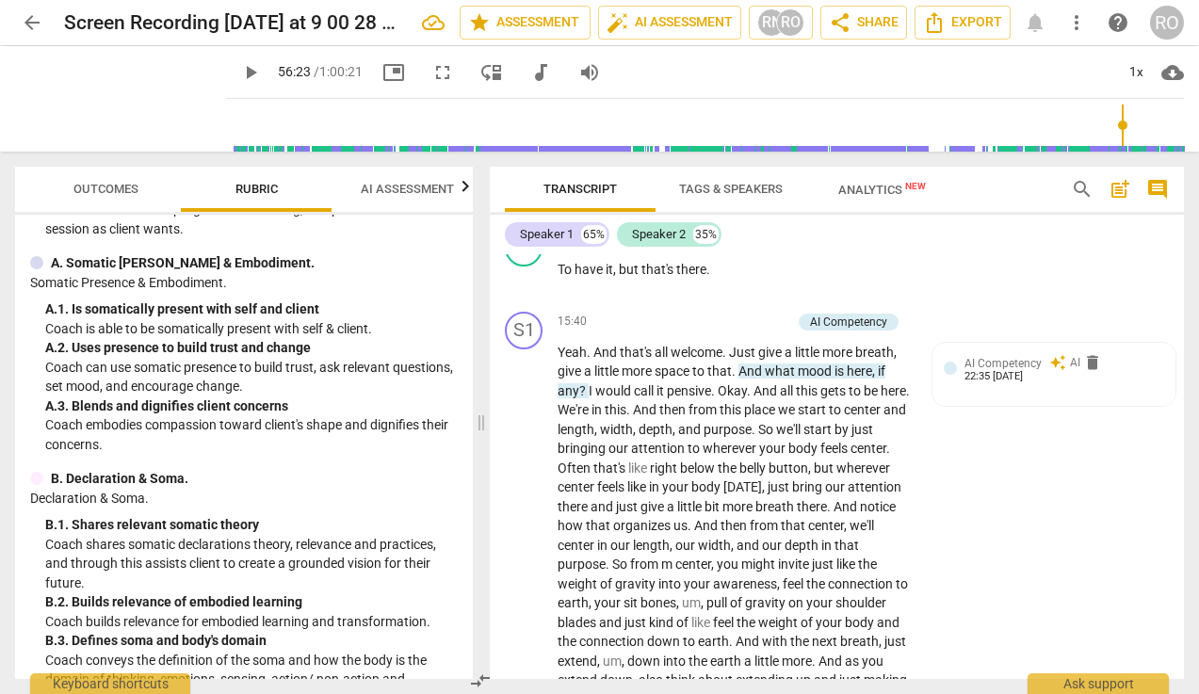
scroll to position [1857, 0]
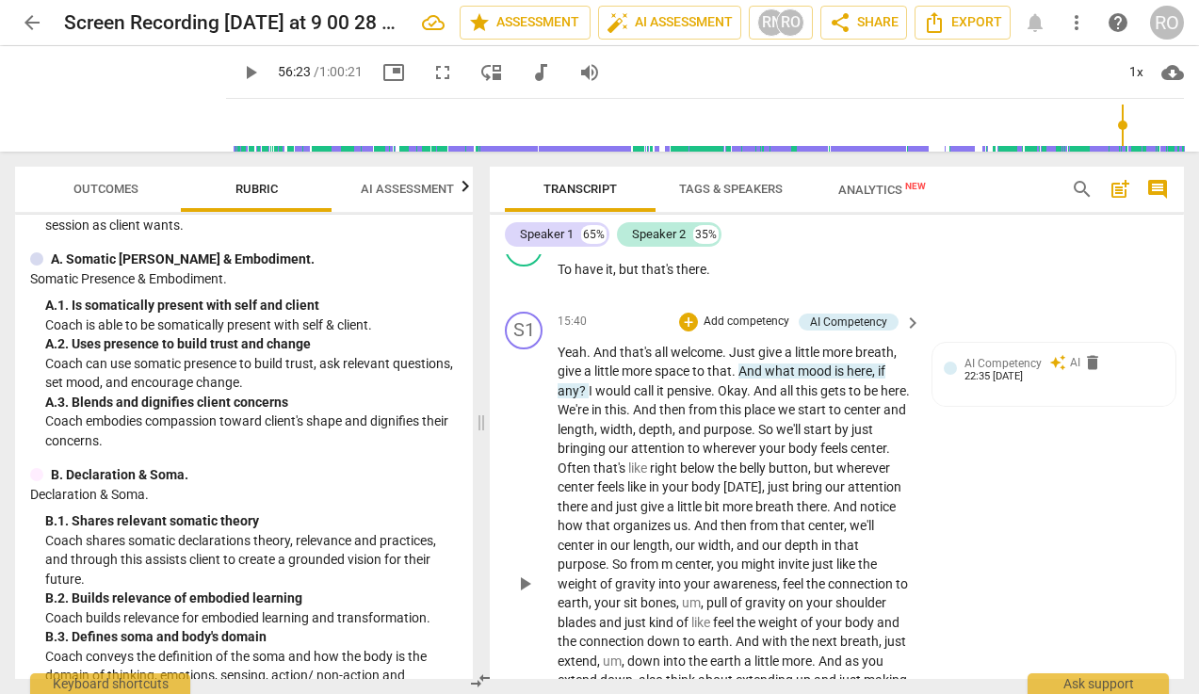
click at [735, 330] on p "Add competency" at bounding box center [745, 322] width 89 height 17
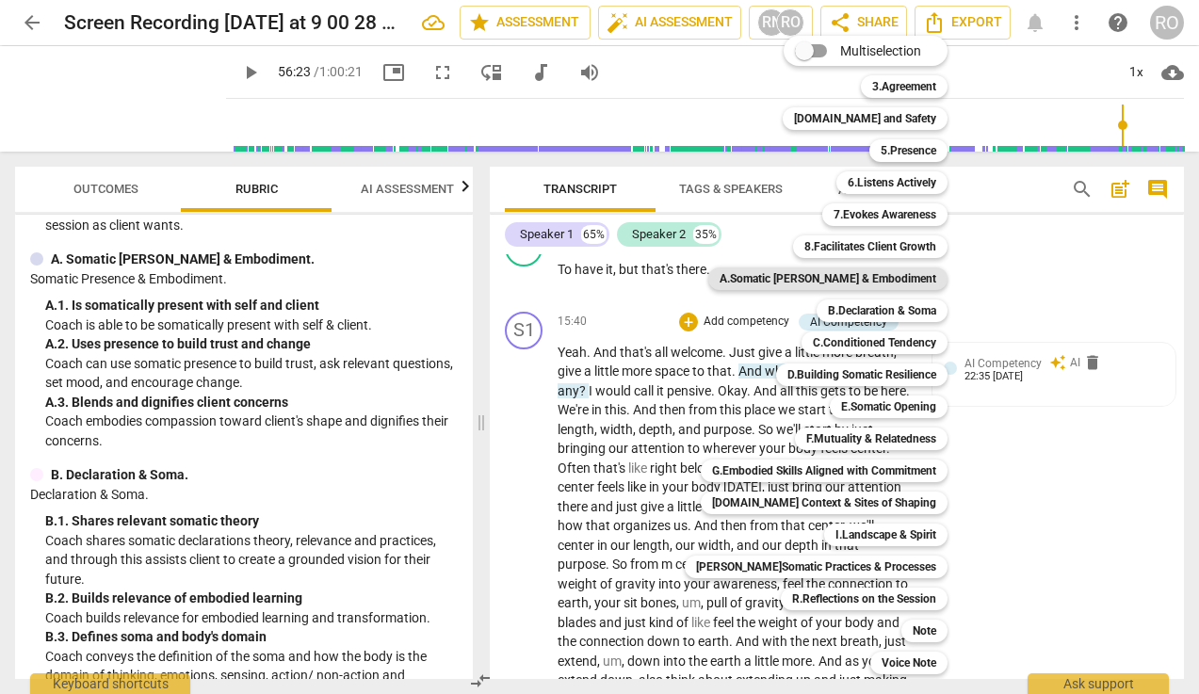
click at [899, 276] on b "A.Somatic [PERSON_NAME] & Embodiment" at bounding box center [827, 278] width 217 height 23
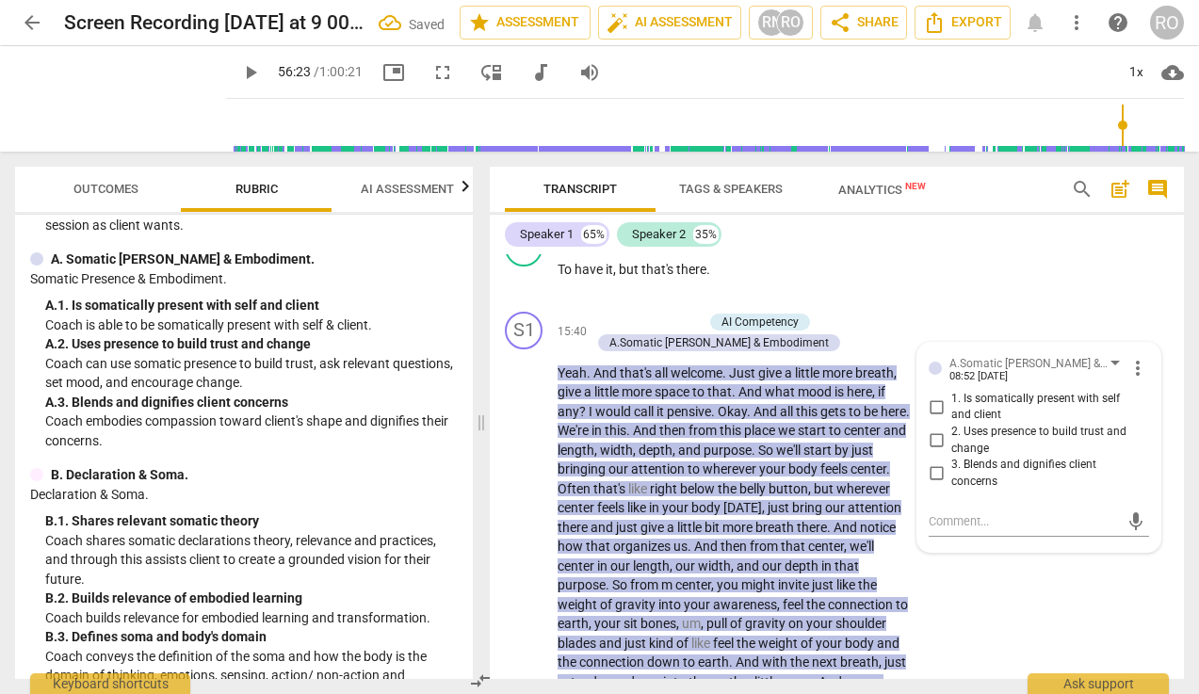
scroll to position [9359, 0]
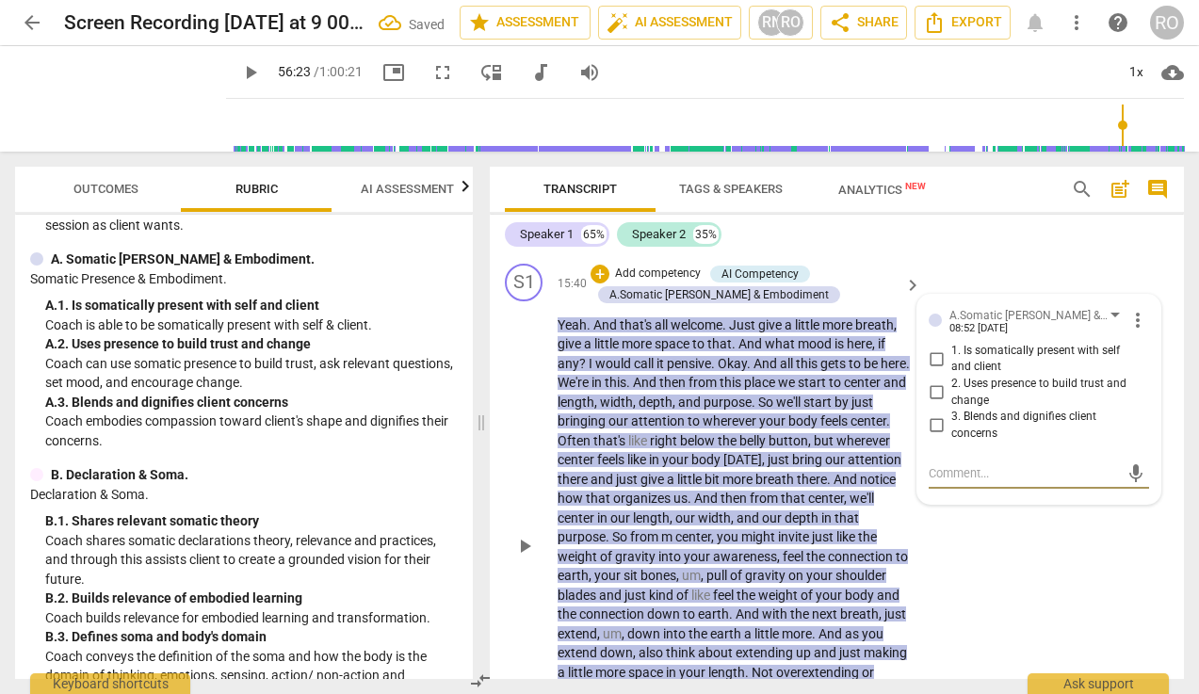
click at [937, 437] on input "3. Blends and dignifies client concerns" at bounding box center [936, 425] width 30 height 23
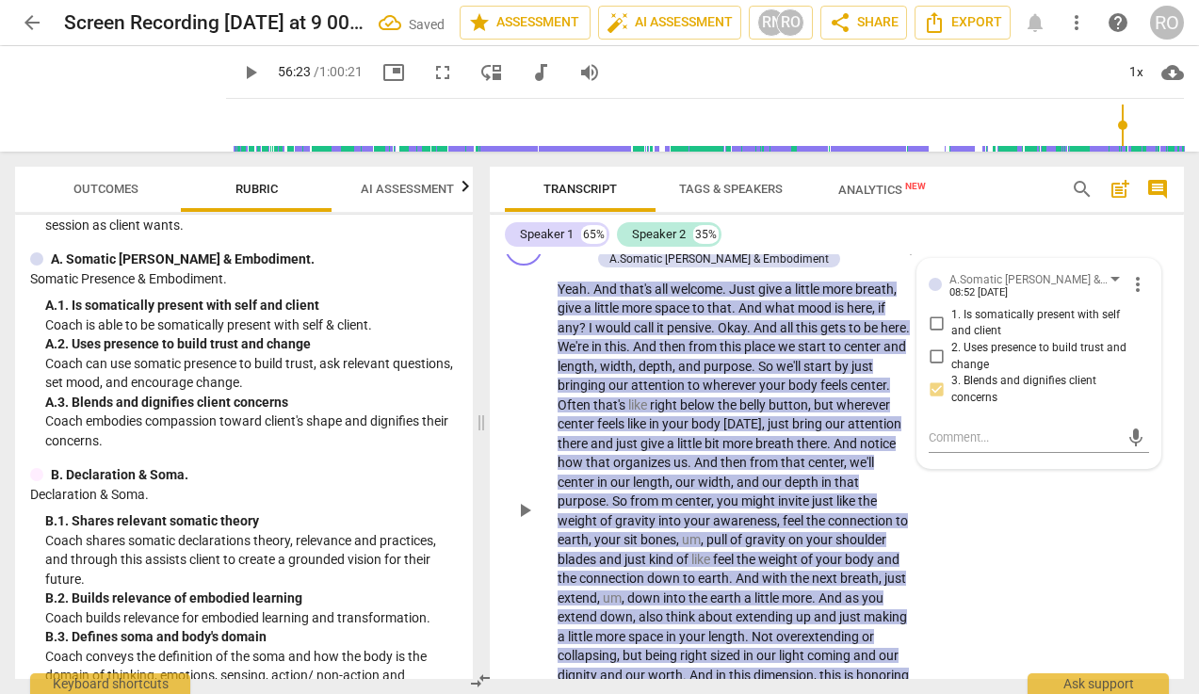
scroll to position [9389, 0]
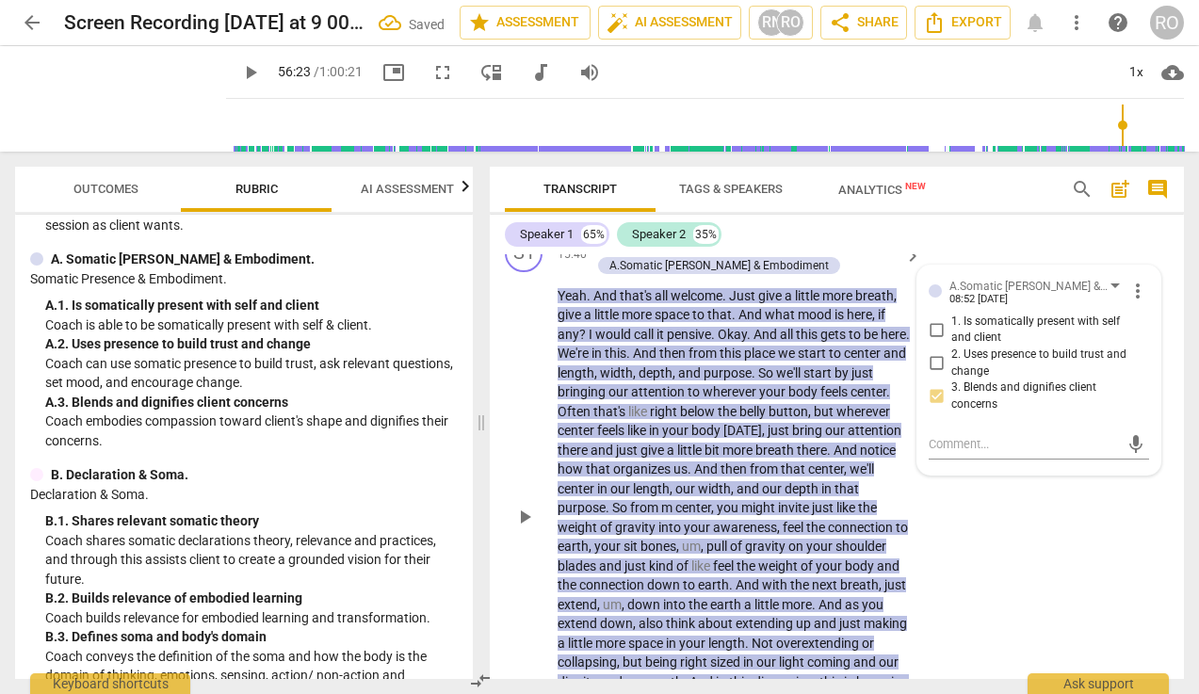
click at [823, 322] on span "mood" at bounding box center [815, 314] width 37 height 15
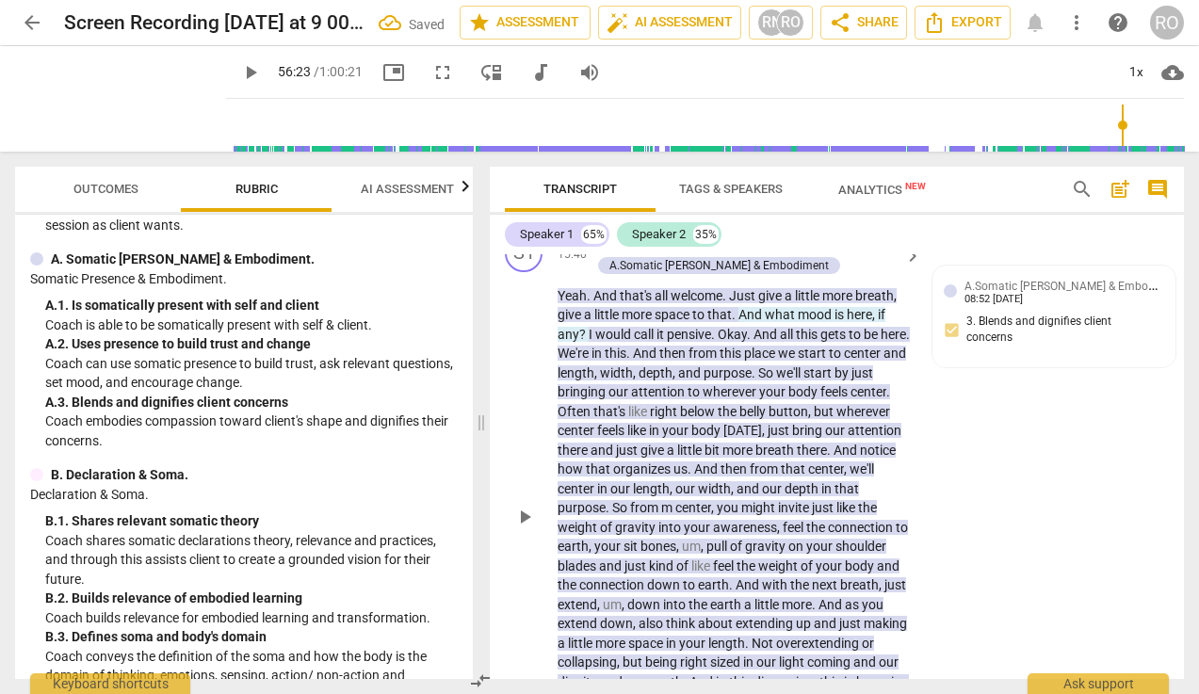
scroll to position [9473, 0]
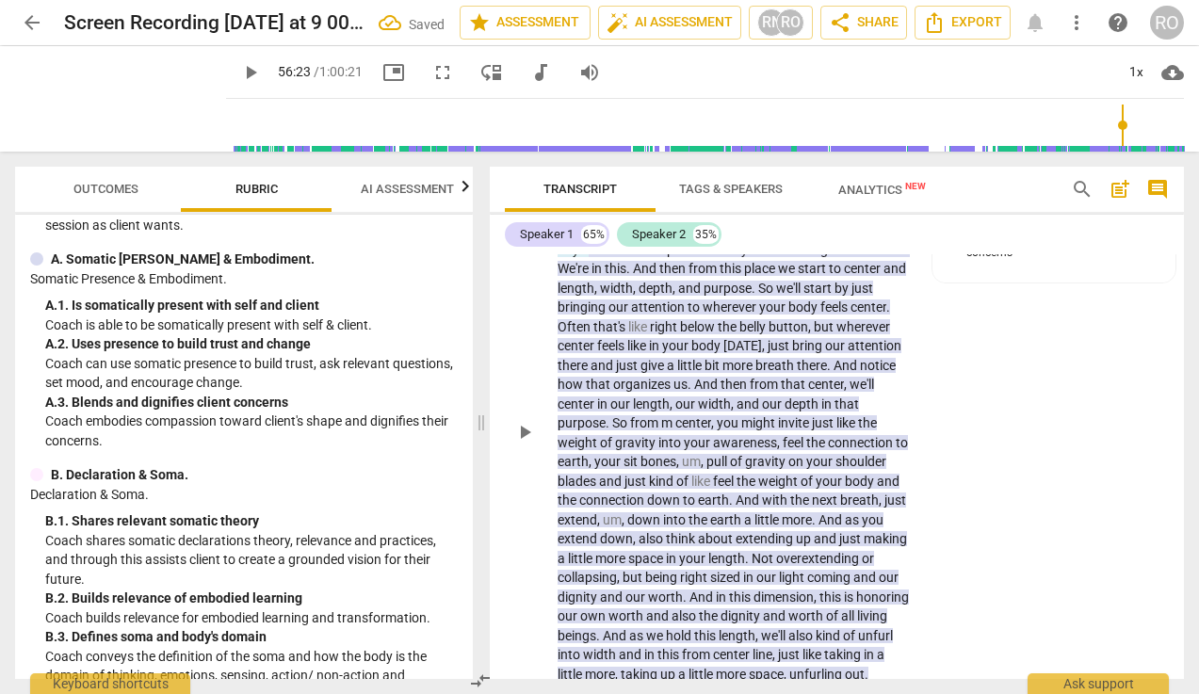
click at [595, 257] on span "would" at bounding box center [614, 249] width 39 height 15
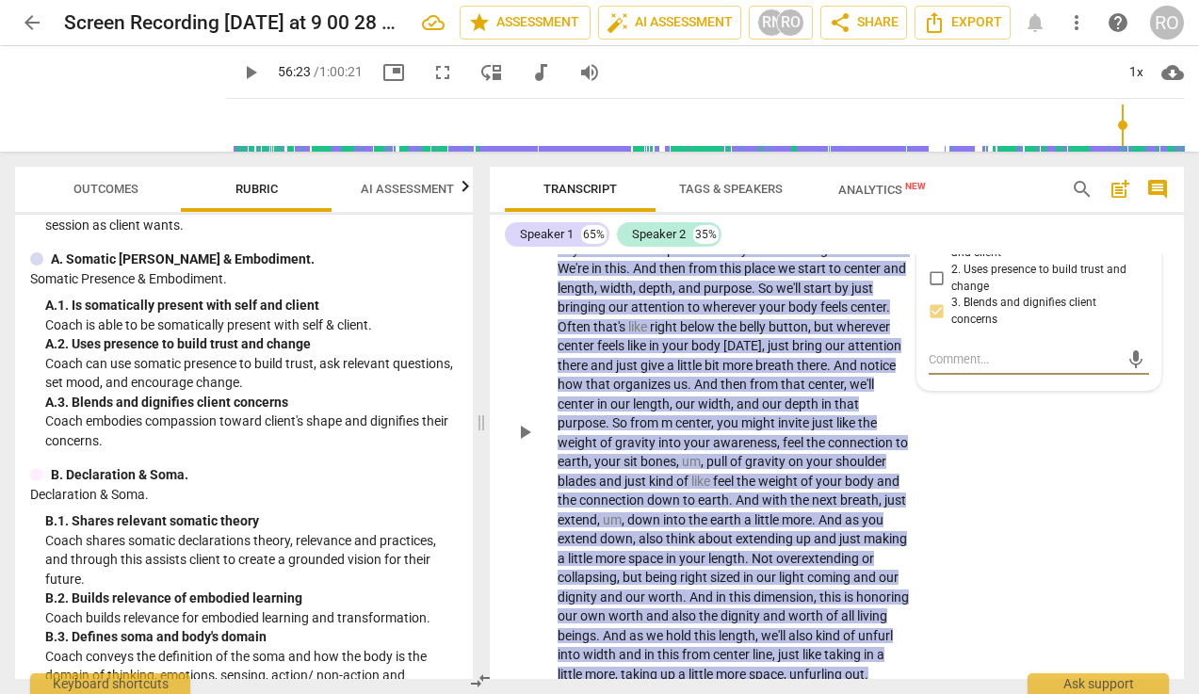
click at [588, 257] on span "I" at bounding box center [591, 249] width 7 height 15
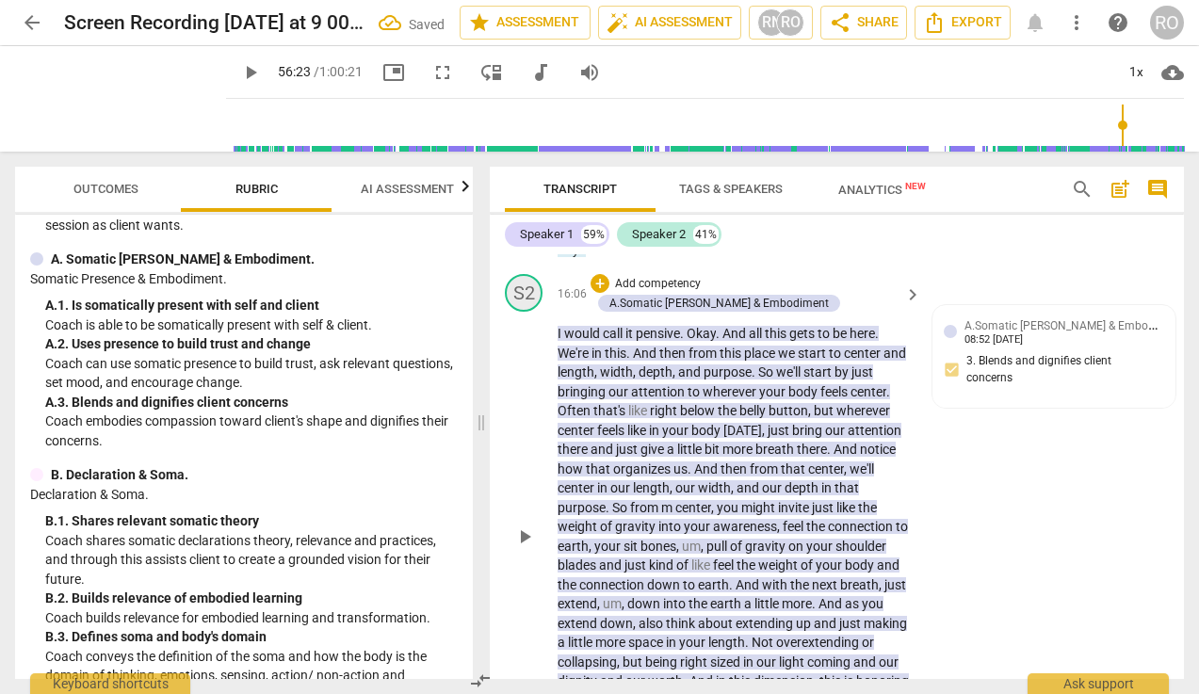
click at [525, 312] on div "S2" at bounding box center [524, 293] width 38 height 38
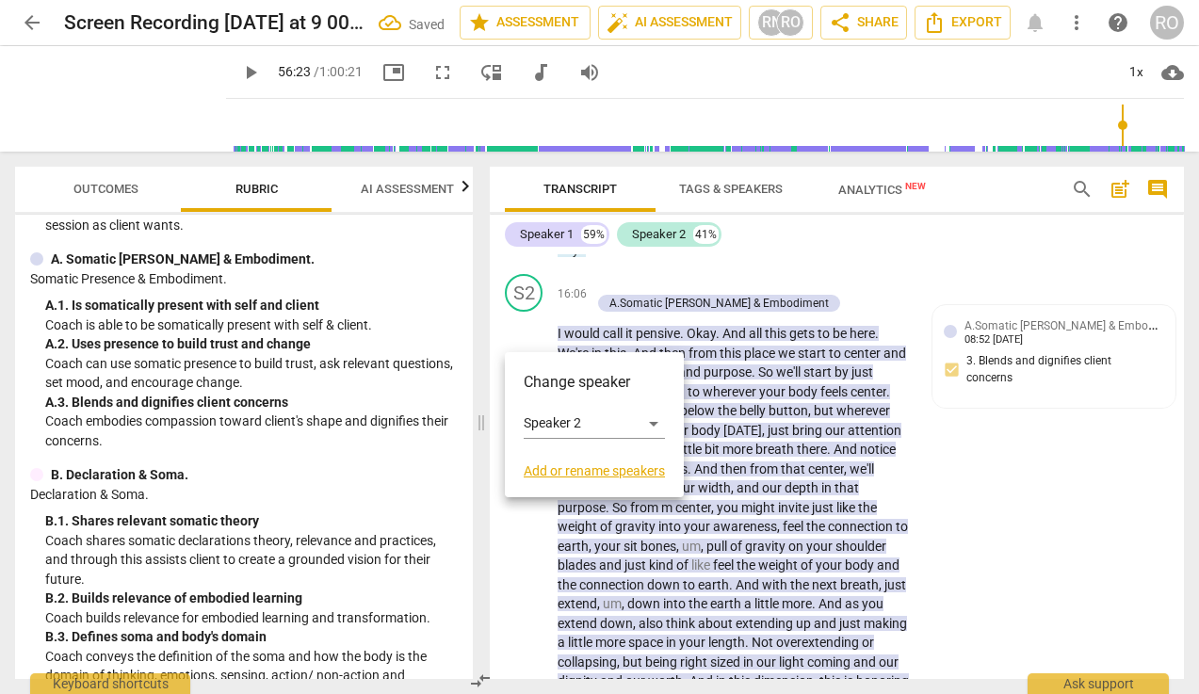
click at [902, 312] on div at bounding box center [599, 347] width 1199 height 694
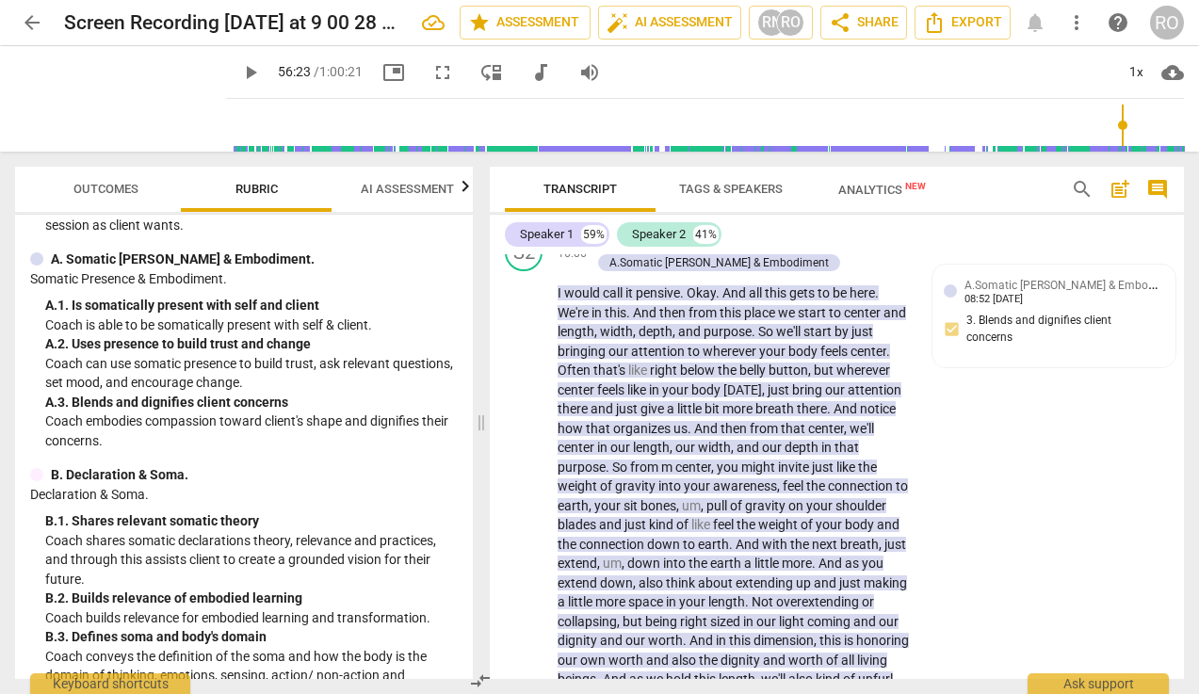
scroll to position [9519, 0]
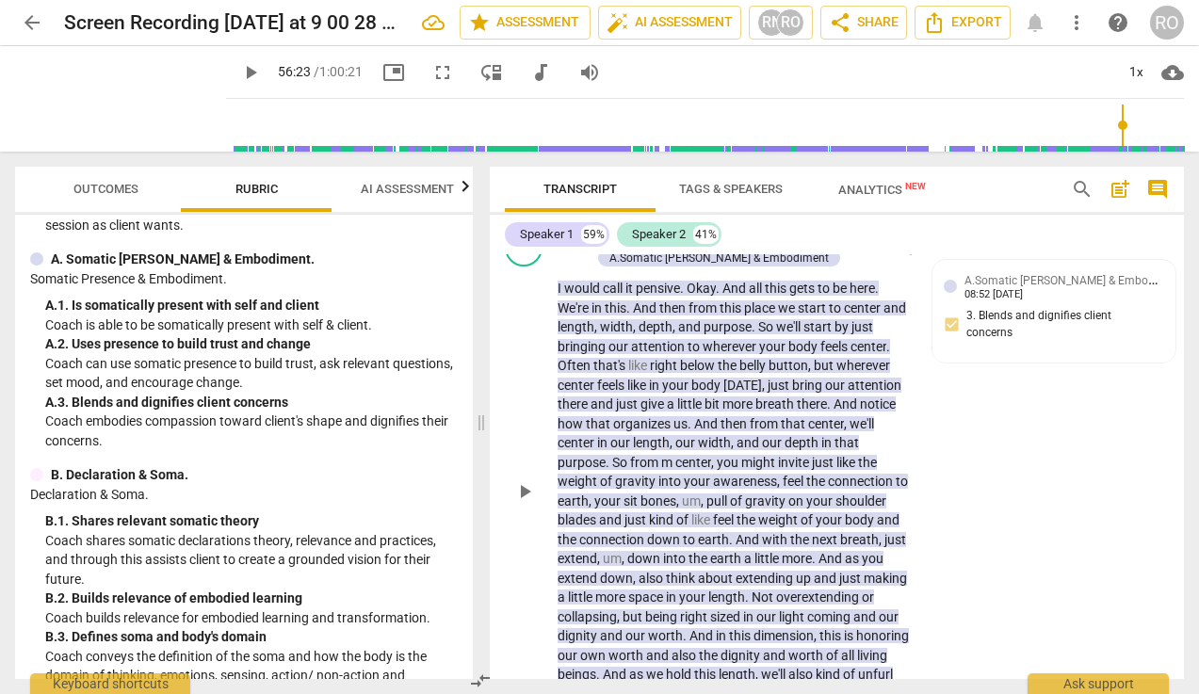
click at [690, 296] on span "Okay" at bounding box center [700, 288] width 29 height 15
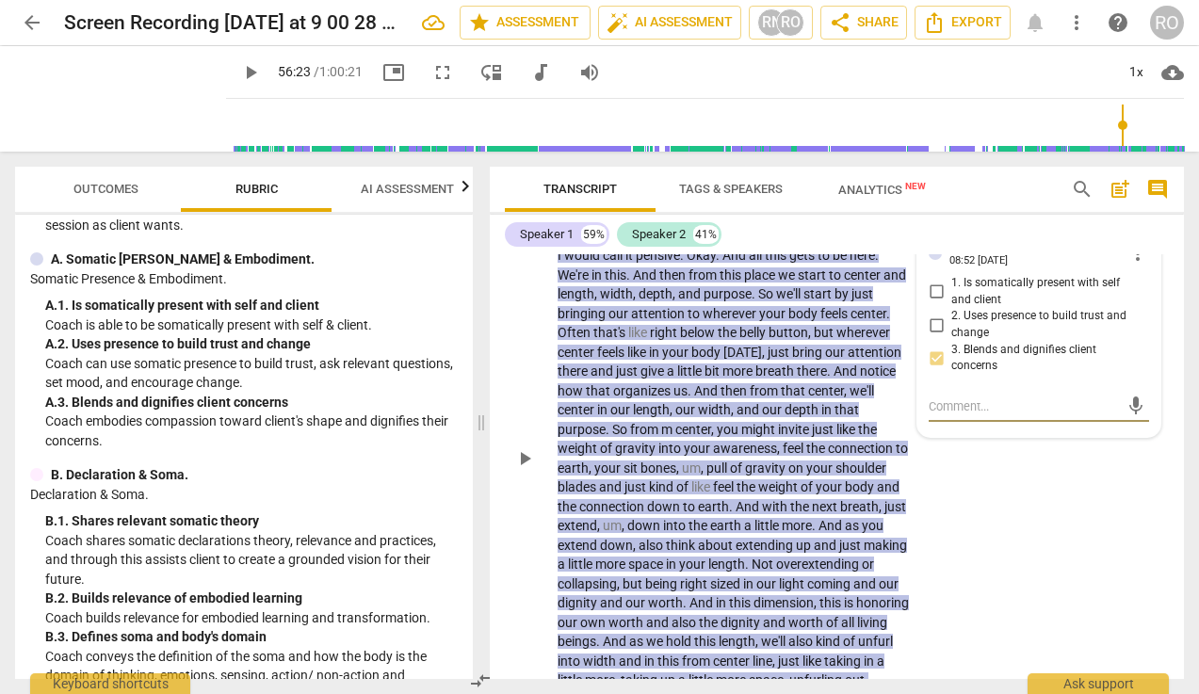
scroll to position [9578, 0]
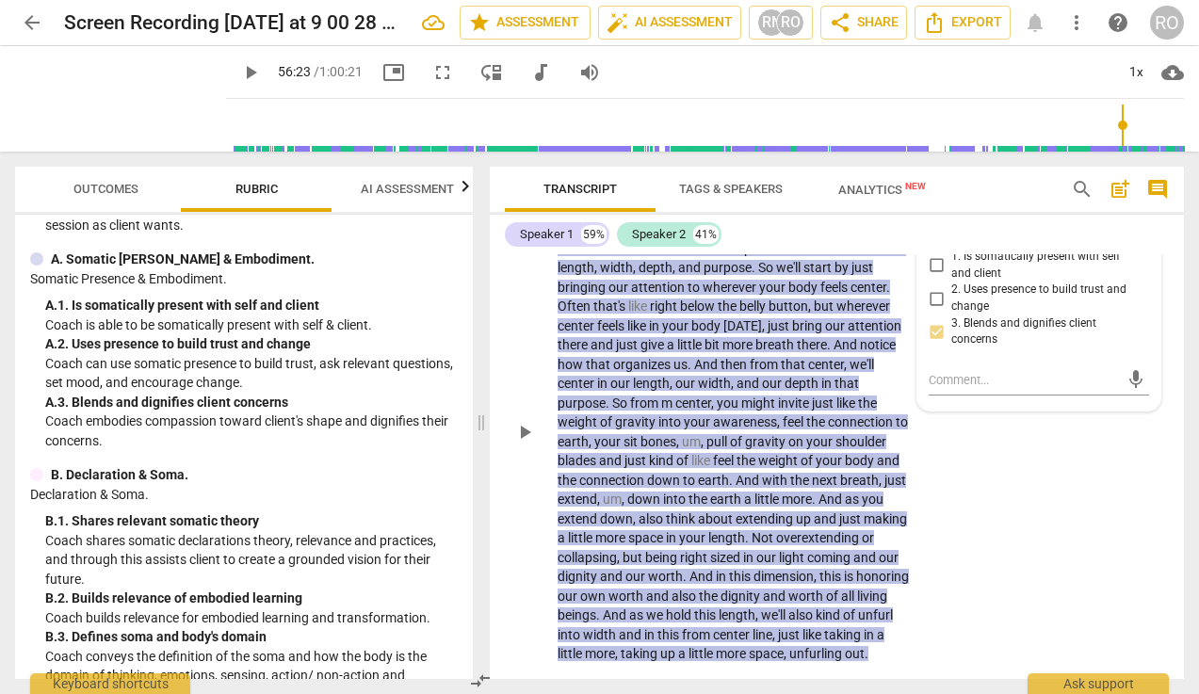
click at [690, 236] on span "Okay" at bounding box center [700, 228] width 29 height 15
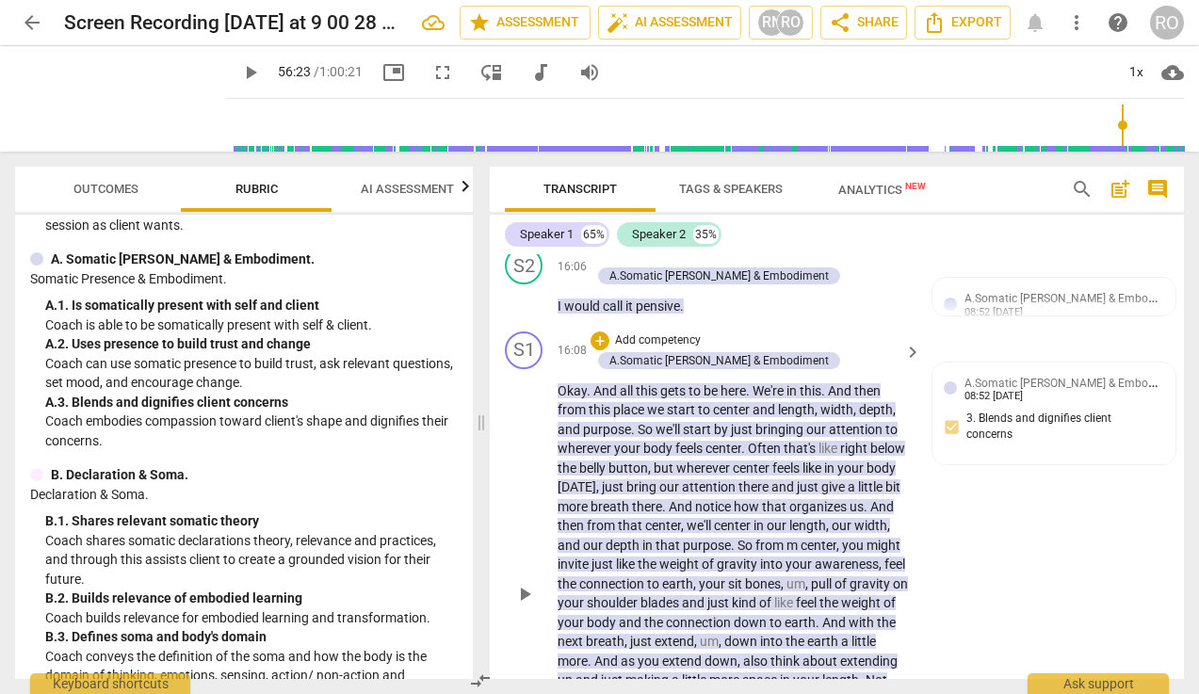
scroll to position [9499, 0]
click at [632, 351] on p "Add competency" at bounding box center [657, 342] width 89 height 17
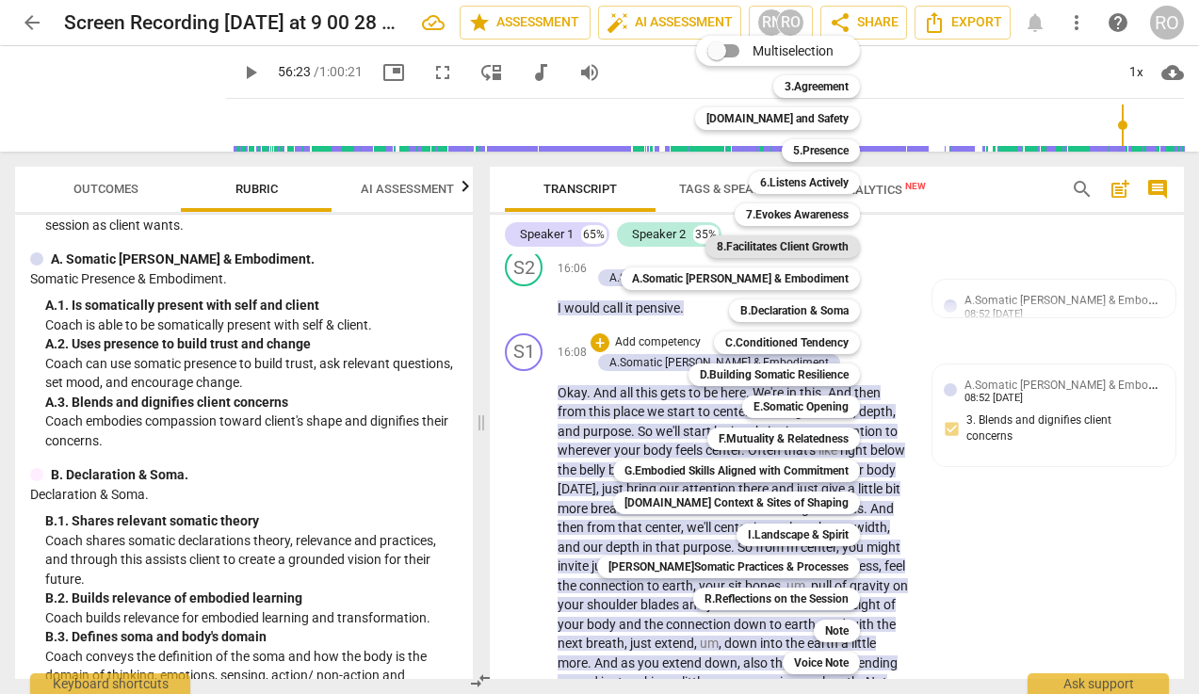
click at [789, 252] on b "8.Facilitates Client Growth" at bounding box center [782, 246] width 132 height 23
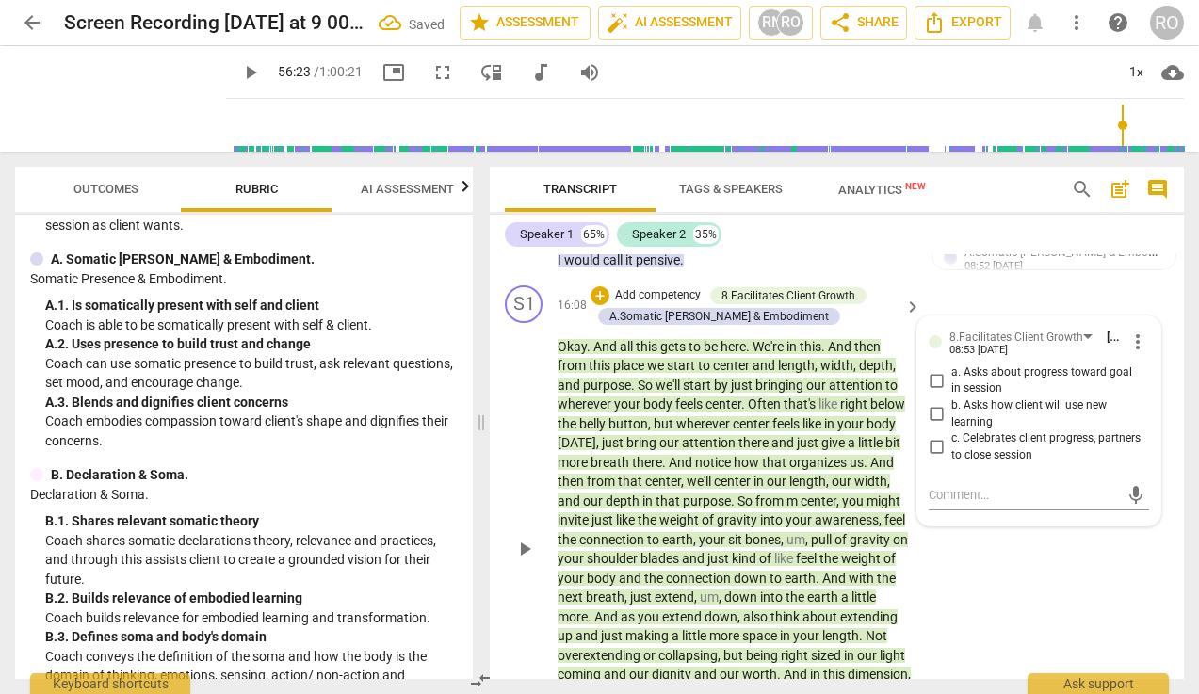
scroll to position [9603, 0]
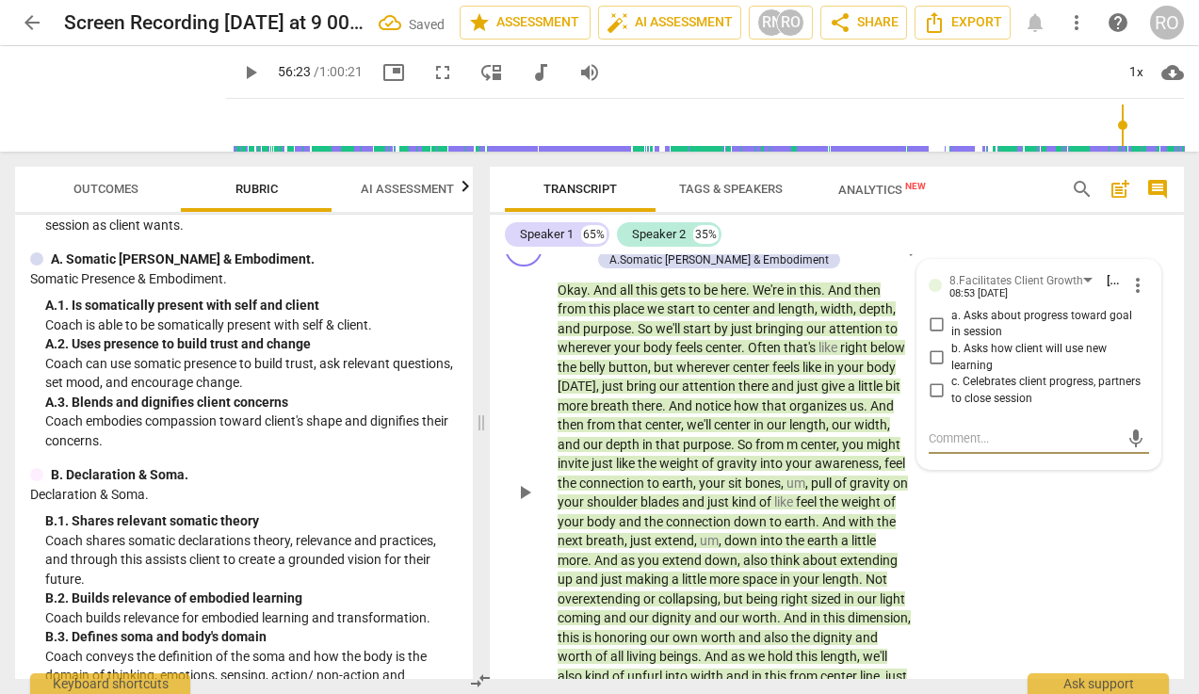
click at [1067, 297] on span "more_vert" at bounding box center [1137, 285] width 23 height 23
click at [1067, 370] on li "Delete" at bounding box center [1150, 361] width 65 height 36
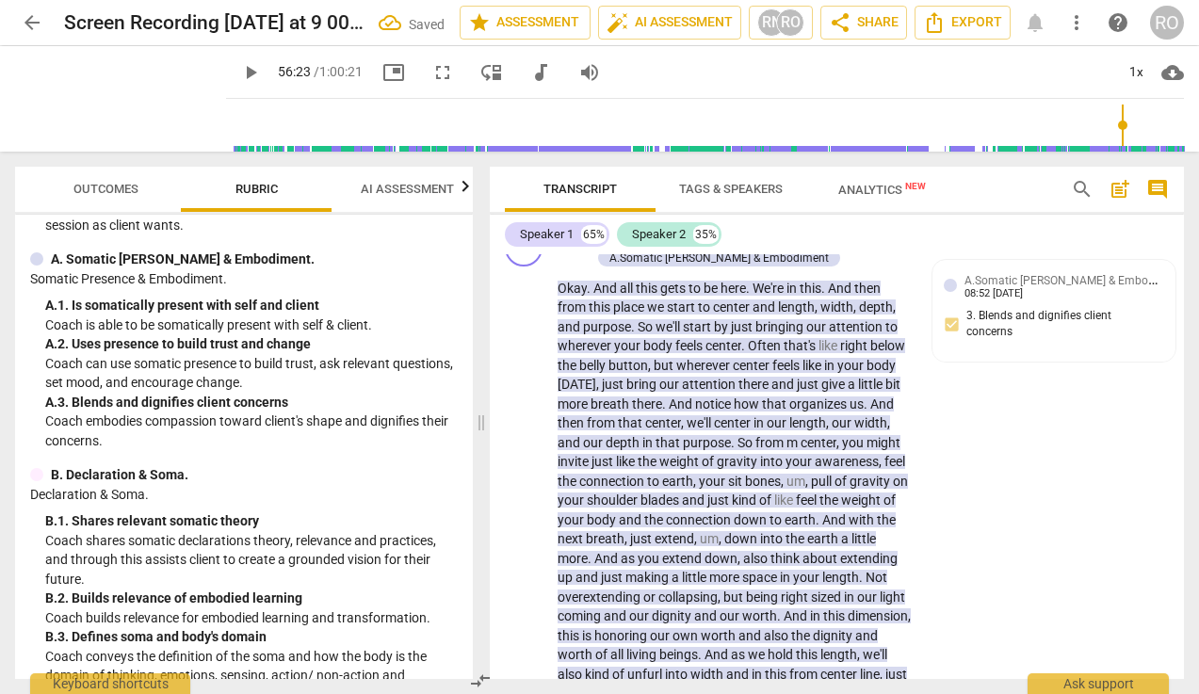
click at [201, 417] on p "Coach embodies compassion toward client's shape and dignifies their concerns." at bounding box center [251, 430] width 412 height 39
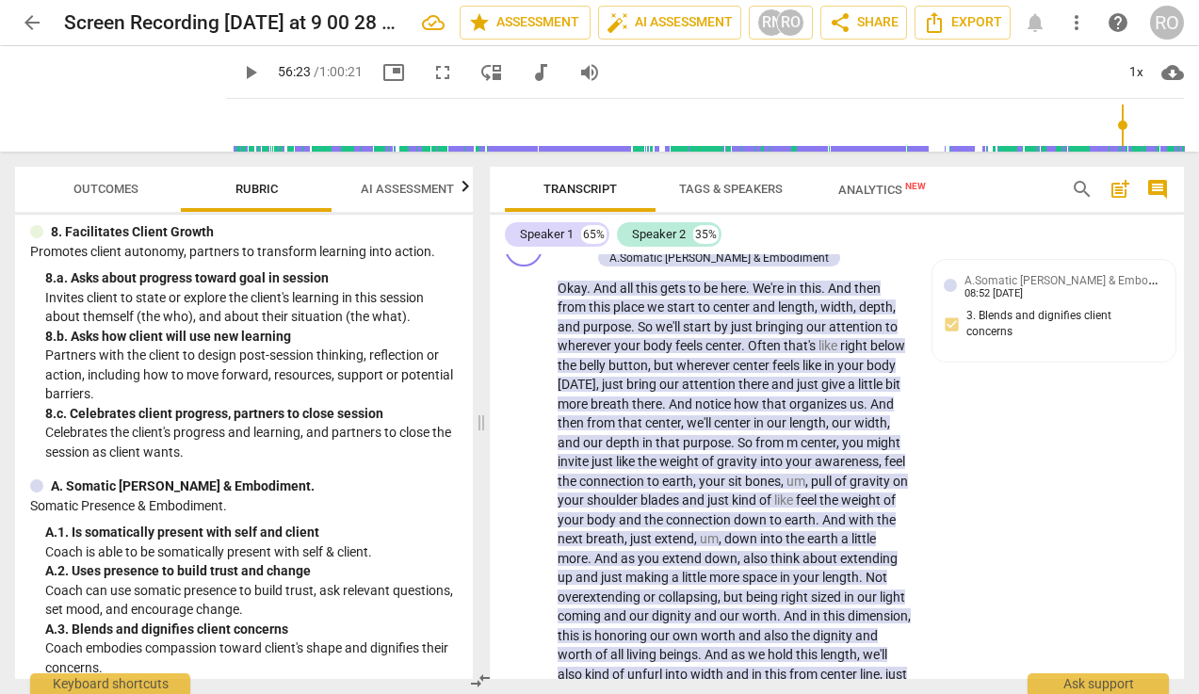
scroll to position [1632, 0]
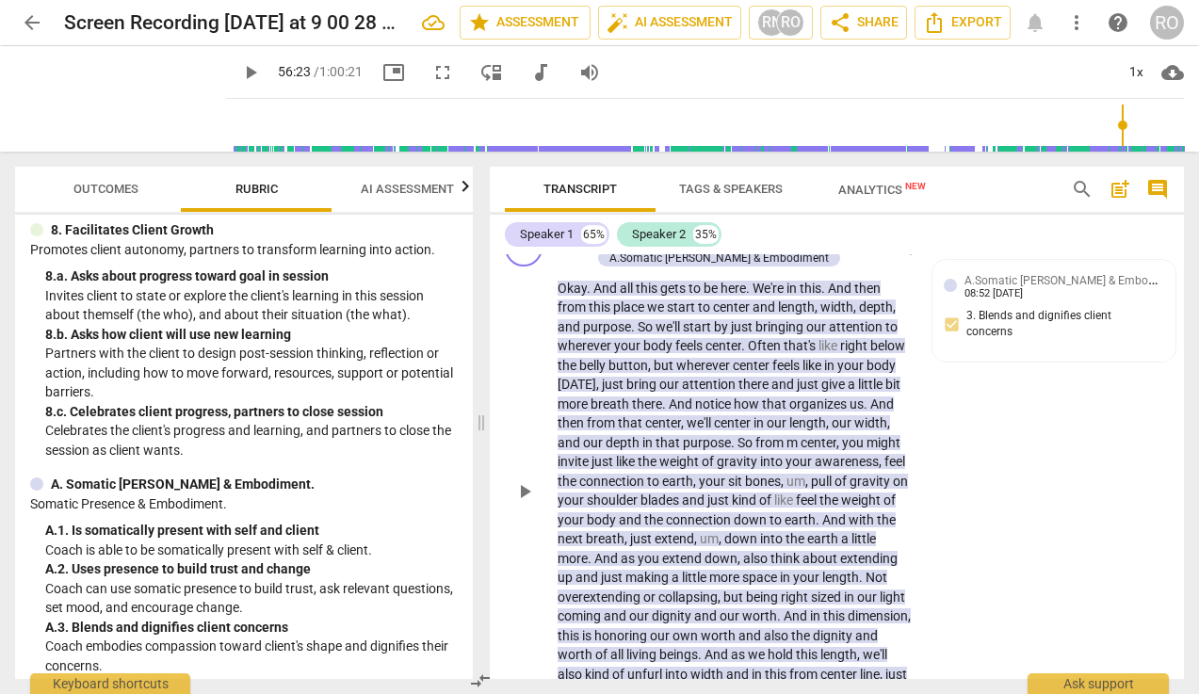
click at [597, 248] on div "+" at bounding box center [599, 238] width 19 height 19
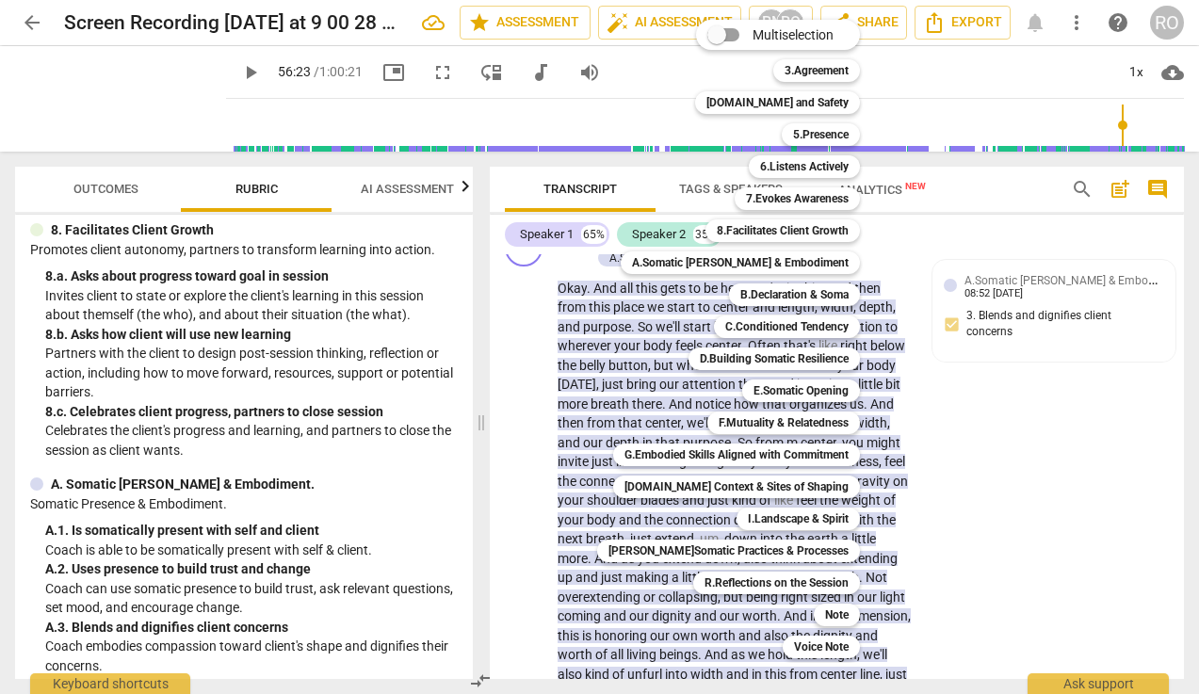
click at [1003, 277] on div at bounding box center [599, 347] width 1199 height 694
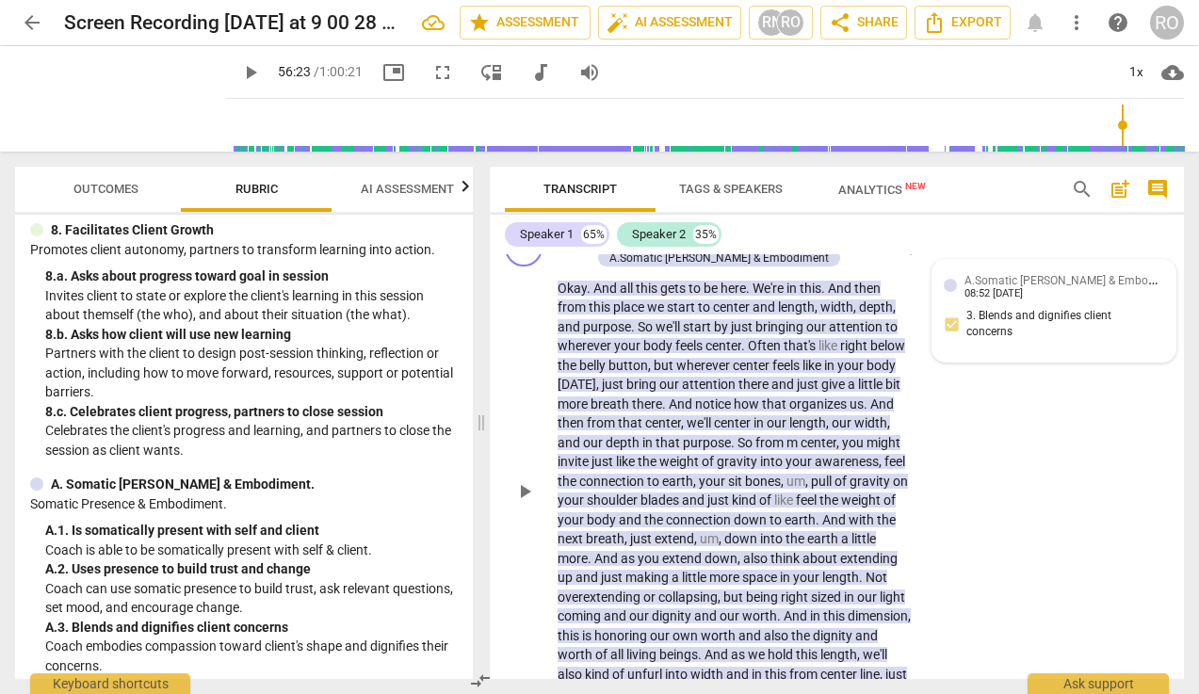
click at [1015, 300] on div "08:52 [DATE]" at bounding box center [993, 294] width 58 height 12
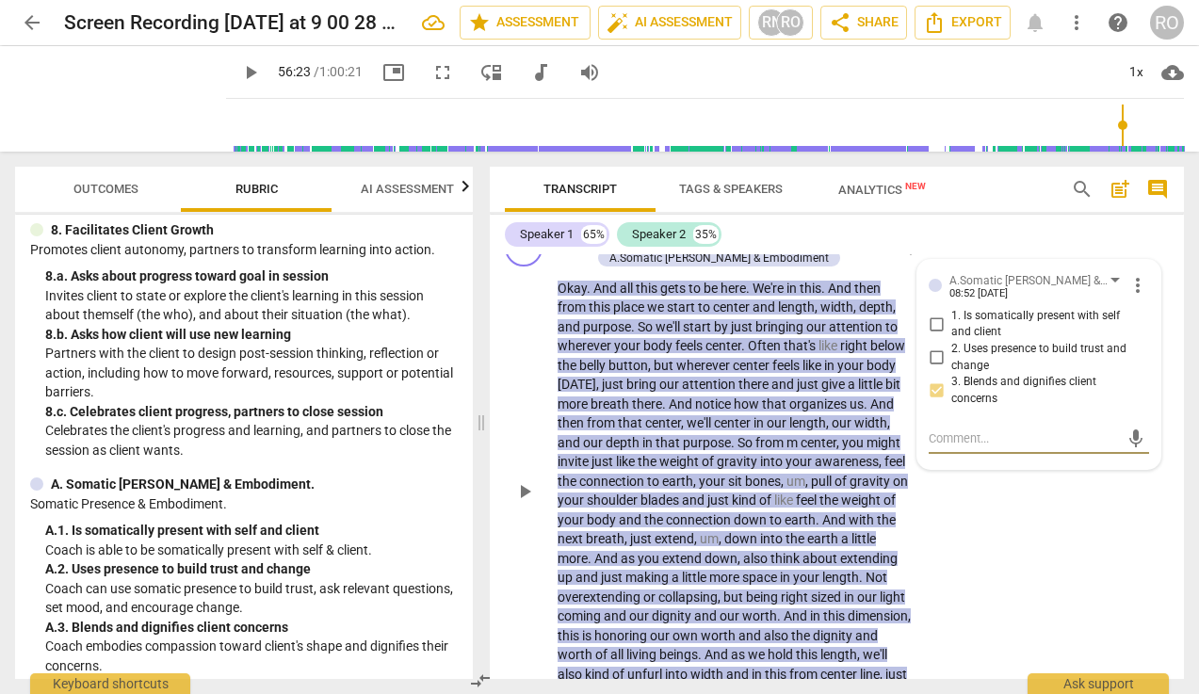
click at [1058, 374] on span "2. Uses presence to build trust and change" at bounding box center [1046, 357] width 190 height 33
click at [951, 369] on input "2. Uses presence to build trust and change" at bounding box center [936, 357] width 30 height 23
click at [968, 447] on textarea at bounding box center [1023, 438] width 190 height 18
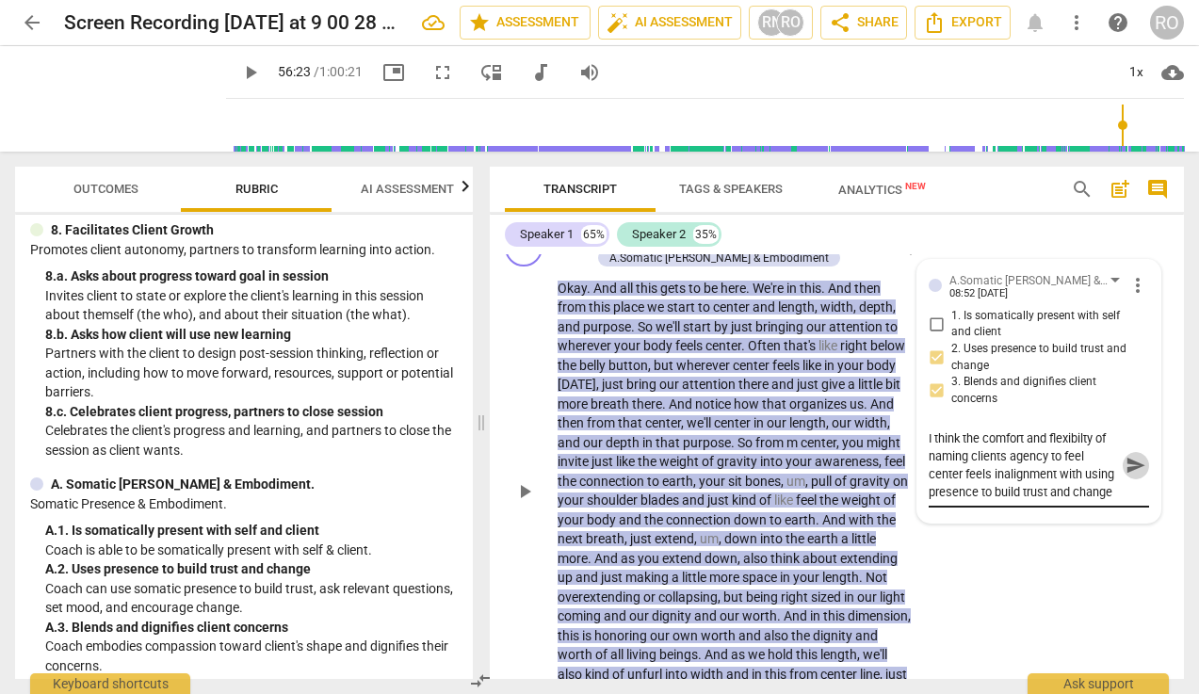
click at [1067, 475] on span "send" at bounding box center [1135, 465] width 21 height 21
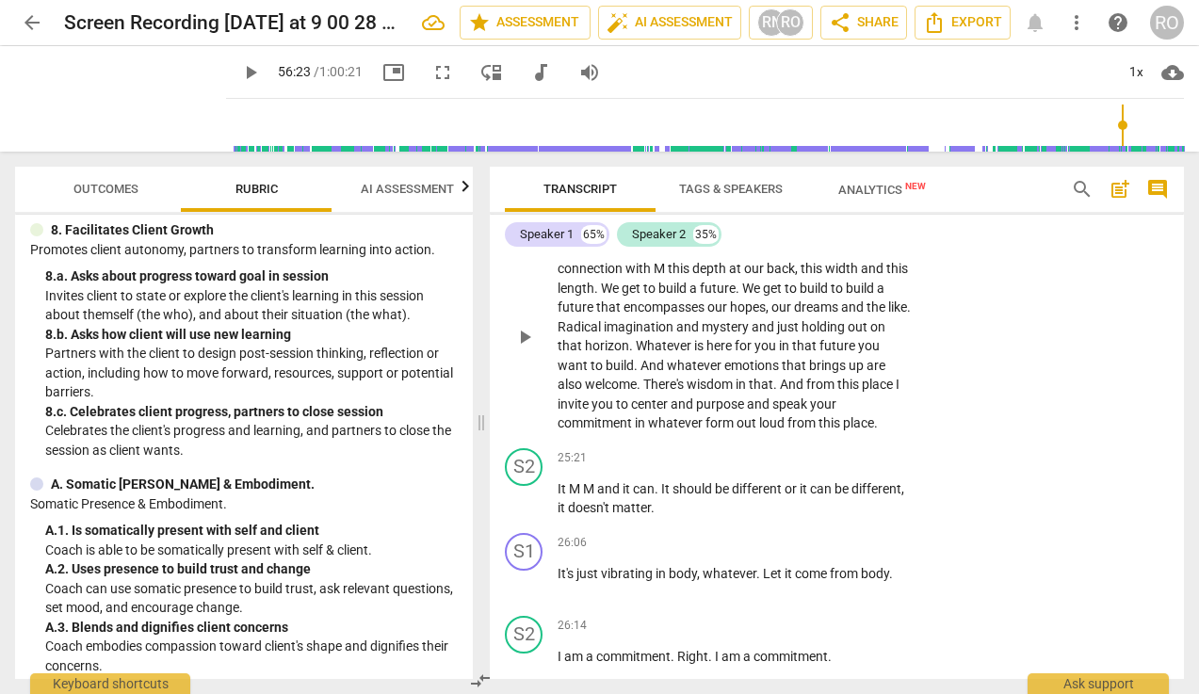
scroll to position [10939, 0]
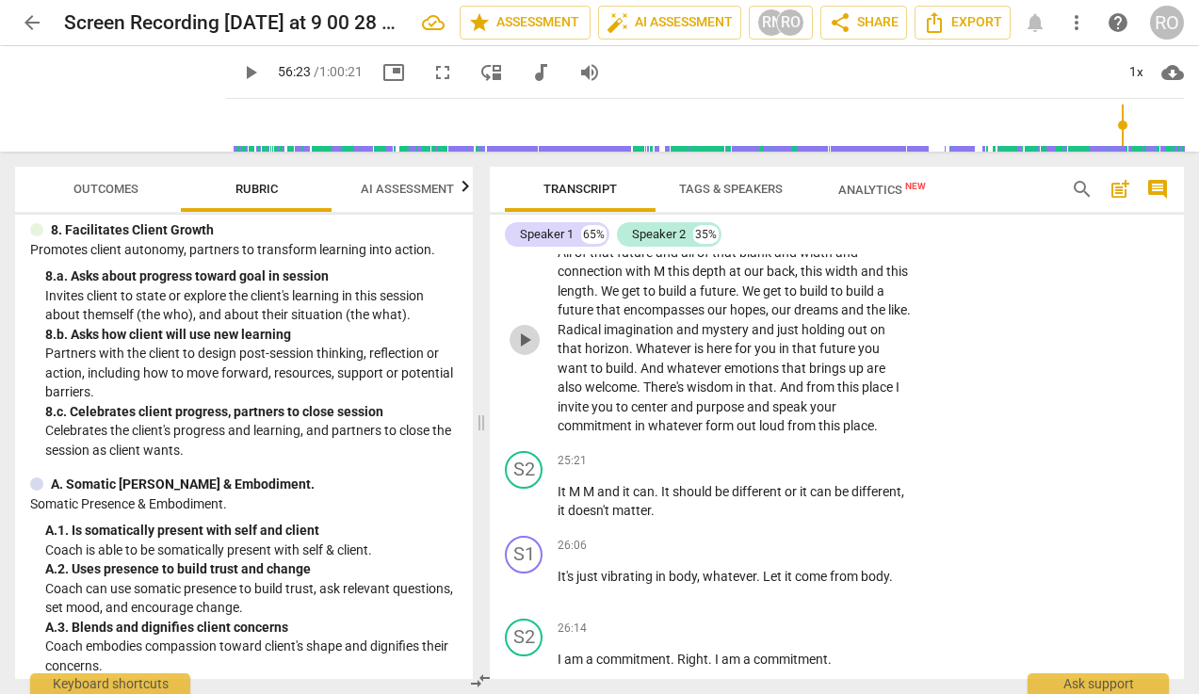
click at [531, 351] on span "play_arrow" at bounding box center [524, 340] width 23 height 23
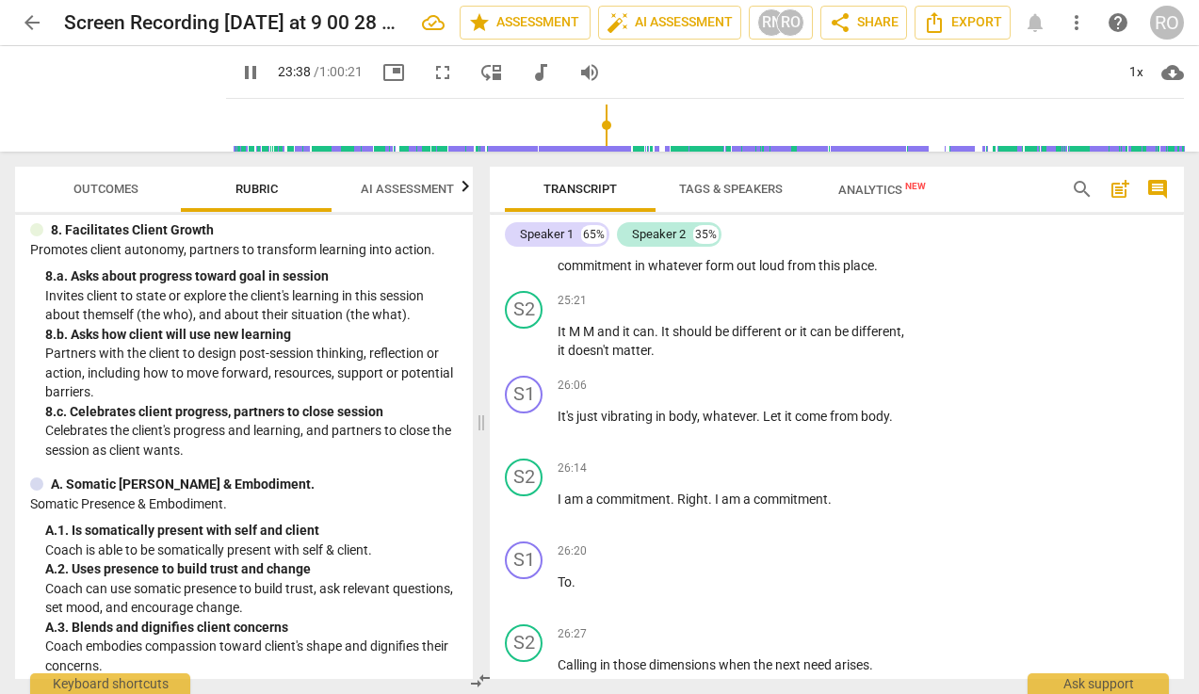
scroll to position [11068, 0]
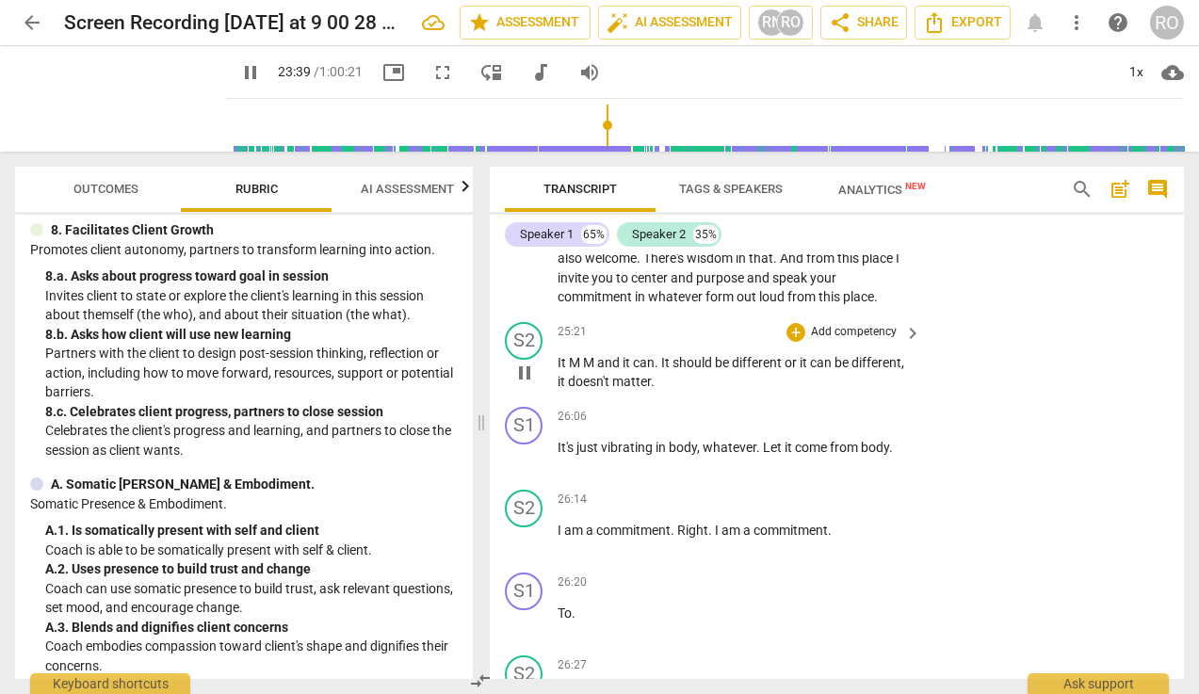
click at [559, 370] on span "It" at bounding box center [562, 362] width 11 height 15
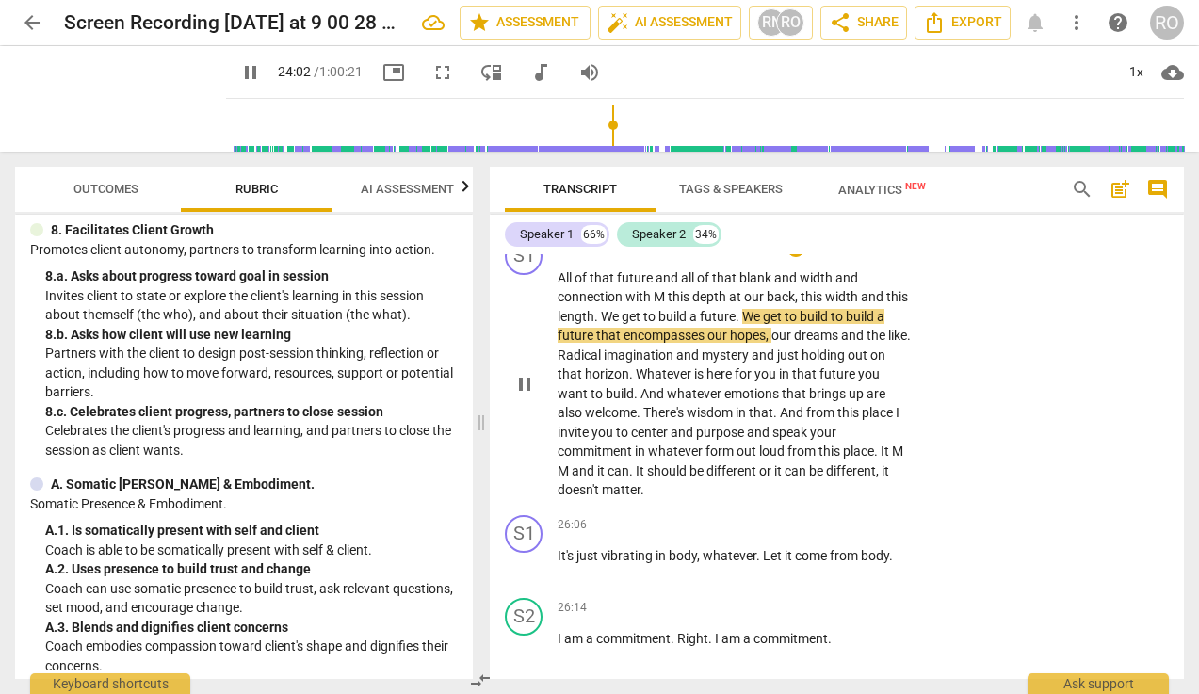
scroll to position [10898, 0]
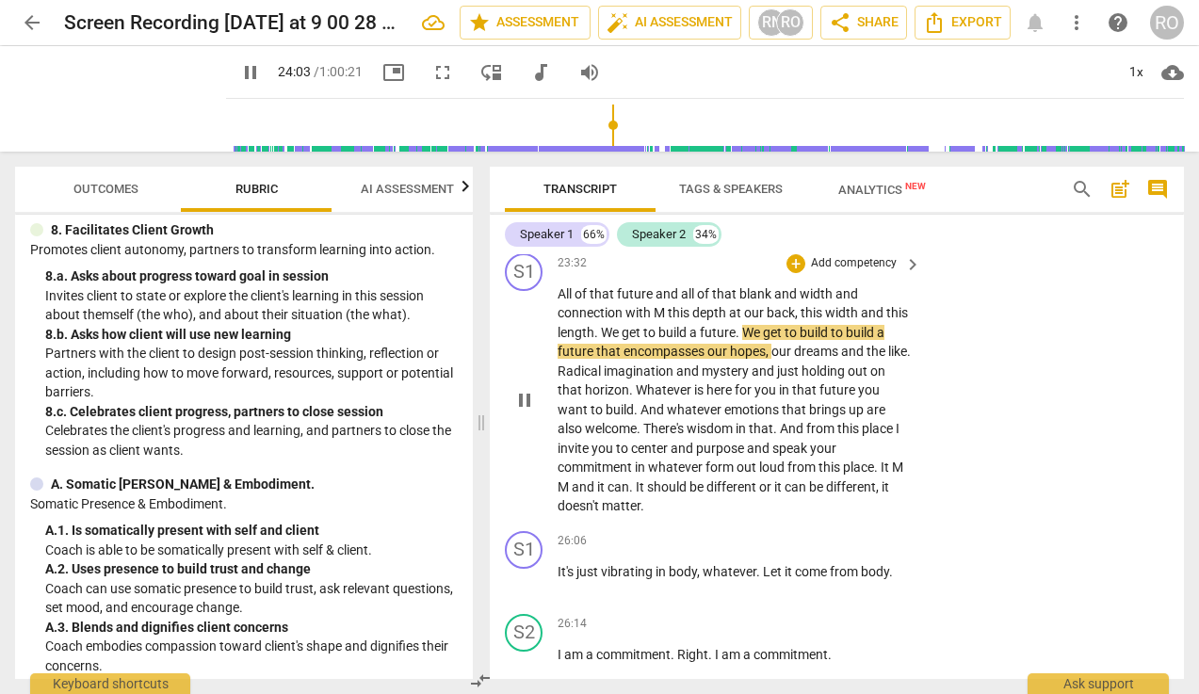
click at [801, 273] on div "+ Add competency" at bounding box center [842, 263] width 112 height 19
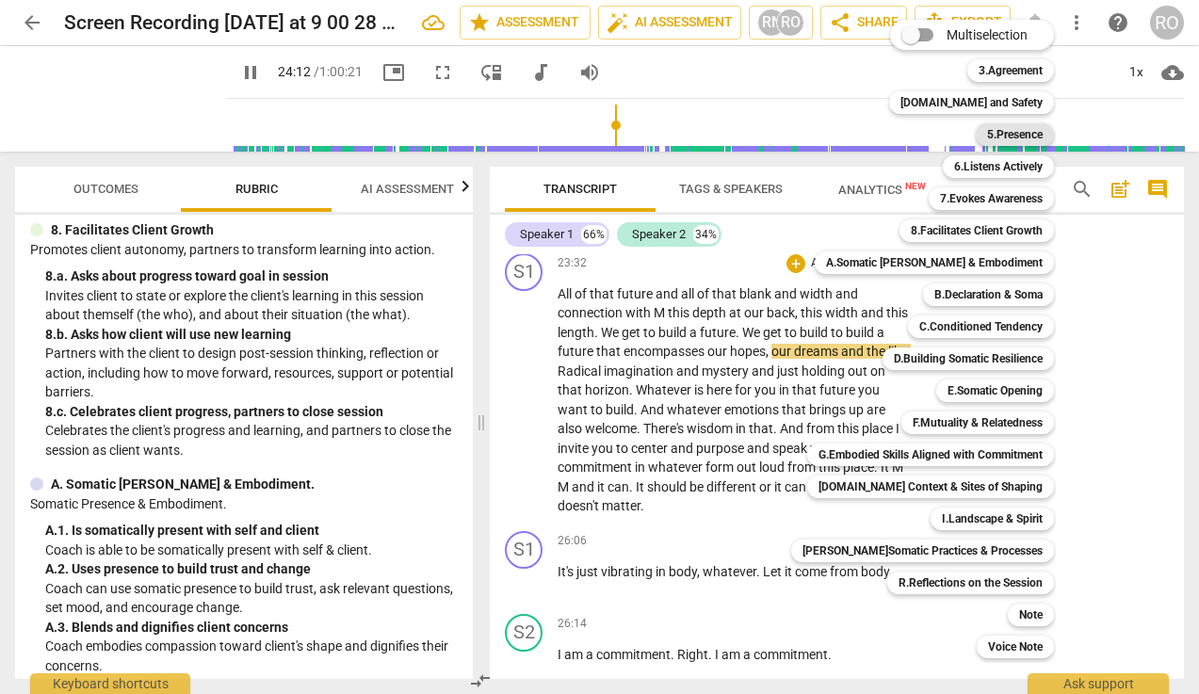
click at [1002, 133] on b "5.Presence" at bounding box center [1015, 134] width 56 height 23
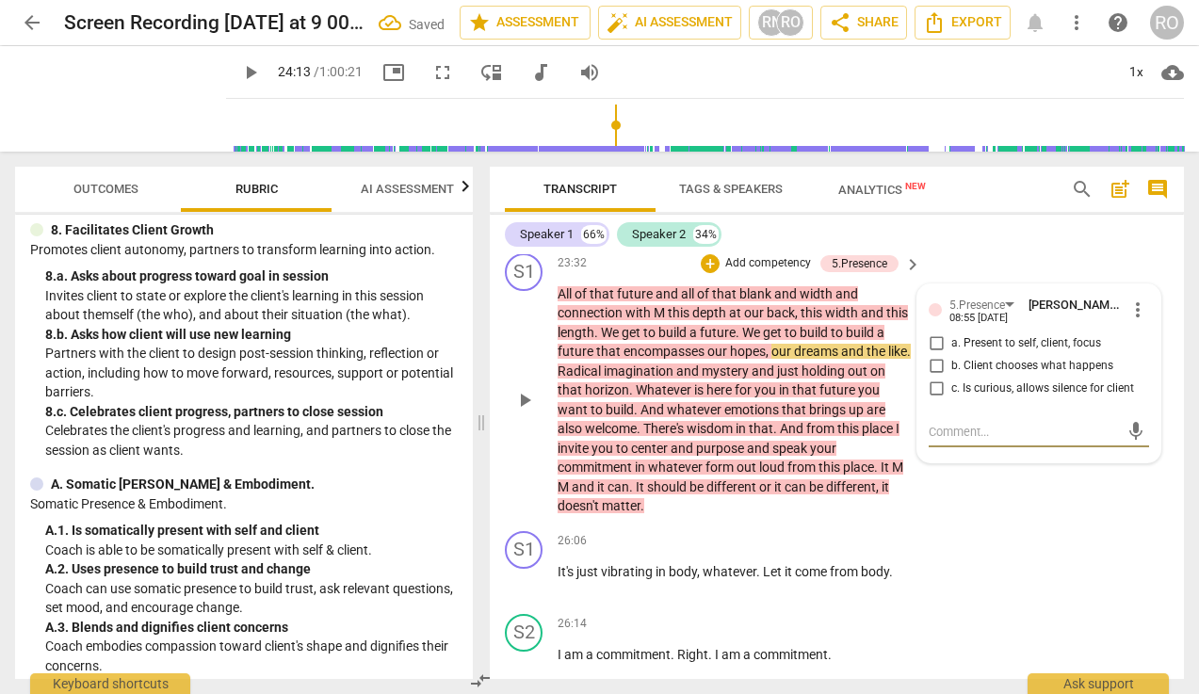
click at [941, 355] on input "a. Present to self, client, focus" at bounding box center [936, 343] width 30 height 23
click at [761, 272] on p "Add competency" at bounding box center [767, 263] width 89 height 17
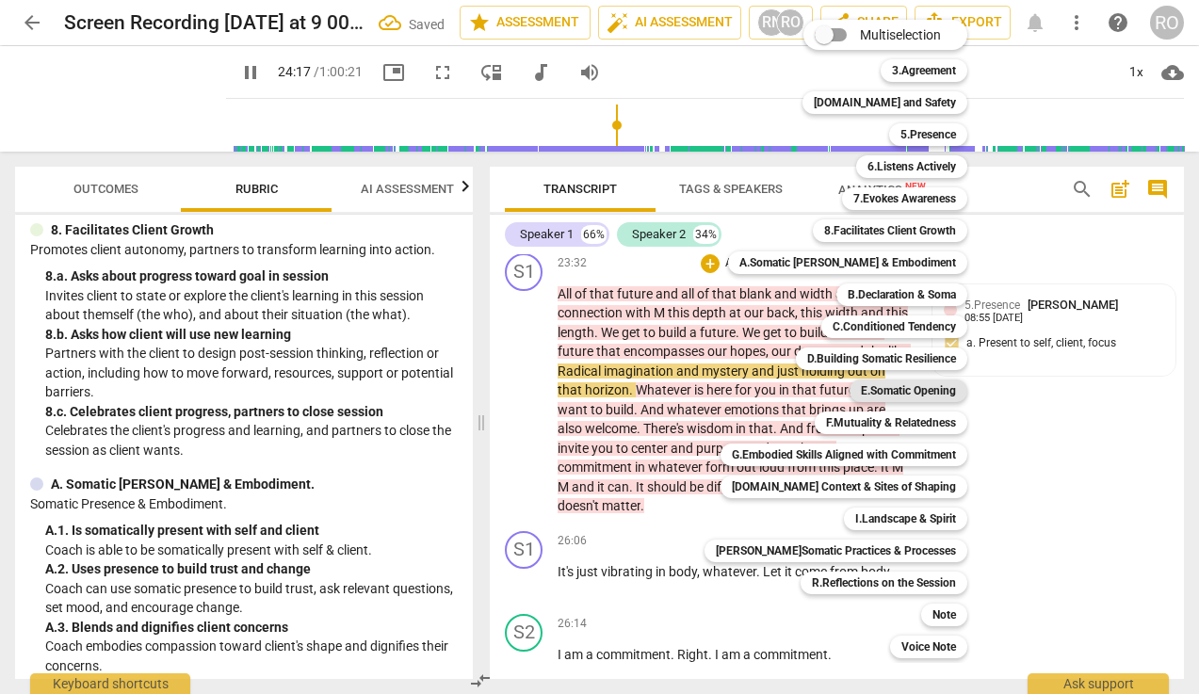
click at [927, 388] on b "E.Somatic Opening" at bounding box center [908, 390] width 95 height 23
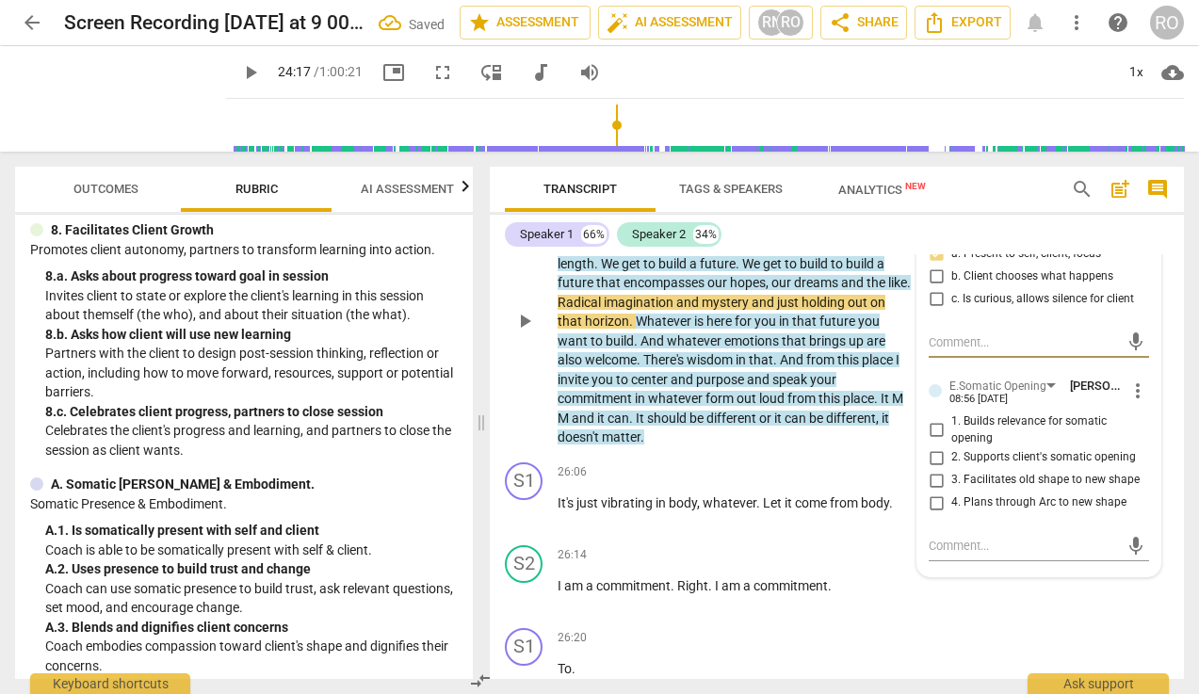
scroll to position [11010, 0]
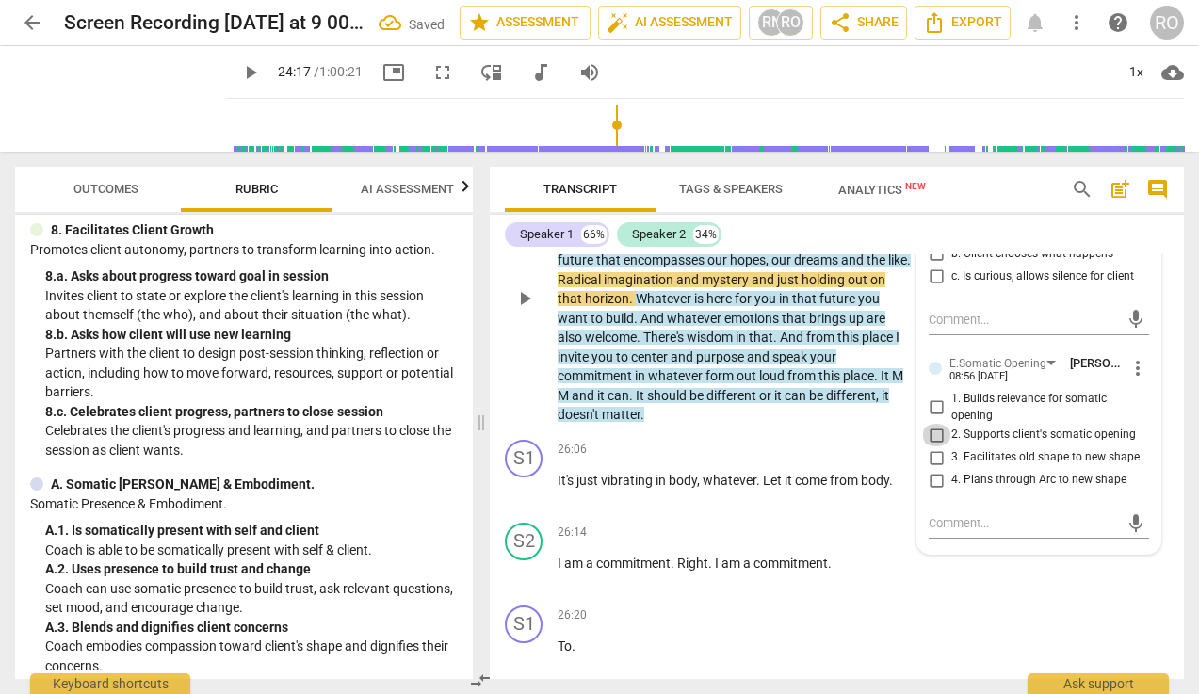
click at [936, 446] on input "2. Supports client's somatic opening" at bounding box center [936, 435] width 30 height 23
click at [932, 419] on input "1. Builds relevance for somatic opening" at bounding box center [936, 407] width 30 height 23
click at [505, 515] on div "S1 play_arrow pause 26:06 + Add competency keyboard_arrow_right It's just vibra…" at bounding box center [837, 473] width 694 height 83
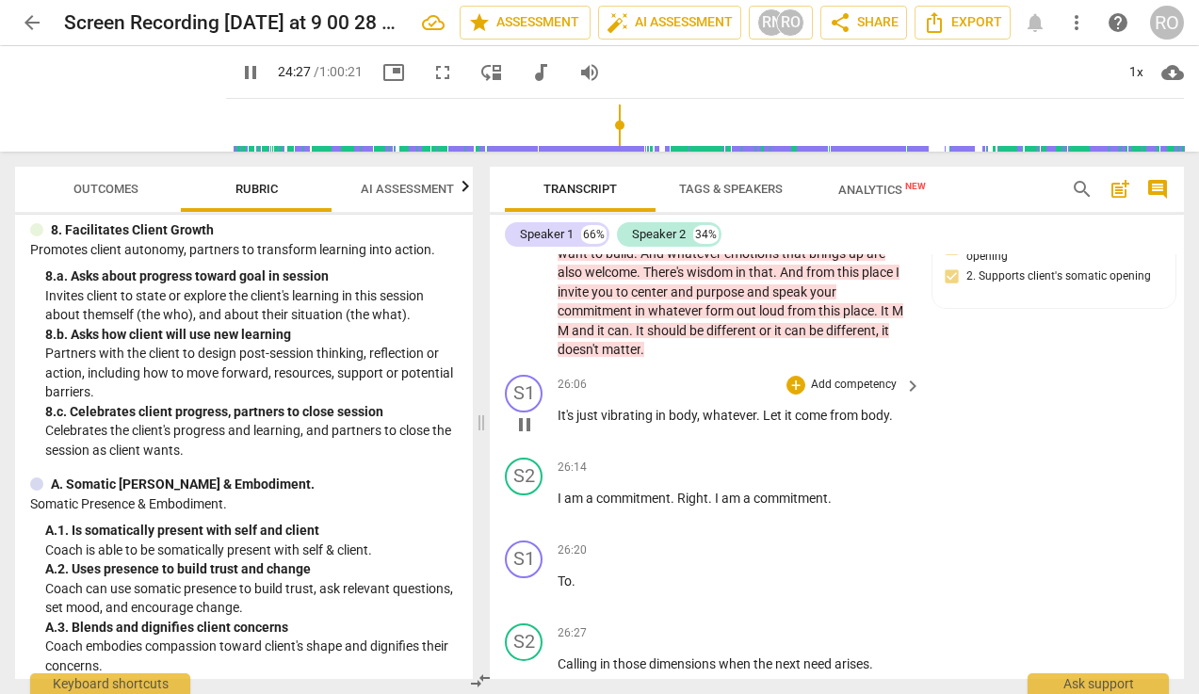
scroll to position [11064, 0]
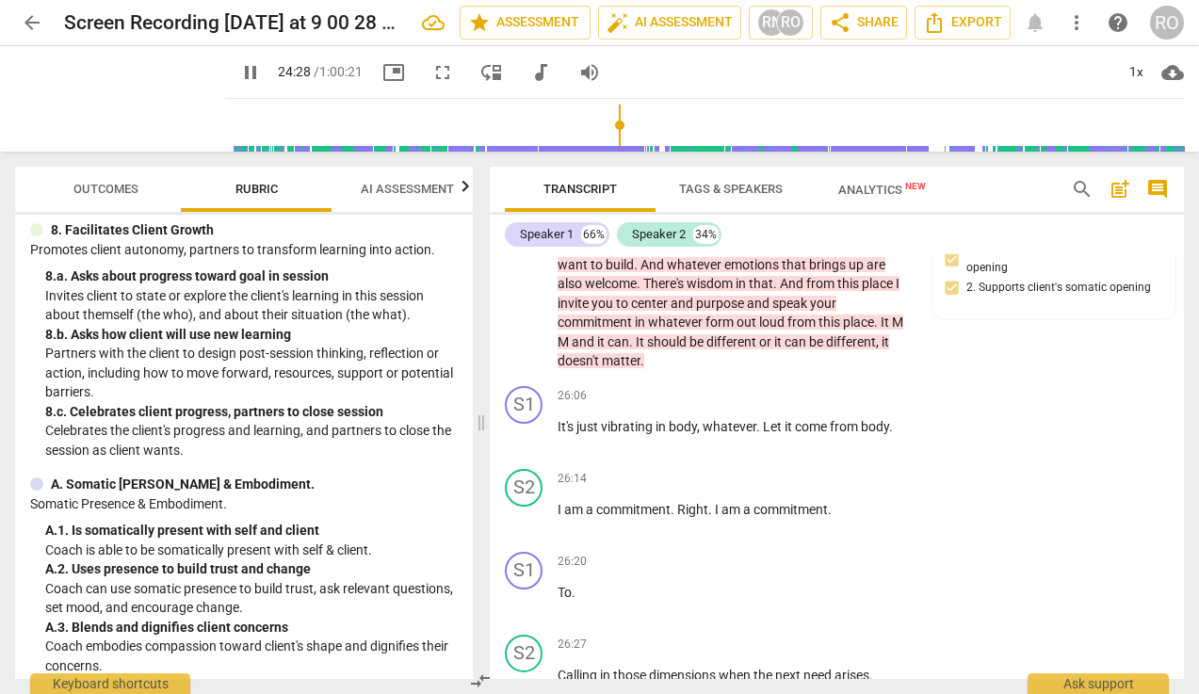
click at [652, 349] on span "should" at bounding box center [668, 341] width 42 height 15
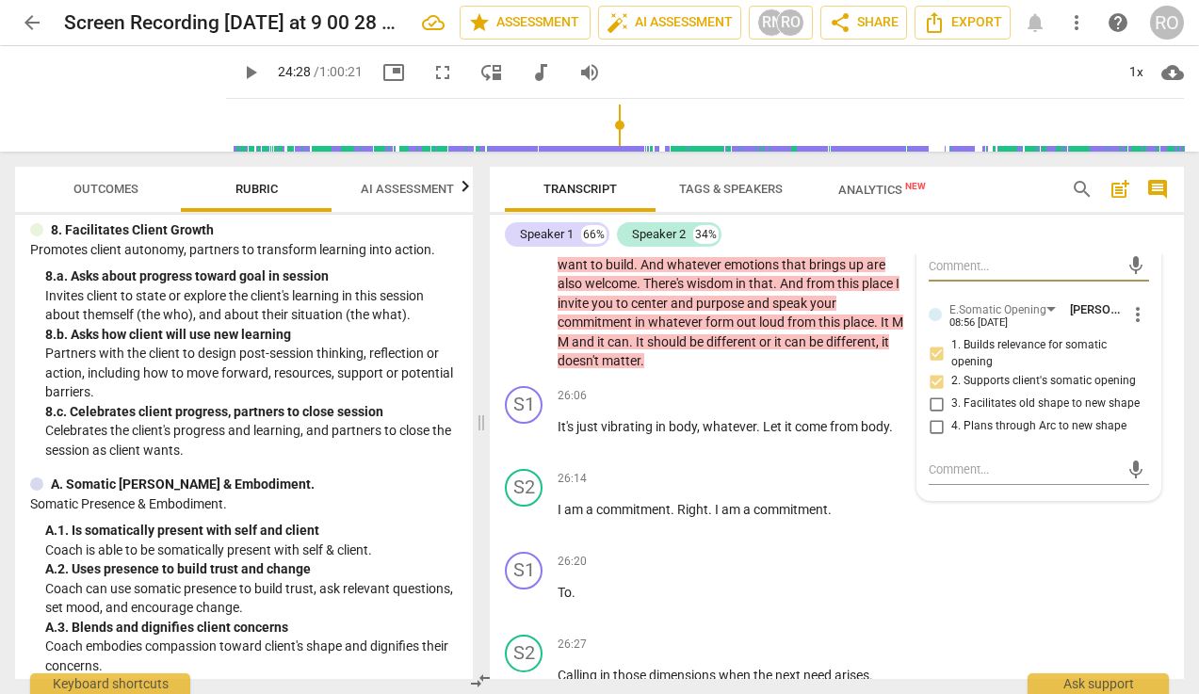
click at [652, 349] on span "should" at bounding box center [668, 341] width 42 height 15
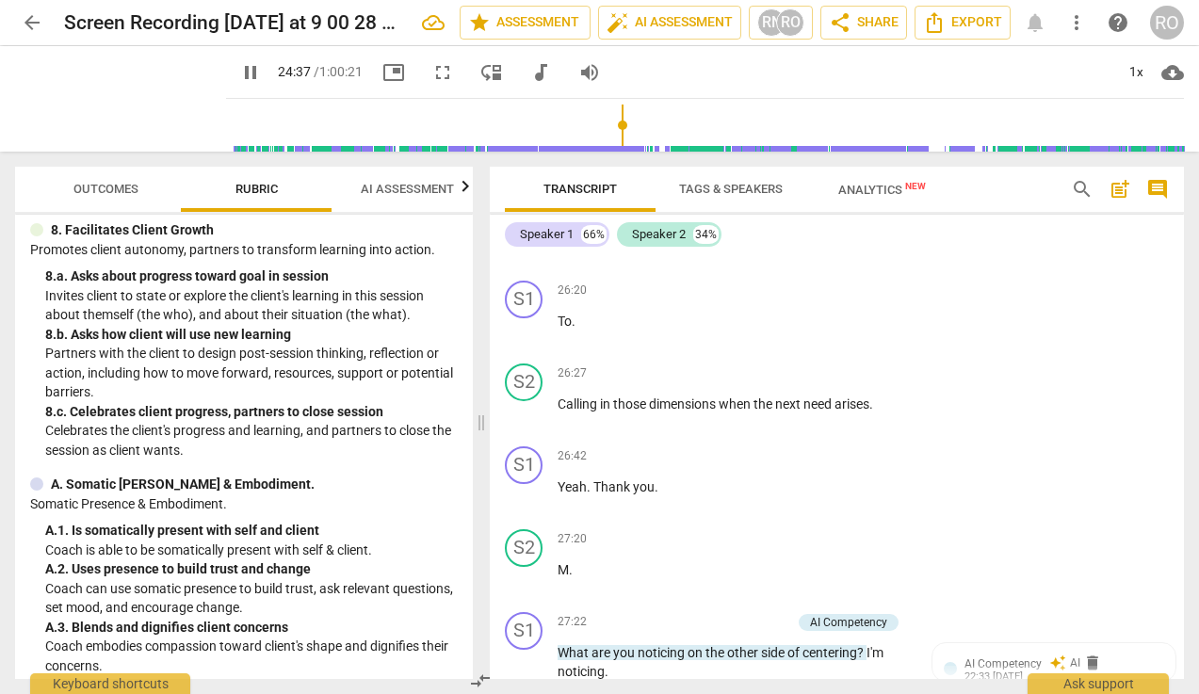
scroll to position [11338, 0]
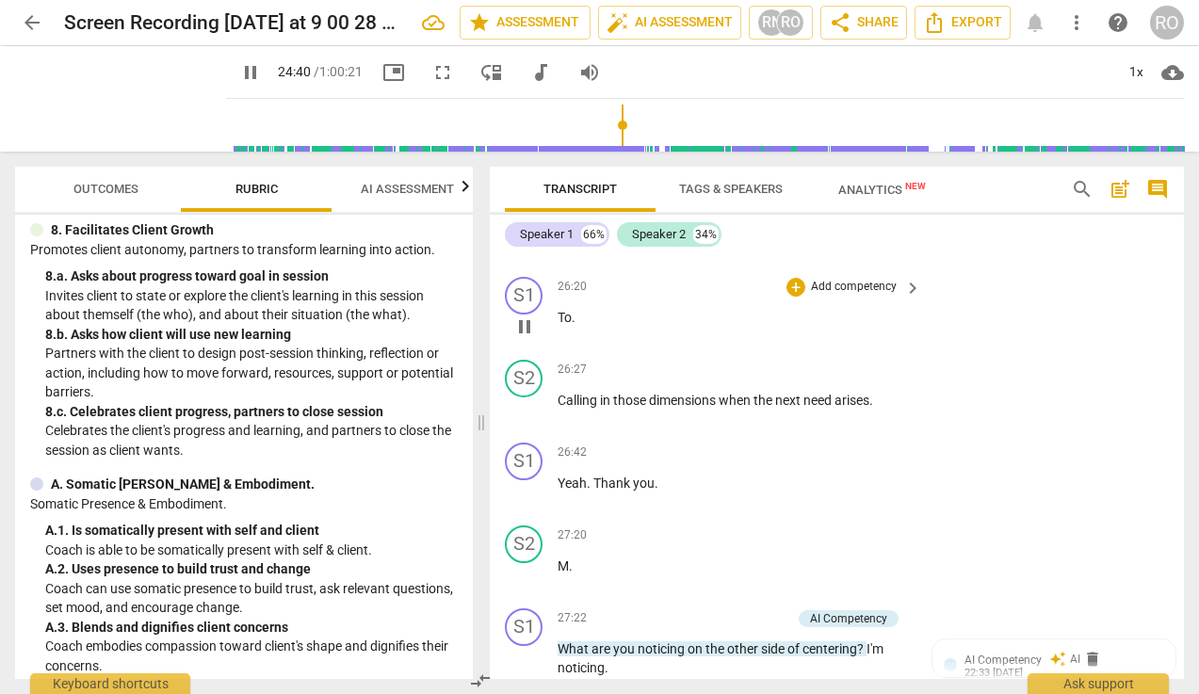
click at [558, 325] on span "To" at bounding box center [564, 317] width 14 height 15
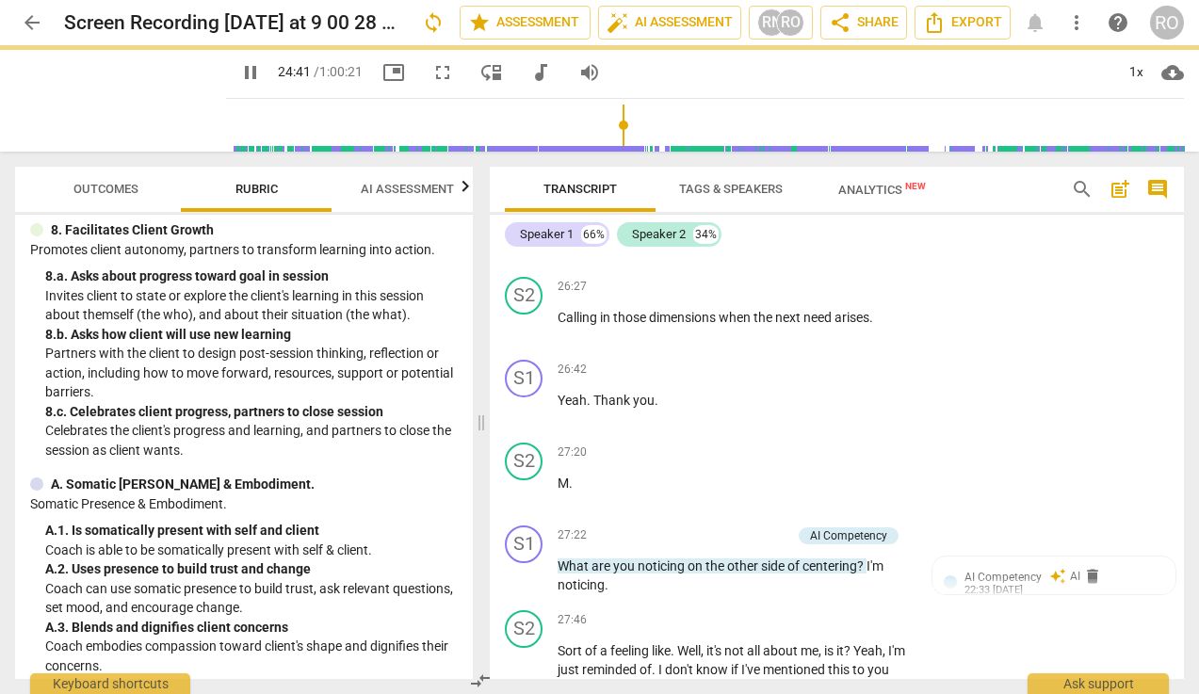
scroll to position [11256, 0]
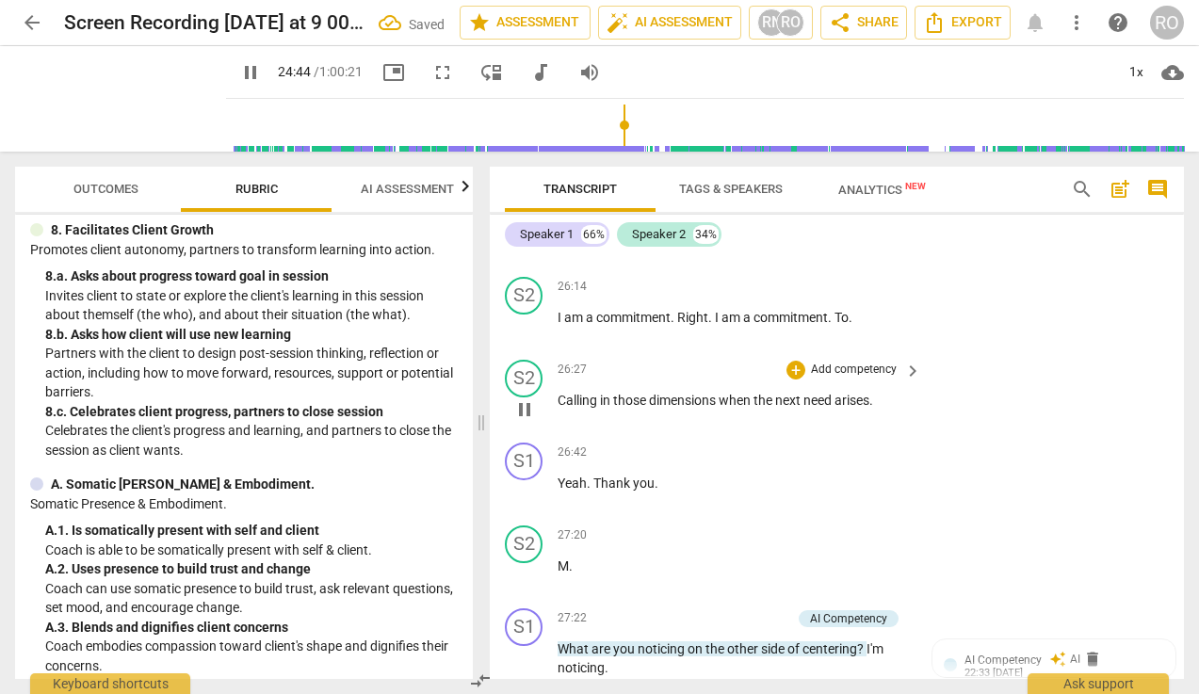
click at [559, 408] on span "Calling" at bounding box center [578, 400] width 42 height 15
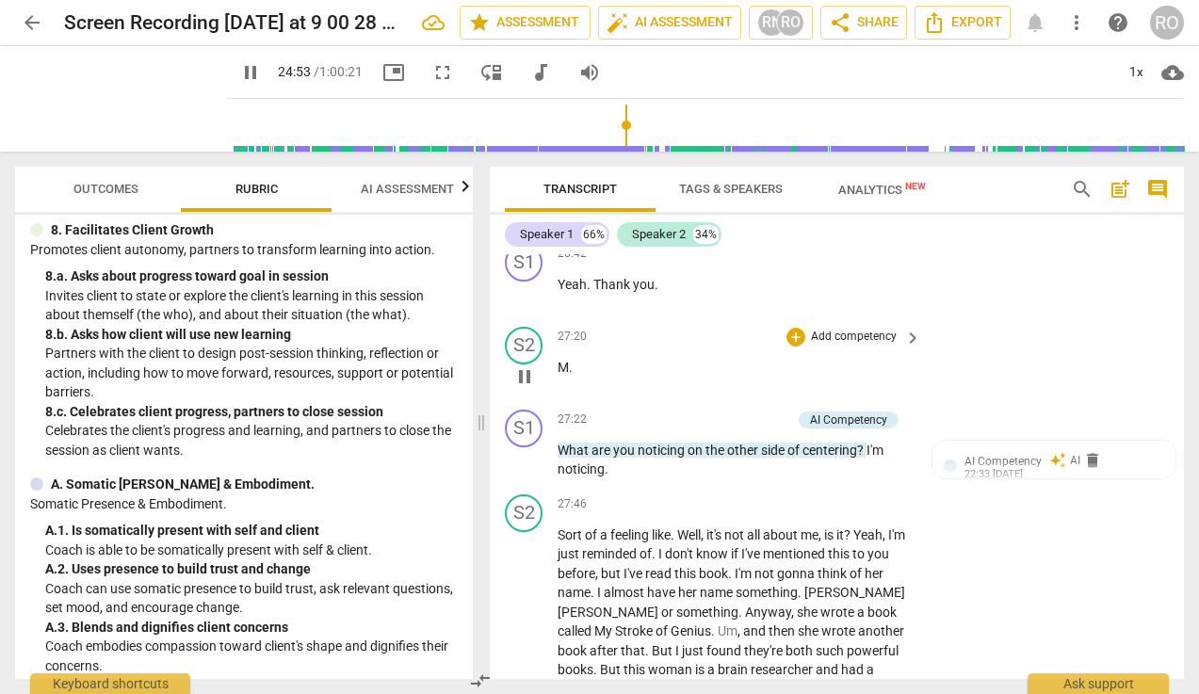
scroll to position [11376, 0]
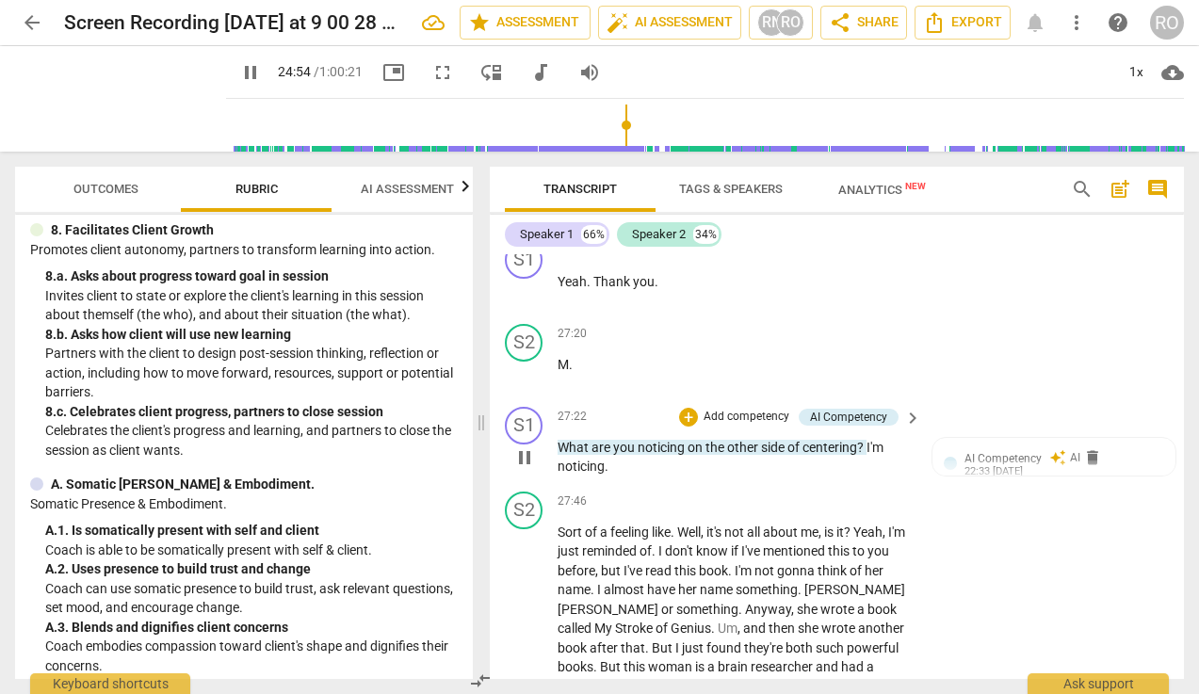
click at [743, 426] on p "Add competency" at bounding box center [745, 417] width 89 height 17
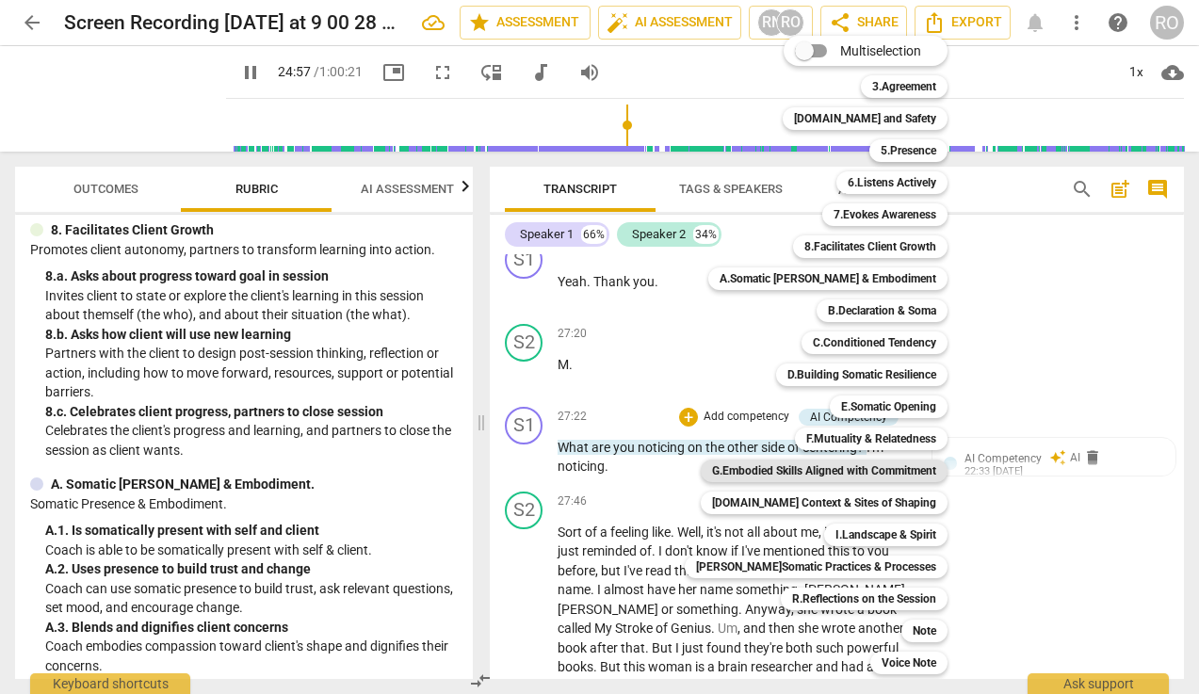
click at [893, 474] on b "G.Embodied Skills Aligned with Commitment" at bounding box center [824, 470] width 224 height 23
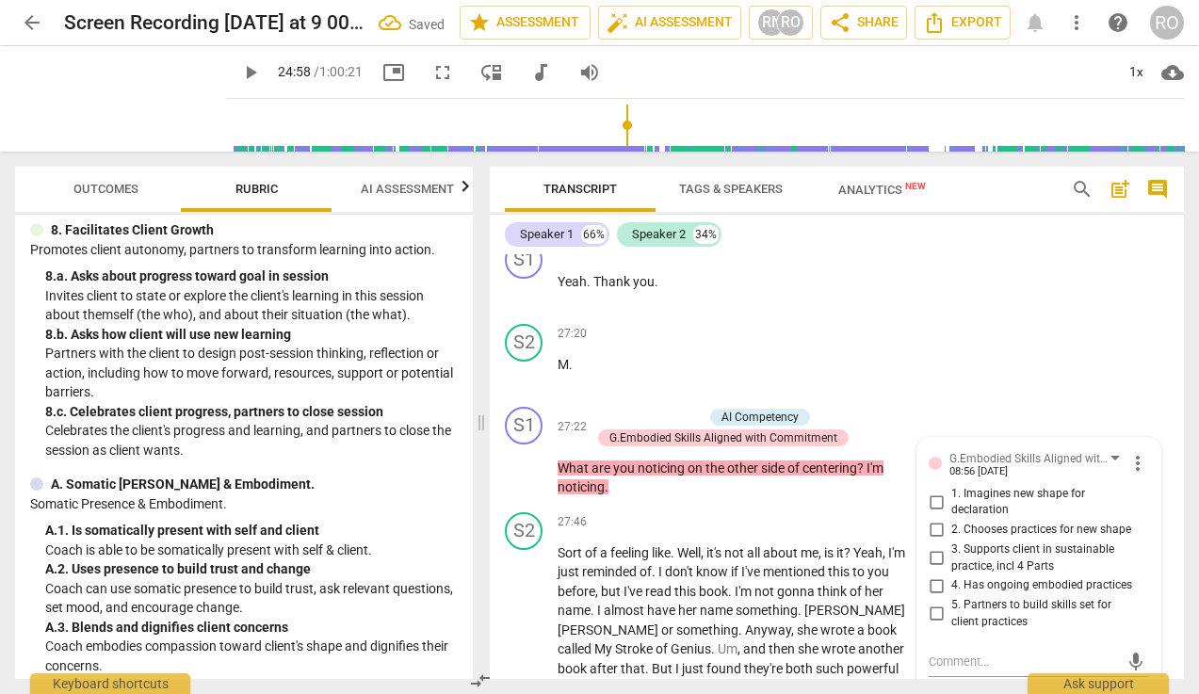
scroll to position [11631, 0]
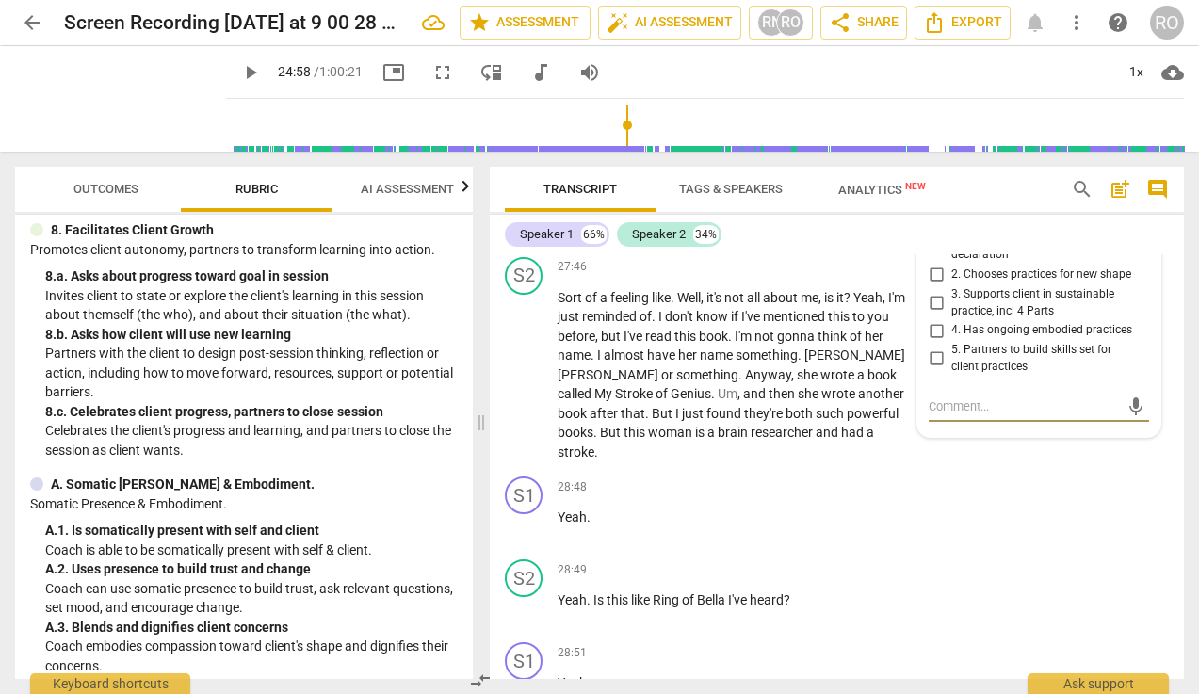
click at [1067, 219] on span "more_vert" at bounding box center [1137, 208] width 23 height 23
click at [1067, 312] on li "Delete" at bounding box center [1150, 303] width 65 height 36
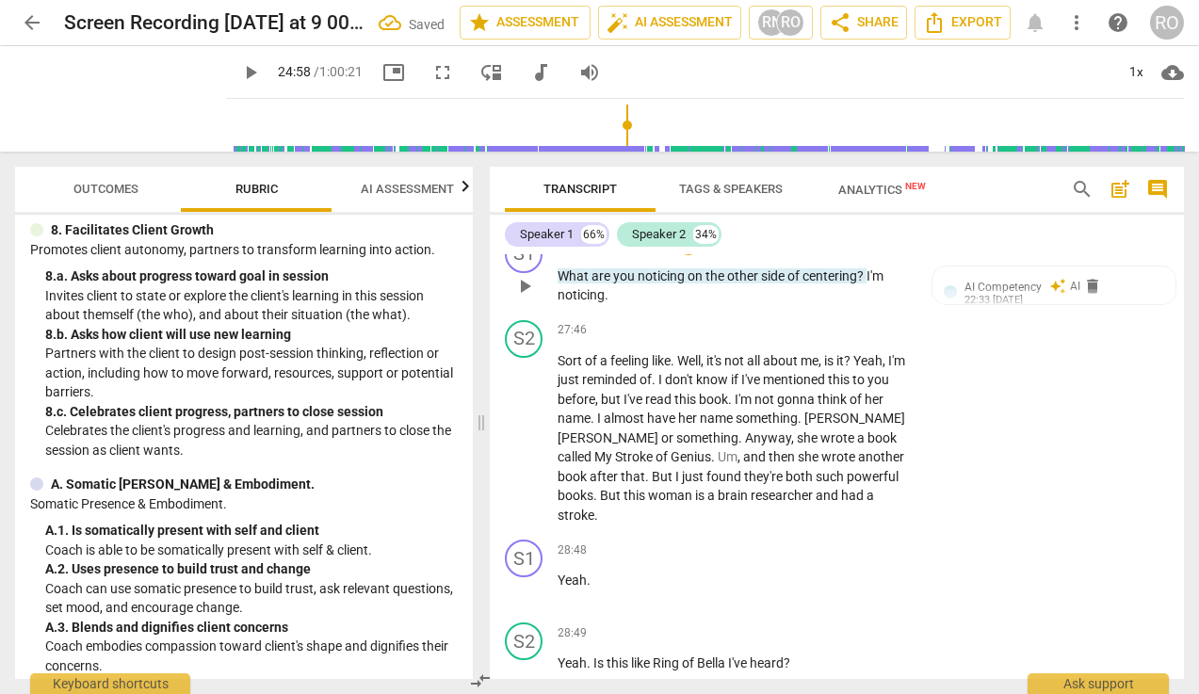
scroll to position [11548, 0]
click at [740, 253] on p "Add competency" at bounding box center [745, 244] width 89 height 17
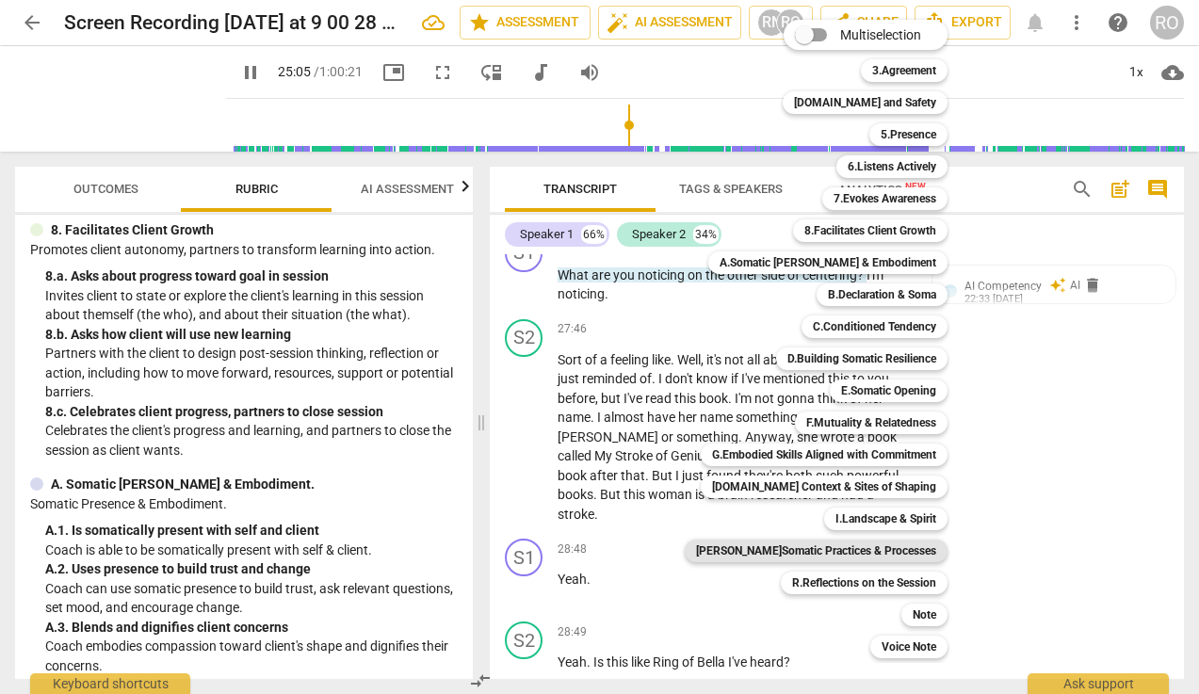
click at [854, 548] on b "[PERSON_NAME]Somatic Practices & Processes" at bounding box center [816, 550] width 240 height 23
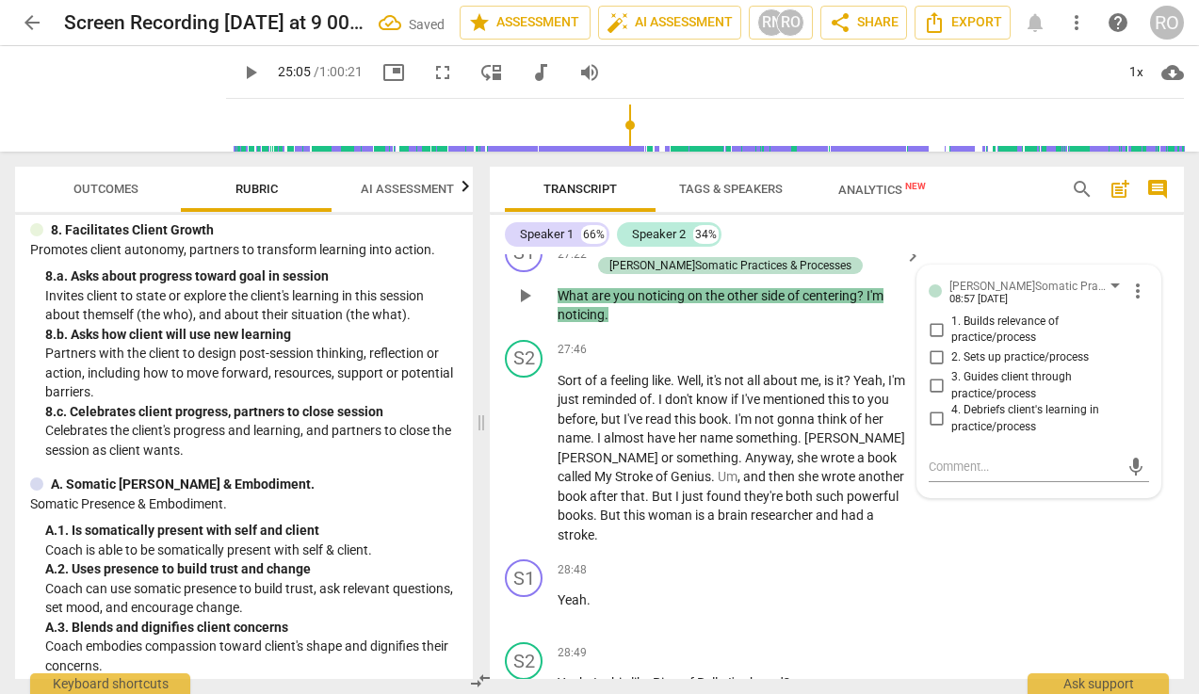
click at [1036, 435] on span "4. Debriefs client's learning in practice/process" at bounding box center [1046, 418] width 190 height 33
click at [951, 430] on input "4. Debriefs client's learning in practice/process" at bounding box center [936, 419] width 30 height 23
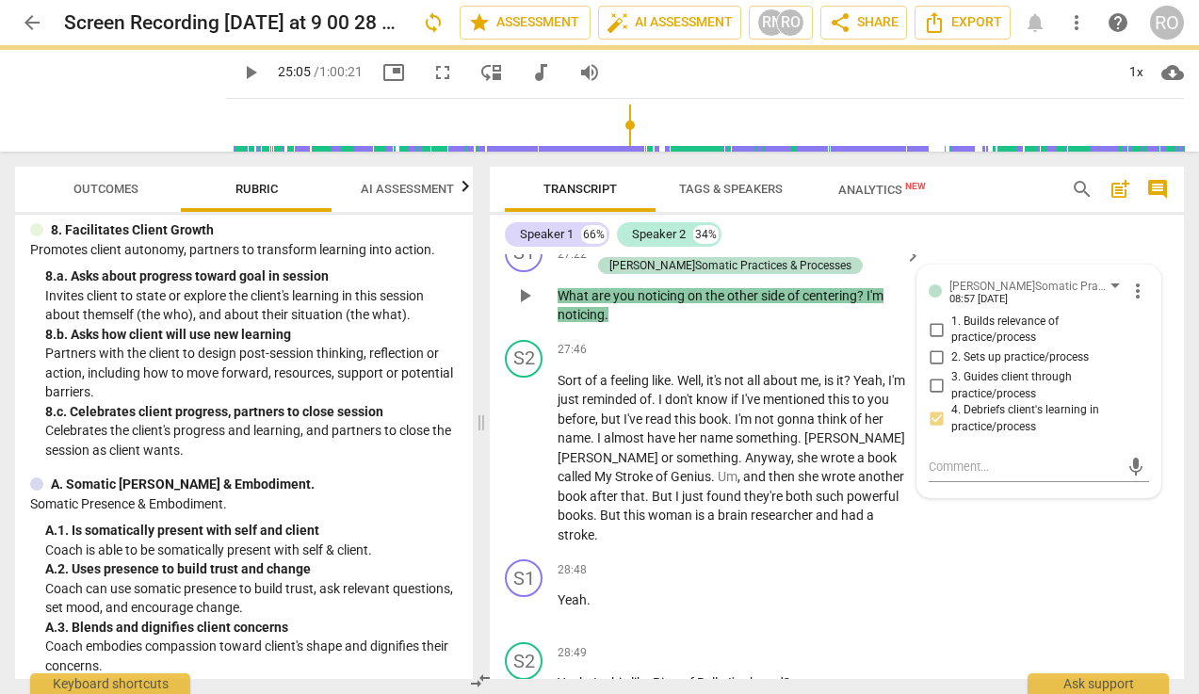
click at [866, 325] on p "What are you noticing on the other side of centering ? I'm noticing ." at bounding box center [734, 305] width 354 height 39
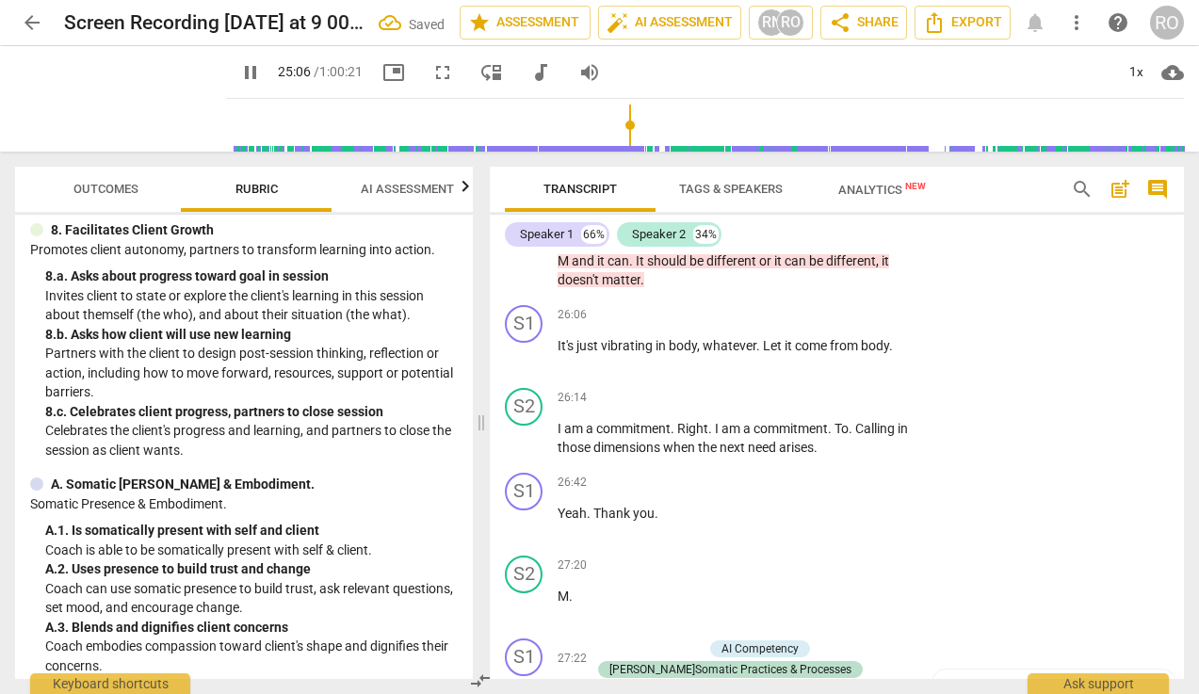
click at [868, 298] on div "S1 play_arrow pause 23:32 + Add competency 5.Presence E.Somatic Opening keyboar…" at bounding box center [837, 148] width 694 height 298
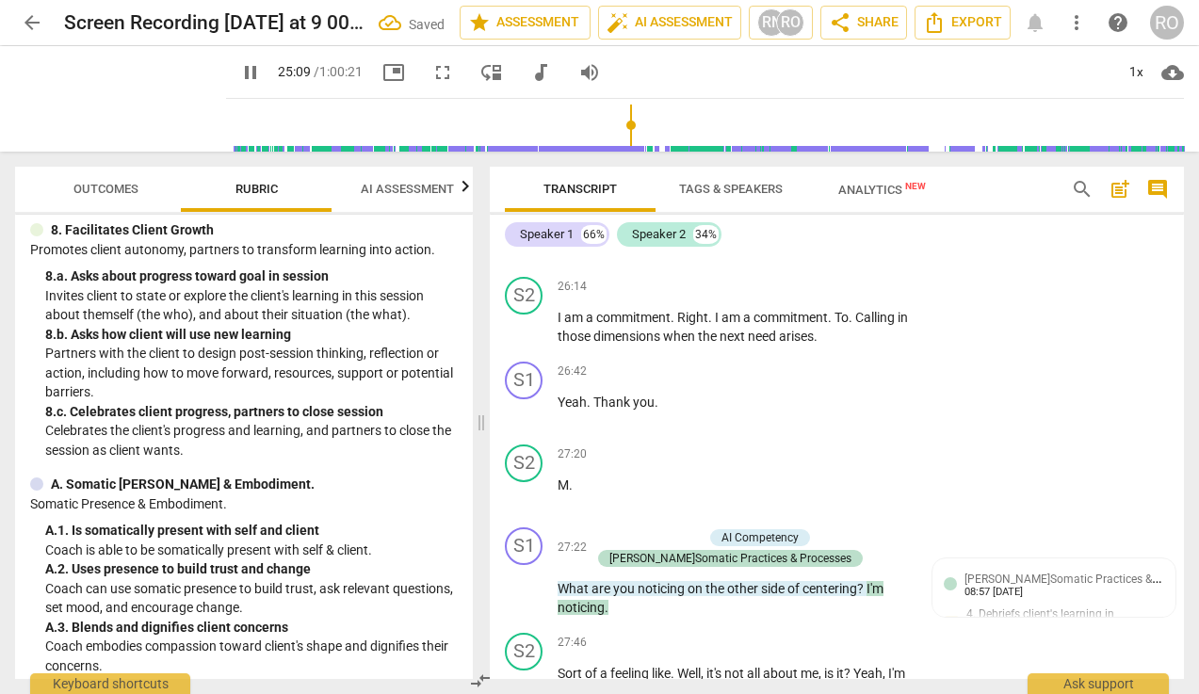
scroll to position [11277, 0]
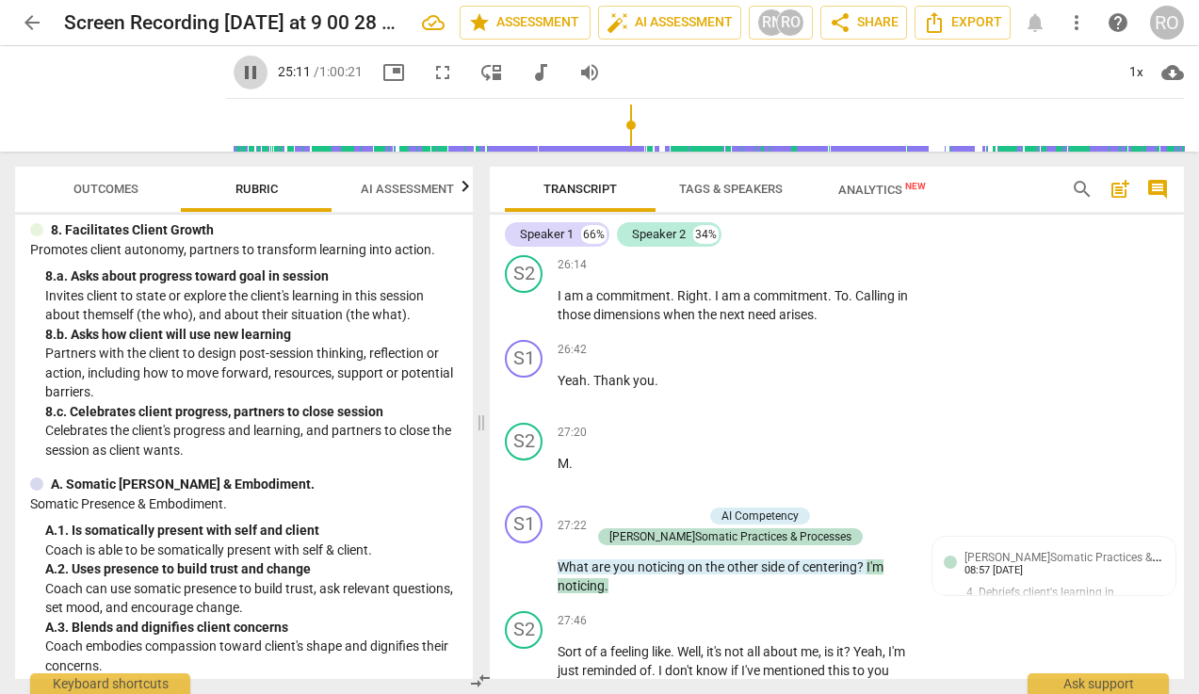
click at [239, 74] on span "pause" at bounding box center [250, 72] width 23 height 23
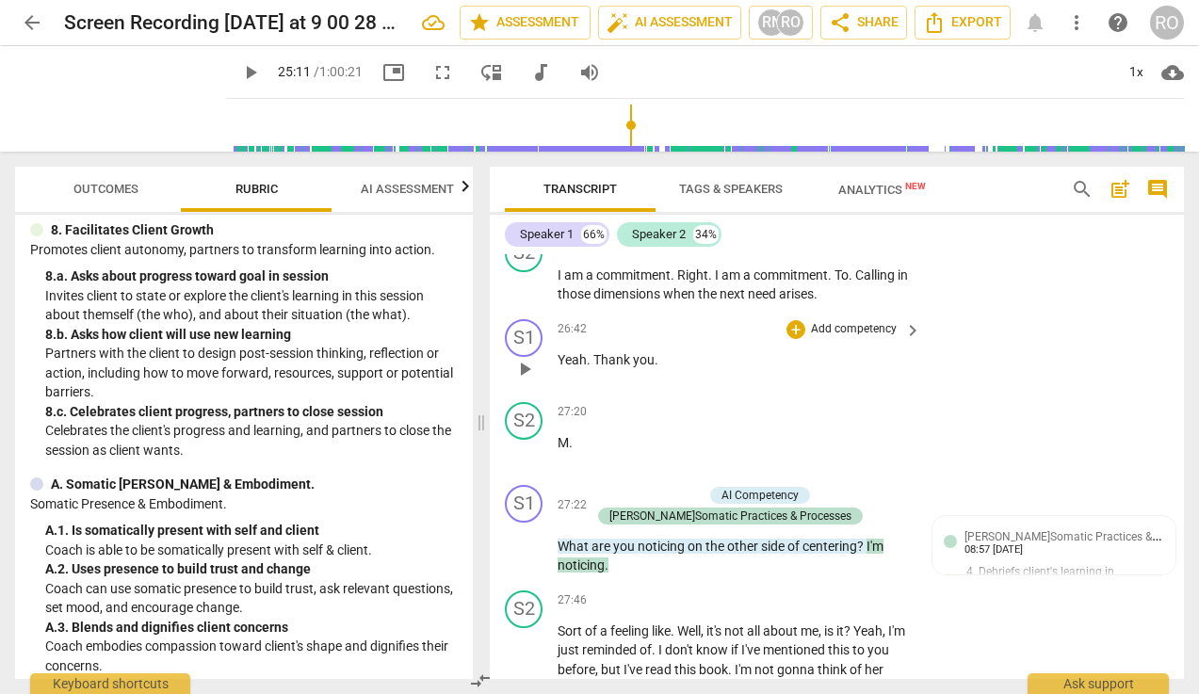
scroll to position [11365, 0]
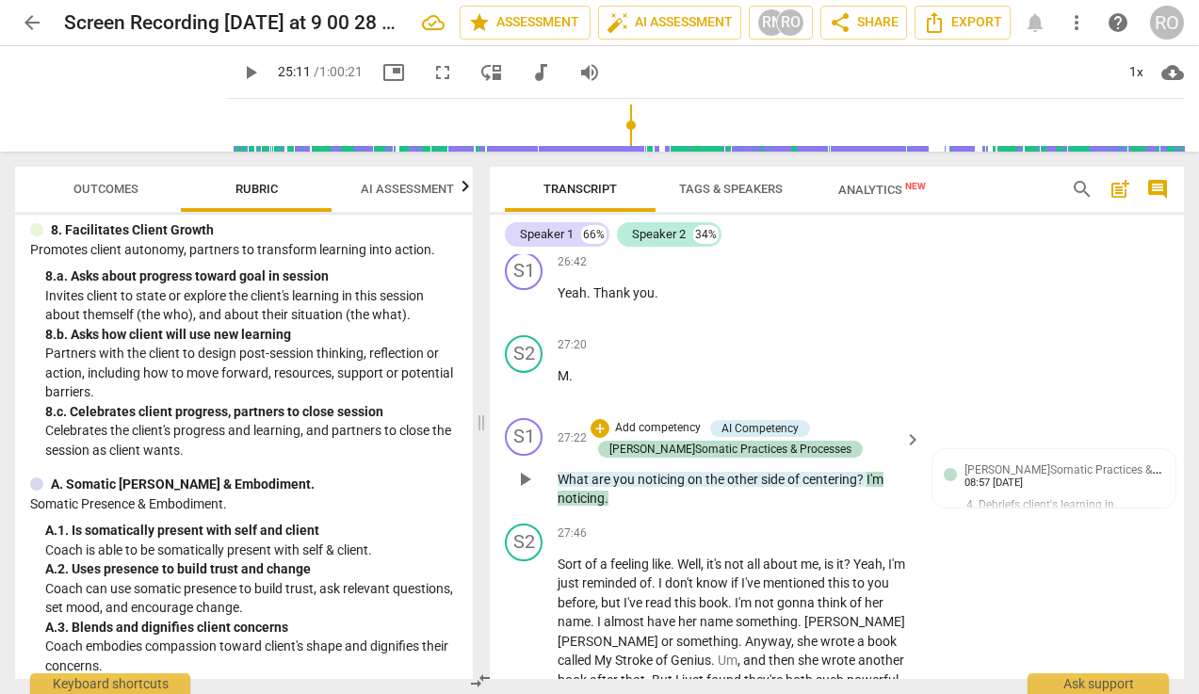
click at [868, 508] on p "What are you noticing on the other side of centering ? I'm noticing ." at bounding box center [734, 489] width 354 height 39
click at [866, 487] on span "?" at bounding box center [861, 479] width 9 height 15
click at [849, 459] on div "+ Add competency AI Competency J.Somatic Practices & Processes" at bounding box center [744, 438] width 308 height 41
click at [889, 508] on p "What are you noticing on the other side of centering ? I'm noticing ." at bounding box center [734, 489] width 354 height 39
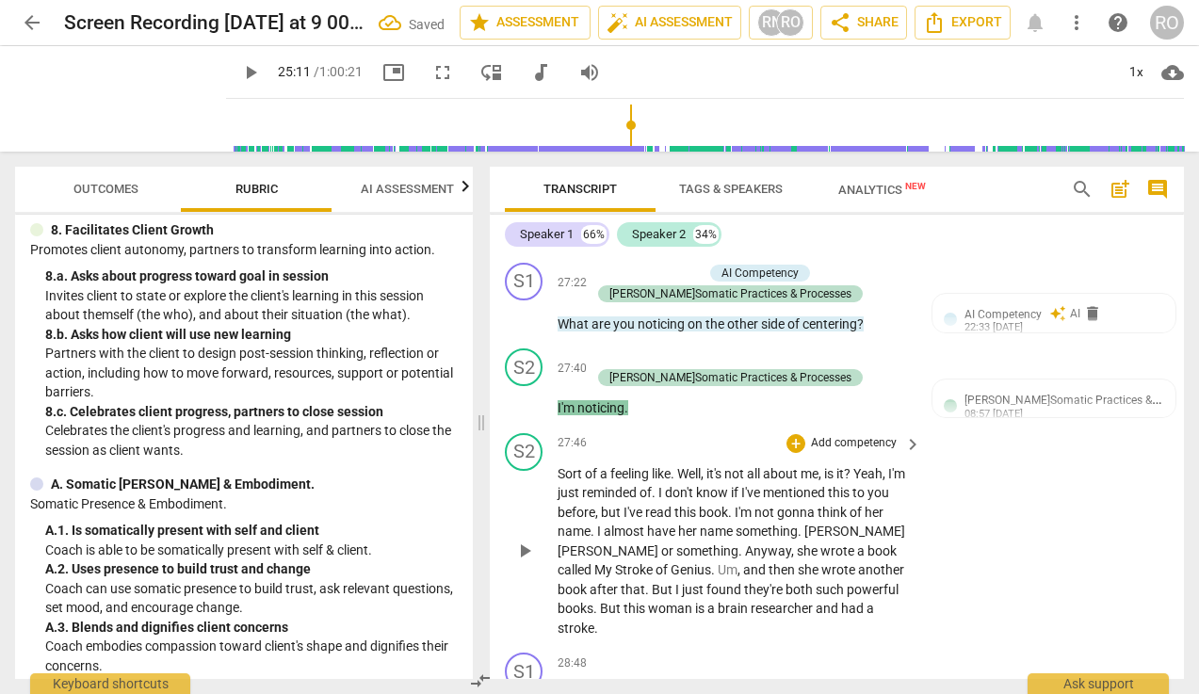
scroll to position [11532, 0]
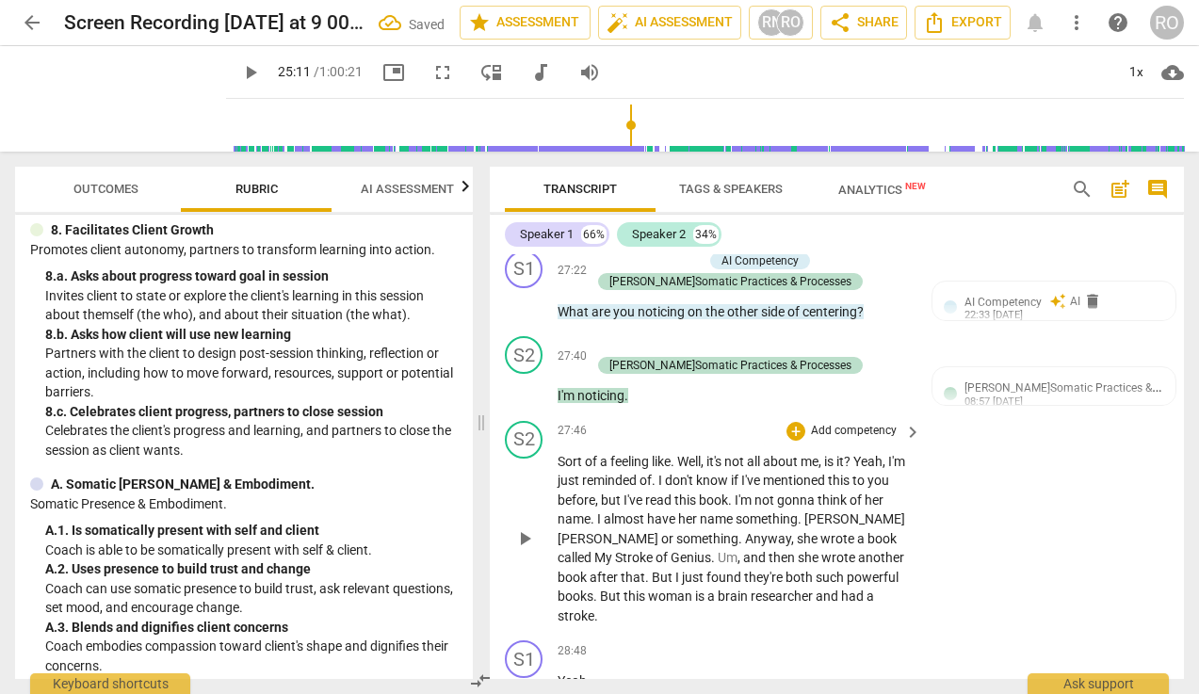
click at [558, 469] on span "Sort" at bounding box center [570, 461] width 27 height 15
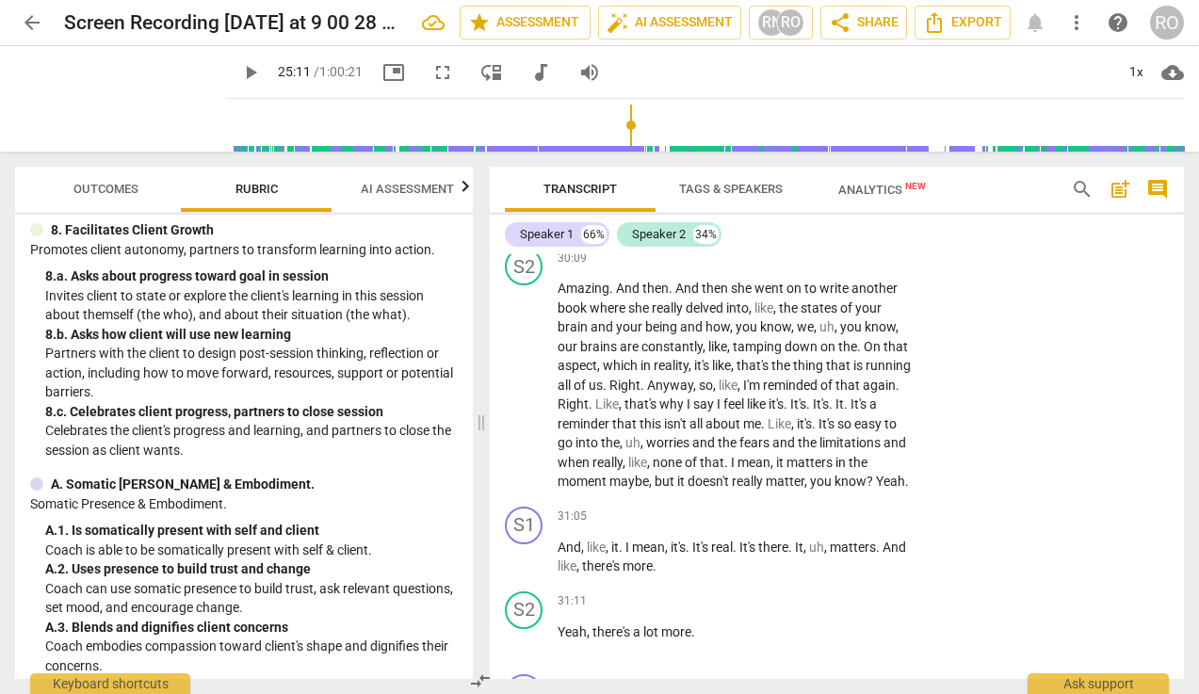
scroll to position [12820, 0]
click at [825, 268] on p "Add competency" at bounding box center [853, 259] width 89 height 17
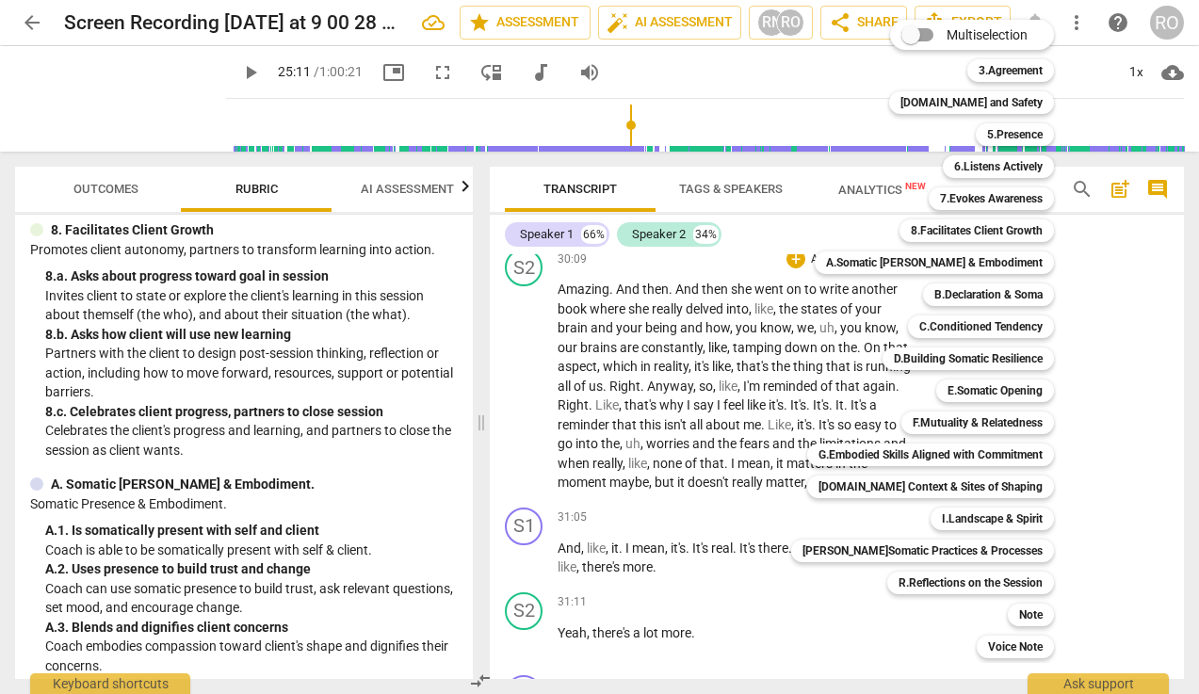
click at [797, 359] on div "Multiselection m 3.Agreement 1 [DOMAIN_NAME] and Safety 2 5.Presence 3 6.Listen…" at bounding box center [936, 339] width 306 height 648
click at [1020, 614] on b "Note" at bounding box center [1031, 615] width 24 height 23
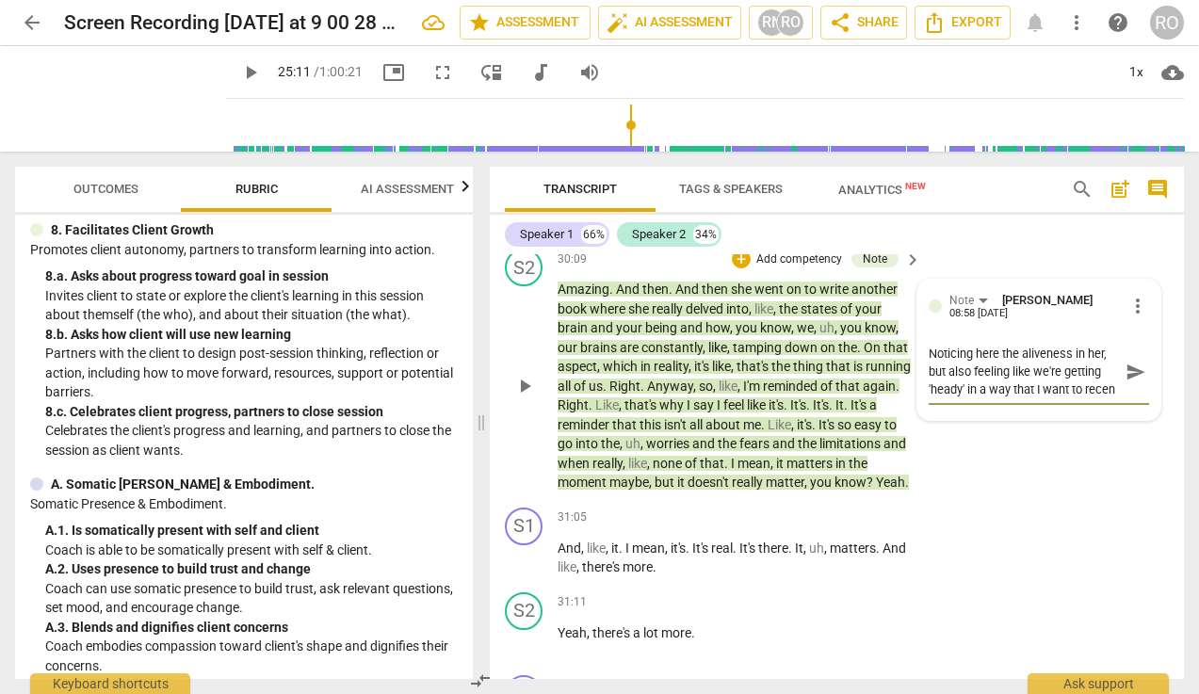
scroll to position [16, 0]
click at [1067, 382] on span "send" at bounding box center [1135, 372] width 21 height 21
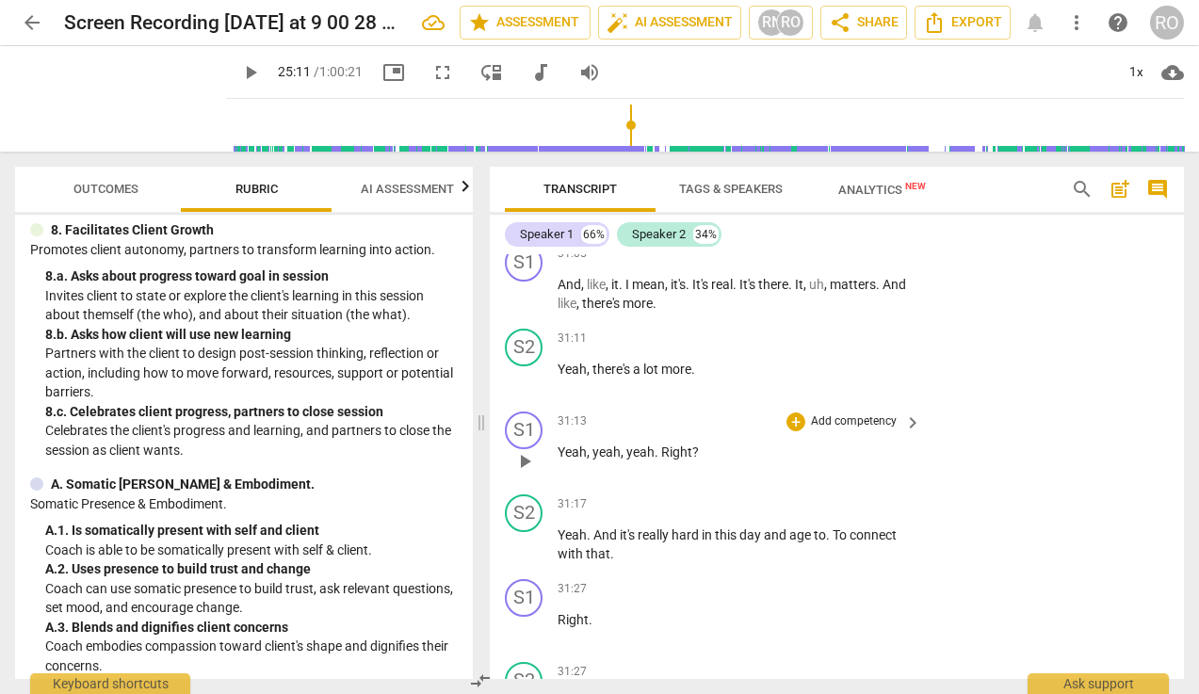
scroll to position [13082, 0]
click at [523, 308] on span "play_arrow" at bounding box center [524, 296] width 23 height 23
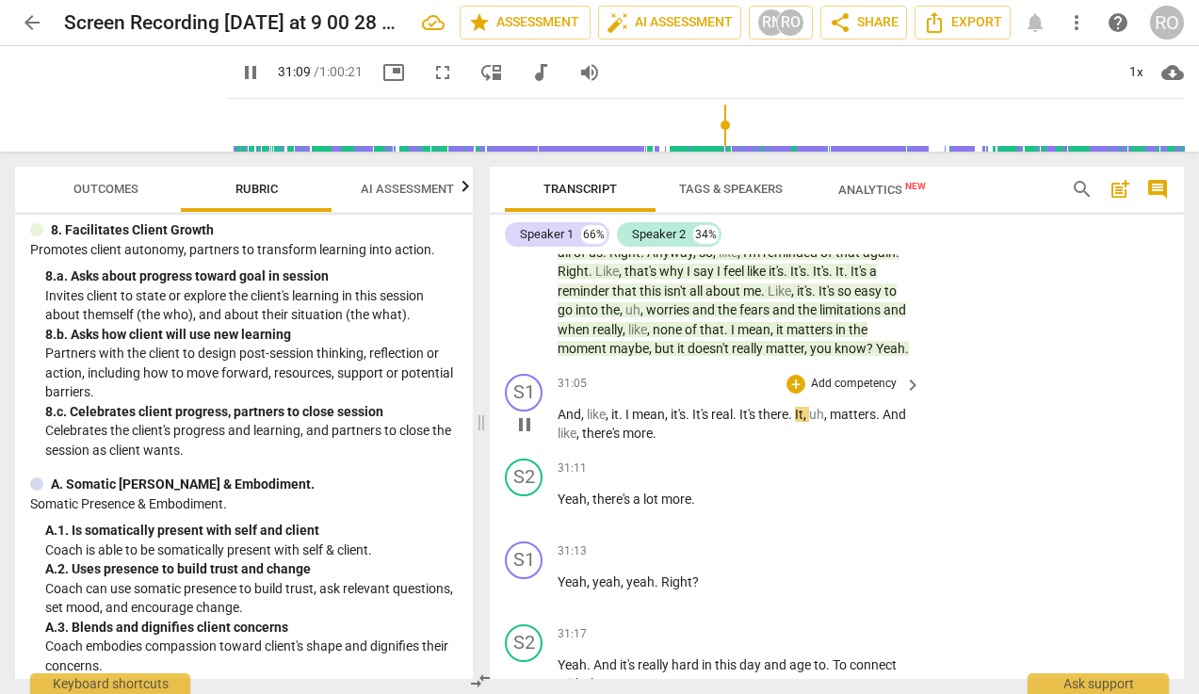
scroll to position [12955, 0]
click at [796, 393] on div "+" at bounding box center [795, 383] width 19 height 19
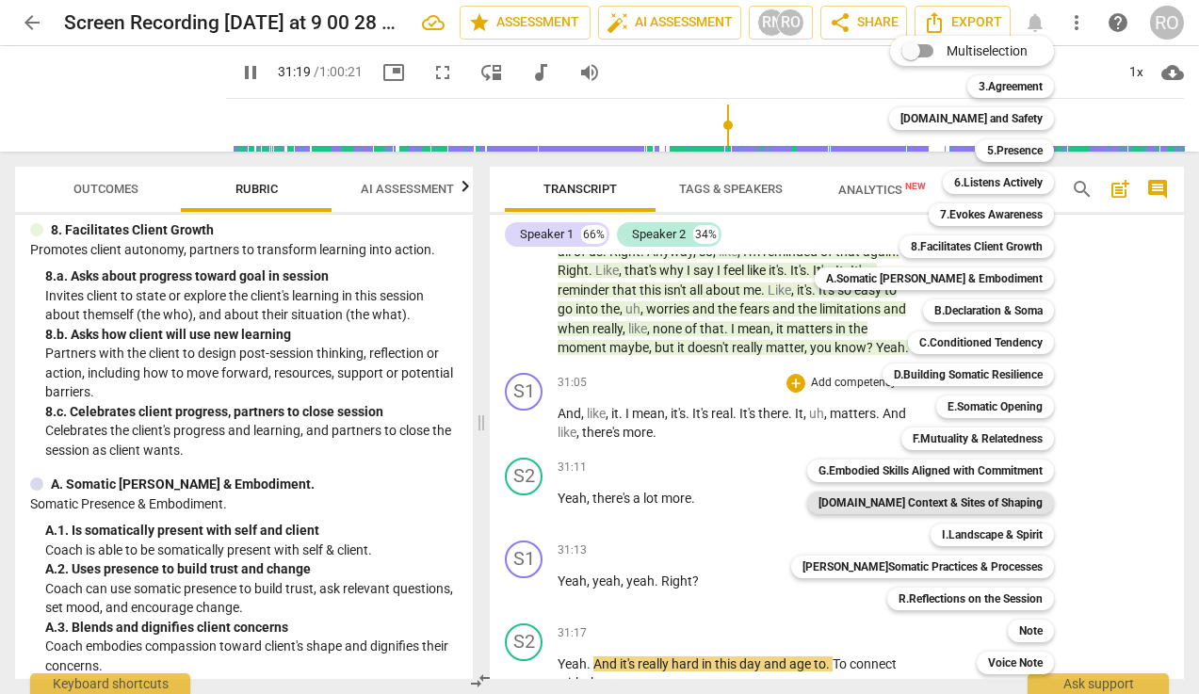
scroll to position [13435, 0]
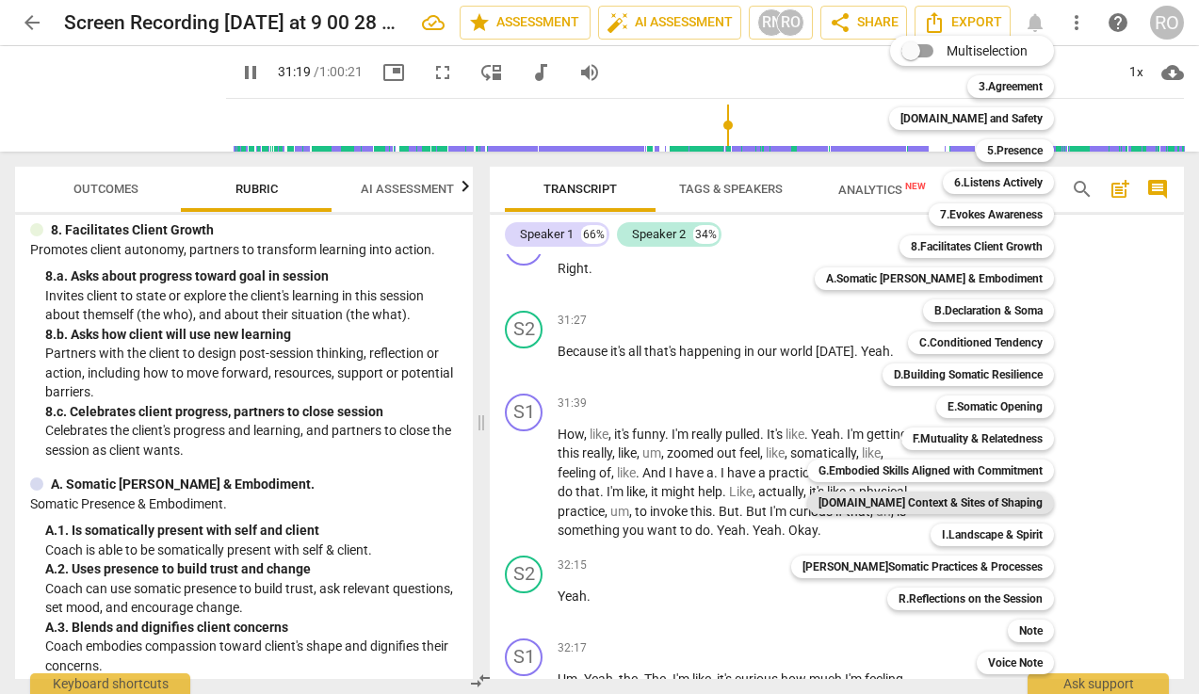
click at [960, 495] on b "[DOMAIN_NAME] Context & Sites of Shaping" at bounding box center [930, 502] width 224 height 23
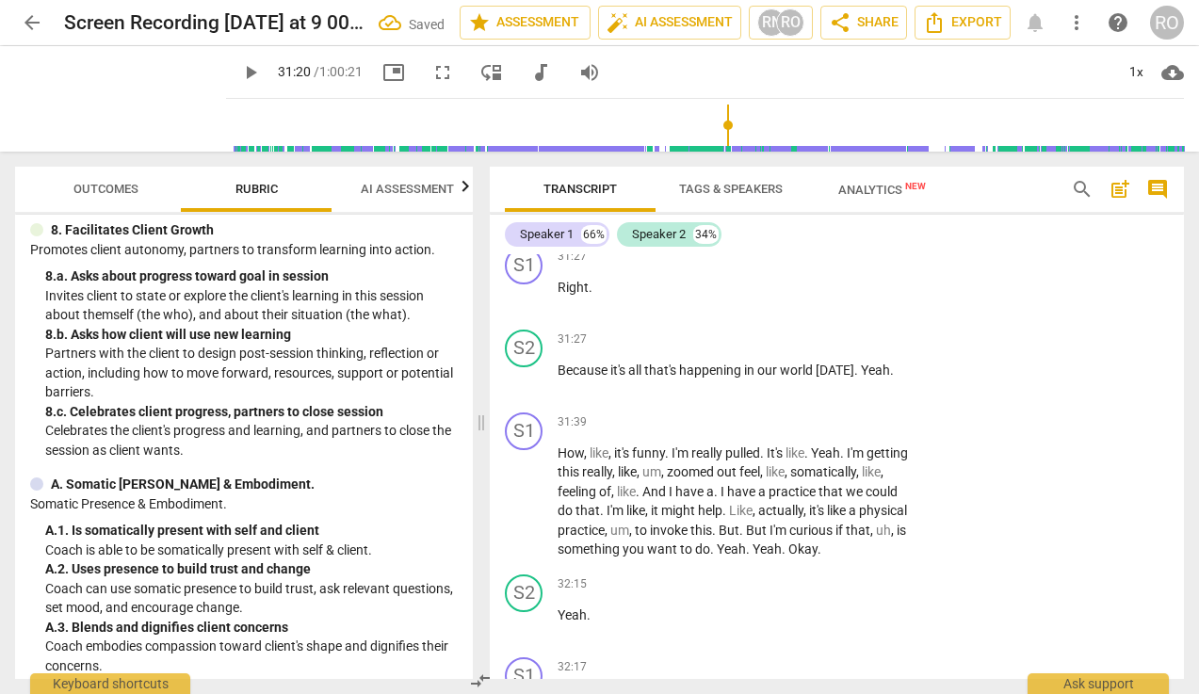
scroll to position [13371, 0]
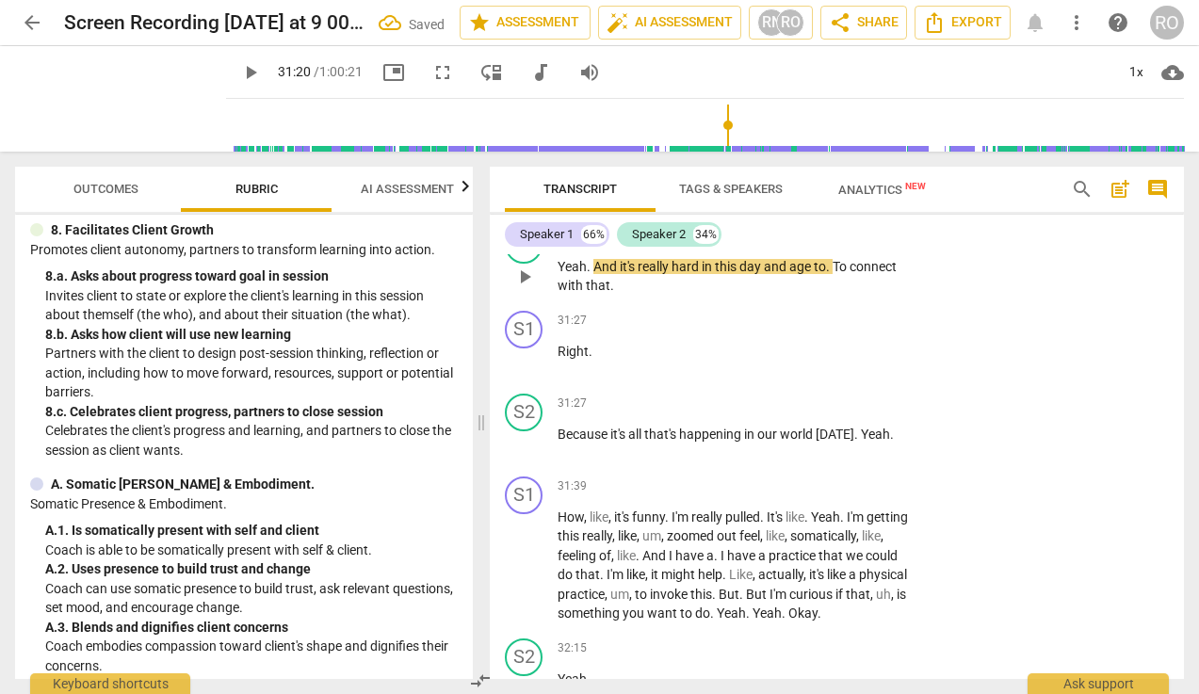
click at [799, 246] on div "+" at bounding box center [795, 236] width 19 height 19
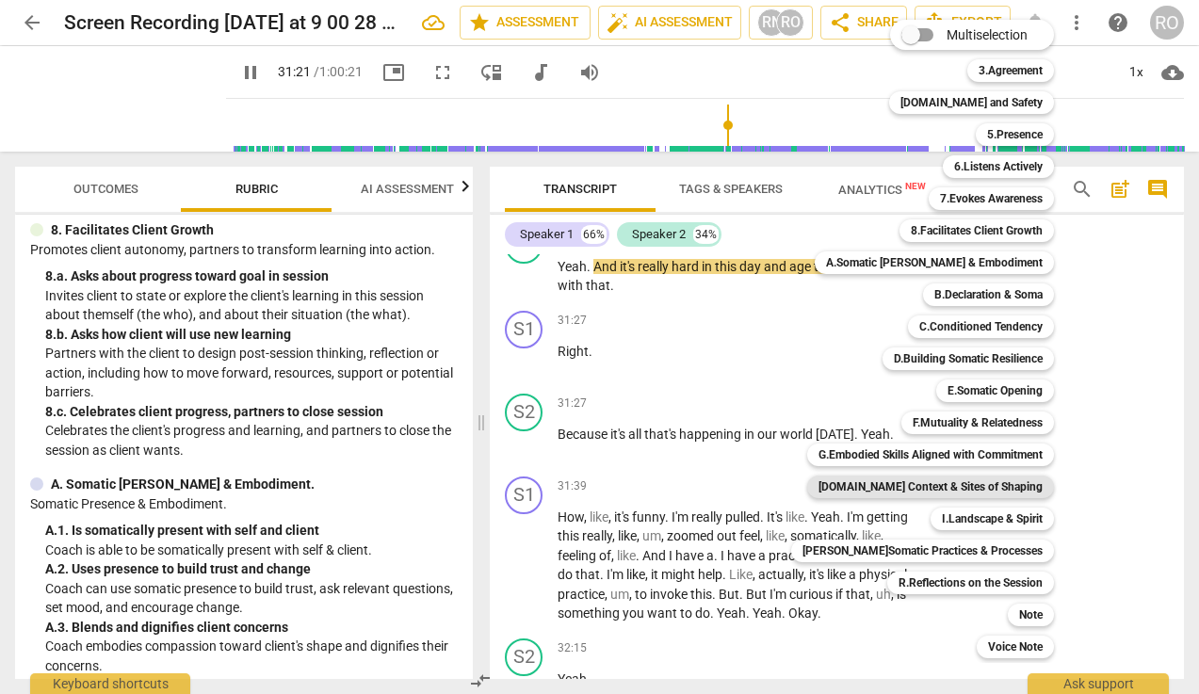
click at [990, 492] on b "[DOMAIN_NAME] Context & Sites of Shaping" at bounding box center [930, 486] width 224 height 23
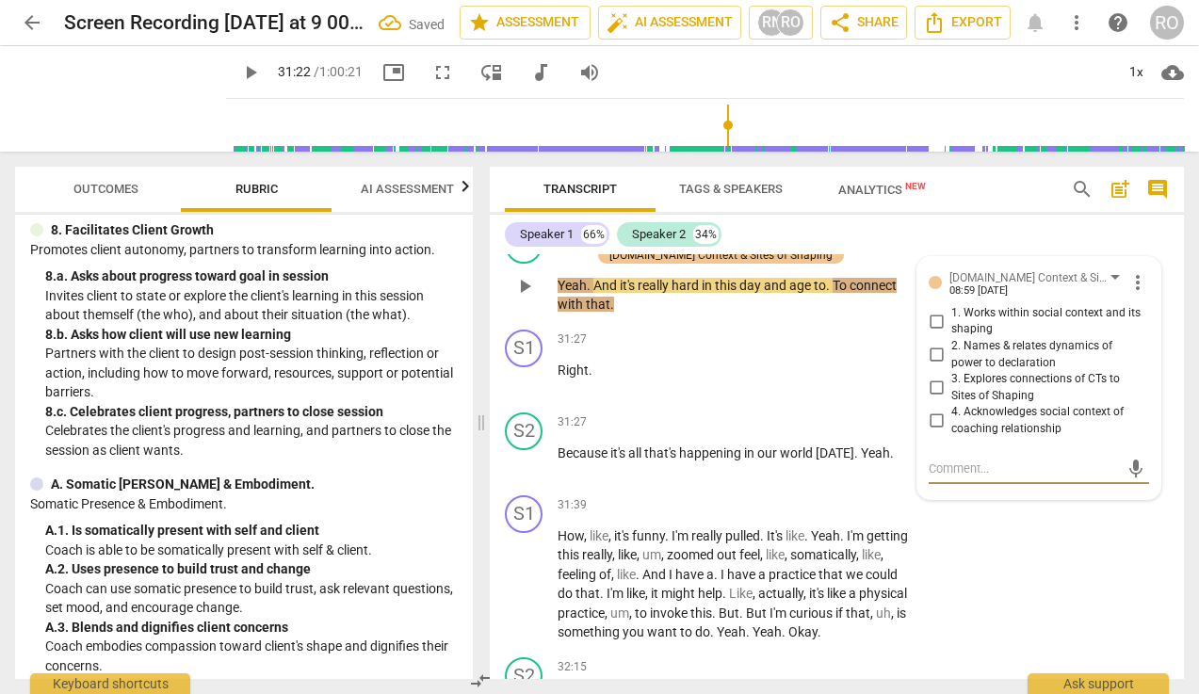
click at [1024, 338] on span "1. Works within social context and its shaping" at bounding box center [1046, 321] width 190 height 33
click at [951, 332] on input "1. Works within social context and its shaping" at bounding box center [936, 321] width 30 height 23
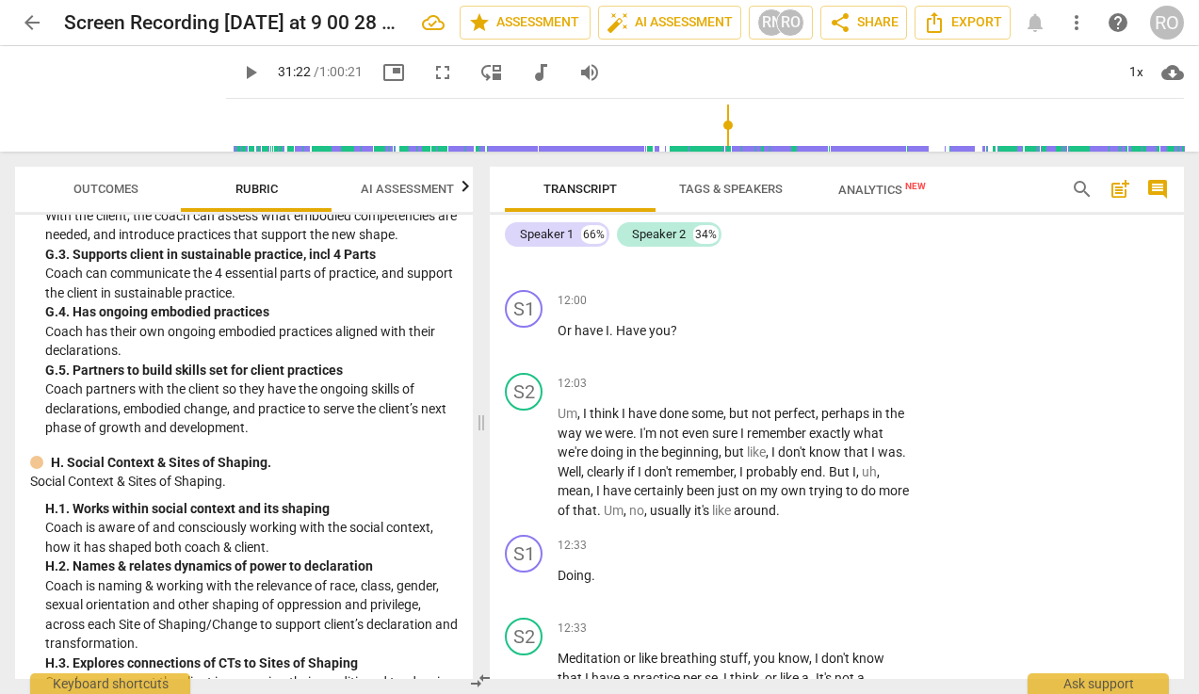
scroll to position [3808, 0]
